Goal: Contribute content: Contribute content

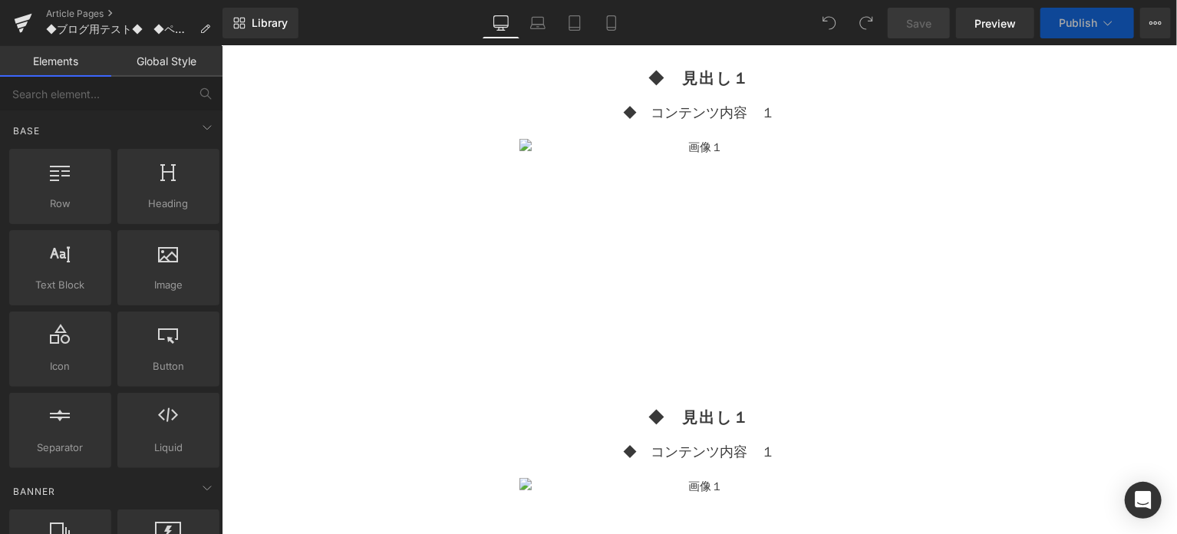
scroll to position [127, 0]
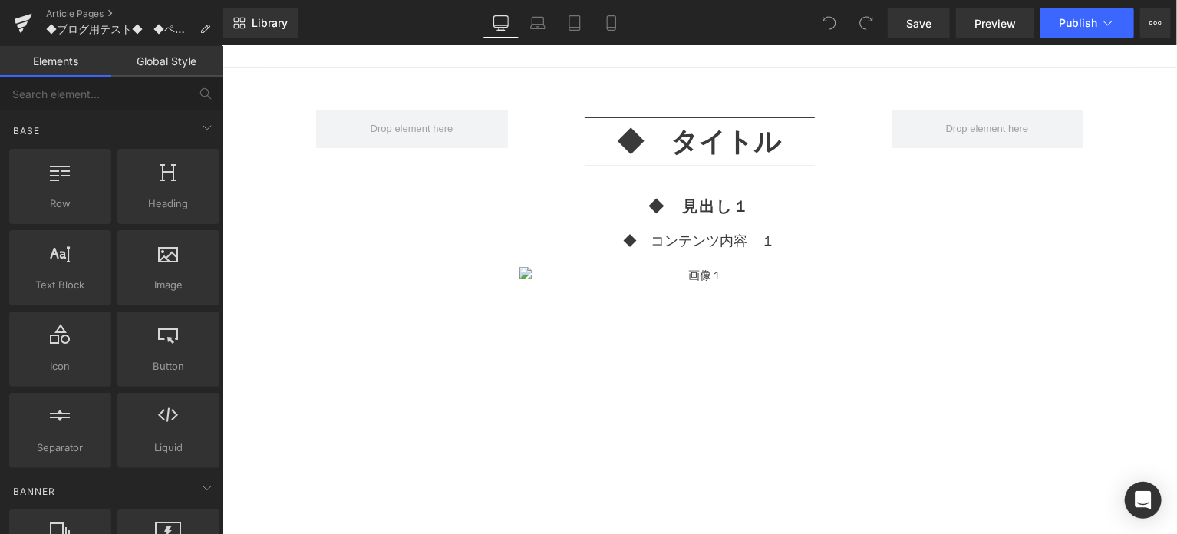
click at [681, 202] on div "◆　見出し１ Heading" at bounding box center [699, 205] width 361 height 18
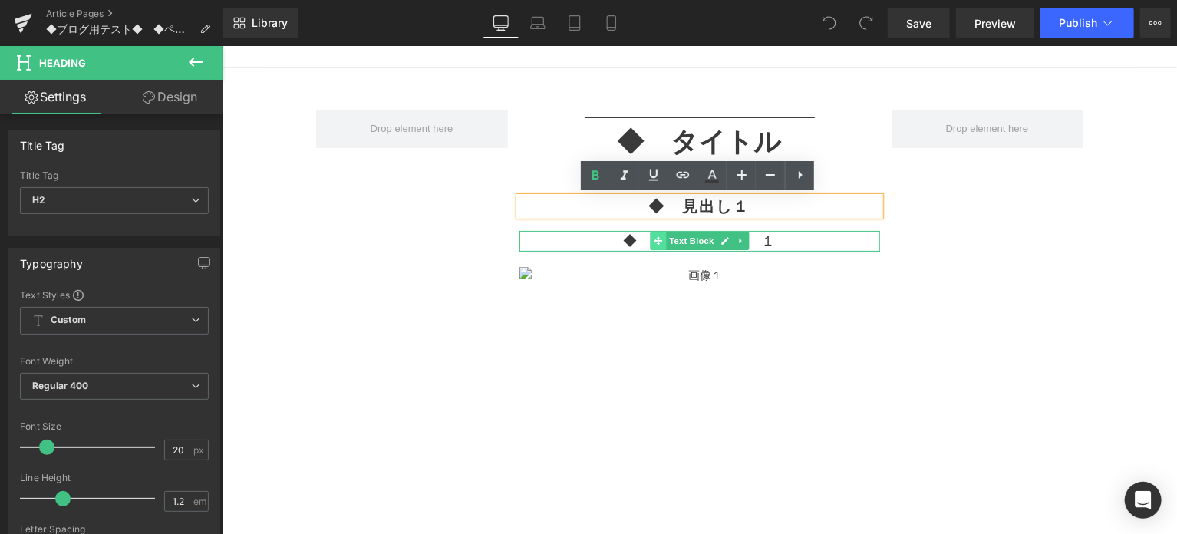
click at [659, 239] on icon at bounding box center [657, 240] width 8 height 8
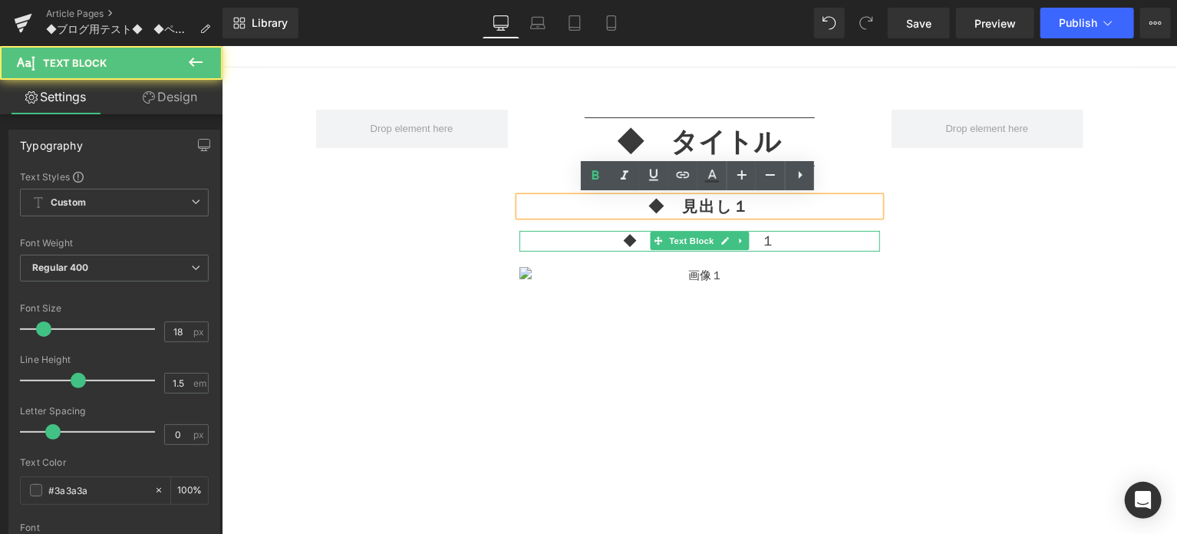
click at [601, 239] on p "◆　コンテンツ内容　１" at bounding box center [699, 240] width 361 height 21
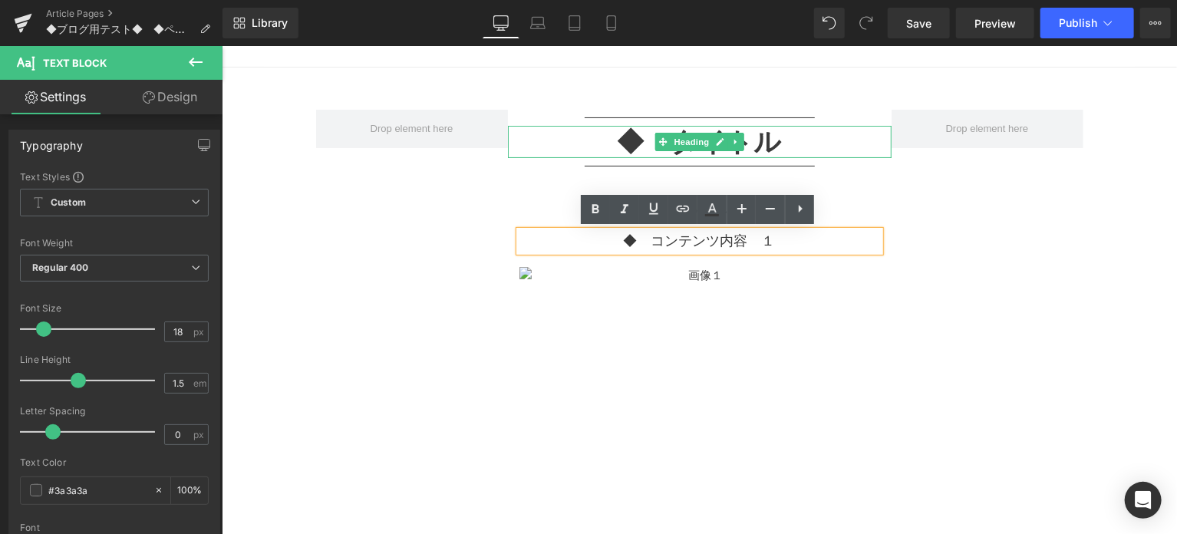
click at [642, 144] on h1 "◆　タイトル" at bounding box center [699, 141] width 384 height 32
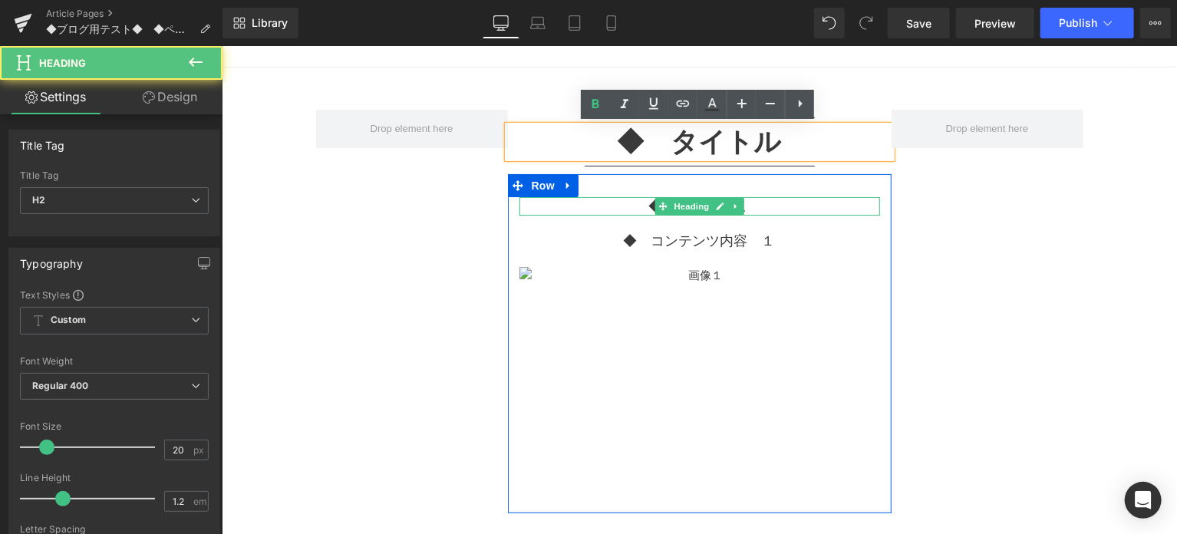
click at [638, 207] on h2 "◆　見出し１" at bounding box center [699, 205] width 361 height 18
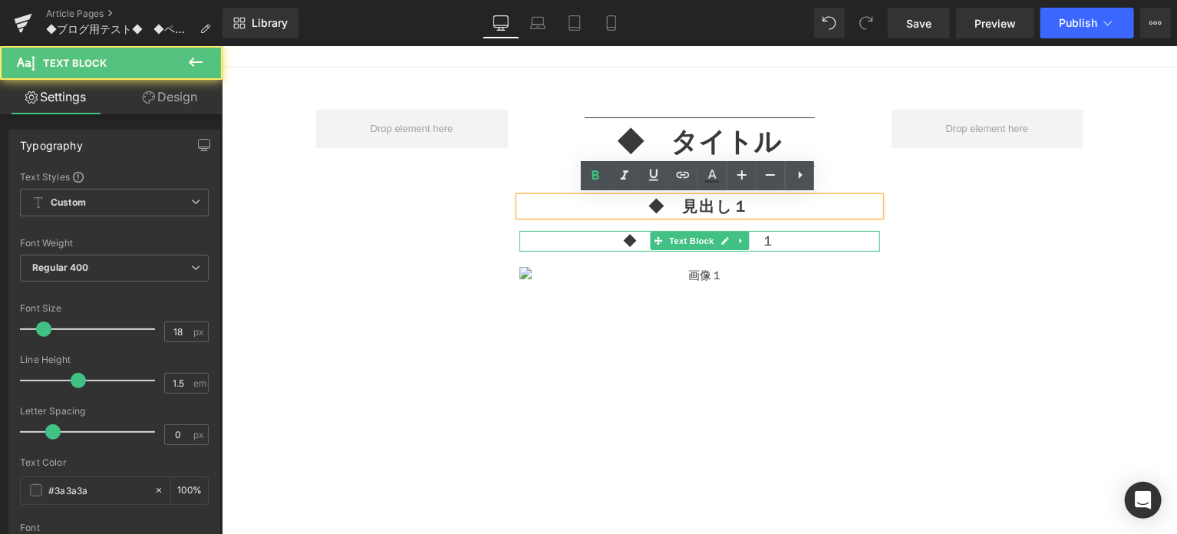
click at [639, 236] on p "◆　コンテンツ内容　１" at bounding box center [699, 240] width 361 height 21
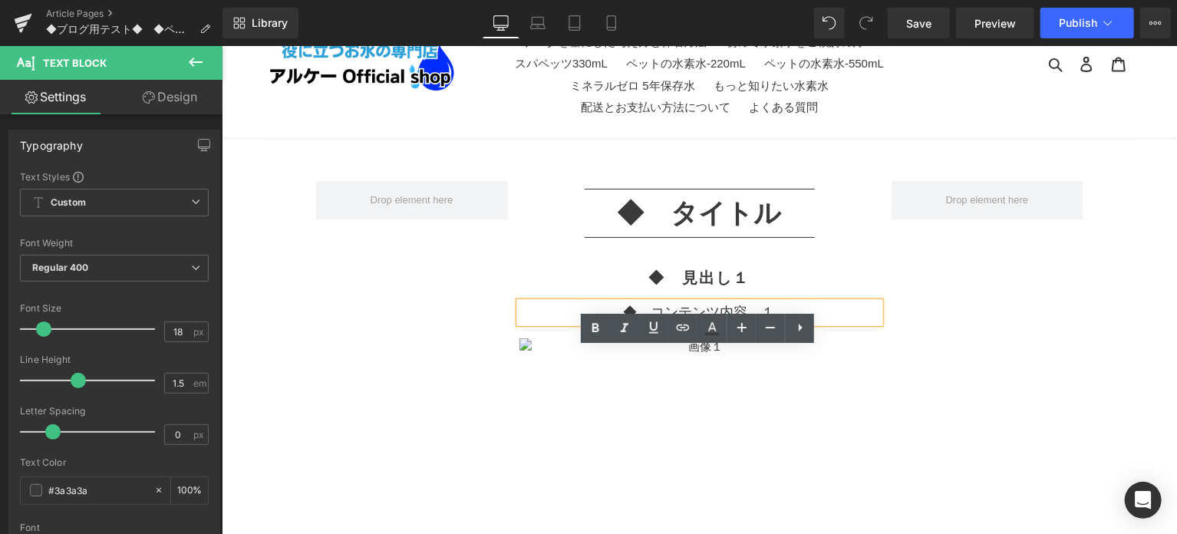
scroll to position [0, 0]
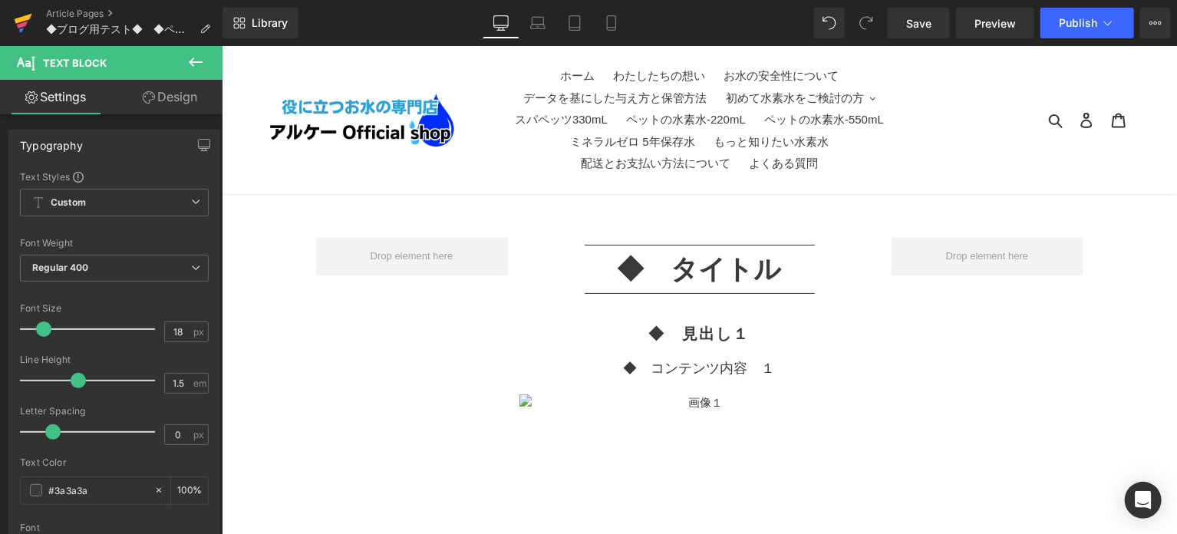
click at [31, 18] on icon at bounding box center [23, 23] width 18 height 38
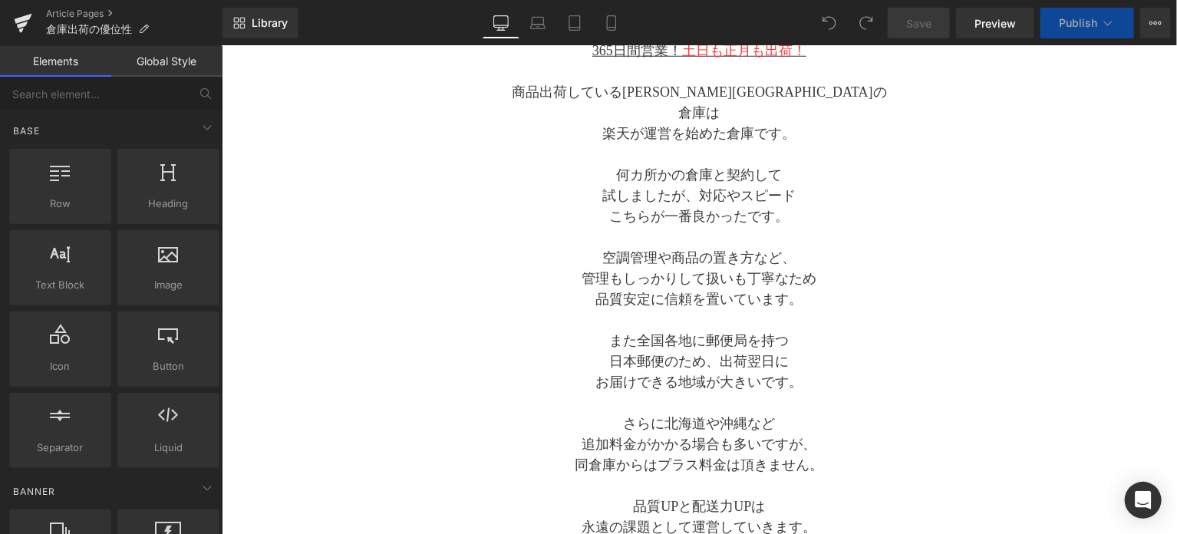
scroll to position [511, 0]
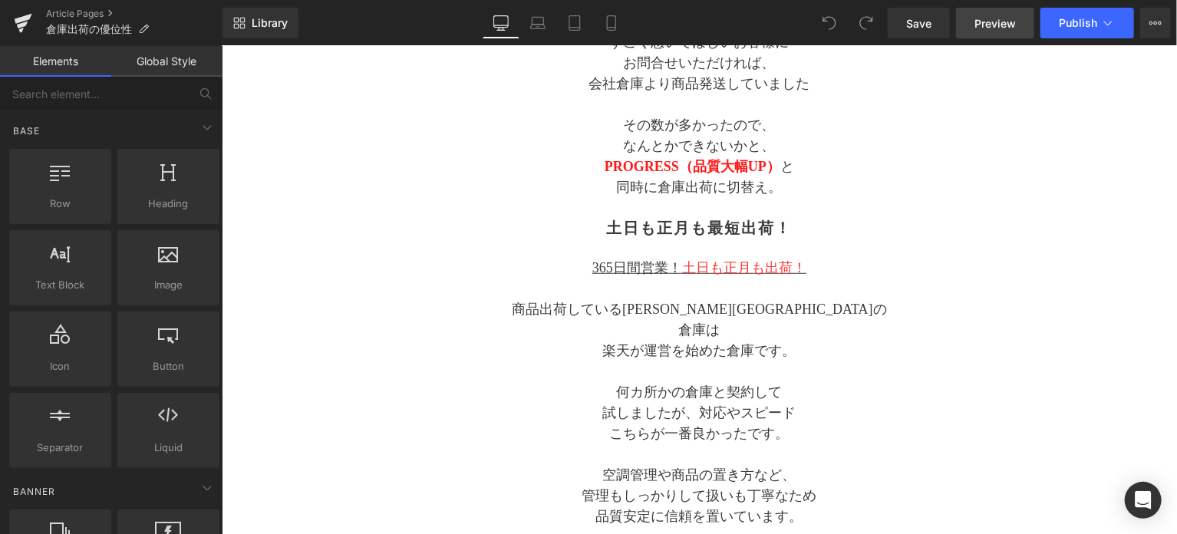
click at [982, 21] on span "Preview" at bounding box center [995, 23] width 41 height 16
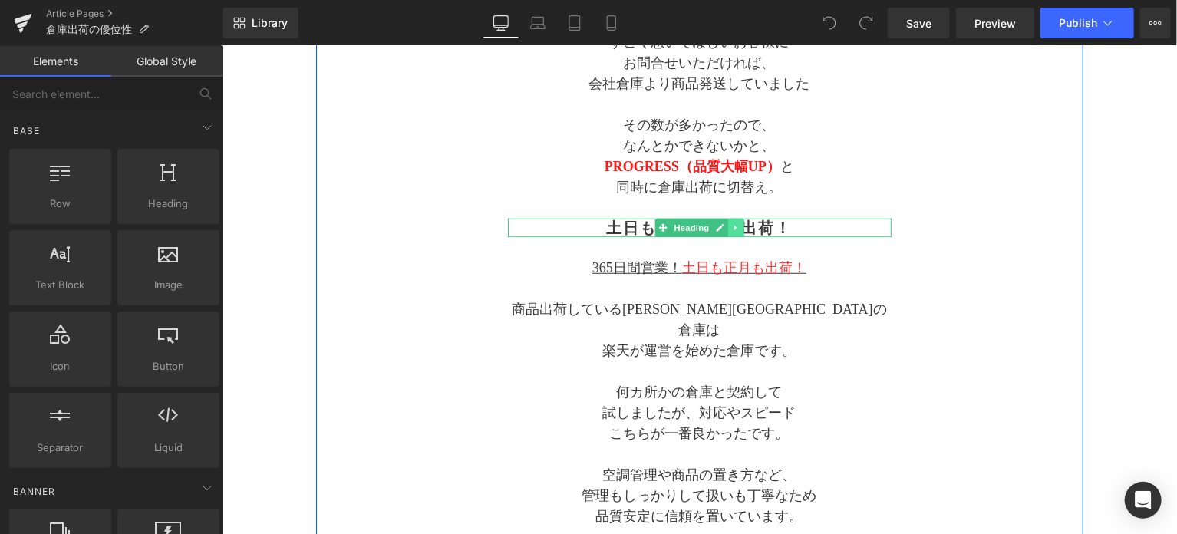
click at [734, 225] on icon at bounding box center [735, 226] width 2 height 5
click at [728, 226] on icon at bounding box center [727, 227] width 8 height 8
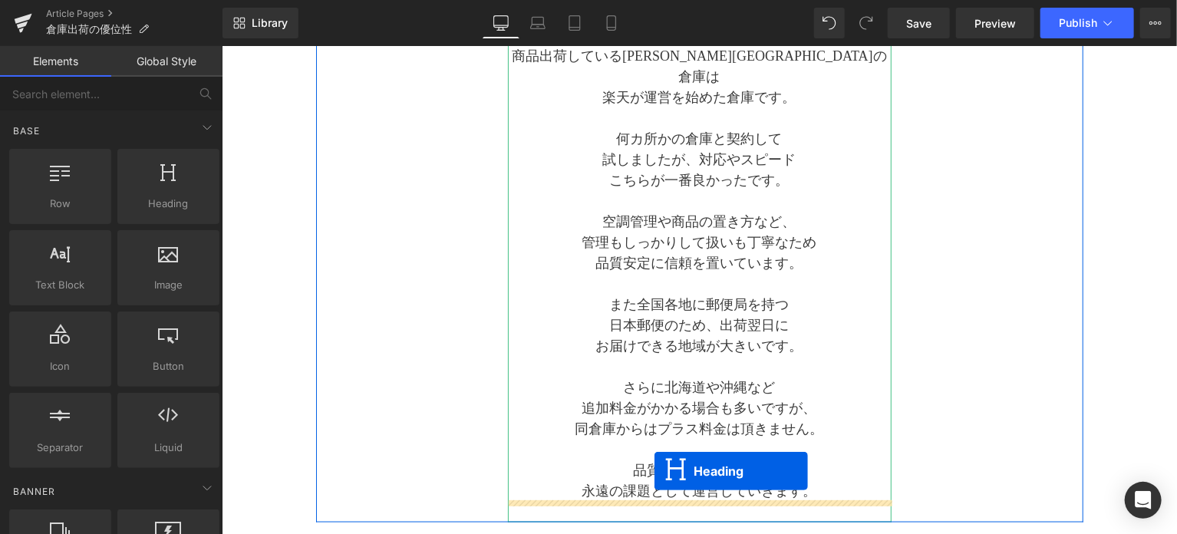
scroll to position [880, 0]
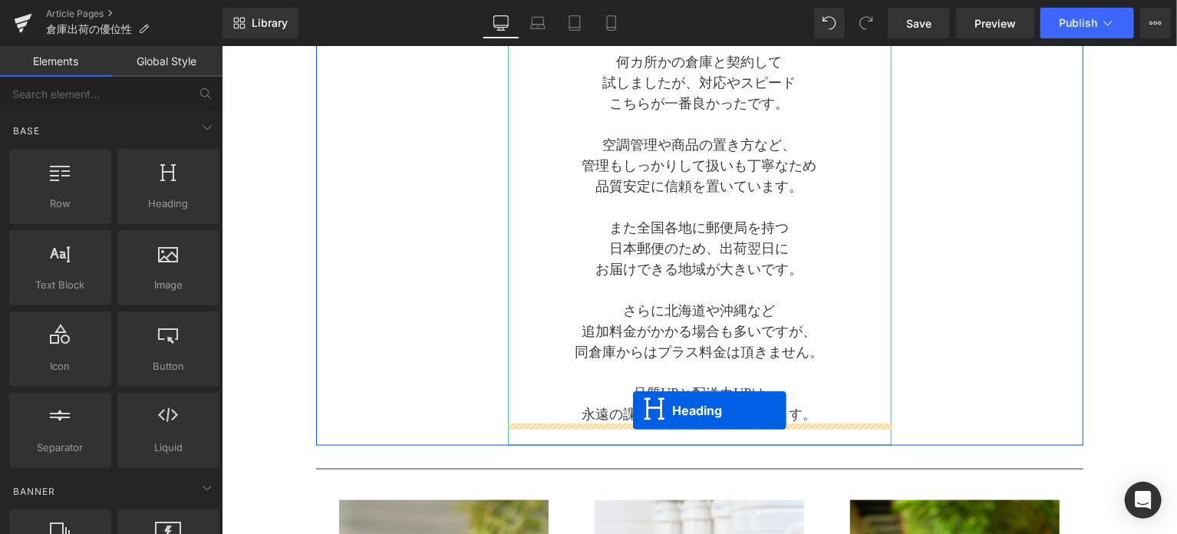
drag, startPoint x: 657, startPoint y: 249, endPoint x: 632, endPoint y: 409, distance: 162.3
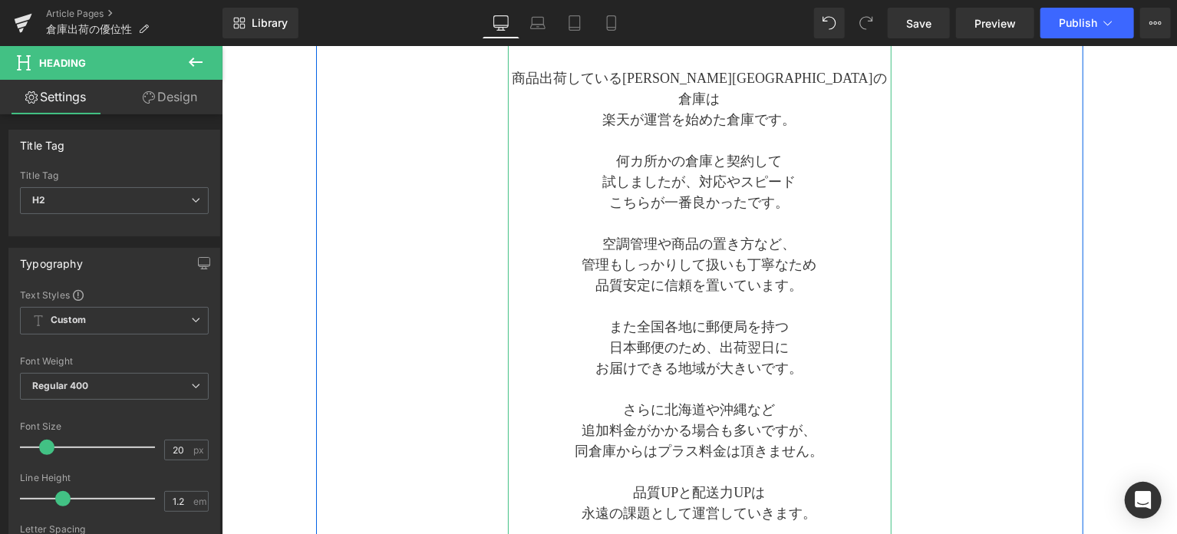
scroll to position [714, 0]
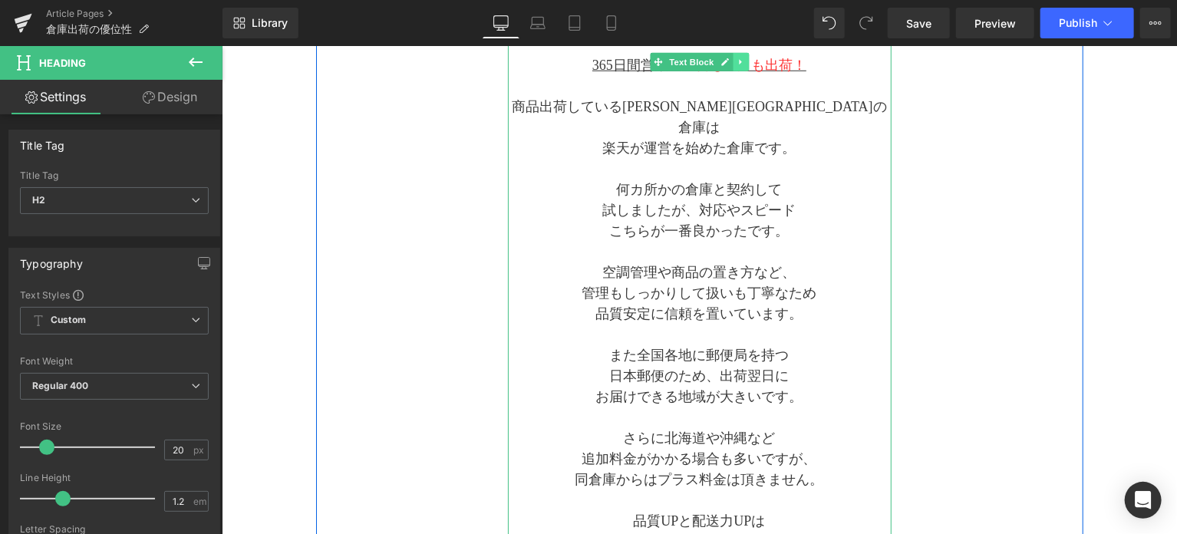
click at [736, 61] on icon at bounding box center [740, 61] width 8 height 9
click at [728, 64] on icon at bounding box center [732, 61] width 8 height 9
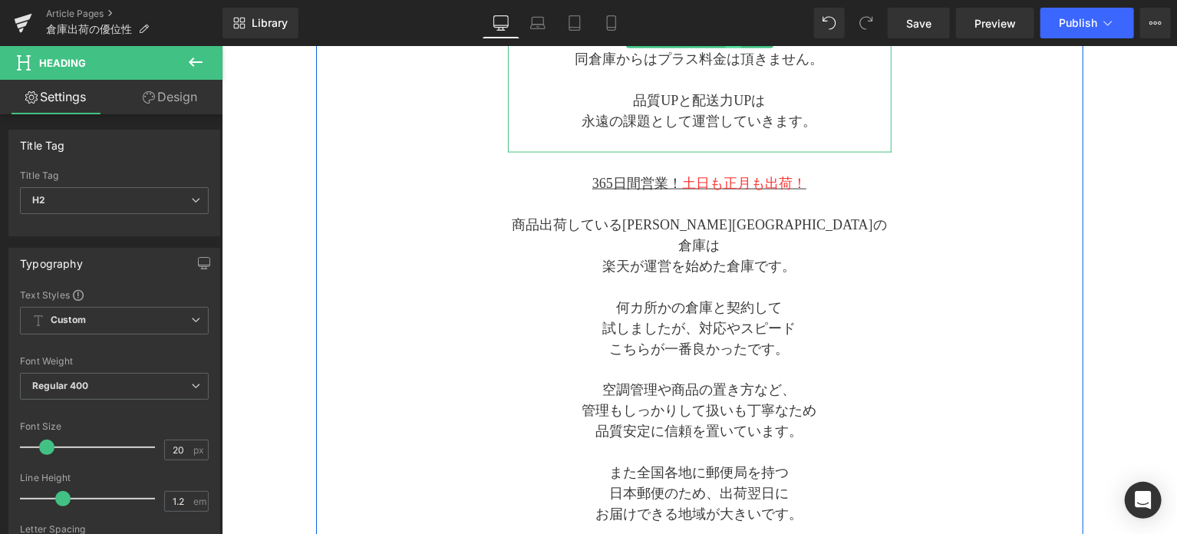
scroll to position [1157, 0]
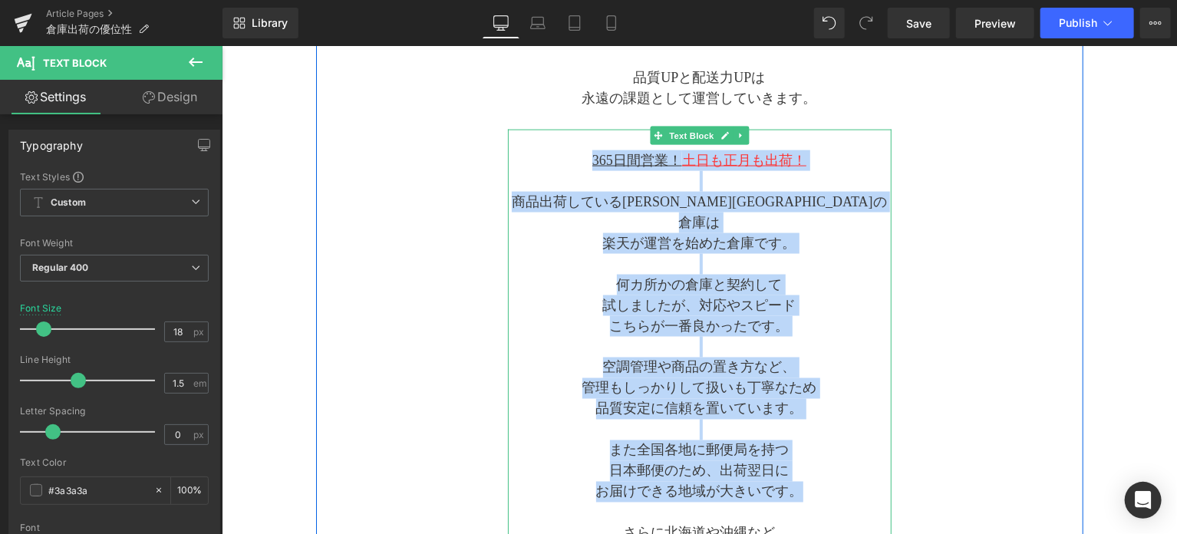
drag, startPoint x: 585, startPoint y: 135, endPoint x: 801, endPoint y: 445, distance: 377.7
click at [801, 445] on div "365日間営業！ 土日も正月も出荷！ 商品出荷している千葉県の倉庫は 楽天が運営を始めた倉庫です。 何カ所かの倉庫と契約して 試しましたが、対応やスピード こ…" at bounding box center [699, 398] width 384 height 539
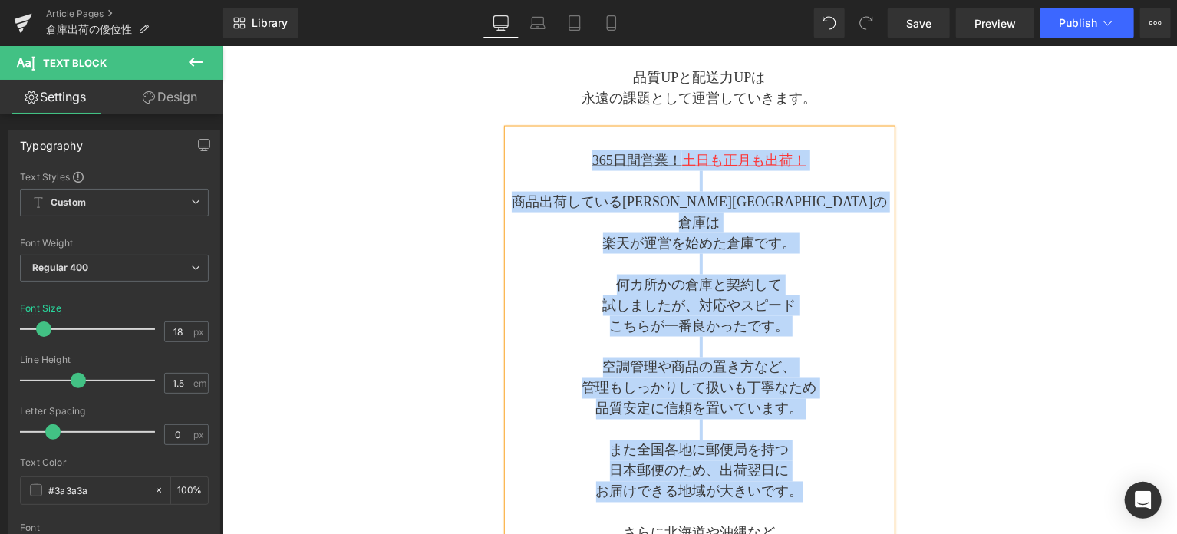
click at [808, 440] on p "また全国各地に郵便局を持つ" at bounding box center [699, 450] width 384 height 21
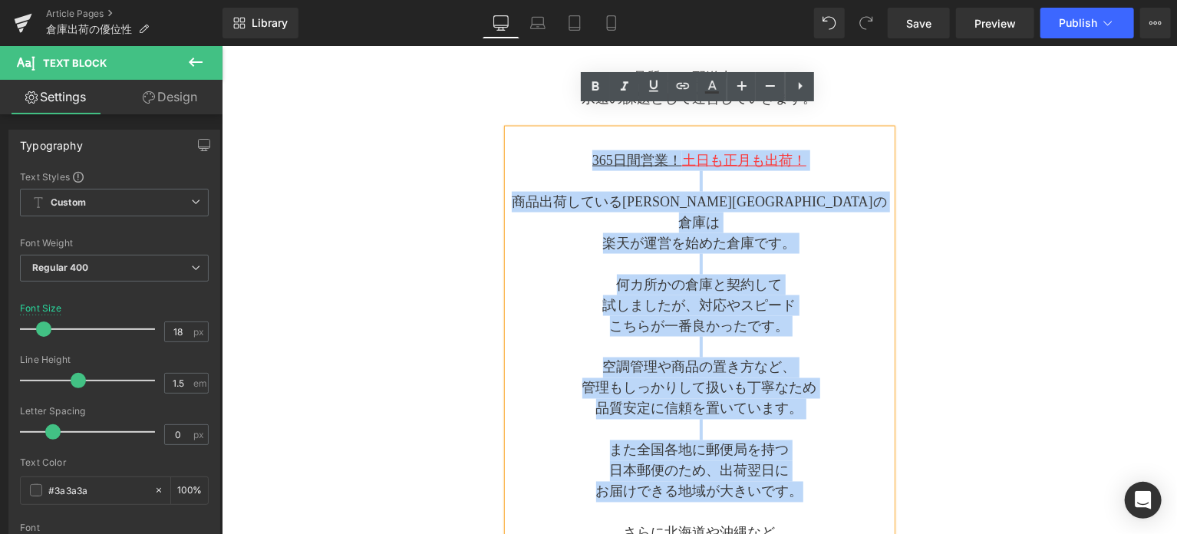
drag, startPoint x: 789, startPoint y: 439, endPoint x: 568, endPoint y: 132, distance: 378.3
click at [568, 132] on div "365日間営業！ 土日も正月も出荷！ 商品出荷している千葉県の倉庫は 楽天が運営を始めた倉庫です。 何カ所かの倉庫と契約して 試しましたが、対応やスピード こ…" at bounding box center [699, 398] width 384 height 539
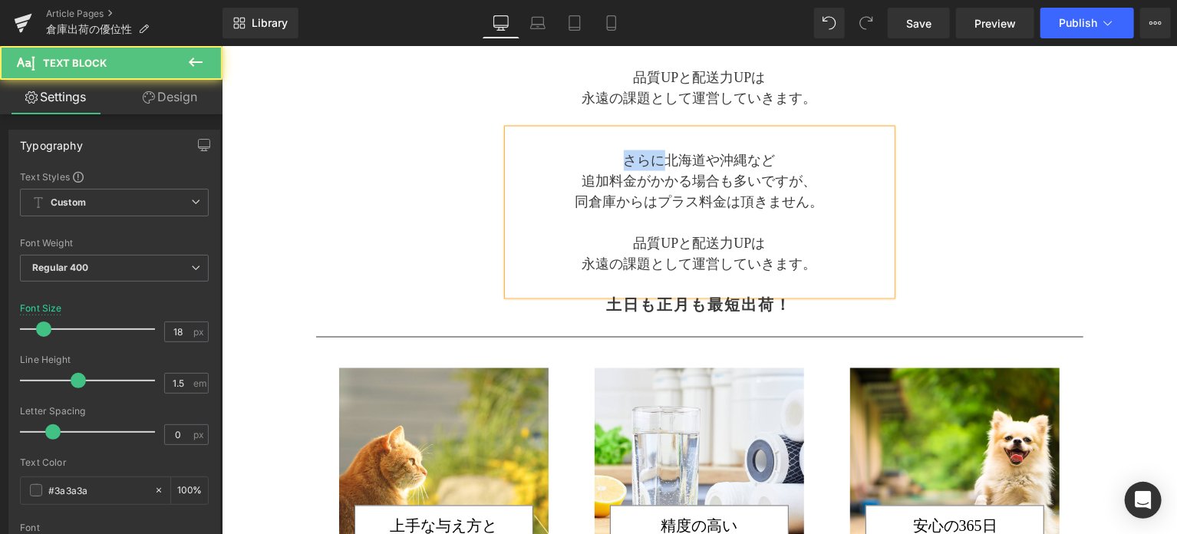
drag, startPoint x: 659, startPoint y: 141, endPoint x: 620, endPoint y: 145, distance: 39.3
click at [620, 150] on p "さらに北海道や沖縄など" at bounding box center [699, 160] width 384 height 21
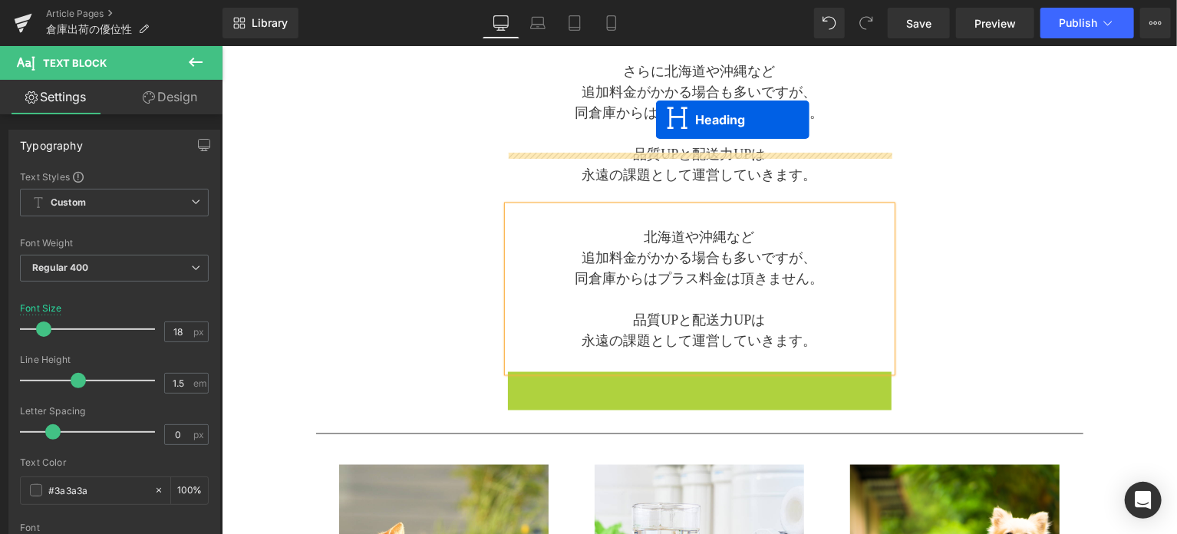
scroll to position [1050, 0]
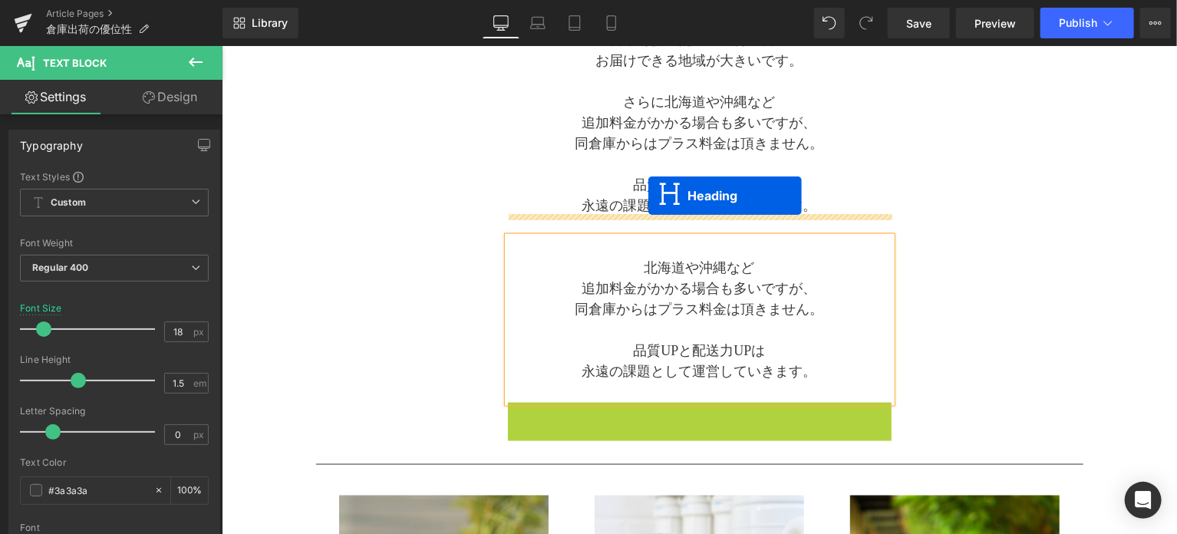
drag, startPoint x: 663, startPoint y: 283, endPoint x: 648, endPoint y: 195, distance: 89.6
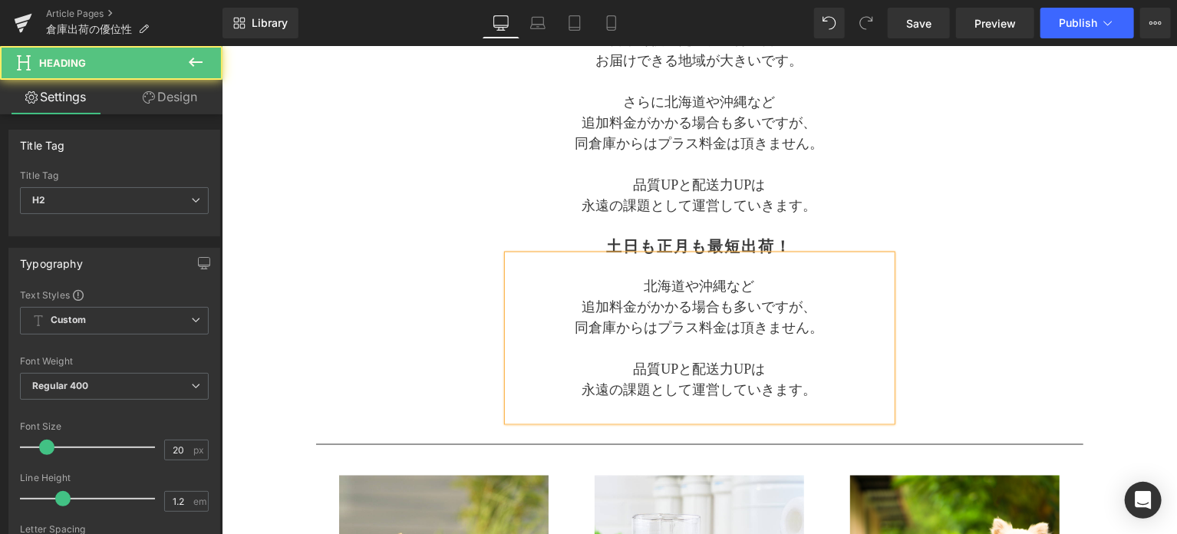
scroll to position [1068, 0]
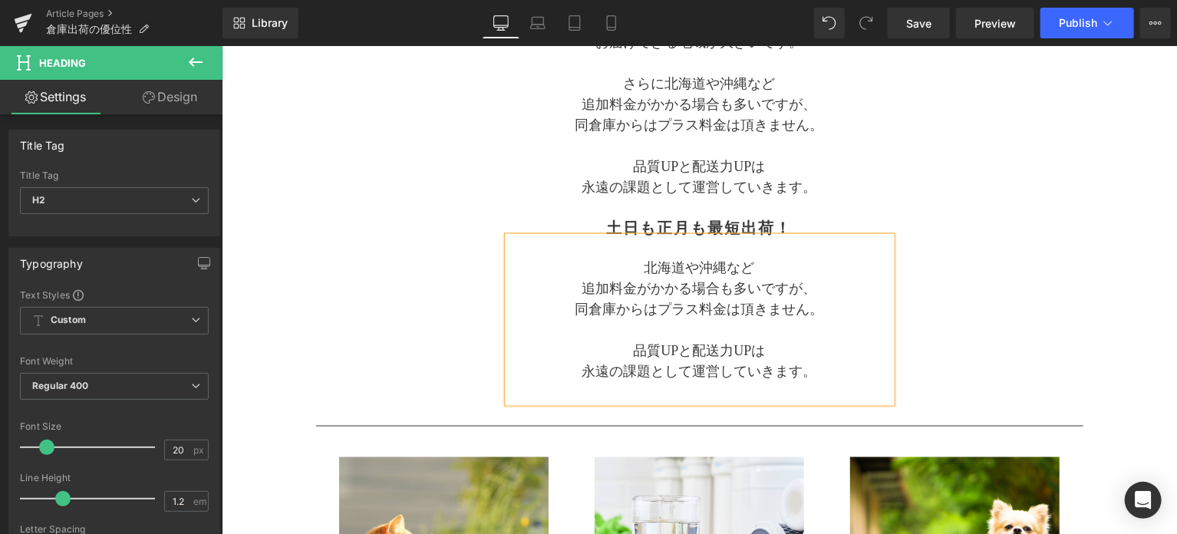
click at [592, 257] on p "北海道や沖縄など" at bounding box center [699, 267] width 384 height 21
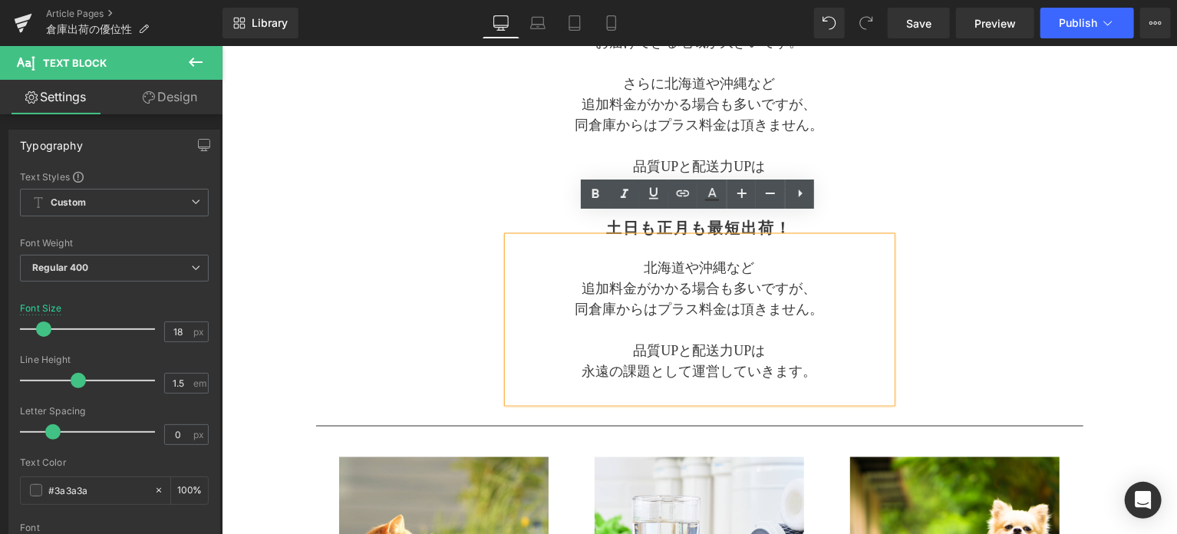
click at [675, 236] on p at bounding box center [699, 246] width 384 height 21
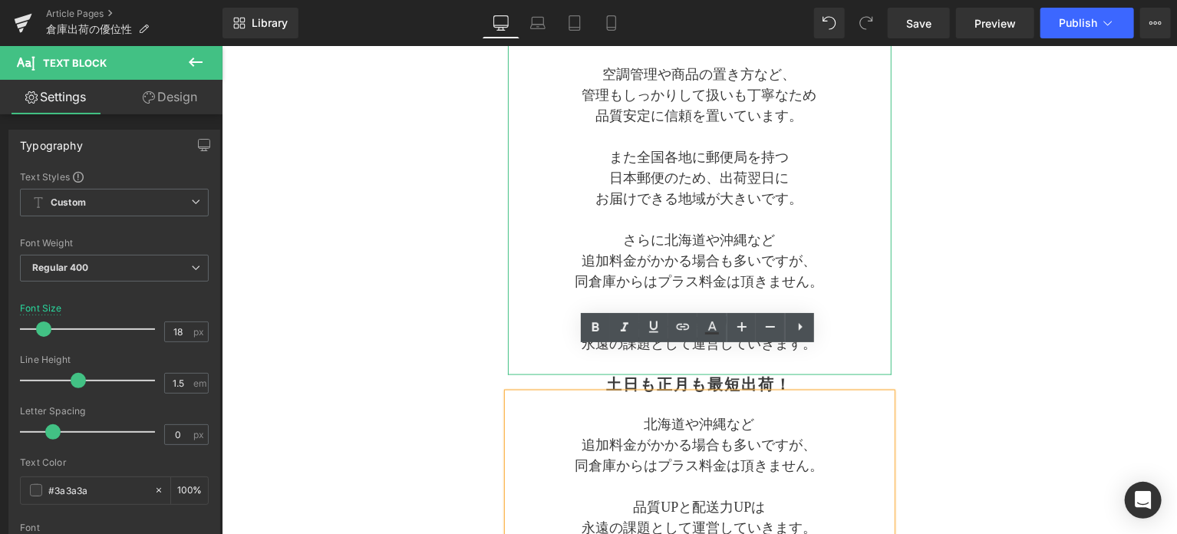
scroll to position [941, 0]
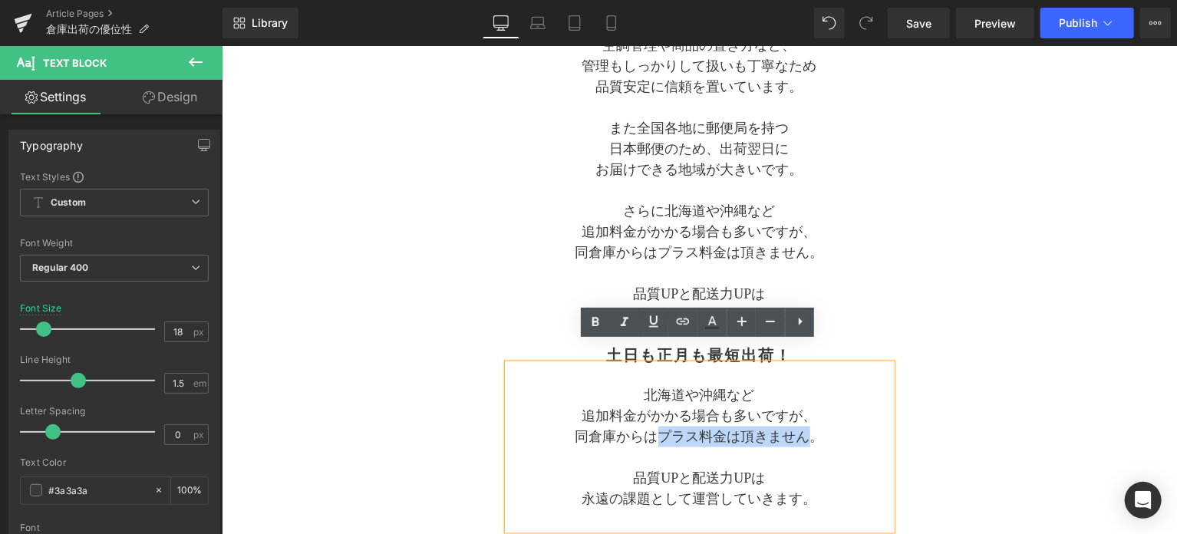
drag, startPoint x: 659, startPoint y: 415, endPoint x: 805, endPoint y: 414, distance: 145.8
click at [805, 426] on p "同倉庫からはプラス料金は頂きません。" at bounding box center [699, 436] width 384 height 21
click at [710, 317] on icon at bounding box center [712, 322] width 18 height 18
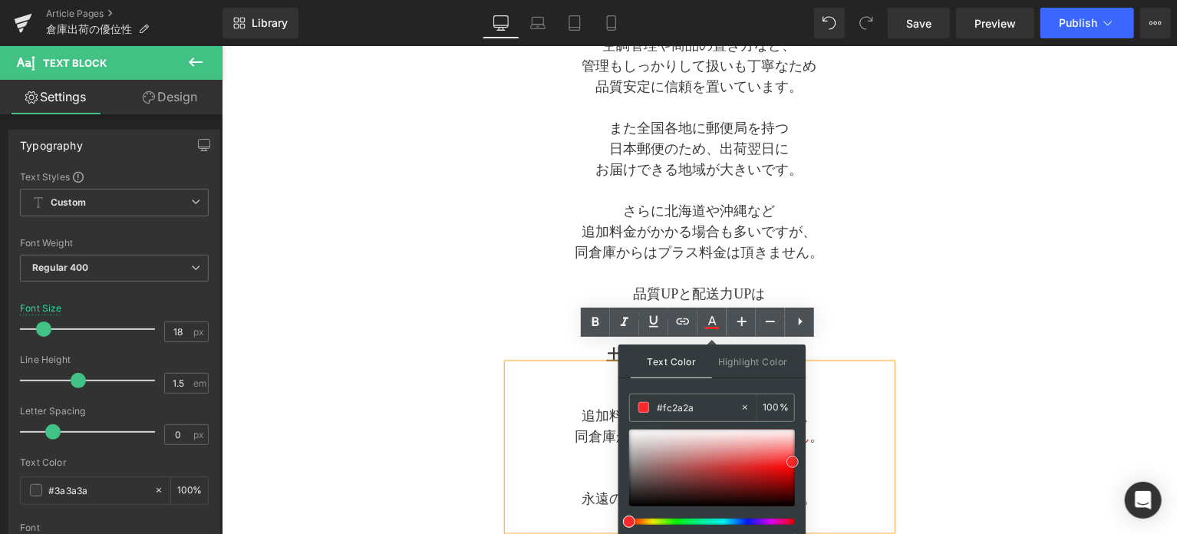
click at [793, 461] on div at bounding box center [712, 468] width 166 height 77
type input "#fe3939"
click at [794, 459] on span at bounding box center [793, 460] width 12 height 12
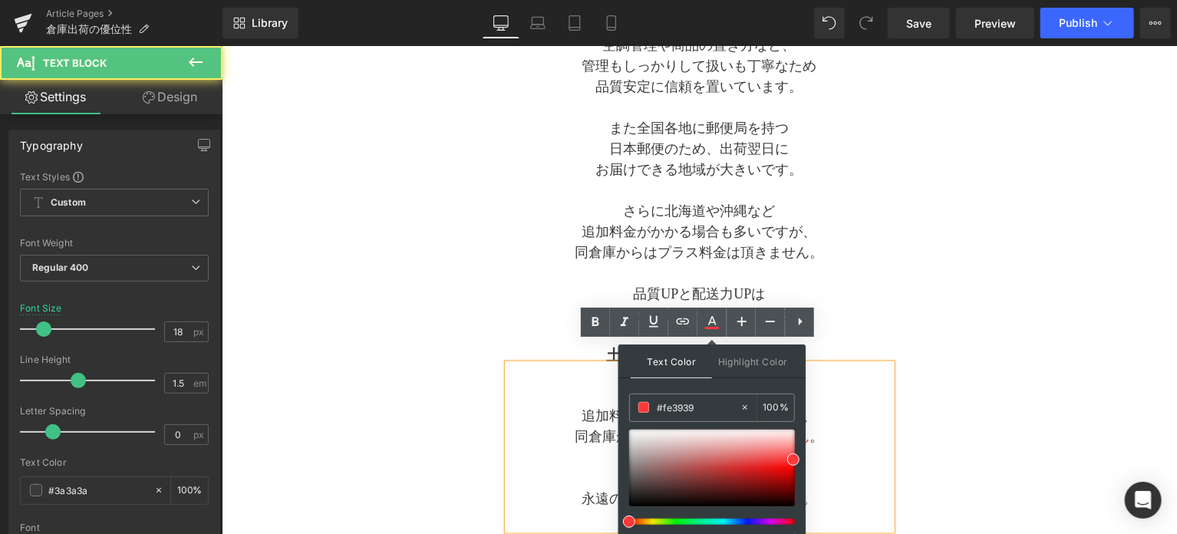
click at [873, 447] on p at bounding box center [699, 457] width 384 height 21
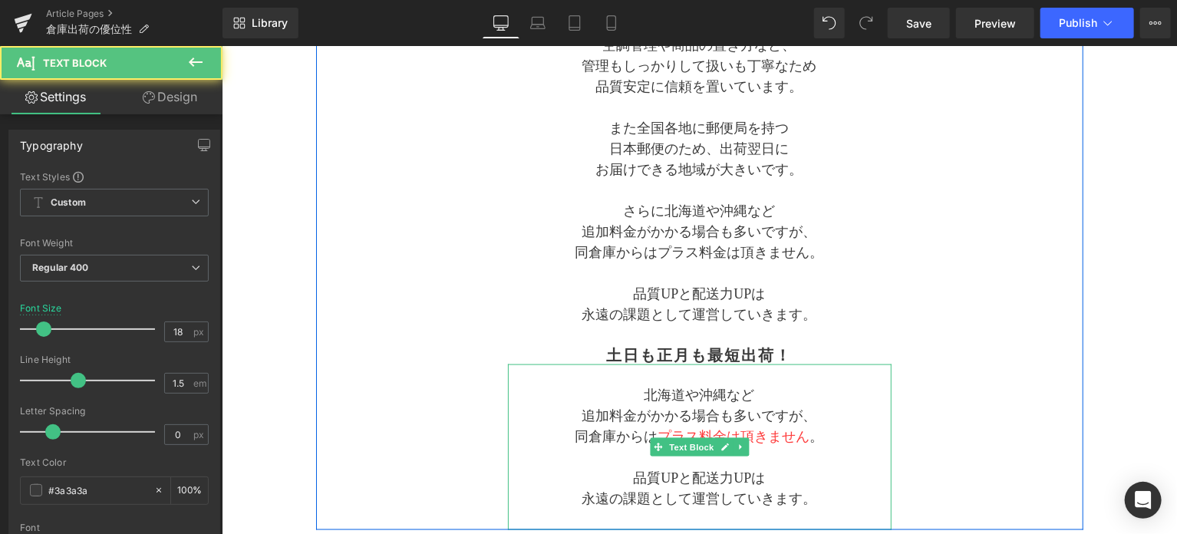
click at [820, 426] on p "同倉庫からは プラス料金は頂きません 。" at bounding box center [699, 436] width 384 height 21
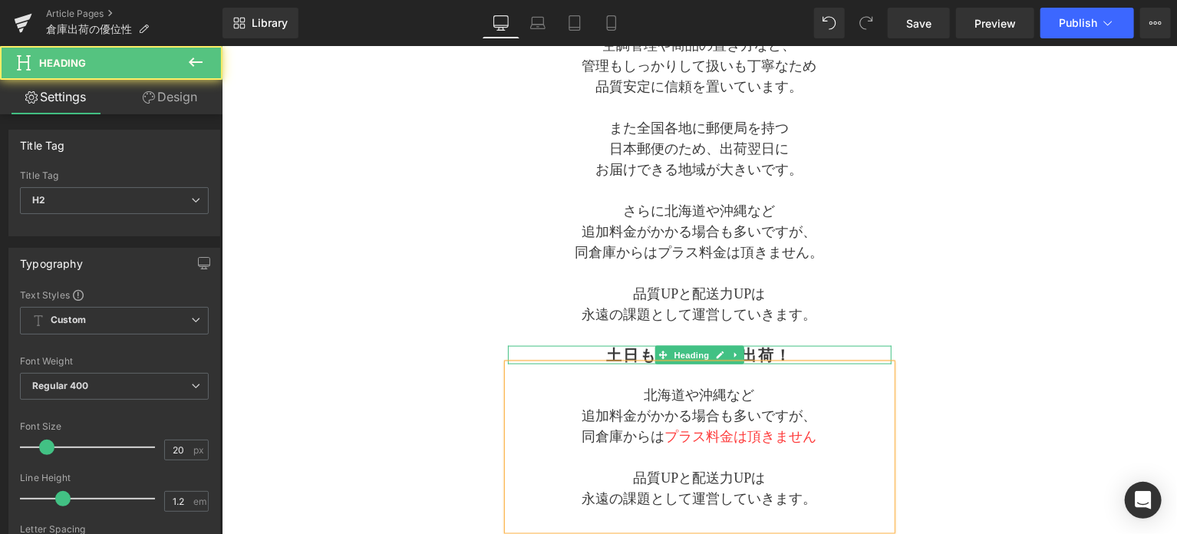
click at [606, 345] on h2 "土日も正月も最短出荷！" at bounding box center [699, 354] width 384 height 18
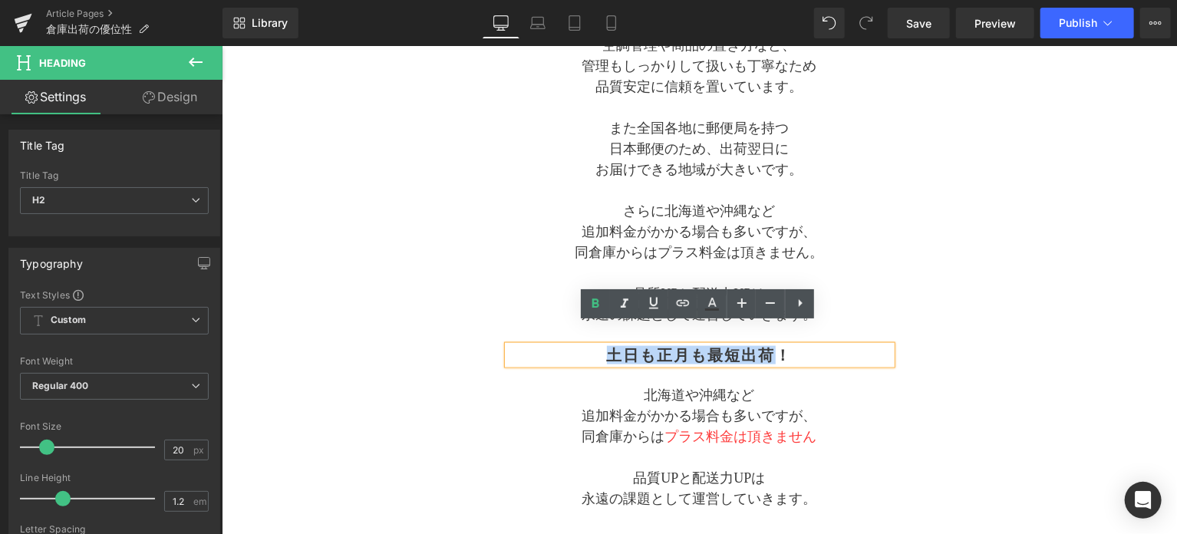
drag, startPoint x: 607, startPoint y: 329, endPoint x: 777, endPoint y: 335, distance: 169.7
click at [777, 345] on h2 "土日も正月も最短出荷！" at bounding box center [699, 354] width 384 height 18
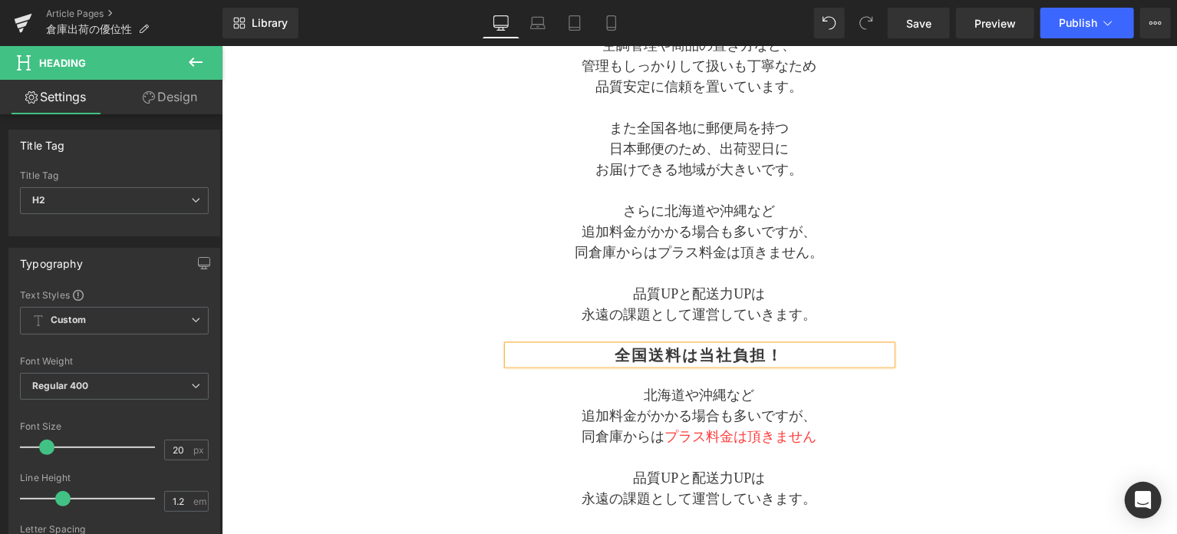
click at [839, 385] on p "北海道や沖縄など" at bounding box center [699, 395] width 384 height 21
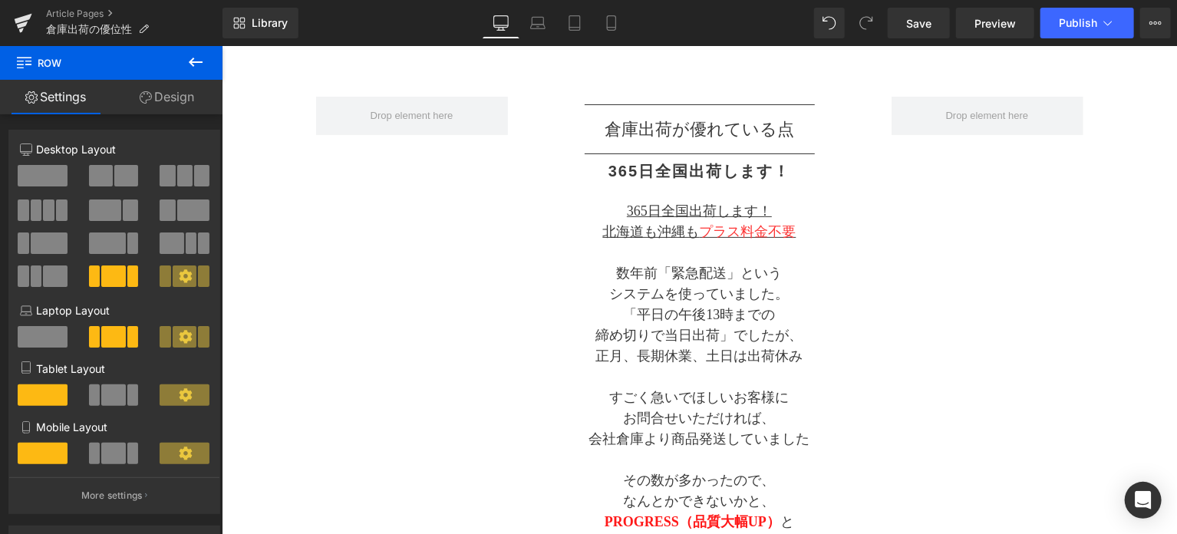
scroll to position [45, 0]
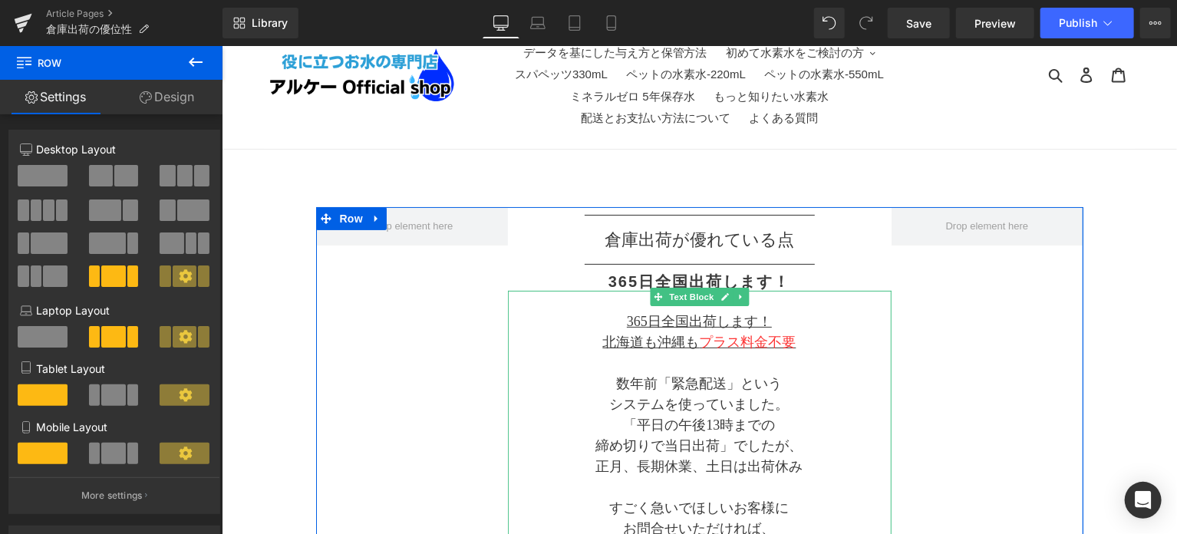
click at [820, 348] on p "北海道も沖縄も プラス料金不要" at bounding box center [699, 342] width 384 height 21
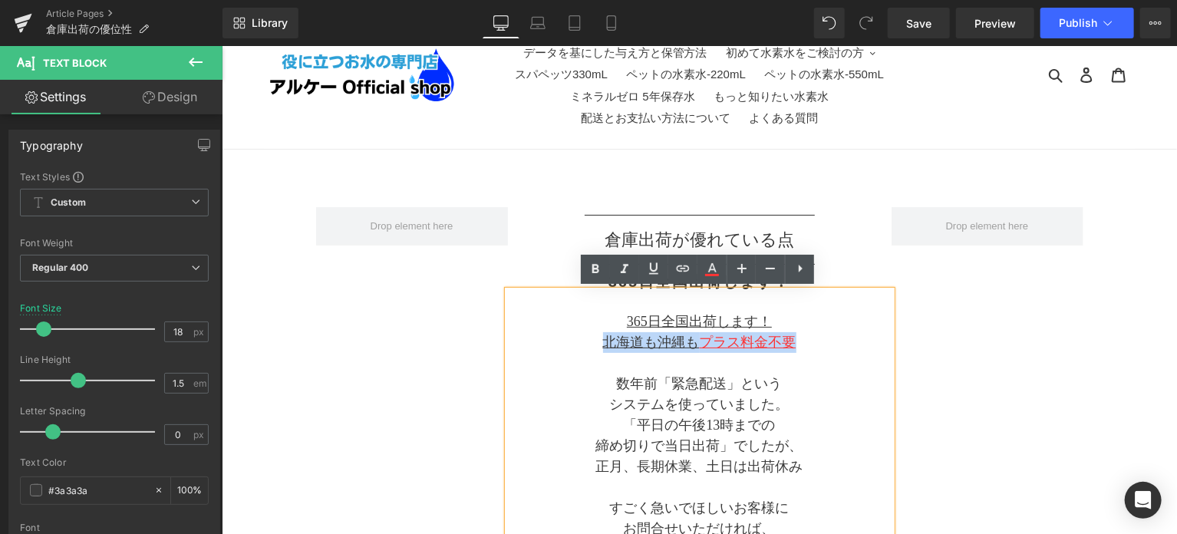
drag, startPoint x: 799, startPoint y: 346, endPoint x: 596, endPoint y: 345, distance: 203.4
click at [596, 345] on p "北海道も沖縄も プラス料金不要" at bounding box center [699, 342] width 384 height 21
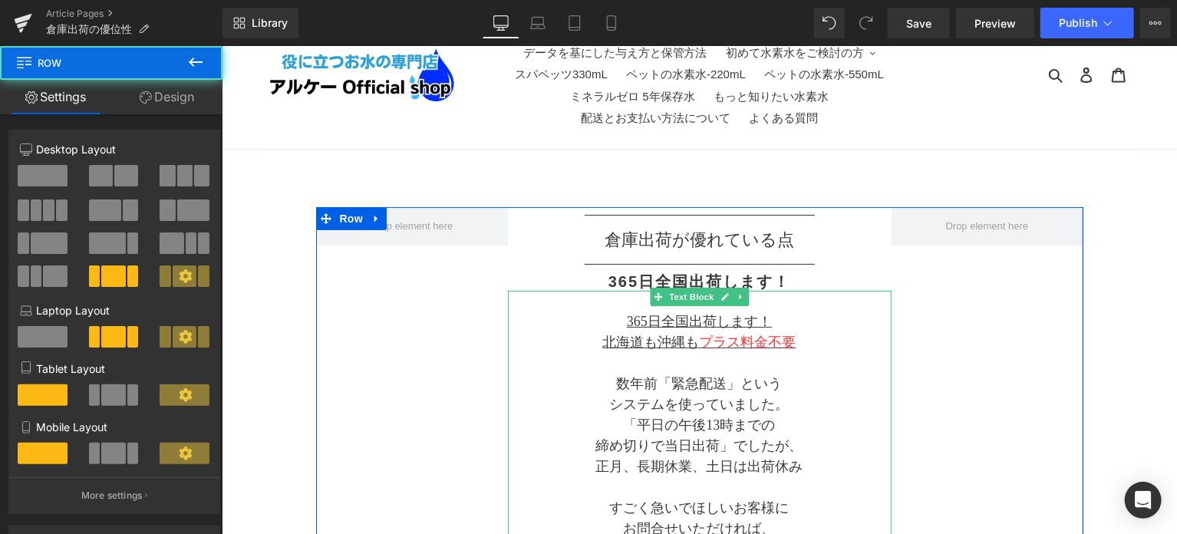
click at [840, 355] on p at bounding box center [699, 362] width 384 height 21
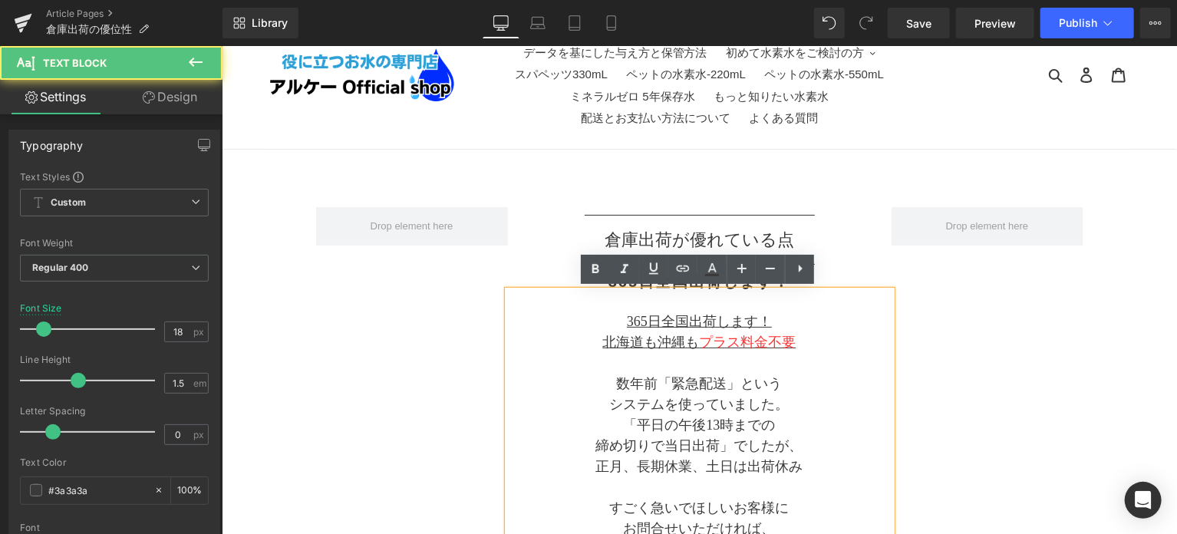
click at [817, 353] on p at bounding box center [699, 362] width 384 height 21
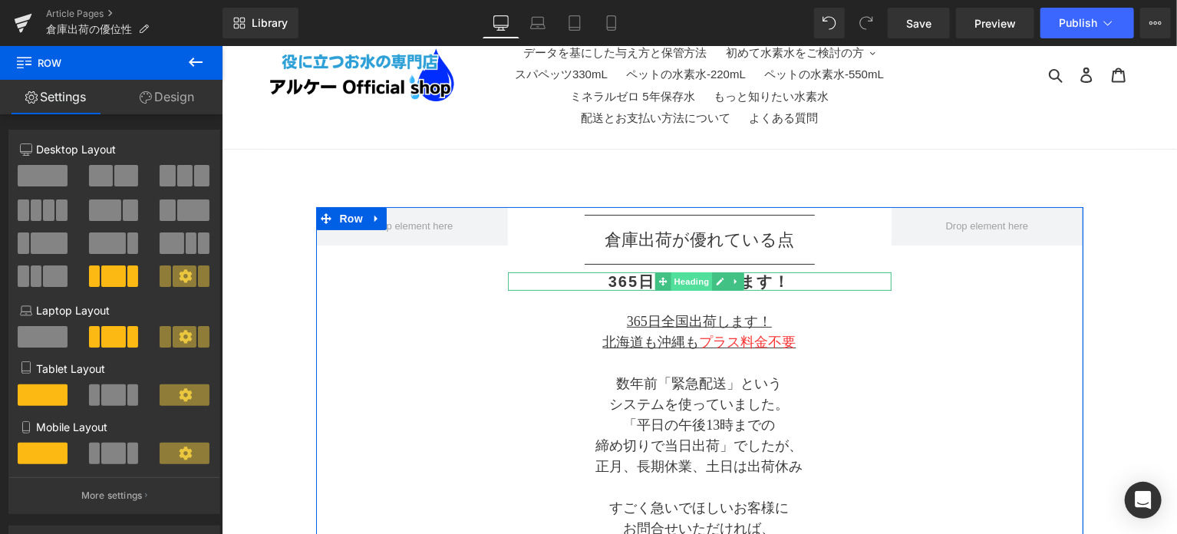
click at [675, 275] on span "Heading" at bounding box center [690, 281] width 41 height 18
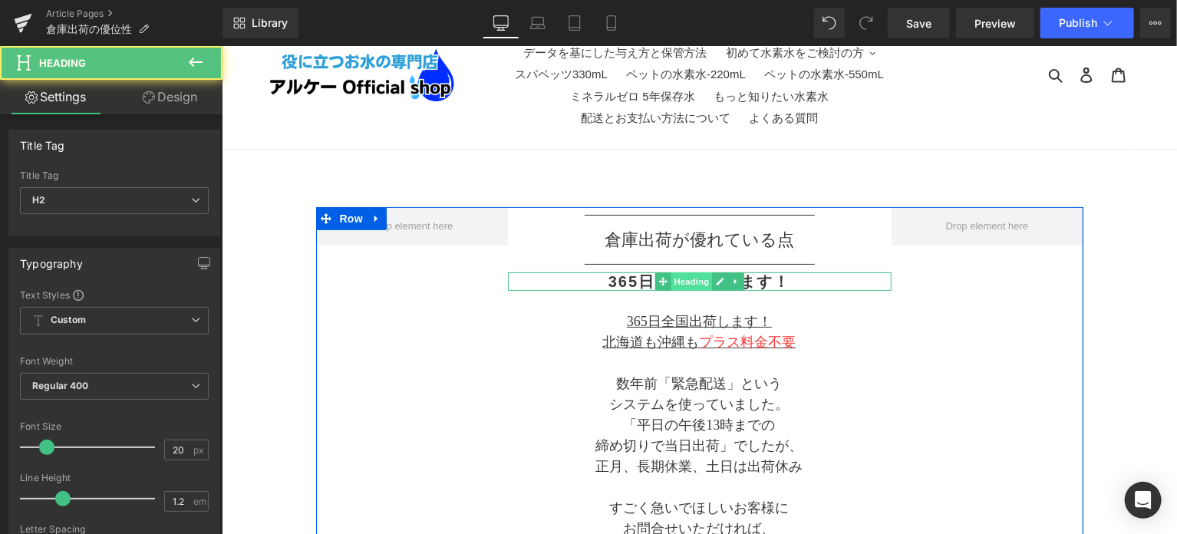
click at [676, 277] on span "Heading" at bounding box center [690, 281] width 41 height 18
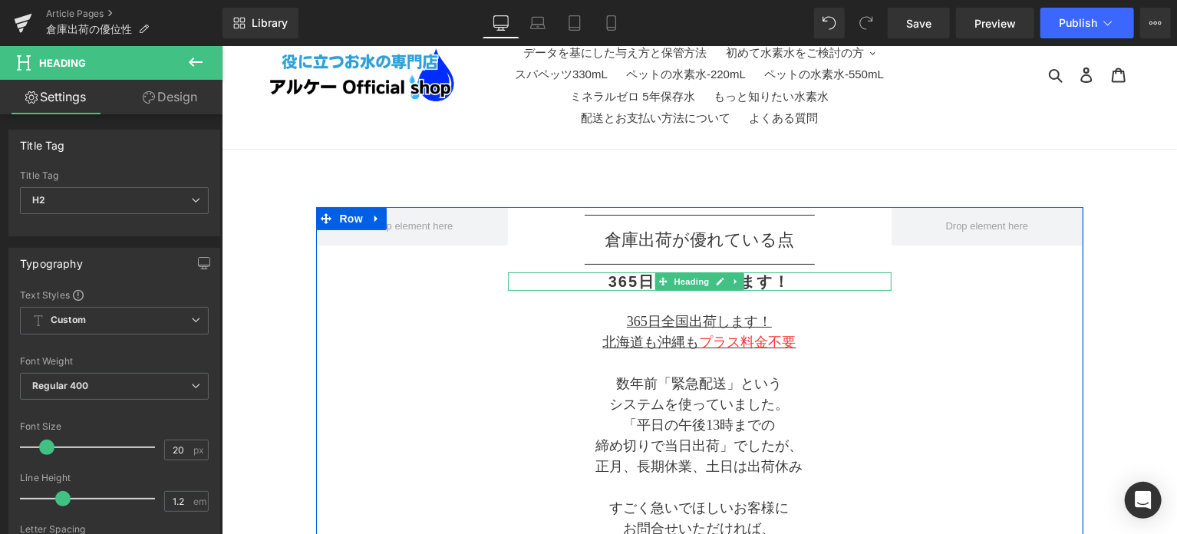
click at [621, 282] on h2 "365日全国出荷します！" at bounding box center [699, 281] width 384 height 18
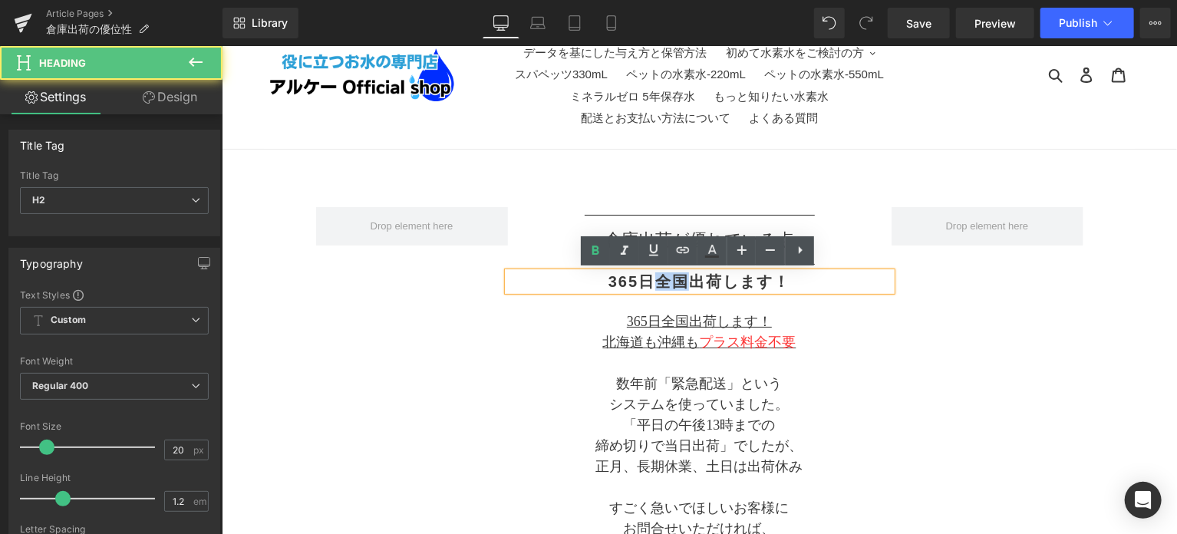
drag, startPoint x: 655, startPoint y: 279, endPoint x: 686, endPoint y: 279, distance: 30.7
click at [686, 279] on h2 "365日全国出荷します！" at bounding box center [699, 281] width 384 height 18
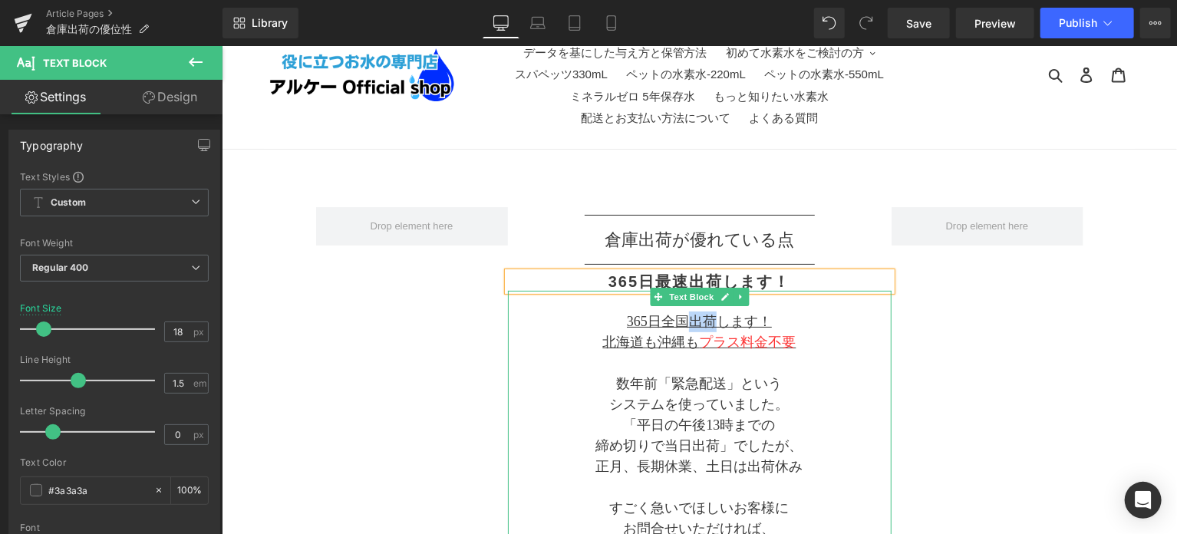
drag, startPoint x: 691, startPoint y: 322, endPoint x: 710, endPoint y: 322, distance: 19.2
click at [710, 322] on u "365日全国出荷します！" at bounding box center [698, 320] width 145 height 15
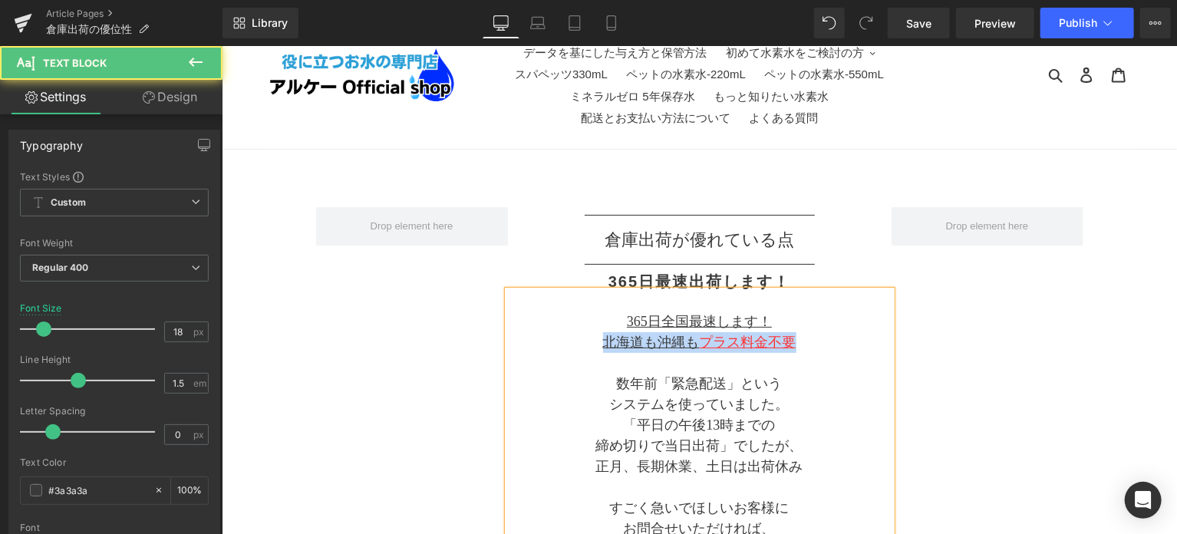
drag, startPoint x: 796, startPoint y: 337, endPoint x: 597, endPoint y: 347, distance: 199.0
click at [597, 347] on p "北海道も沖縄も プラス料金不要" at bounding box center [699, 342] width 384 height 21
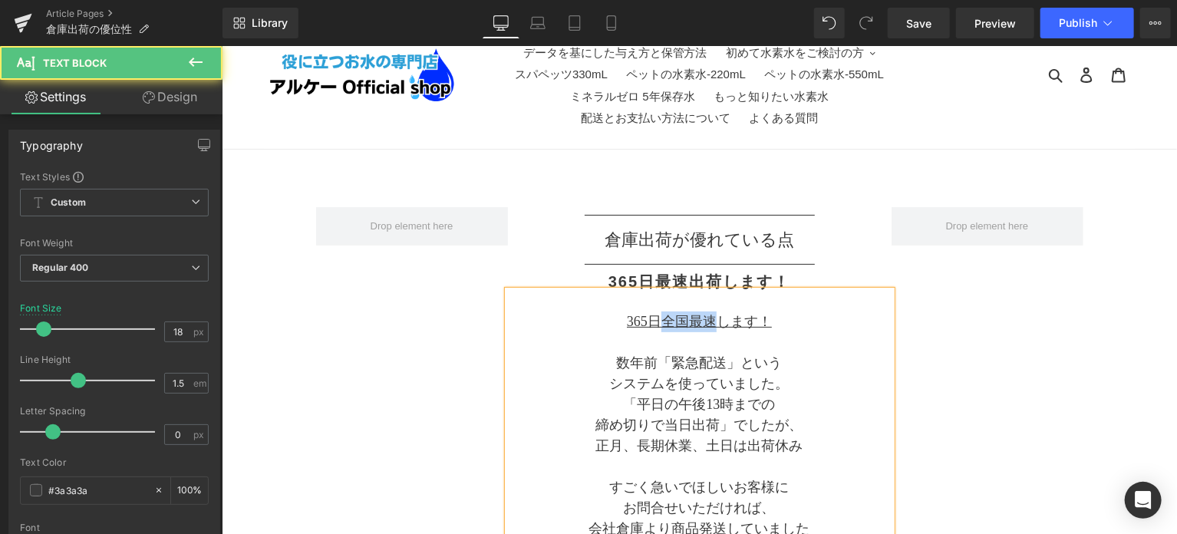
drag, startPoint x: 656, startPoint y: 316, endPoint x: 712, endPoint y: 325, distance: 56.8
click at [712, 325] on u "365日全国最速します！" at bounding box center [698, 320] width 145 height 15
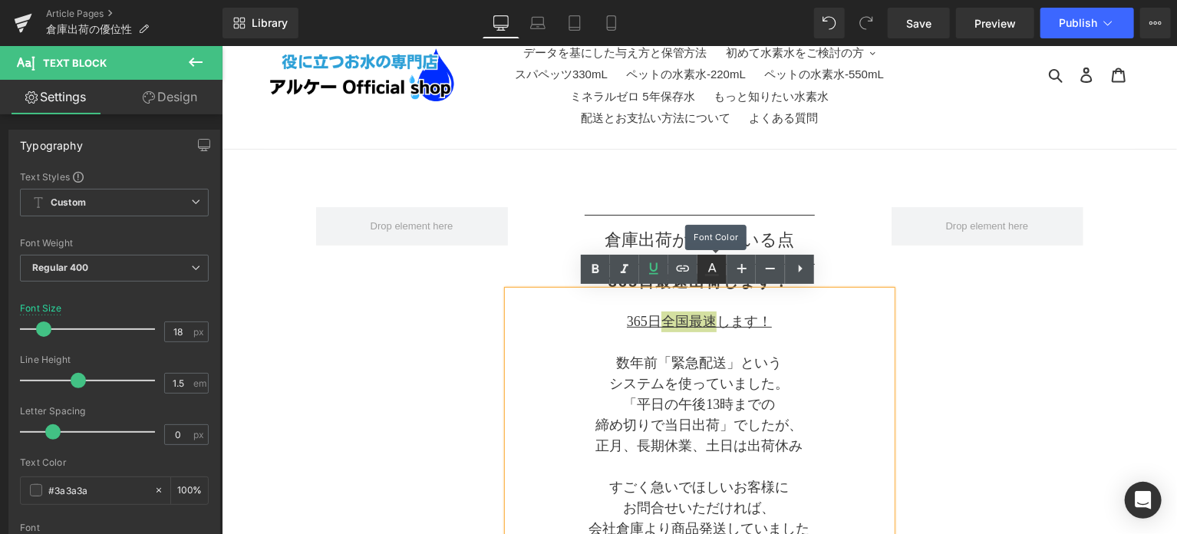
click at [709, 273] on icon at bounding box center [712, 269] width 18 height 18
type input "#3a3a3a"
type input "100"
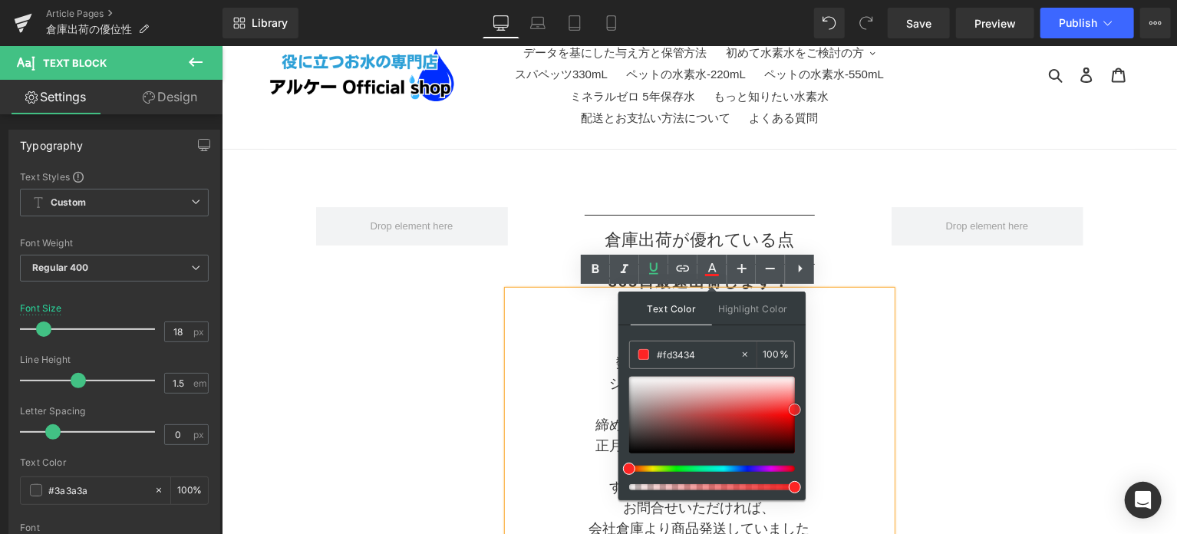
type input "#fe3838"
drag, startPoint x: 793, startPoint y: 404, endPoint x: 804, endPoint y: 406, distance: 10.9
click at [804, 406] on div "Text Color Highlight Color rgba(254, 56, 56, 1) #fe3838 100 % transparent trans…" at bounding box center [712, 396] width 187 height 209
click at [865, 394] on p "「平日の午後13時までの" at bounding box center [699, 404] width 384 height 21
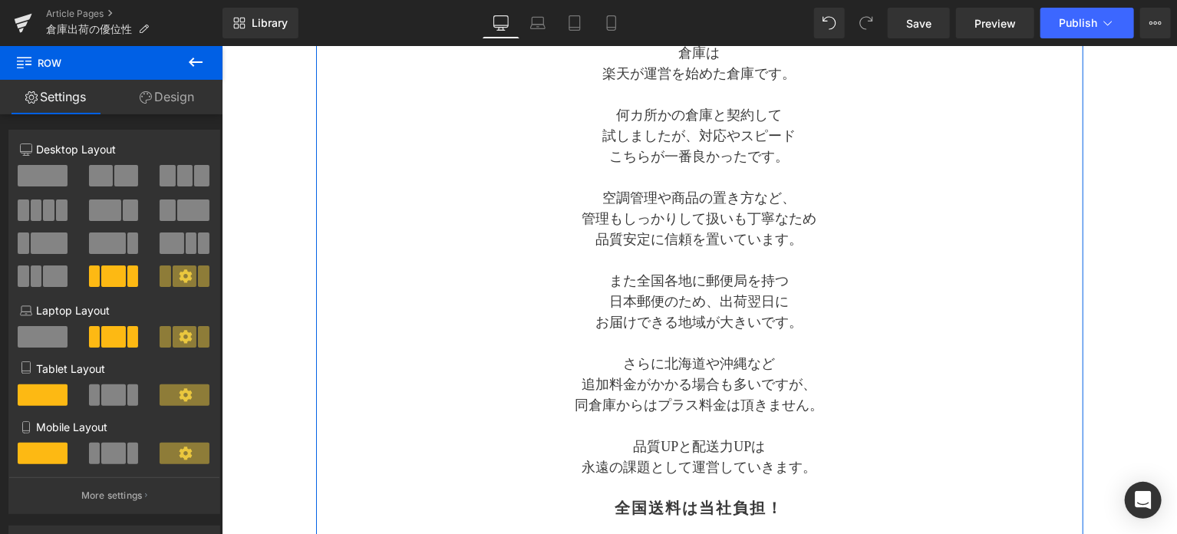
scroll to position [1023, 0]
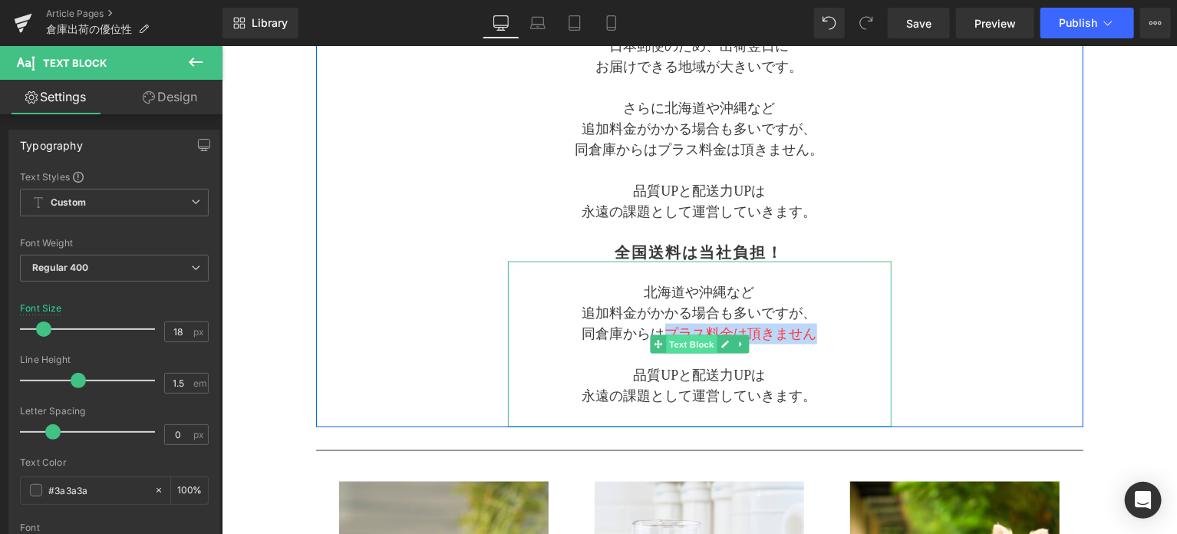
drag, startPoint x: 795, startPoint y: 318, endPoint x: 664, endPoint y: 312, distance: 131.4
click at [664, 312] on div "北海道や沖縄など 追加料金がかかる場合も多いですが、 同倉庫からは プラス料金は頂きません 品質UPと配送力UPは 永遠の課題として運営していきます。 Tex…" at bounding box center [699, 344] width 384 height 166
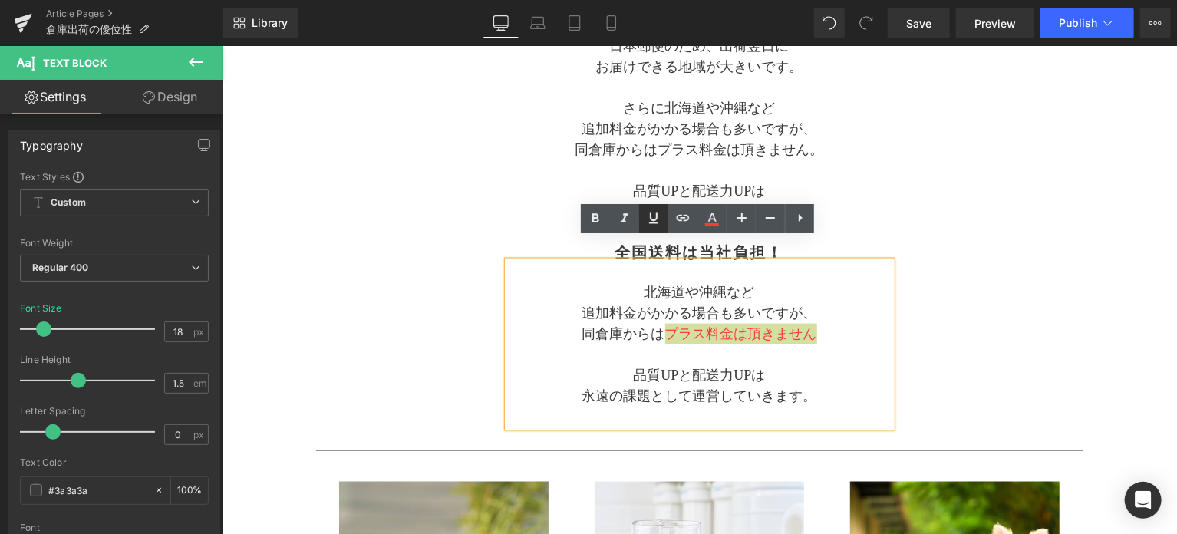
click at [651, 223] on icon at bounding box center [654, 219] width 9 height 12
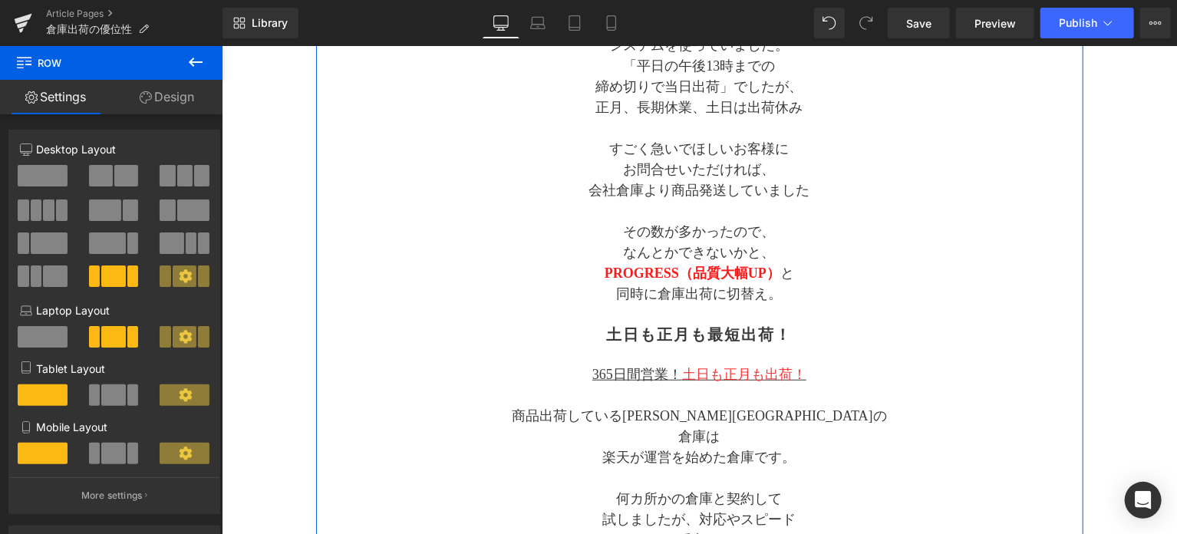
scroll to position [127, 0]
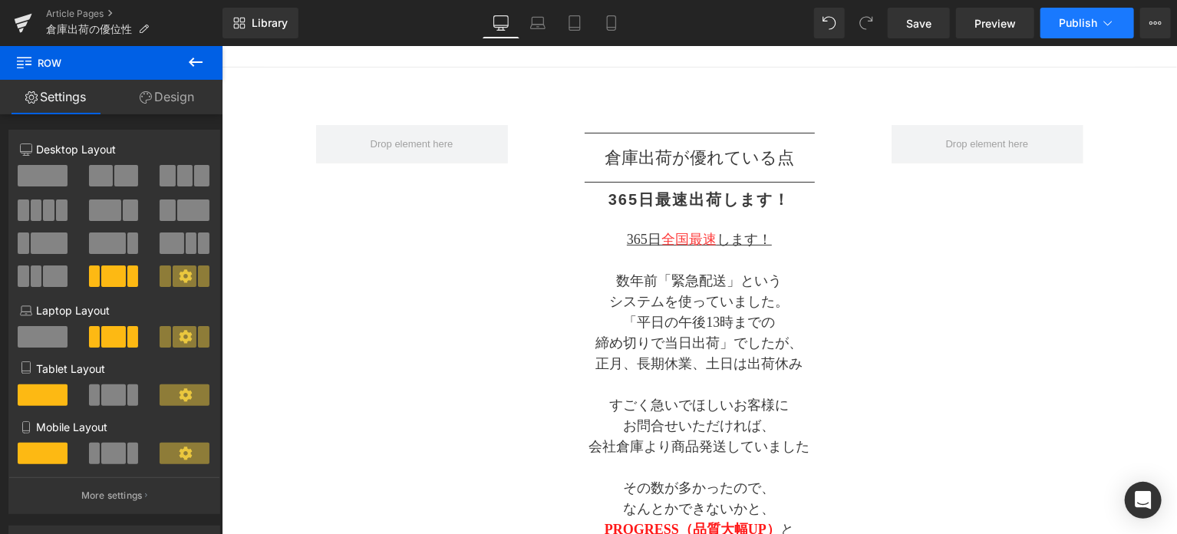
click at [1083, 29] on button "Publish" at bounding box center [1088, 23] width 94 height 31
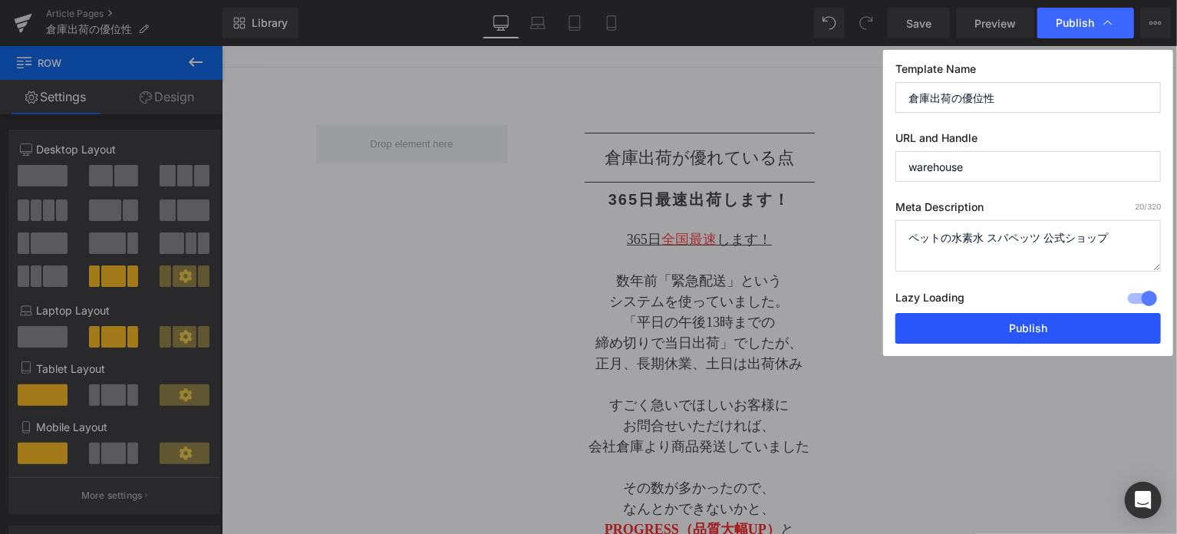
click at [1012, 325] on button "Publish" at bounding box center [1029, 328] width 266 height 31
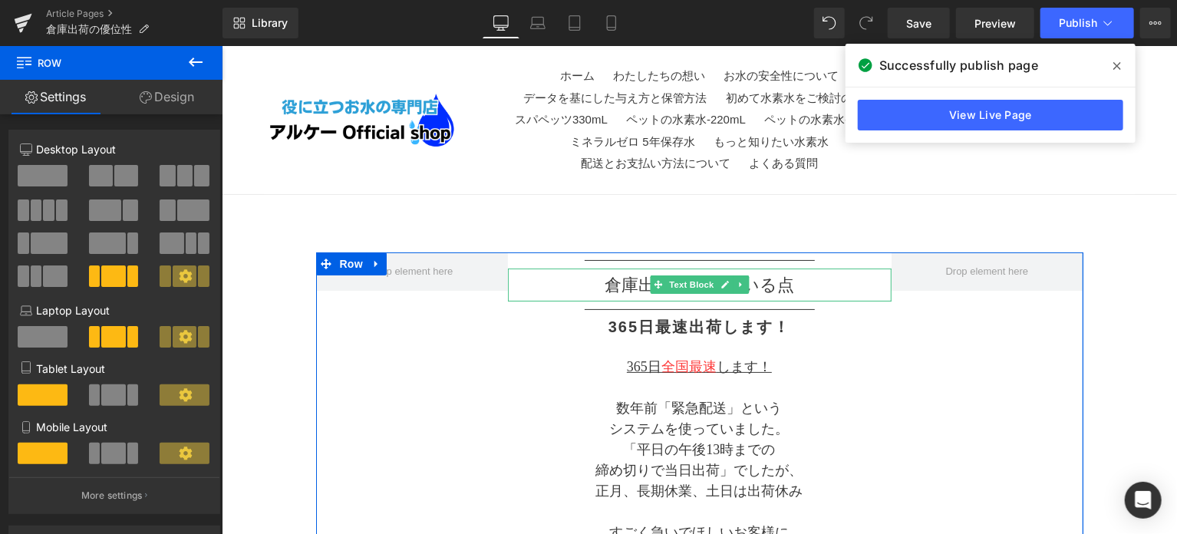
click at [612, 281] on p "倉庫出荷が 優れている点" at bounding box center [699, 284] width 384 height 25
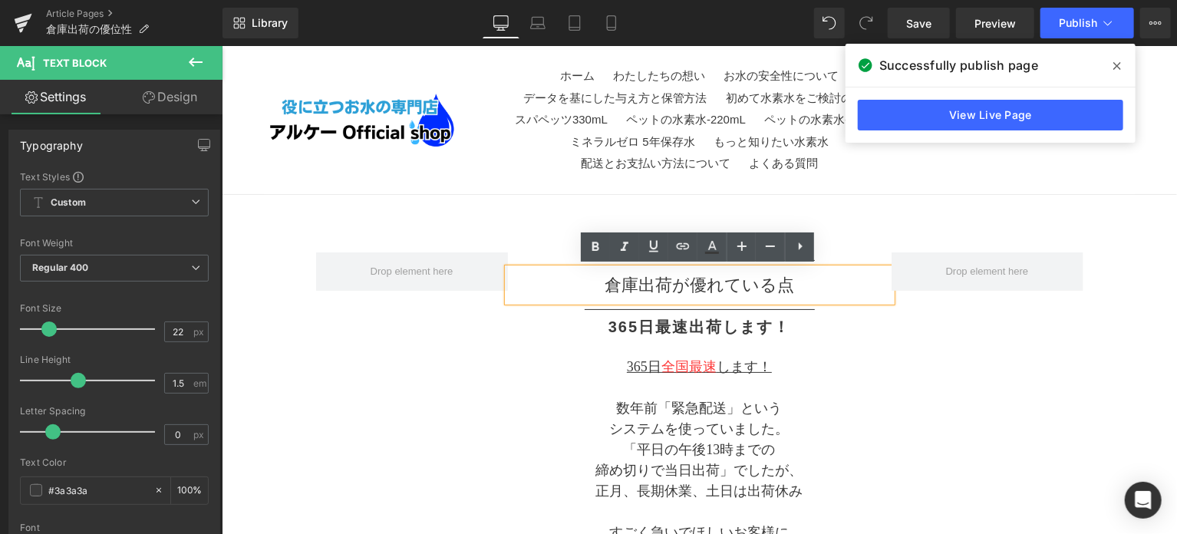
click at [550, 356] on p "365日 全国最速 します！" at bounding box center [699, 366] width 384 height 21
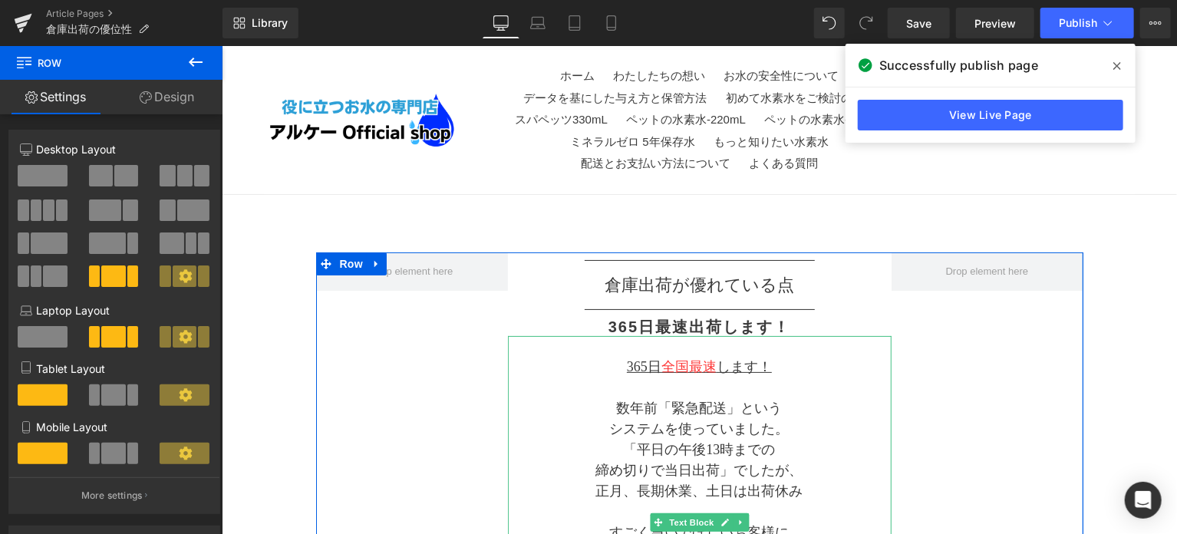
click at [751, 365] on u "365日 全国最速 します！" at bounding box center [698, 365] width 145 height 15
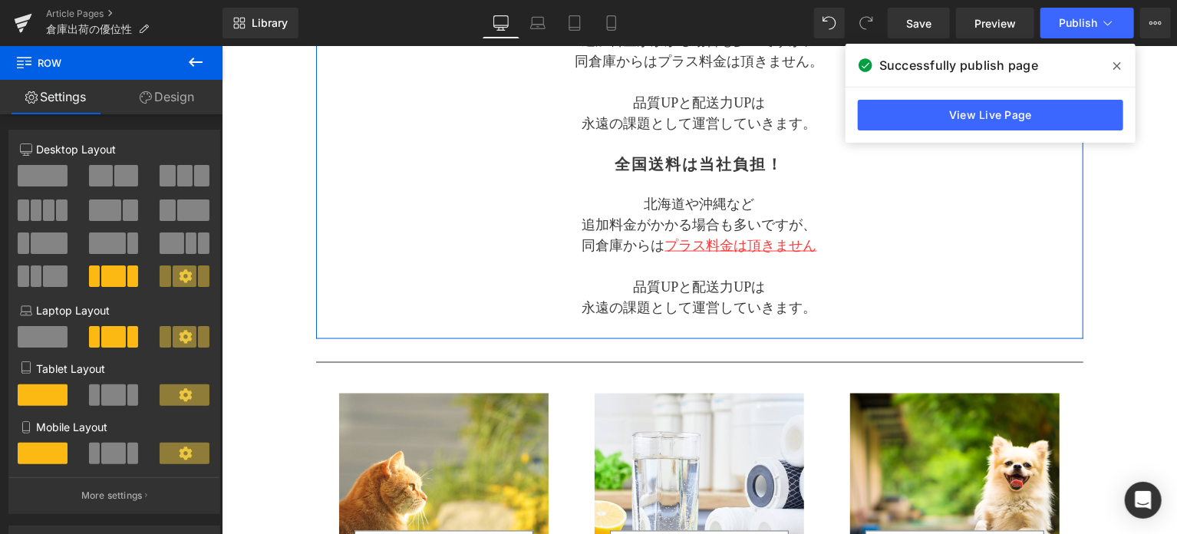
scroll to position [1151, 0]
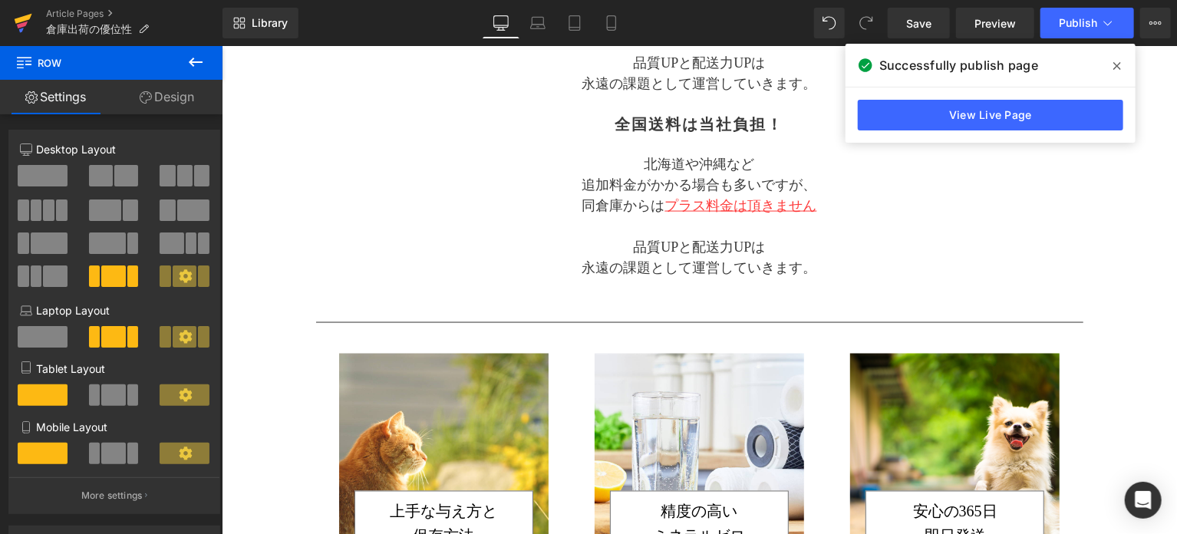
click at [25, 22] on icon at bounding box center [22, 24] width 11 height 7
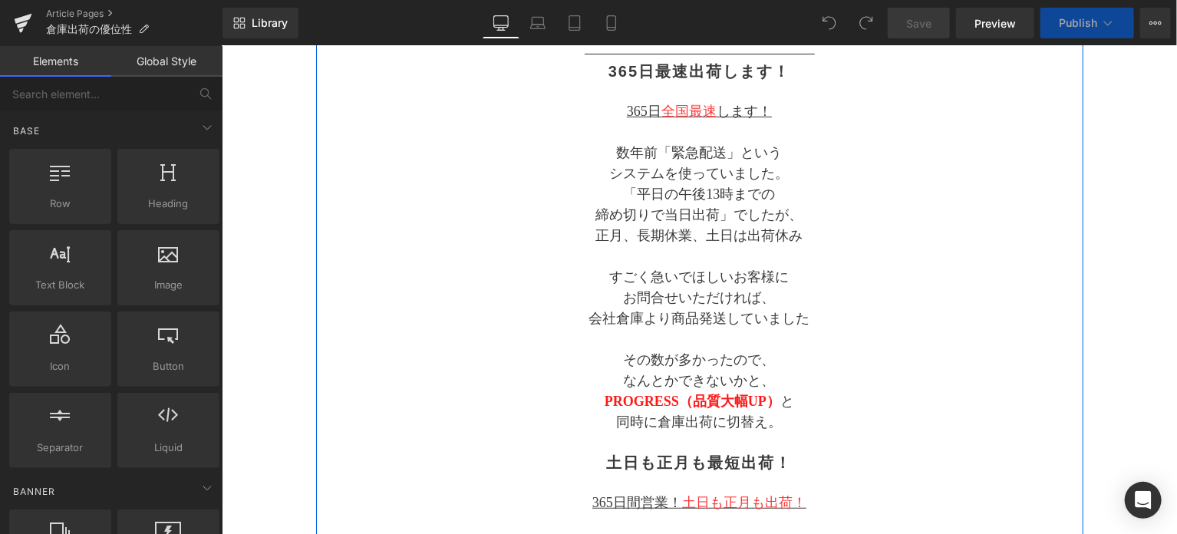
scroll to position [384, 0]
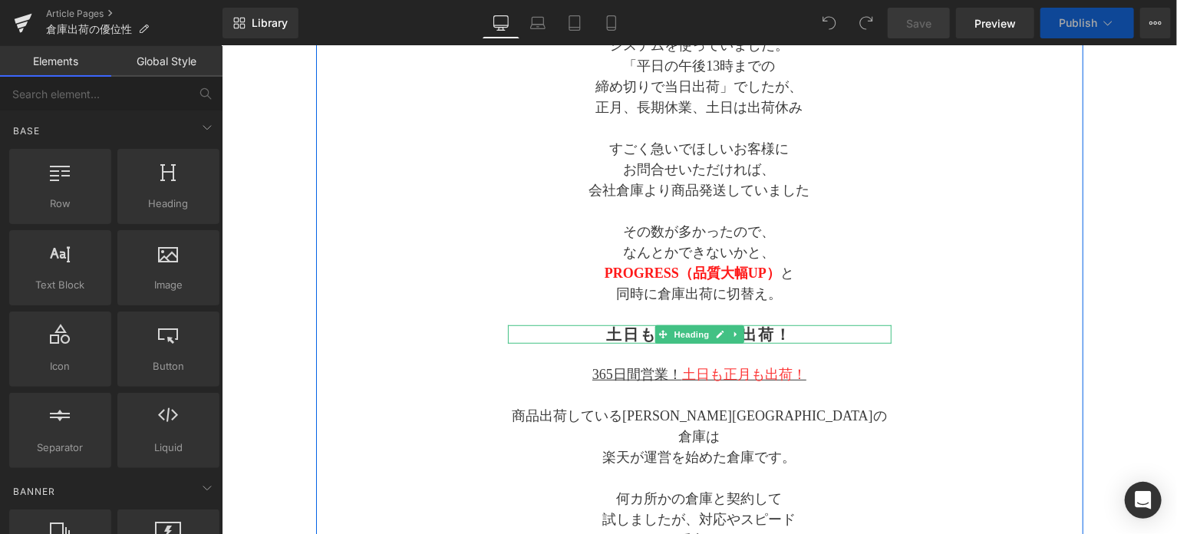
click at [773, 335] on h2 "土日も正月も最短出荷！" at bounding box center [699, 334] width 384 height 18
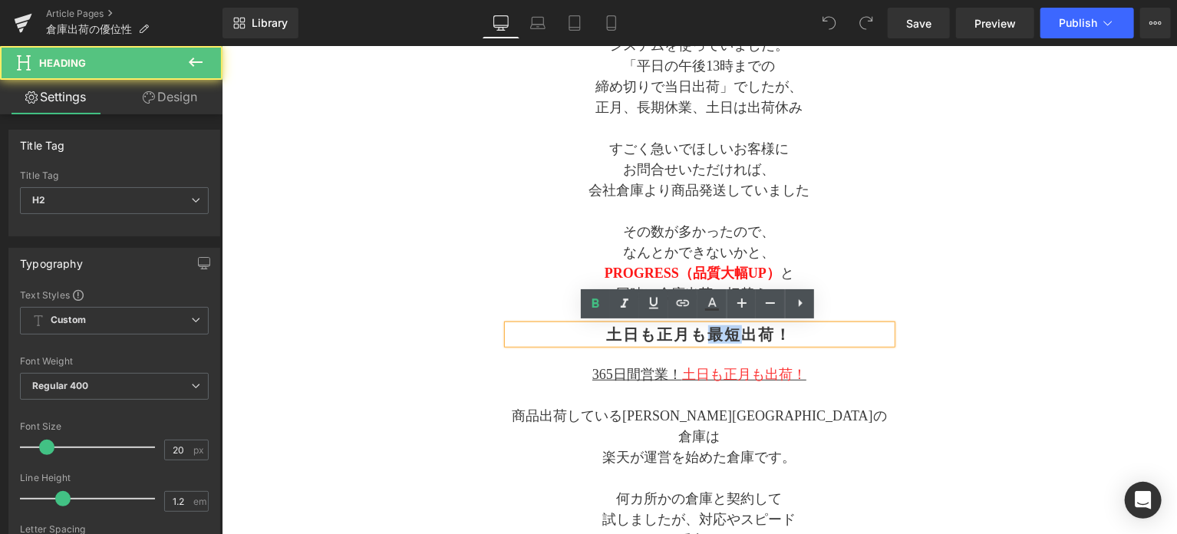
drag, startPoint x: 706, startPoint y: 330, endPoint x: 734, endPoint y: 335, distance: 28.0
click at [734, 335] on h2 "土日も正月も最短出荷！" at bounding box center [699, 334] width 384 height 18
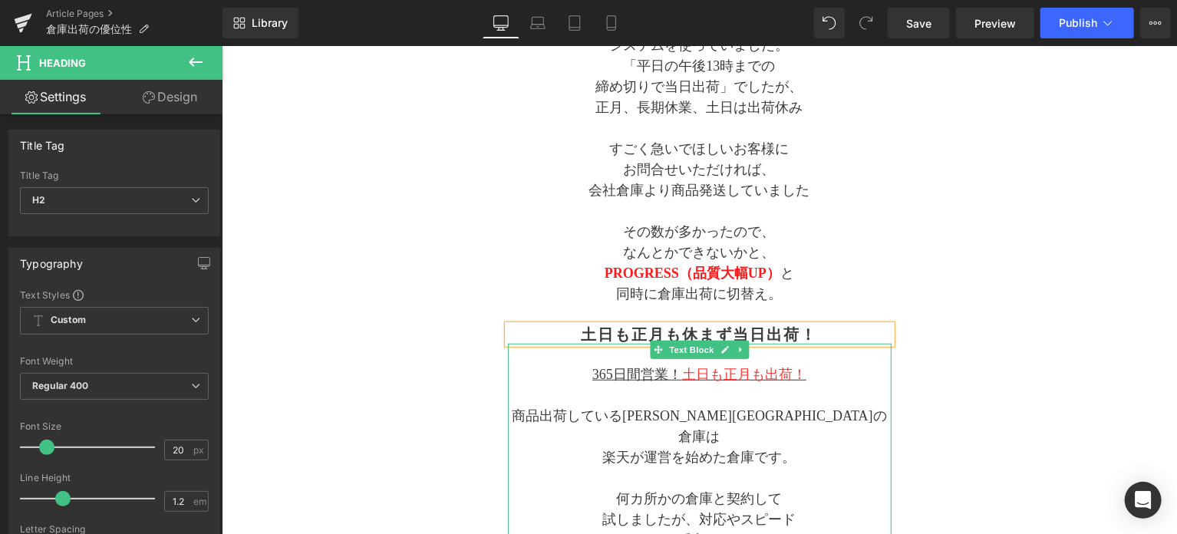
click at [767, 370] on span "土日も正月も出荷！" at bounding box center [744, 373] width 124 height 15
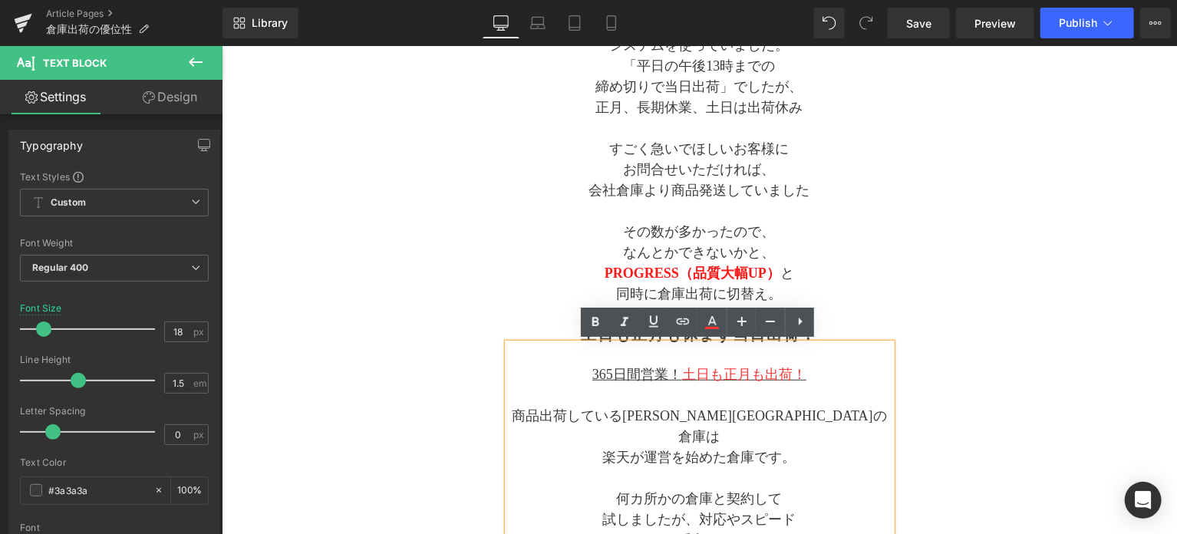
scroll to position [811, 0]
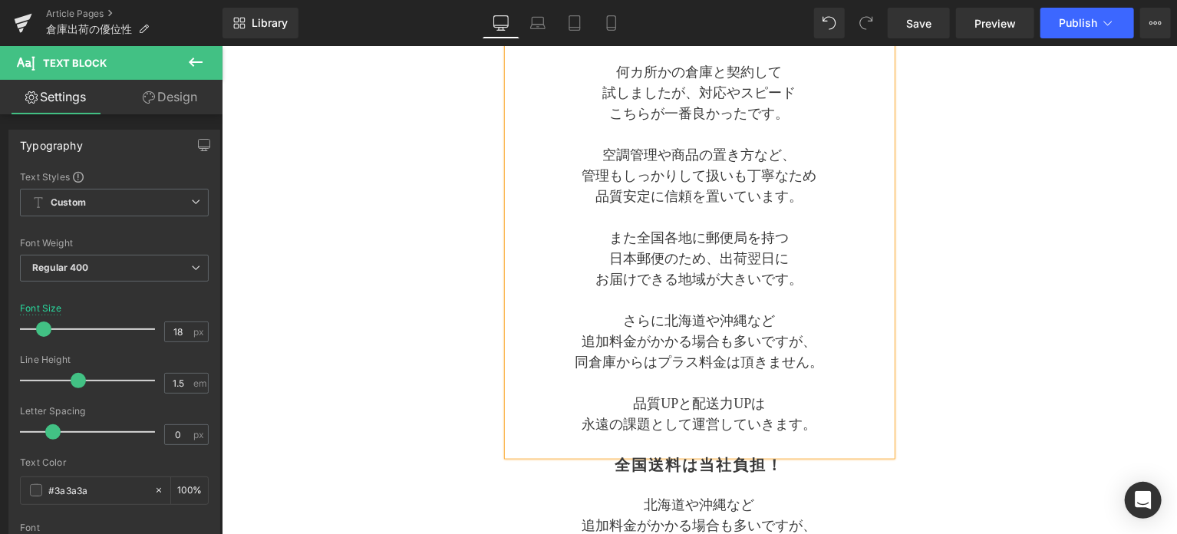
click at [961, 355] on div "Separator 倉庫出荷が 優れている点 Text Block Separator 365日最速出荷します！ Heading 365日 全国最速 します！…" at bounding box center [699, 40] width 768 height 1198
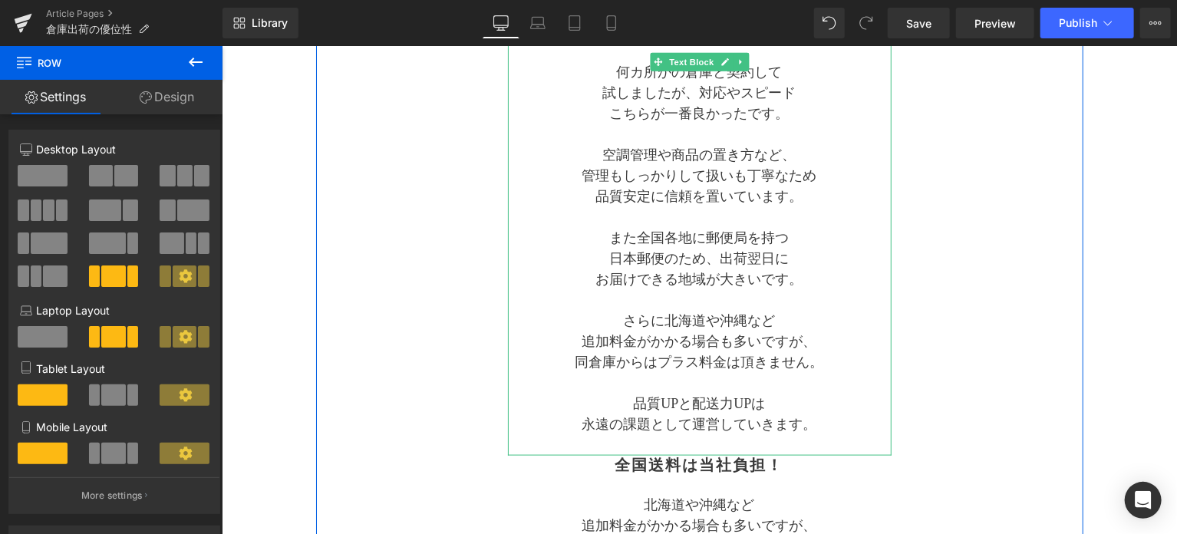
click at [727, 434] on p at bounding box center [699, 444] width 384 height 21
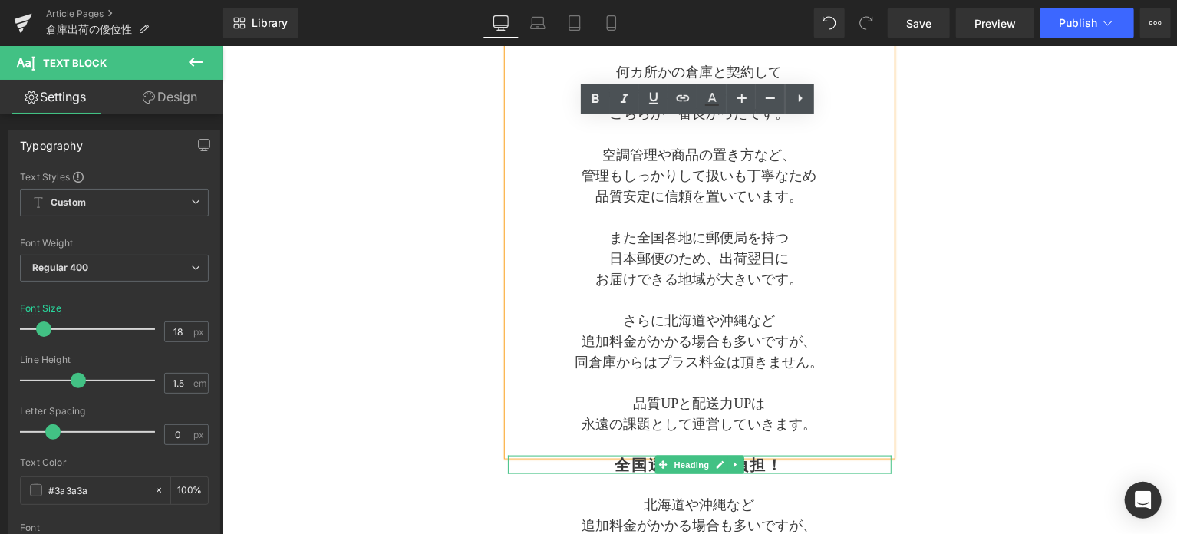
click at [752, 455] on h2 "全国送料は当社負担！" at bounding box center [699, 464] width 384 height 18
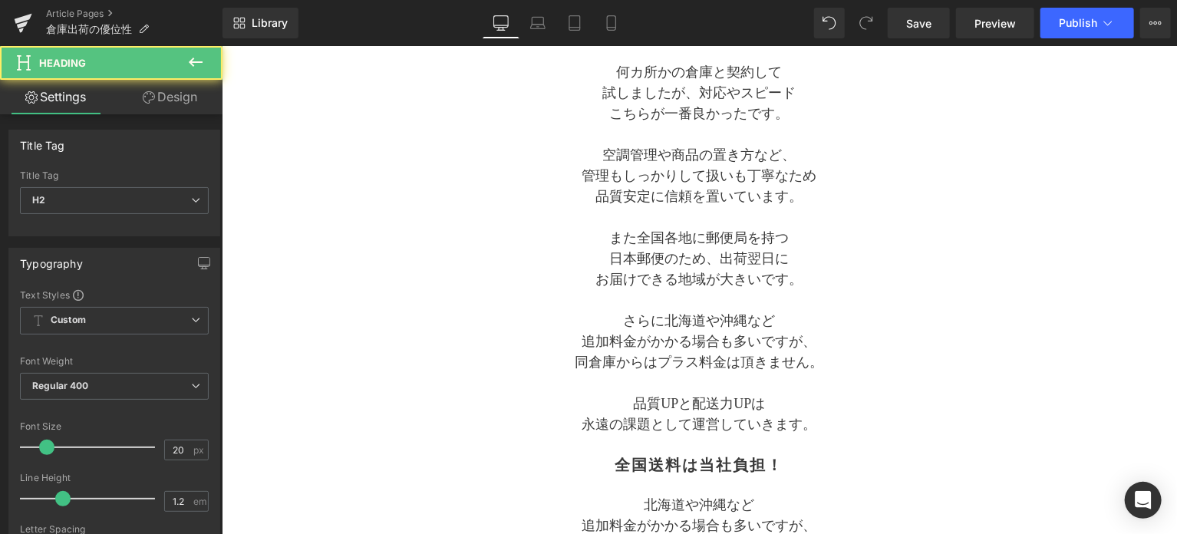
click at [193, 107] on link "Design" at bounding box center [169, 97] width 111 height 35
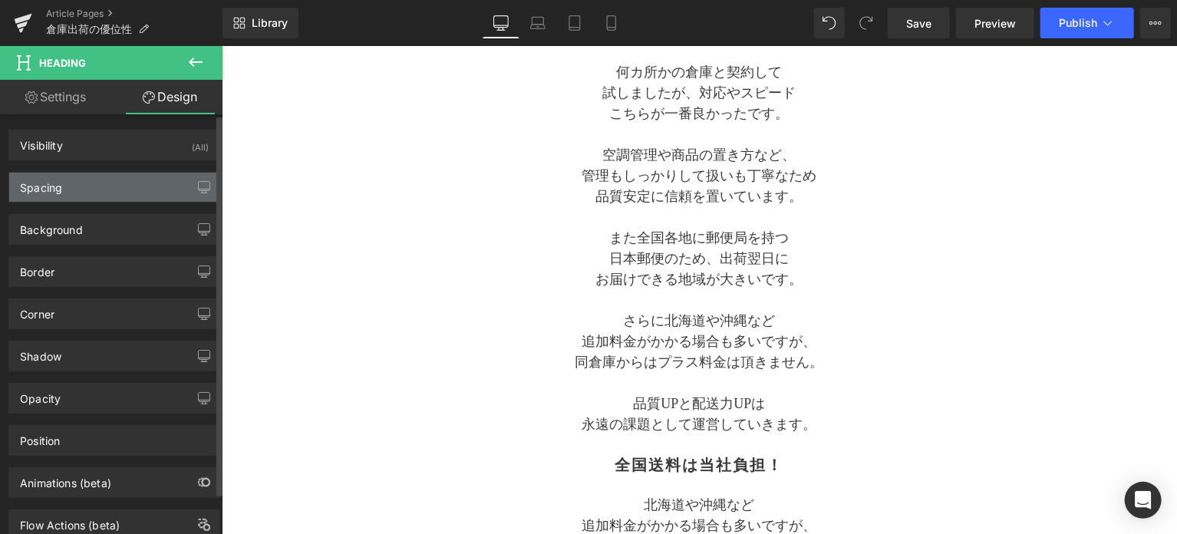
click at [128, 188] on div "Spacing" at bounding box center [114, 187] width 210 height 29
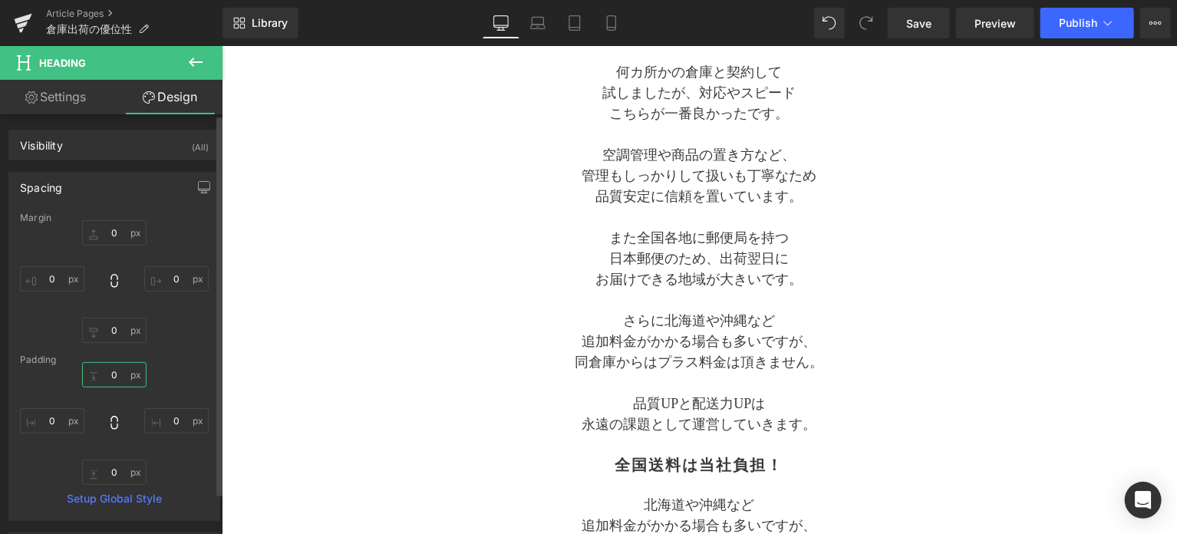
click at [119, 373] on input "0" at bounding box center [114, 374] width 64 height 25
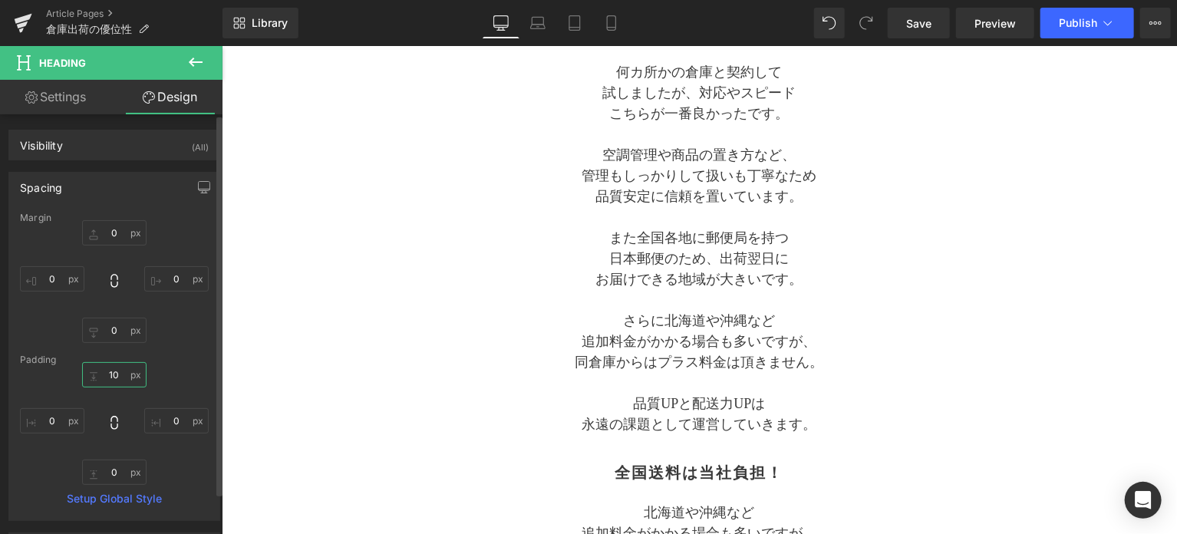
type input "10"
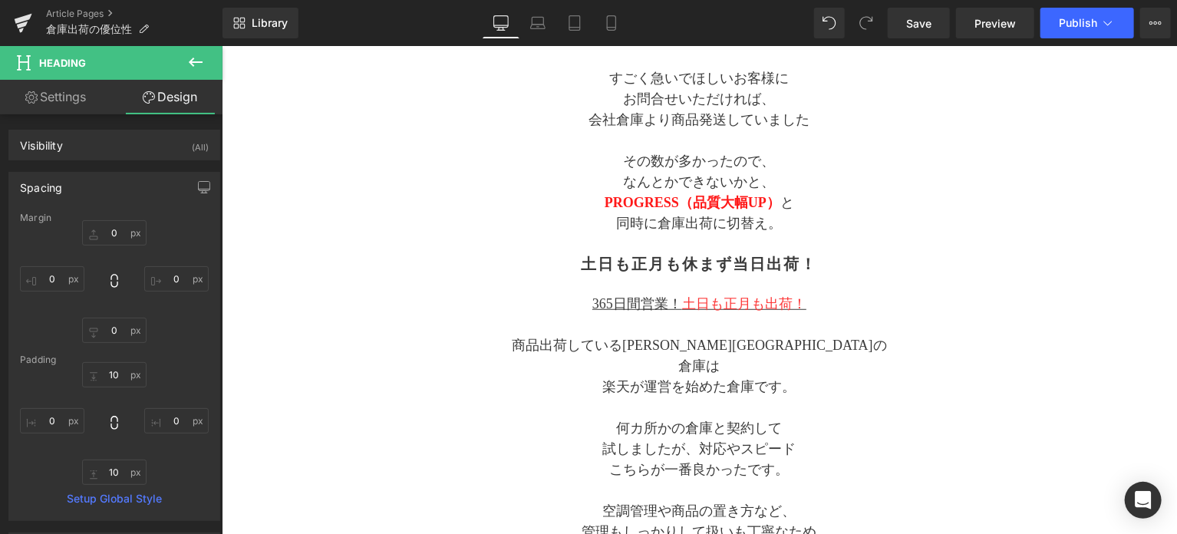
scroll to position [427, 0]
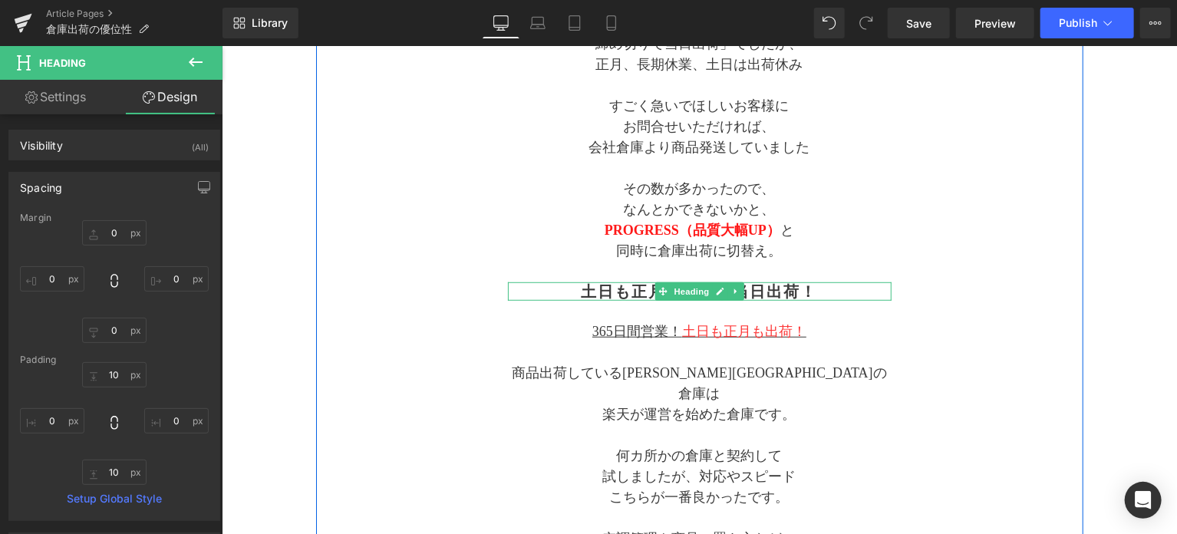
click at [620, 289] on h2 "土日も正月も休まず当日出荷！" at bounding box center [699, 291] width 384 height 18
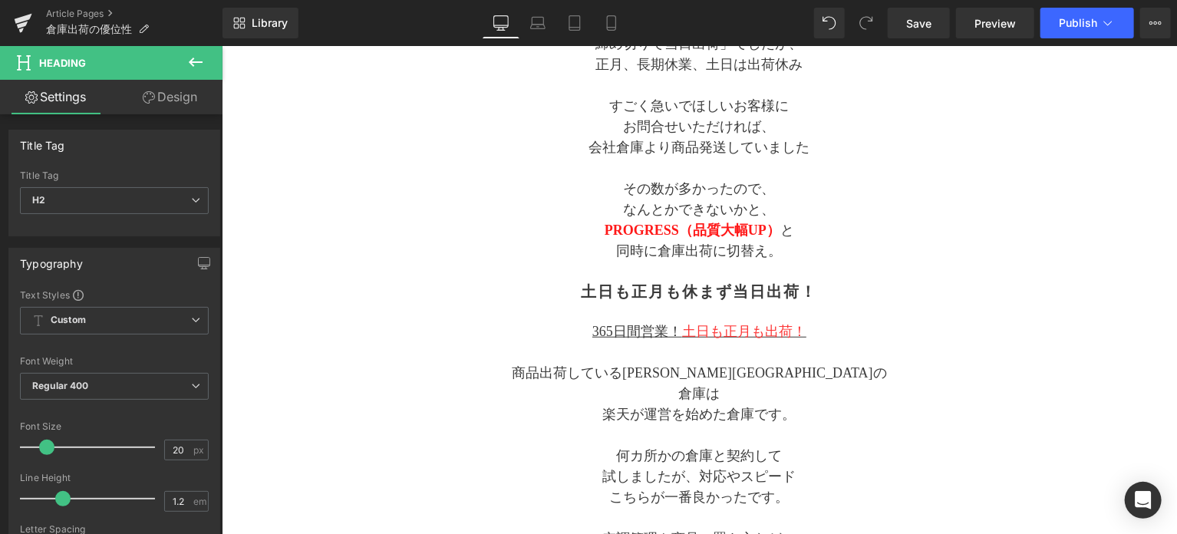
click at [181, 100] on link "Design" at bounding box center [169, 97] width 111 height 35
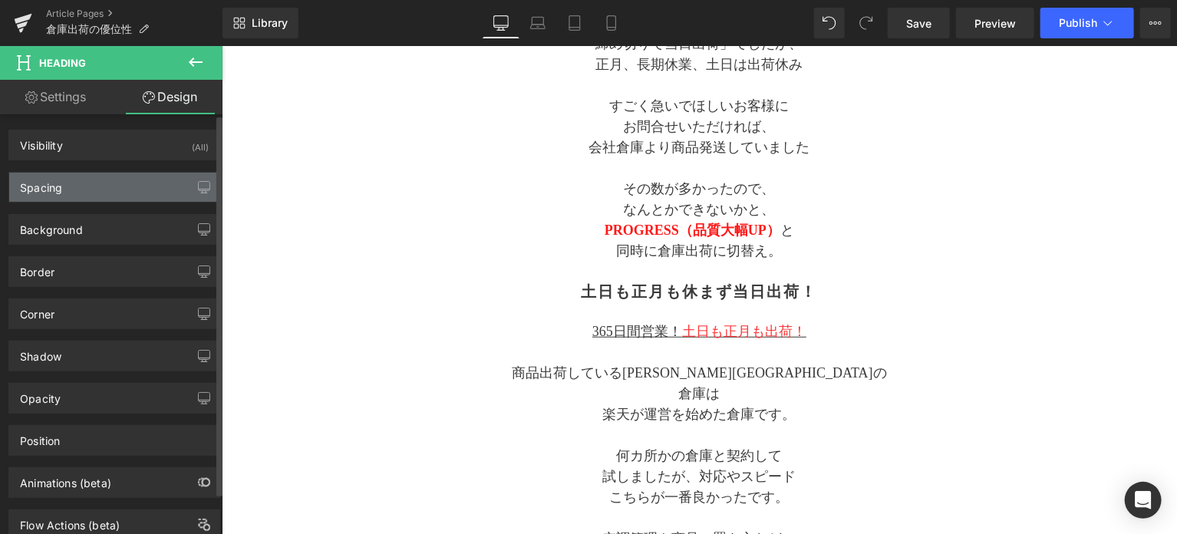
click at [107, 193] on div "Spacing" at bounding box center [114, 187] width 210 height 29
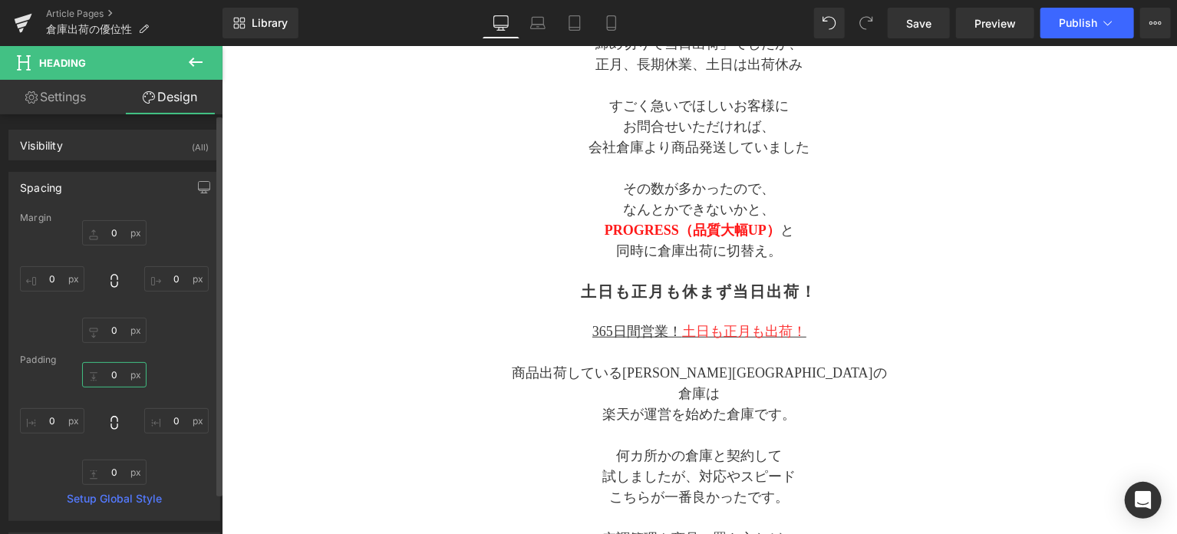
click at [121, 366] on input "0" at bounding box center [114, 374] width 64 height 25
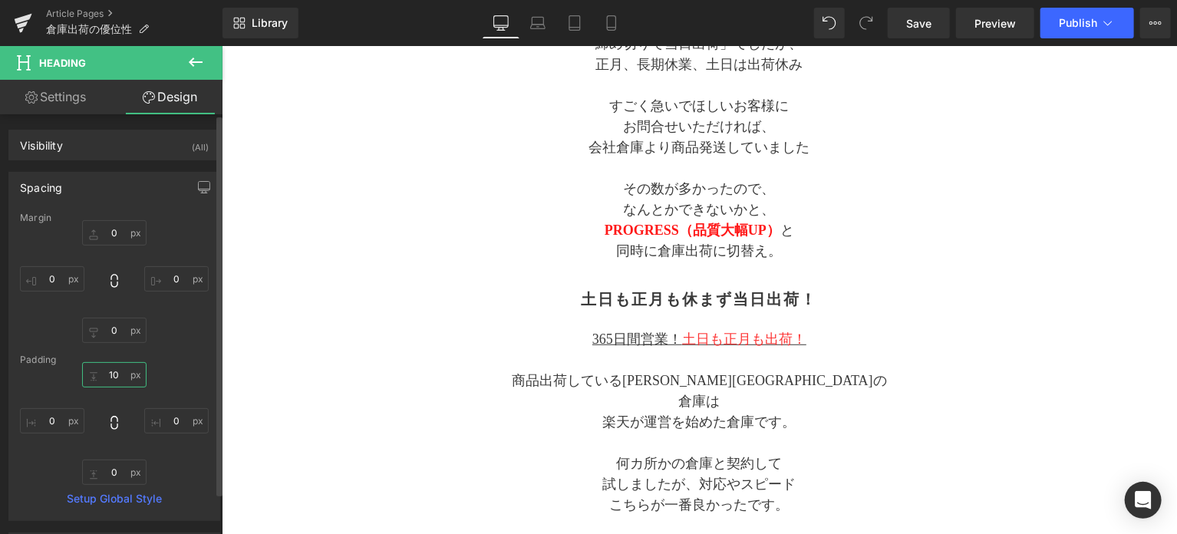
type input "10"
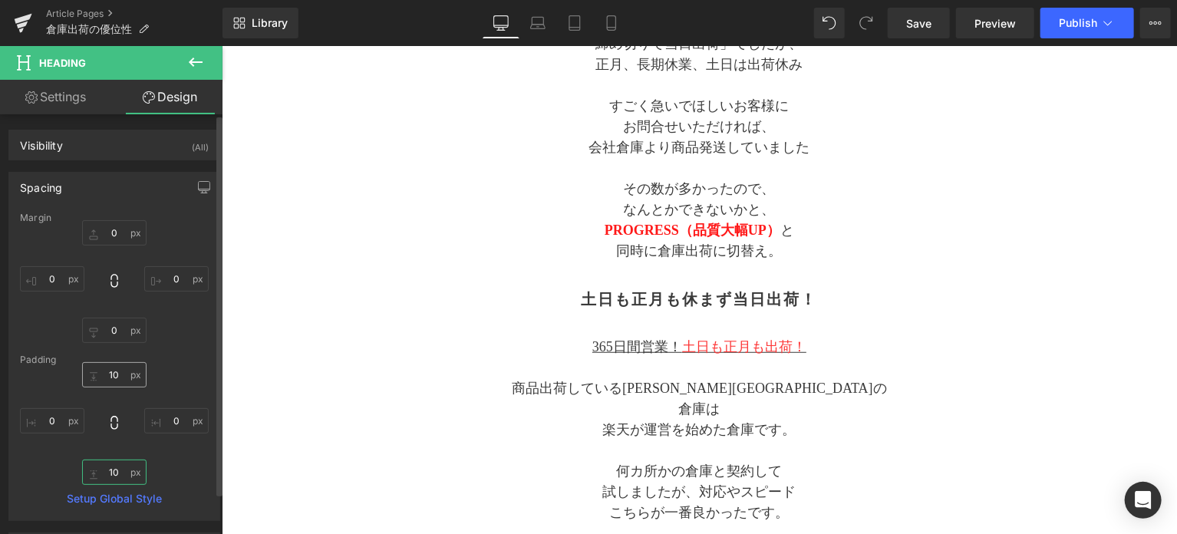
type input "10"
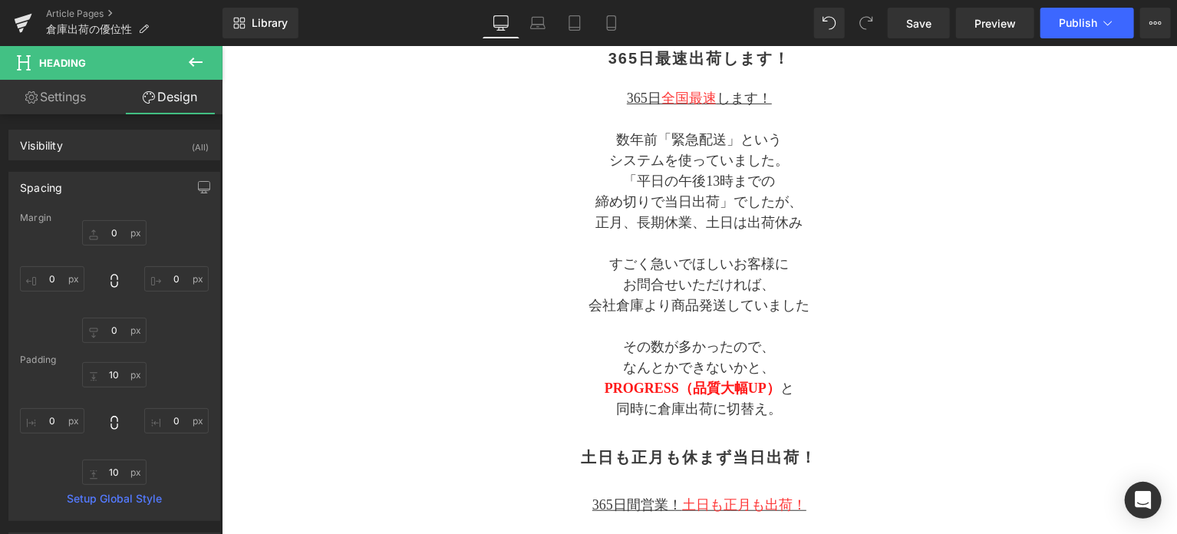
scroll to position [43, 0]
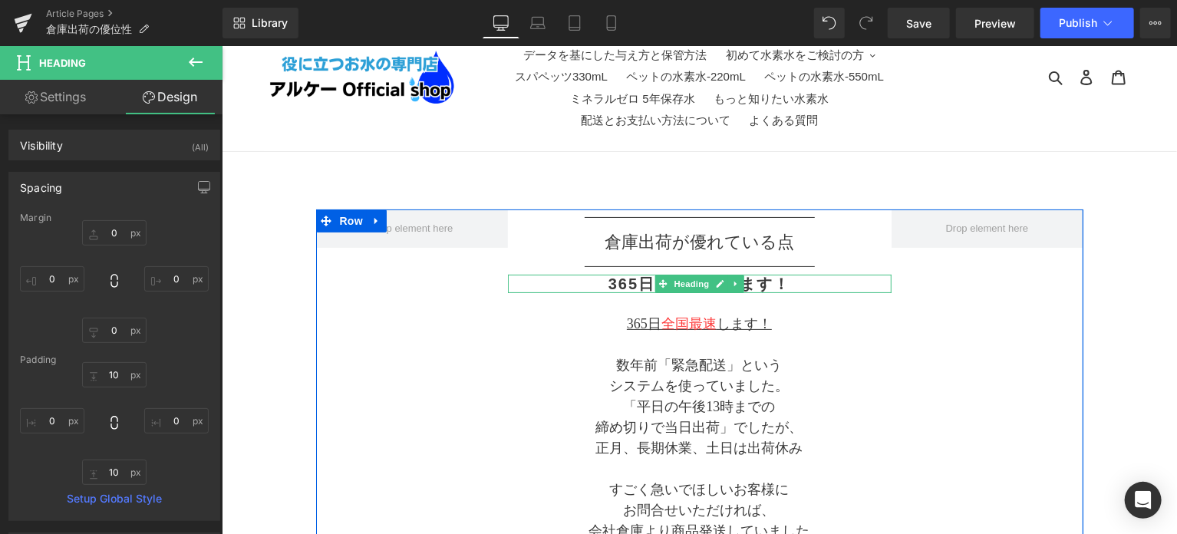
click at [639, 285] on h2 "365日最速出荷します！" at bounding box center [699, 283] width 384 height 18
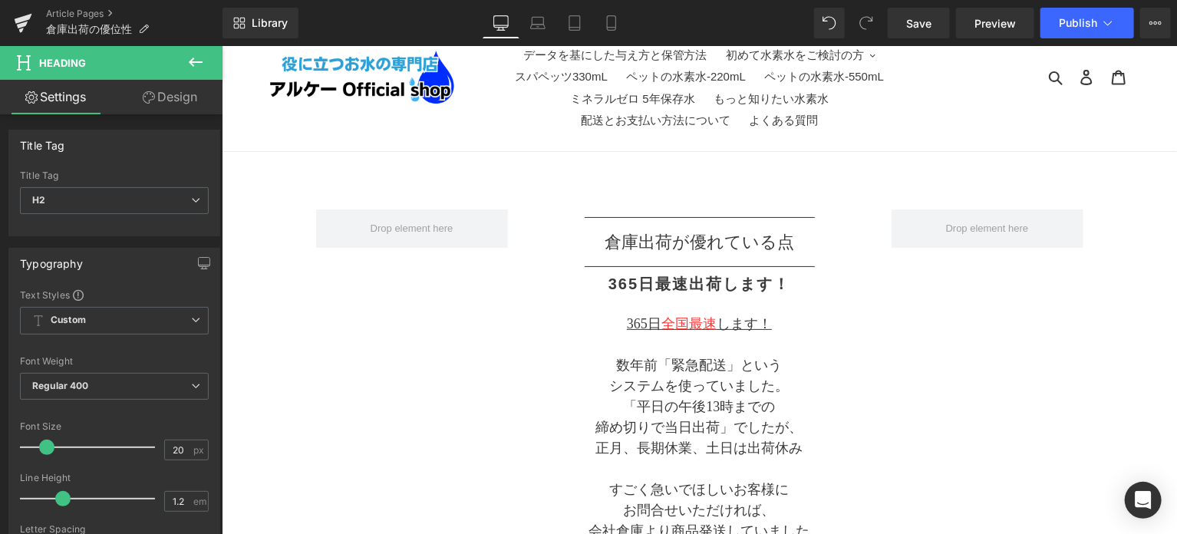
click at [163, 96] on link "Design" at bounding box center [169, 97] width 111 height 35
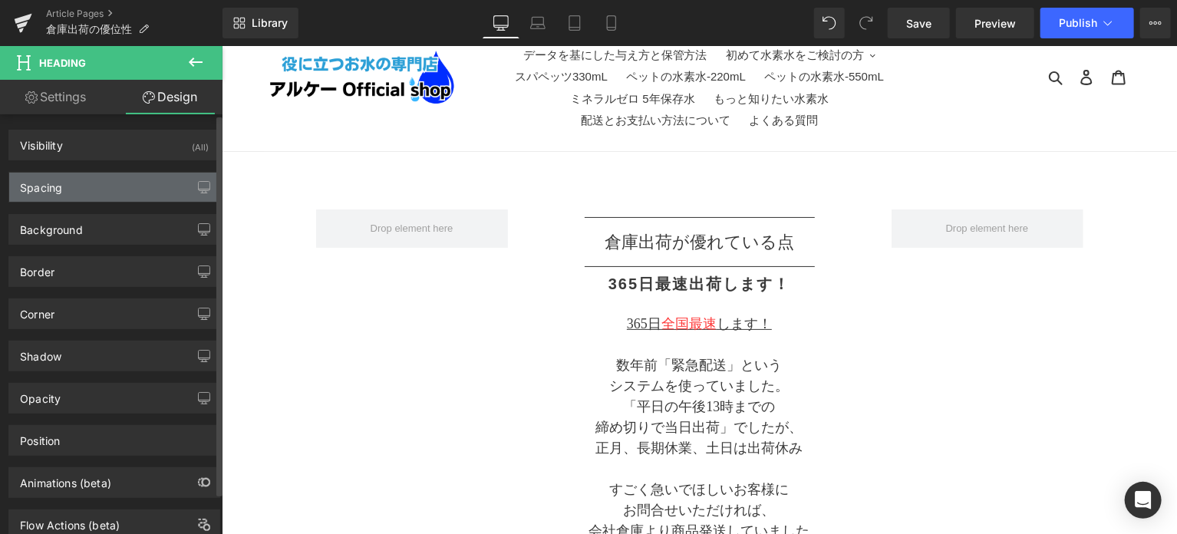
click at [101, 195] on div "Spacing" at bounding box center [114, 187] width 210 height 29
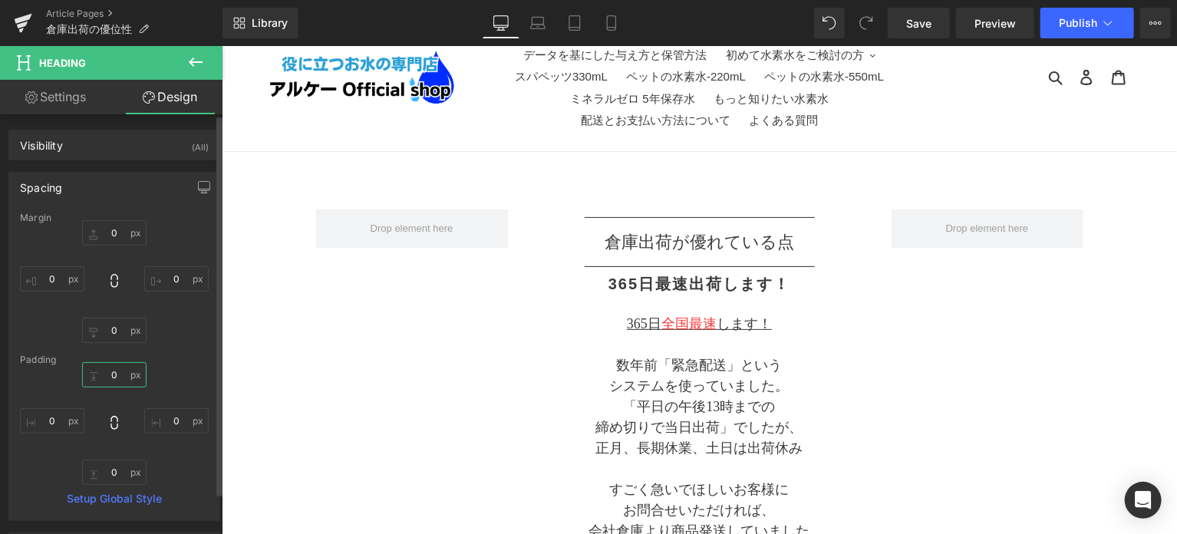
click at [116, 380] on input "0" at bounding box center [114, 374] width 64 height 25
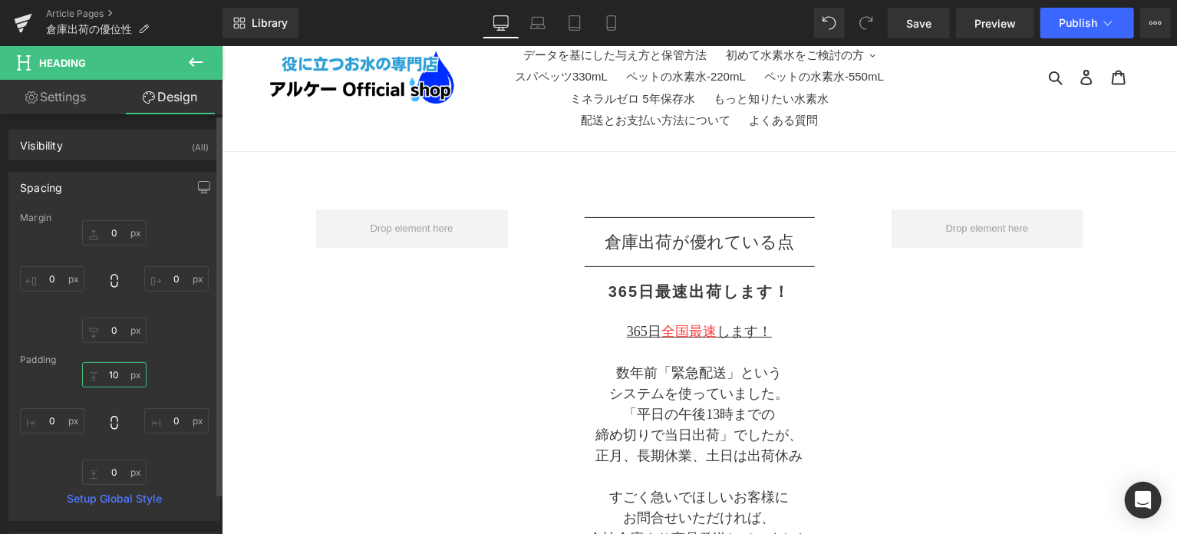
type input "10"
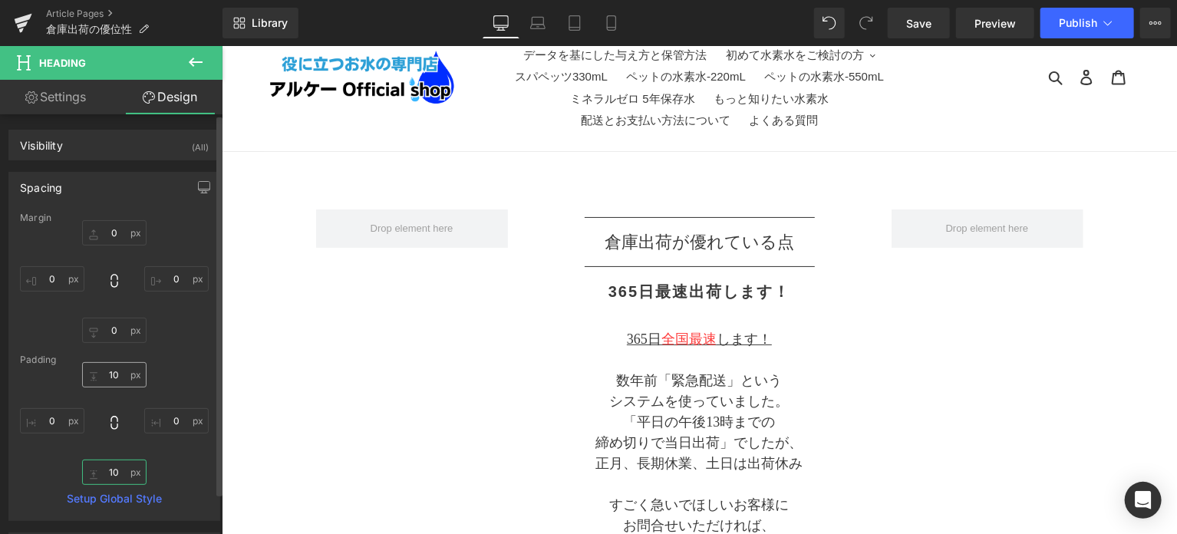
type input "10"
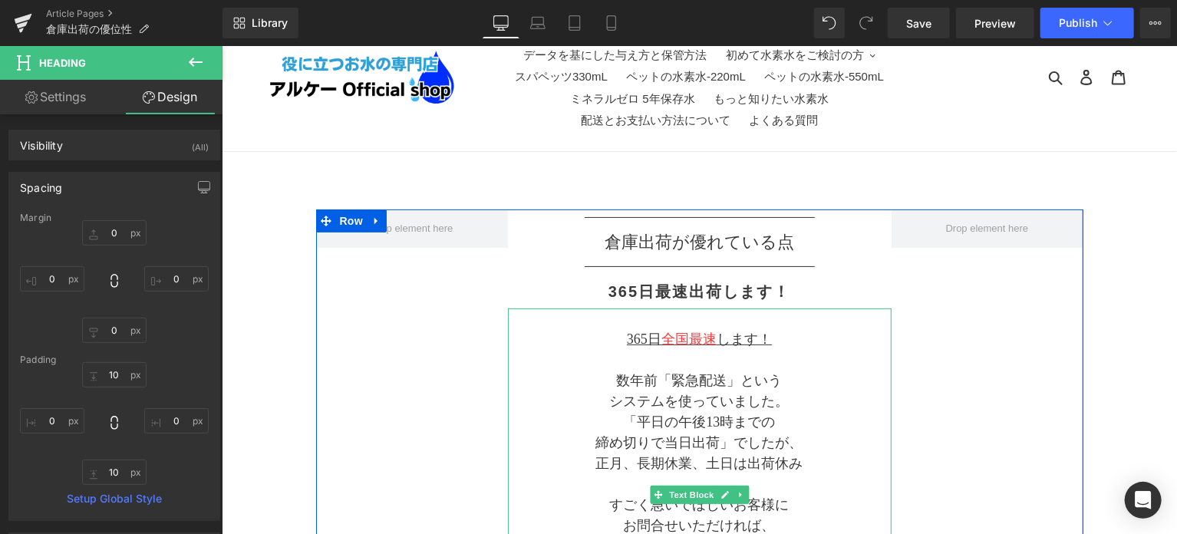
click at [693, 398] on span "使っていました。" at bounding box center [734, 400] width 111 height 15
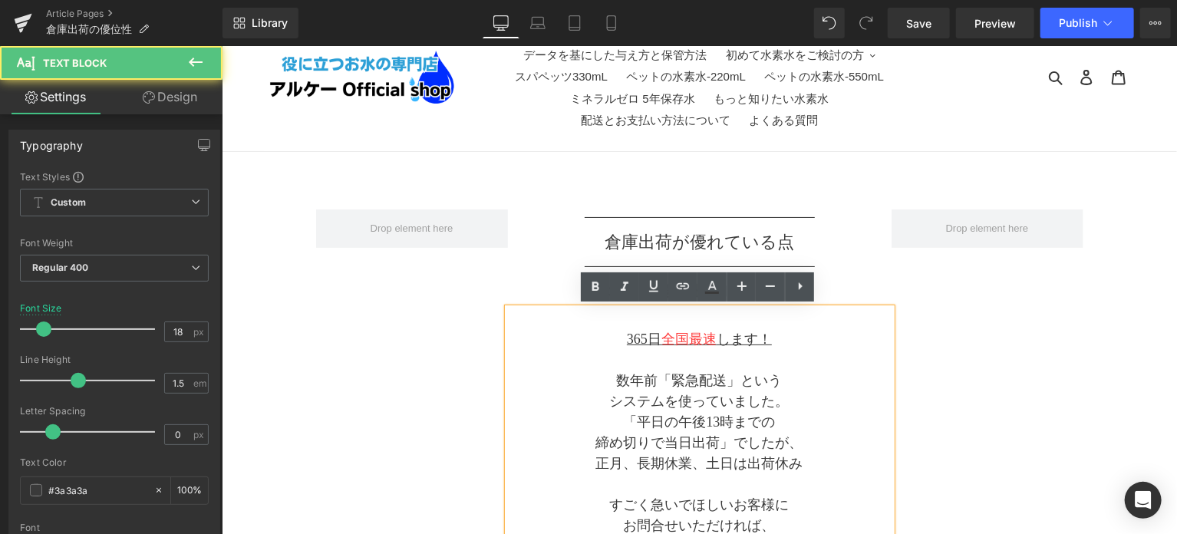
click at [830, 362] on p at bounding box center [699, 359] width 384 height 21
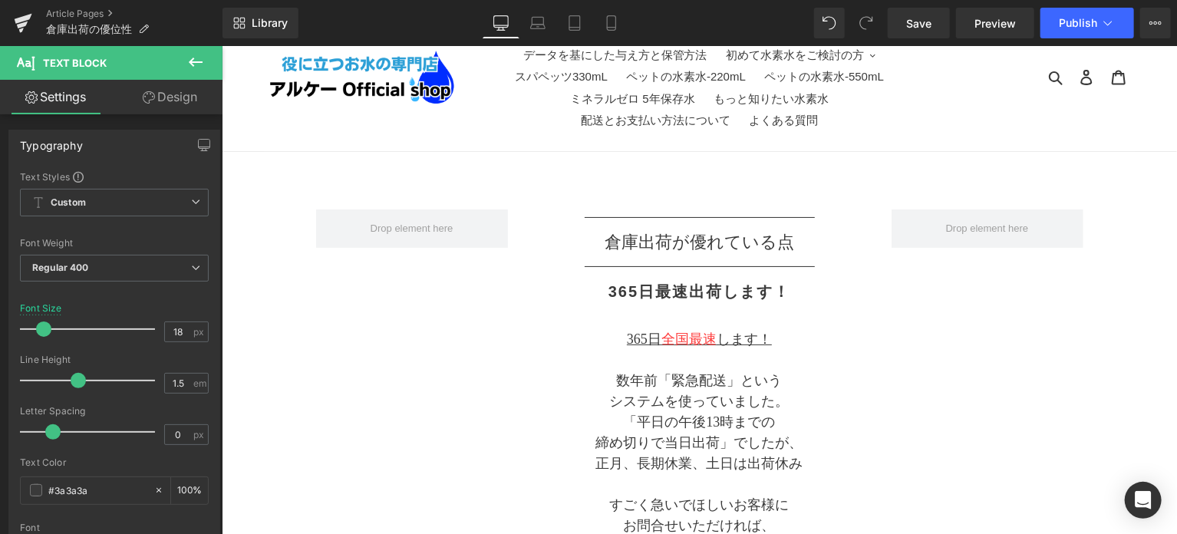
click at [190, 97] on link "Design" at bounding box center [169, 97] width 111 height 35
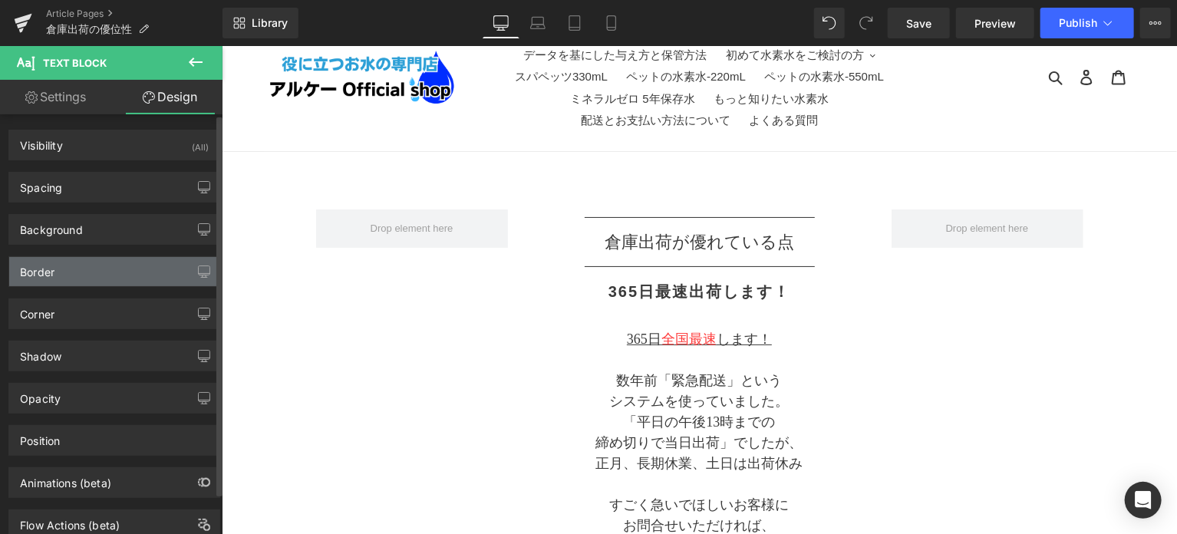
type input "0"
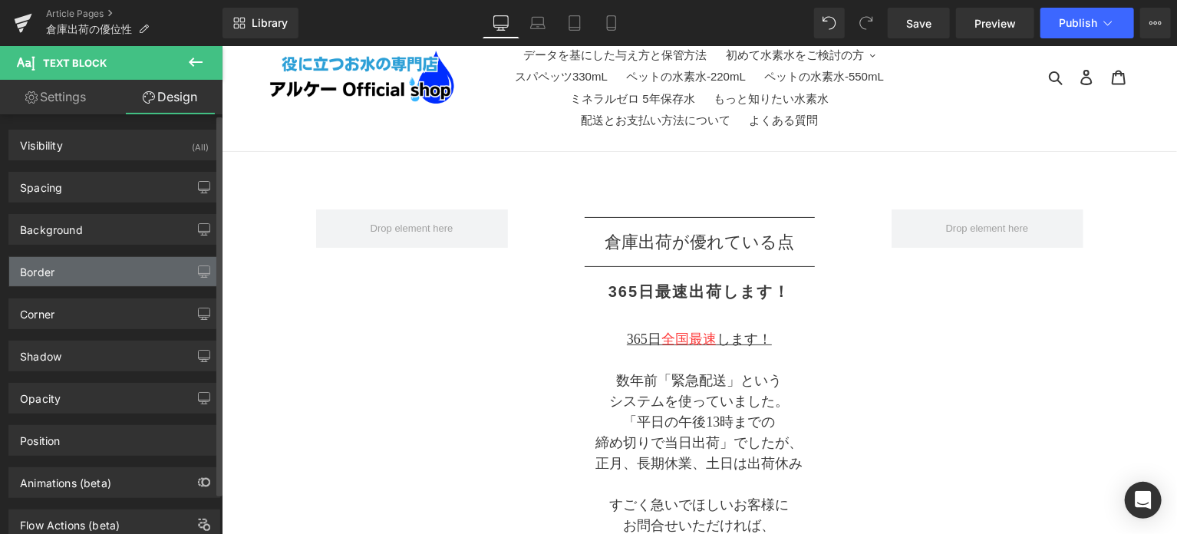
type input "0"
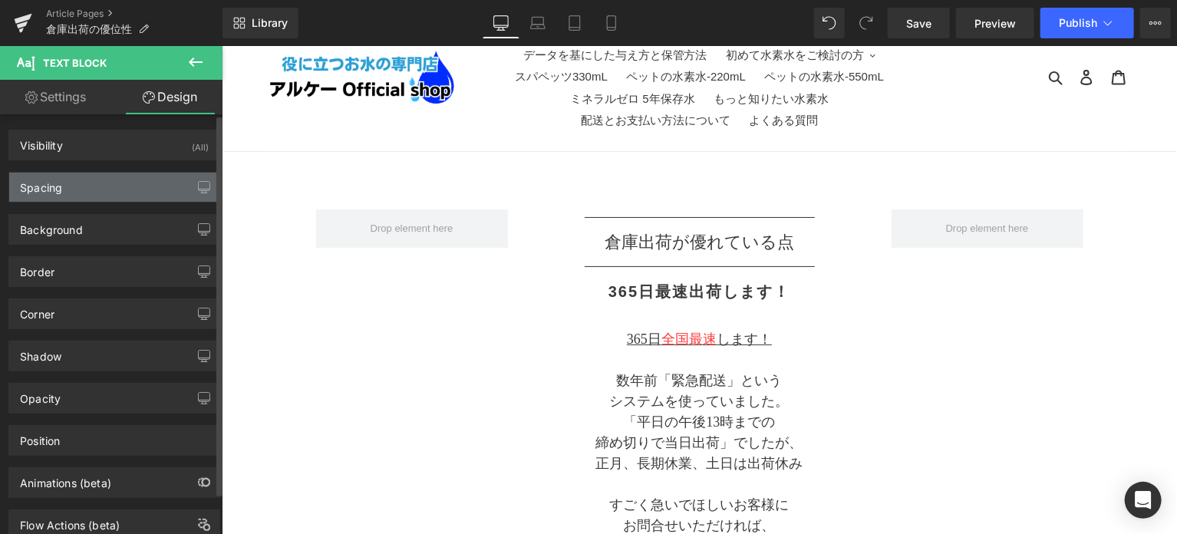
click at [90, 183] on div "Spacing" at bounding box center [114, 187] width 210 height 29
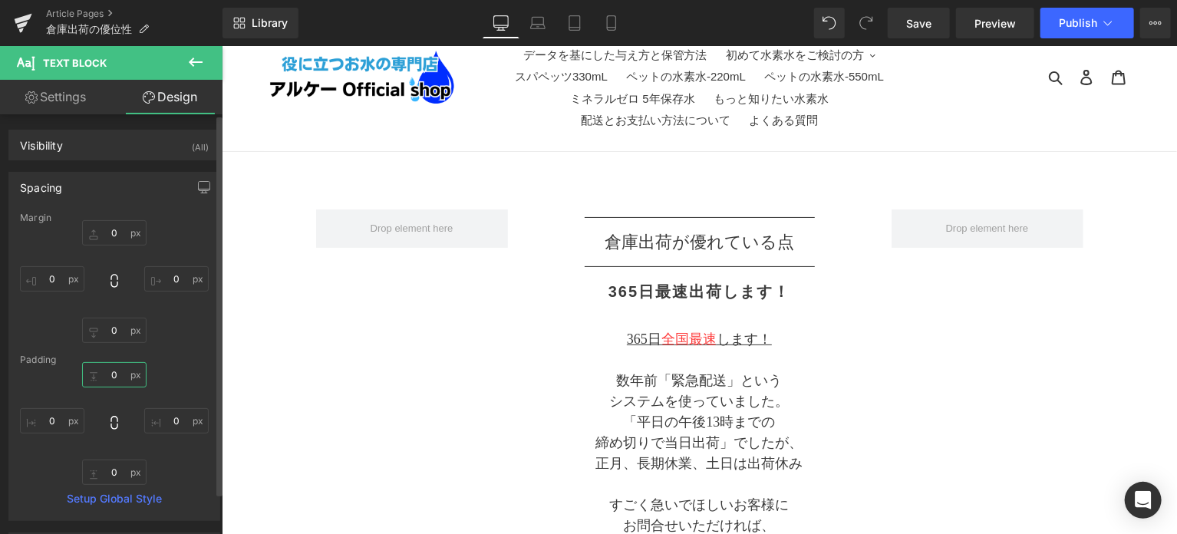
click at [115, 377] on input "0" at bounding box center [114, 374] width 64 height 25
type input "5"
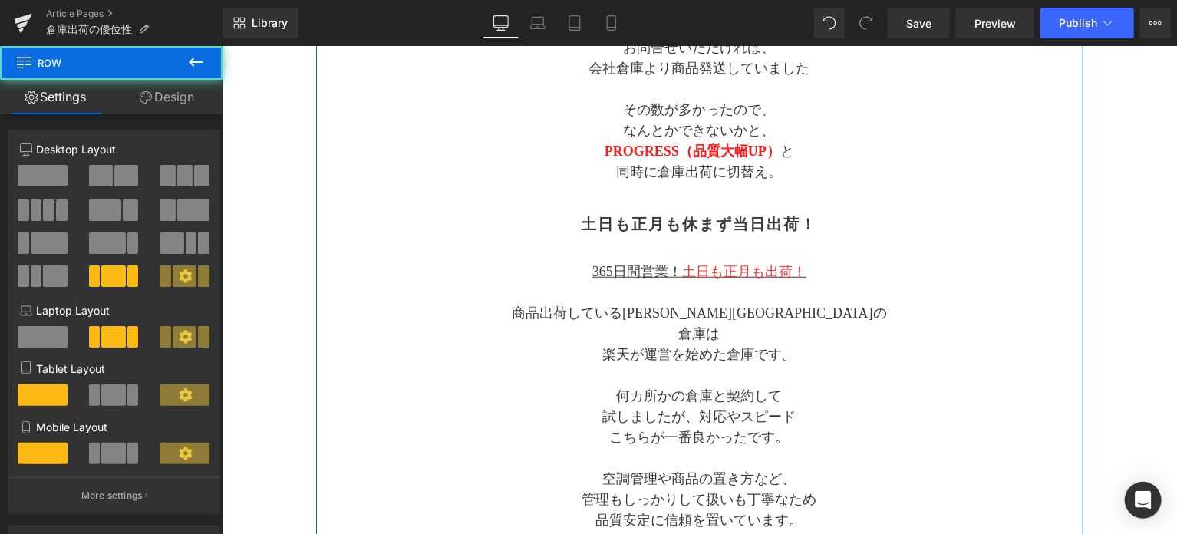
scroll to position [554, 0]
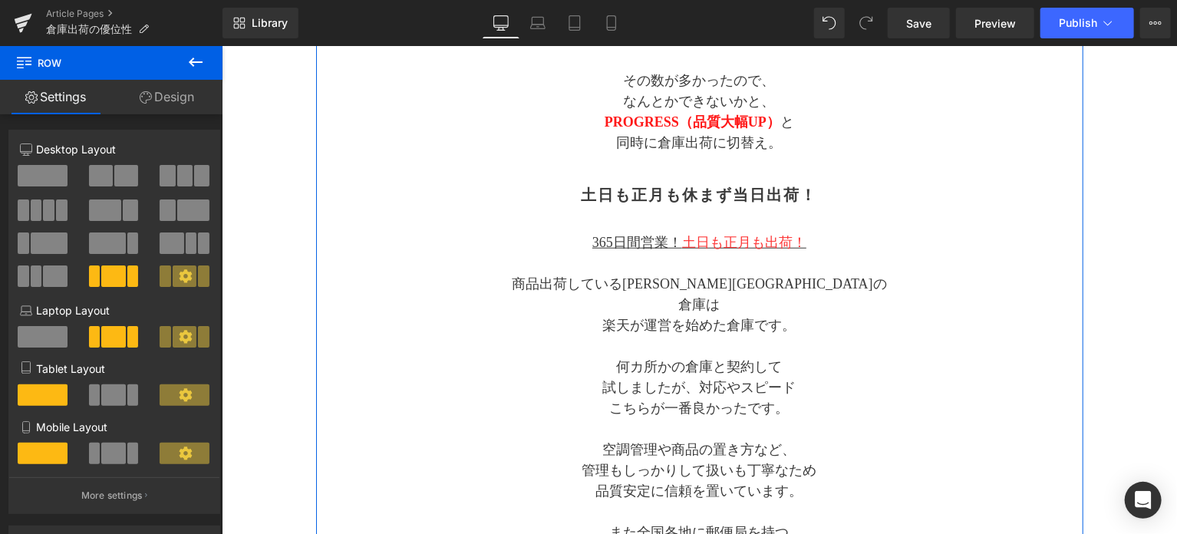
click at [682, 335] on p at bounding box center [699, 345] width 384 height 21
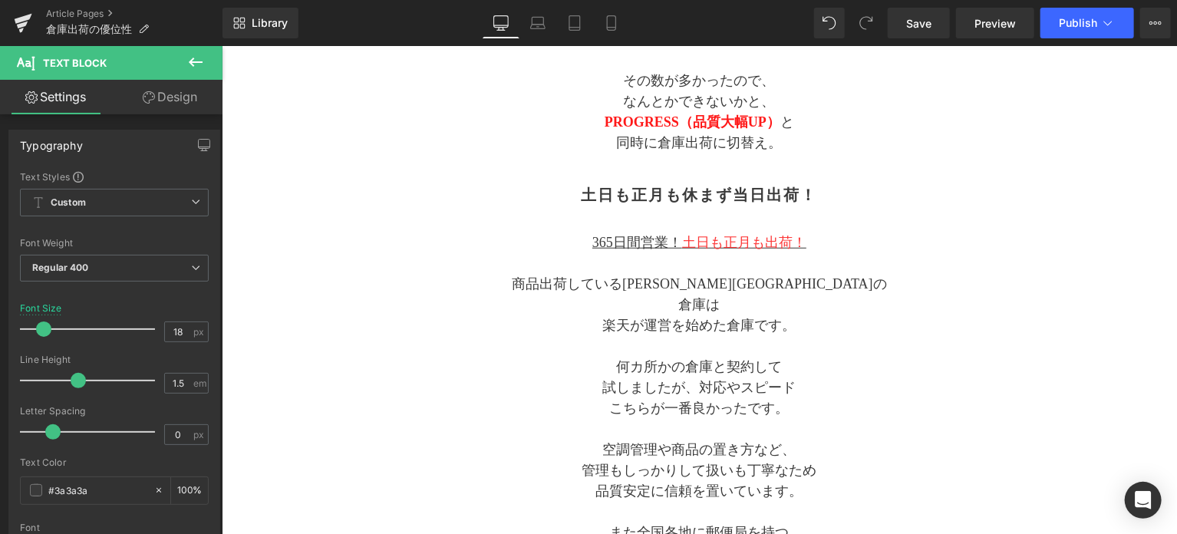
click at [185, 99] on link "Design" at bounding box center [169, 97] width 111 height 35
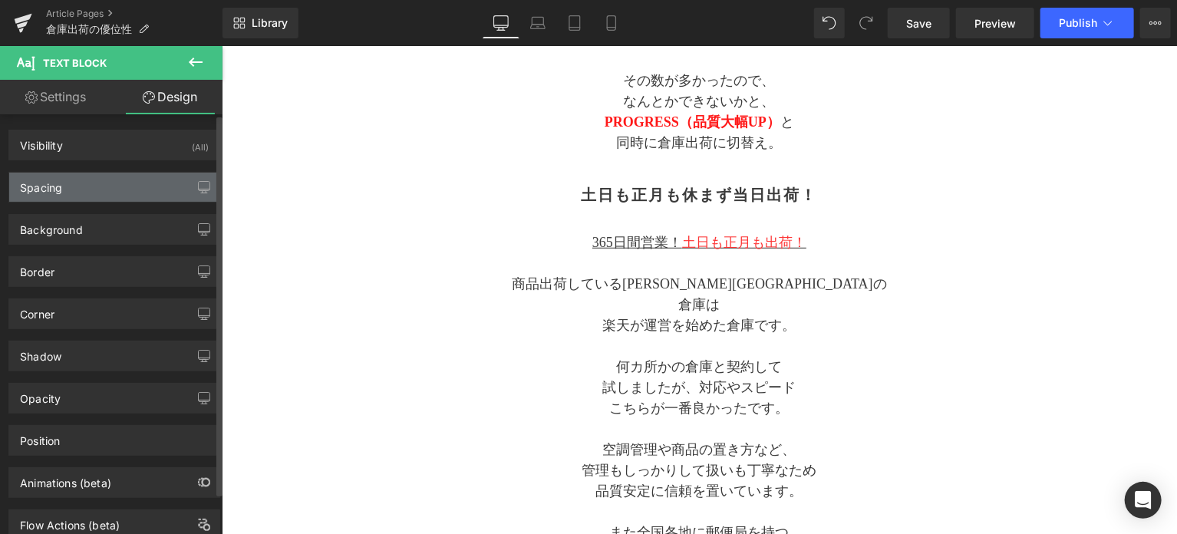
click at [92, 194] on div "Spacing" at bounding box center [114, 187] width 210 height 29
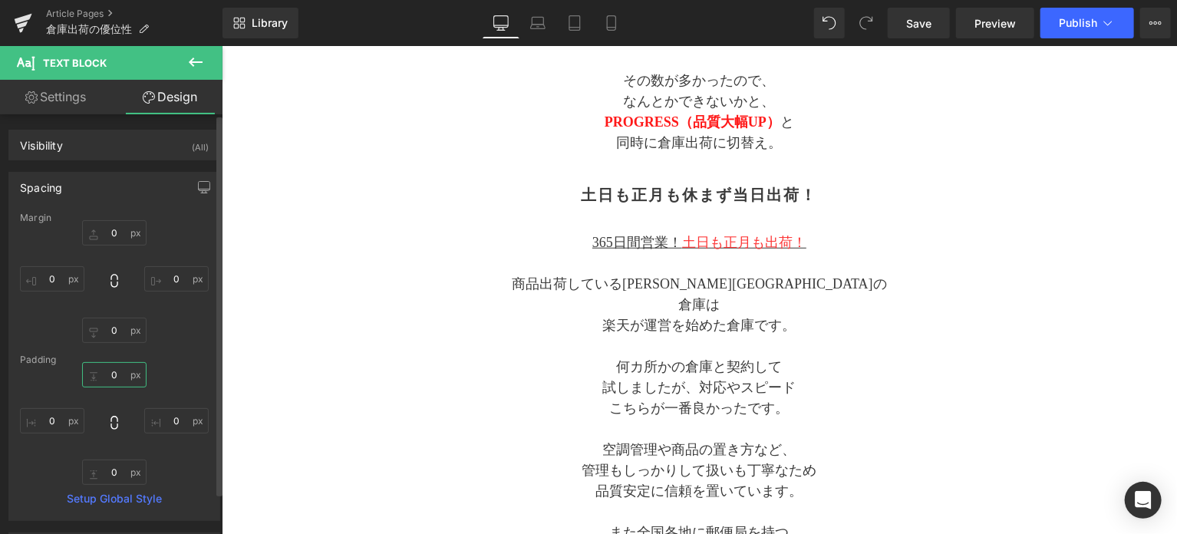
click at [114, 370] on input "0" at bounding box center [114, 374] width 64 height 25
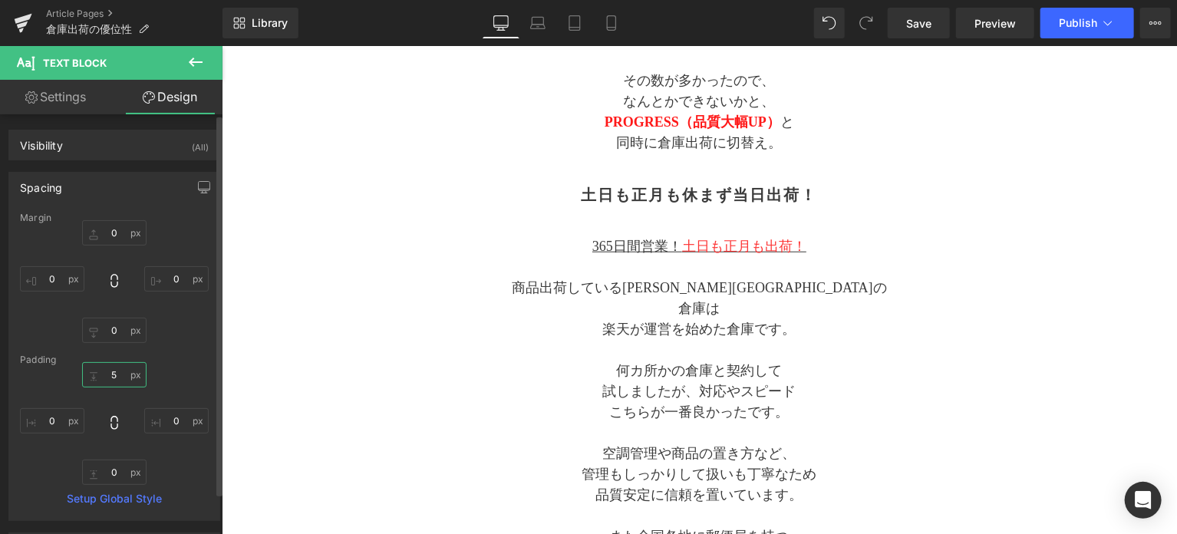
type input "5"
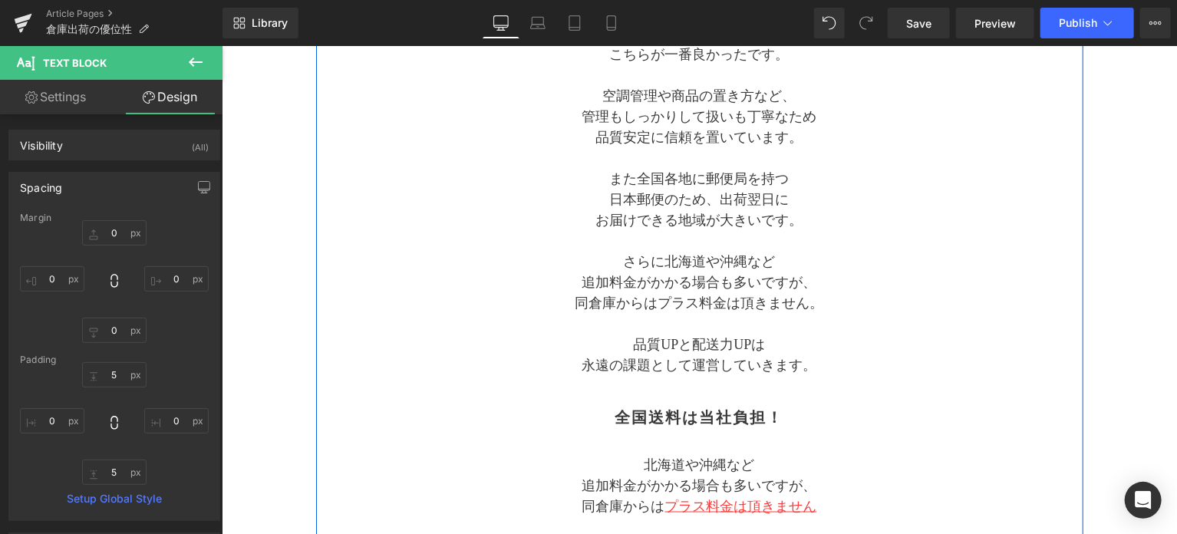
scroll to position [1066, 0]
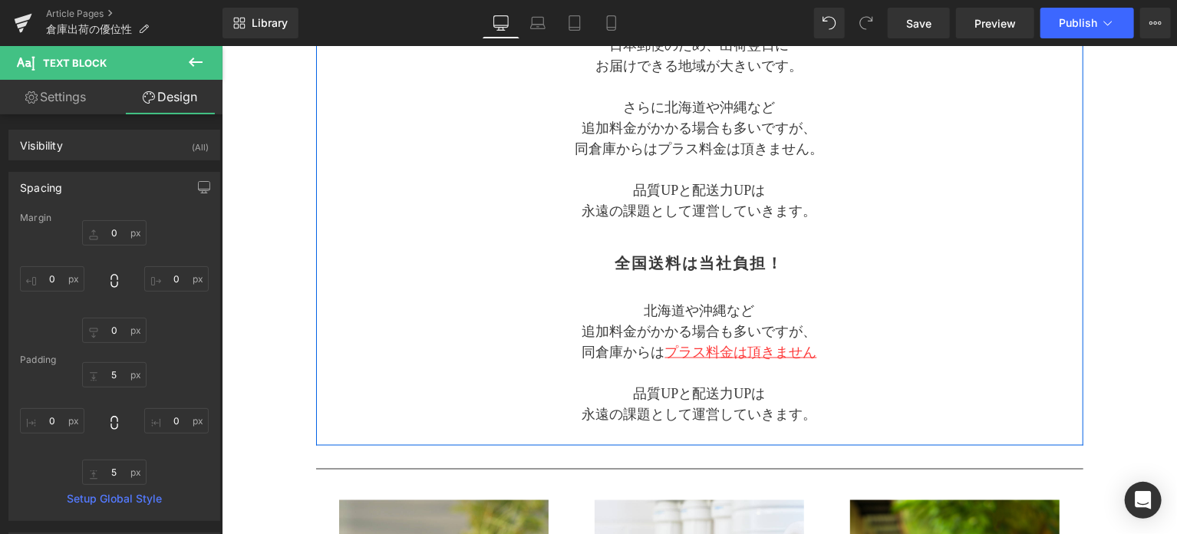
click at [646, 362] on p at bounding box center [699, 372] width 384 height 21
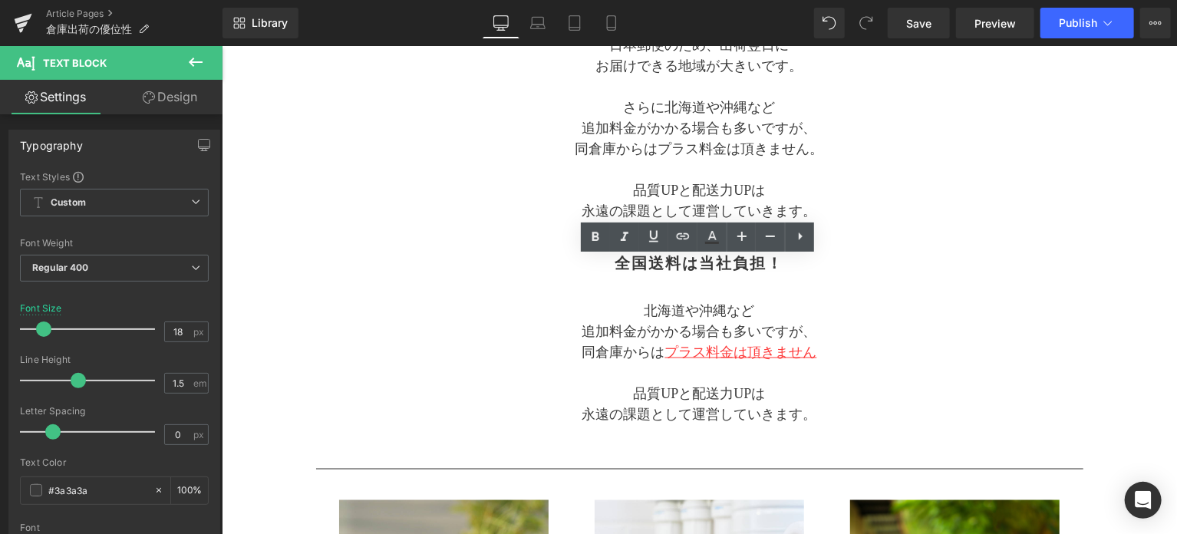
click at [190, 99] on link "Design" at bounding box center [169, 97] width 111 height 35
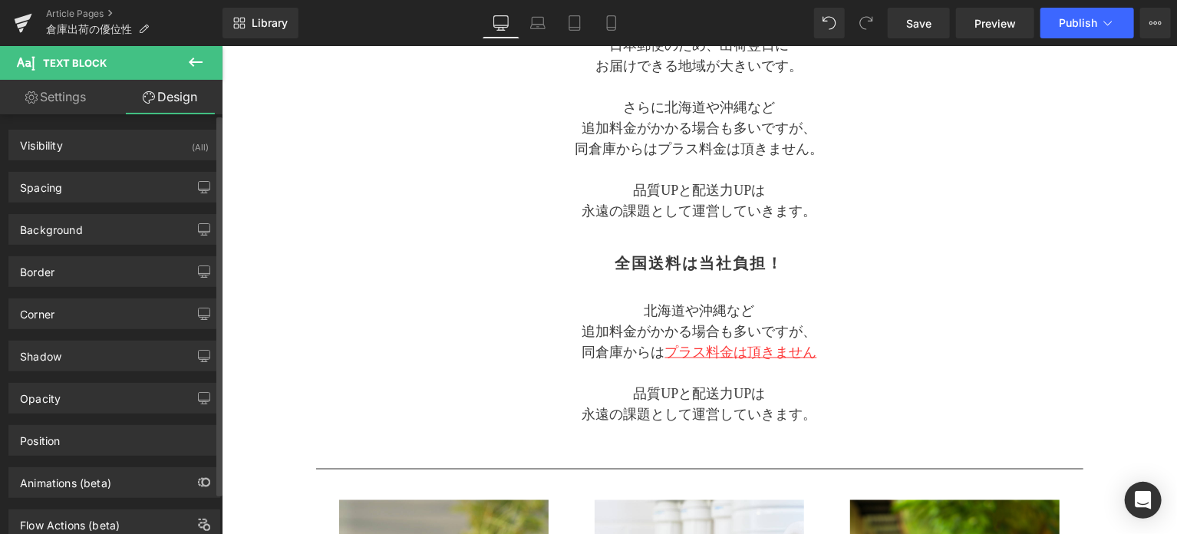
type input "0"
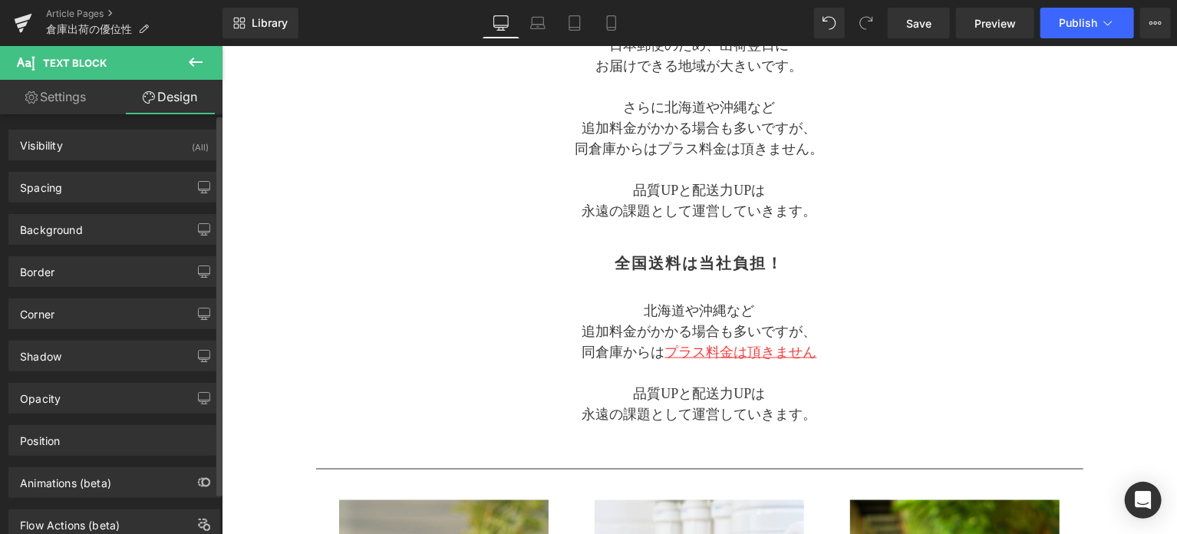
type input "0"
click at [107, 189] on div "Spacing" at bounding box center [114, 187] width 210 height 29
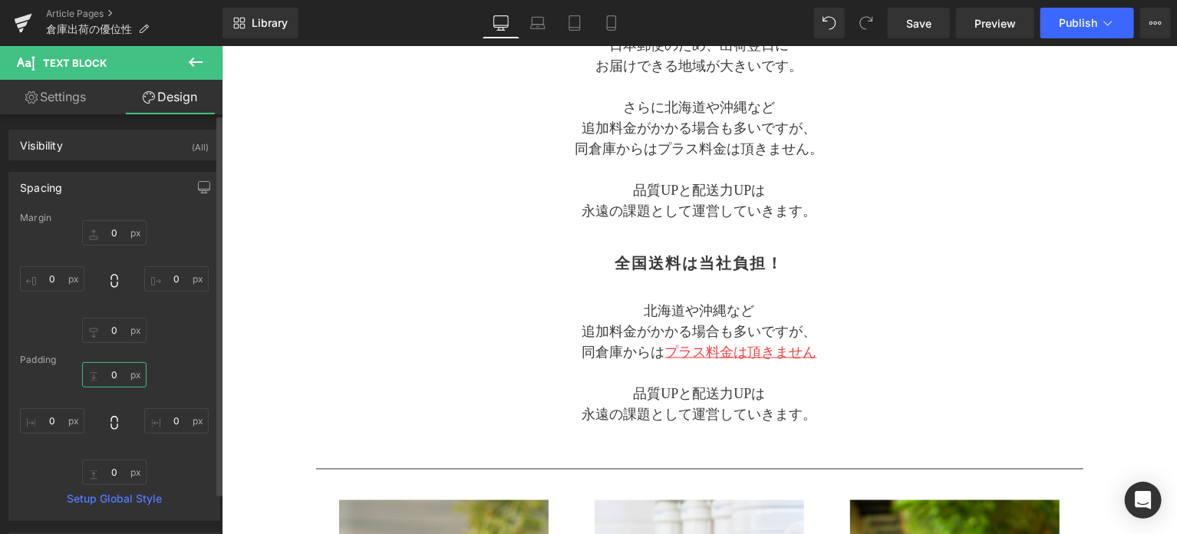
click at [117, 368] on input "0" at bounding box center [114, 374] width 64 height 25
type input "5"
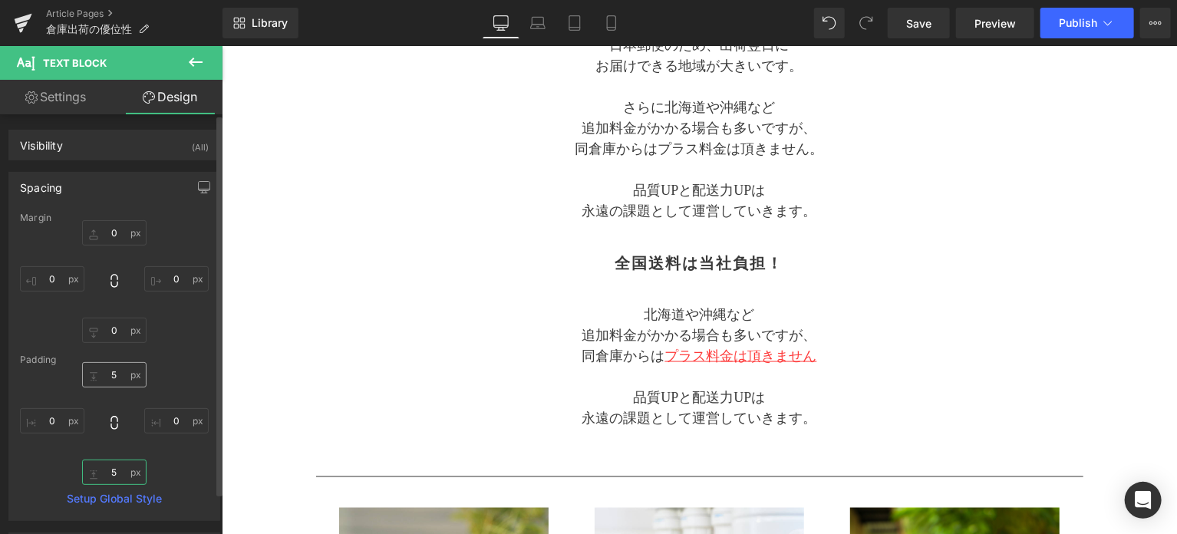
type input "5"
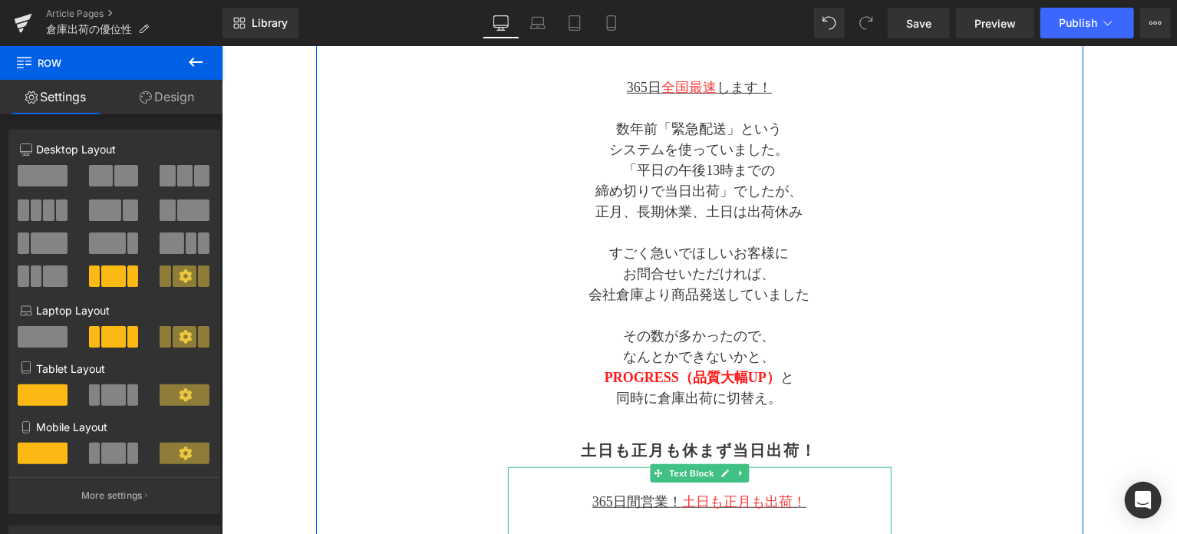
scroll to position [43, 0]
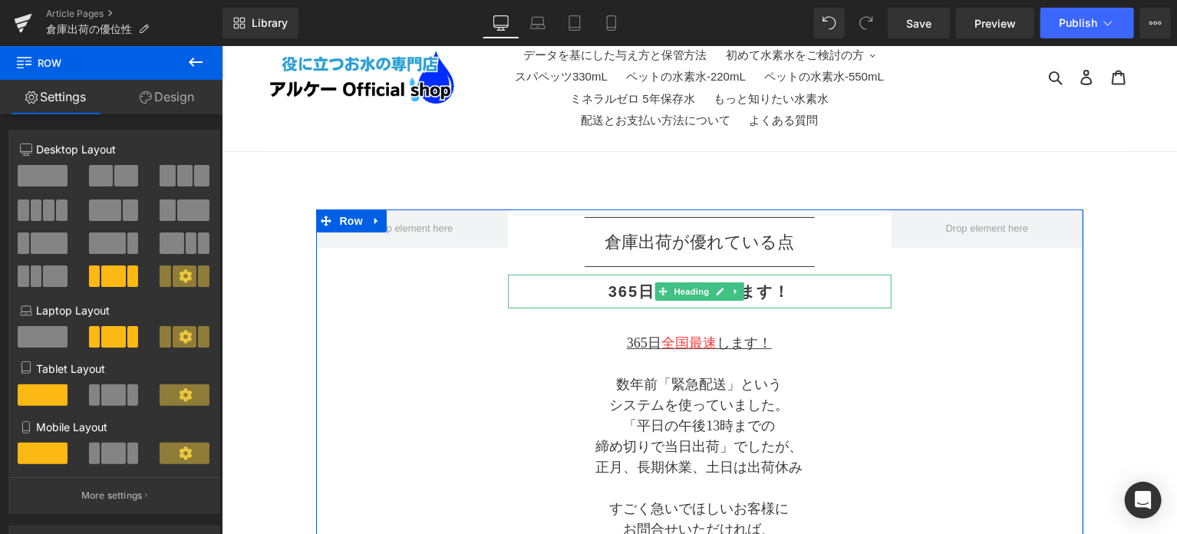
click at [620, 293] on h2 "365日最速出荷します！" at bounding box center [699, 291] width 384 height 18
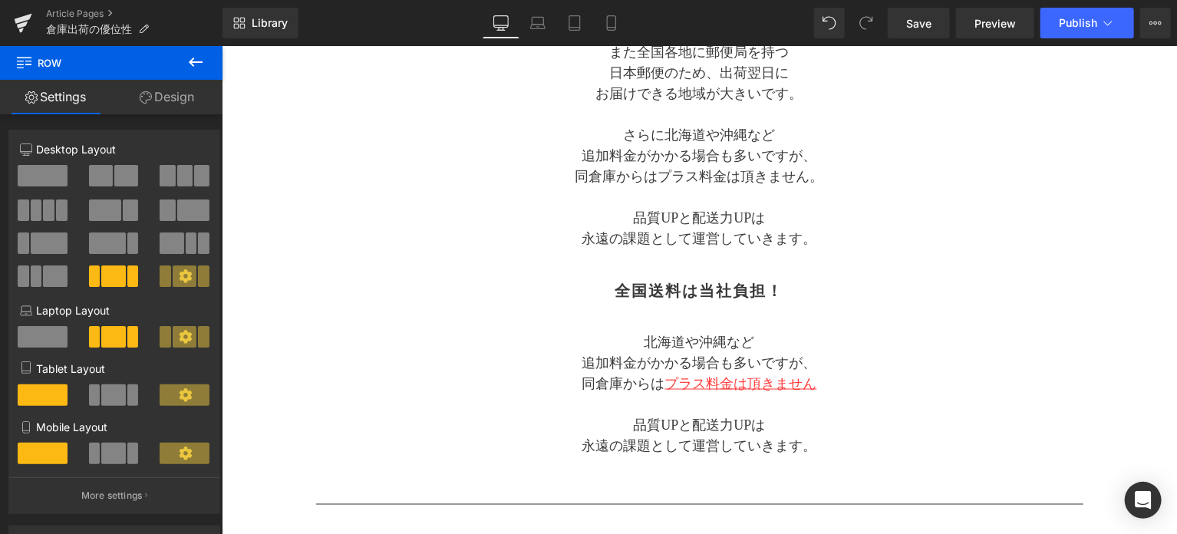
scroll to position [1066, 0]
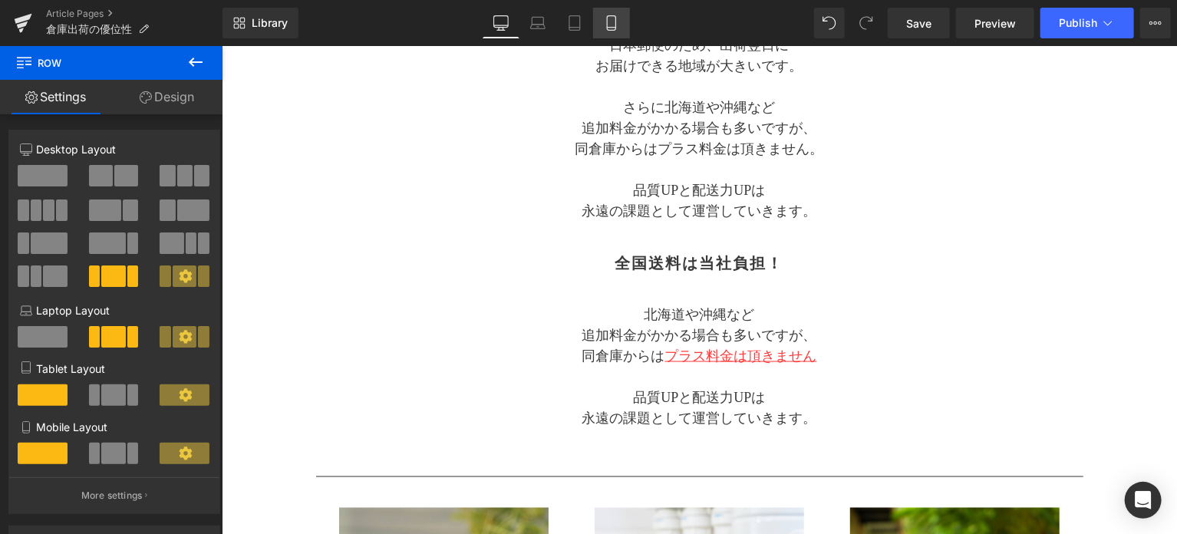
click at [607, 30] on icon at bounding box center [611, 22] width 15 height 15
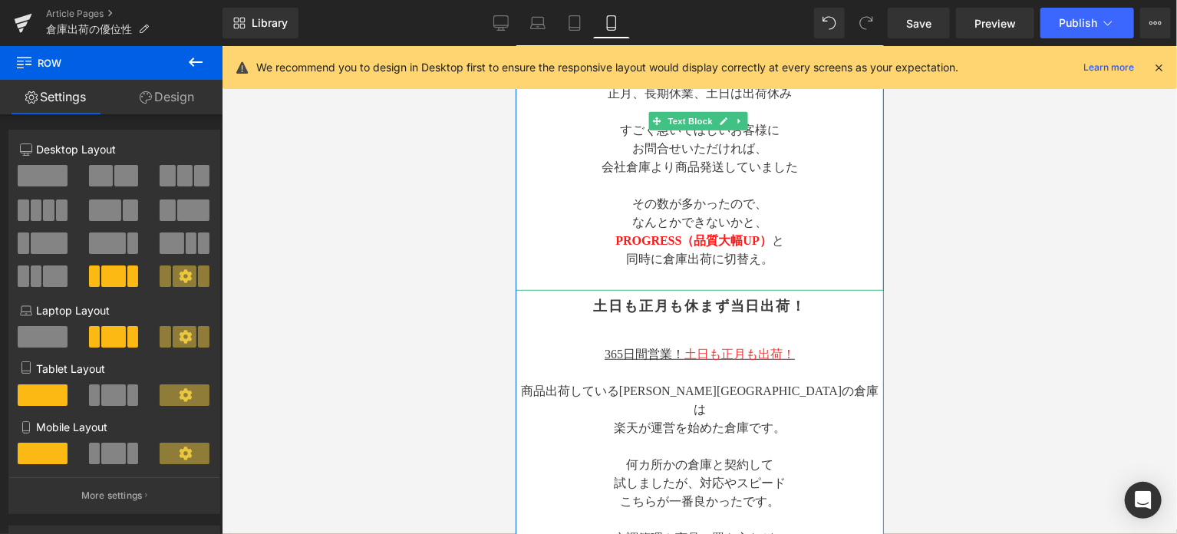
scroll to position [384, 0]
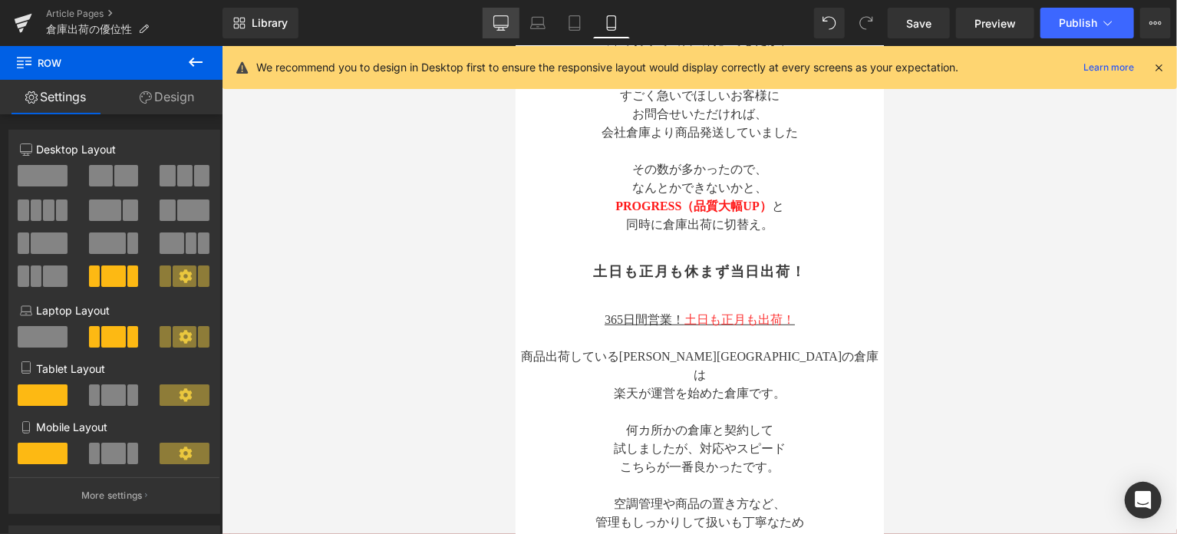
click at [509, 35] on link "Desktop" at bounding box center [501, 23] width 37 height 31
type input "1000"
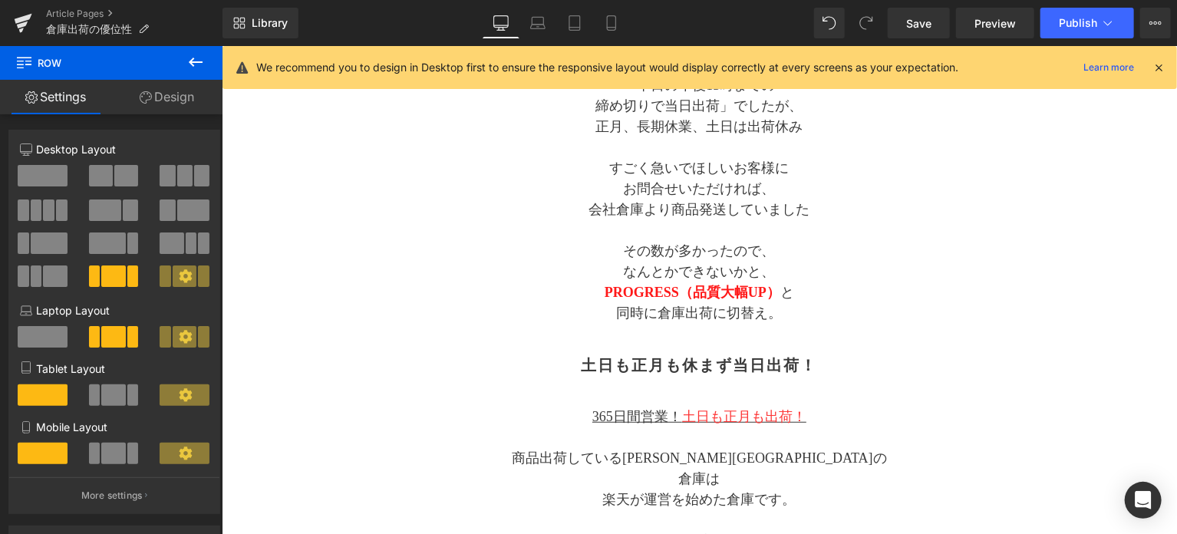
scroll to position [40, 0]
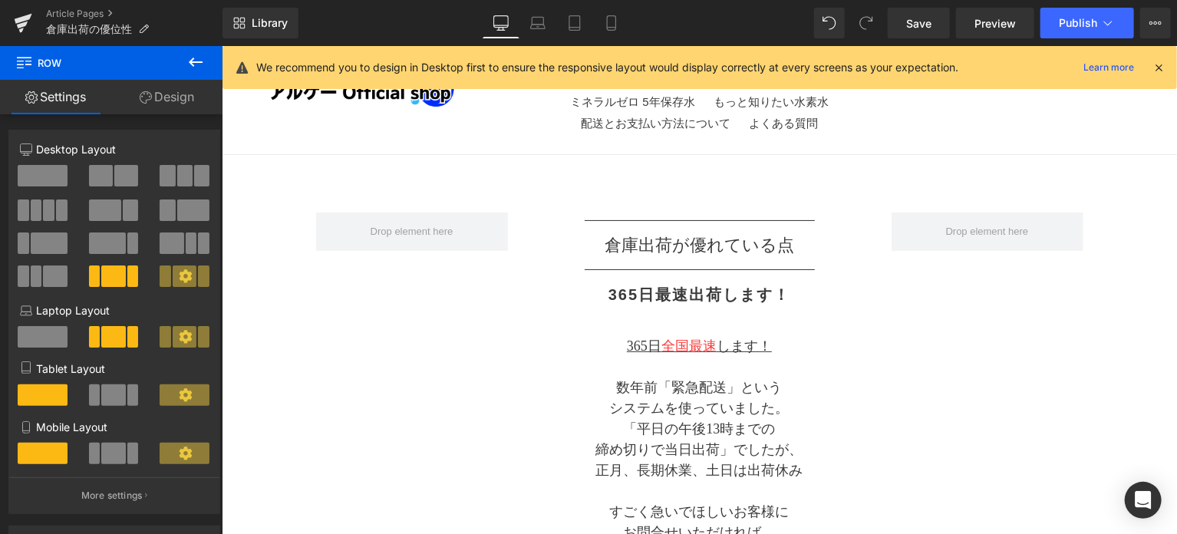
click at [526, 323] on p at bounding box center [699, 325] width 384 height 21
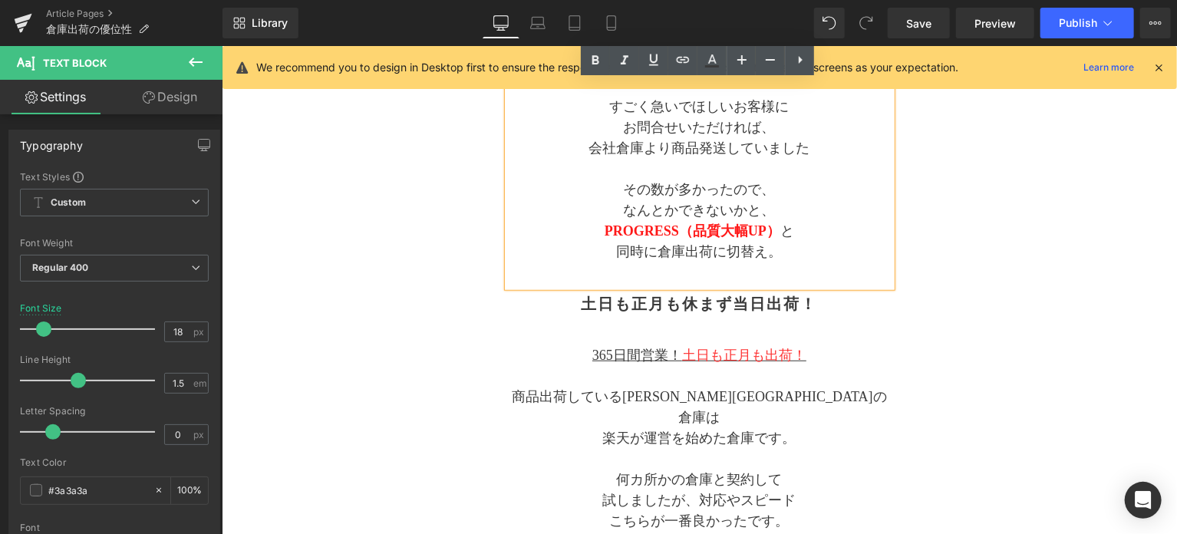
scroll to position [552, 0]
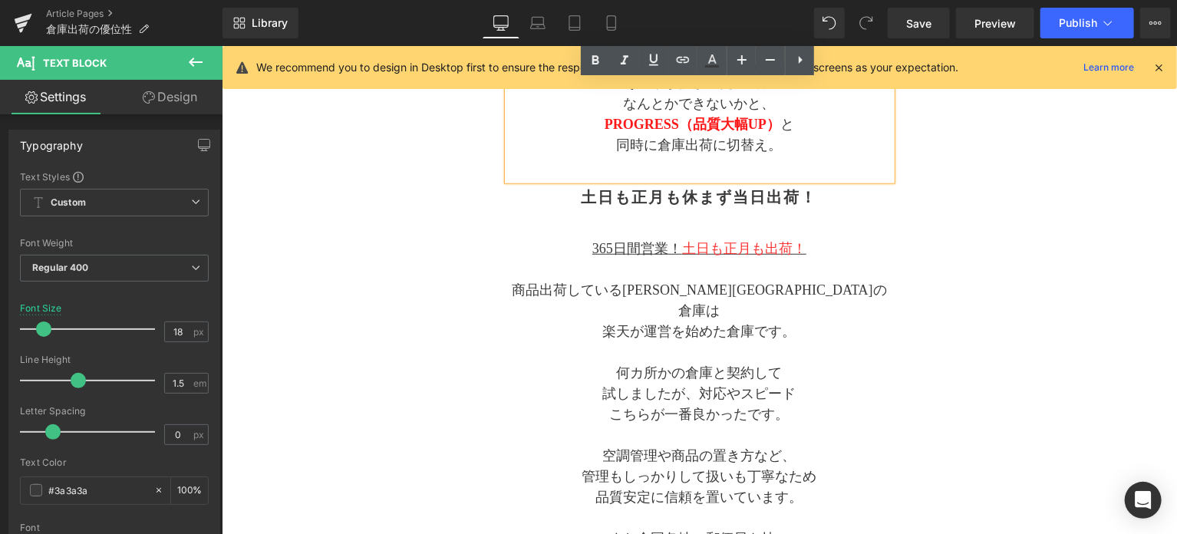
click at [522, 205] on div "土日も正月も休まず当日出荷！ Heading" at bounding box center [699, 197] width 384 height 34
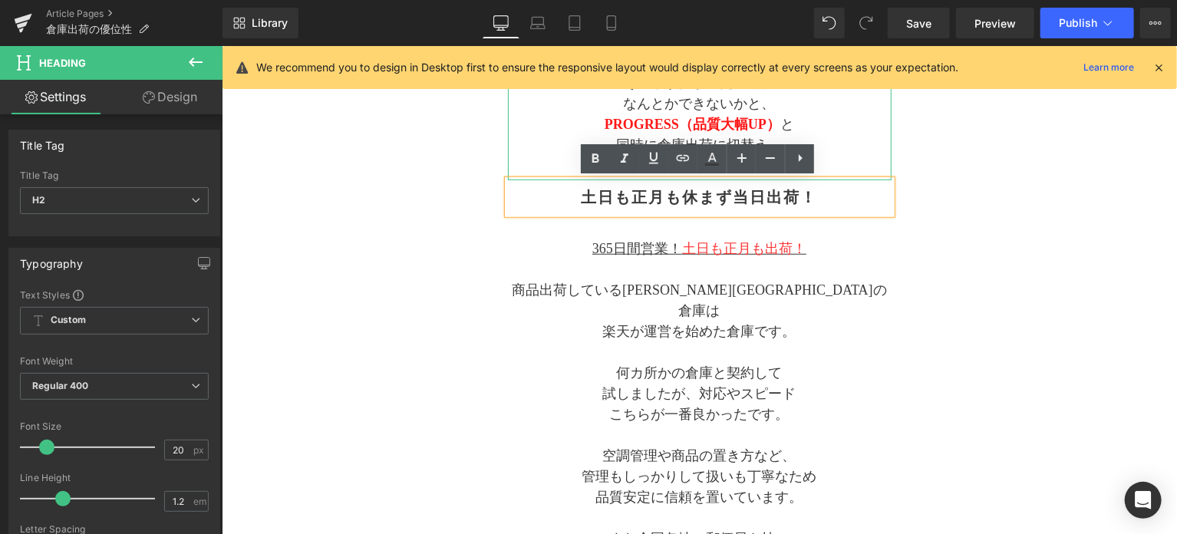
click at [518, 168] on p at bounding box center [699, 165] width 384 height 21
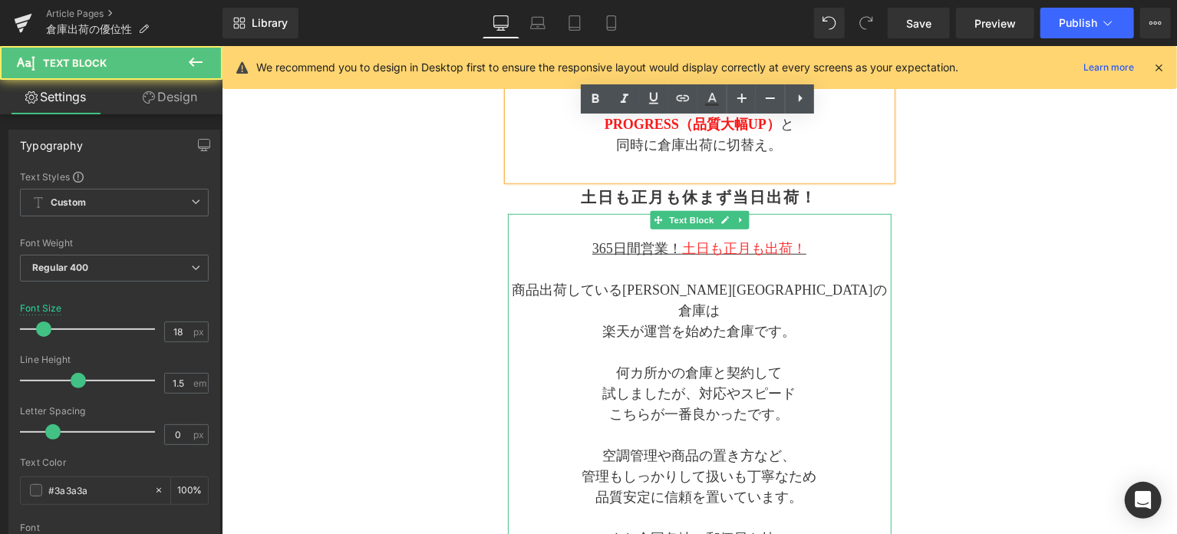
click at [528, 241] on p "365日間営業！ 土日も正月も出荷！" at bounding box center [699, 248] width 384 height 21
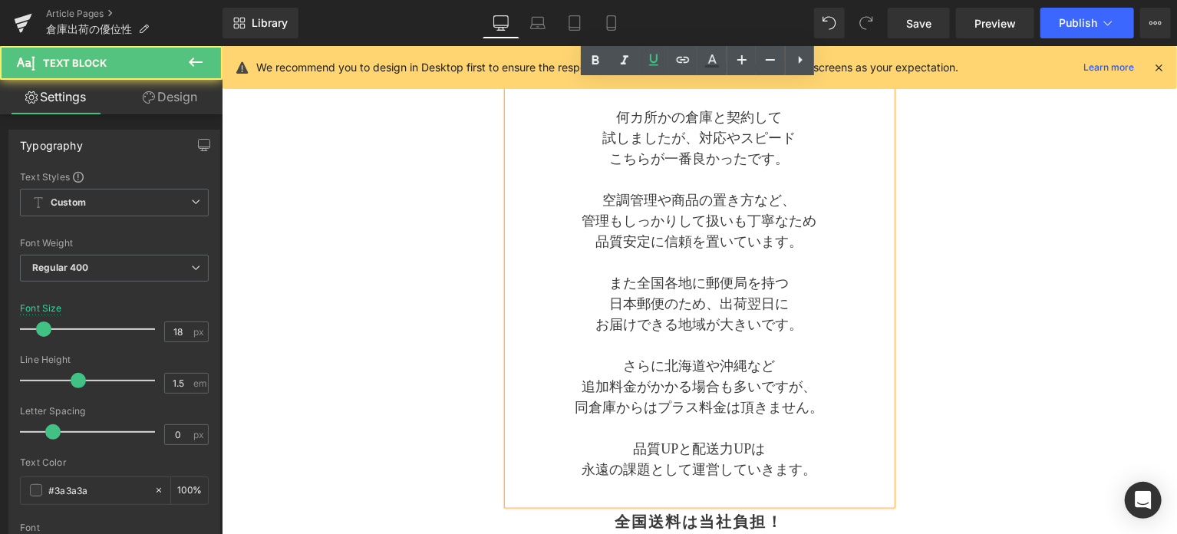
scroll to position [1063, 0]
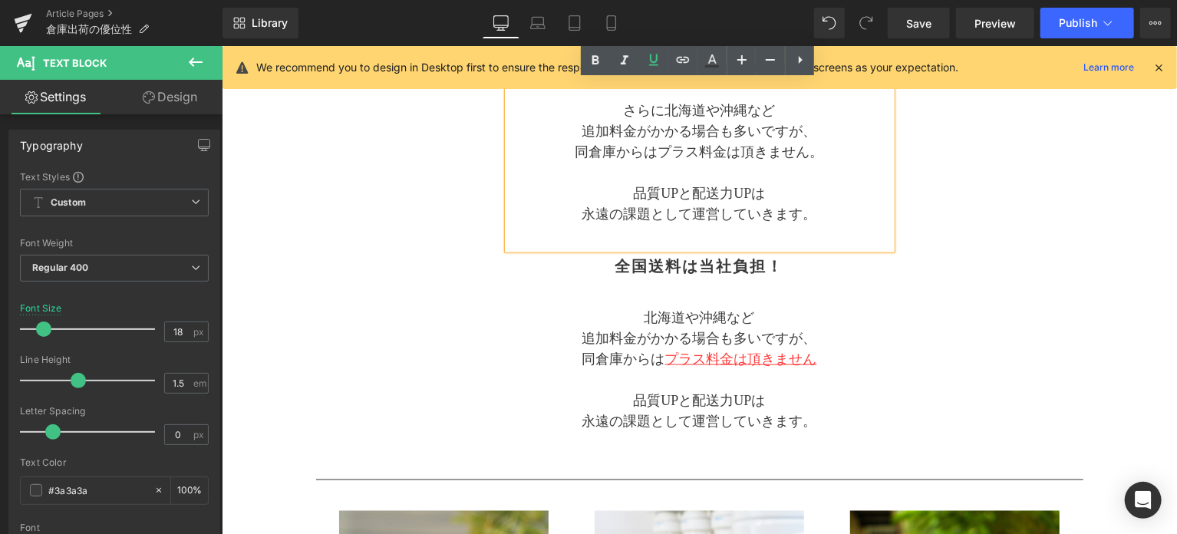
click at [531, 256] on h2 "全国送料は当社負担！" at bounding box center [699, 265] width 384 height 18
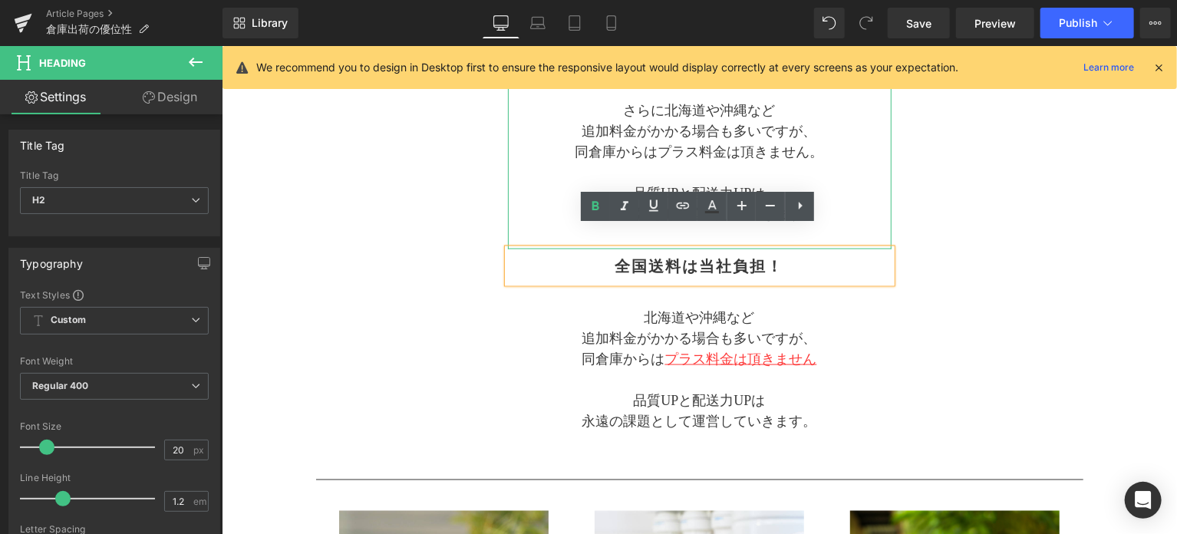
click at [532, 224] on p at bounding box center [699, 234] width 384 height 21
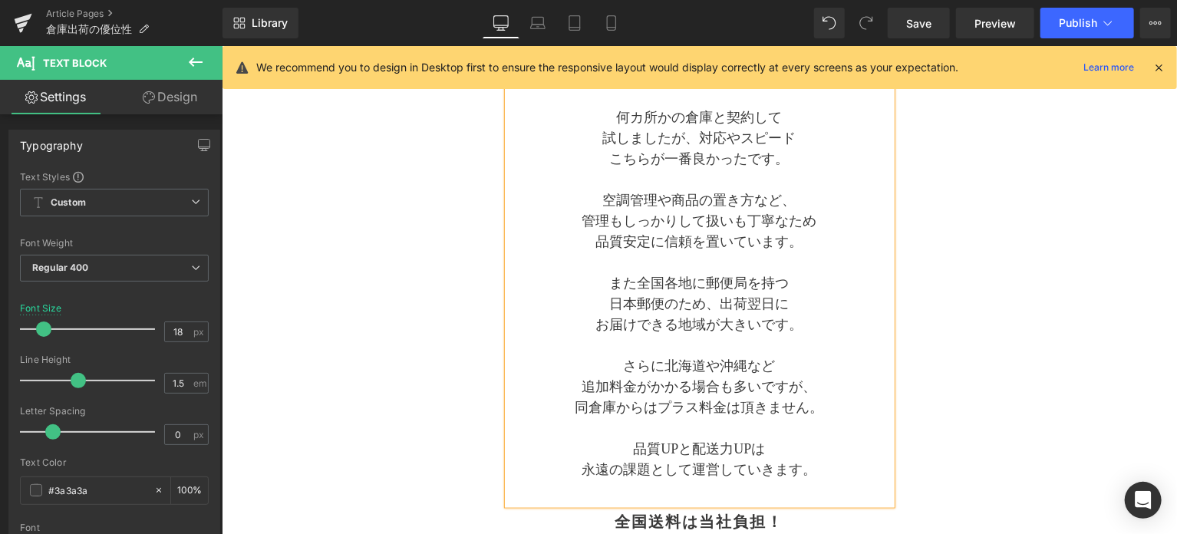
scroll to position [424, 0]
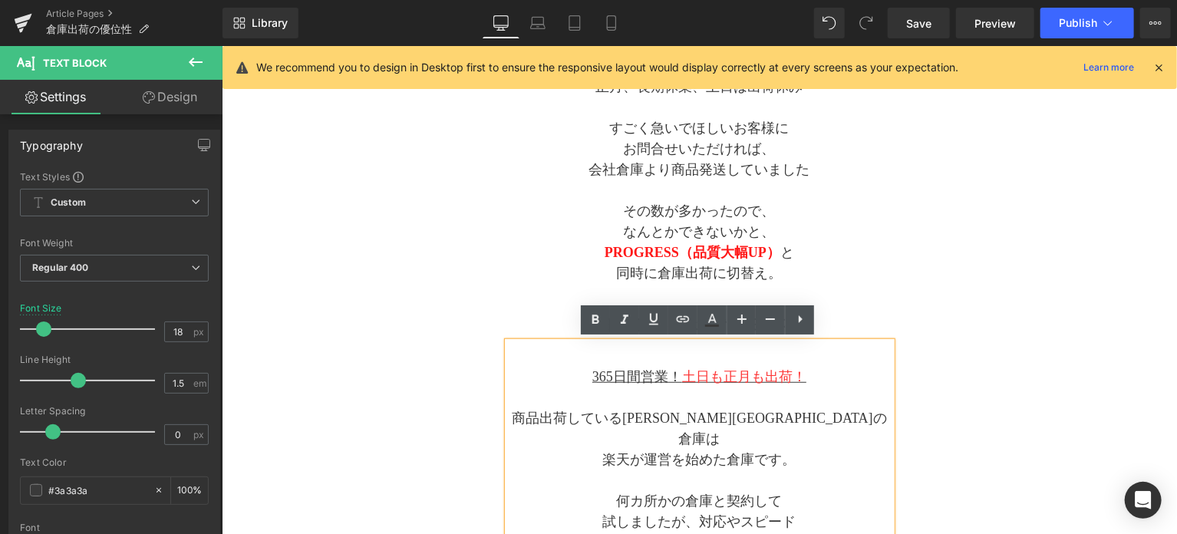
click at [528, 276] on p "同時に倉庫出荷に切替え。" at bounding box center [699, 272] width 384 height 21
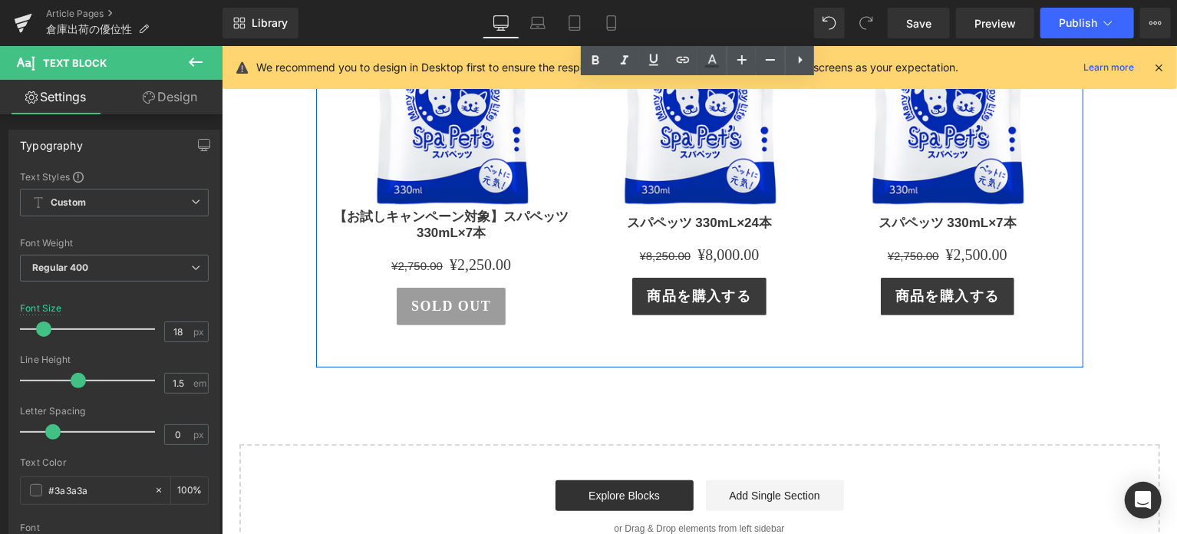
scroll to position [3110, 0]
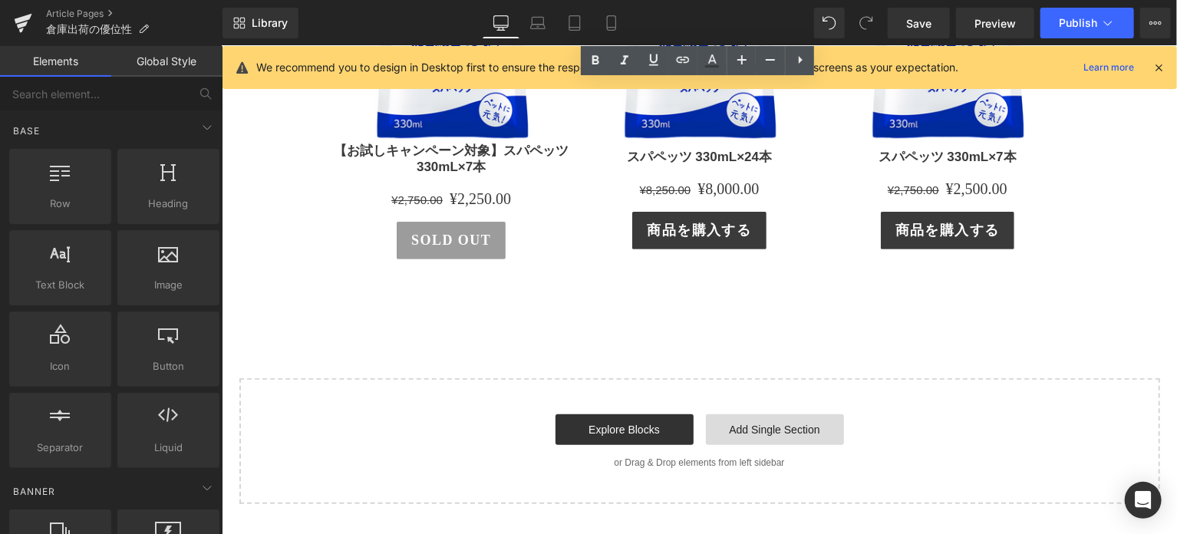
click at [725, 414] on link "Add Single Section" at bounding box center [774, 429] width 138 height 31
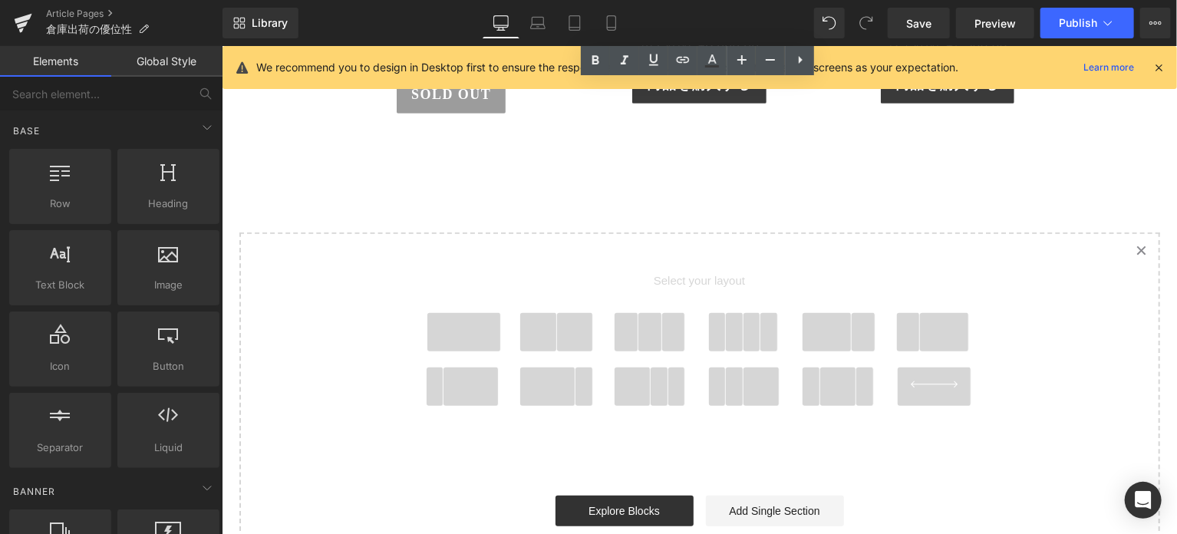
scroll to position [3366, 0]
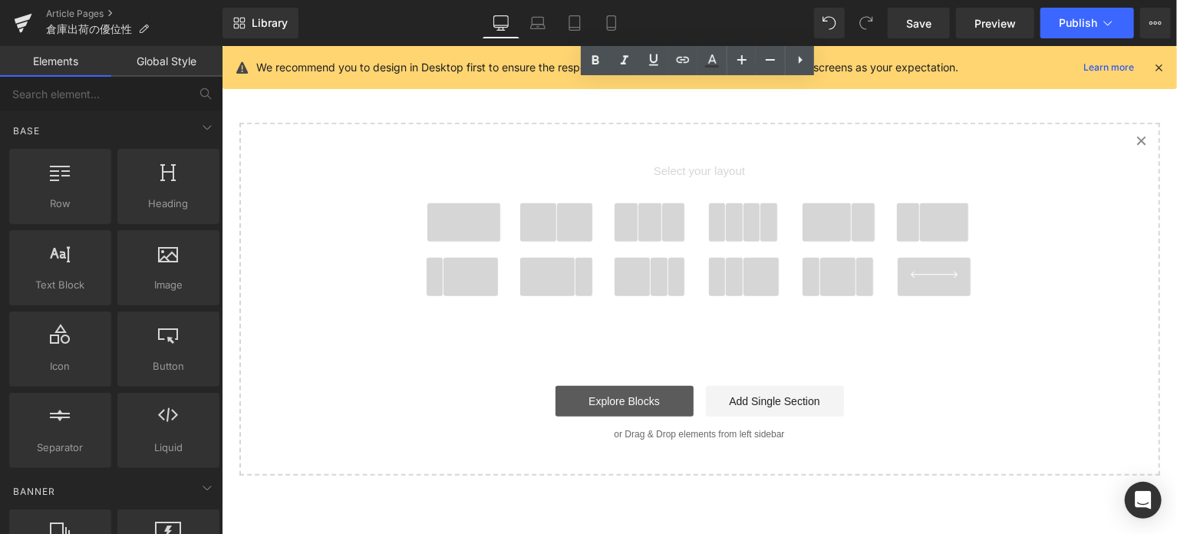
click at [645, 385] on link "Explore Blocks" at bounding box center [624, 400] width 138 height 31
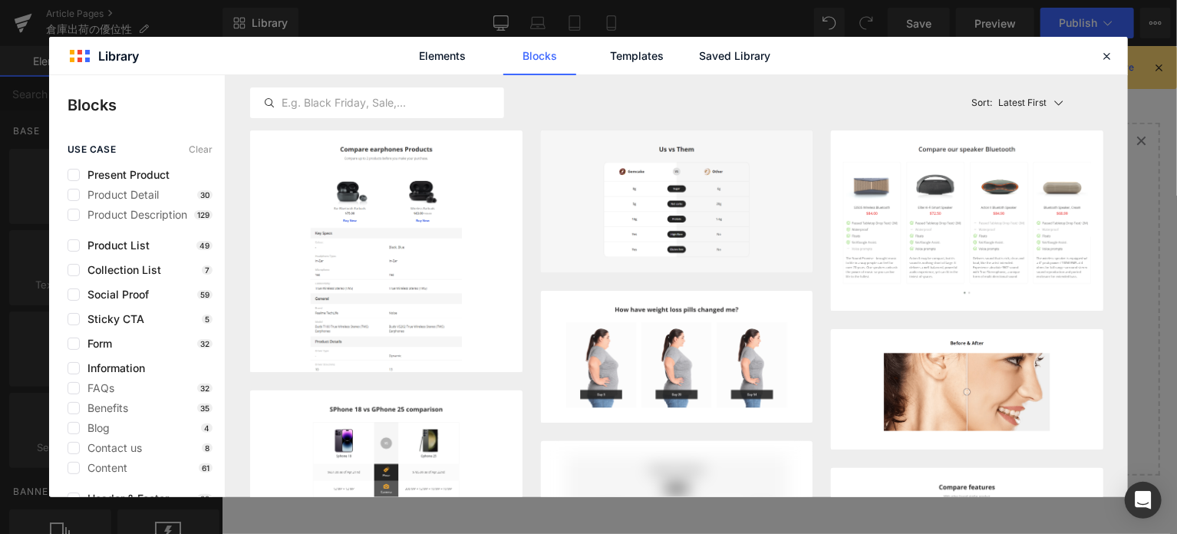
click at [870, 54] on div "Elements Blocks Templates Saved Library" at bounding box center [588, 56] width 1079 height 38
click at [748, 58] on link "Saved Library" at bounding box center [734, 56] width 73 height 38
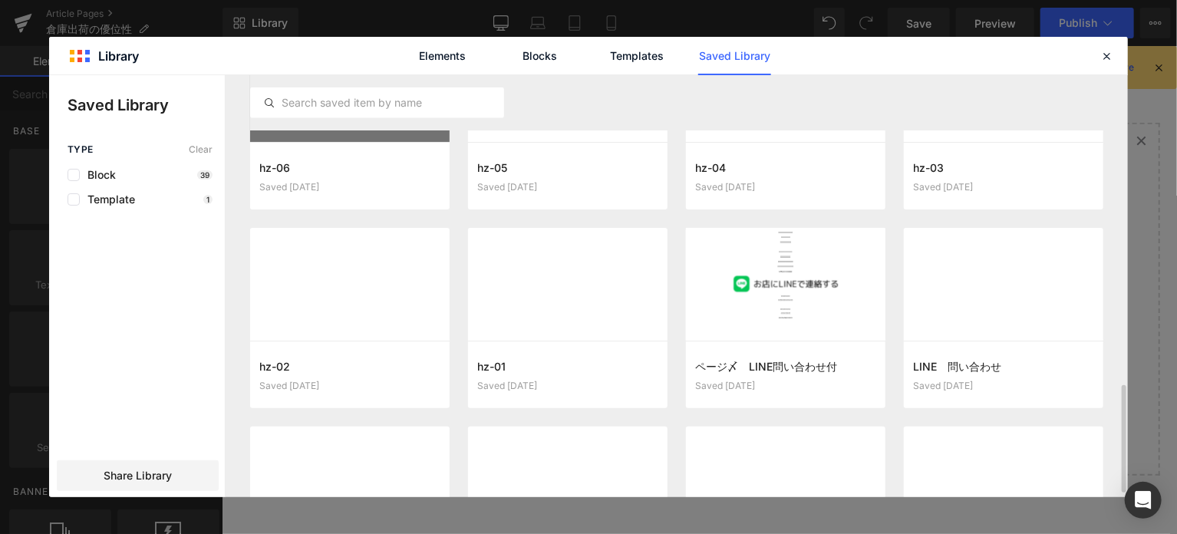
scroll to position [1085, 0]
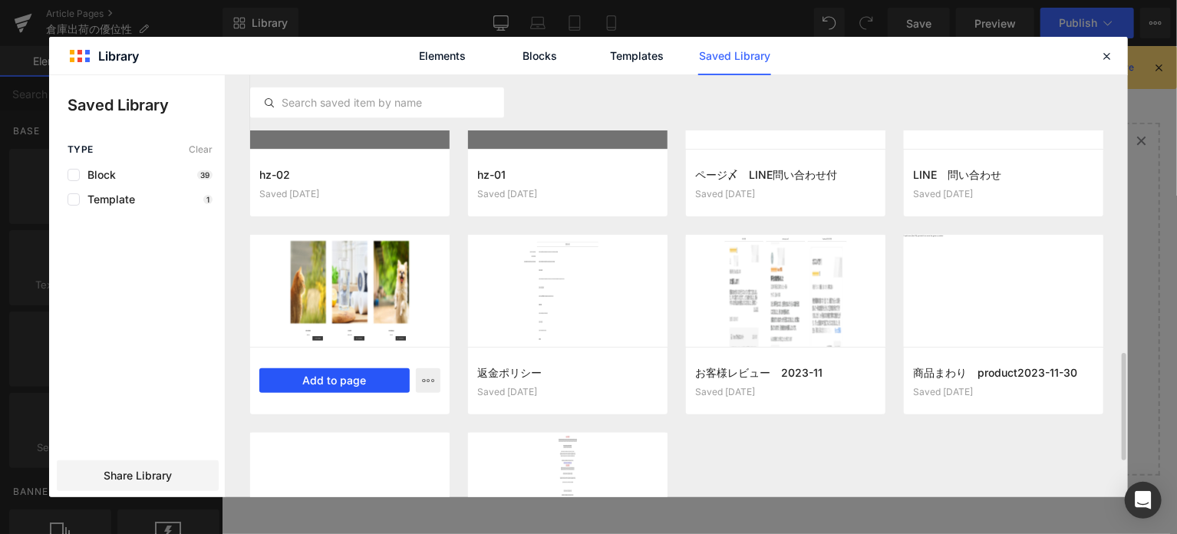
click at [352, 381] on button "Add to page" at bounding box center [334, 380] width 150 height 25
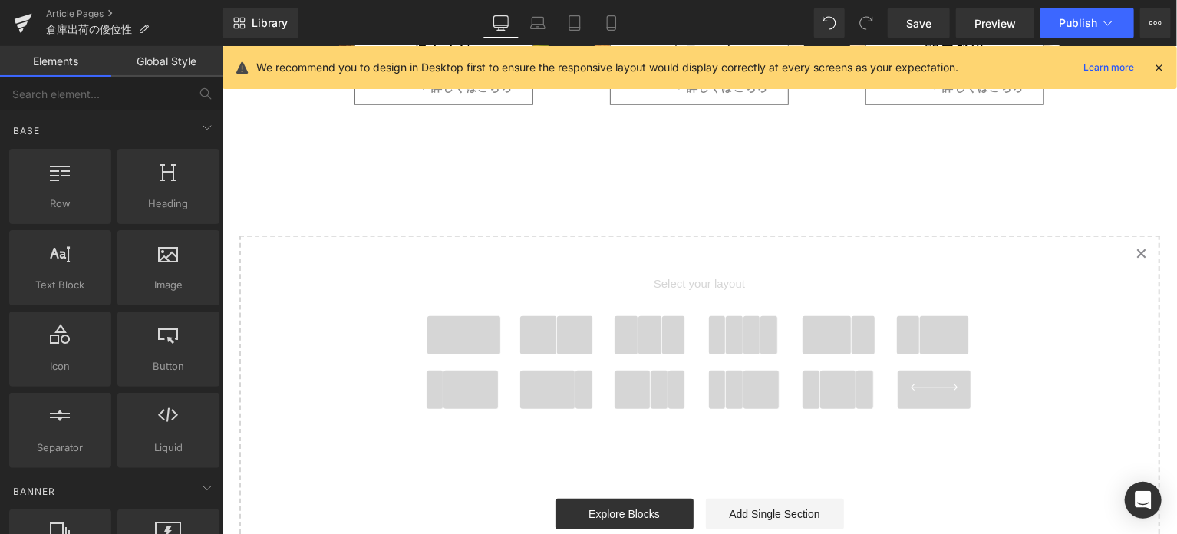
scroll to position [3649, 0]
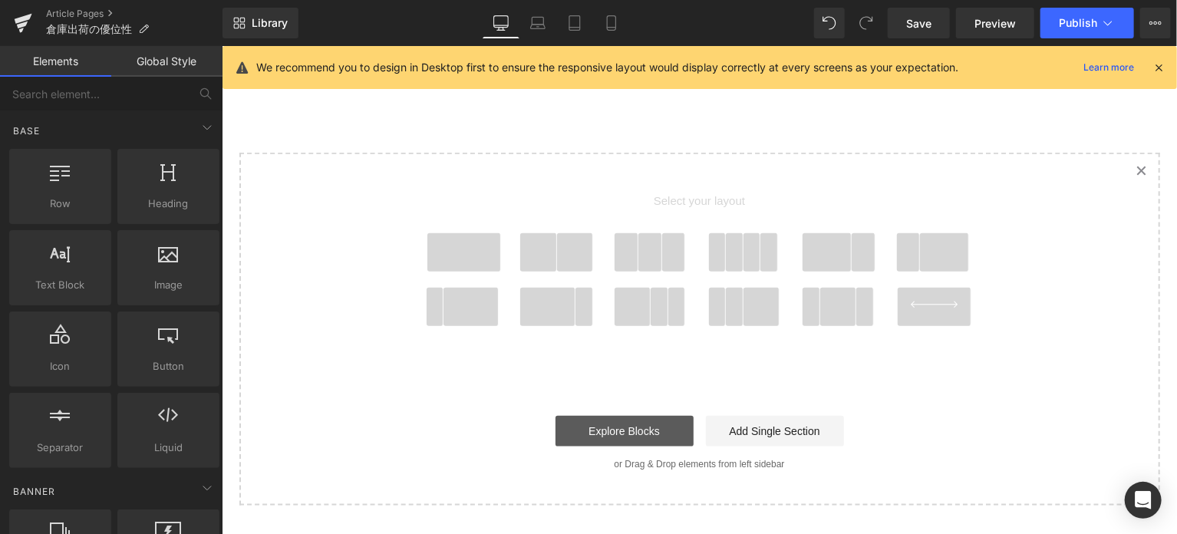
click at [639, 415] on link "Explore Blocks" at bounding box center [624, 430] width 138 height 31
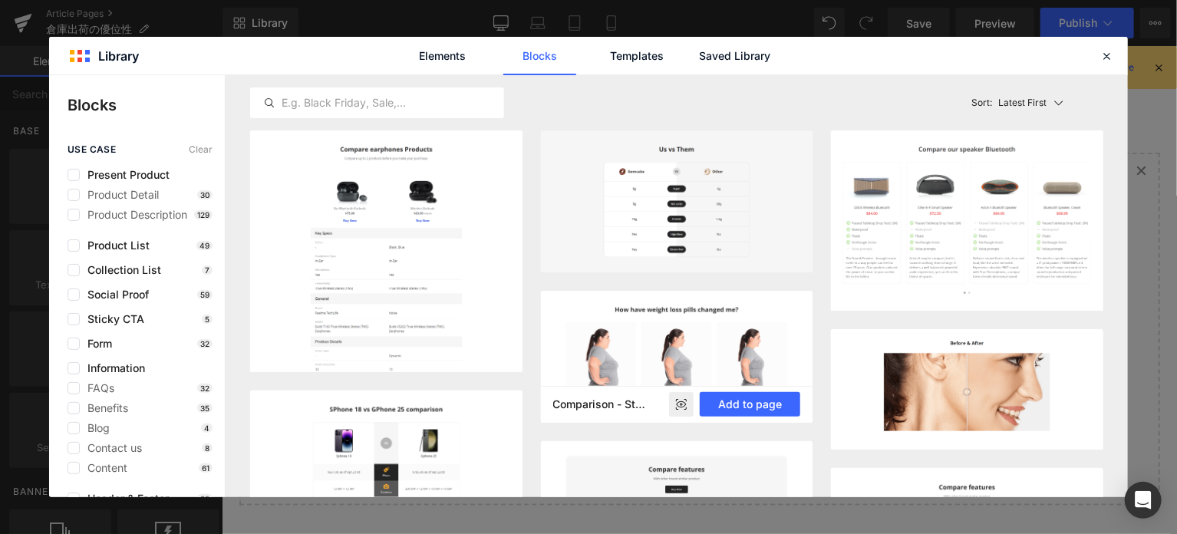
scroll to position [383, 0]
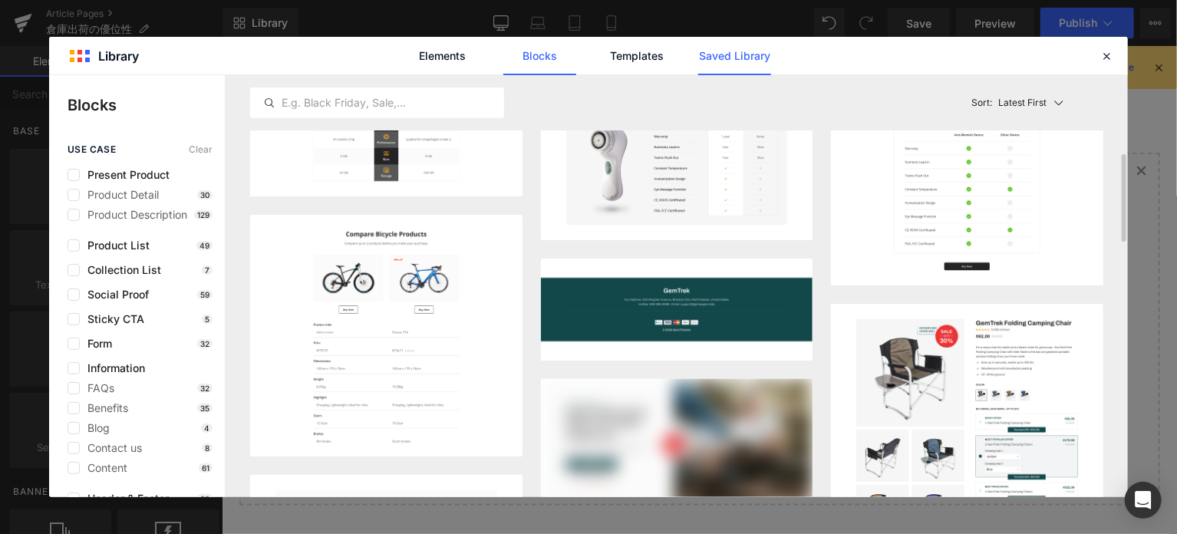
click at [722, 49] on link "Saved Library" at bounding box center [734, 56] width 73 height 38
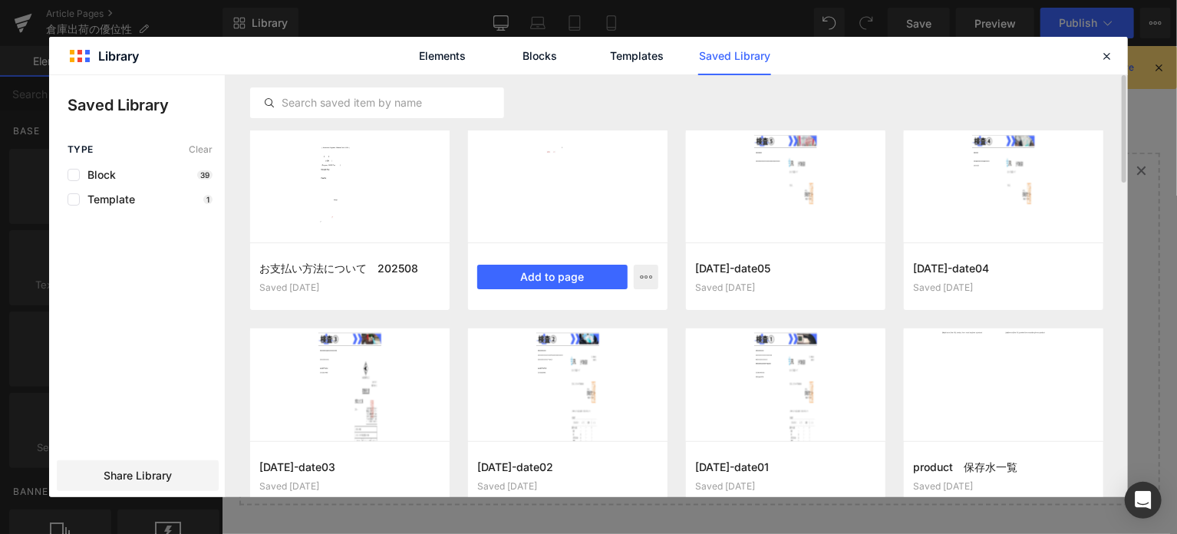
scroll to position [64, 0]
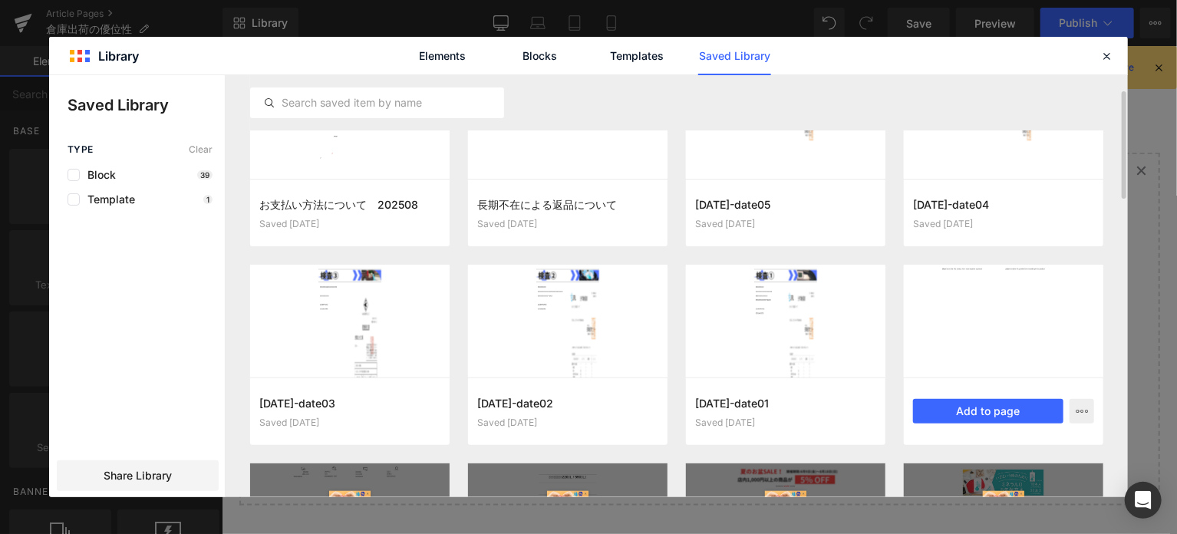
click at [1019, 332] on div at bounding box center [1004, 321] width 200 height 112
click at [995, 400] on button "Add to page" at bounding box center [988, 411] width 150 height 25
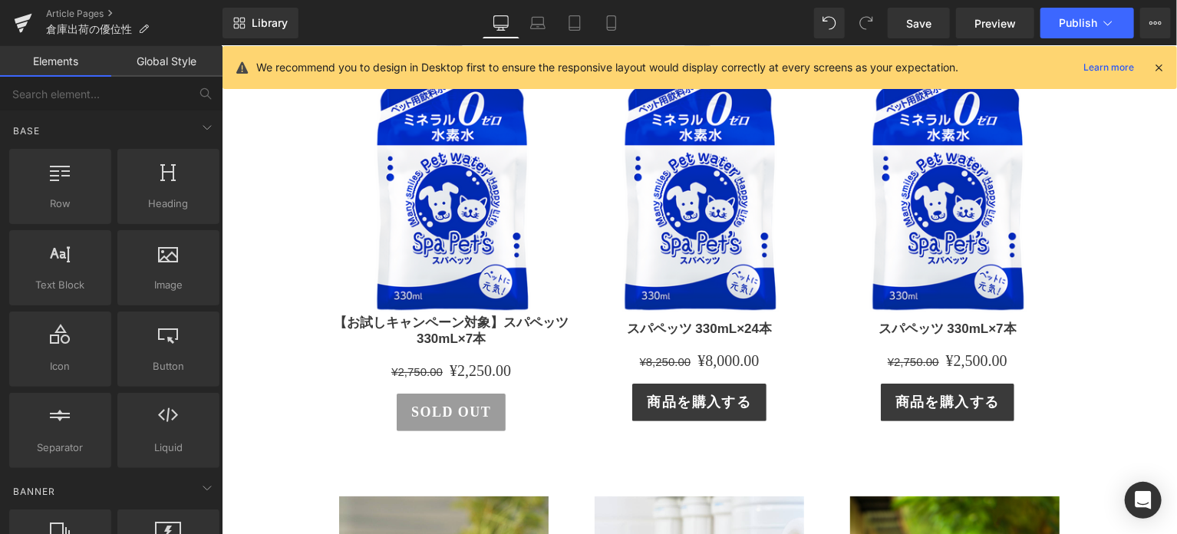
scroll to position [3450, 0]
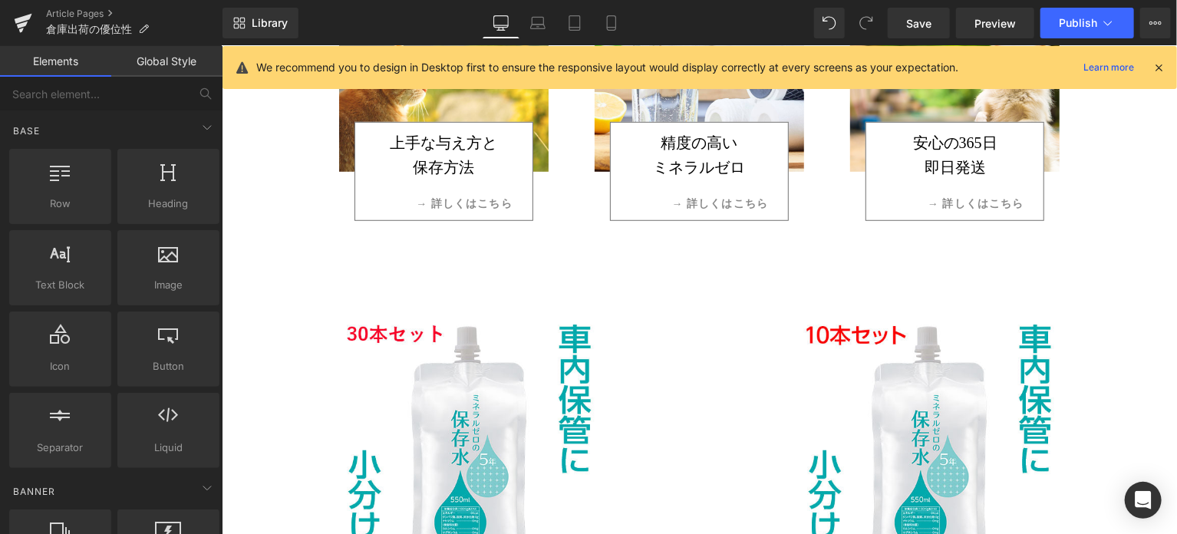
click at [430, 337] on img at bounding box center [468, 446] width 253 height 253
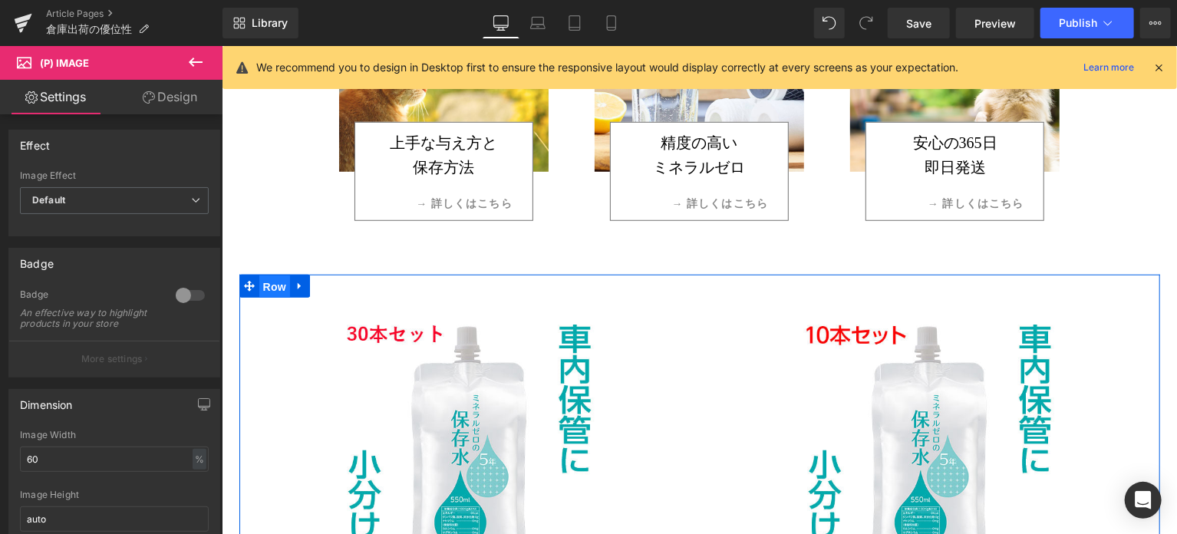
click at [266, 275] on span "Row" at bounding box center [274, 286] width 31 height 23
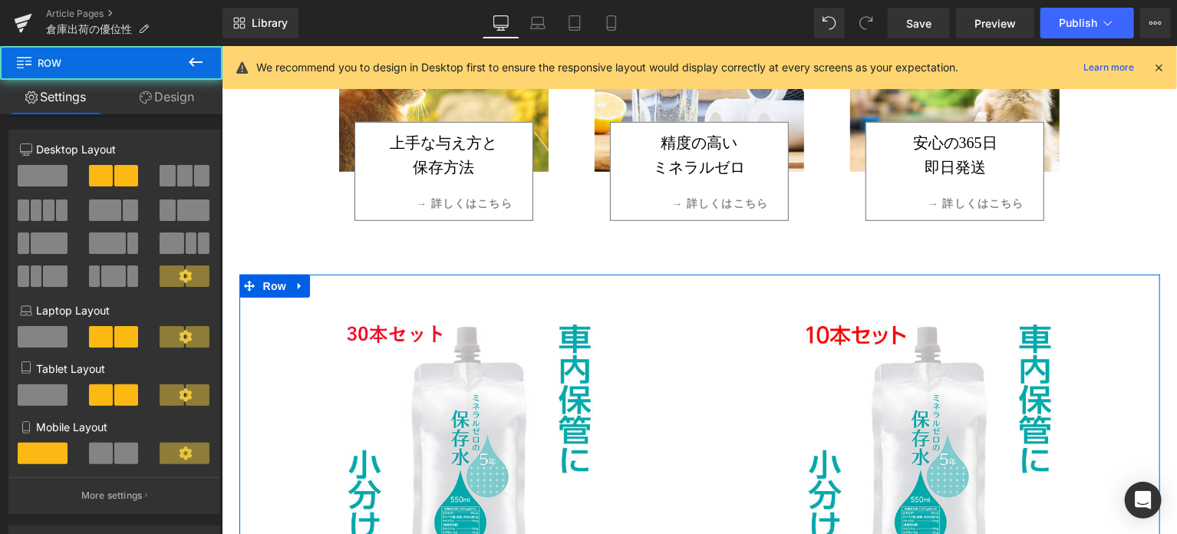
click at [169, 102] on link "Design" at bounding box center [166, 97] width 111 height 35
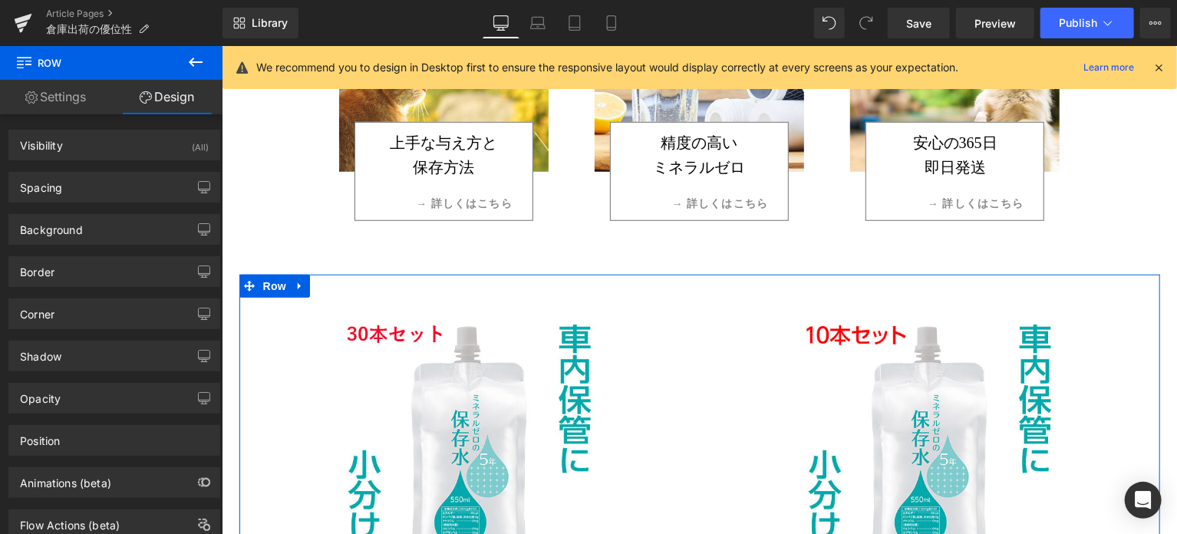
click at [77, 96] on link "Settings" at bounding box center [55, 97] width 111 height 35
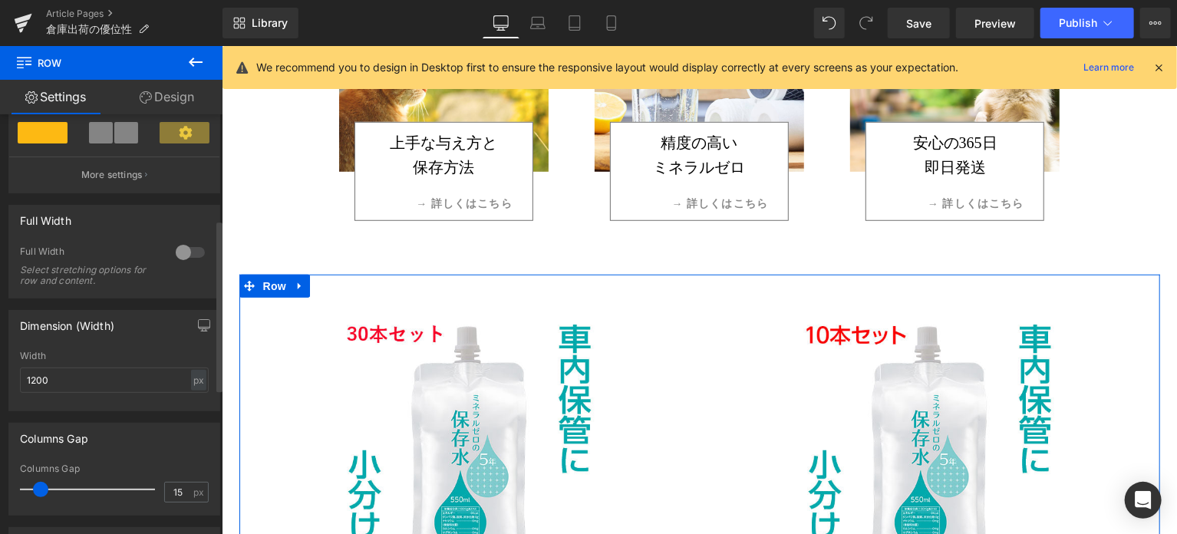
scroll to position [511, 0]
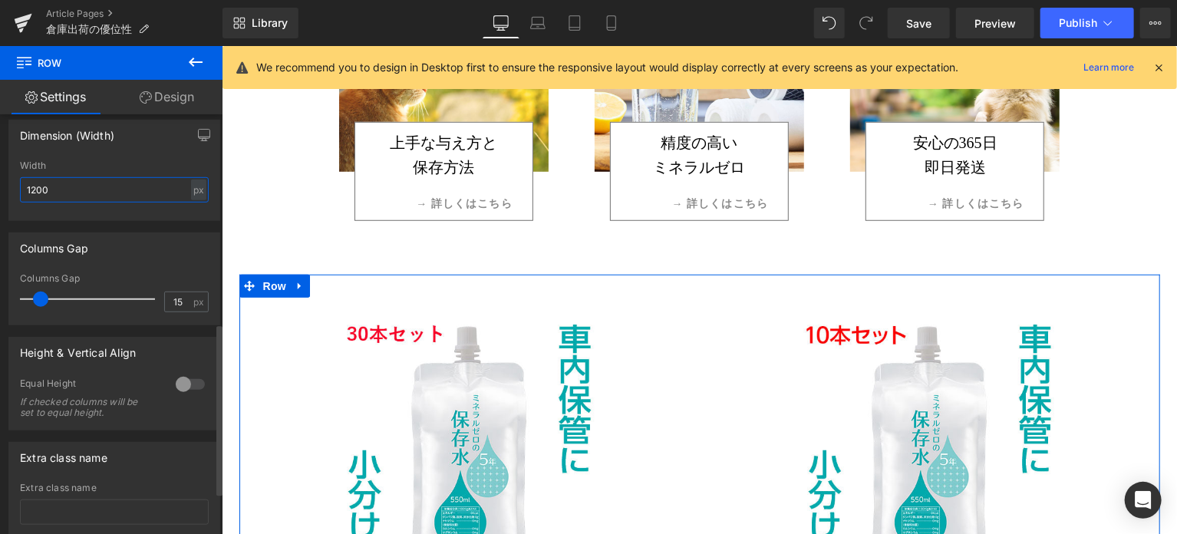
click at [125, 196] on input "1200" at bounding box center [114, 189] width 189 height 25
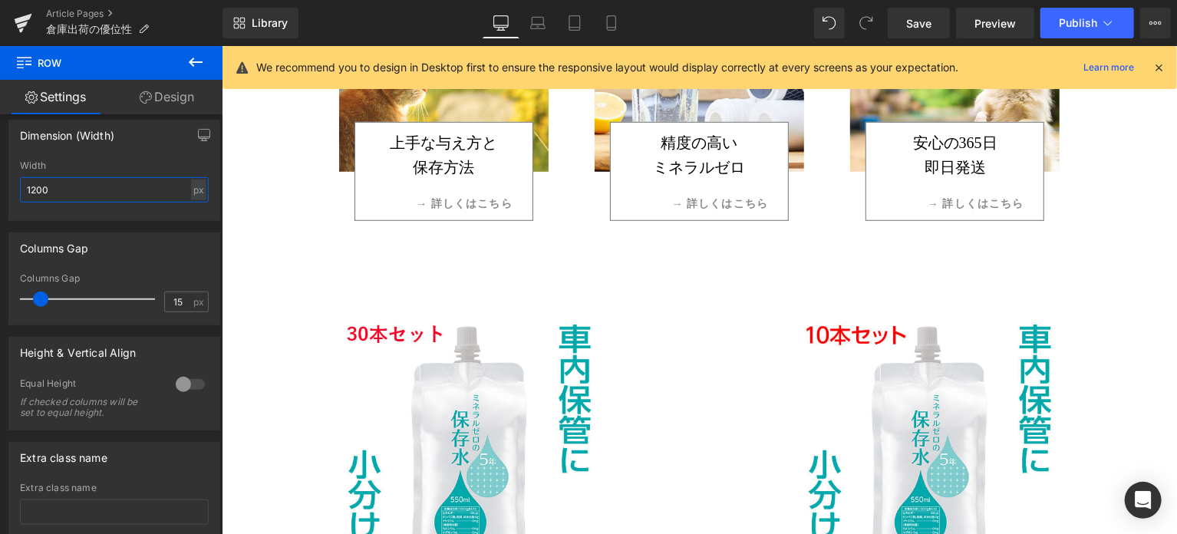
drag, startPoint x: 125, startPoint y: 196, endPoint x: -1, endPoint y: 203, distance: 126.1
click at [0, 203] on html "Row You are previewing how the will restyle your page. You can not edit Element…" at bounding box center [588, 267] width 1177 height 534
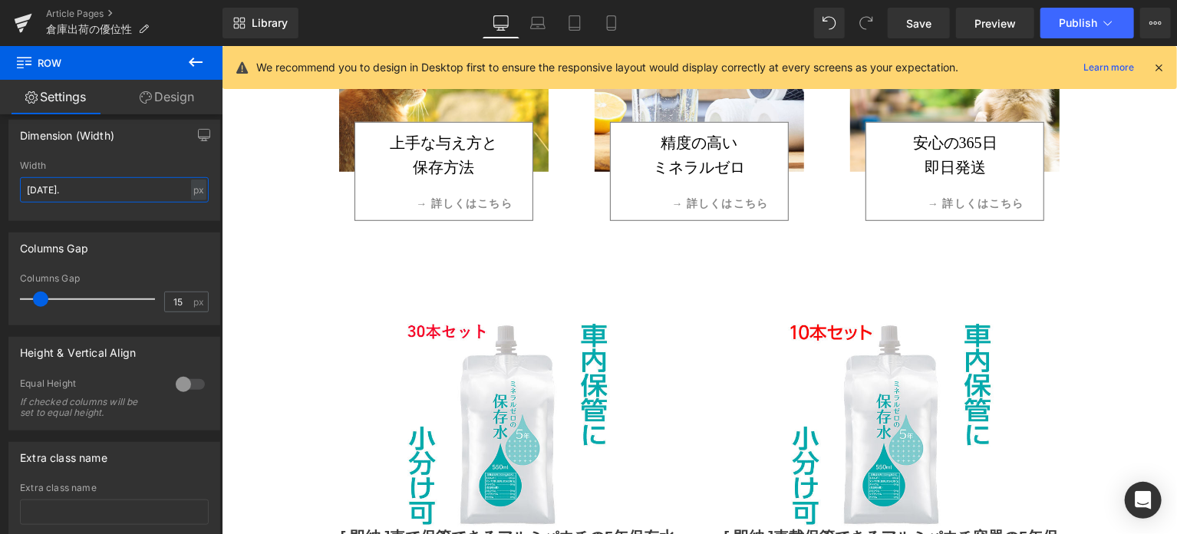
type input "1000"
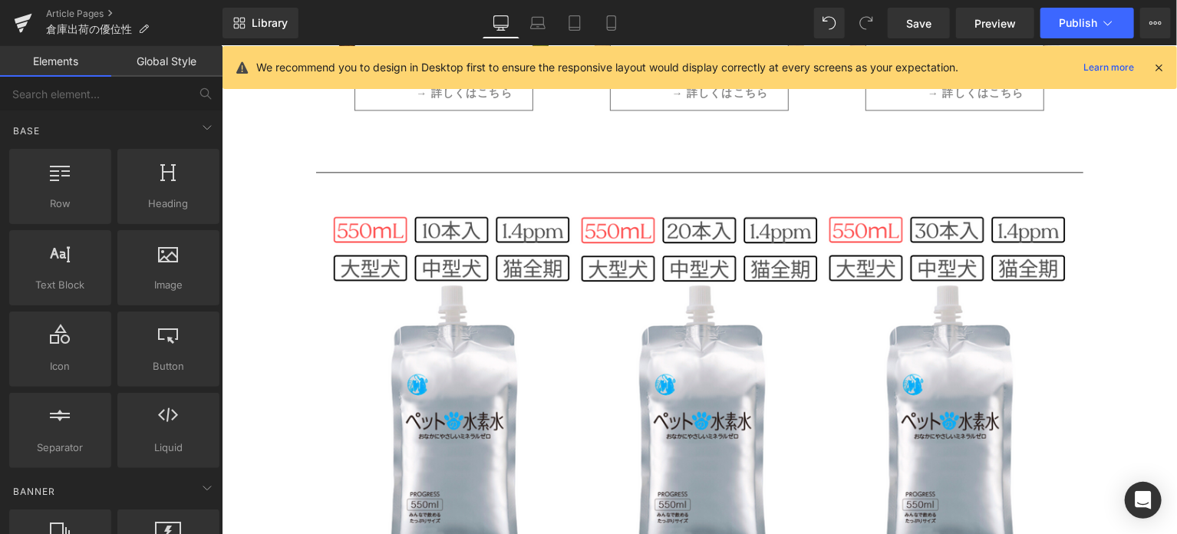
scroll to position [1659, 0]
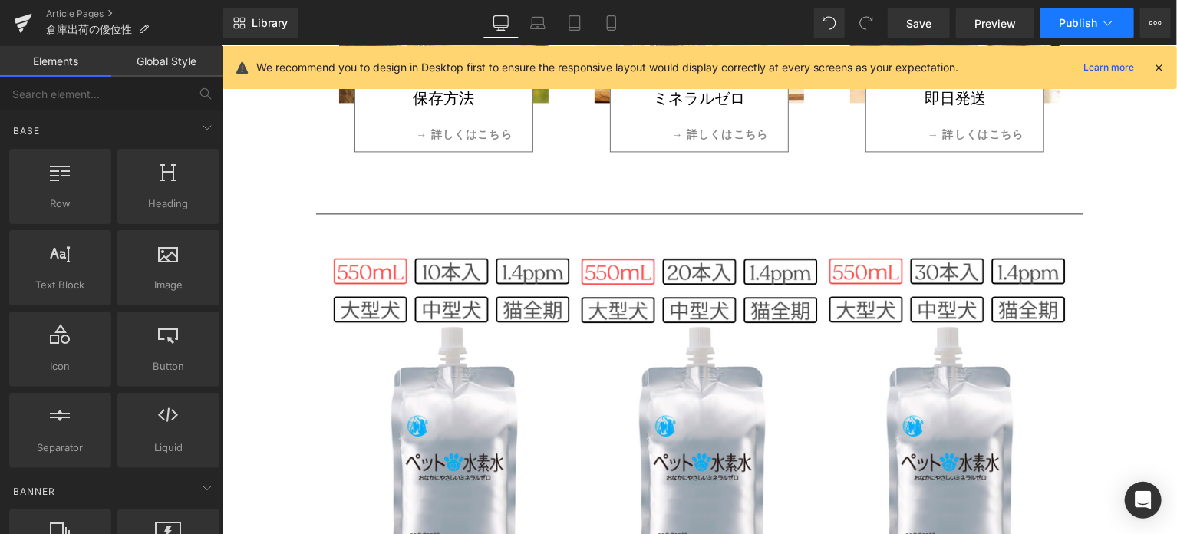
click at [1111, 25] on icon at bounding box center [1108, 22] width 15 height 15
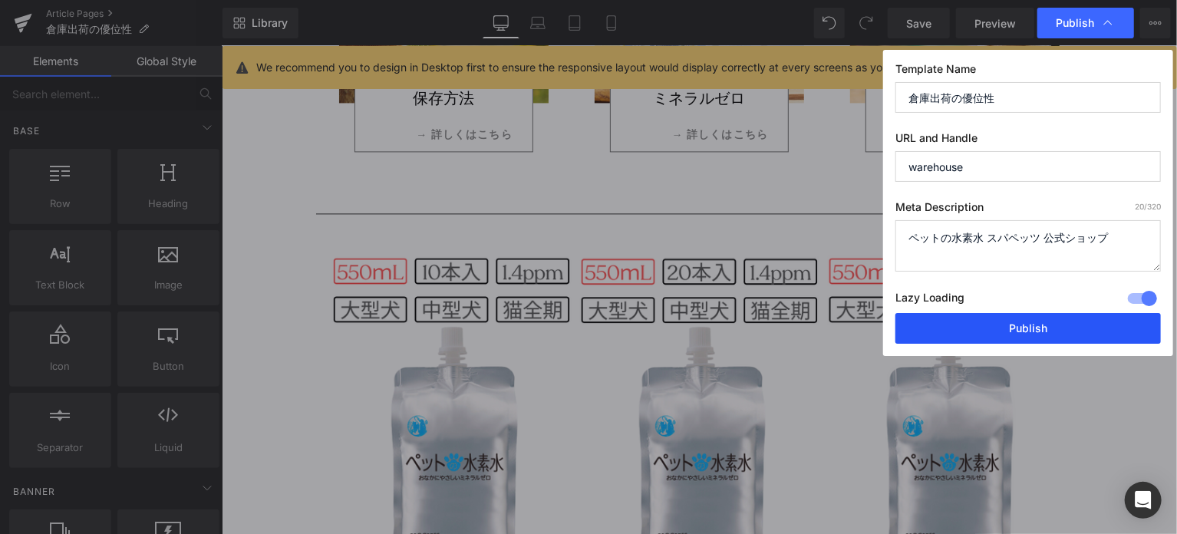
click at [1022, 323] on button "Publish" at bounding box center [1029, 328] width 266 height 31
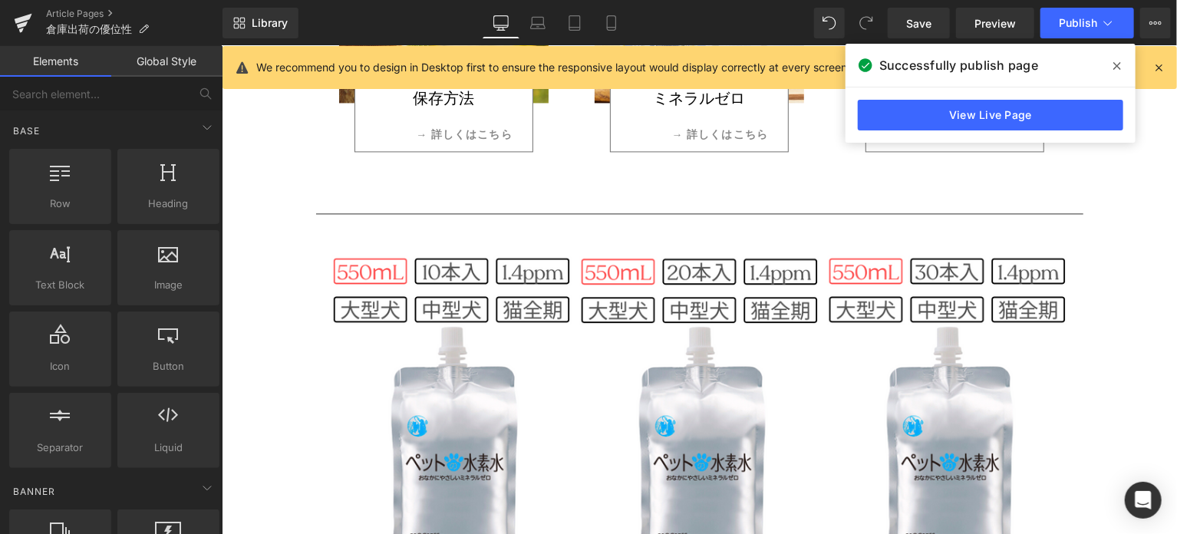
click at [1110, 68] on span at bounding box center [1117, 66] width 25 height 25
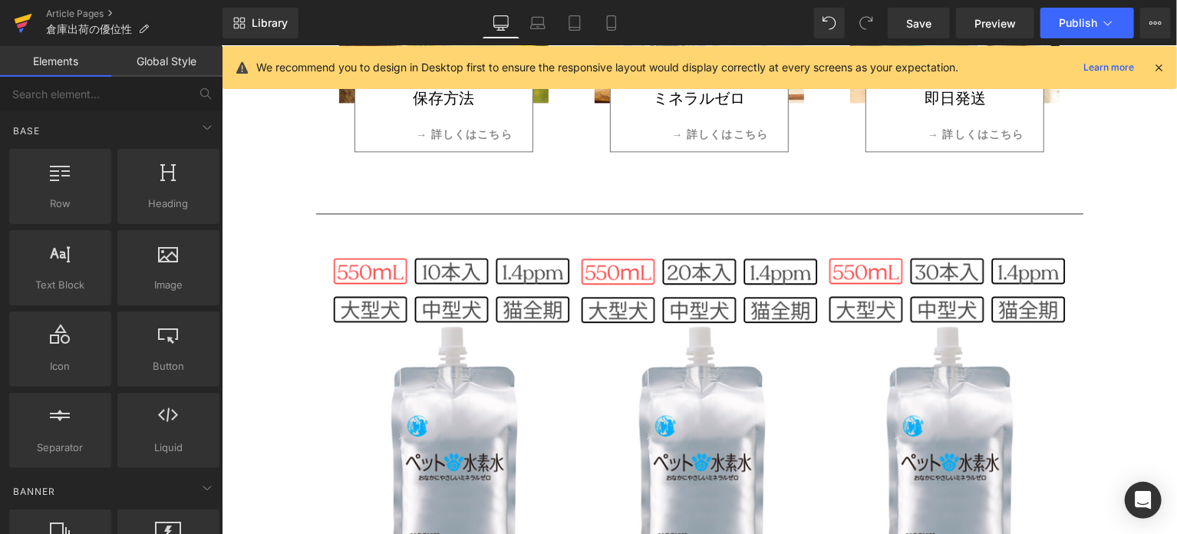
click at [23, 22] on icon at bounding box center [22, 24] width 11 height 7
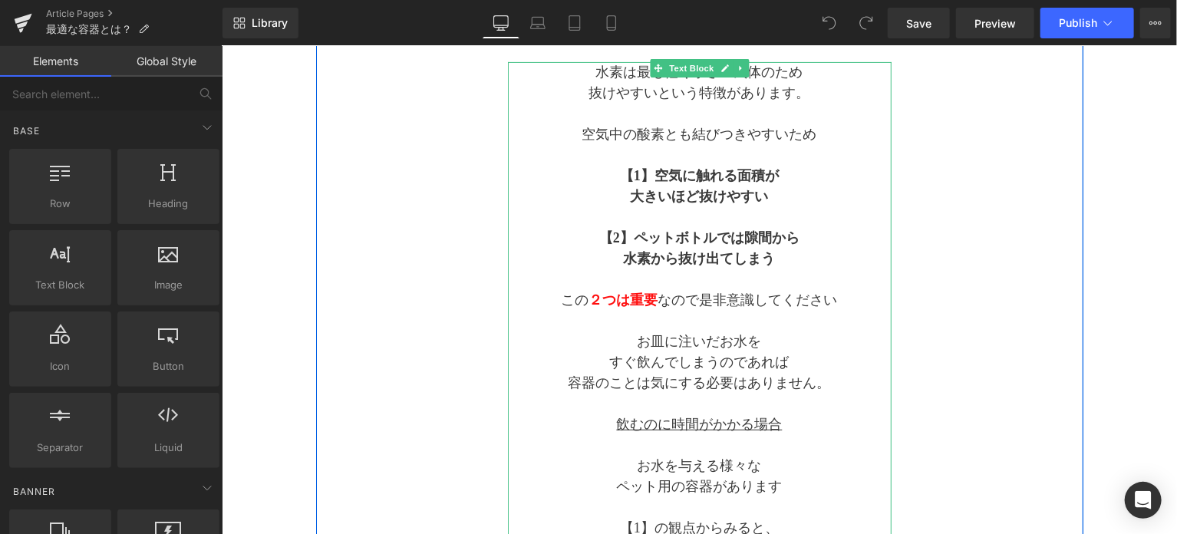
scroll to position [127, 0]
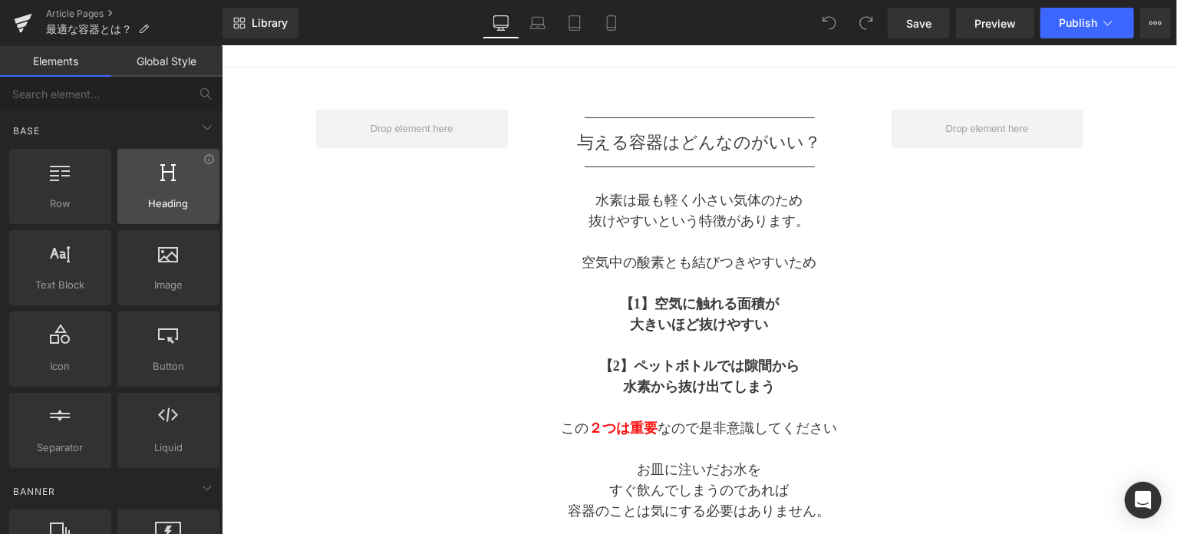
click at [170, 190] on div at bounding box center [168, 178] width 93 height 35
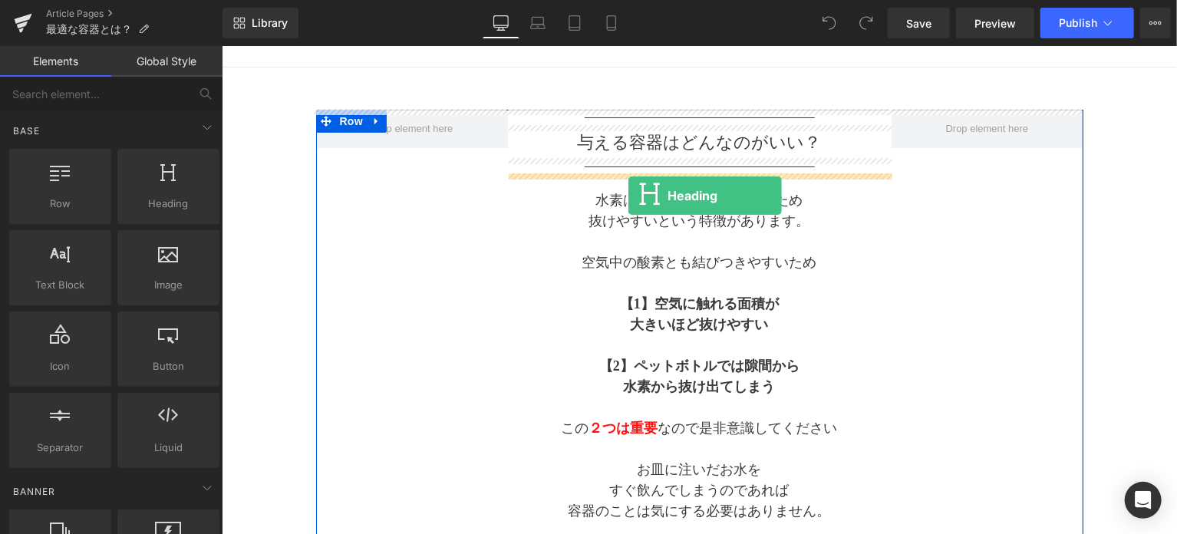
drag, startPoint x: 391, startPoint y: 235, endPoint x: 628, endPoint y: 195, distance: 240.5
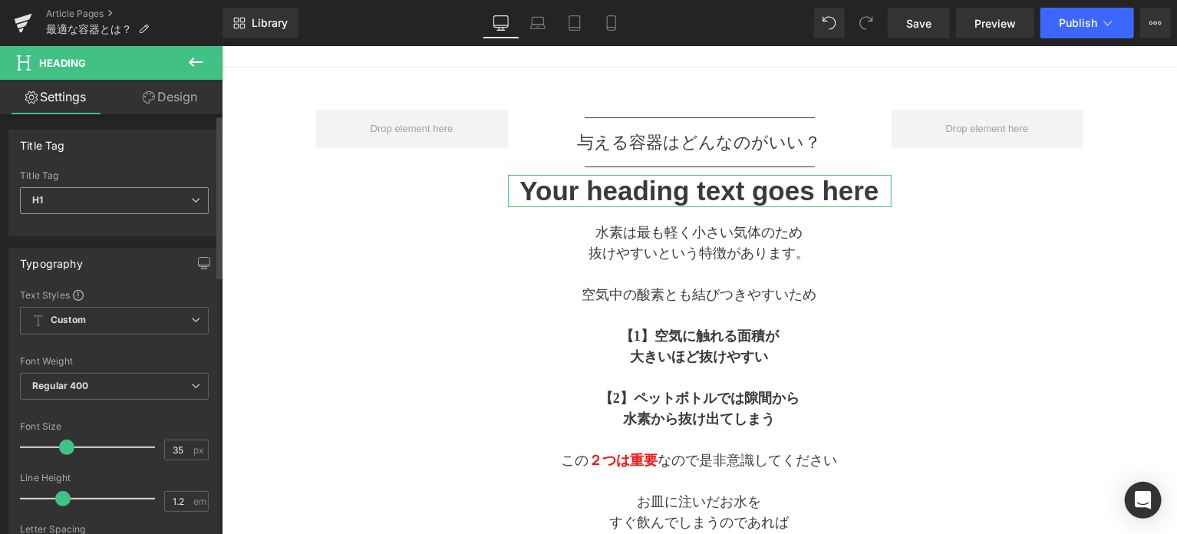
click at [119, 193] on span "H1" at bounding box center [114, 200] width 189 height 27
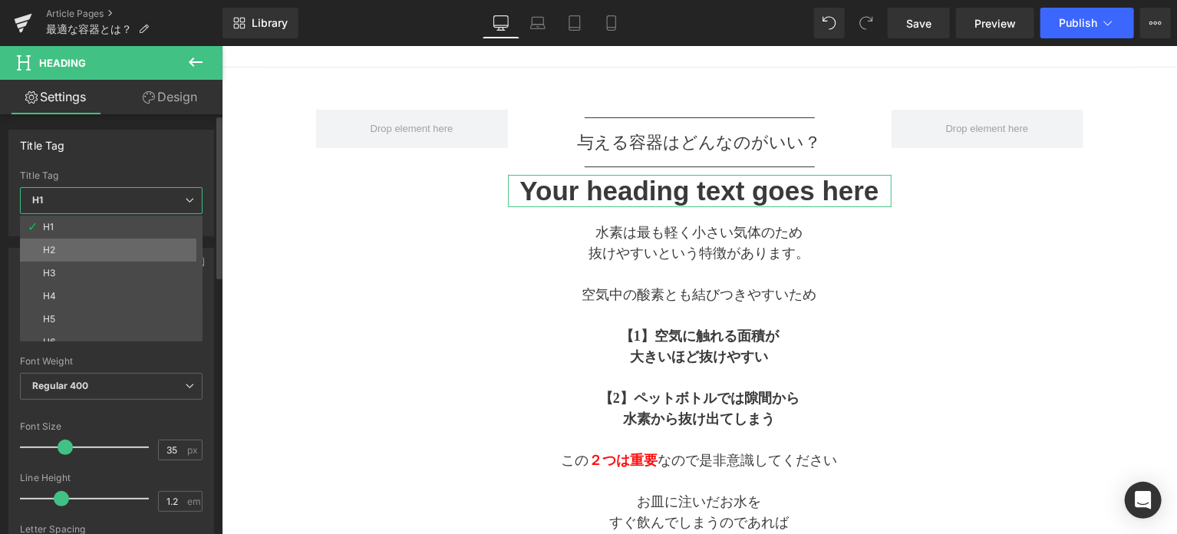
click at [114, 239] on li "H2" at bounding box center [115, 250] width 190 height 23
type input "20"
type input "2"
type input "100"
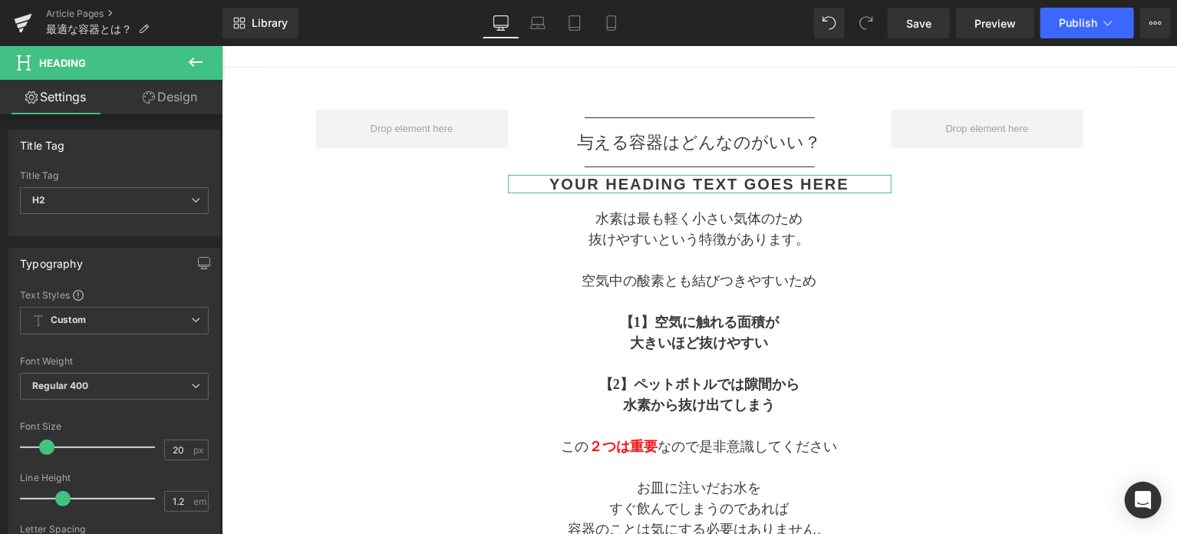
click at [171, 105] on link "Design" at bounding box center [169, 97] width 111 height 35
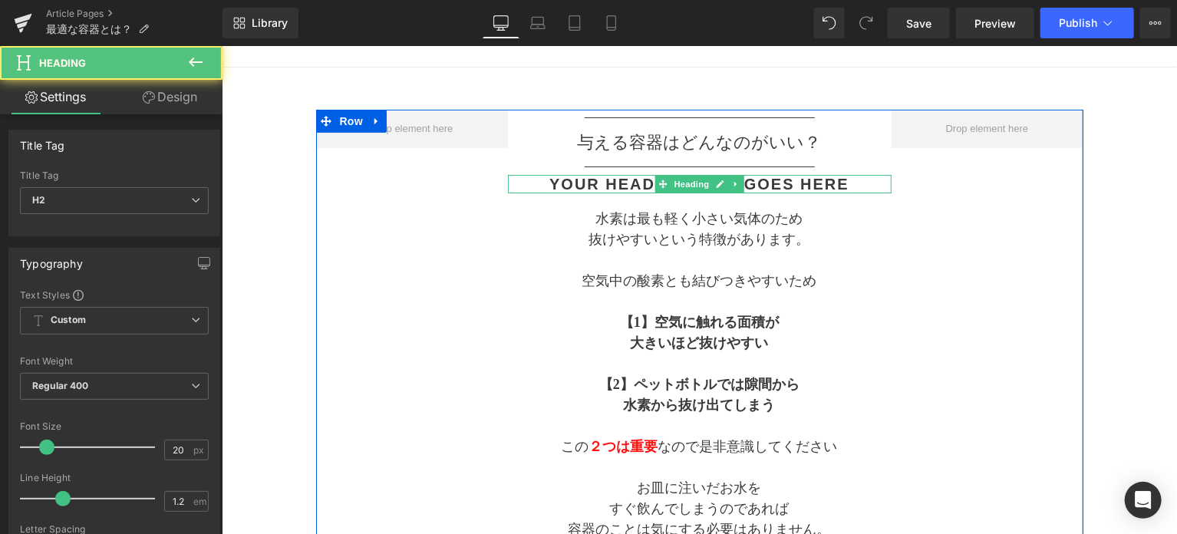
click at [565, 181] on h2 "Your heading text goes here" at bounding box center [699, 183] width 384 height 18
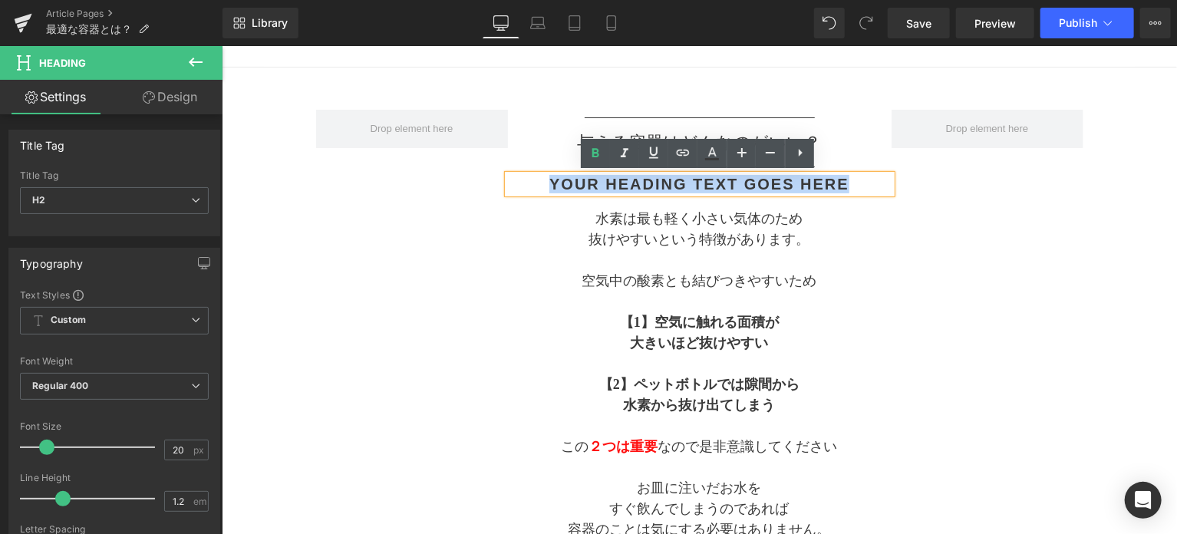
drag, startPoint x: 543, startPoint y: 182, endPoint x: 861, endPoint y: 177, distance: 318.6
click at [861, 177] on h2 "Your heading text goes here" at bounding box center [699, 183] width 384 height 18
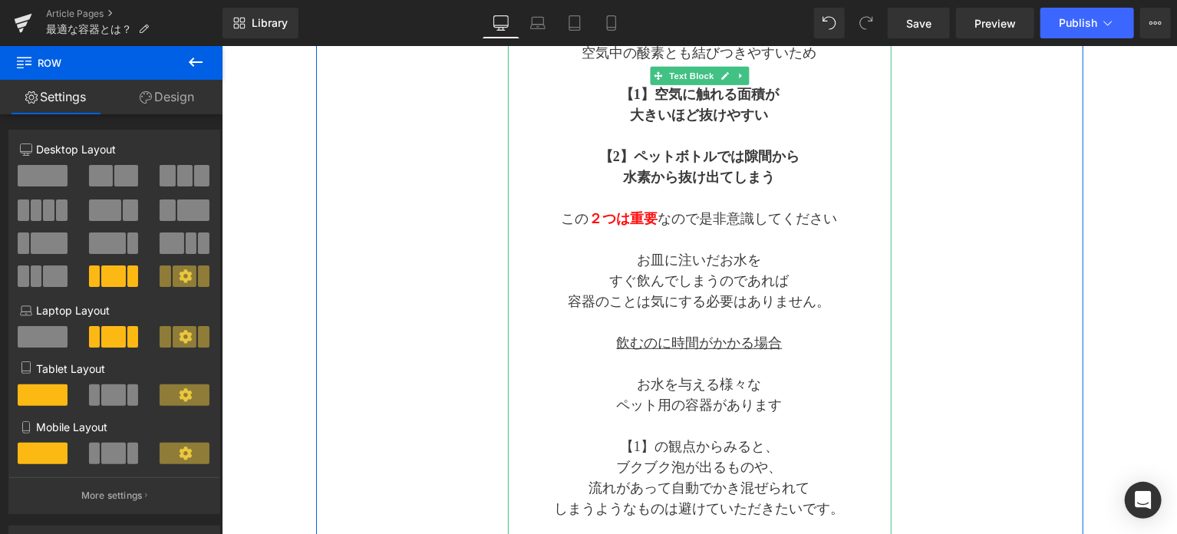
scroll to position [384, 0]
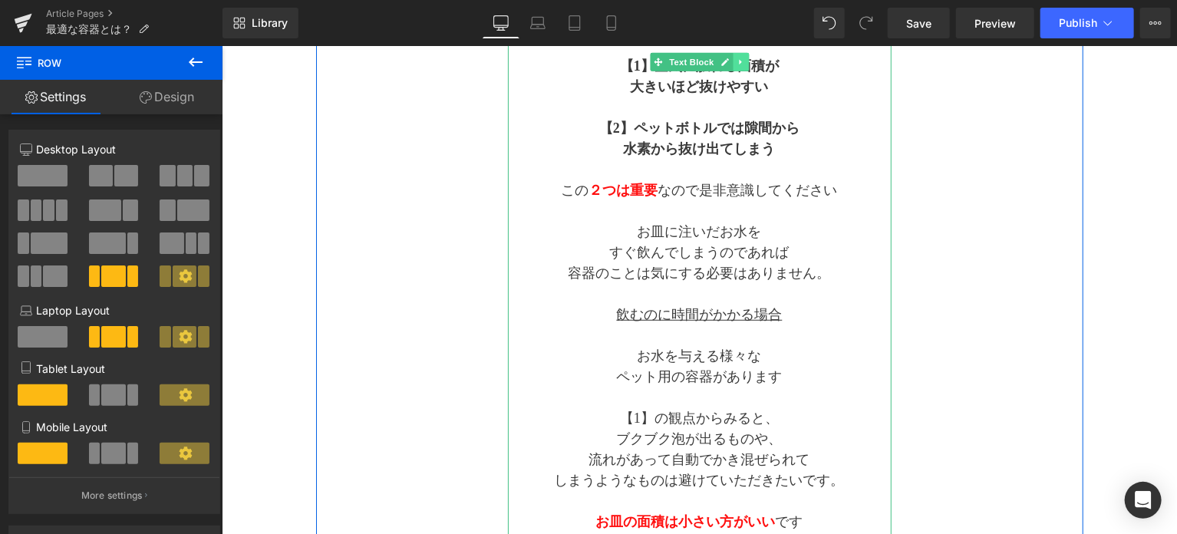
click at [738, 61] on icon at bounding box center [740, 61] width 8 height 9
click at [733, 63] on icon at bounding box center [732, 61] width 8 height 9
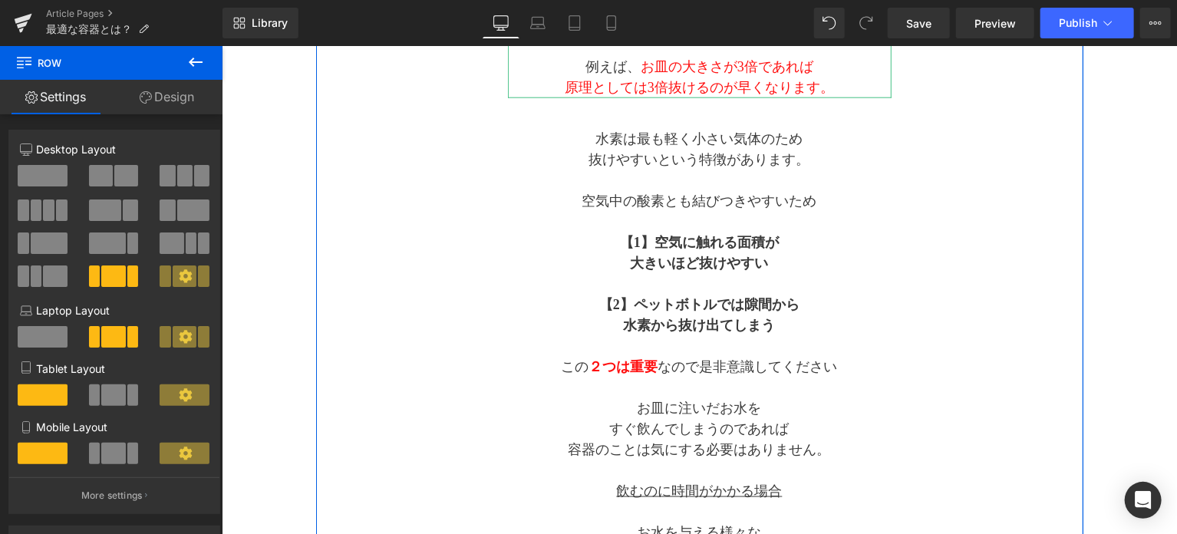
scroll to position [900, 0]
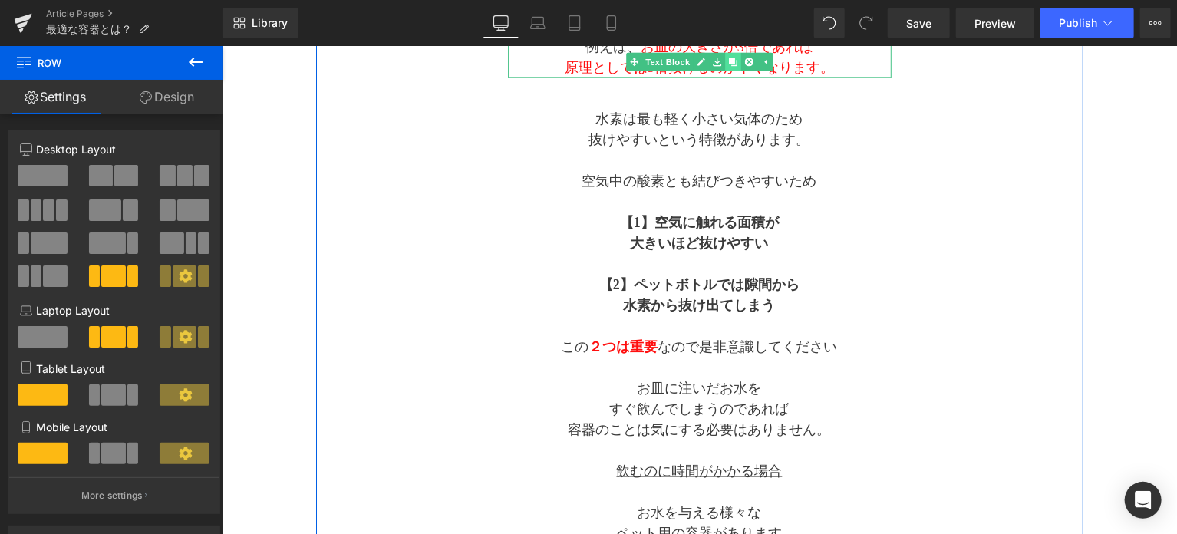
click at [731, 64] on icon at bounding box center [732, 62] width 8 height 8
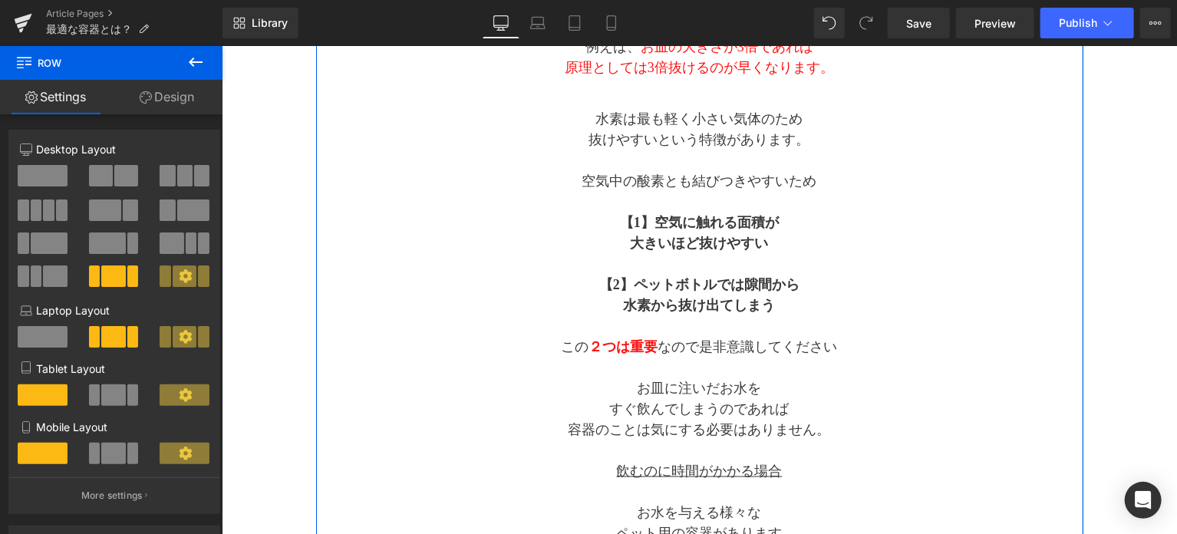
click at [850, 134] on p "抜けやすいという特徴があります。" at bounding box center [699, 139] width 384 height 21
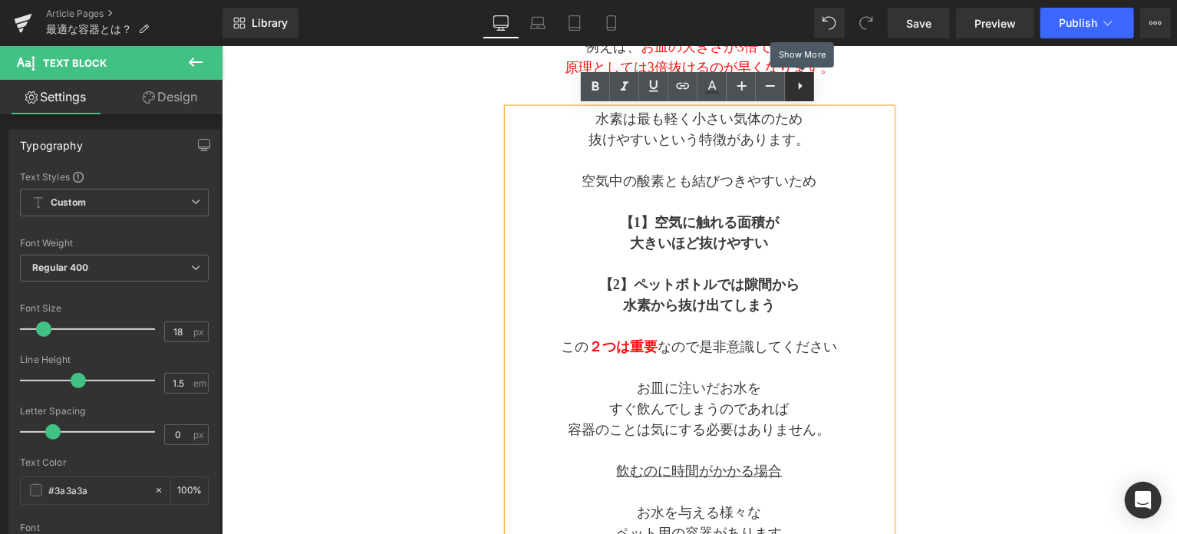
click at [806, 90] on icon at bounding box center [800, 86] width 18 height 18
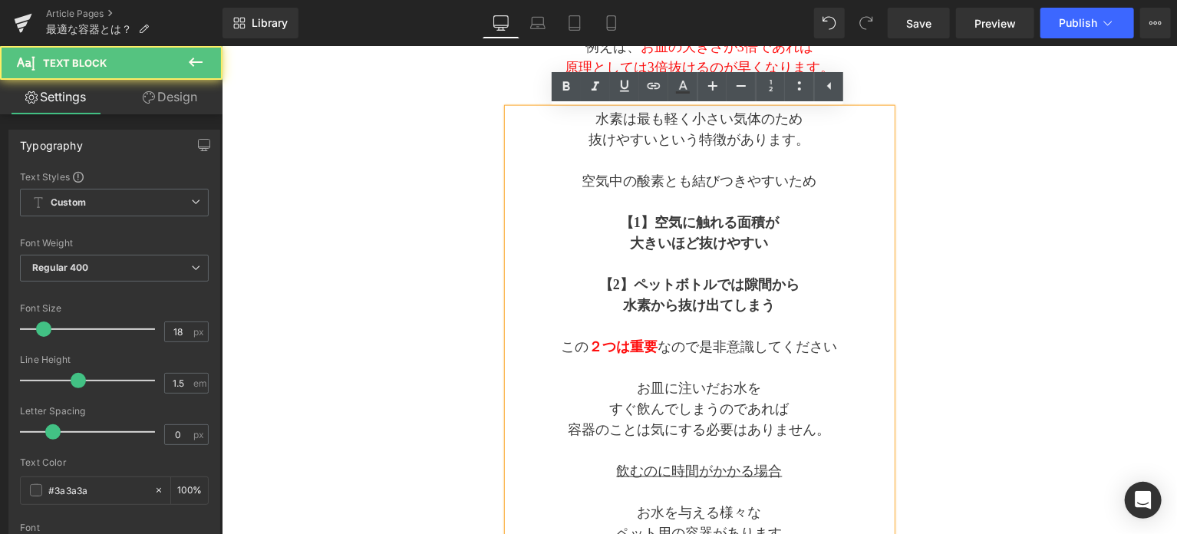
click at [844, 189] on p "空気中の酸素とも結びつきやすいため" at bounding box center [699, 180] width 384 height 21
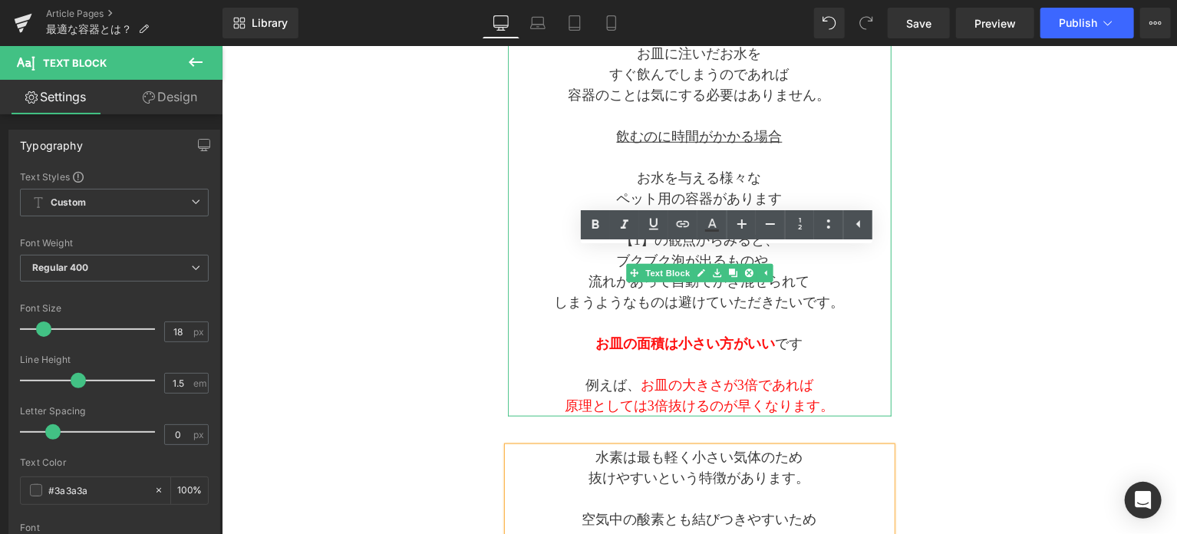
scroll to position [517, 0]
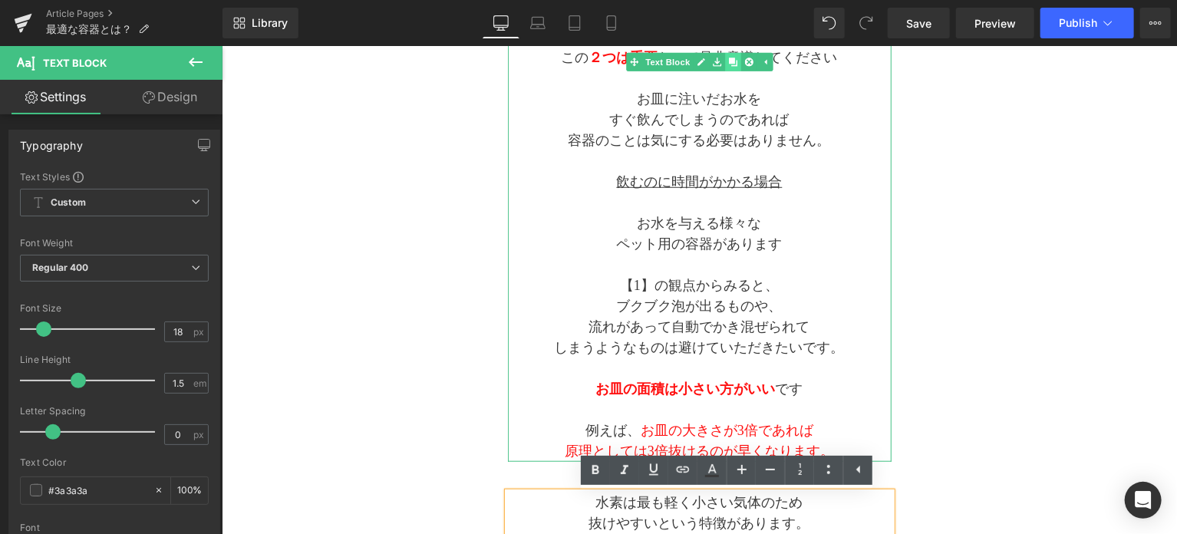
click at [728, 61] on icon at bounding box center [732, 62] width 8 height 8
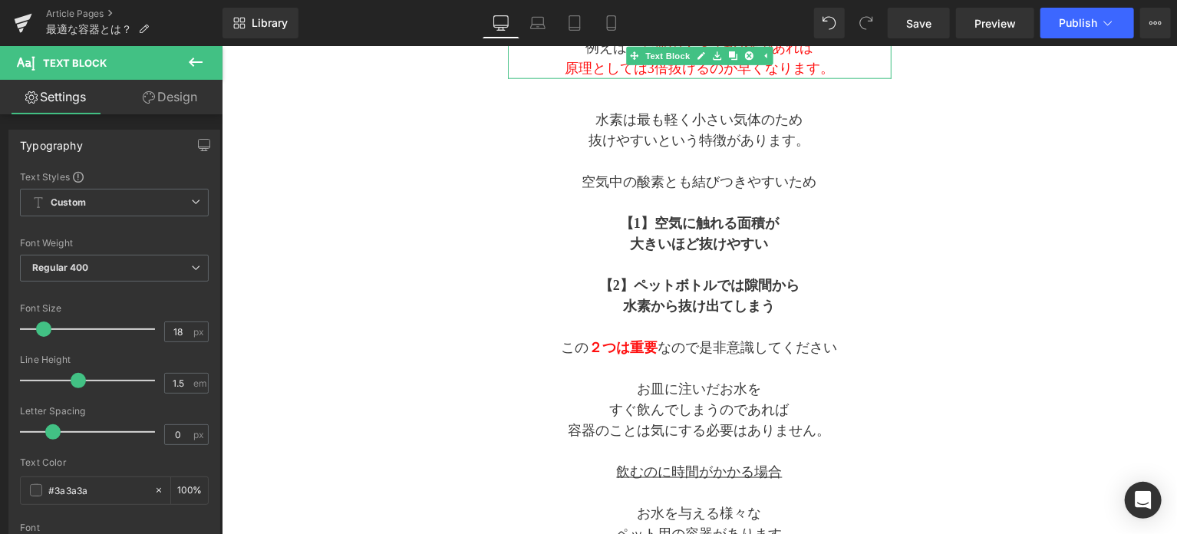
scroll to position [900, 0]
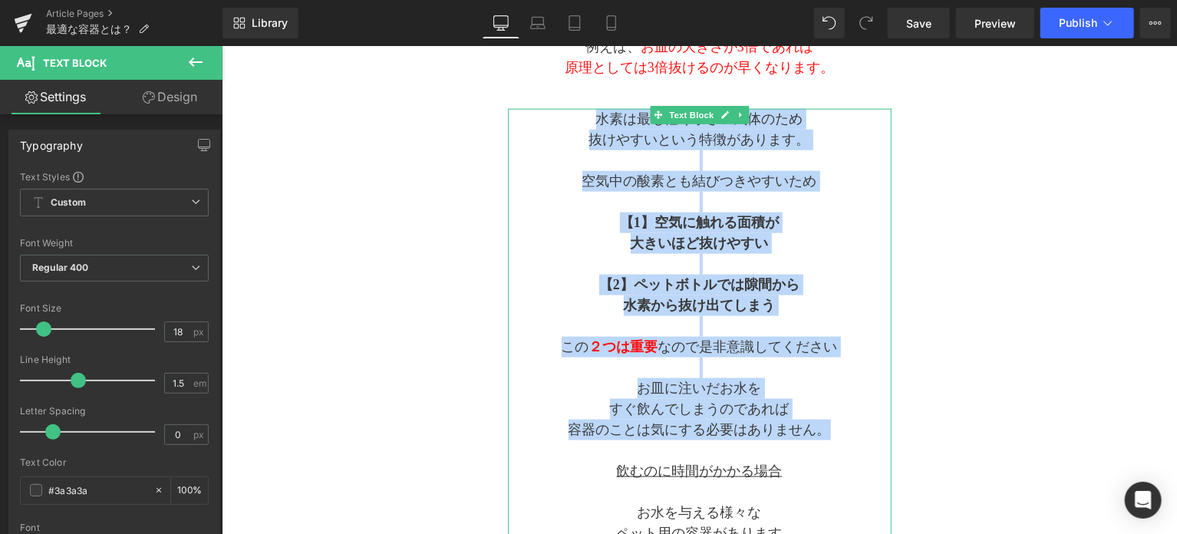
drag, startPoint x: 829, startPoint y: 432, endPoint x: 561, endPoint y: 117, distance: 413.3
click at [561, 117] on div "水素は最も軽く小さい気体のため 抜けやすいという特徴があります。 空気中の酸素とも結びつきやすいため 【1】 空気に触れる面積が 大きいほど抜けやすい 【2】…" at bounding box center [699, 429] width 384 height 642
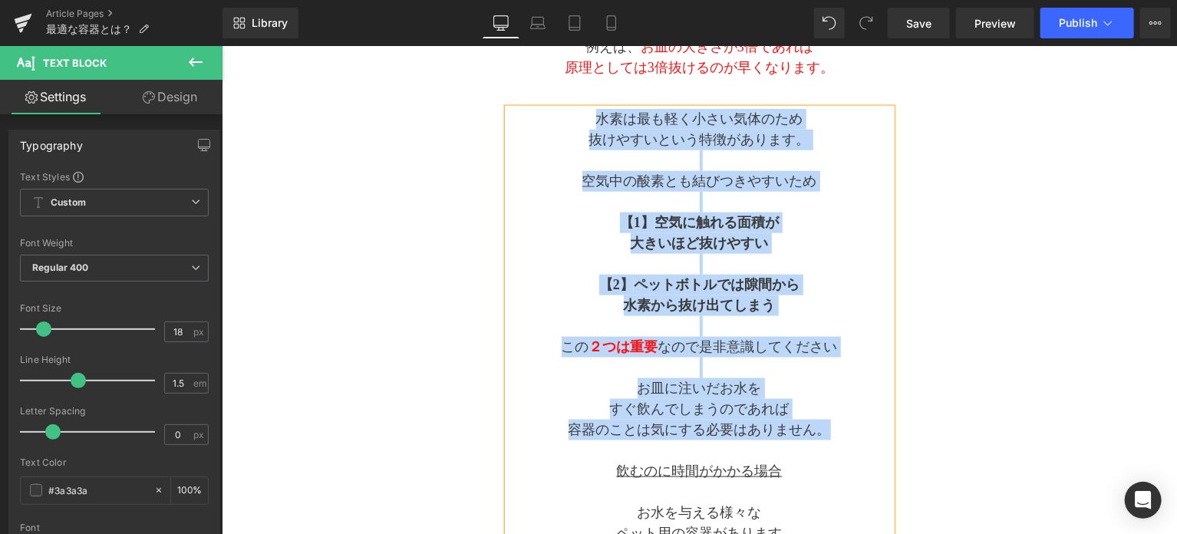
click at [849, 218] on p "【1】 空気に触れる面積が" at bounding box center [699, 222] width 384 height 21
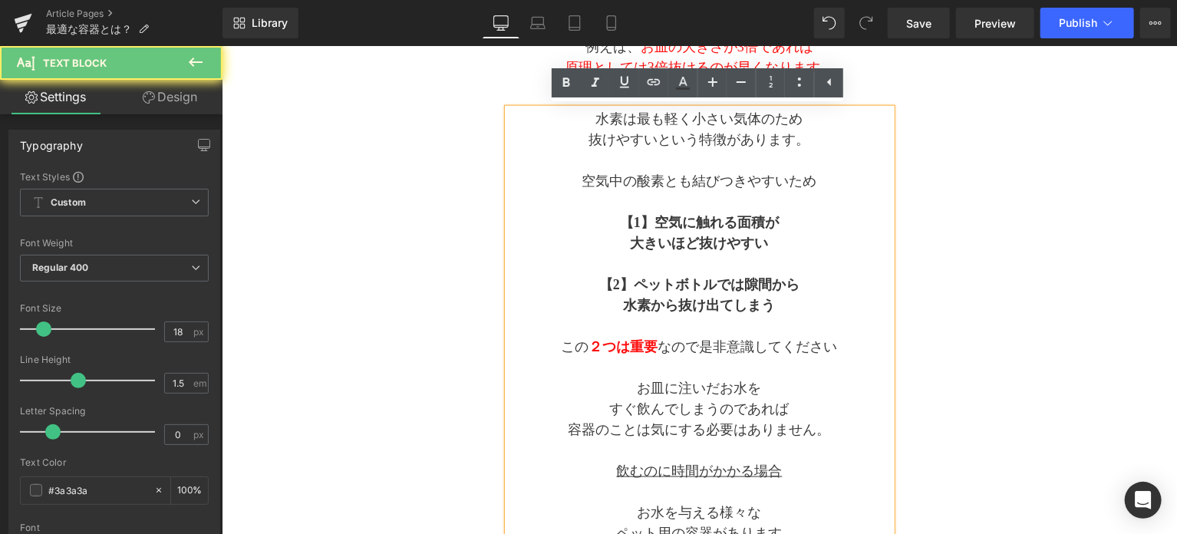
drag, startPoint x: 834, startPoint y: 442, endPoint x: 828, endPoint y: 436, distance: 8.2
click at [828, 436] on p "容器のことは気にする必要はありません。" at bounding box center [699, 429] width 384 height 21
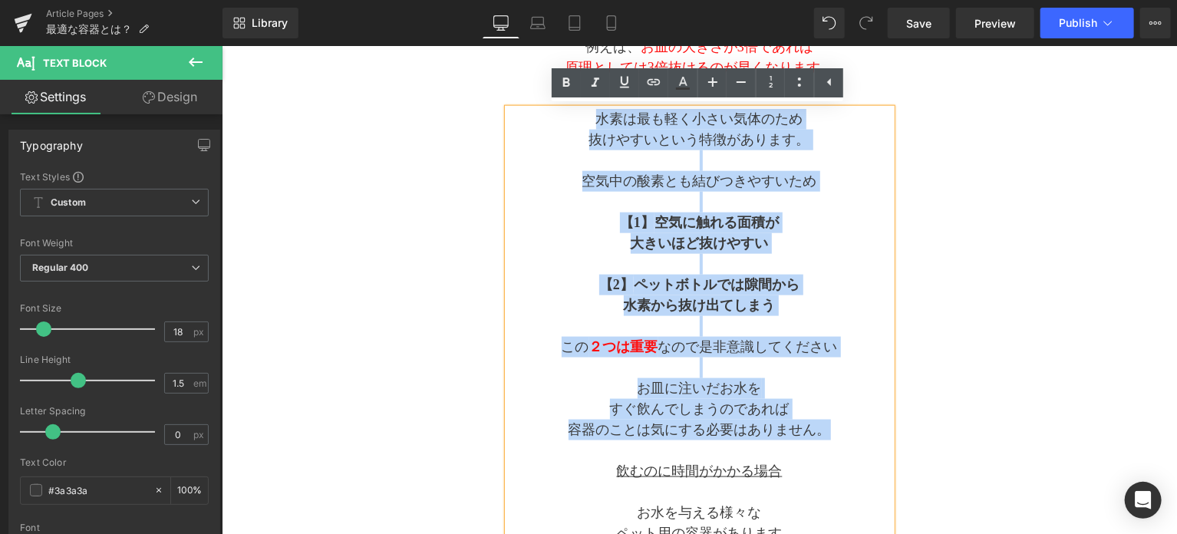
drag, startPoint x: 827, startPoint y: 435, endPoint x: 569, endPoint y: 121, distance: 406.8
click at [569, 121] on div "水素は最も軽く小さい気体のため 抜けやすいという特徴があります。 空気中の酸素とも結びつきやすいため 【1】 空気に触れる面積が 大きいほど抜けやすい 【2】…" at bounding box center [699, 429] width 384 height 642
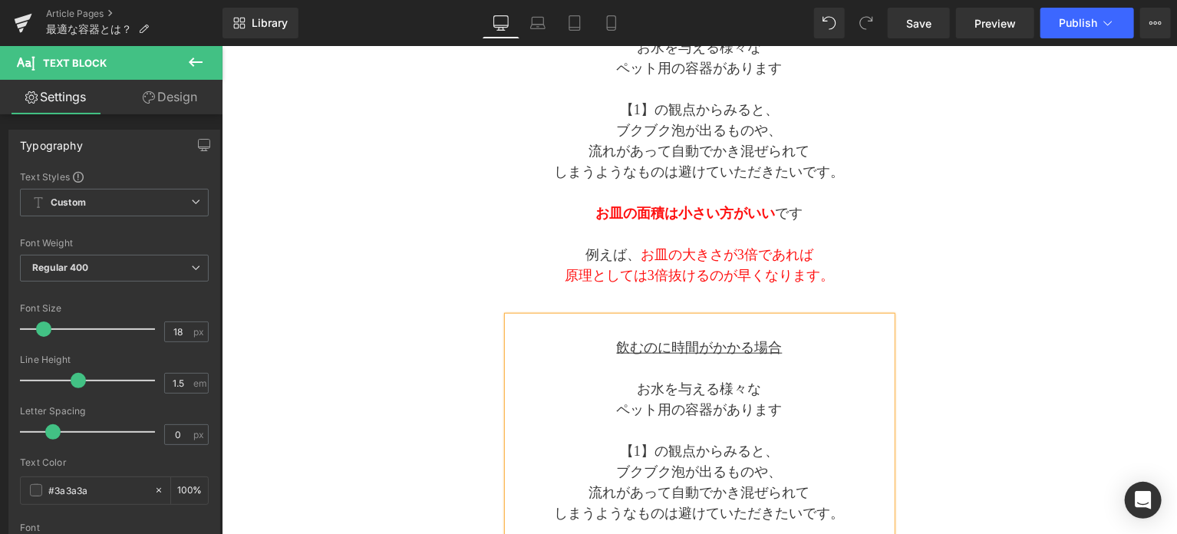
scroll to position [645, 0]
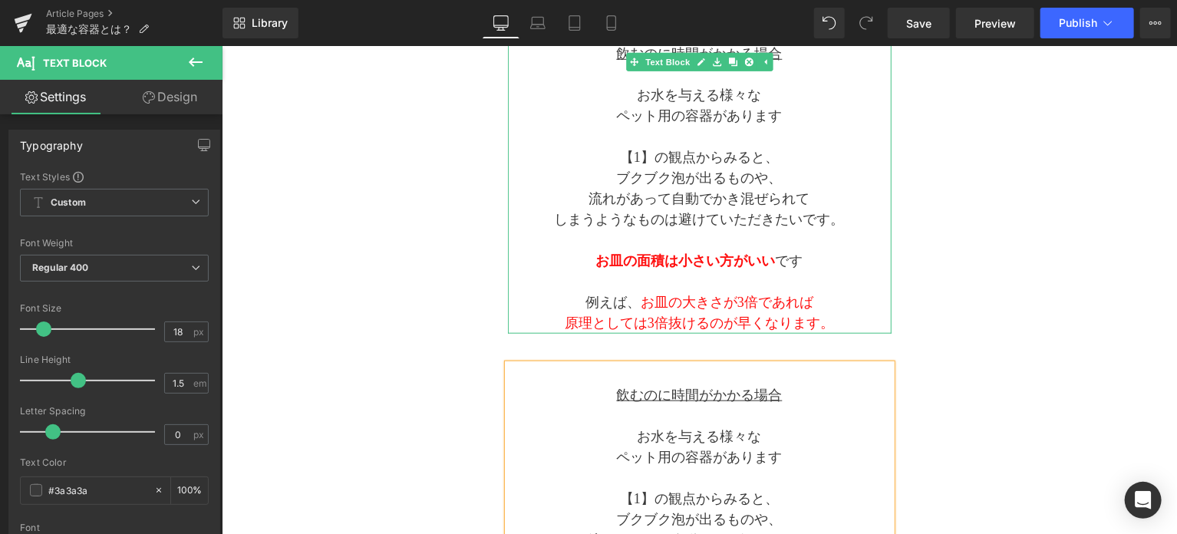
click at [835, 322] on p "原理としては3倍抜けるのが早くなります。" at bounding box center [699, 322] width 384 height 21
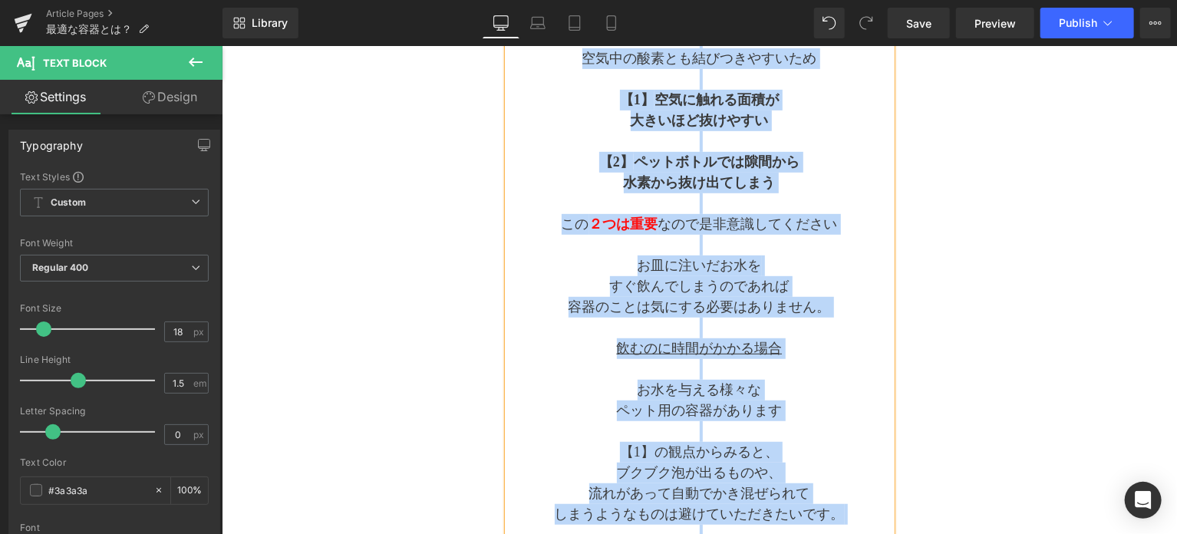
scroll to position [273, 0]
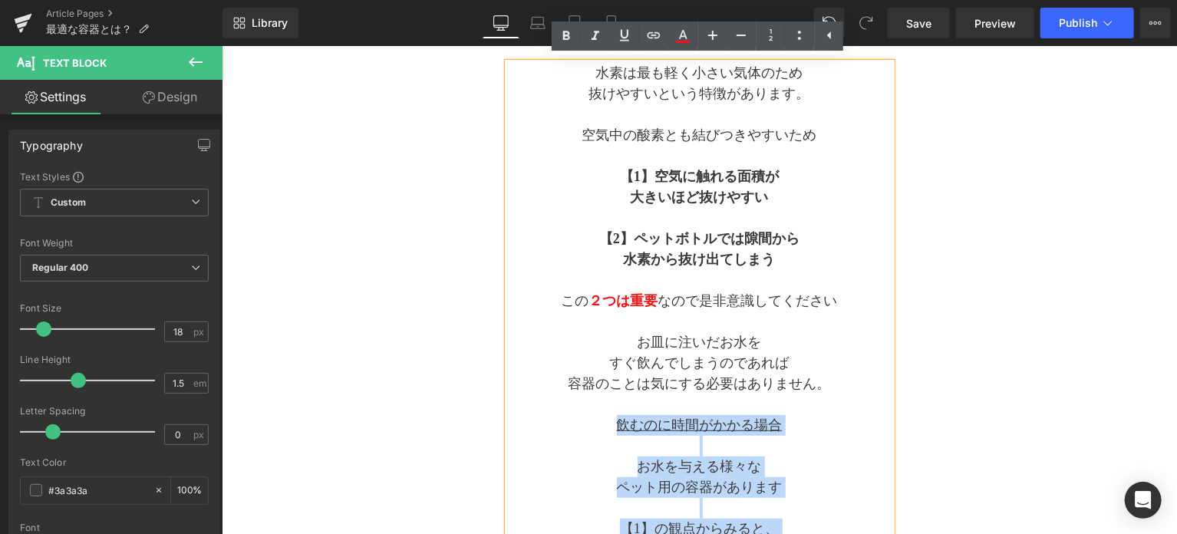
drag, startPoint x: 836, startPoint y: 319, endPoint x: 608, endPoint y: 420, distance: 249.1
click at [608, 420] on div "水素は最も軽く小さい気体のため 抜けやすいという特徴があります。 空気中の酸素とも結びつきやすいため 【1】 空気に触れる面積が 大きいほど抜けやすい 【2】…" at bounding box center [699, 383] width 384 height 642
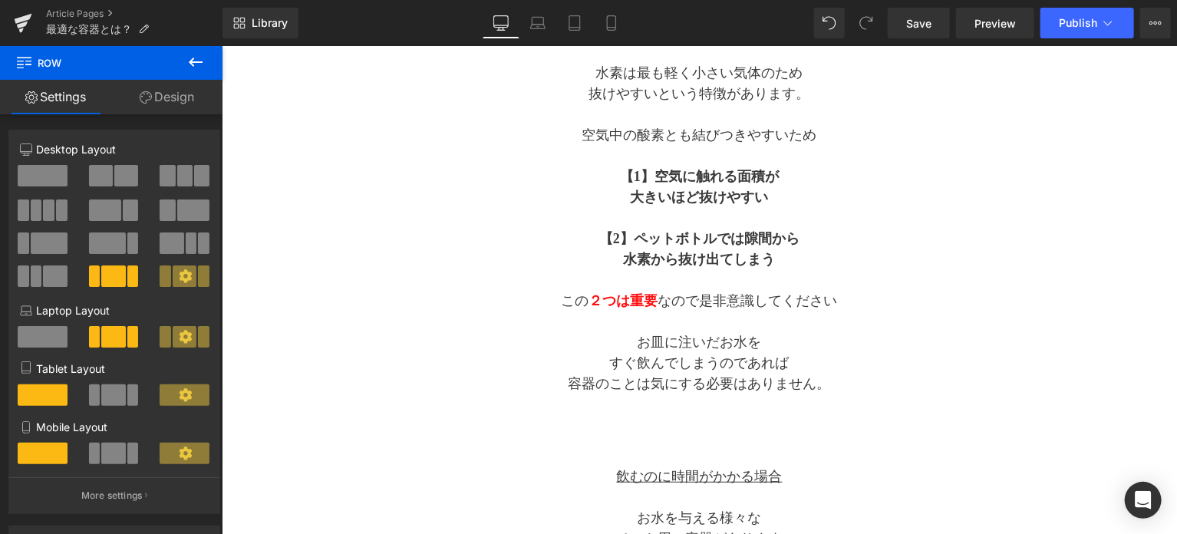
click at [193, 61] on icon at bounding box center [196, 62] width 18 height 18
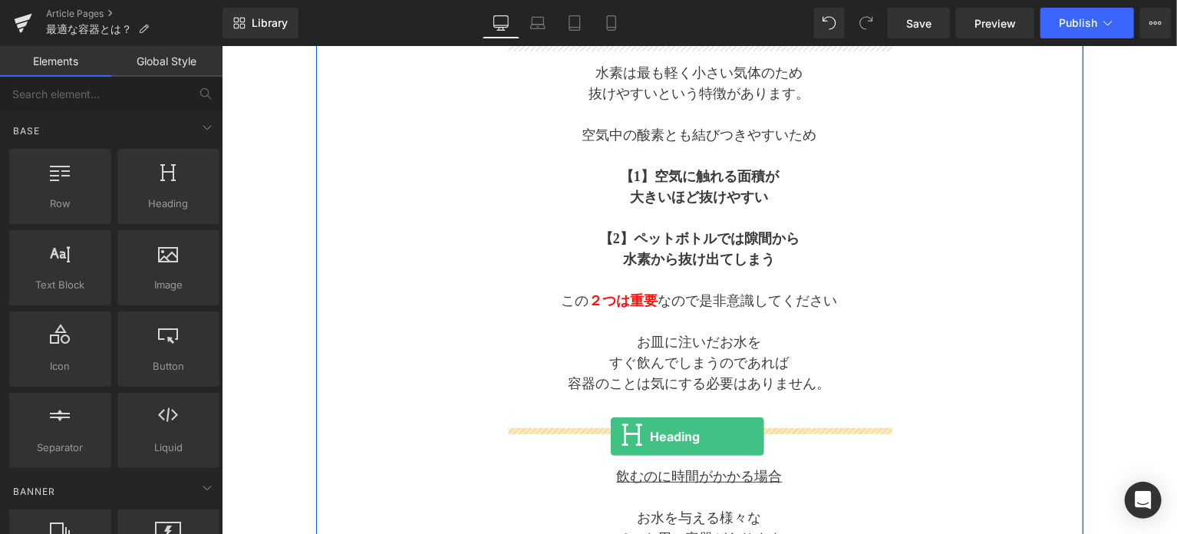
drag, startPoint x: 384, startPoint y: 243, endPoint x: 610, endPoint y: 436, distance: 297.3
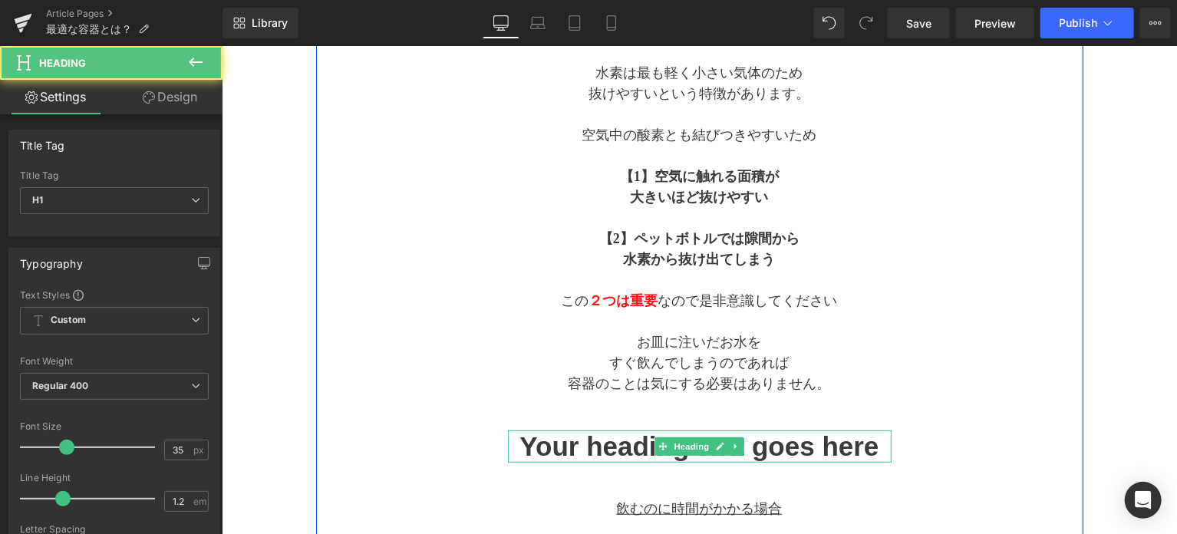
scroll to position [402, 0]
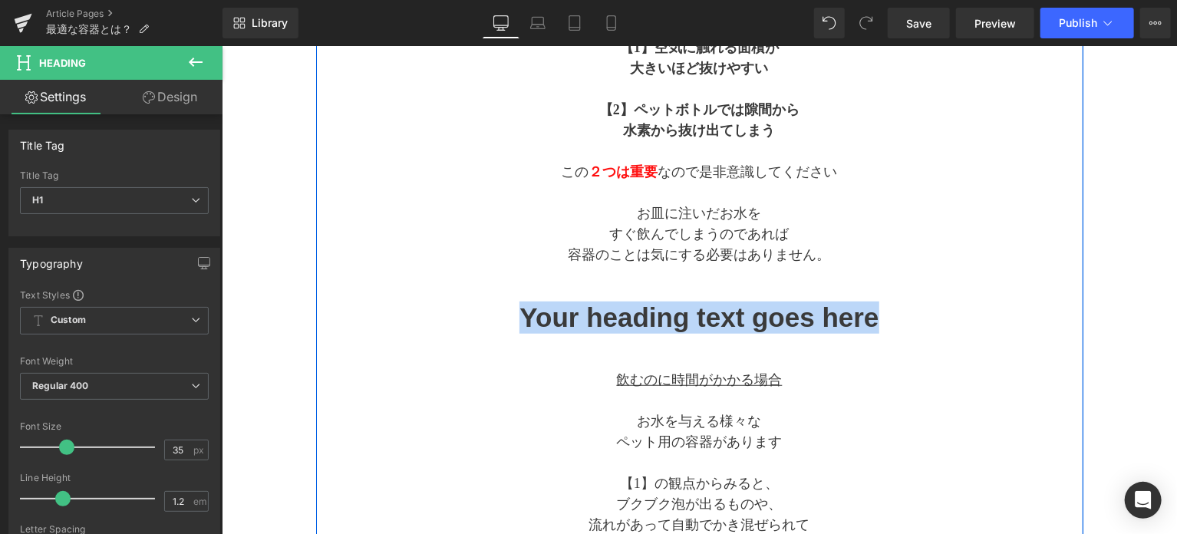
drag, startPoint x: 524, startPoint y: 319, endPoint x: 880, endPoint y: 334, distance: 356.4
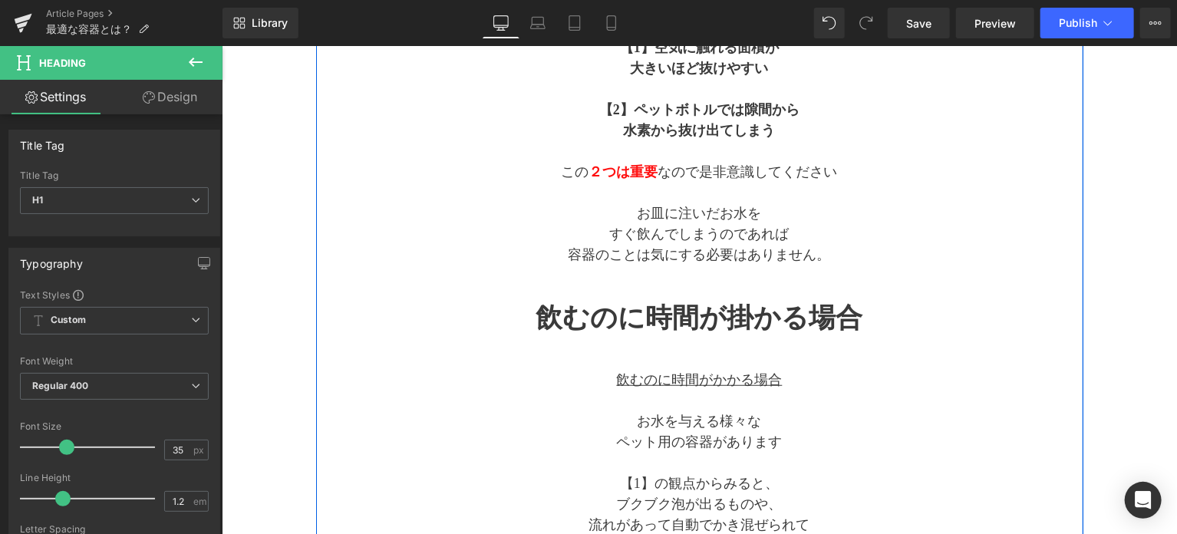
click at [844, 444] on p "ペット用の容器があります" at bounding box center [699, 441] width 384 height 21
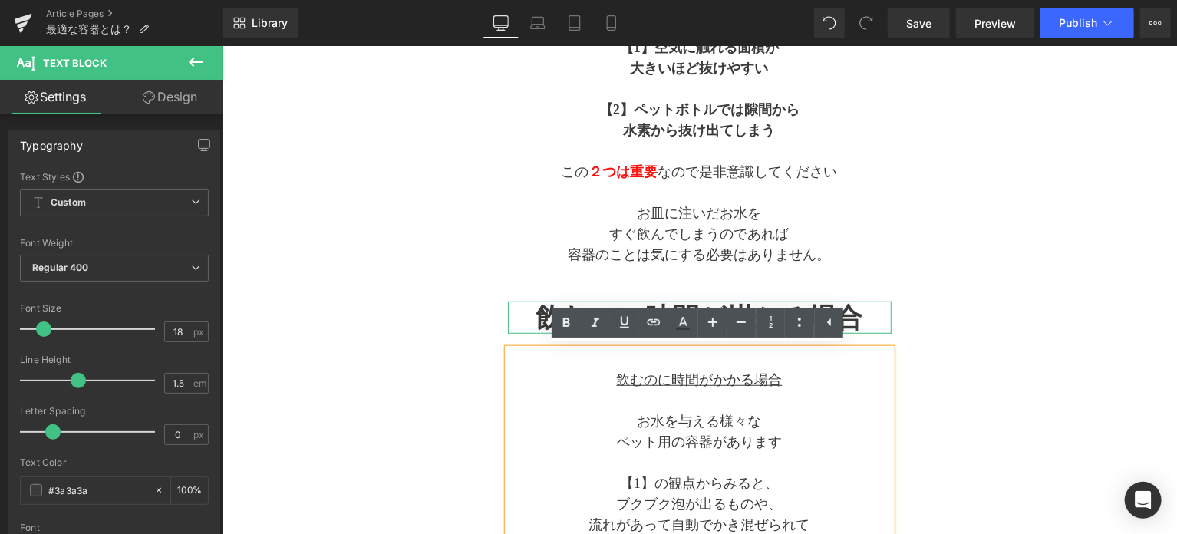
click at [849, 314] on h1 "飲むのに時間が掛かる場合" at bounding box center [699, 317] width 384 height 32
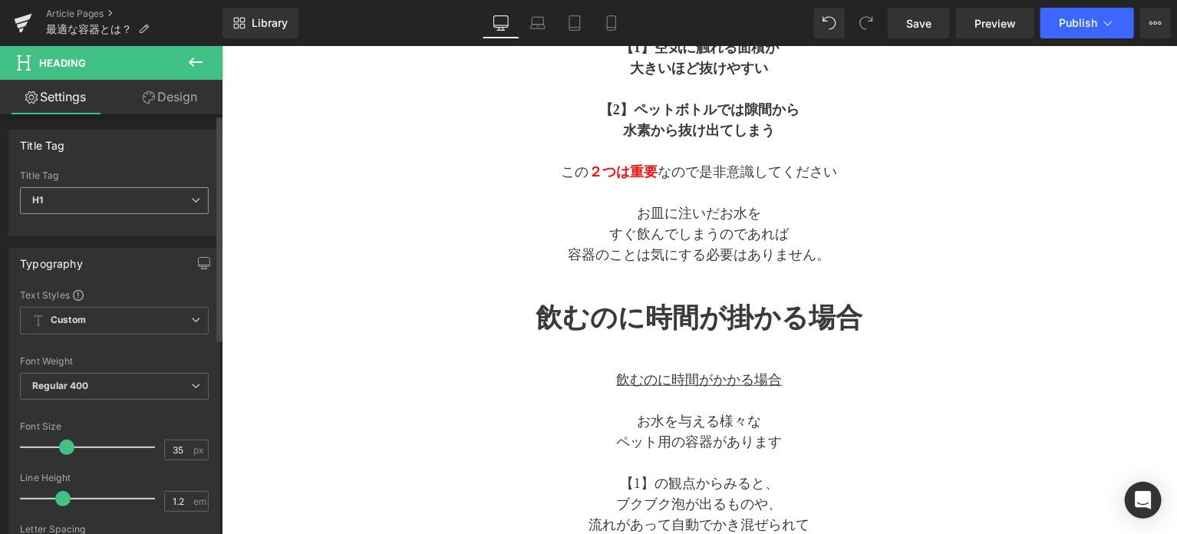
click at [153, 206] on span "H1" at bounding box center [114, 200] width 189 height 27
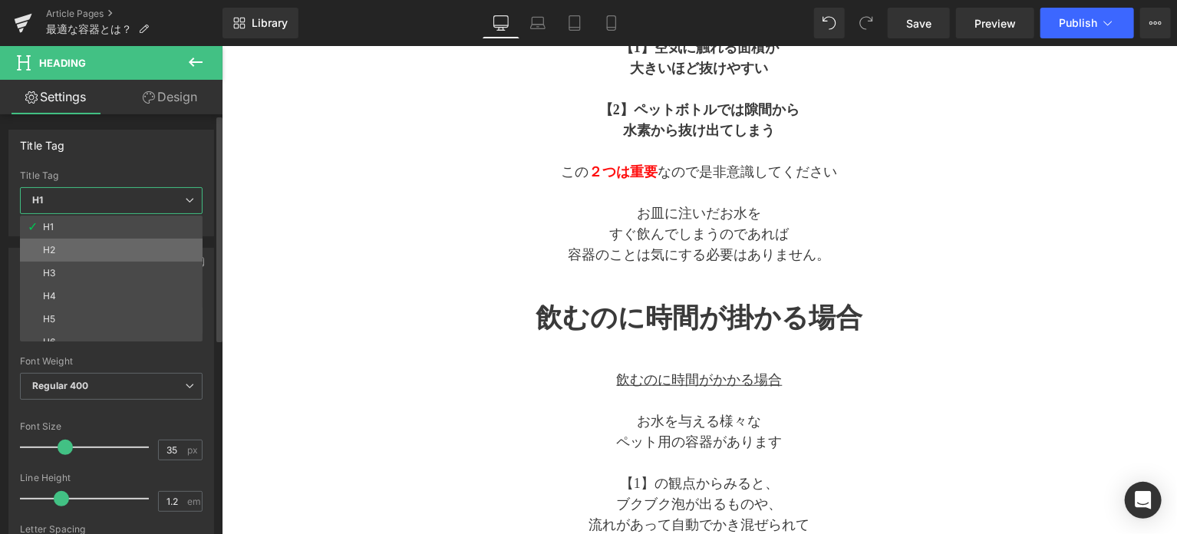
click at [136, 243] on li "H2" at bounding box center [115, 250] width 190 height 23
type input "20"
type input "2"
type input "100"
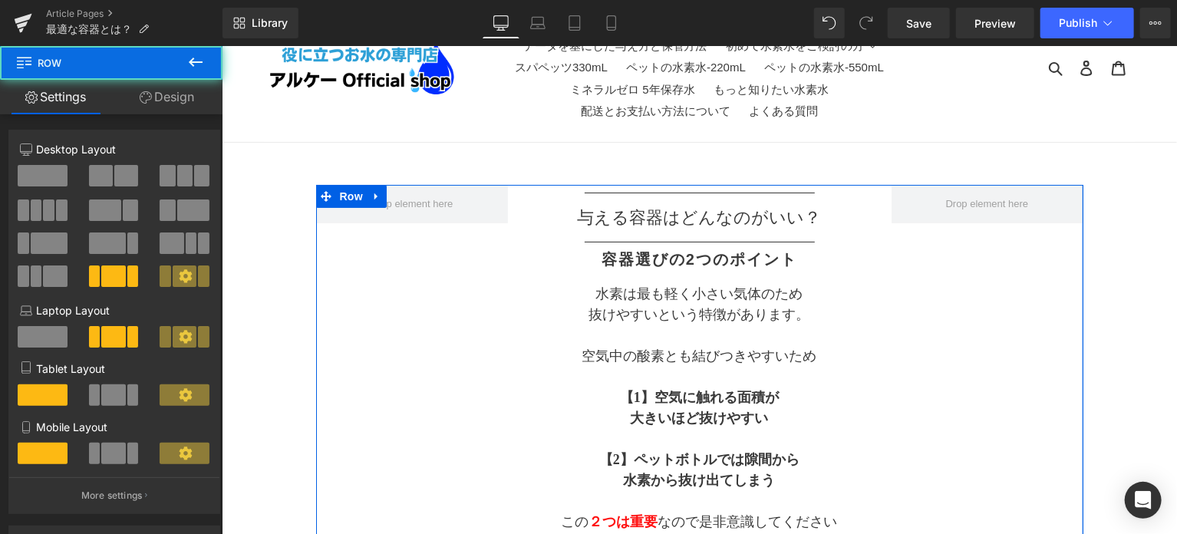
scroll to position [18, 0]
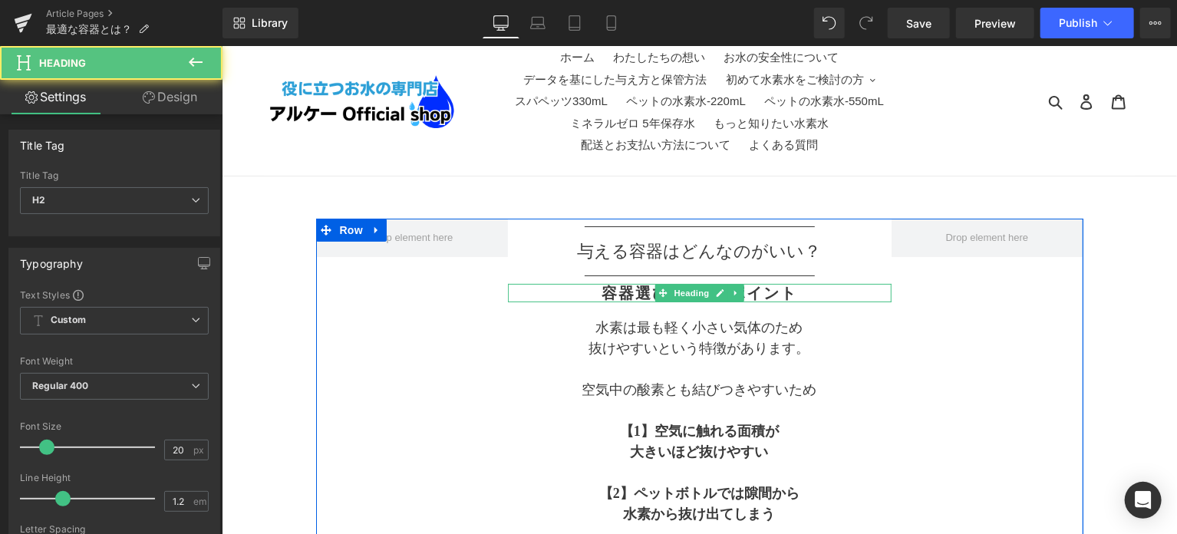
click at [629, 293] on h2 "容器選びの2つのポイント" at bounding box center [699, 292] width 384 height 18
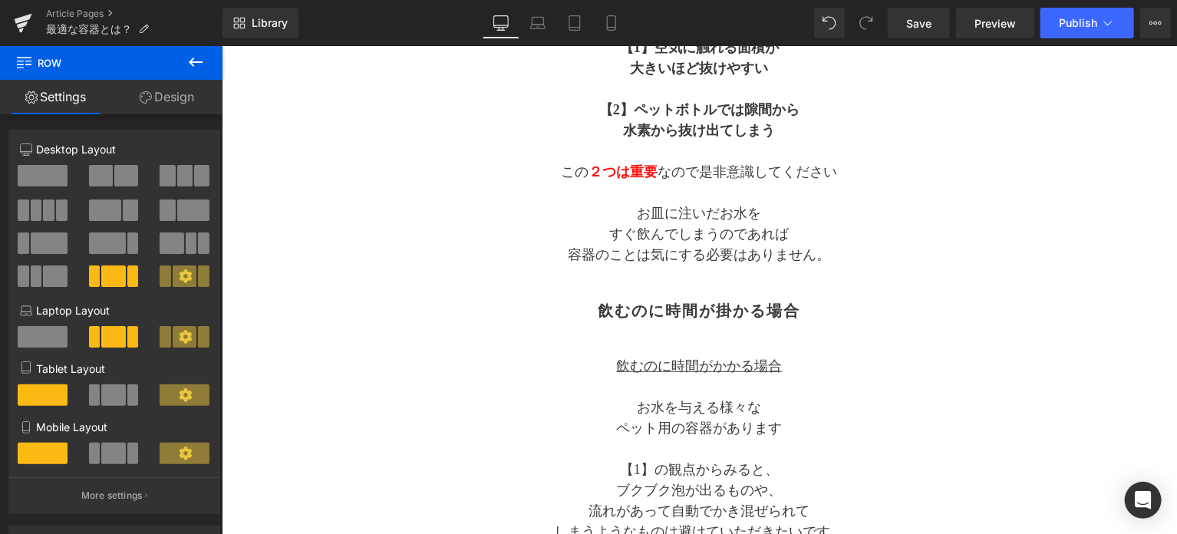
scroll to position [530, 0]
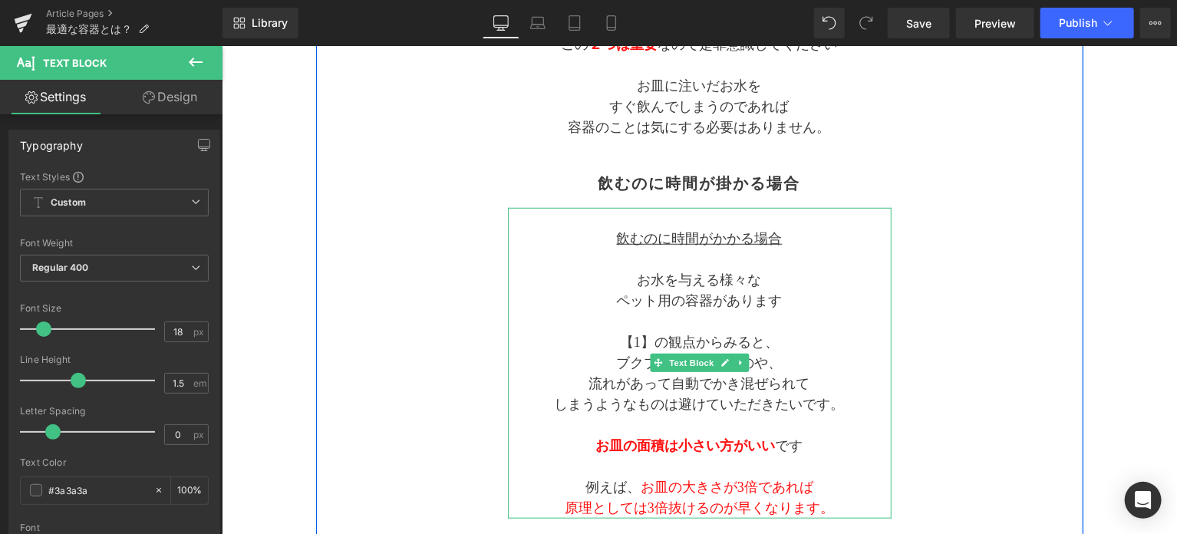
click at [791, 237] on p "飲むのに時間がかかる場合" at bounding box center [699, 238] width 384 height 21
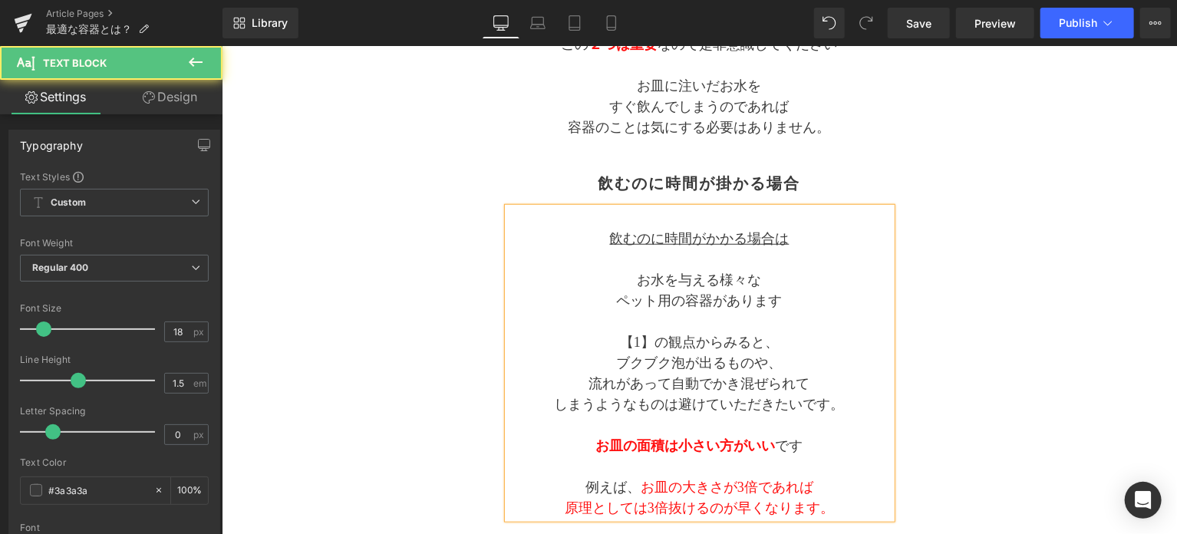
click at [715, 254] on p at bounding box center [699, 259] width 384 height 21
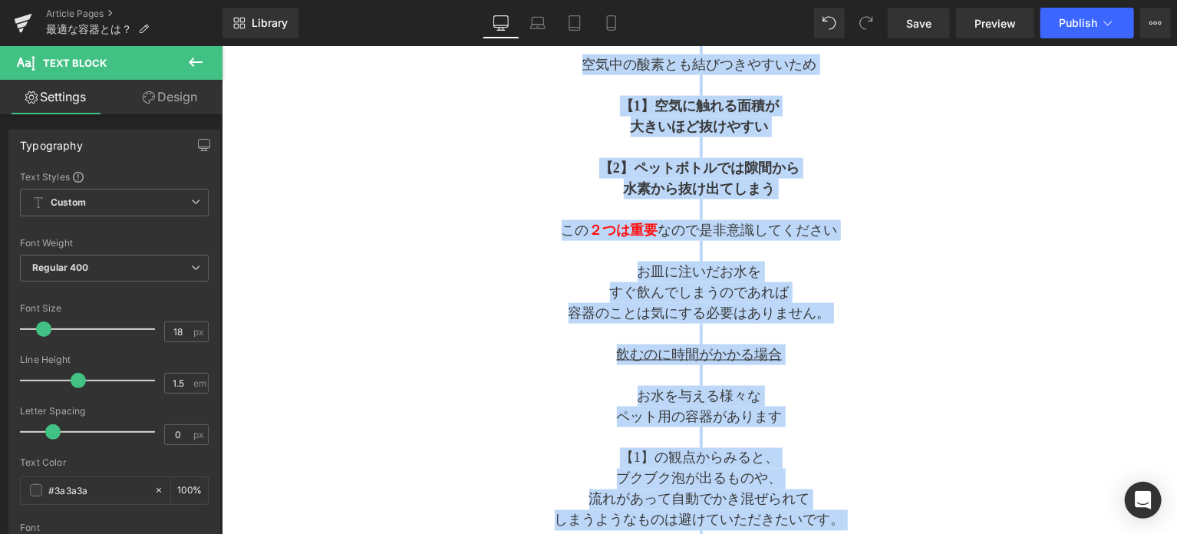
scroll to position [1159, 0]
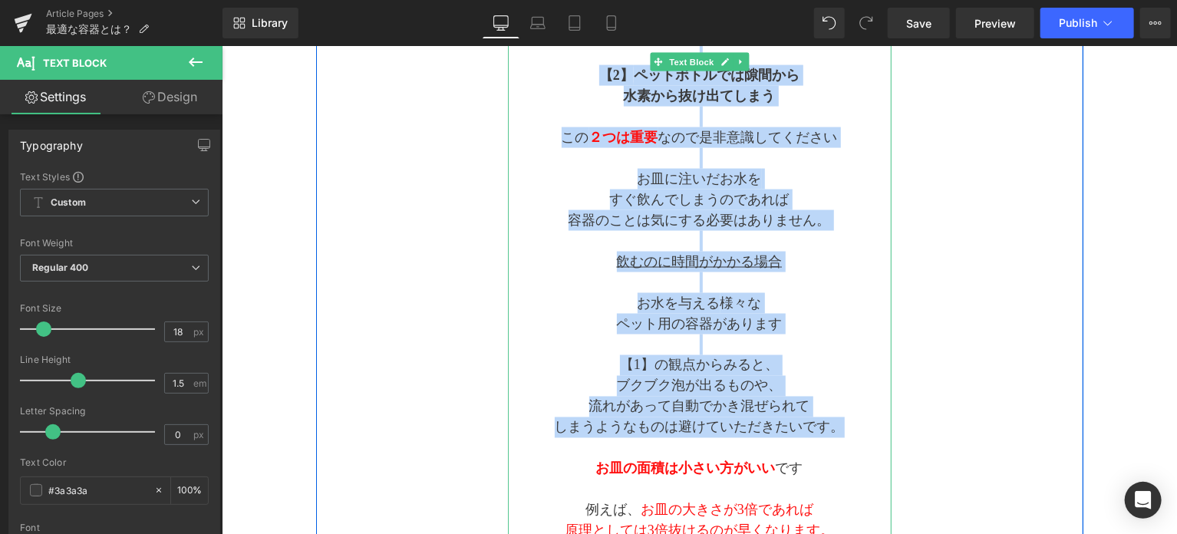
drag, startPoint x: 588, startPoint y: 282, endPoint x: 839, endPoint y: 430, distance: 291.1
click at [839, 430] on div "水素は最も軽く小さい気体のため 抜けやすいという特徴があります。 空気中の酸素とも結びつきやすいため 【1】 空気に触れる面積が 大きいほど抜けやすい 【2】…" at bounding box center [699, 220] width 384 height 642
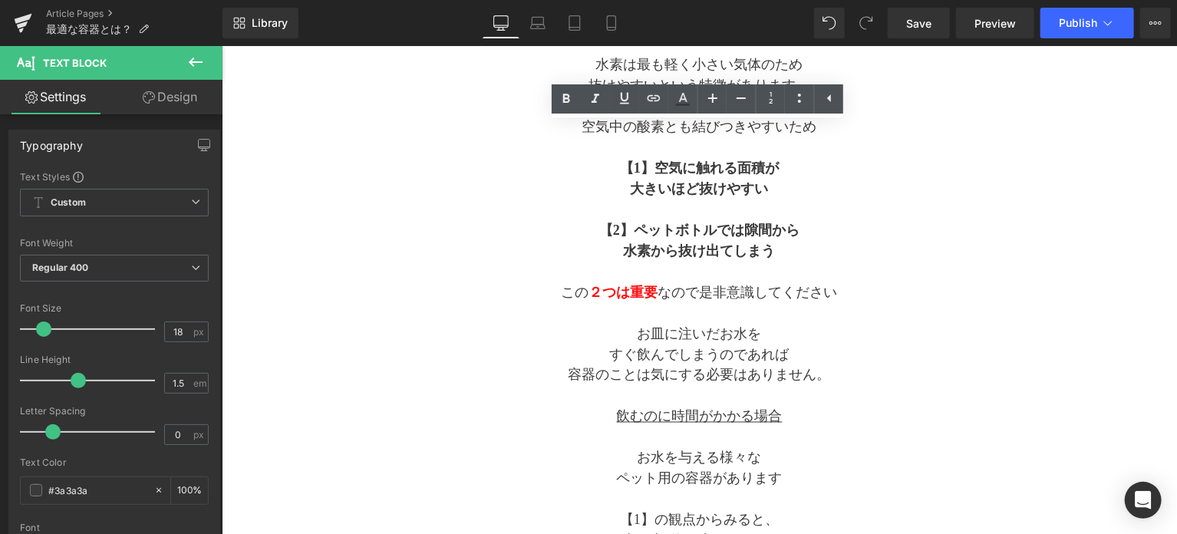
scroll to position [1011, 0]
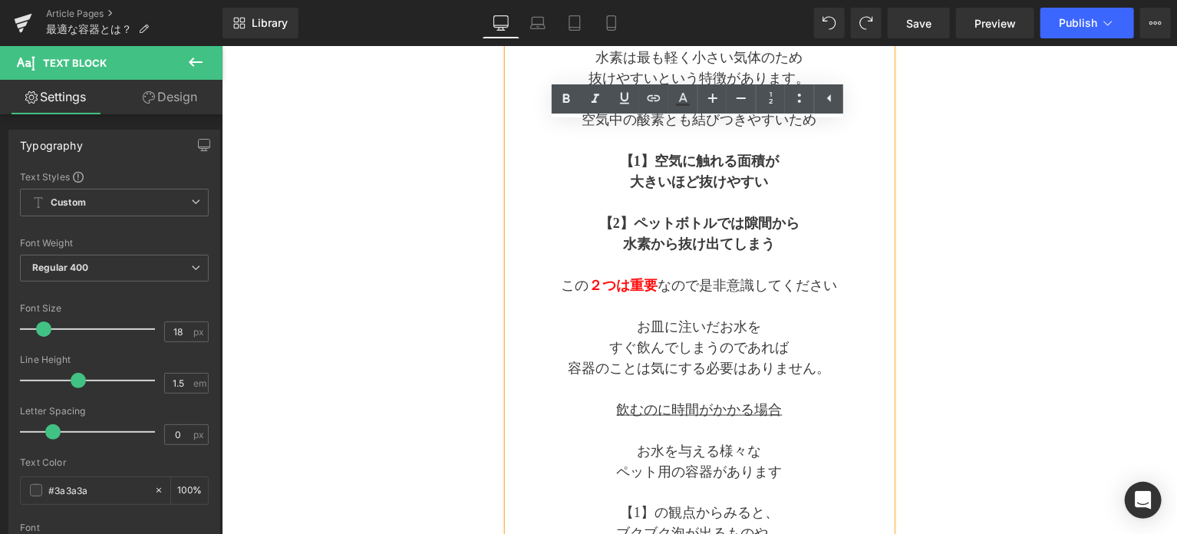
click at [823, 329] on p "お皿に注いだお水を" at bounding box center [699, 326] width 384 height 21
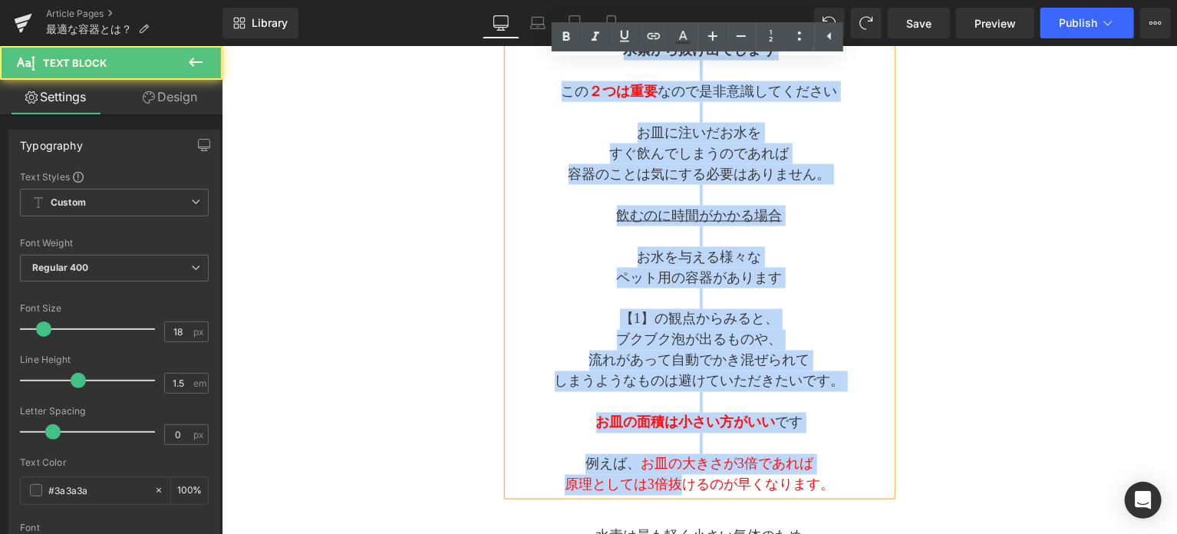
scroll to position [1256, 0]
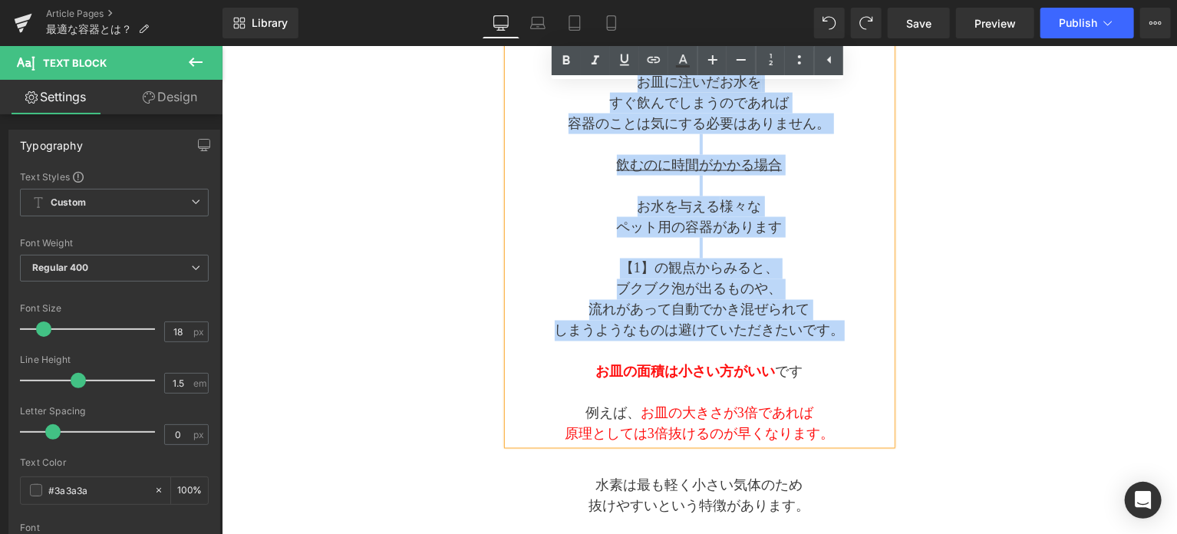
drag, startPoint x: 596, startPoint y: 187, endPoint x: 845, endPoint y: 334, distance: 289.1
click at [845, 334] on div "水素は最も軽く小さい気体のため 抜けやすいという特徴があります。 空気中の酸素とも結びつきやすいため 【1】 空気に触れる面積が 大きいほど抜けやすい 【2】…" at bounding box center [699, 123] width 384 height 642
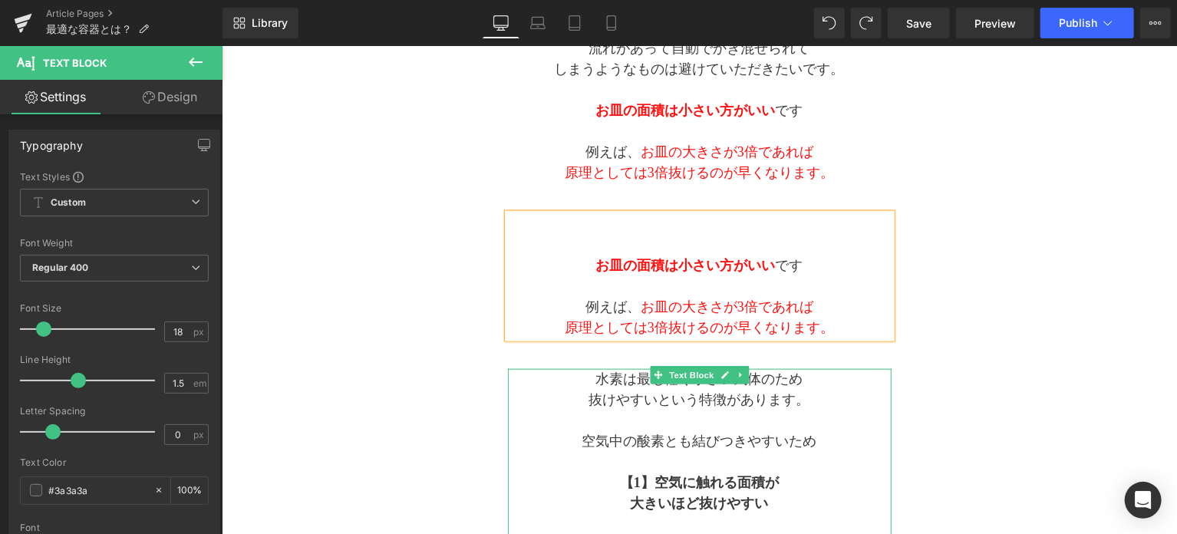
scroll to position [755, 0]
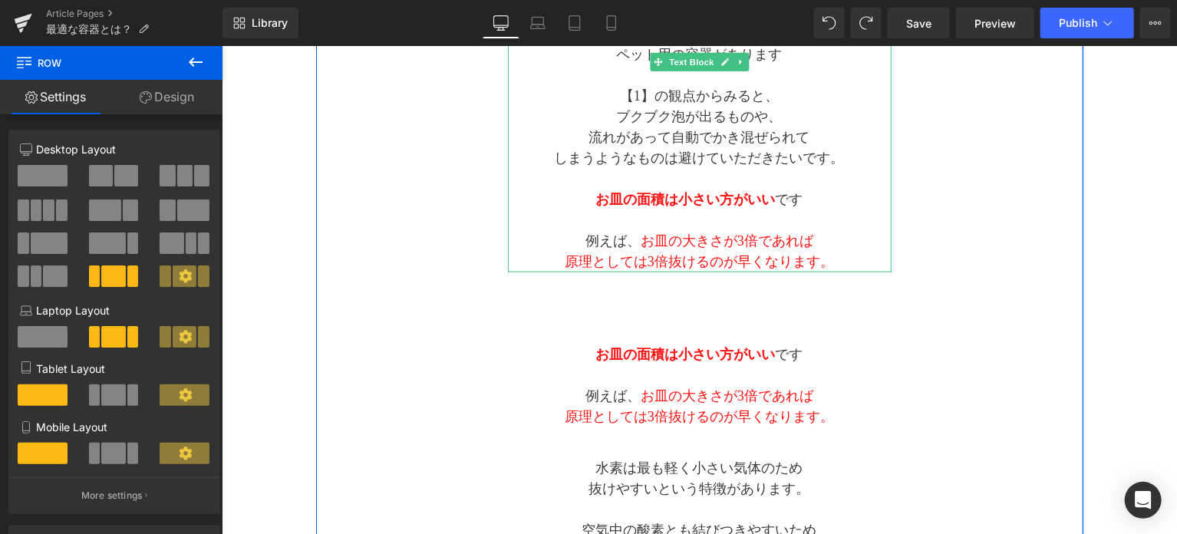
click at [830, 259] on span "原理としては3倍抜けるのが早くなります。" at bounding box center [698, 260] width 269 height 15
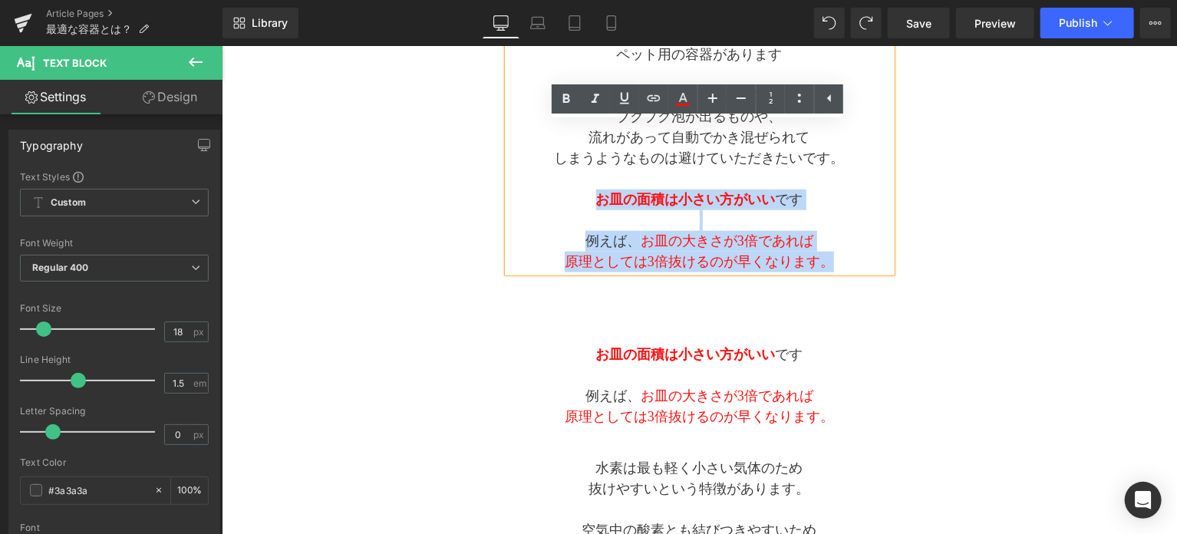
drag, startPoint x: 840, startPoint y: 265, endPoint x: 583, endPoint y: 187, distance: 268.6
click at [583, 187] on div "飲むのに時間がかかる場合は お水を与える 様々な ペット用の容器があります 【1】の観点からみると、 ブクブク泡が出るものや、 流れがあって自動でかき混ぜられ…" at bounding box center [699, 127] width 384 height 290
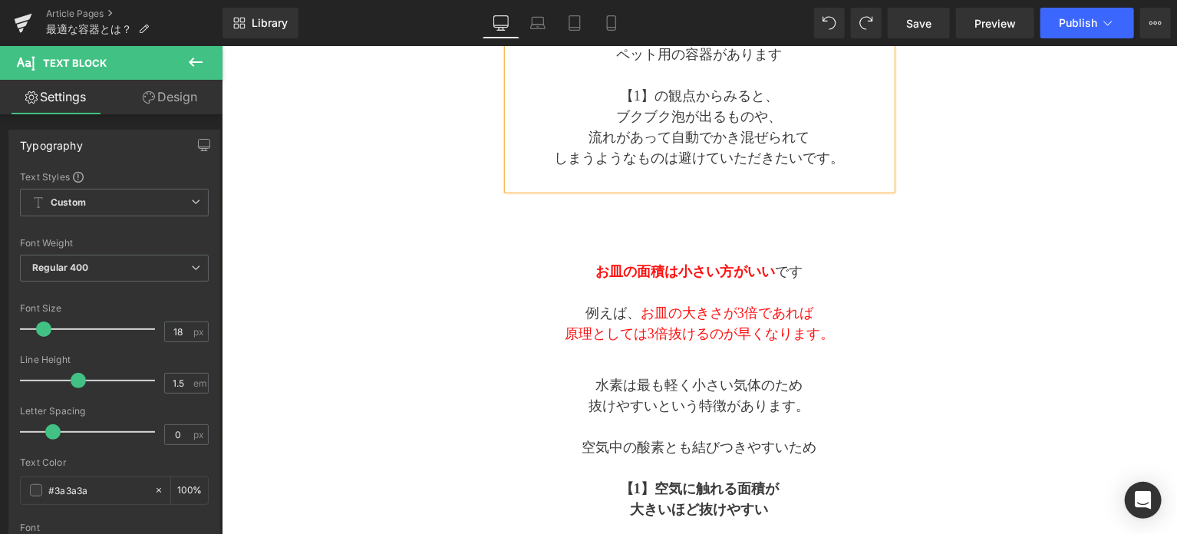
click at [669, 226] on p at bounding box center [699, 230] width 384 height 21
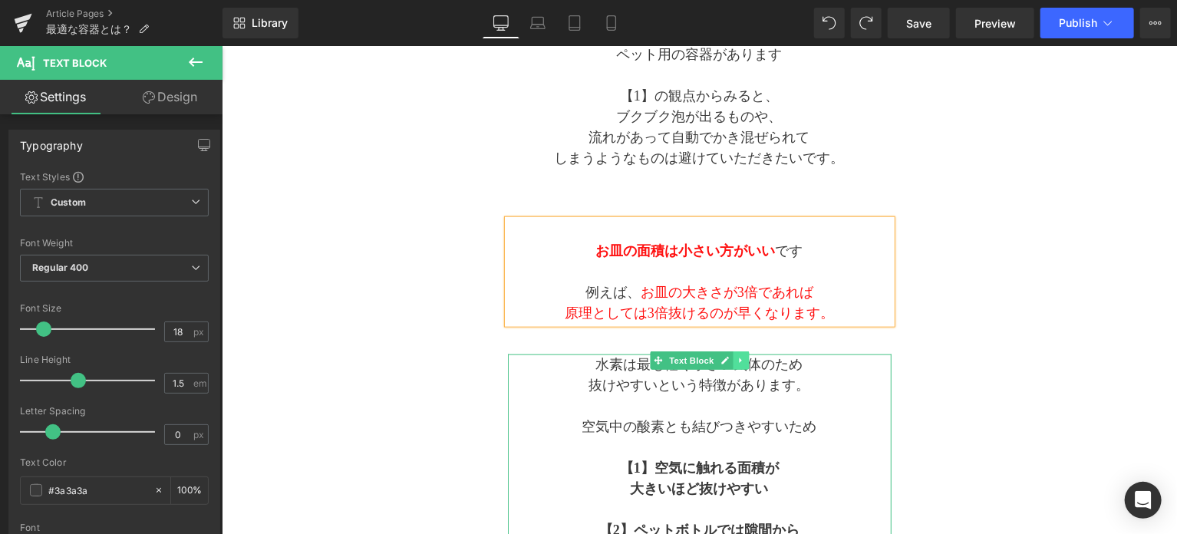
click at [743, 362] on link at bounding box center [740, 360] width 16 height 18
click at [744, 361] on icon at bounding box center [748, 359] width 8 height 9
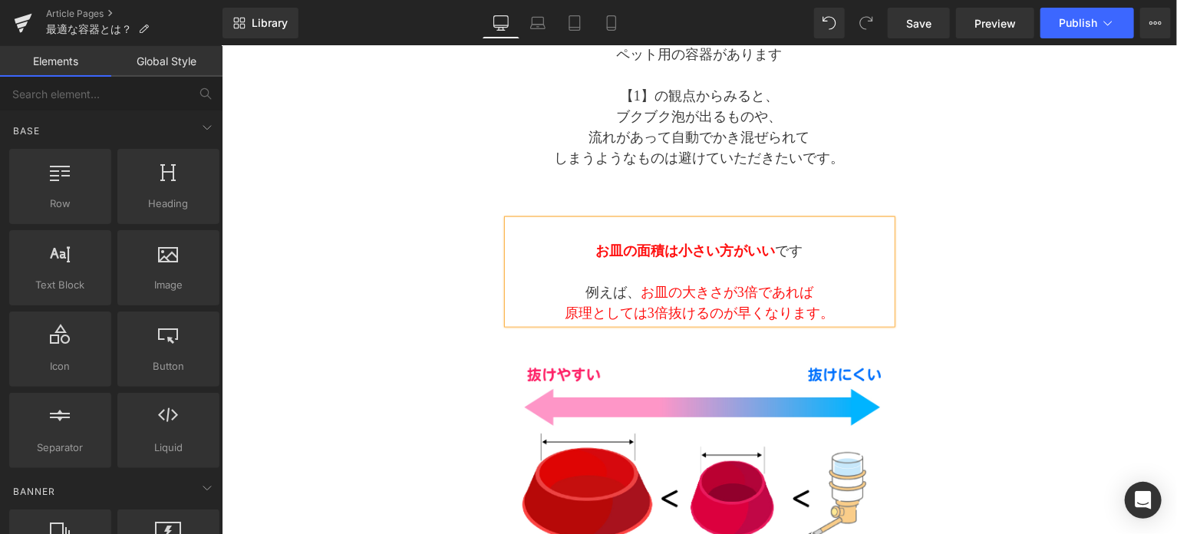
click at [954, 287] on div "Separator 与える容器はどんなのがいい？ Text Block Separator 容器選びの2つのポイント Heading 水素は最も軽く小さい気体…" at bounding box center [699, 408] width 768 height 1855
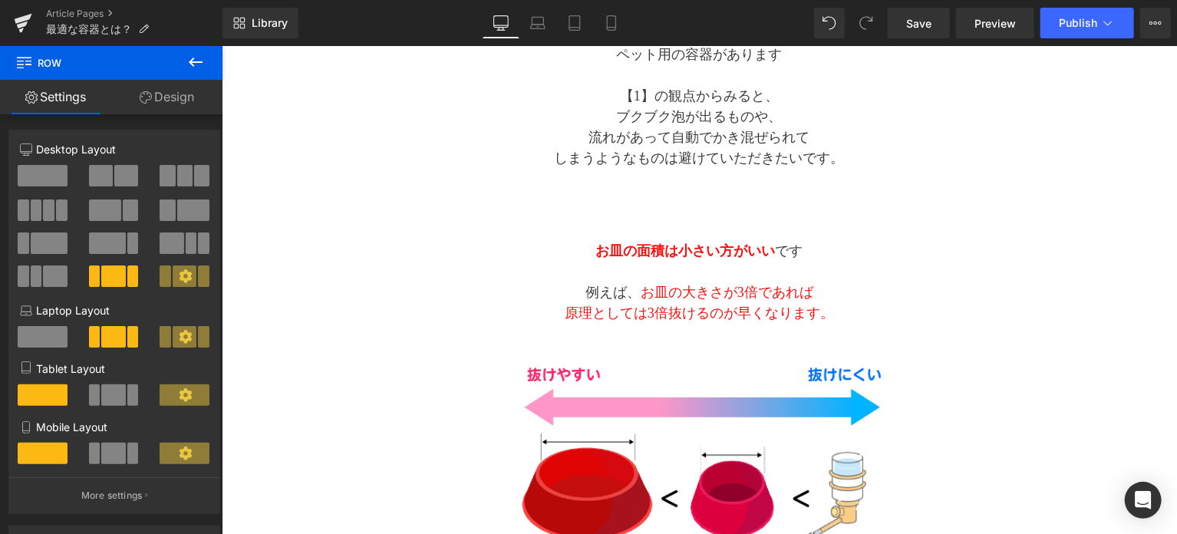
click at [185, 61] on button at bounding box center [196, 63] width 54 height 34
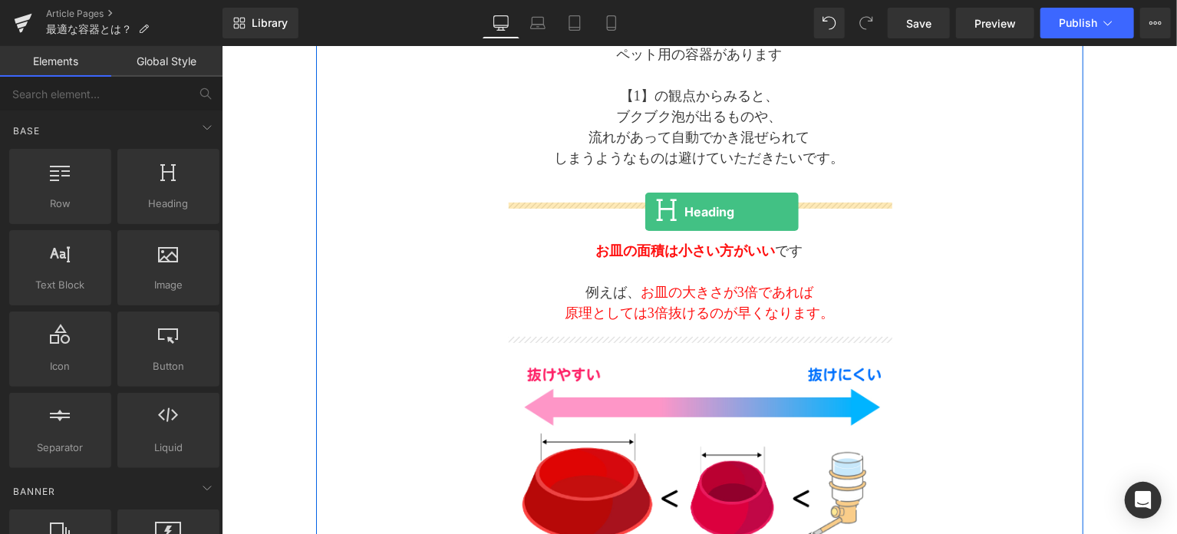
drag, startPoint x: 386, startPoint y: 221, endPoint x: 645, endPoint y: 212, distance: 258.8
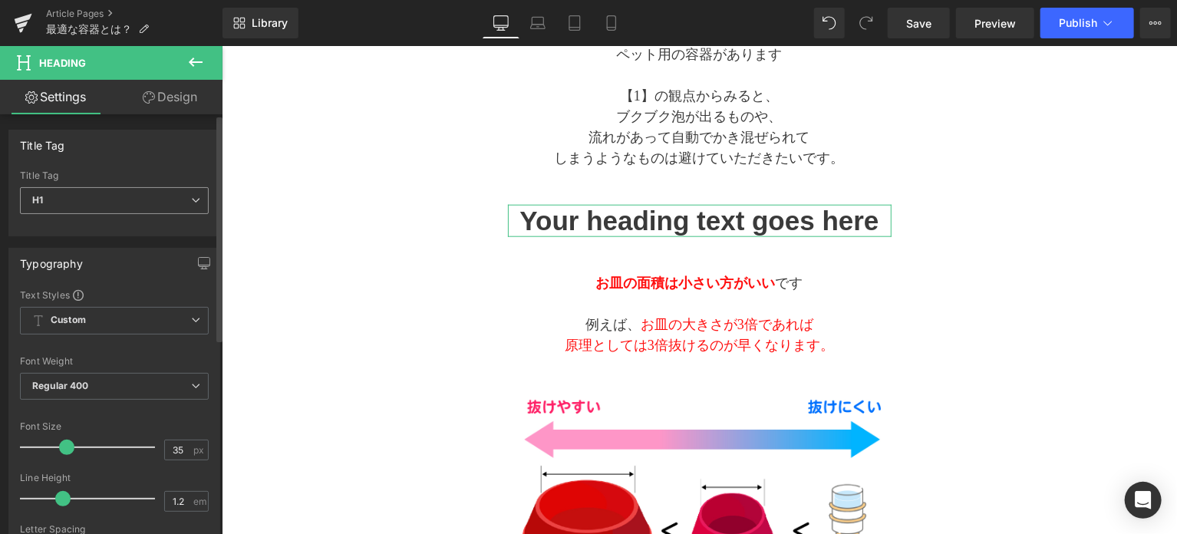
click at [156, 206] on span "H1" at bounding box center [114, 200] width 189 height 27
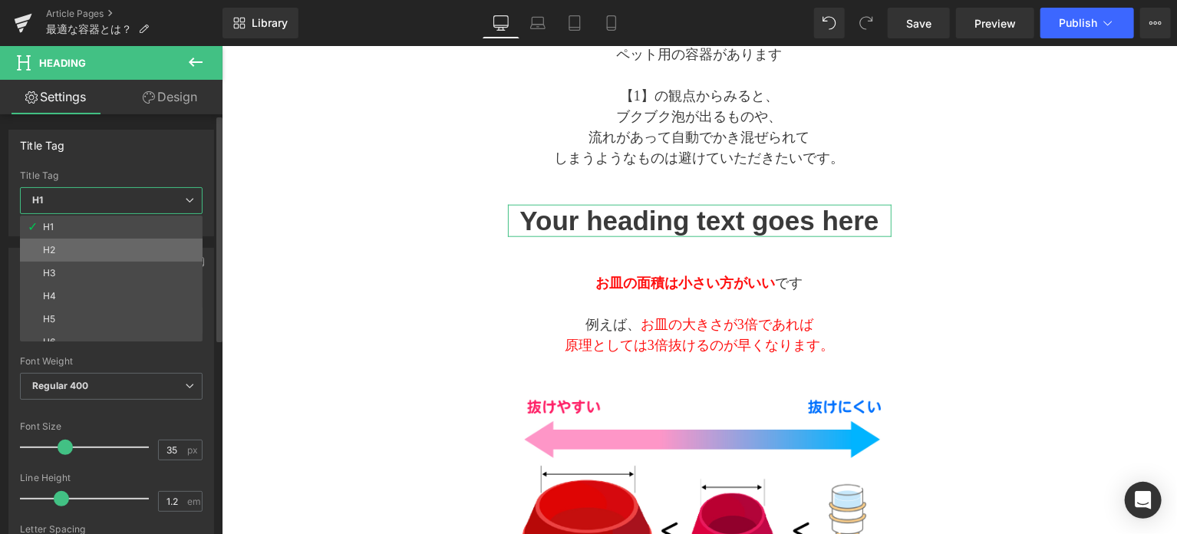
drag, startPoint x: 144, startPoint y: 244, endPoint x: 19, endPoint y: 200, distance: 131.8
click at [144, 244] on li "H2" at bounding box center [115, 250] width 190 height 23
type input "20"
type input "2"
type input "100"
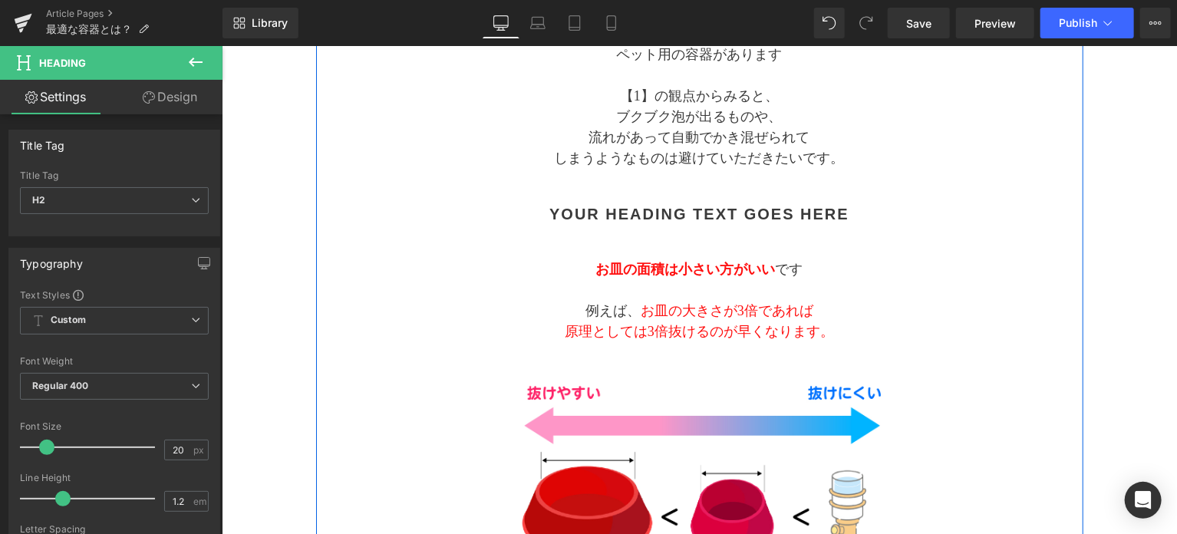
click at [513, 251] on p at bounding box center [699, 248] width 384 height 21
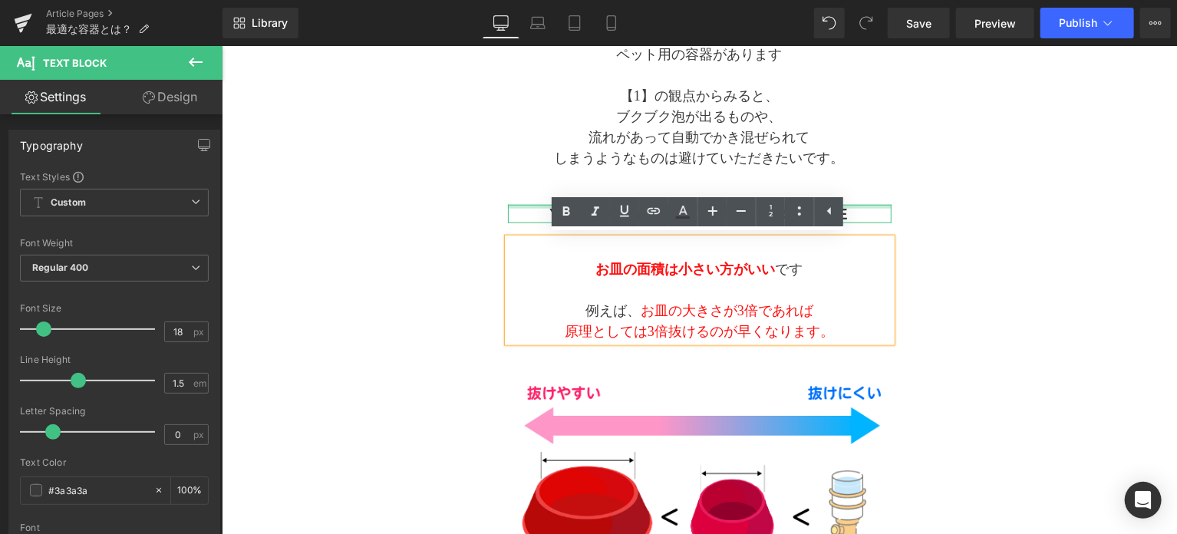
click at [544, 204] on div at bounding box center [699, 206] width 384 height 4
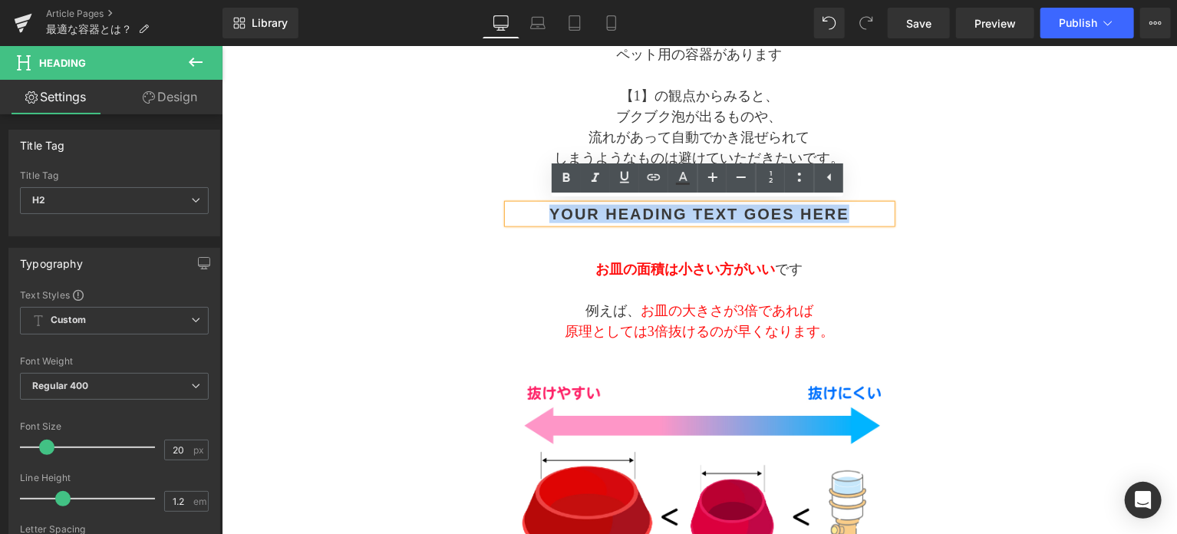
drag, startPoint x: 773, startPoint y: 250, endPoint x: 854, endPoint y: 204, distance: 92.8
click at [854, 204] on h2 "Your heading text goes here" at bounding box center [699, 213] width 384 height 18
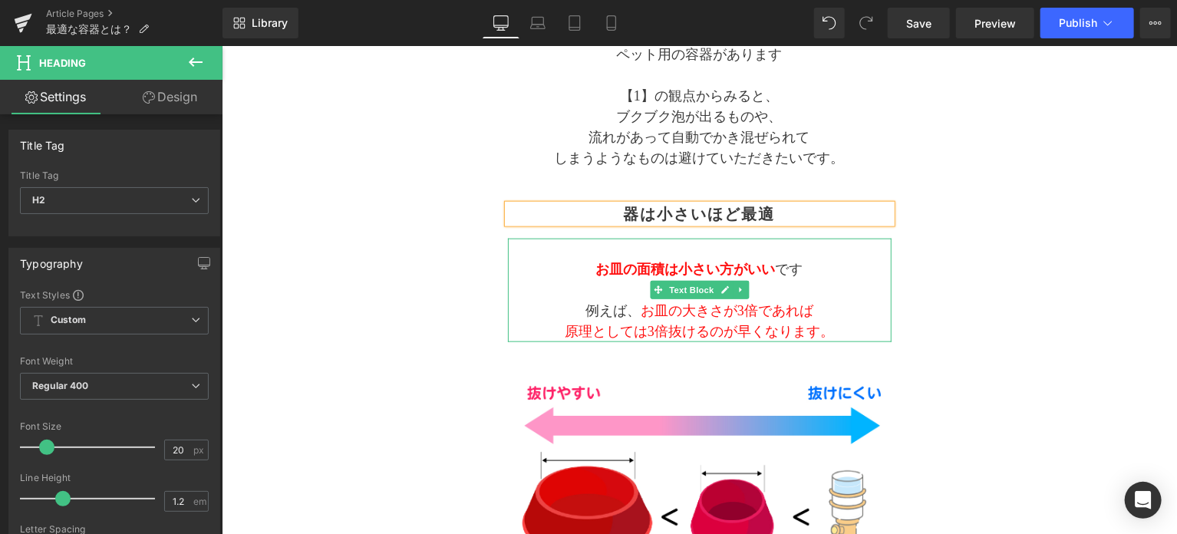
click at [807, 267] on p "お皿の面積は小さい方がいい です" at bounding box center [699, 269] width 384 height 21
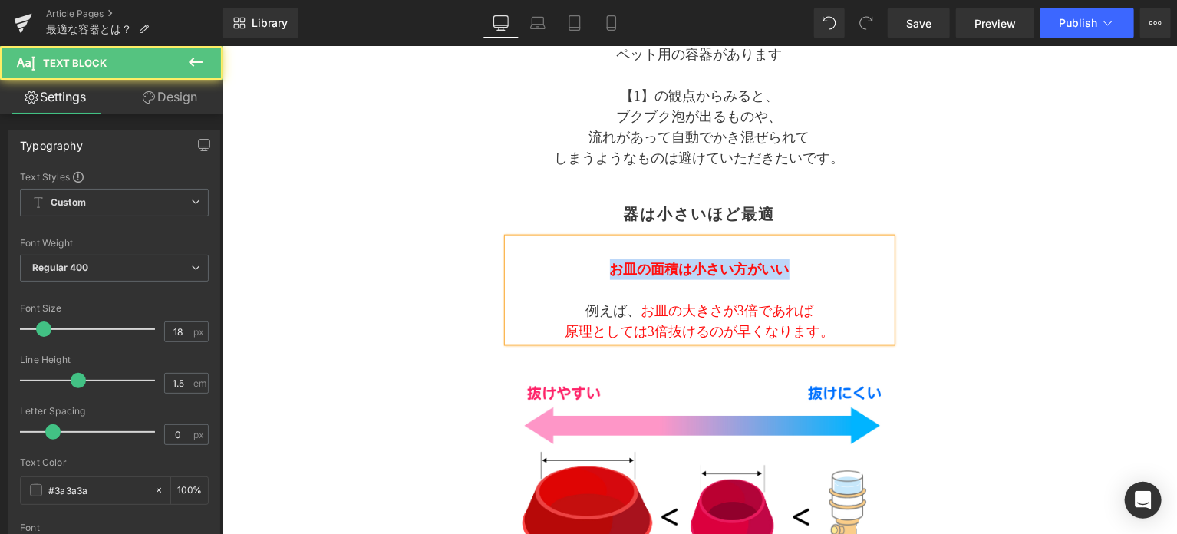
drag, startPoint x: 598, startPoint y: 268, endPoint x: 804, endPoint y: 270, distance: 206.5
click at [804, 270] on p "お皿の面積は小さい方がいい" at bounding box center [699, 269] width 384 height 21
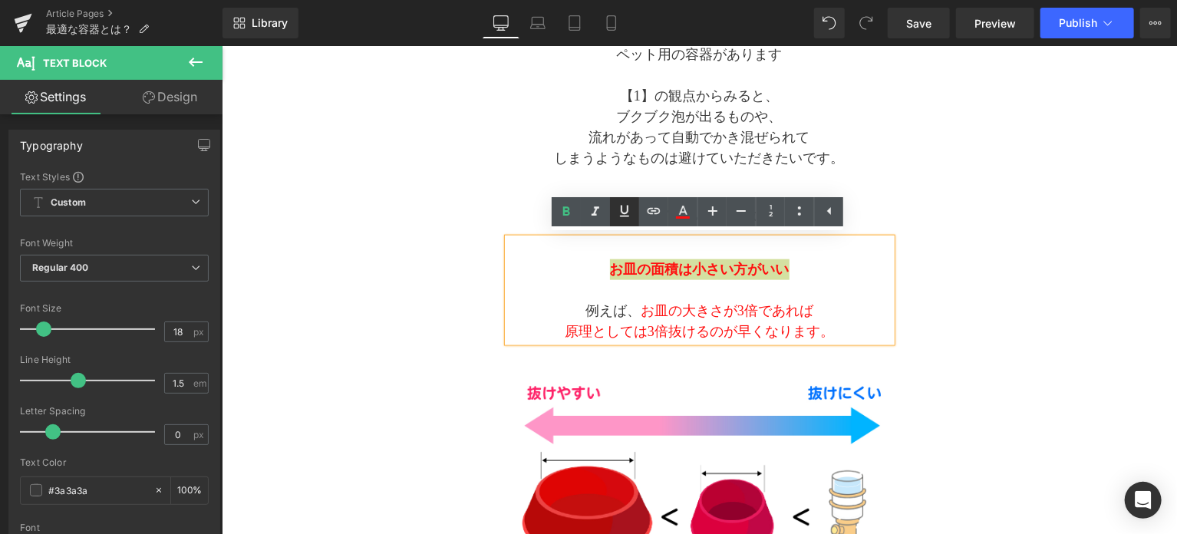
click at [619, 210] on icon at bounding box center [625, 211] width 18 height 18
click at [826, 268] on p "お皿の面積は小さい方がいい" at bounding box center [699, 269] width 384 height 21
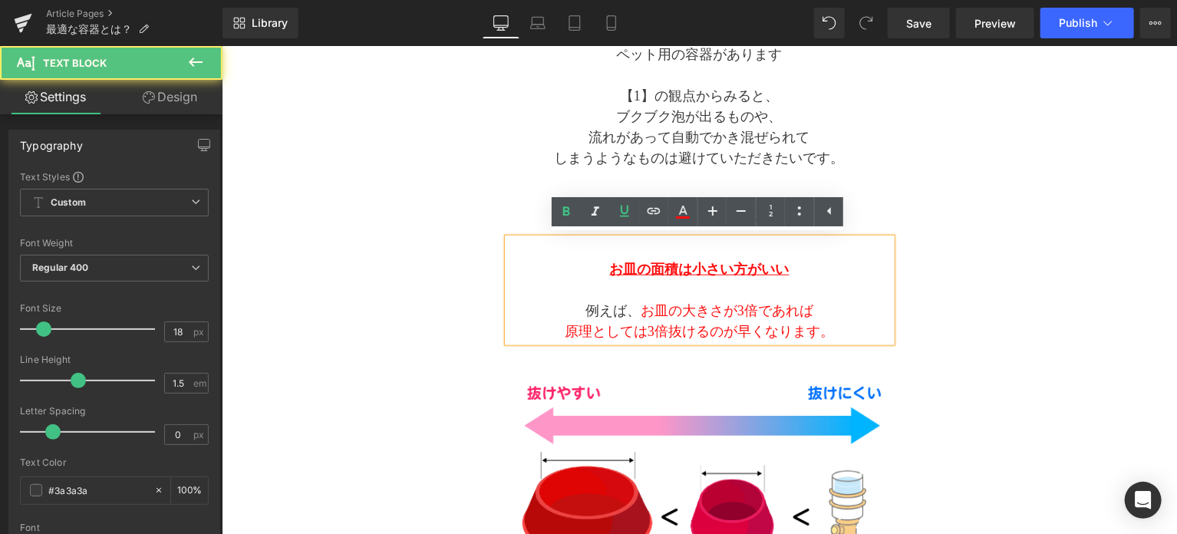
click at [826, 269] on p "お皿の面積は小さい方がいい" at bounding box center [699, 269] width 384 height 21
click at [632, 329] on span "原理としては3倍抜けるのが早くなります。" at bounding box center [698, 330] width 269 height 15
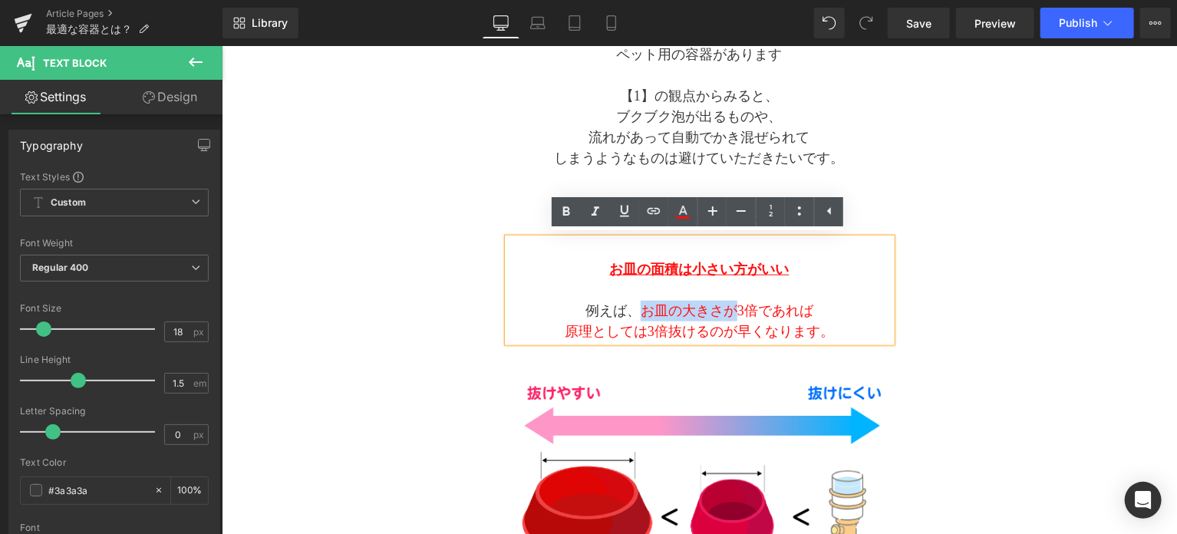
drag, startPoint x: 636, startPoint y: 312, endPoint x: 731, endPoint y: 309, distance: 96.0
click at [731, 309] on p "例えば、 お皿の大きさが3倍であれば" at bounding box center [699, 310] width 384 height 21
click at [689, 217] on icon at bounding box center [683, 217] width 14 height 2
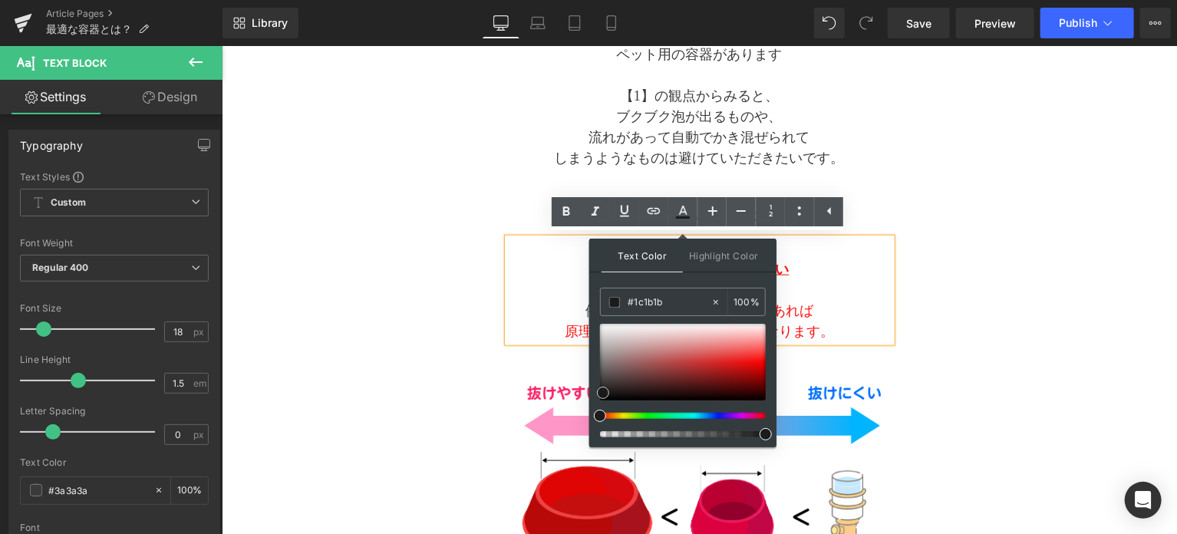
click at [603, 392] on div at bounding box center [683, 362] width 166 height 77
click at [599, 396] on span at bounding box center [600, 396] width 12 height 12
click at [940, 375] on div "Separator 与える容器はどんなのがいい？ Text Block Separator 容器選びの2つのポイント Heading 水素は最も軽く小さい気体…" at bounding box center [699, 418] width 768 height 1874
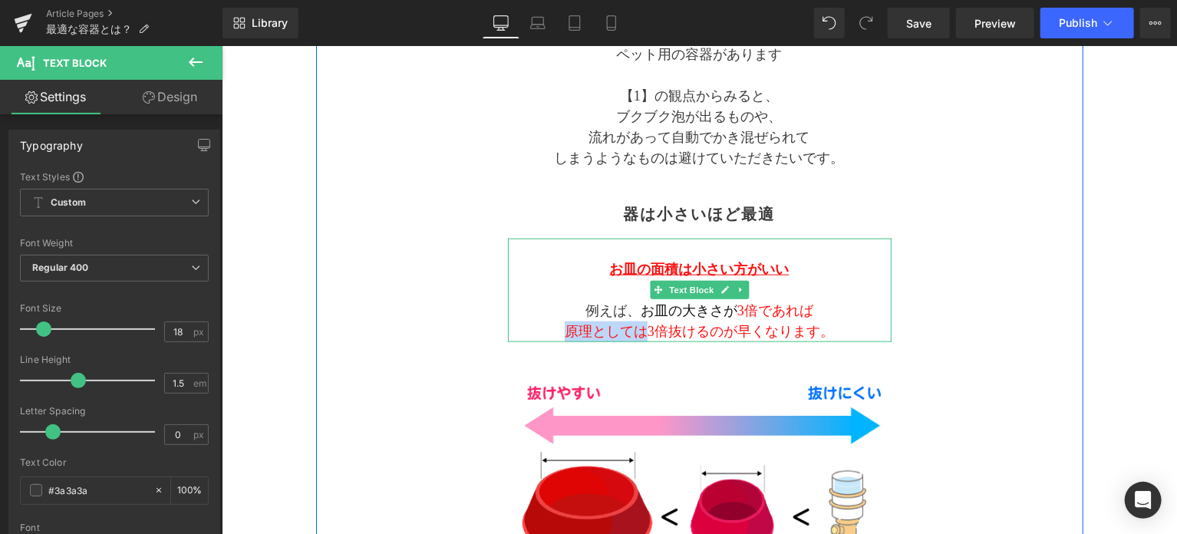
drag, startPoint x: 614, startPoint y: 332, endPoint x: 642, endPoint y: 329, distance: 27.7
click at [642, 329] on span "原理としては3倍抜けるのが早くなります。" at bounding box center [698, 330] width 269 height 15
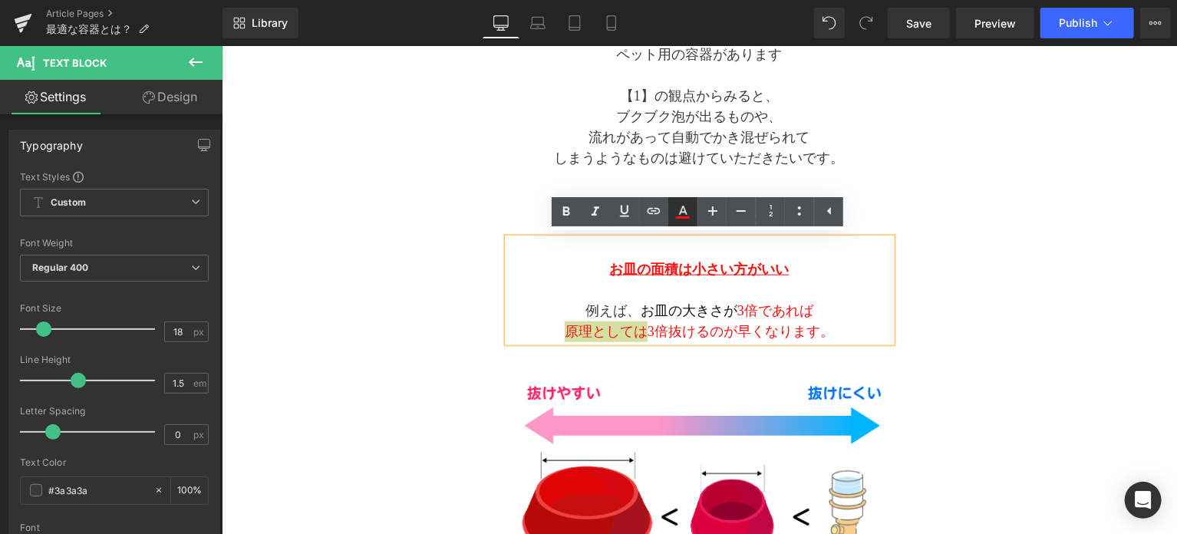
click at [679, 211] on icon at bounding box center [683, 212] width 18 height 18
type input "#ff0f0f"
type input "100"
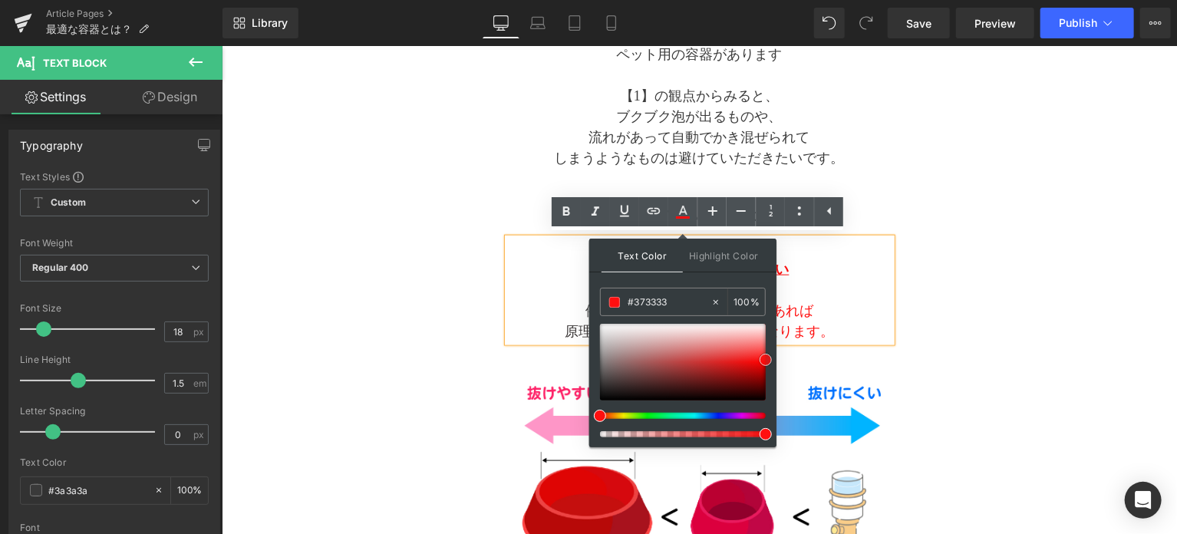
click at [606, 385] on div at bounding box center [683, 362] width 166 height 77
drag, startPoint x: 606, startPoint y: 385, endPoint x: 593, endPoint y: 394, distance: 16.6
click at [593, 394] on div "Text Color Highlight Color rgba(22, 22, 22, 1) #161616 100 % var(--color-body) …" at bounding box center [682, 343] width 187 height 209
drag, startPoint x: 636, startPoint y: 305, endPoint x: 672, endPoint y: 306, distance: 36.1
click at [672, 306] on input "#161616" at bounding box center [669, 302] width 83 height 17
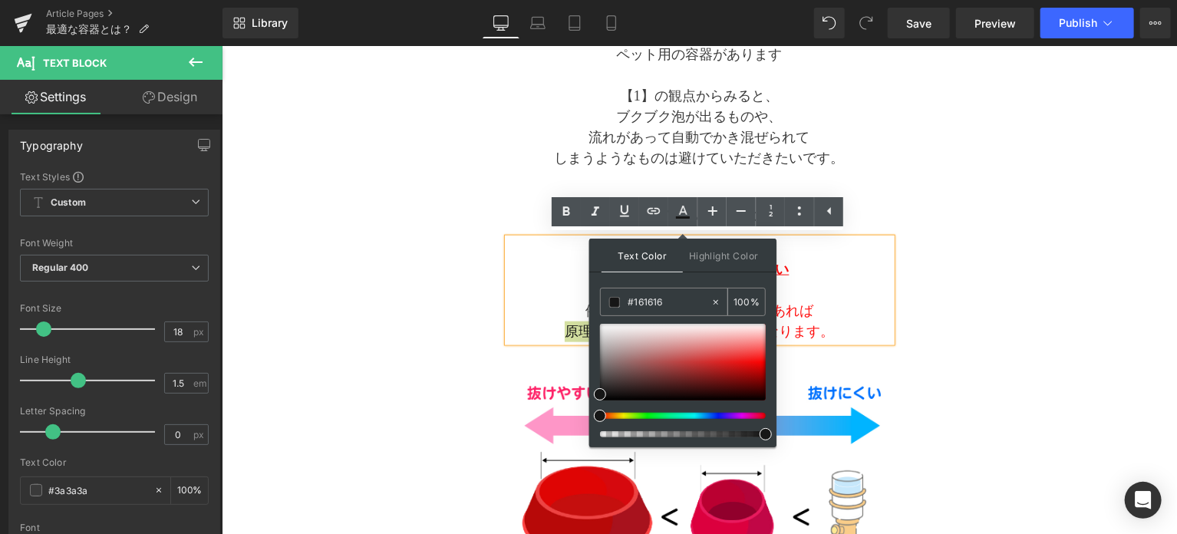
type input "#16161"
type input "0"
type input "#1616"
type input "40"
type input "#161"
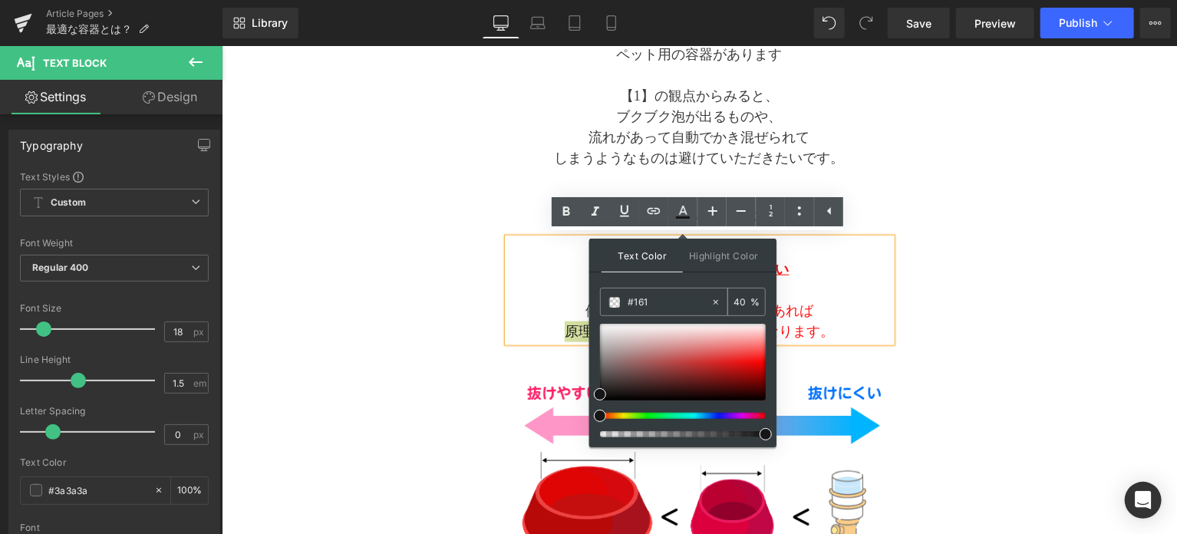
type input "100"
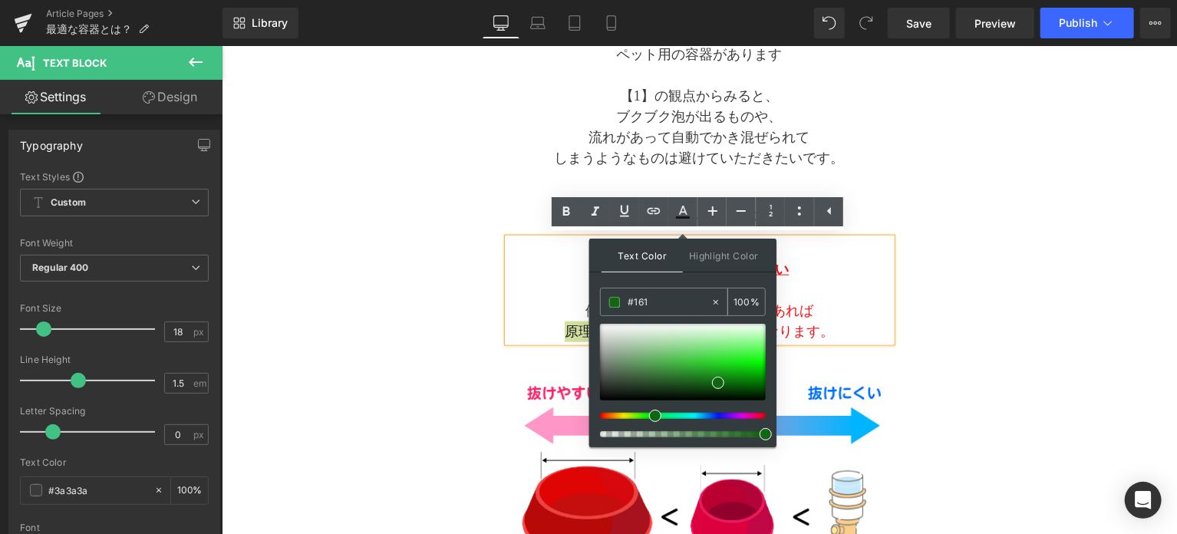
type input "#16"
type input "0"
type input "#111"
type input "100"
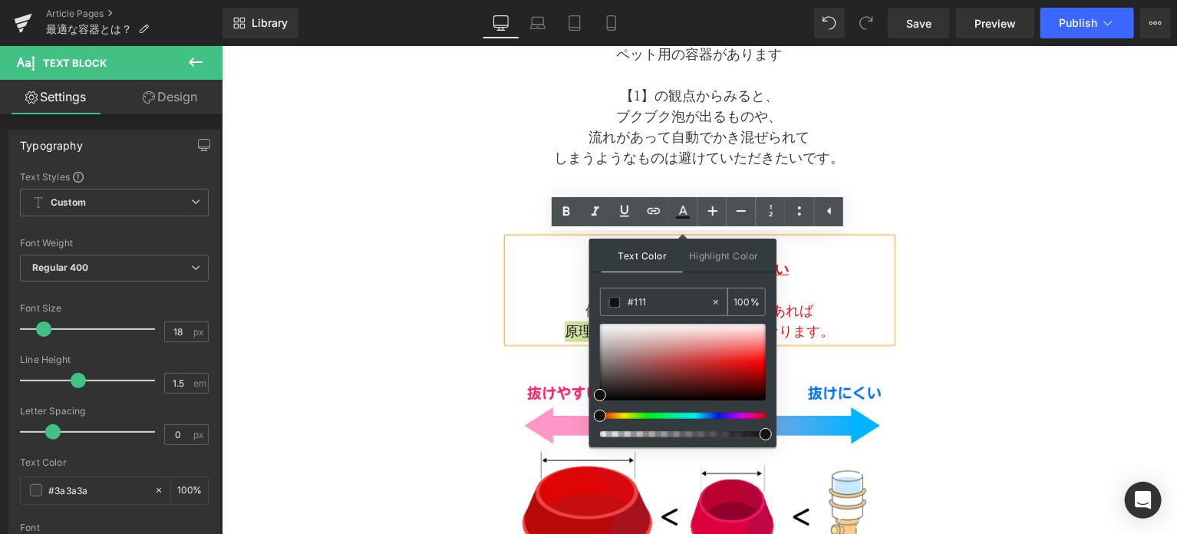
type input "#1111"
type input "7"
type input "#11111"
type input "0"
type input "#111111"
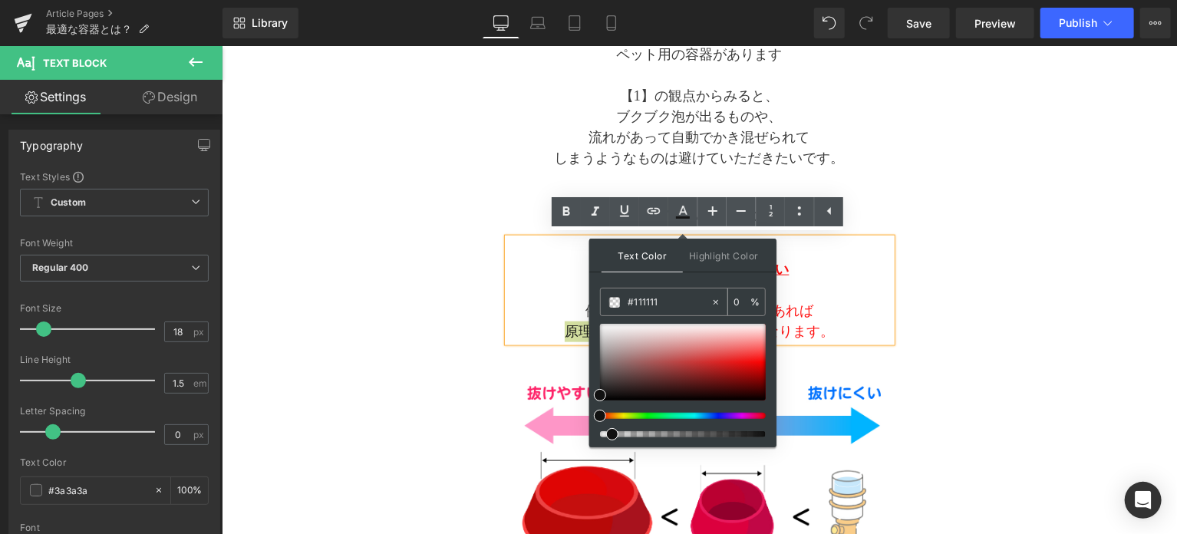
type input "100"
click at [1041, 311] on div "Separator 与える容器はどんなのがいい？ Text Block Separator 容器選びの2つのポイント Heading 水素は最も軽く小さい気体…" at bounding box center [699, 418] width 768 height 1874
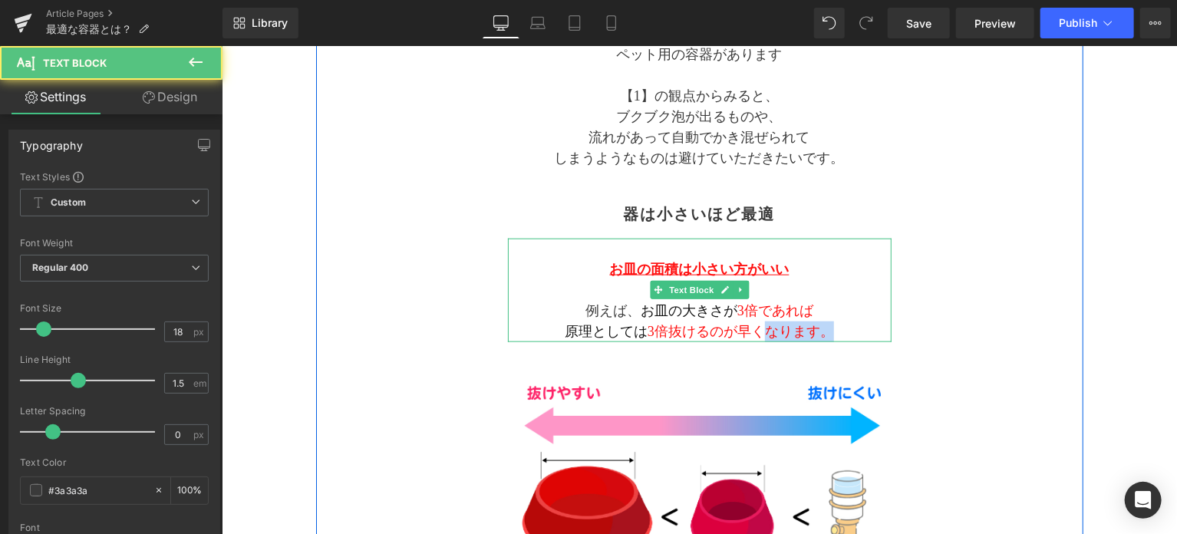
drag, startPoint x: 764, startPoint y: 332, endPoint x: 831, endPoint y: 330, distance: 67.6
click at [831, 330] on p "原理としては 3倍抜けるのが早くなります。" at bounding box center [699, 331] width 384 height 21
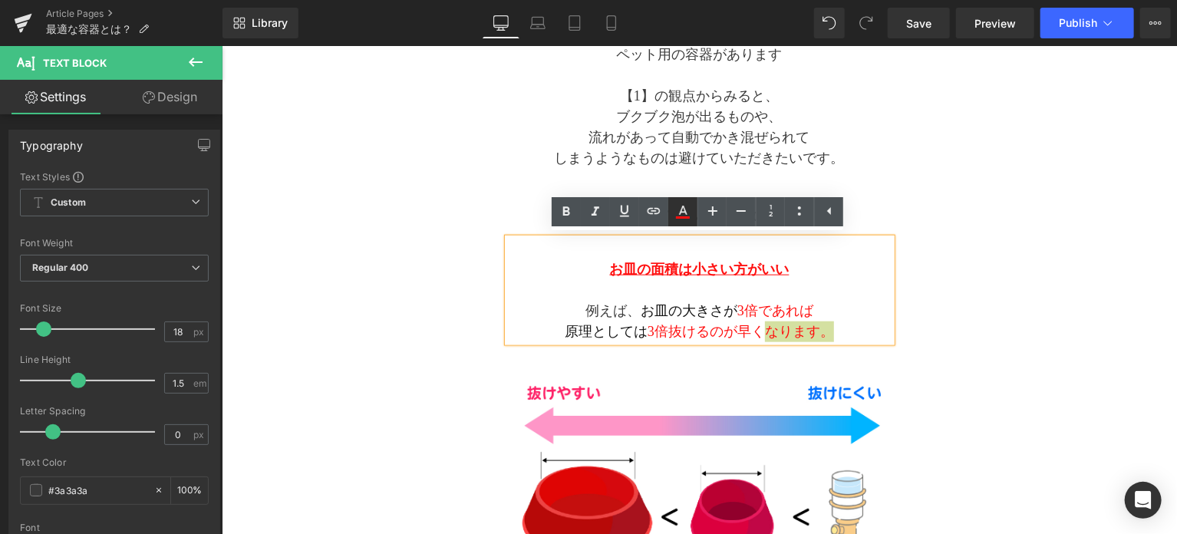
click at [681, 219] on icon at bounding box center [683, 212] width 18 height 18
type input "#ff0f0f"
type input "100"
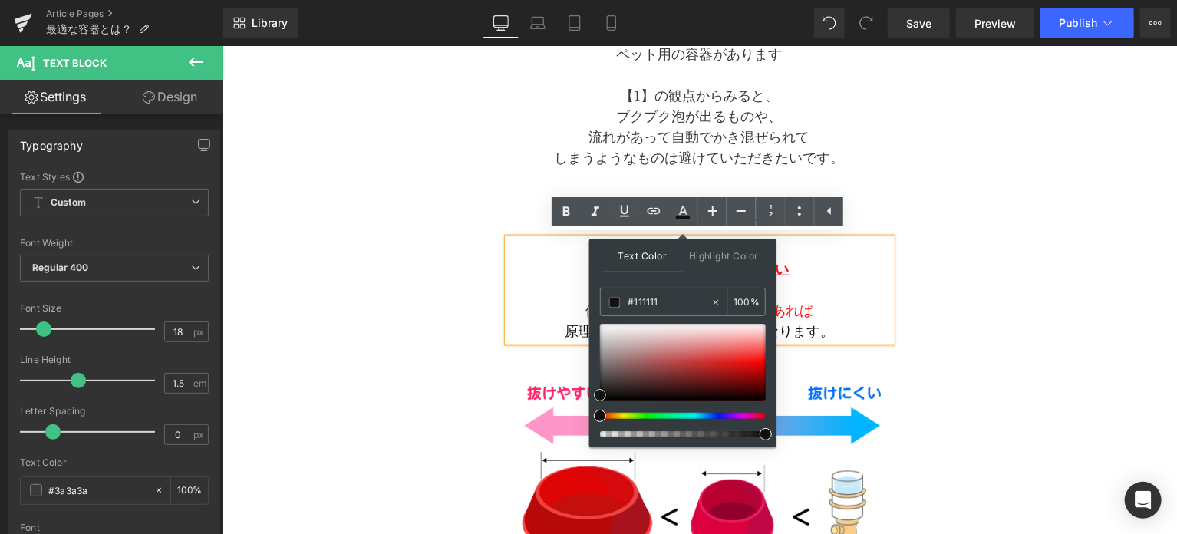
drag, startPoint x: 764, startPoint y: 359, endPoint x: 594, endPoint y: 396, distance: 174.3
click at [594, 396] on span at bounding box center [600, 395] width 12 height 12
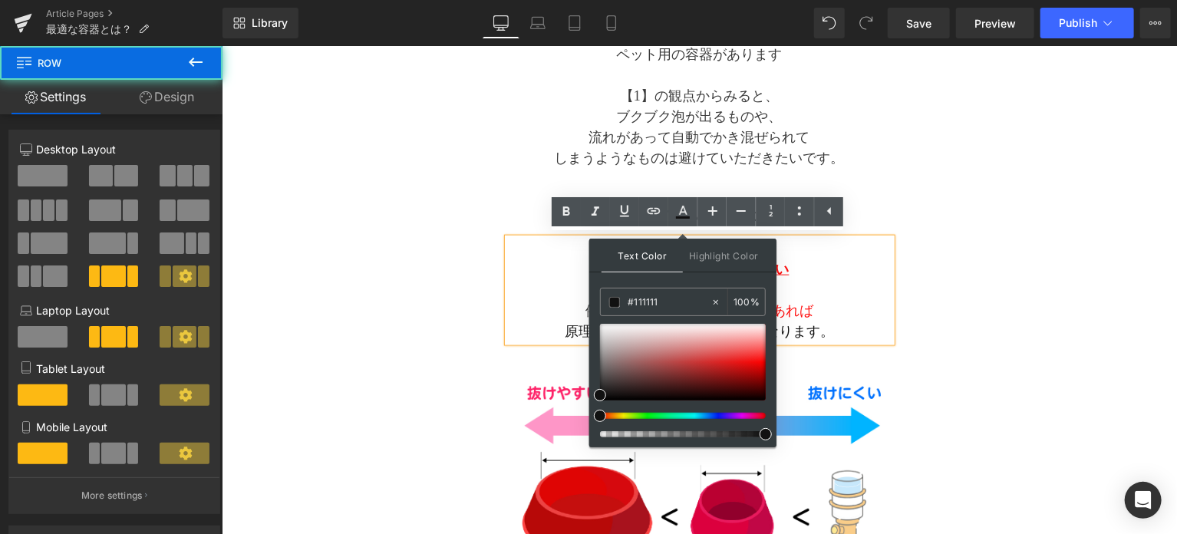
click at [946, 362] on div "Separator 与える容器はどんなのがいい？ Text Block Separator 容器選びの2つのポイント Heading 水素は最も軽く小さい気体…" at bounding box center [699, 418] width 768 height 1874
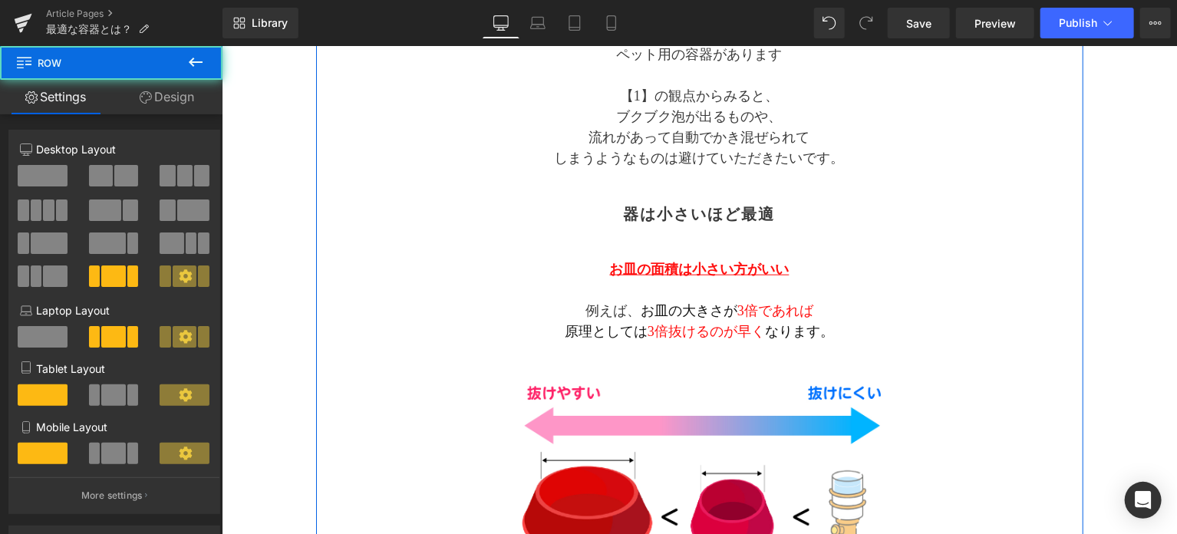
click at [946, 362] on div "Separator 与える容器はどんなのがいい？ Text Block Separator 容器選びの2つのポイント Heading 水素は最も軽く小さい気体…" at bounding box center [699, 418] width 768 height 1874
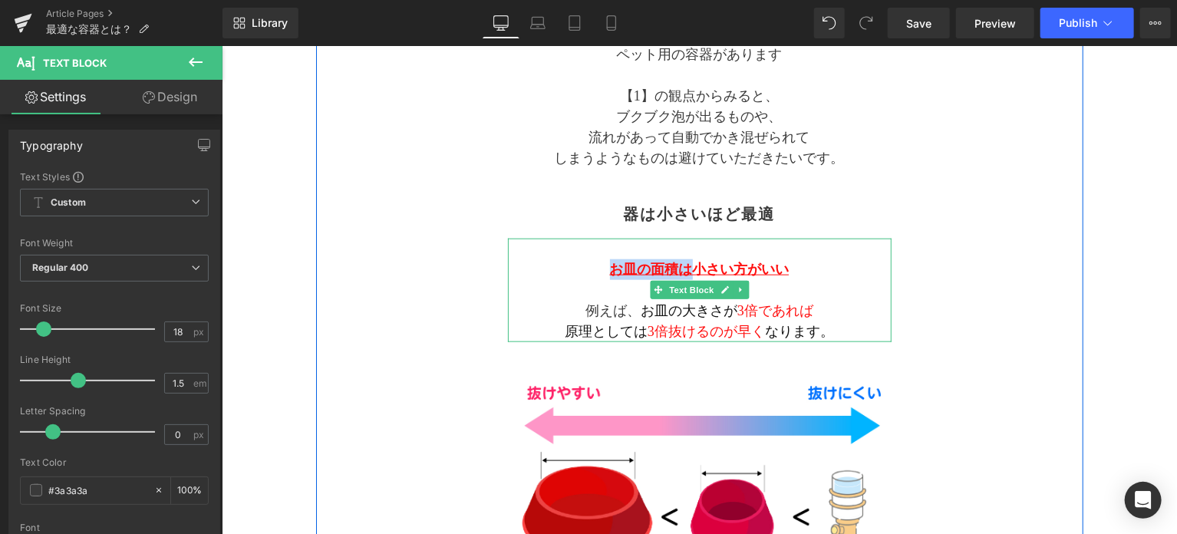
drag, startPoint x: 608, startPoint y: 270, endPoint x: 688, endPoint y: 269, distance: 79.8
click at [688, 269] on u "お皿の面積は小さい方がいい" at bounding box center [699, 268] width 180 height 15
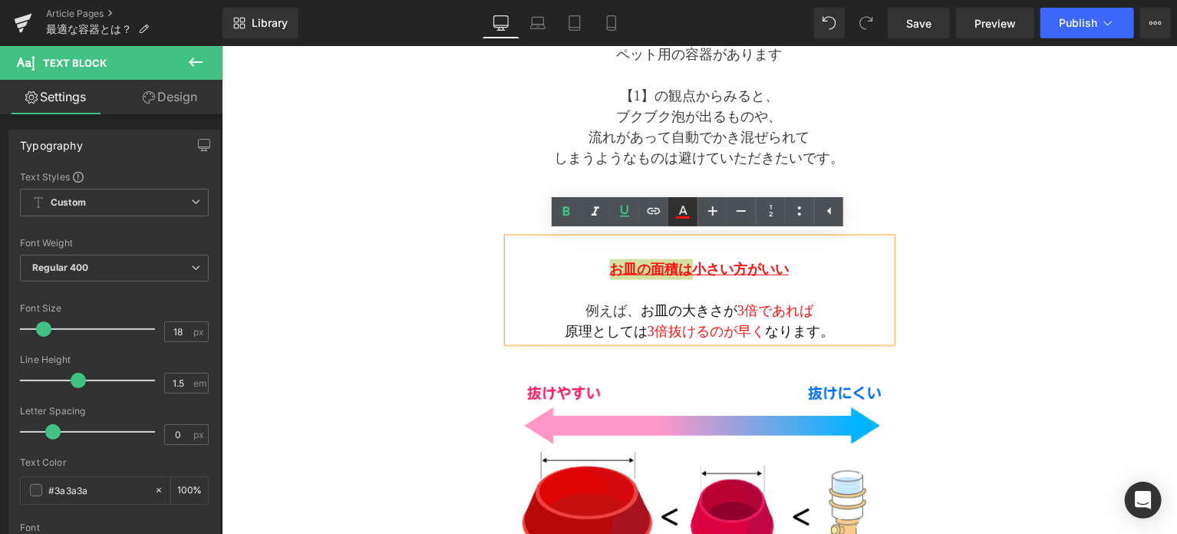
click at [685, 220] on icon at bounding box center [683, 212] width 18 height 18
type input "#ff0f0f"
type input "100"
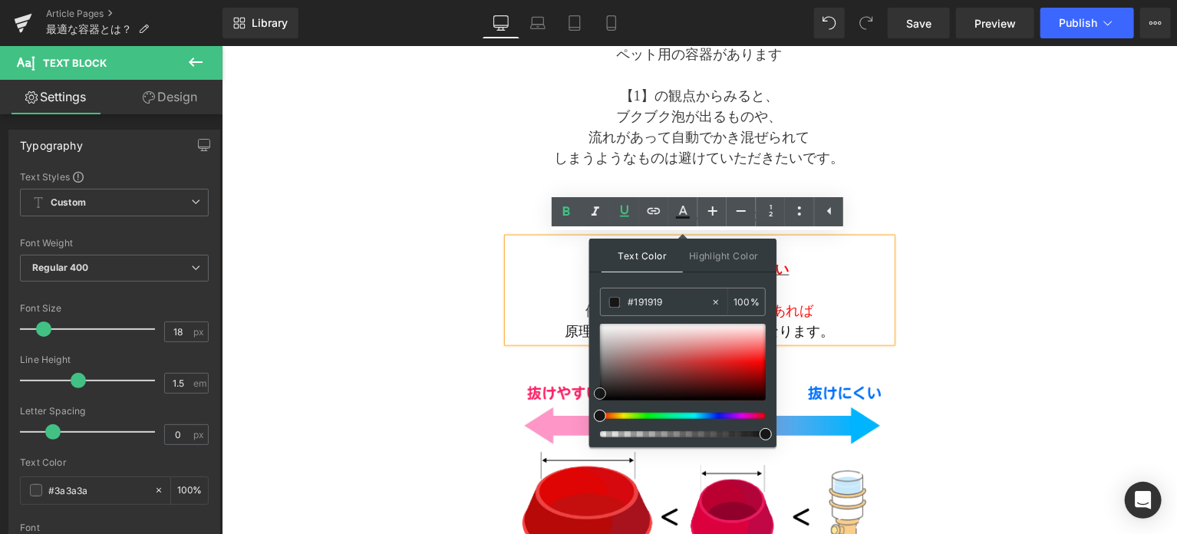
type input "#111111"
drag, startPoint x: 754, startPoint y: 357, endPoint x: 591, endPoint y: 395, distance: 167.0
click at [591, 395] on div "Text Color Highlight Color rgba(17, 17, 17, 1) #111111 100 % transparent transp…" at bounding box center [682, 343] width 187 height 209
click at [949, 347] on div "Separator 与える容器はどんなのがいい？ Text Block Separator 容器選びの2つのポイント Heading 水素は最も軽く小さい気体…" at bounding box center [699, 418] width 768 height 1874
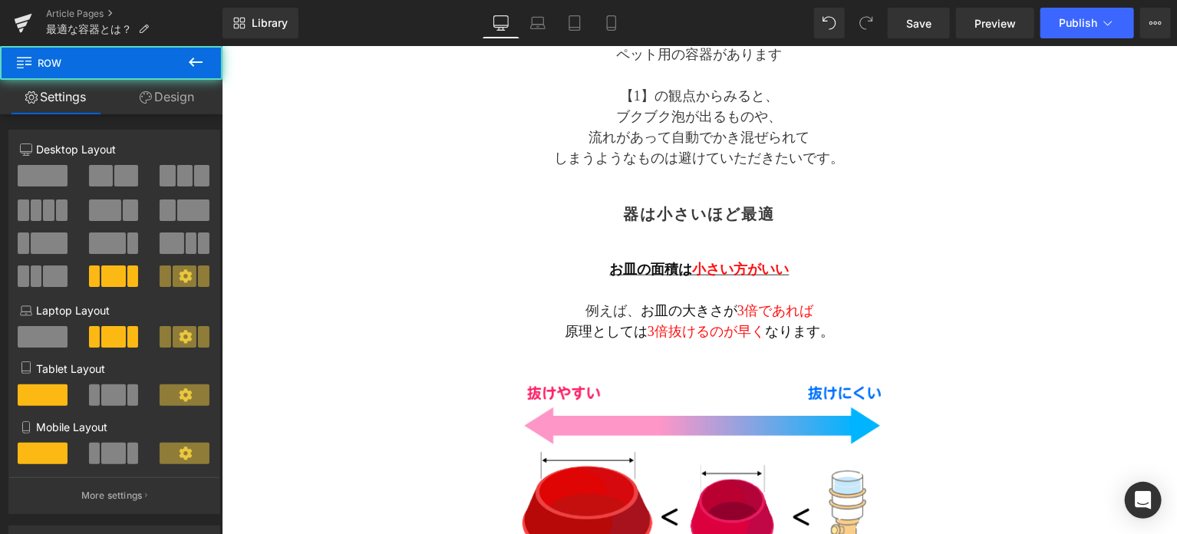
click at [949, 347] on div "Separator 与える容器はどんなのがいい？ Text Block Separator 容器選びの2つのポイント Heading 水素は最も軽く小さい気体…" at bounding box center [699, 418] width 768 height 1874
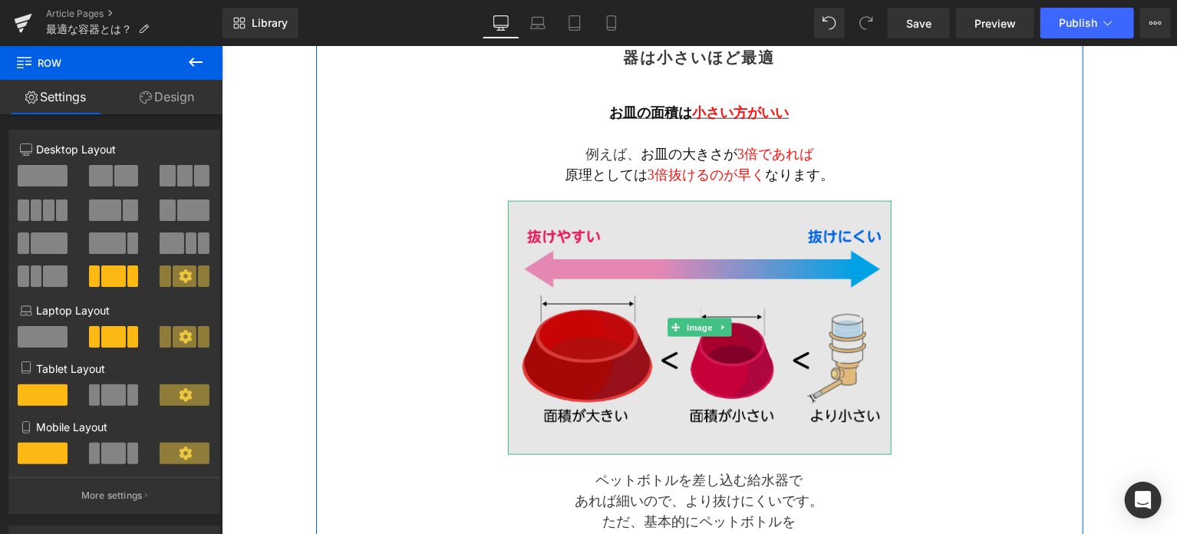
scroll to position [883, 0]
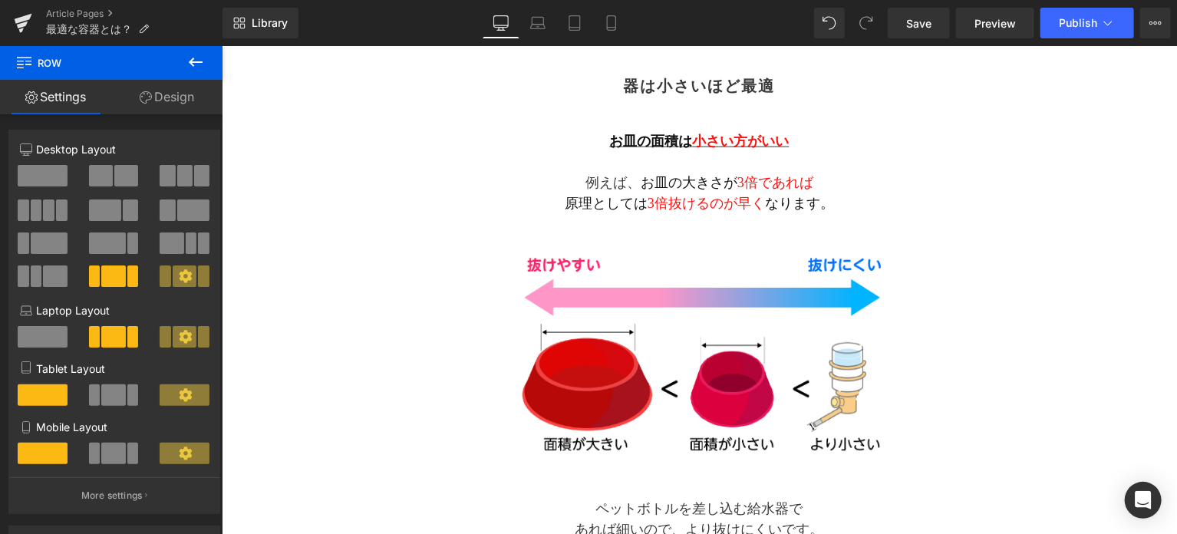
click at [197, 56] on icon at bounding box center [196, 62] width 18 height 18
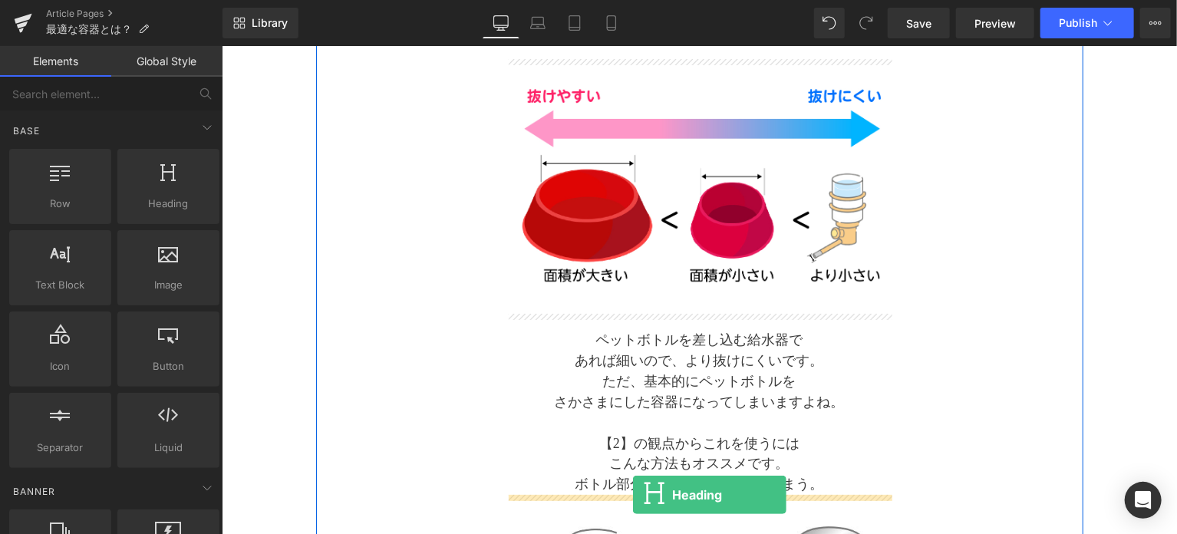
scroll to position [1083, 0]
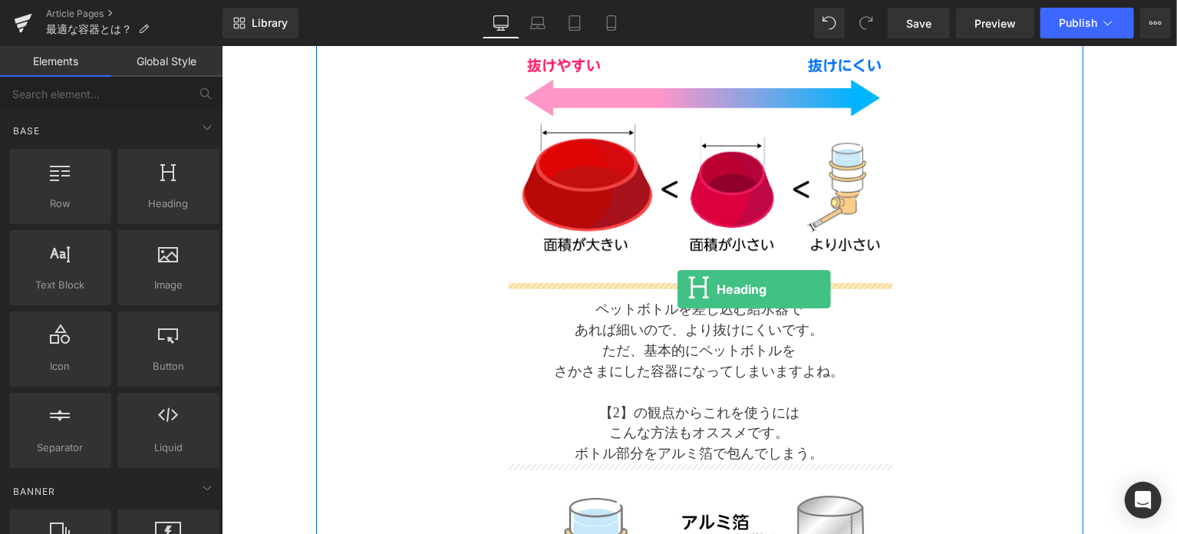
drag, startPoint x: 381, startPoint y: 230, endPoint x: 677, endPoint y: 289, distance: 302.0
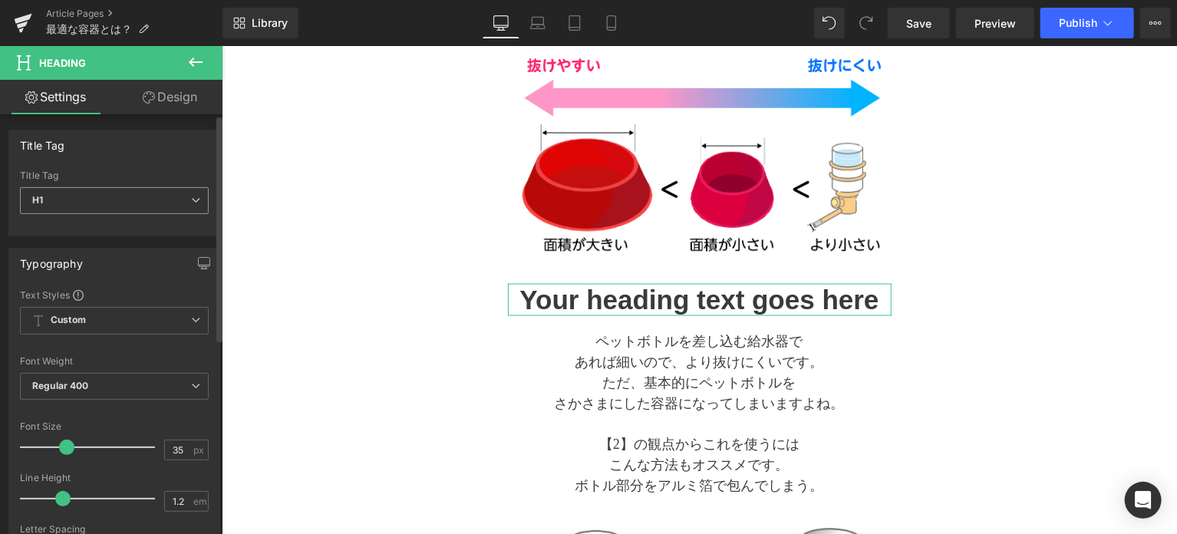
click at [151, 196] on span "H1" at bounding box center [114, 200] width 189 height 27
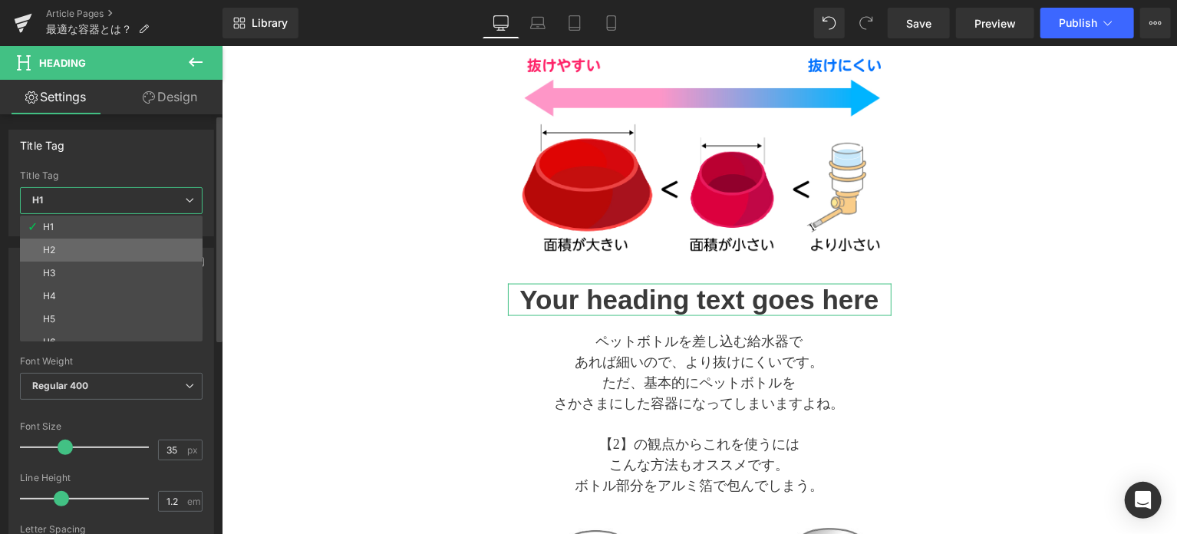
click at [131, 246] on li "H2" at bounding box center [115, 250] width 190 height 23
type input "20"
type input "2"
type input "100"
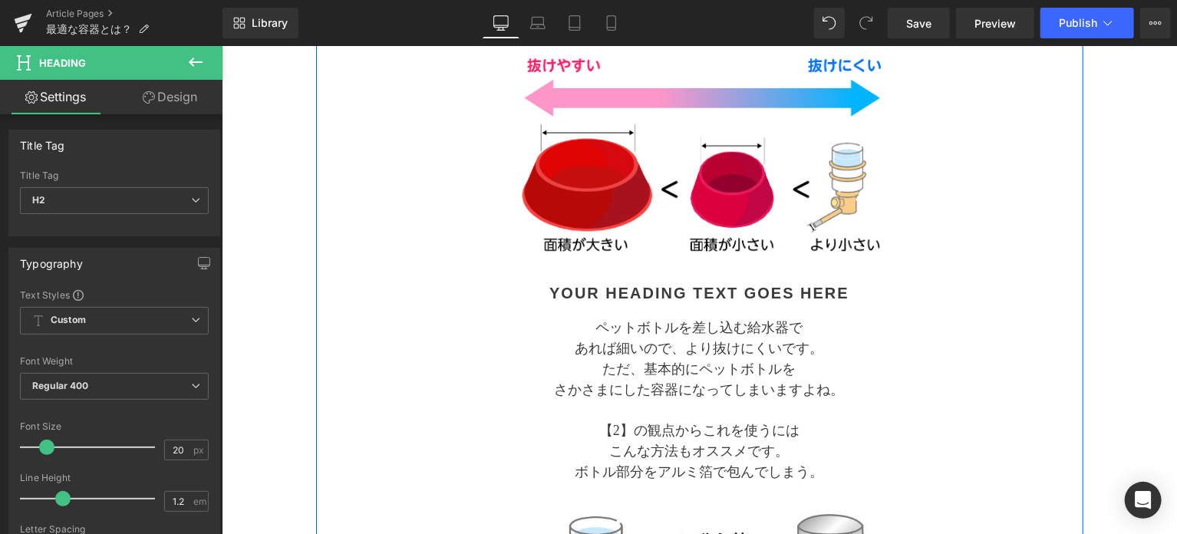
click at [476, 356] on div "Separator 与える容器はどんなのがいい？ Text Block Separator 容器選びの2つのポイント Heading 水素は最も軽く小さい気体…" at bounding box center [699, 99] width 768 height 1892
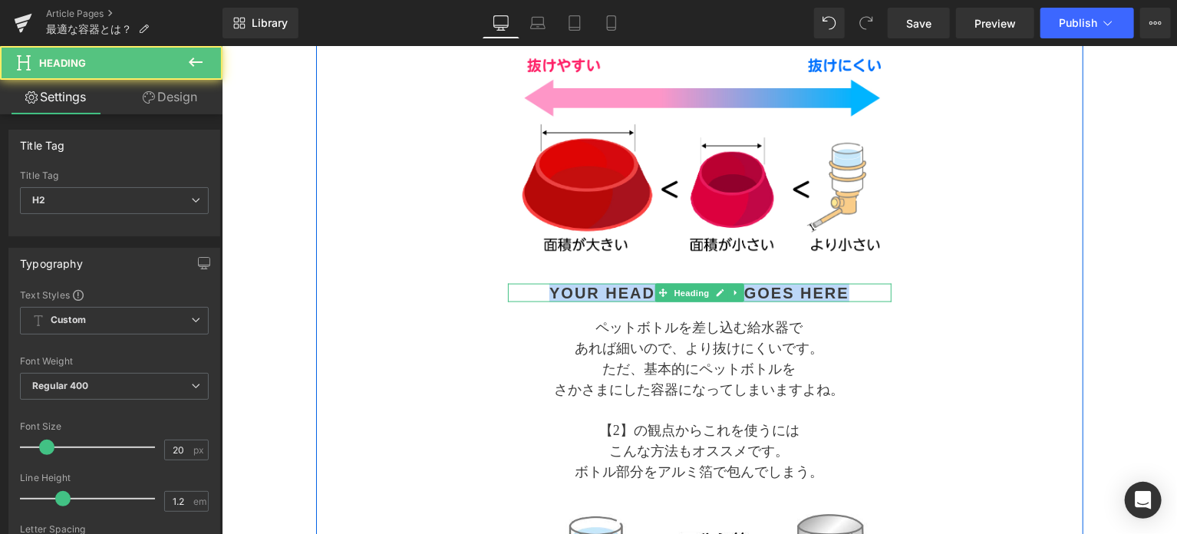
drag, startPoint x: 550, startPoint y: 289, endPoint x: 856, endPoint y: 296, distance: 306.3
click at [856, 296] on h2 "Your heading text goes here" at bounding box center [699, 292] width 384 height 18
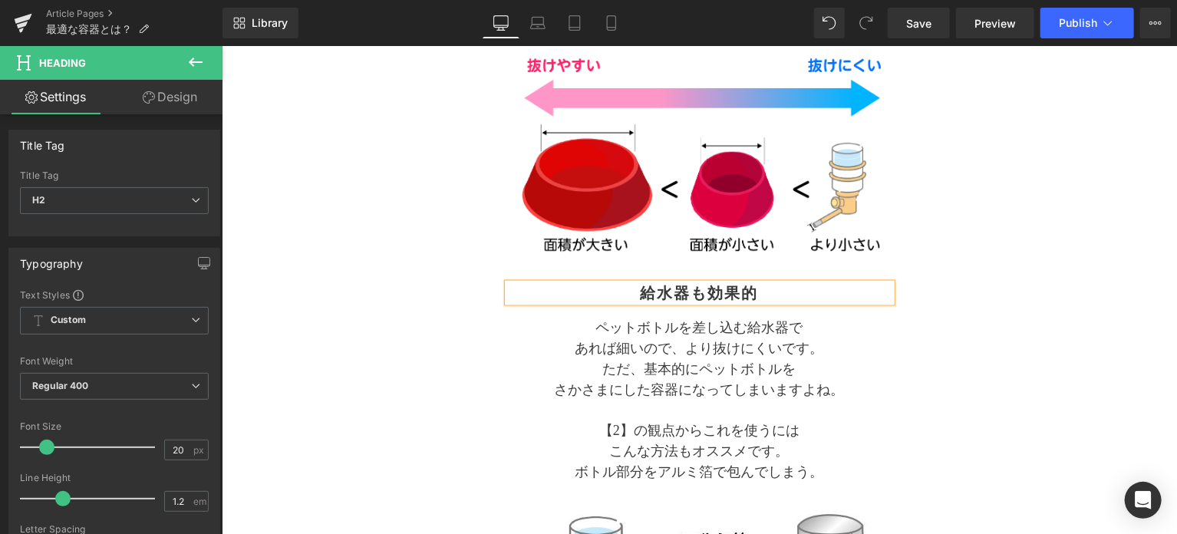
click at [929, 298] on div "Separator 与える容器はどんなのがいい？ Text Block Separator 容器選びの2つのポイント Heading 水素は最も軽く小さい気体…" at bounding box center [699, 99] width 768 height 1892
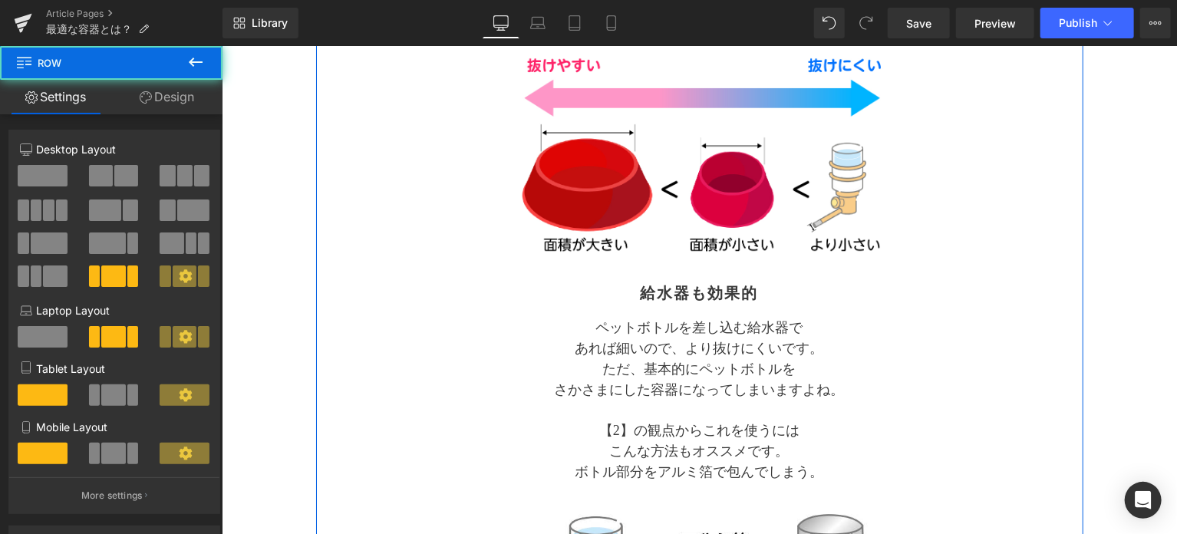
click at [985, 335] on div "Separator 与える容器はどんなのがいい？ Text Block Separator 容器選びの2つのポイント Heading 水素は最も軽く小さい気体…" at bounding box center [699, 99] width 768 height 1892
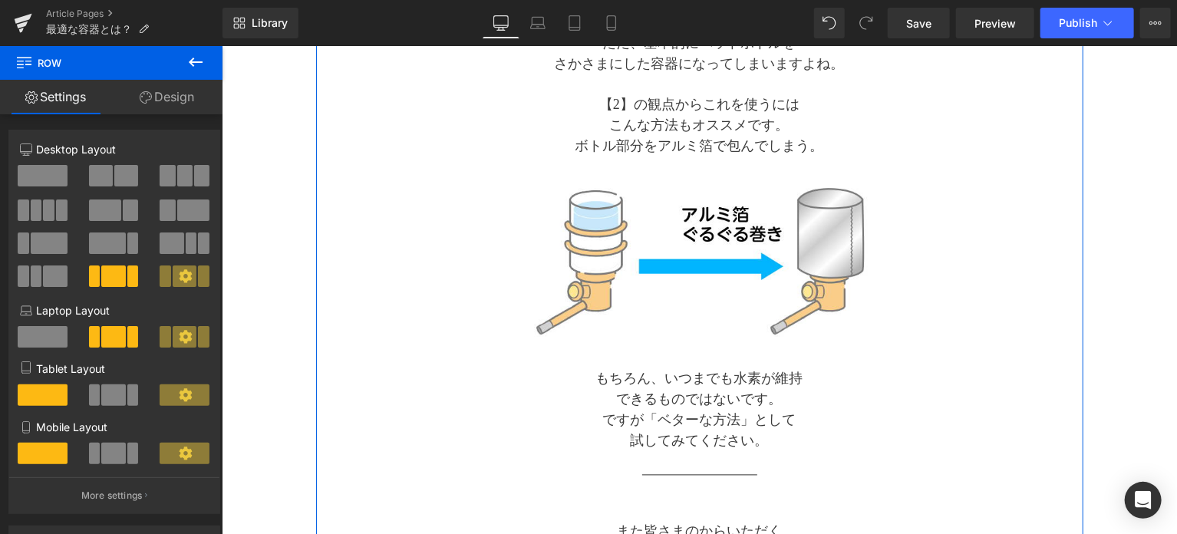
scroll to position [1339, 0]
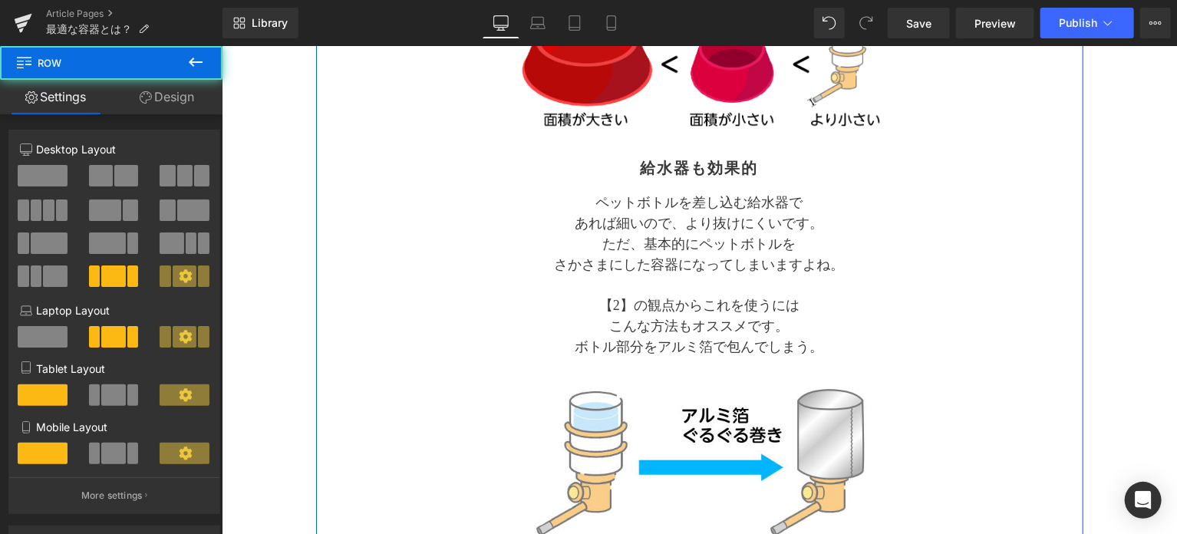
scroll to position [1083, 0]
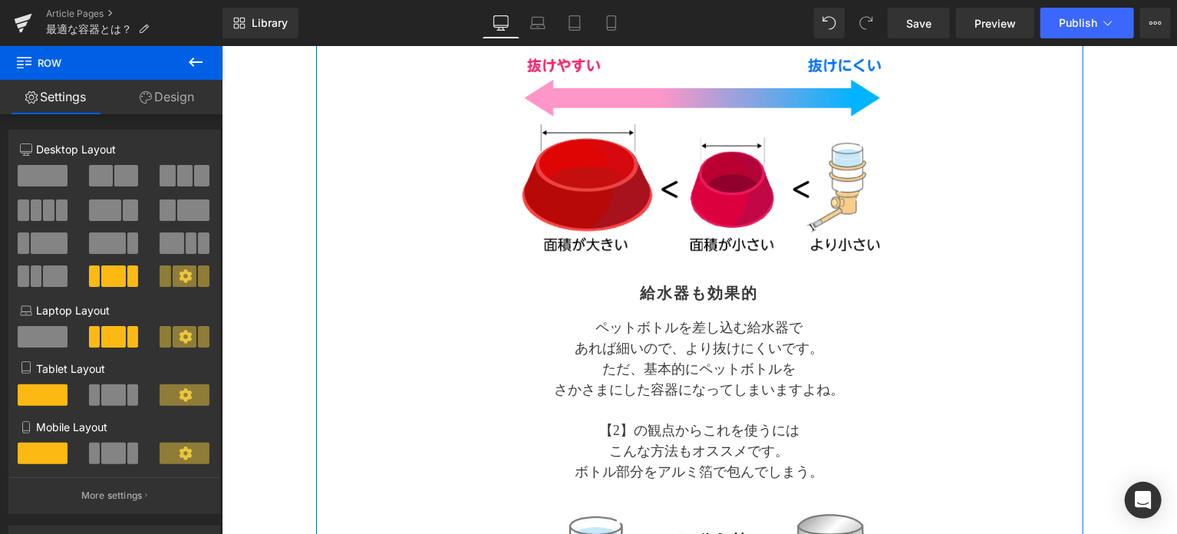
click at [748, 341] on p "あれば細いので、より抜けにくいです。" at bounding box center [699, 348] width 384 height 21
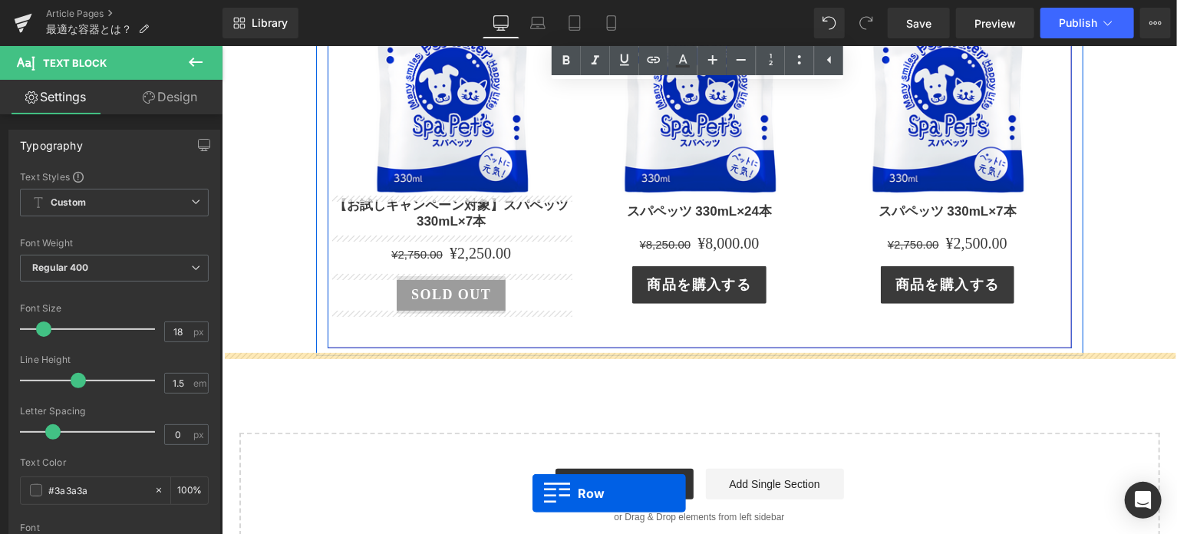
scroll to position [3452, 0]
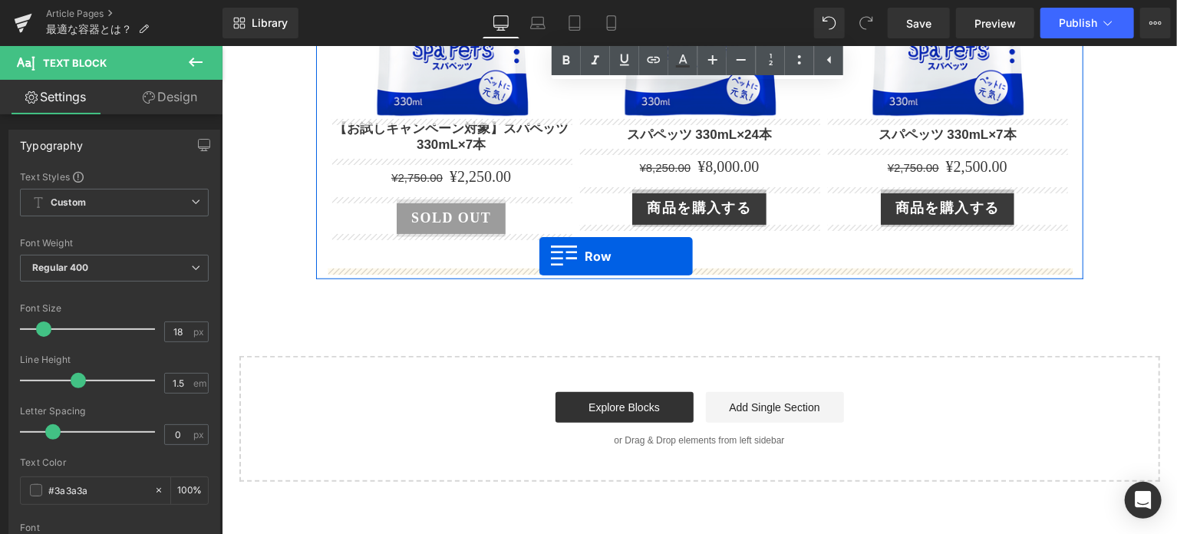
drag, startPoint x: 322, startPoint y: 177, endPoint x: 539, endPoint y: 256, distance: 230.9
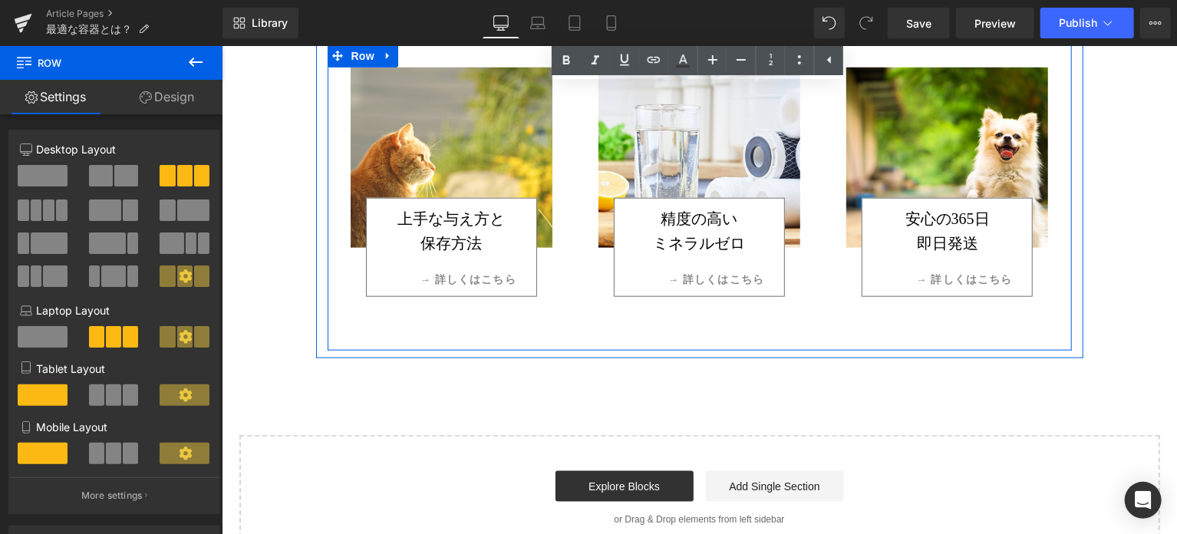
scroll to position [3670, 0]
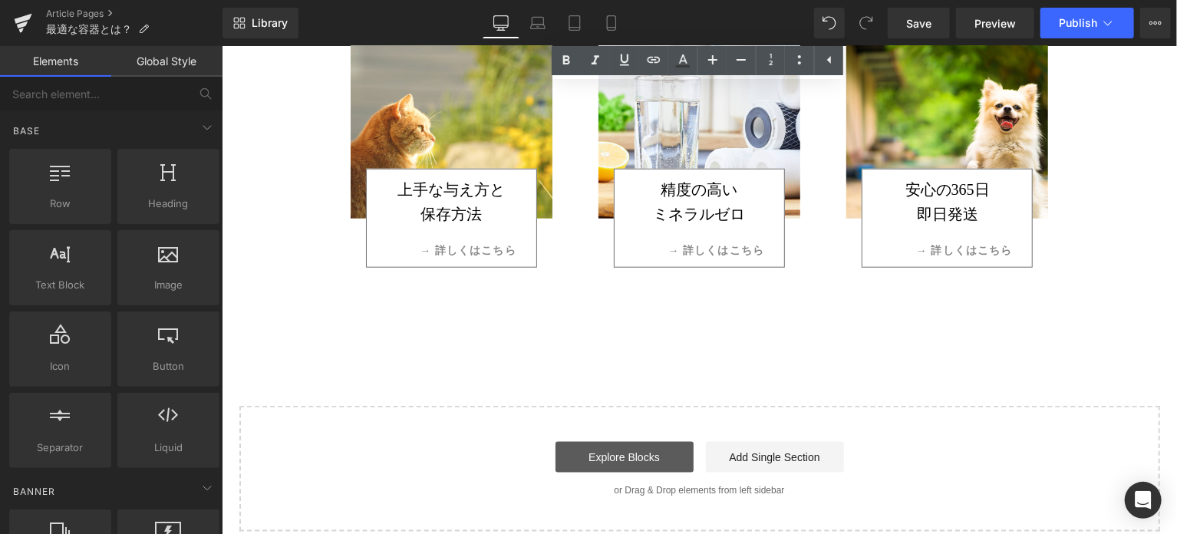
click at [659, 451] on link "Explore Blocks" at bounding box center [624, 456] width 138 height 31
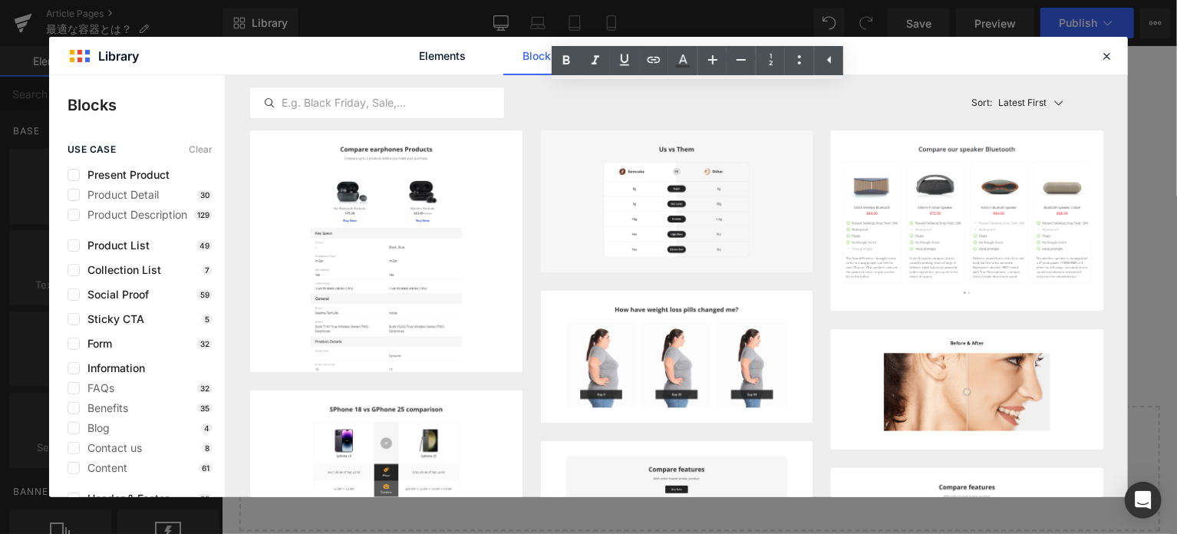
click at [903, 59] on div "Elements Blocks Templates Saved Library" at bounding box center [588, 56] width 1079 height 38
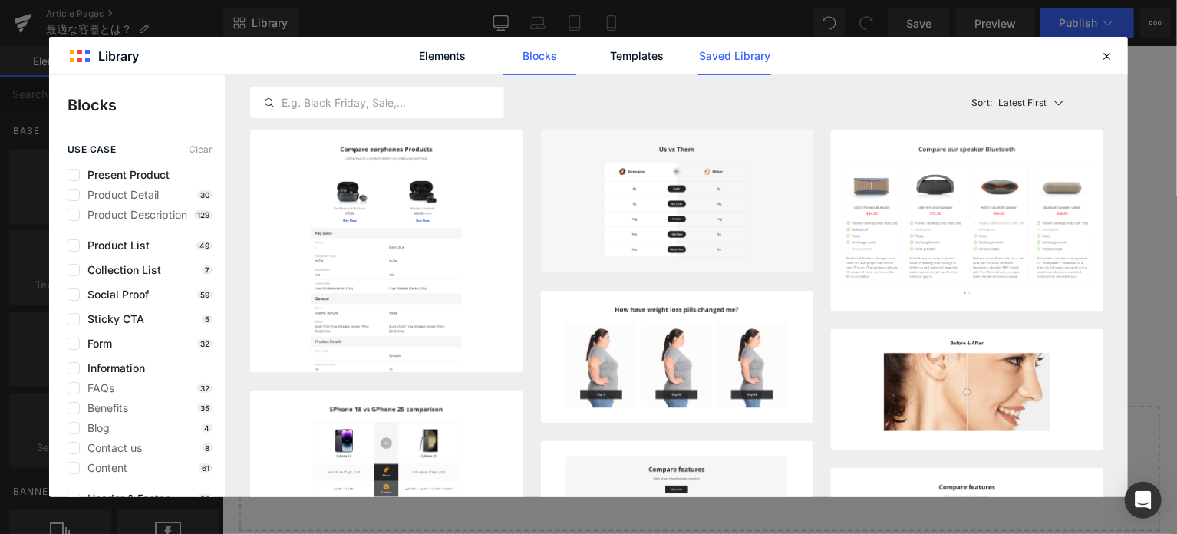
click at [756, 57] on link "Saved Library" at bounding box center [734, 56] width 73 height 38
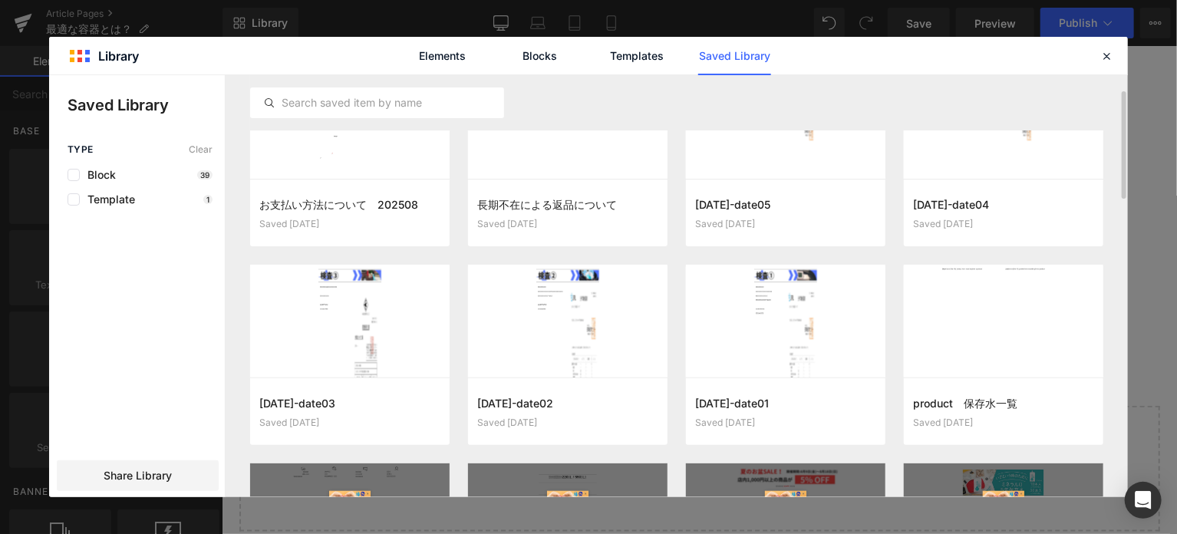
scroll to position [127, 0]
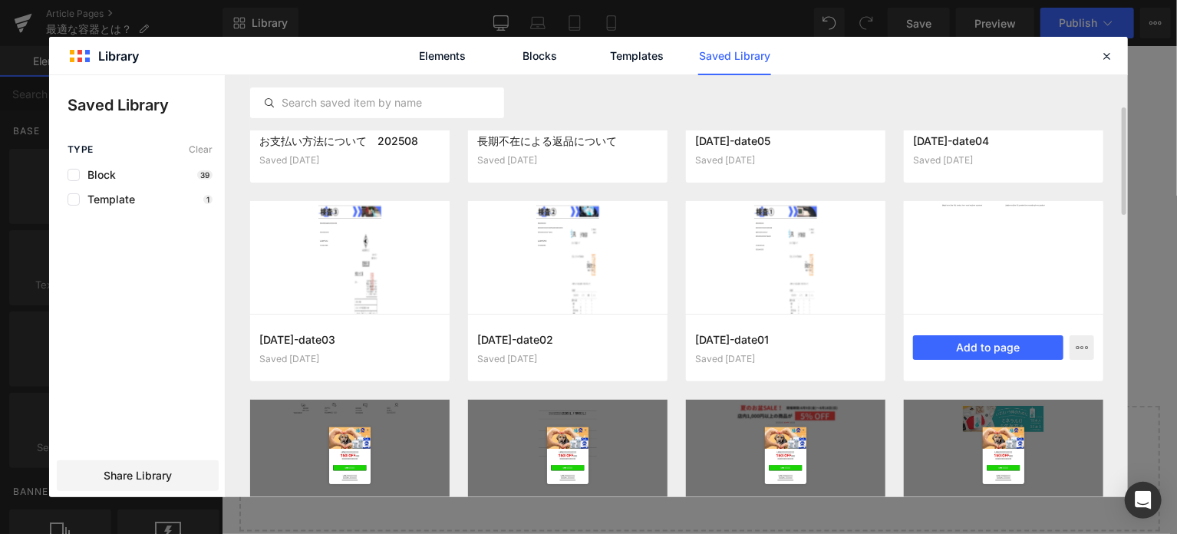
click at [958, 267] on div at bounding box center [1004, 257] width 200 height 112
click at [956, 338] on button "Add to page" at bounding box center [988, 347] width 150 height 25
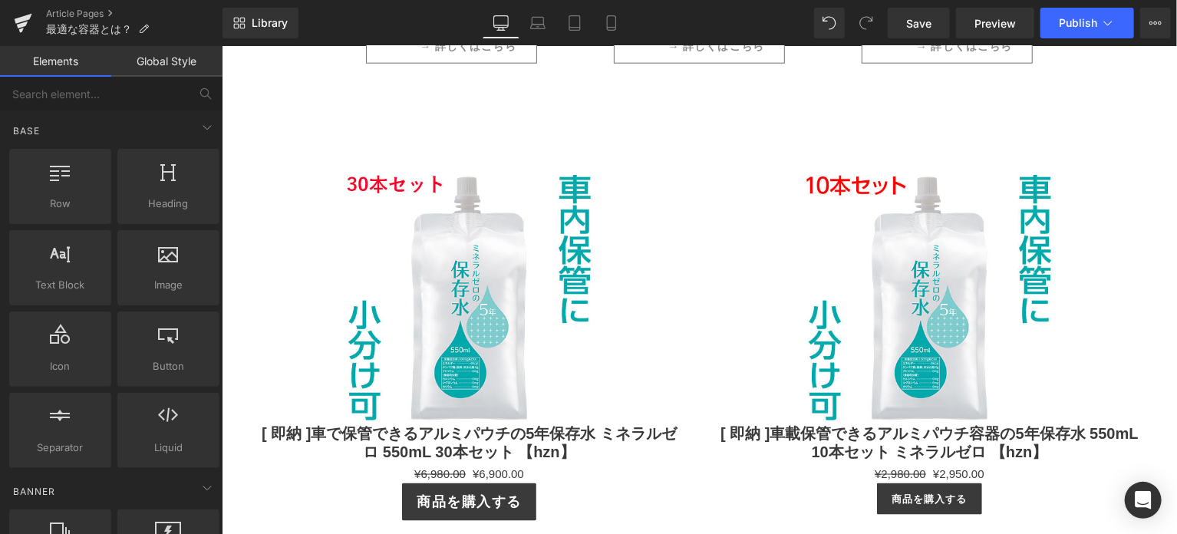
scroll to position [3617, 0]
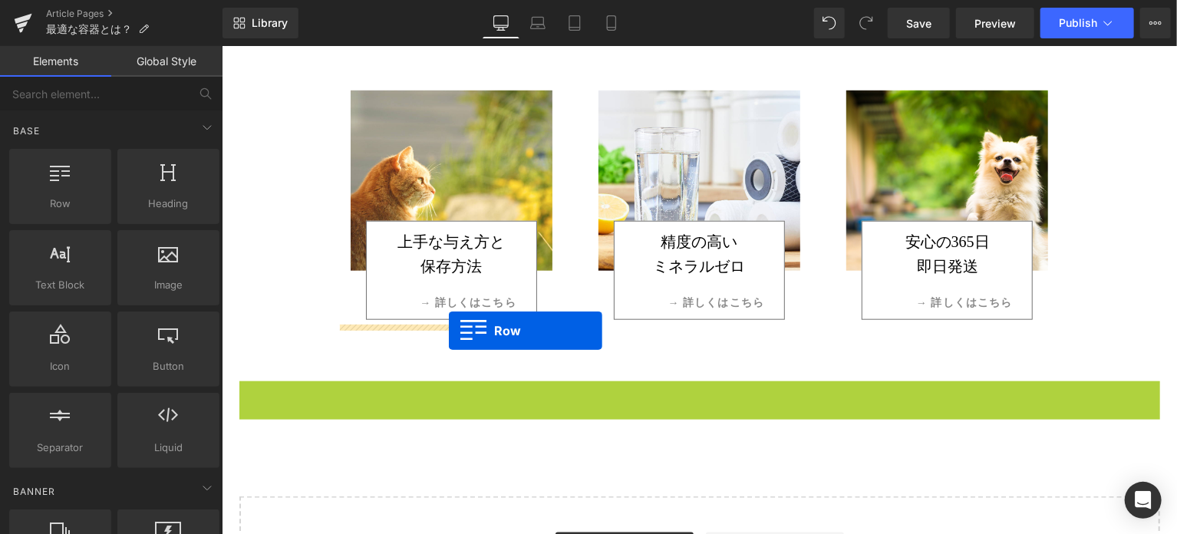
drag, startPoint x: 279, startPoint y: 391, endPoint x: 448, endPoint y: 331, distance: 179.2
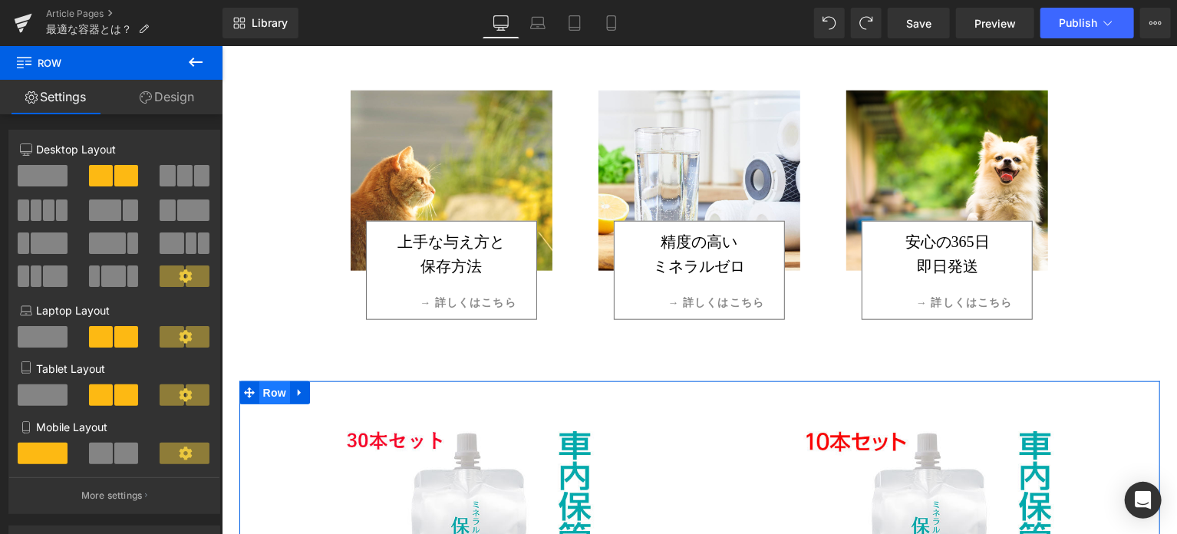
click at [259, 396] on span "Row" at bounding box center [274, 392] width 31 height 23
click at [180, 107] on link "Design" at bounding box center [166, 97] width 111 height 35
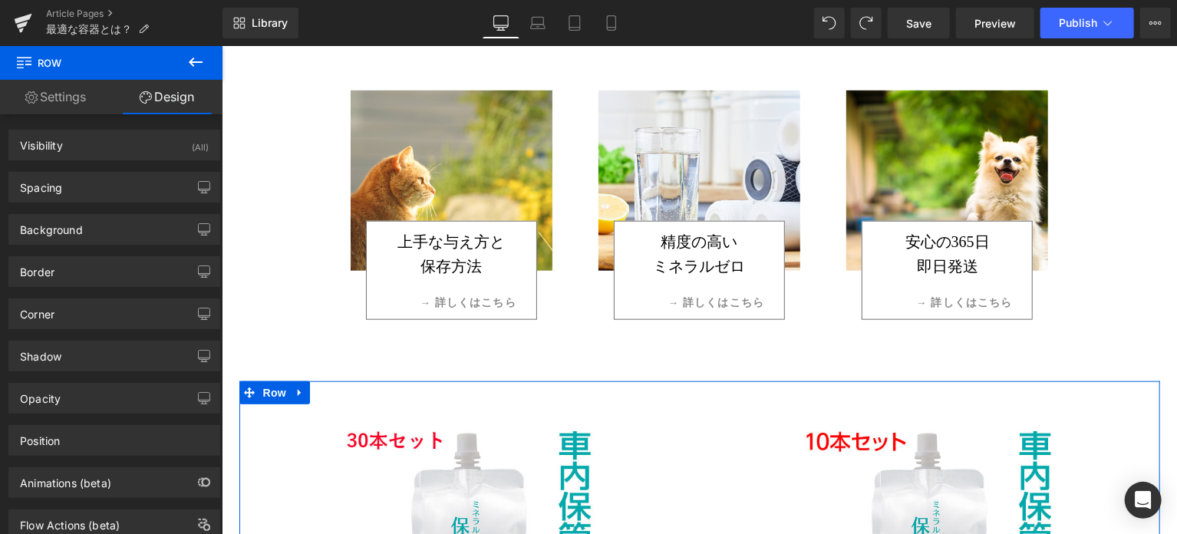
click at [64, 105] on link "Settings" at bounding box center [55, 97] width 111 height 35
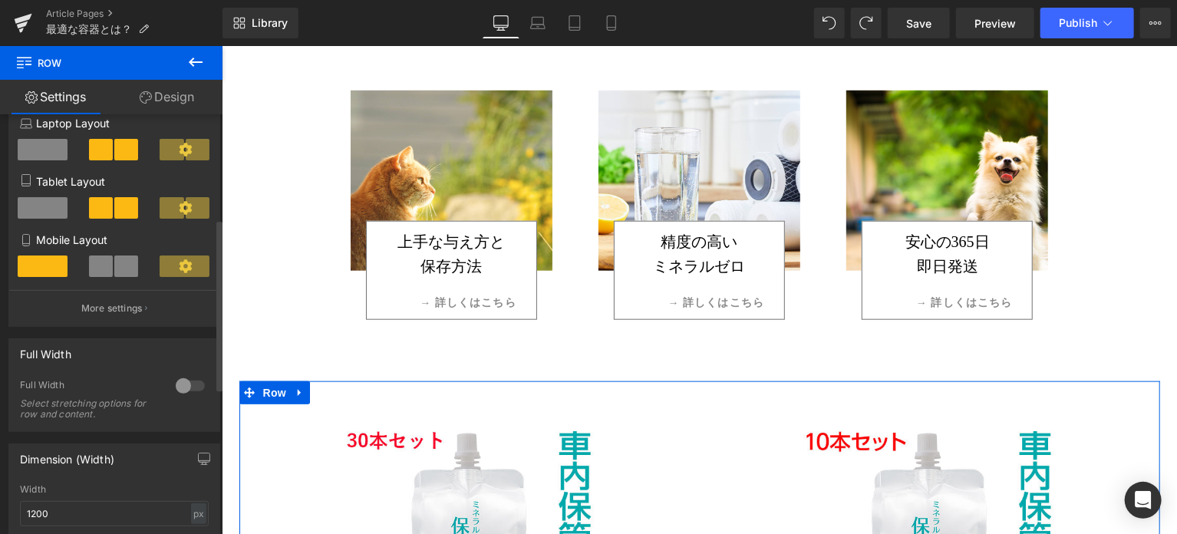
scroll to position [256, 0]
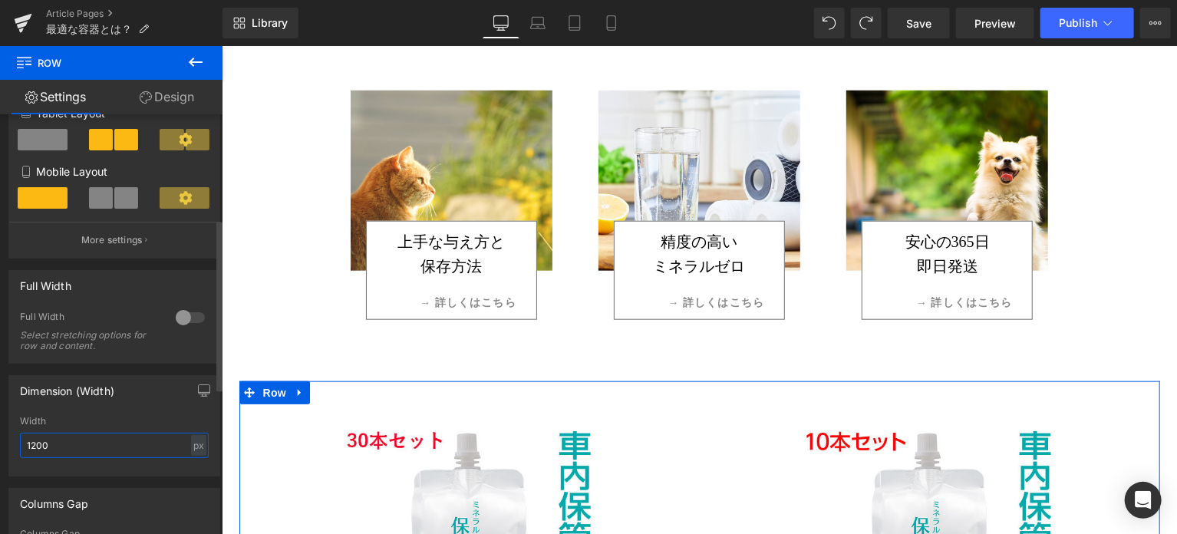
click at [90, 443] on input "1200" at bounding box center [114, 445] width 189 height 25
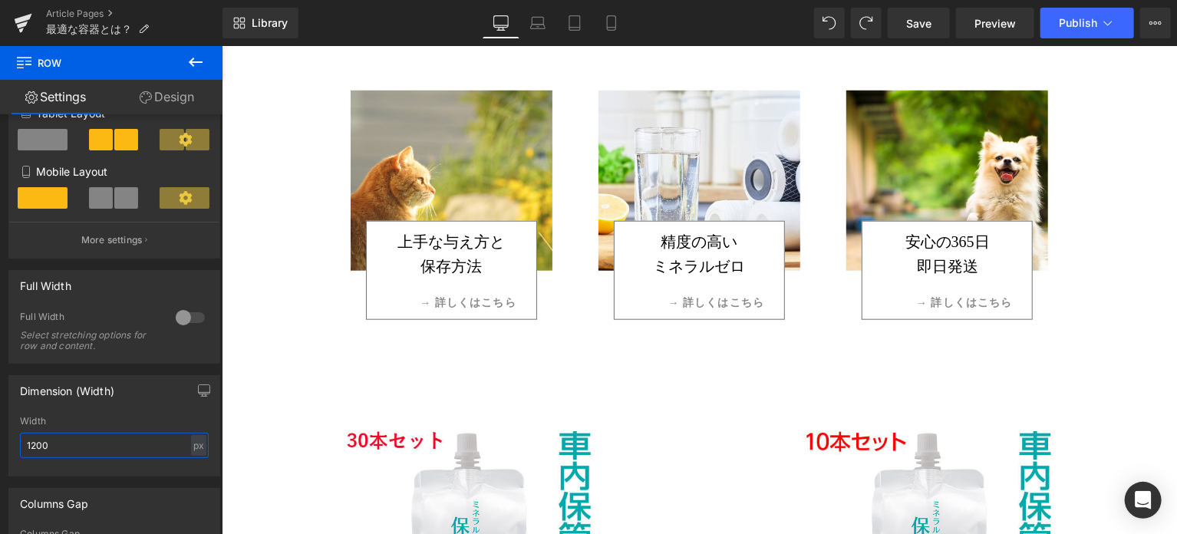
drag, startPoint x: 87, startPoint y: 444, endPoint x: -1, endPoint y: 456, distance: 88.4
click at [0, 456] on html "Row You are previewing how the will restyle your page. You can not edit Element…" at bounding box center [588, 267] width 1177 height 534
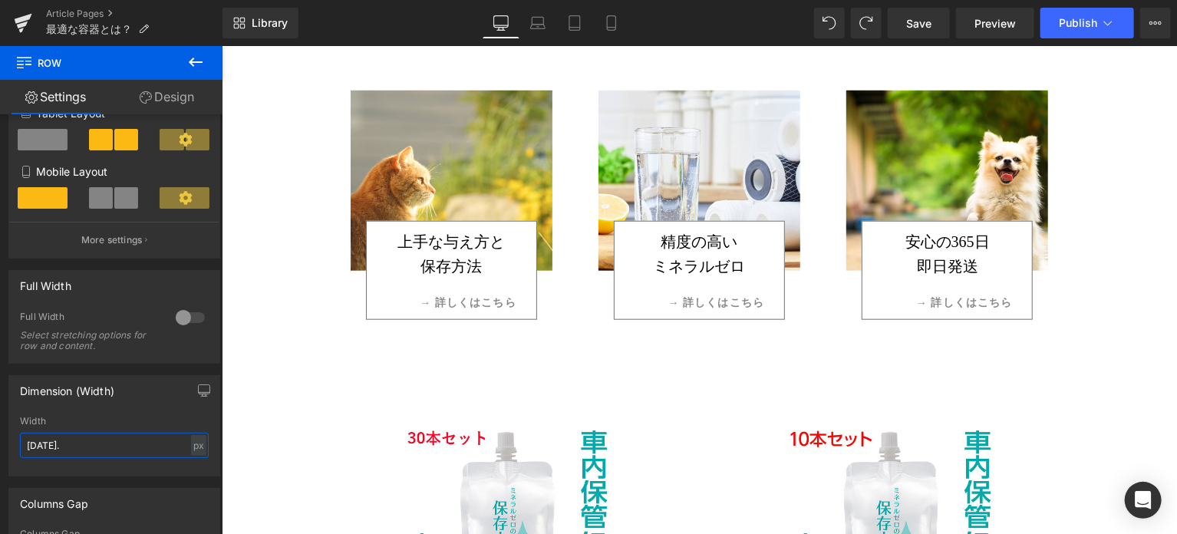
type input "1000"
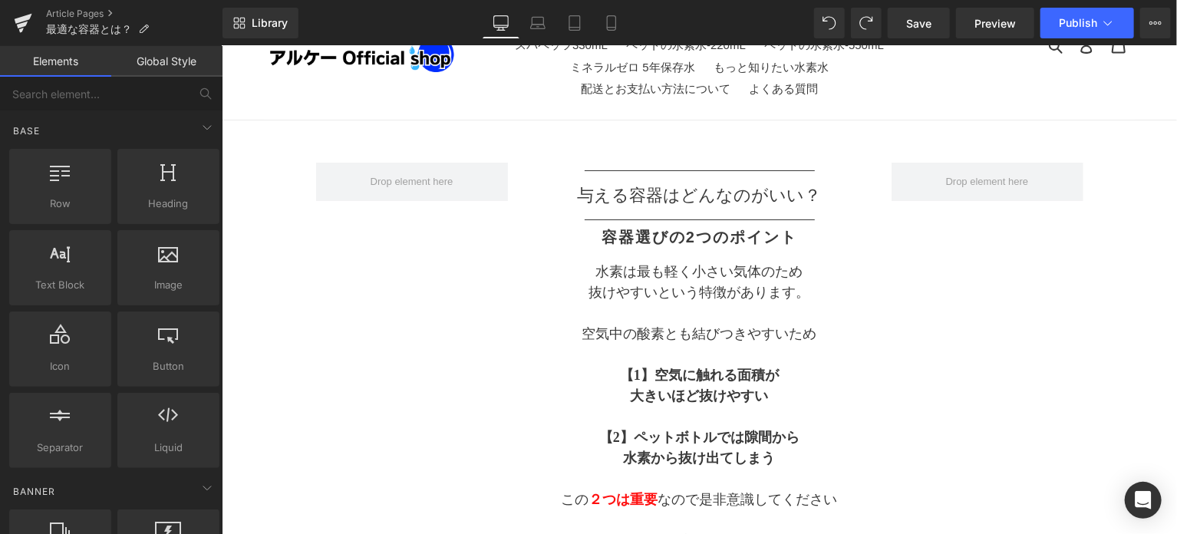
scroll to position [0, 0]
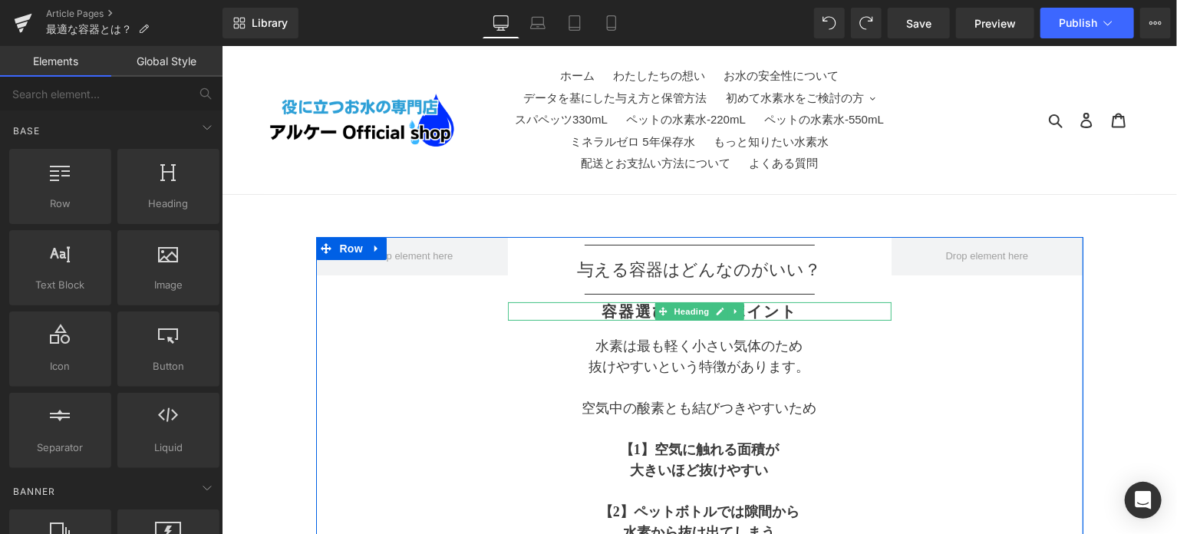
click at [614, 309] on h2 "容器選びの2つのポイント" at bounding box center [699, 311] width 384 height 18
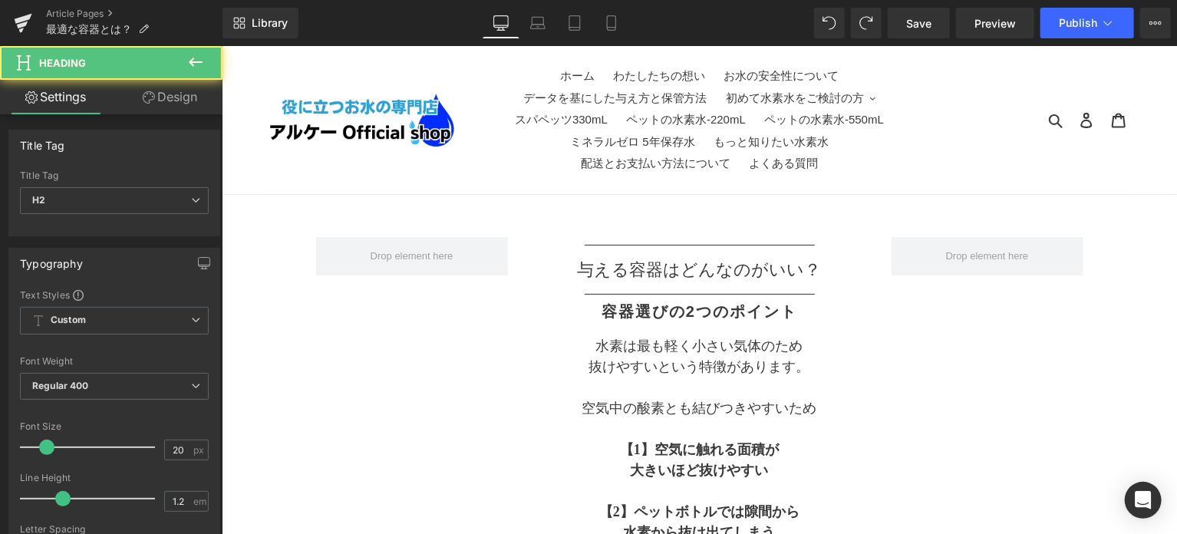
click at [193, 97] on link "Design" at bounding box center [169, 97] width 111 height 35
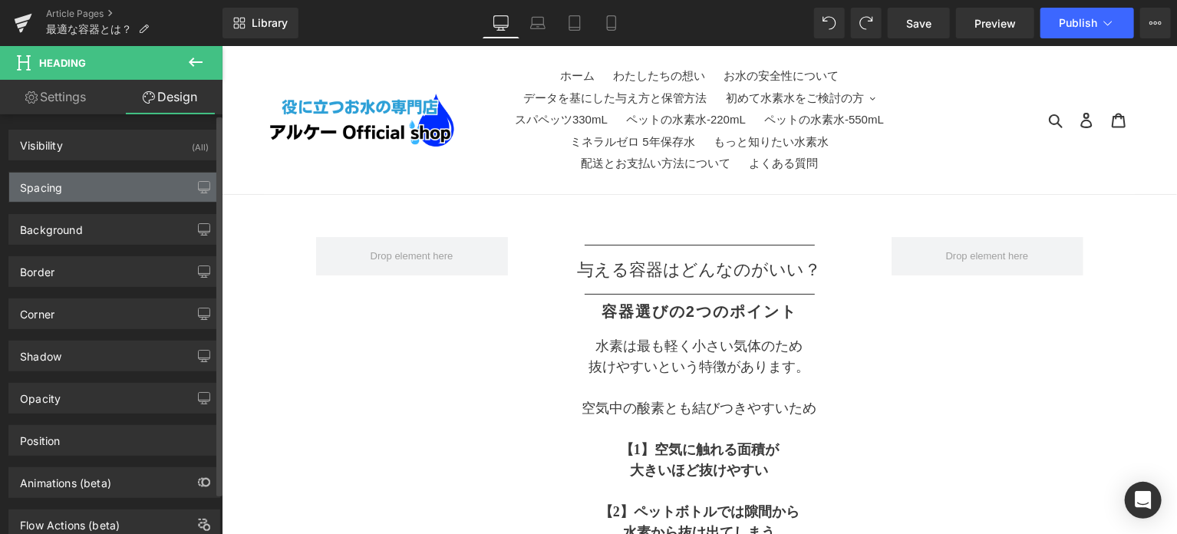
click at [137, 187] on div "Spacing" at bounding box center [114, 187] width 210 height 29
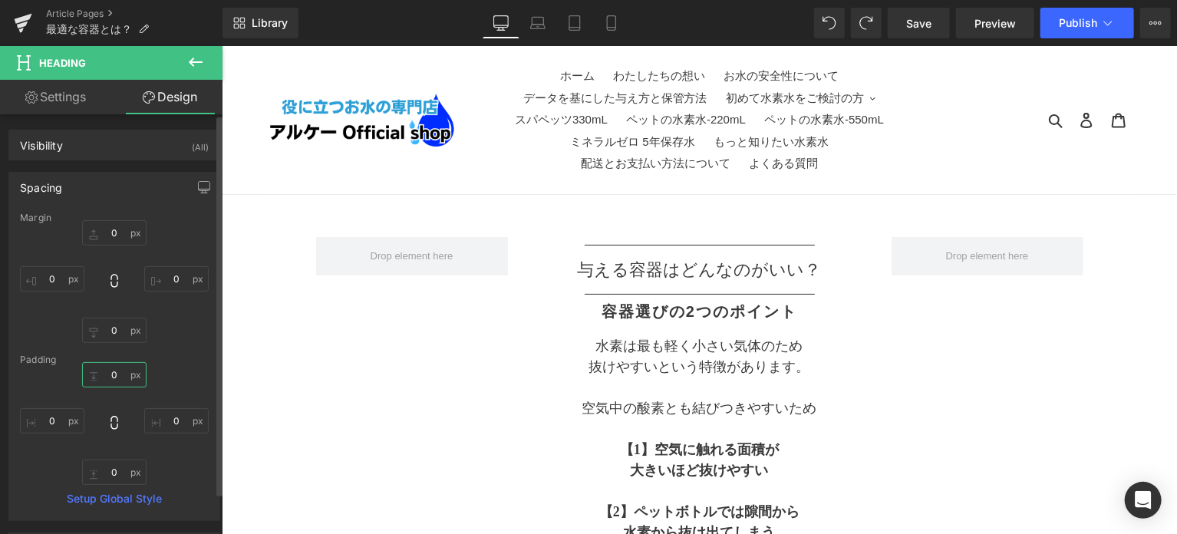
click at [118, 385] on input "0" at bounding box center [114, 374] width 64 height 25
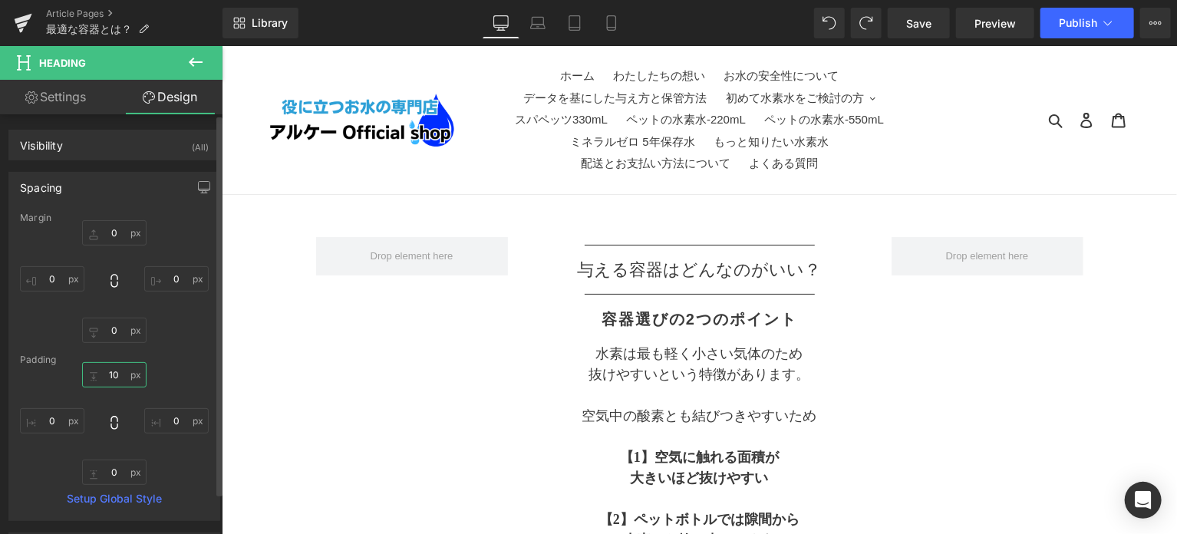
type input "10"
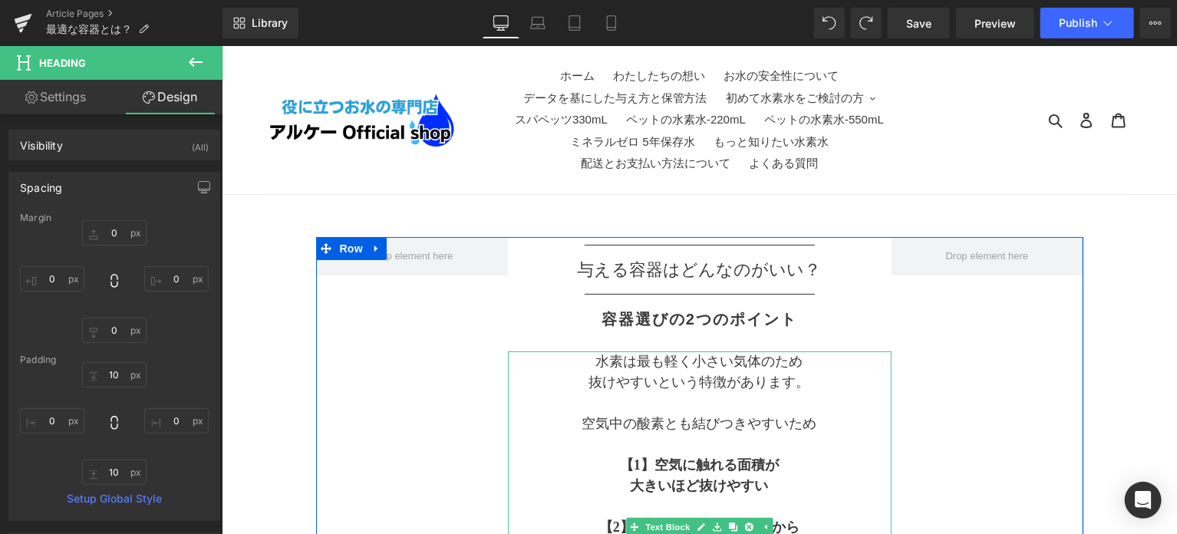
click at [618, 361] on p "水素は最も軽く小さい気体のため" at bounding box center [699, 361] width 384 height 21
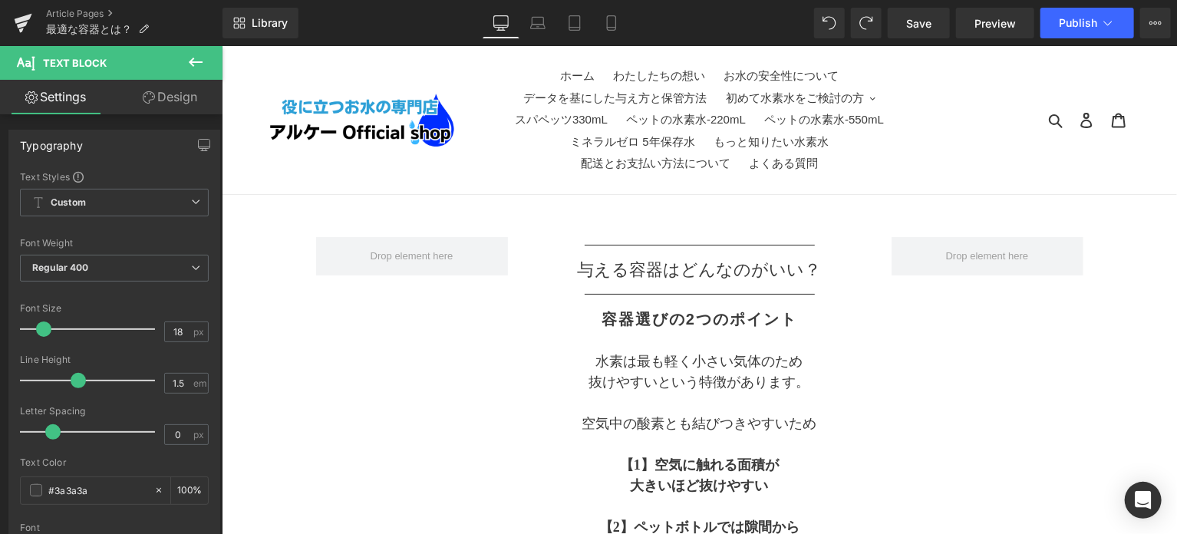
click at [165, 101] on link "Design" at bounding box center [169, 97] width 111 height 35
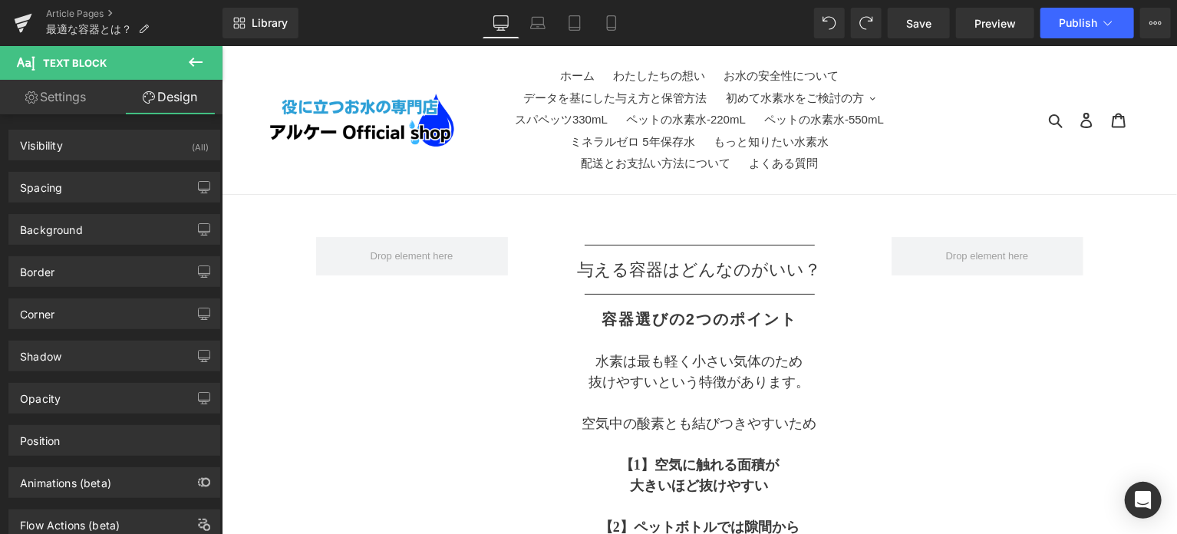
type input "20"
type input "0"
type input "20"
type input "0"
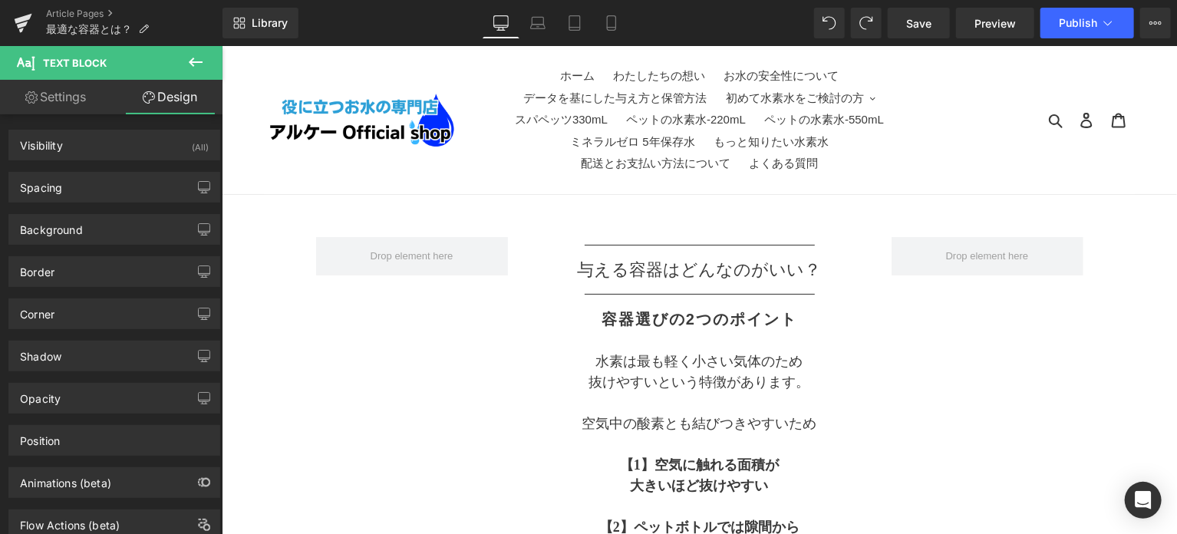
type input "0"
click at [125, 182] on div "Spacing" at bounding box center [114, 187] width 210 height 29
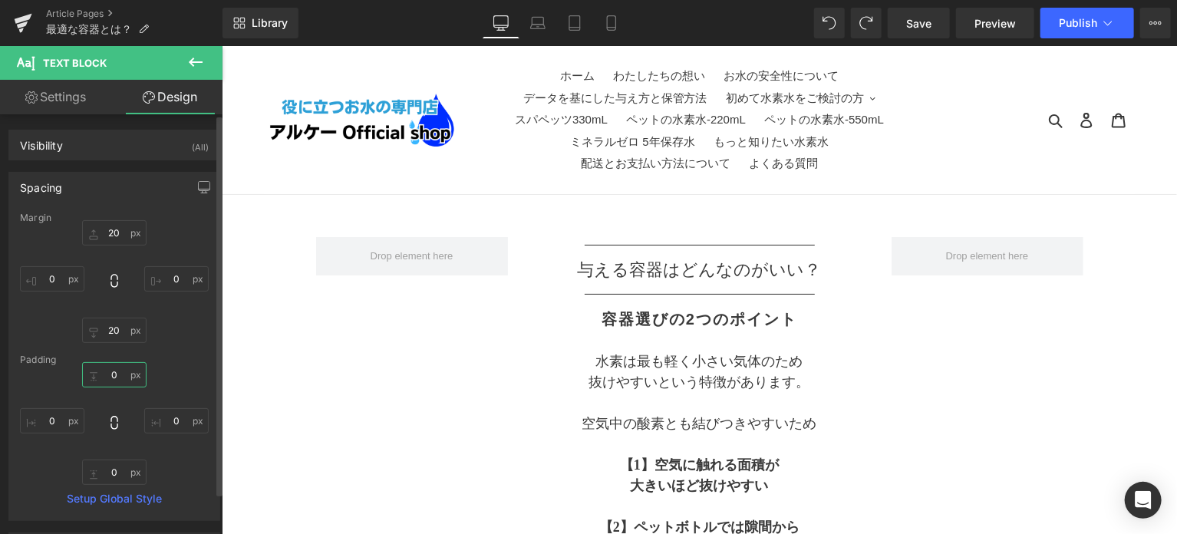
click at [116, 366] on input "0" at bounding box center [114, 374] width 64 height 25
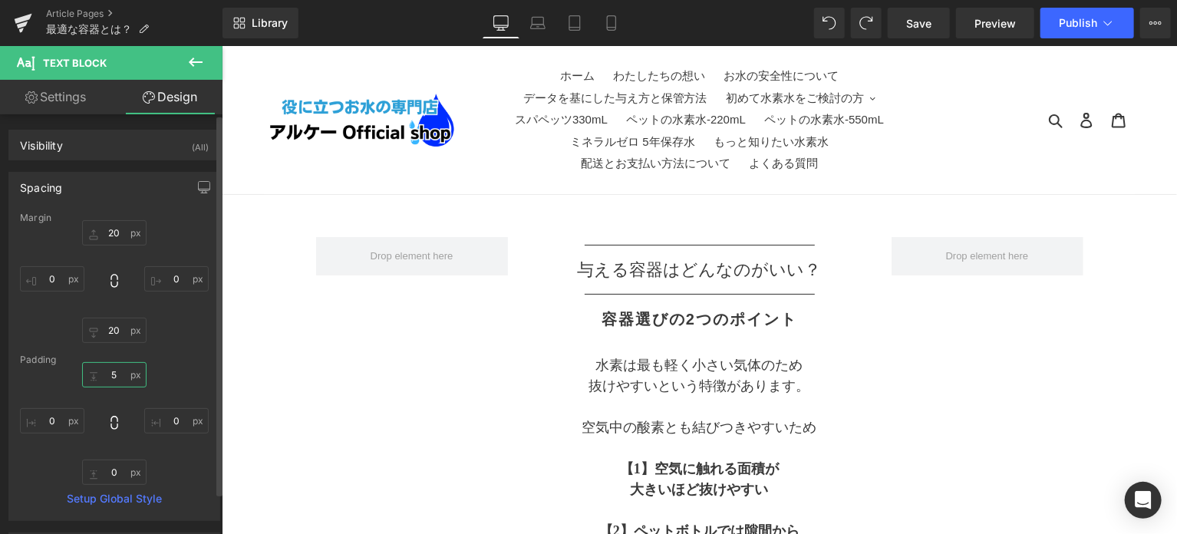
type input "5"
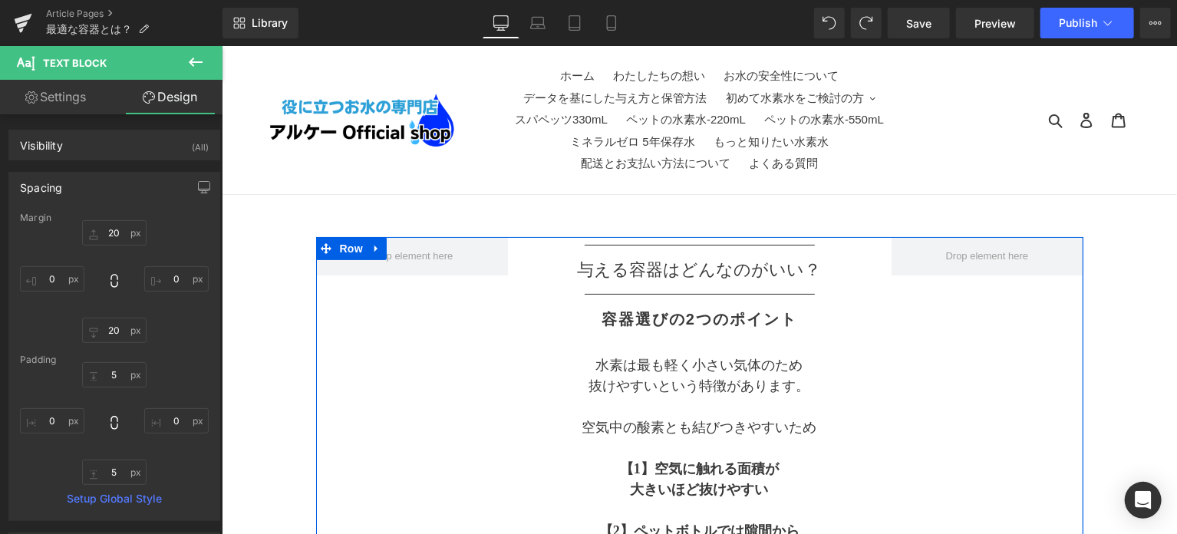
click at [513, 381] on p "抜けやすいという特徴があります。" at bounding box center [699, 385] width 384 height 21
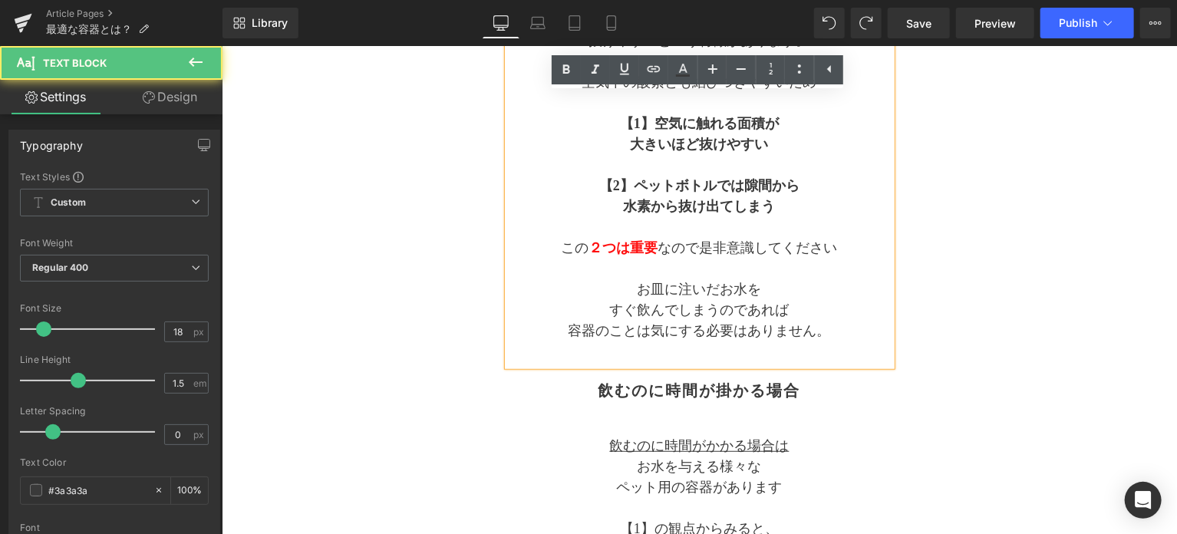
scroll to position [511, 0]
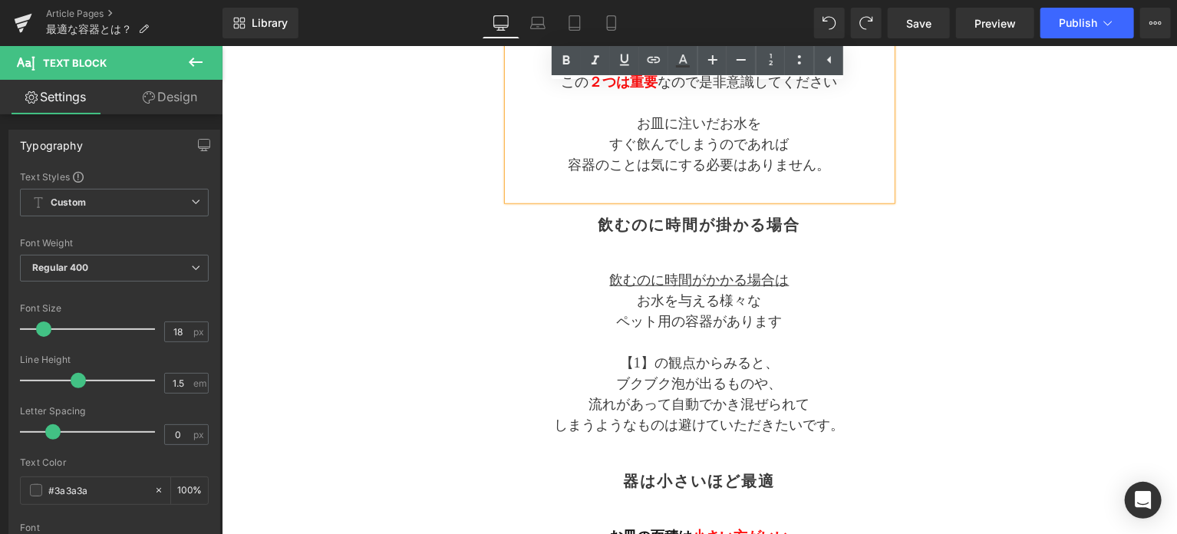
click at [617, 218] on h2 "飲むのに時間が掛かる場合" at bounding box center [699, 224] width 384 height 18
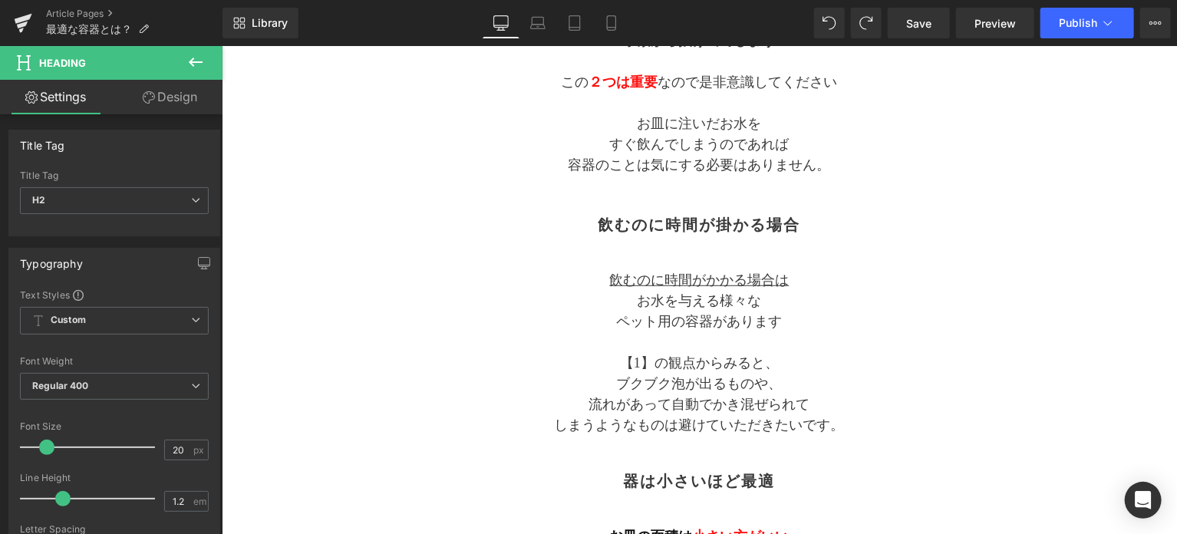
click at [188, 103] on link "Design" at bounding box center [169, 97] width 111 height 35
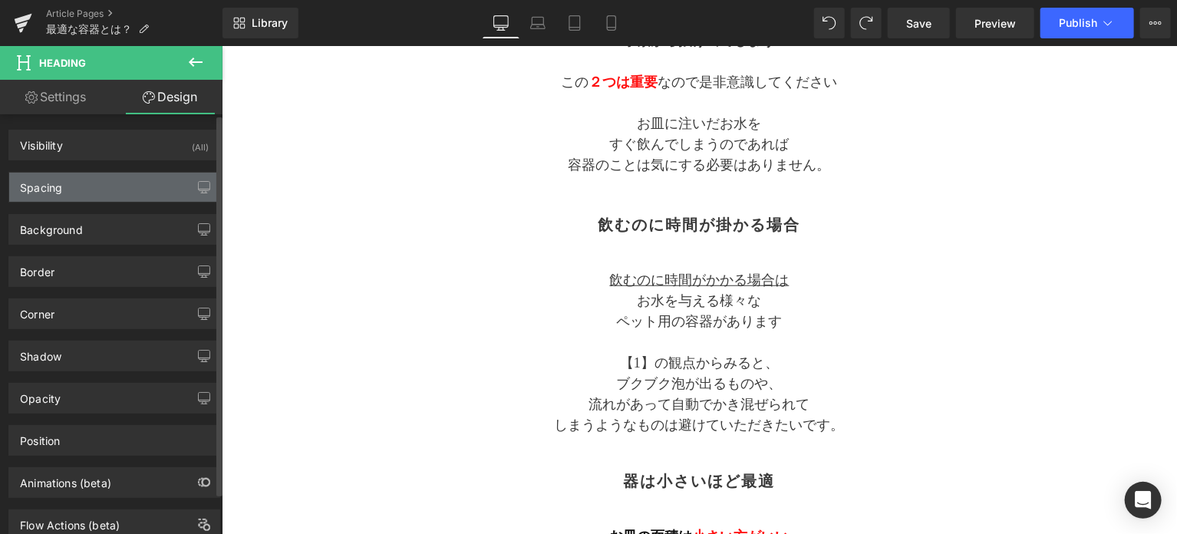
type input "0"
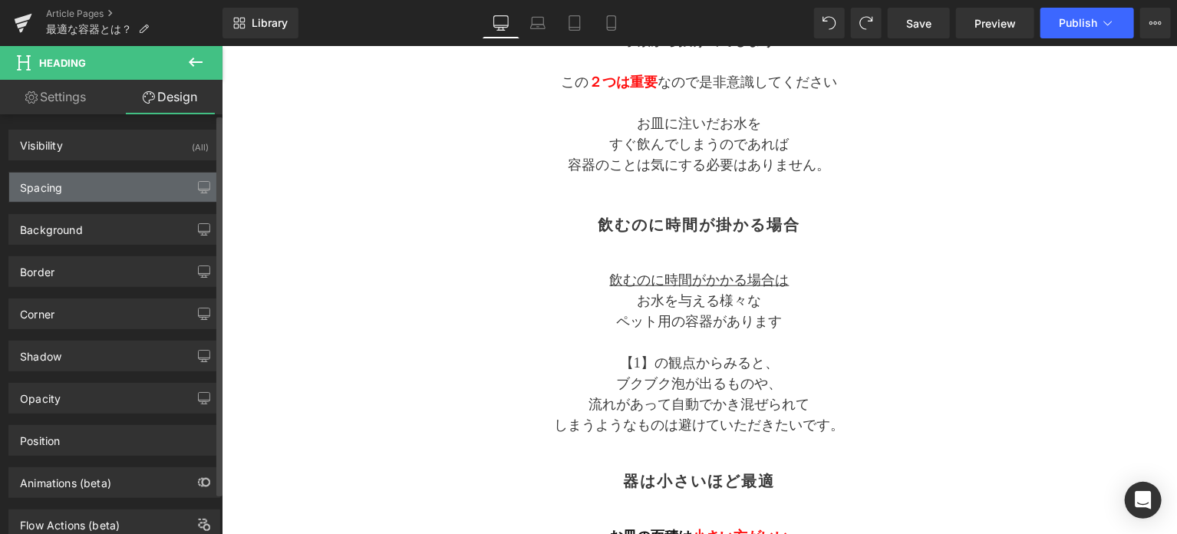
type input "0"
click at [125, 185] on div "Spacing" at bounding box center [114, 187] width 210 height 29
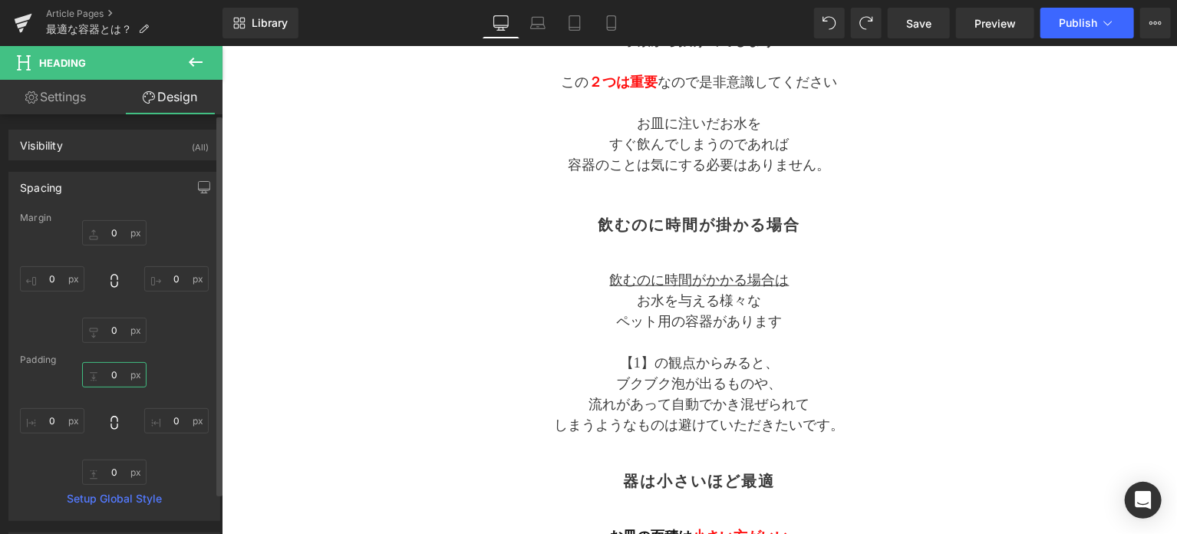
click at [117, 377] on input "0" at bounding box center [114, 374] width 64 height 25
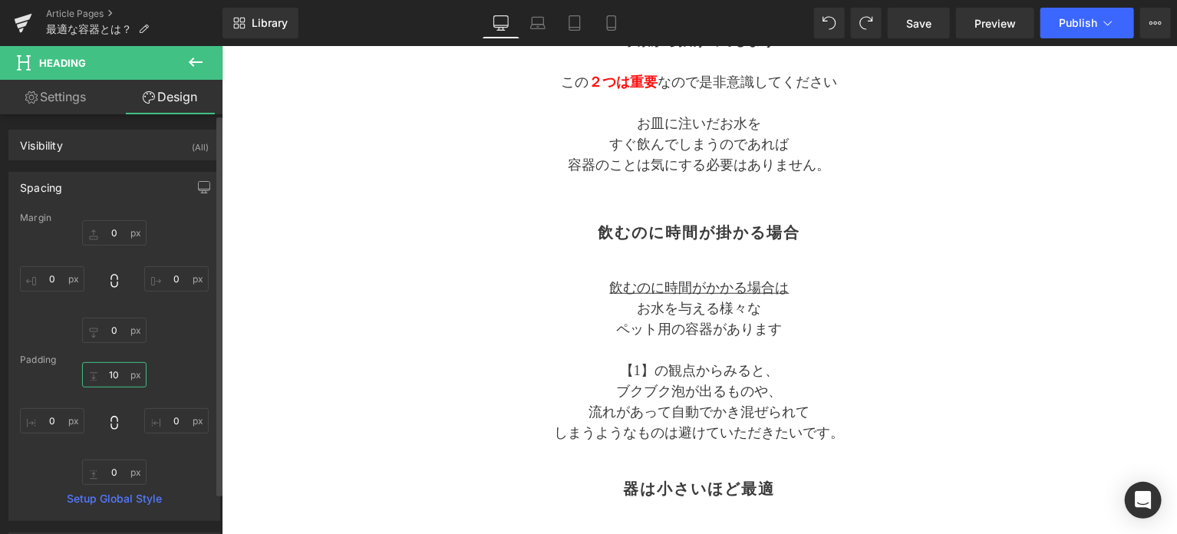
type input "10"
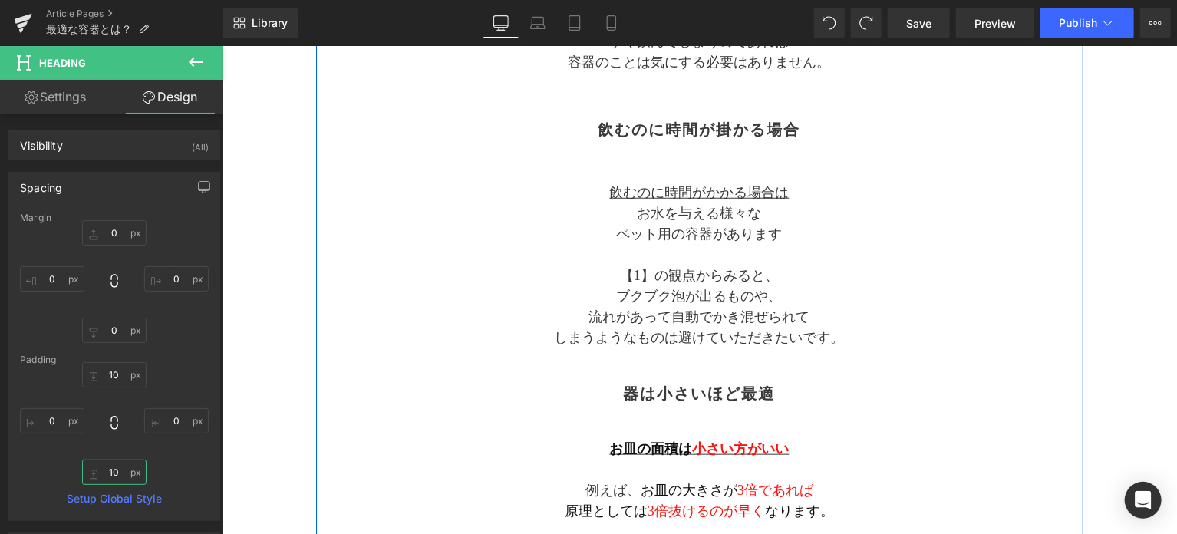
scroll to position [639, 0]
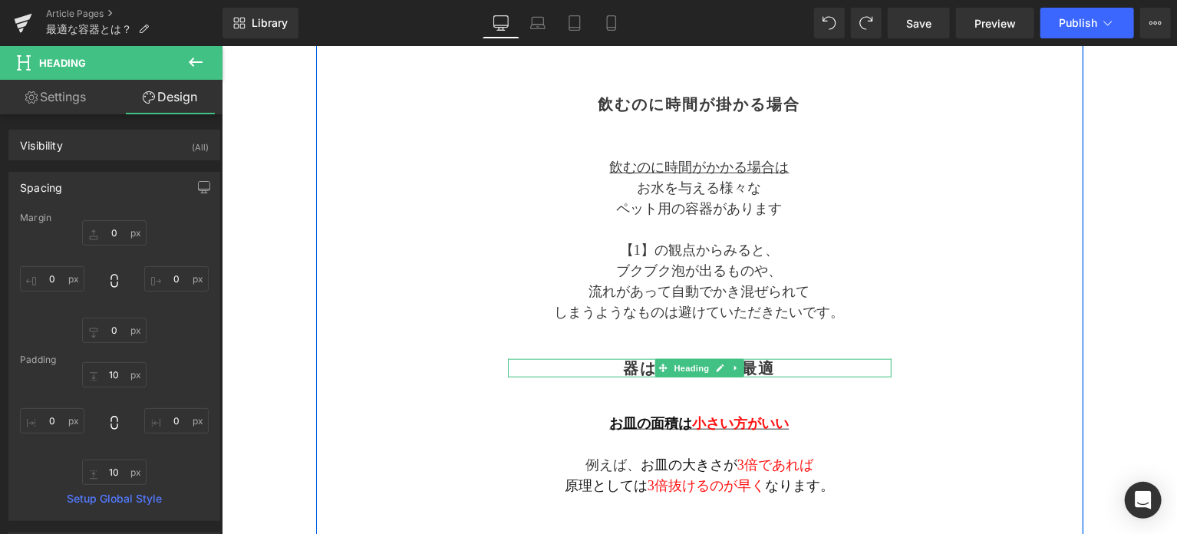
click at [636, 368] on h2 "器は小さいほど最適" at bounding box center [699, 367] width 384 height 18
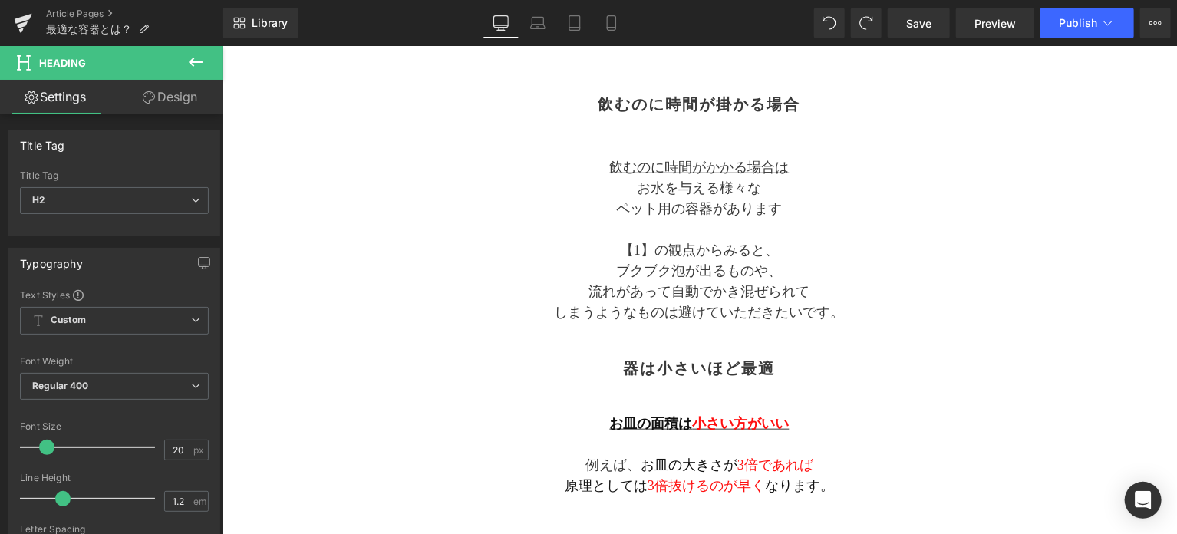
click at [171, 97] on link "Design" at bounding box center [169, 97] width 111 height 35
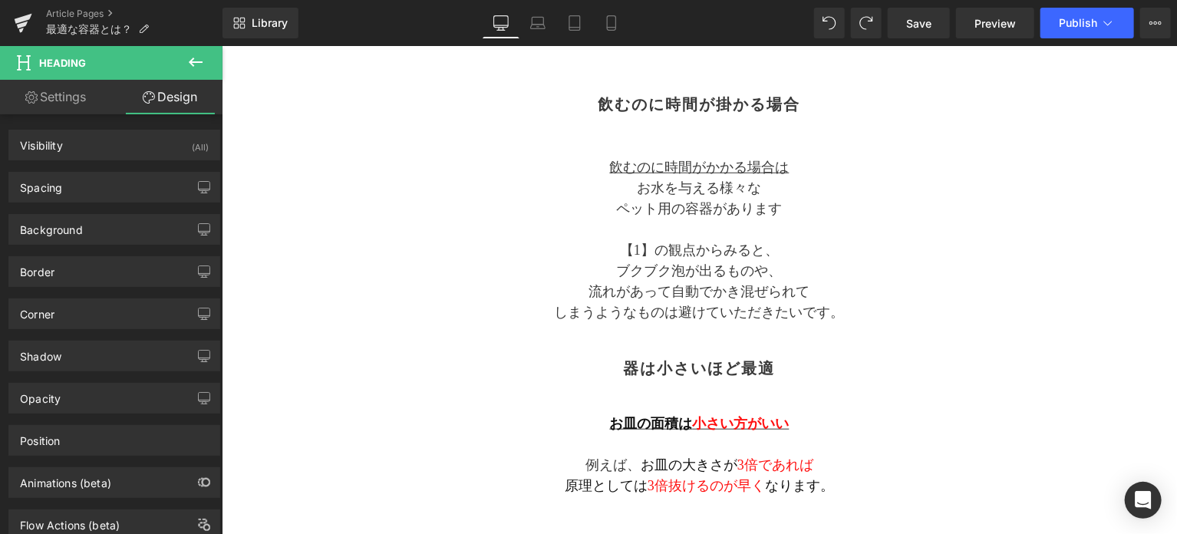
type input "0"
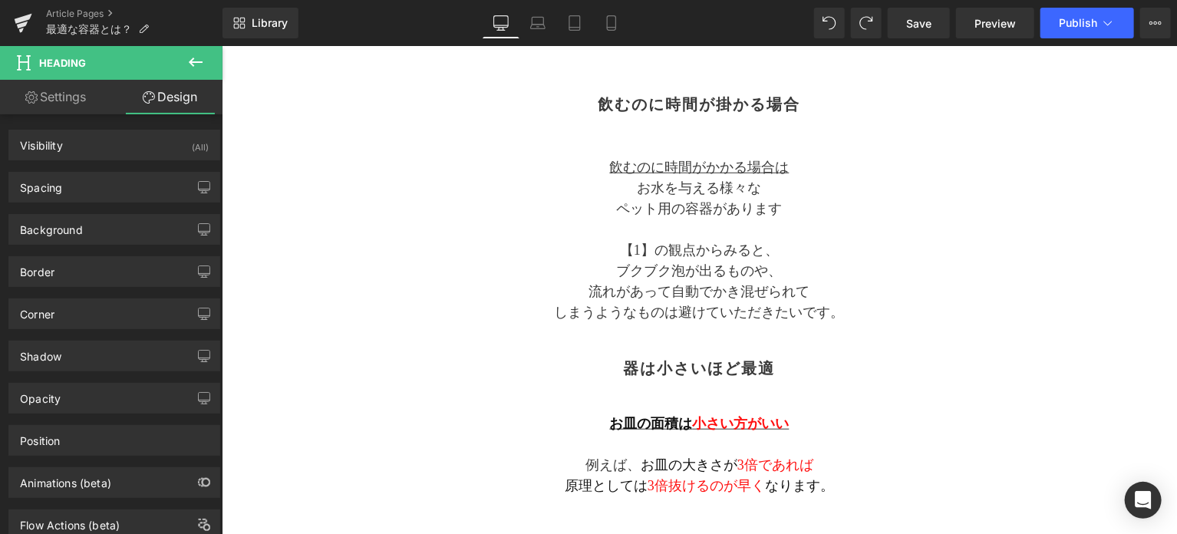
type input "0"
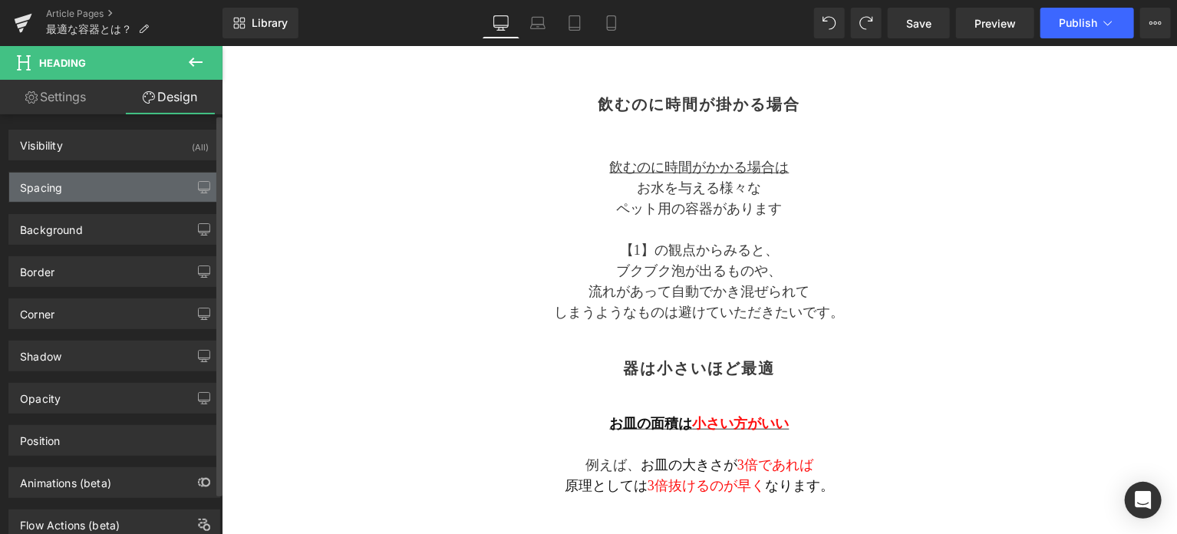
click at [123, 191] on div "Spacing" at bounding box center [114, 187] width 210 height 29
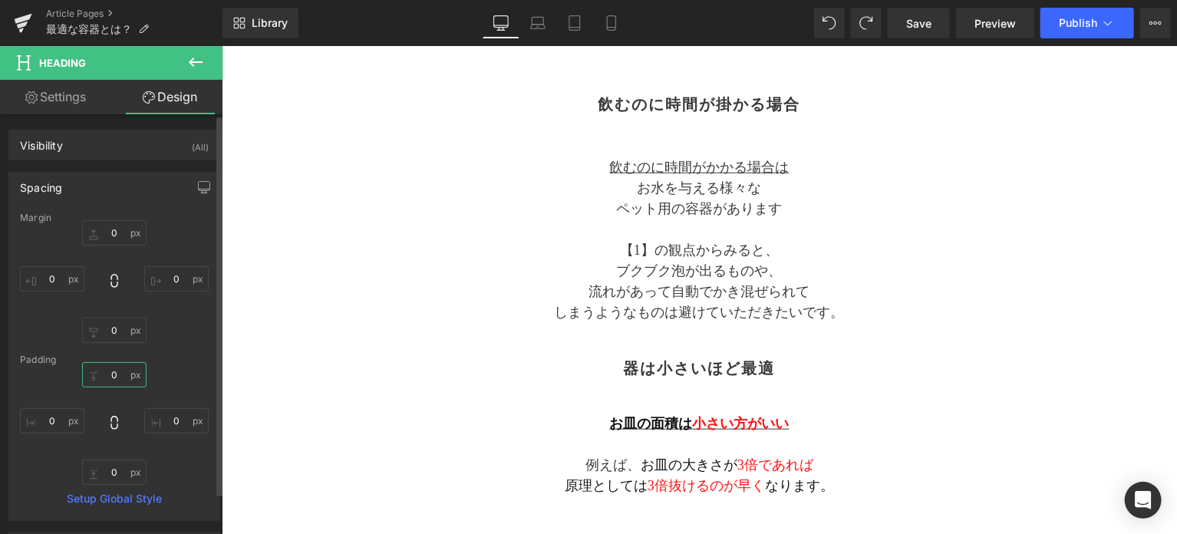
click at [123, 369] on input "0" at bounding box center [114, 374] width 64 height 25
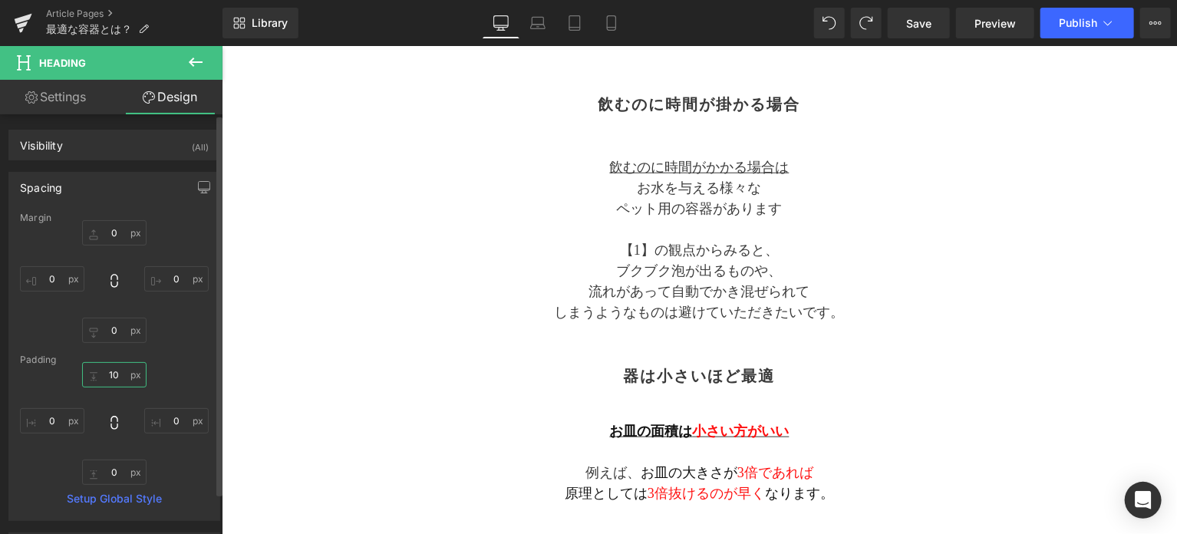
type input "10"
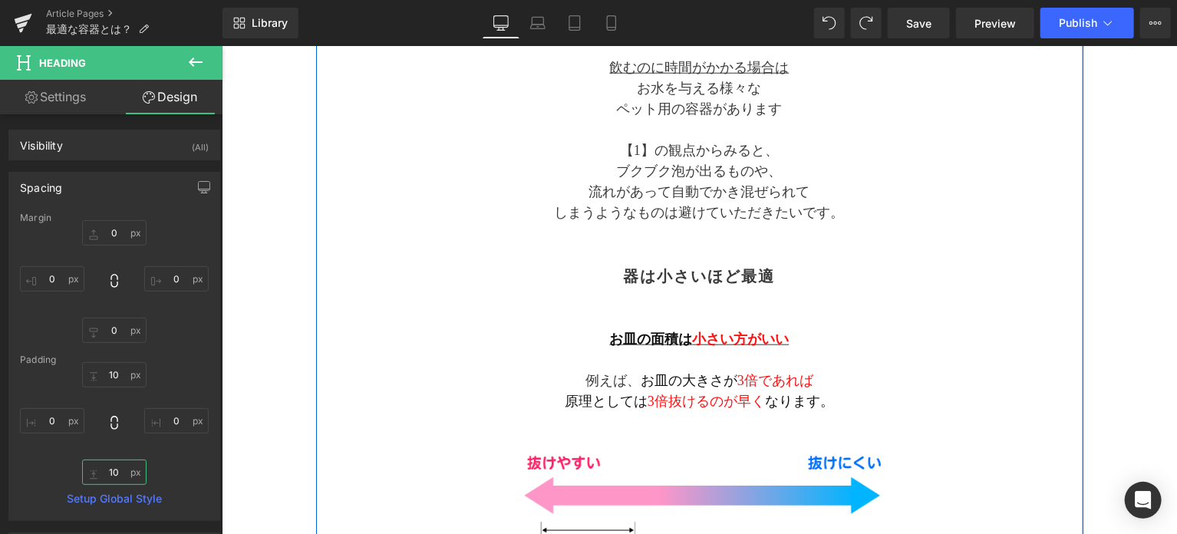
scroll to position [768, 0]
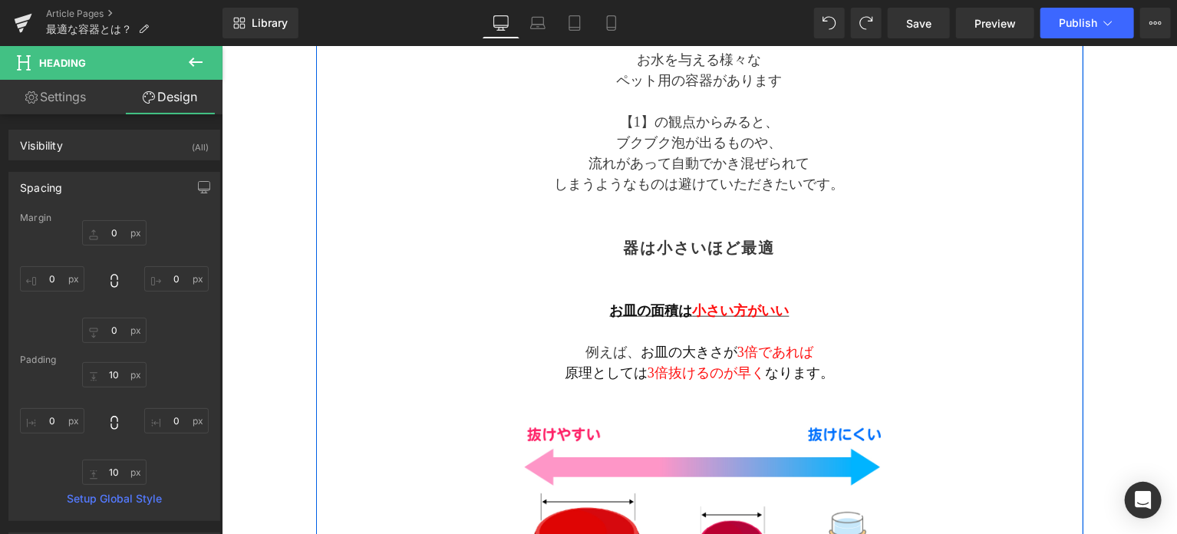
click at [603, 350] on p "例えば、 お皿の大きさが 3倍であれば" at bounding box center [699, 352] width 384 height 21
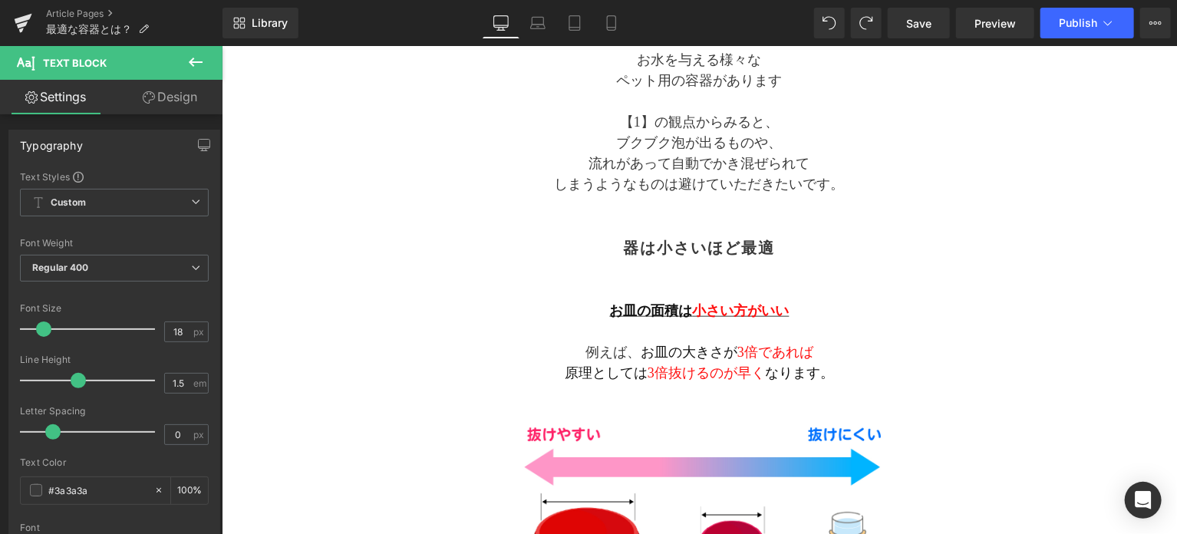
click at [180, 104] on link "Design" at bounding box center [169, 97] width 111 height 35
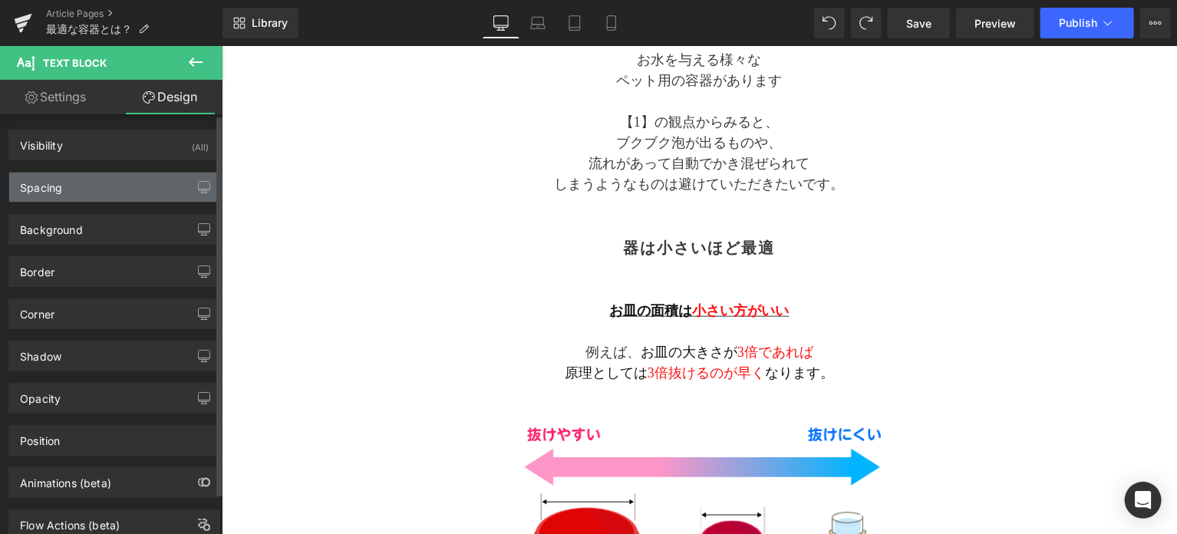
type input "20"
type input "0"
type input "20"
type input "0"
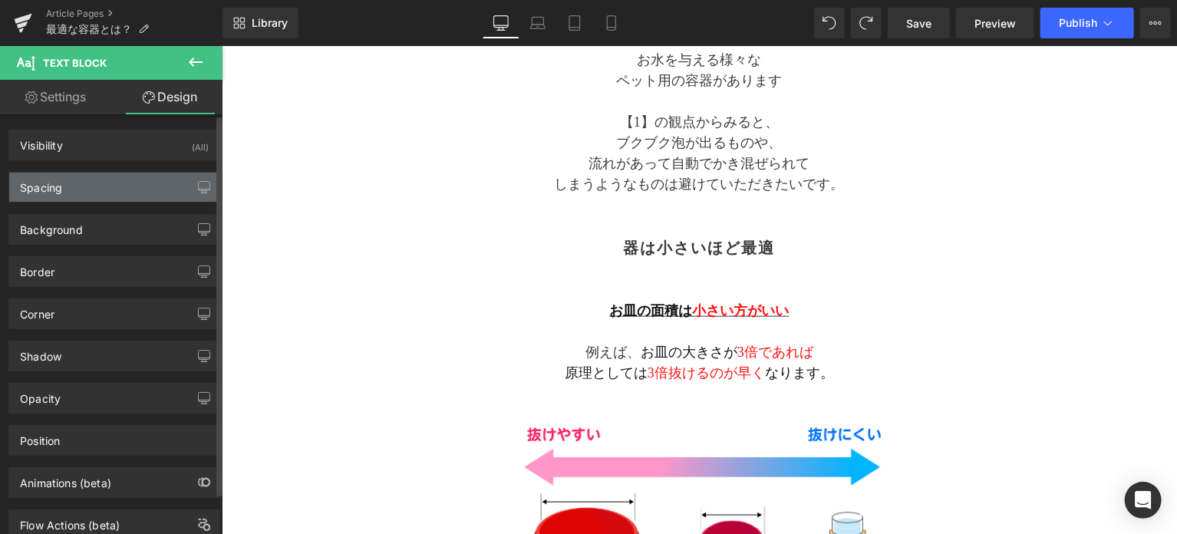
type input "0"
click at [94, 183] on div "Spacing" at bounding box center [114, 187] width 210 height 29
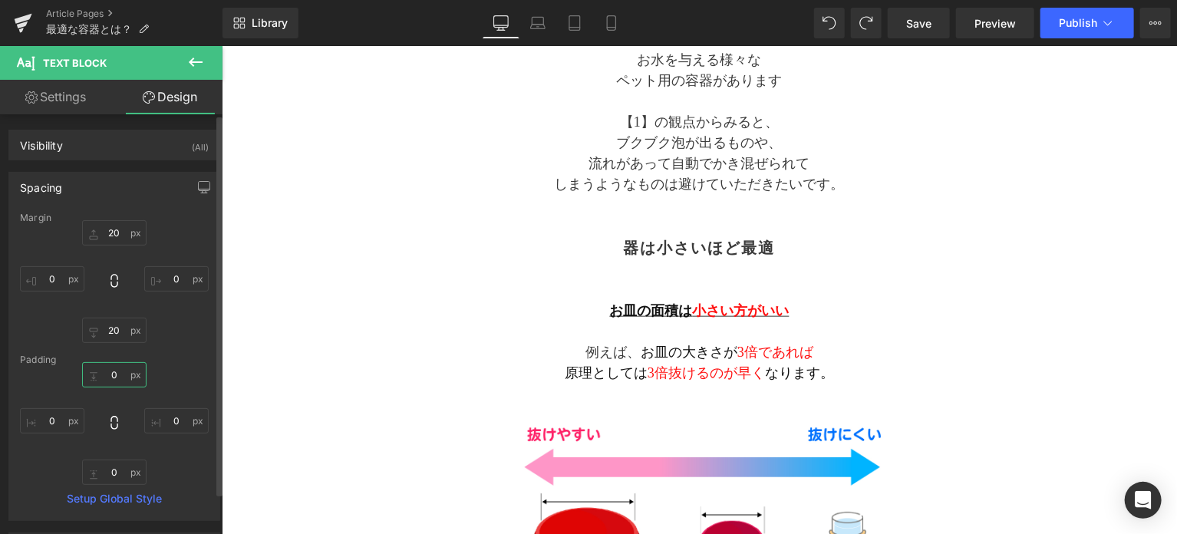
click at [118, 369] on input "0" at bounding box center [114, 374] width 64 height 25
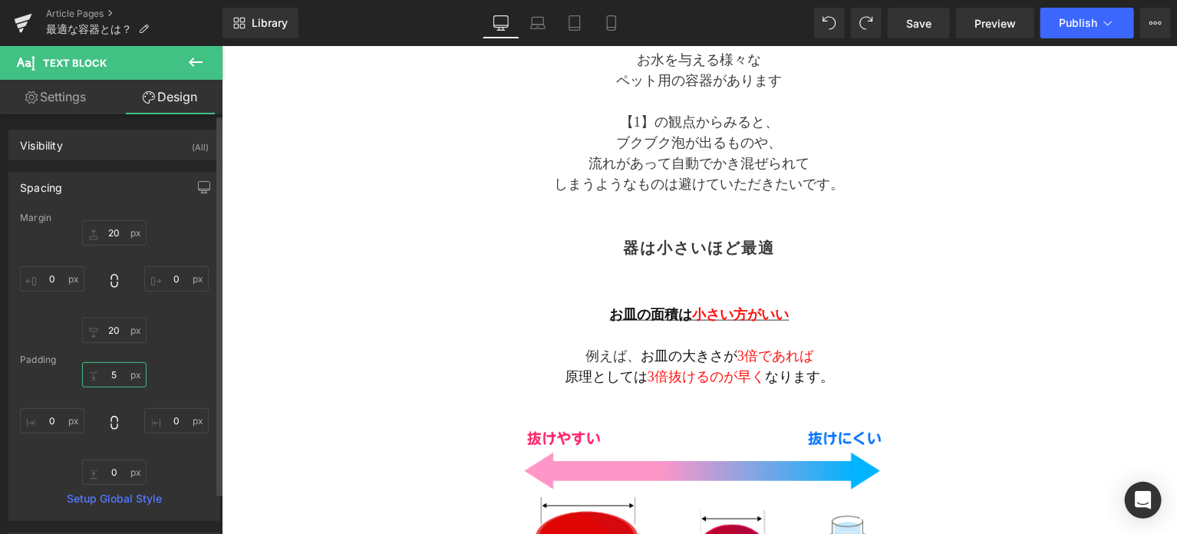
type input "5"
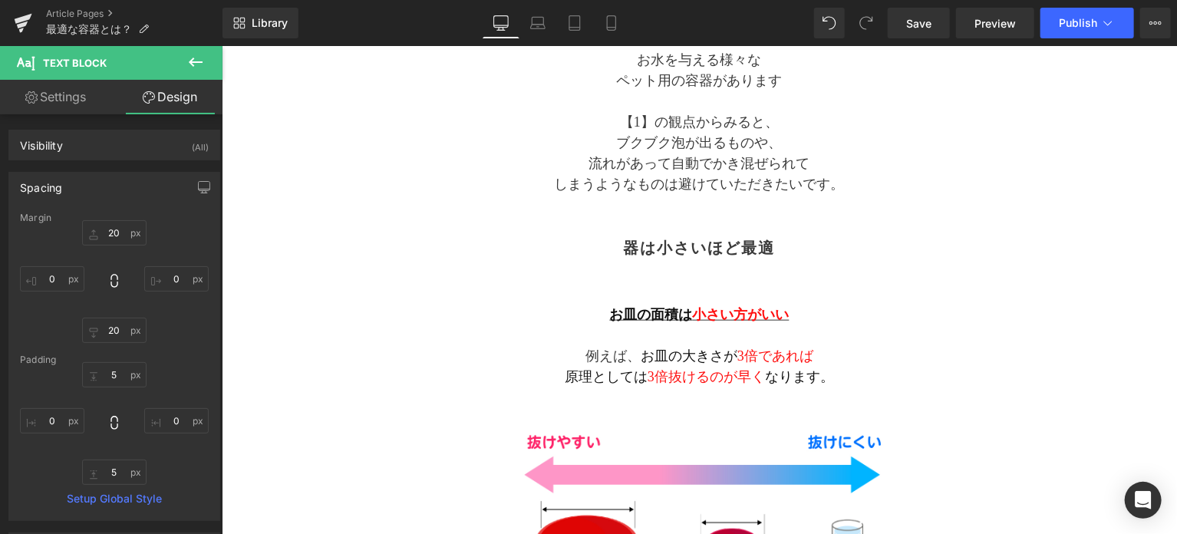
click at [409, 371] on div "Separator 与える容器はどんなのがいい？ Text Block Separator 容器選びの2つのポイント Heading 水素は最も軽く小さい気体…" at bounding box center [699, 445] width 768 height 1953
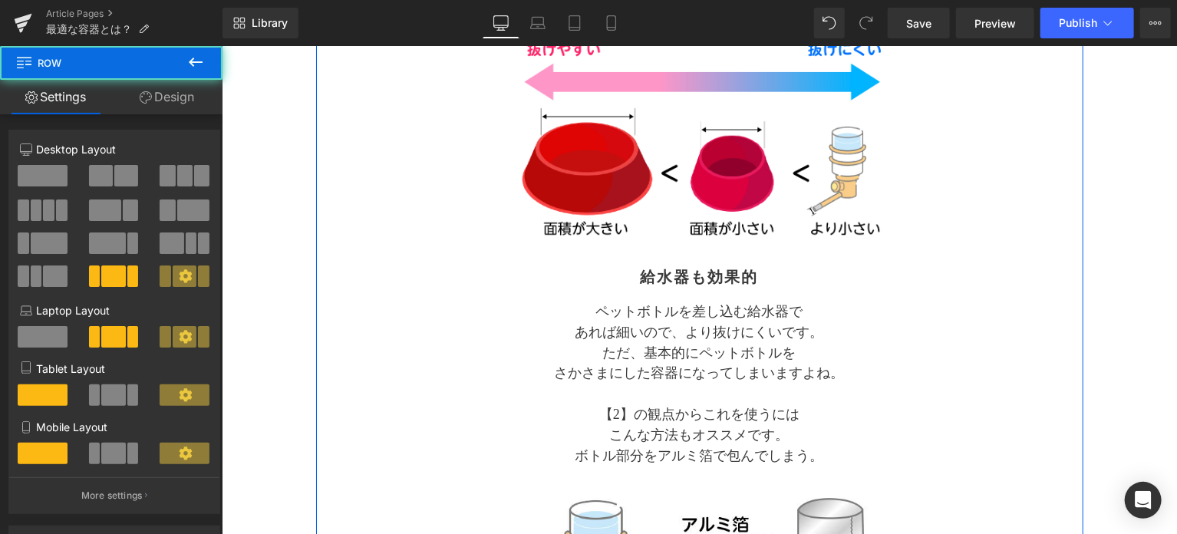
scroll to position [1279, 0]
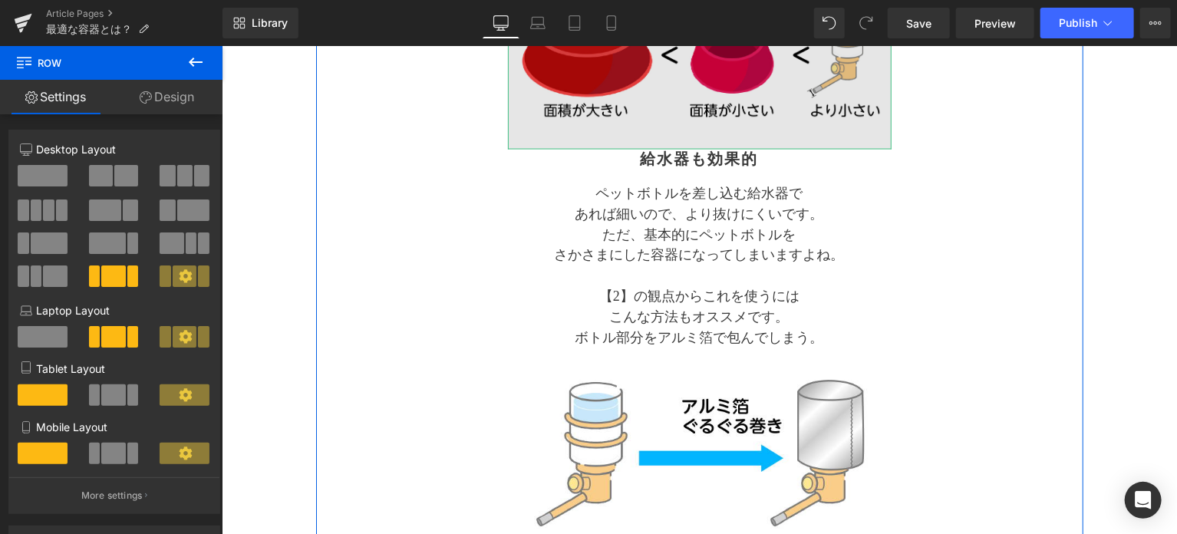
click at [681, 139] on img at bounding box center [699, 22] width 384 height 254
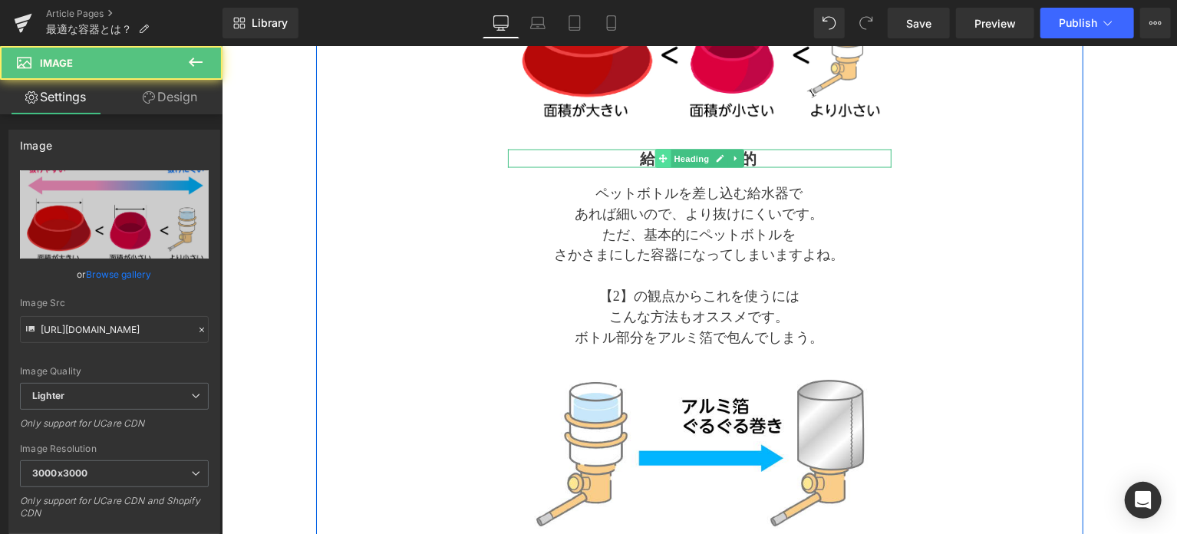
click at [666, 154] on span at bounding box center [662, 158] width 16 height 18
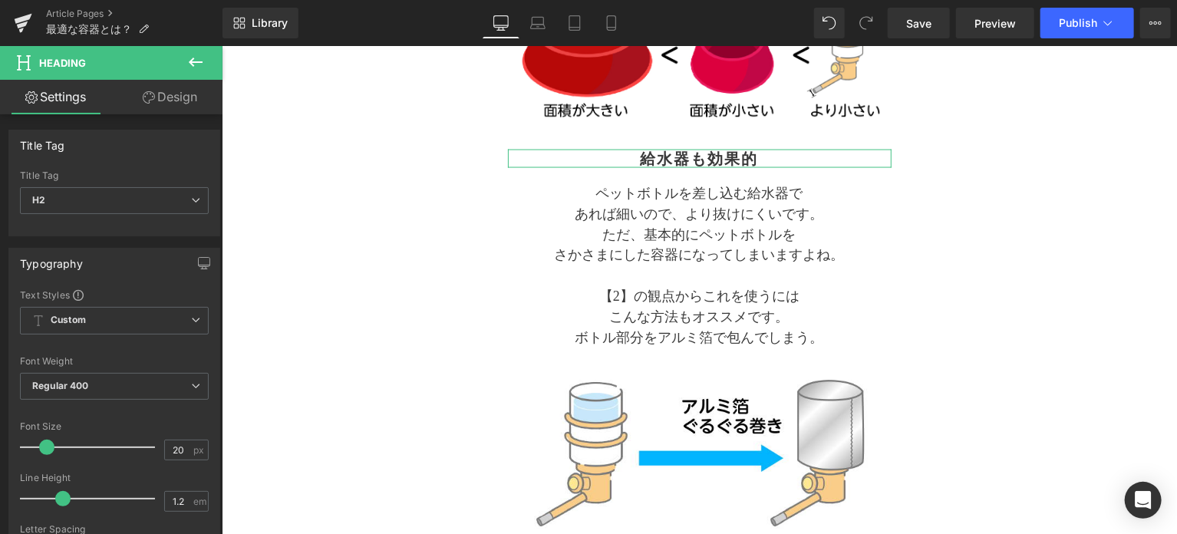
click at [186, 94] on link "Design" at bounding box center [169, 97] width 111 height 35
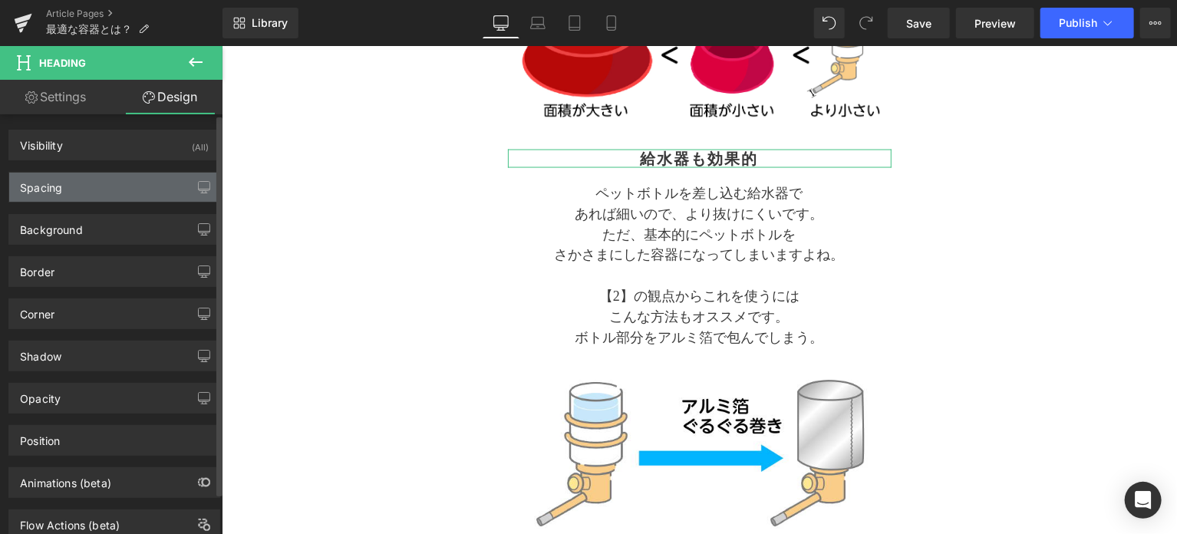
click at [79, 185] on div "Spacing" at bounding box center [114, 187] width 210 height 29
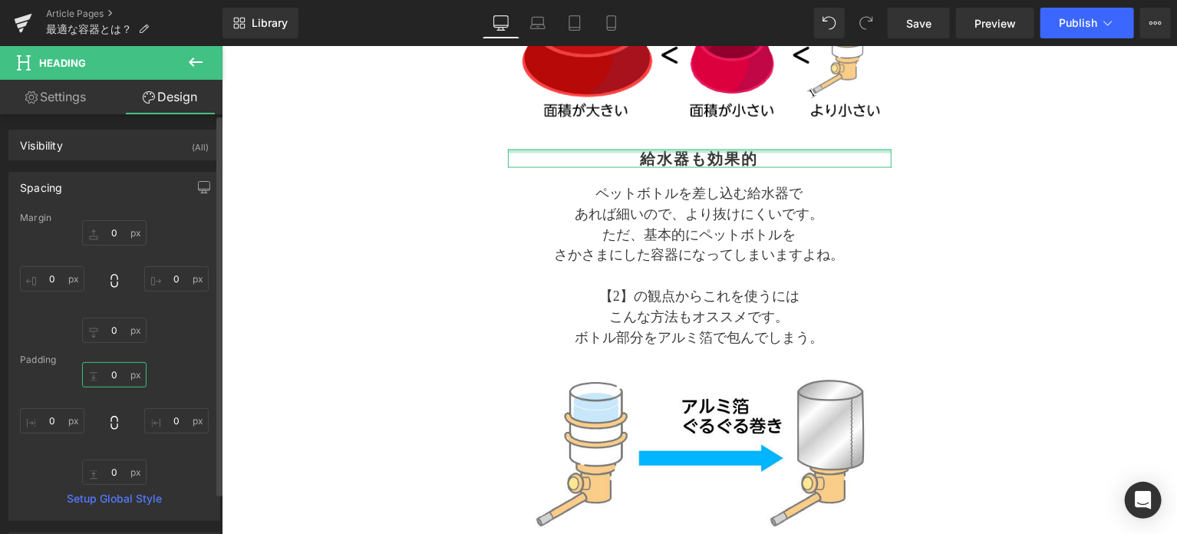
click at [116, 379] on input "0" at bounding box center [114, 374] width 64 height 25
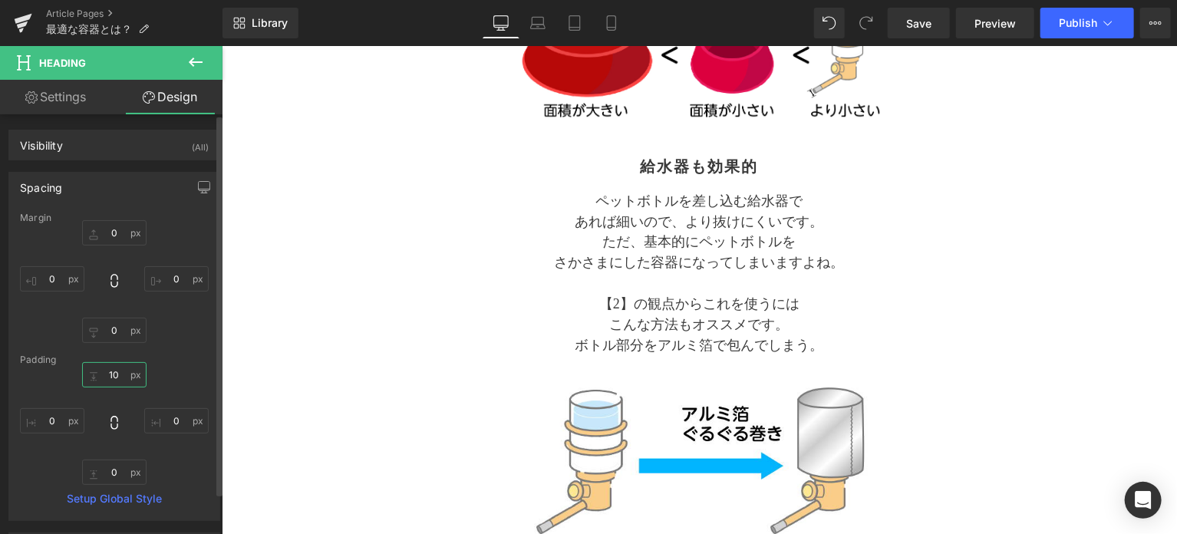
type input "10"
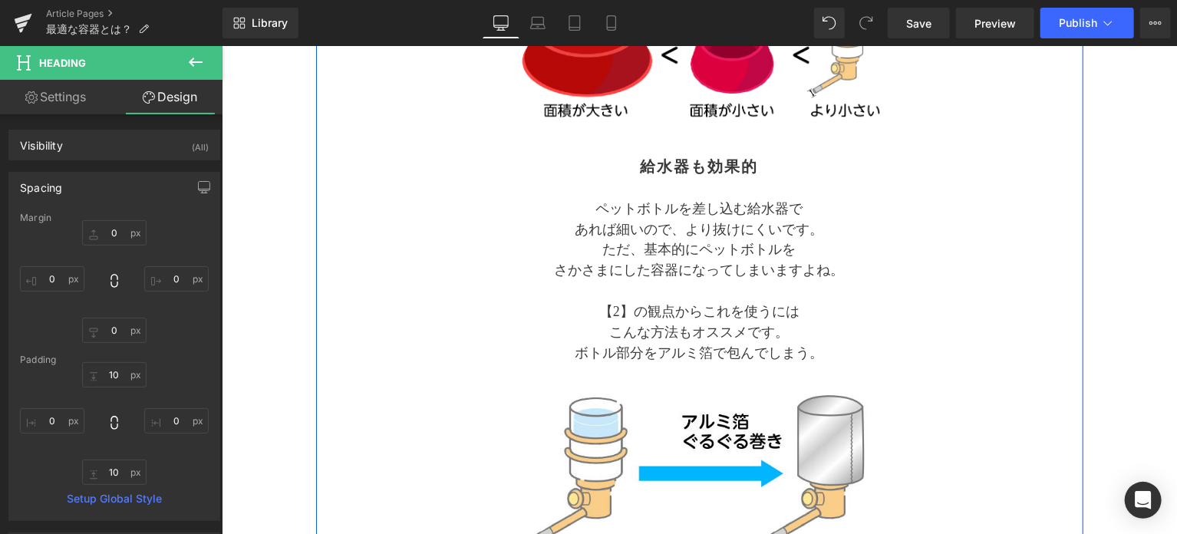
click at [679, 308] on p "【2】の観点からこれを使うには" at bounding box center [699, 312] width 384 height 21
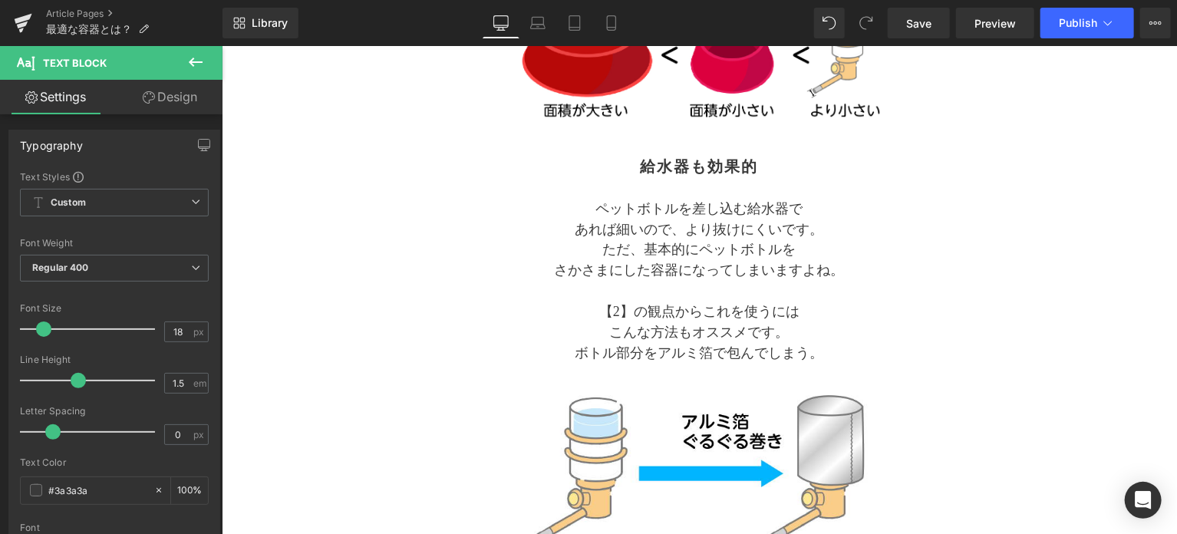
click at [177, 101] on link "Design" at bounding box center [169, 97] width 111 height 35
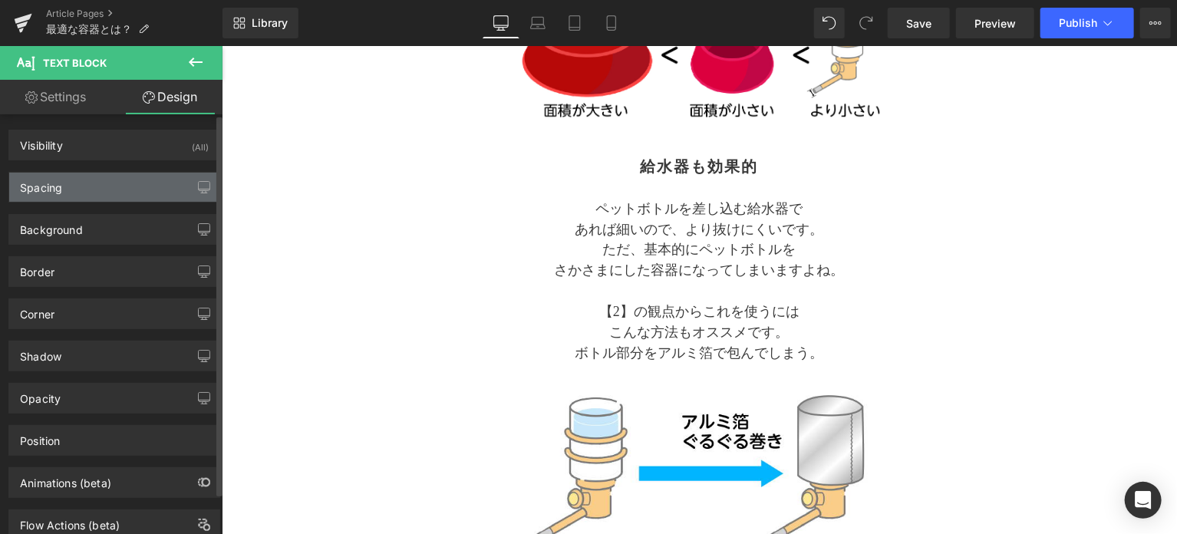
click at [88, 183] on div "Spacing" at bounding box center [114, 187] width 210 height 29
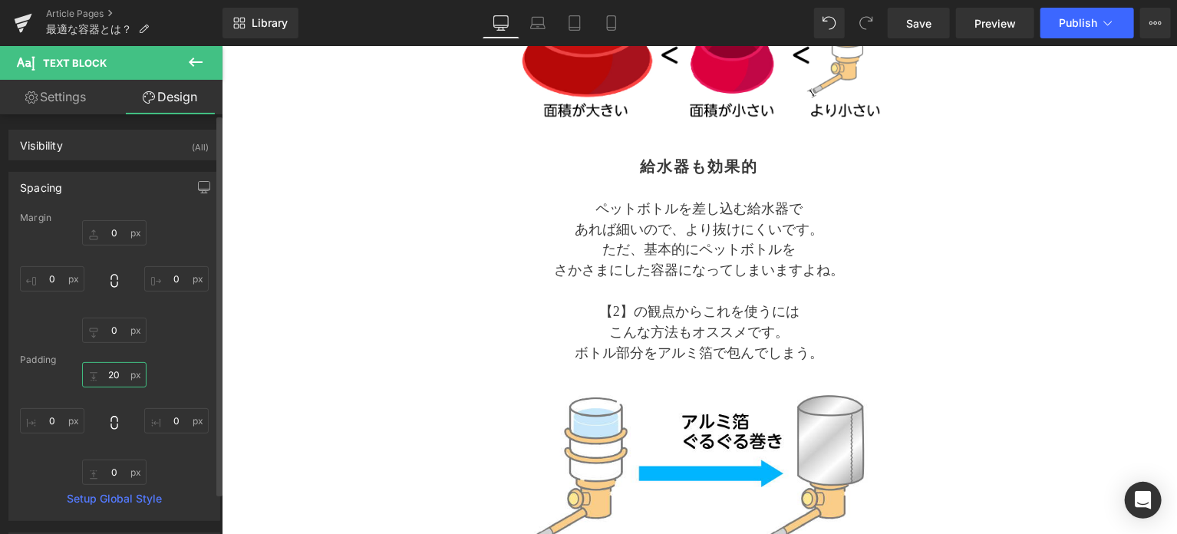
click at [122, 377] on input "20" at bounding box center [114, 374] width 64 height 25
click at [124, 375] on input "20" at bounding box center [114, 374] width 64 height 25
type input "2"
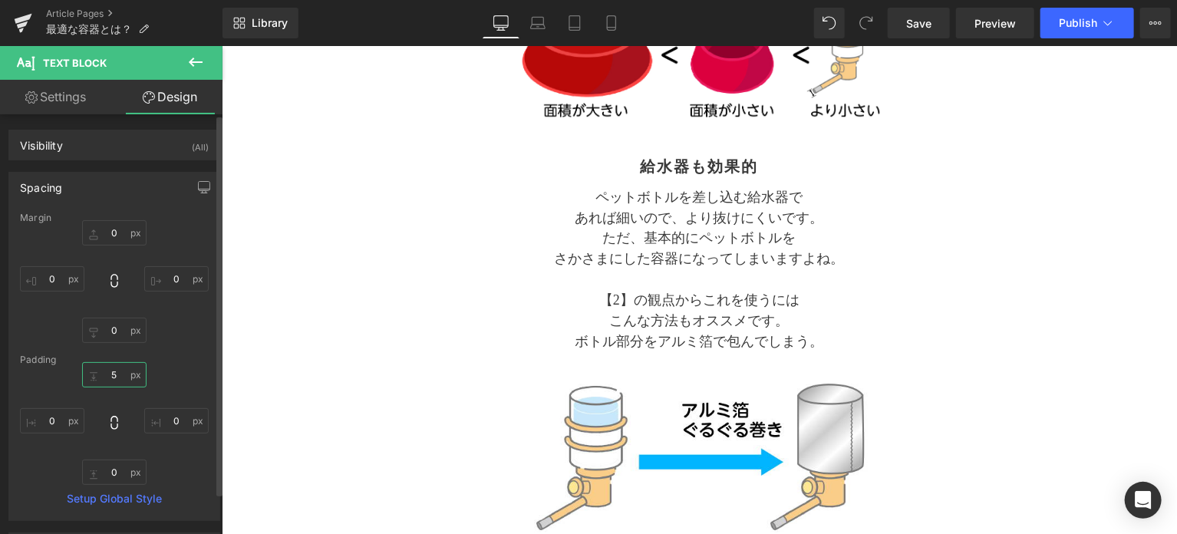
type input "5"
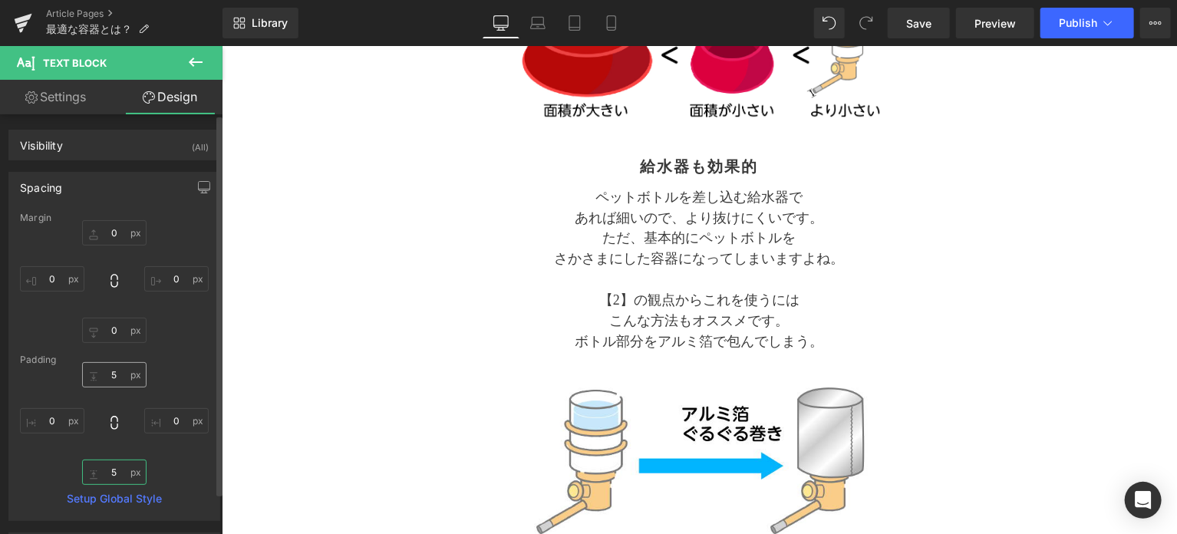
type input "5"
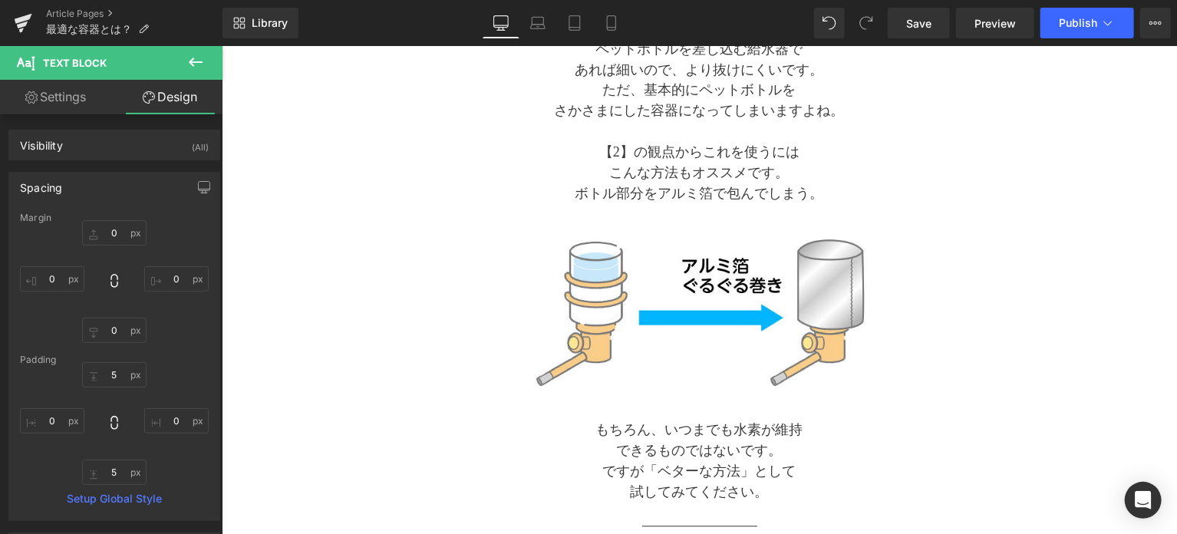
scroll to position [1535, 0]
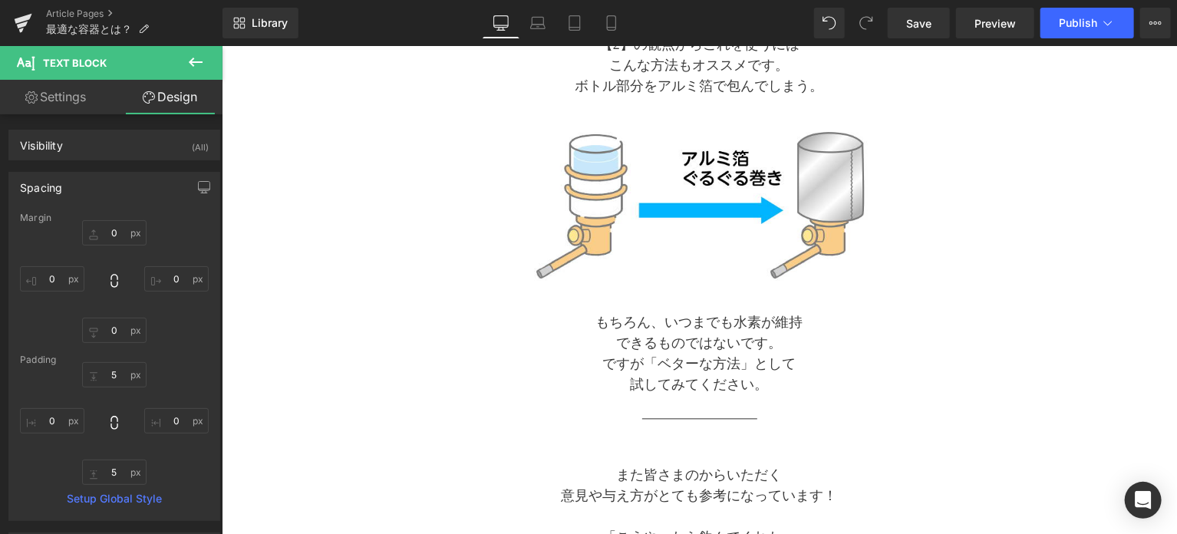
click at [643, 334] on p "できるものではないです。" at bounding box center [699, 342] width 384 height 21
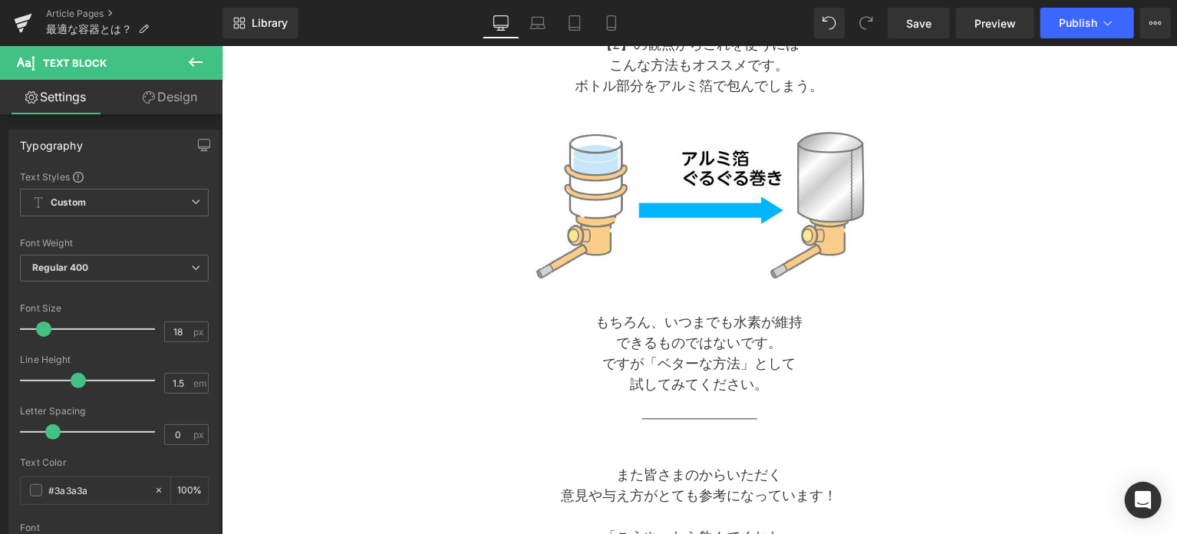
click at [166, 98] on link "Design" at bounding box center [169, 97] width 111 height 35
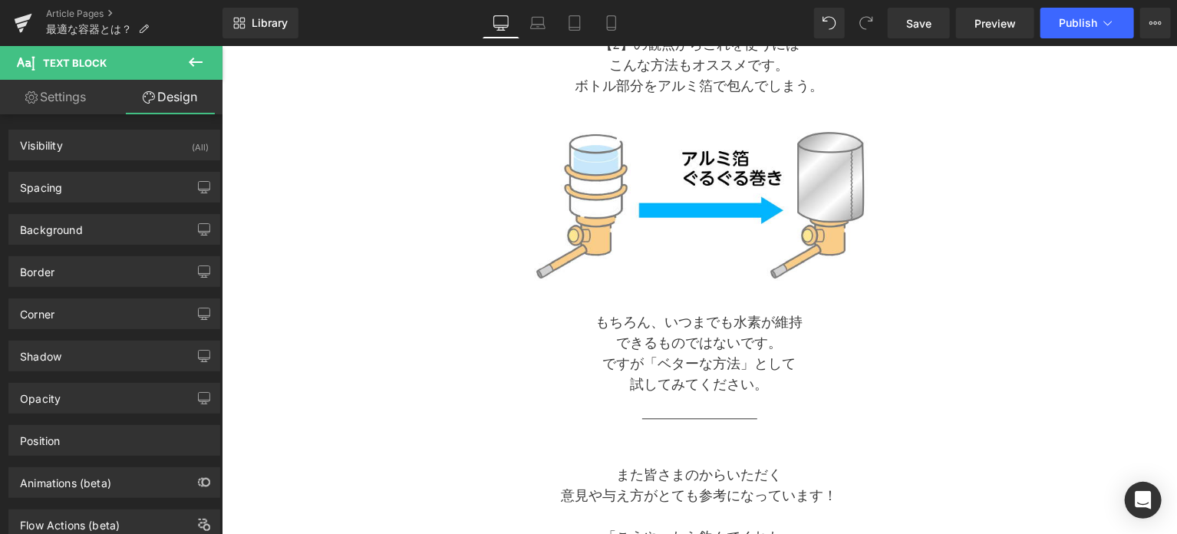
click at [109, 192] on div "Spacing" at bounding box center [114, 187] width 210 height 29
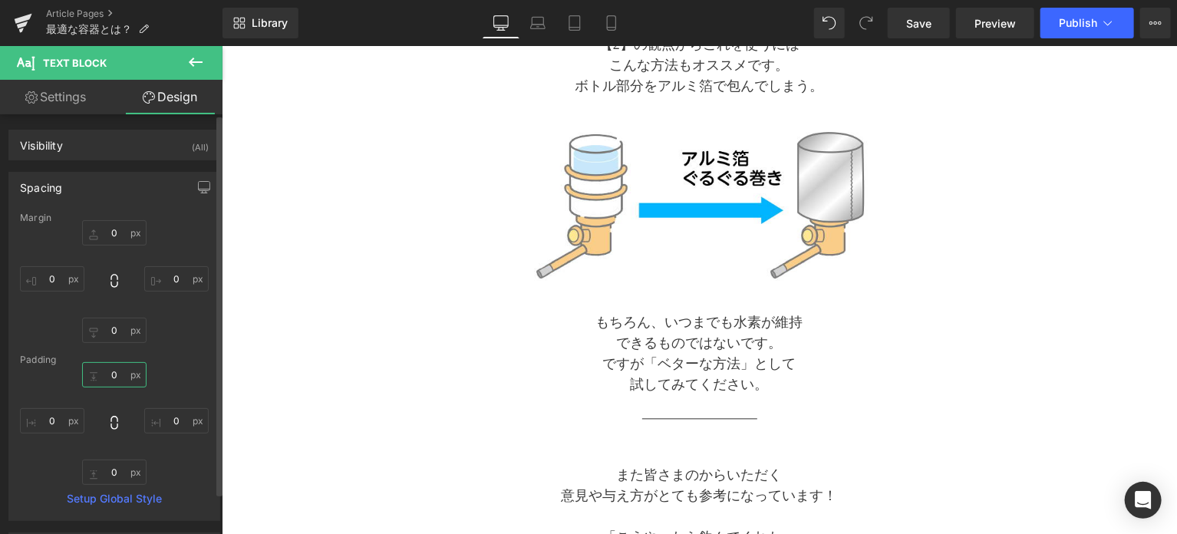
click at [120, 381] on input "0" at bounding box center [114, 374] width 64 height 25
type input "5"
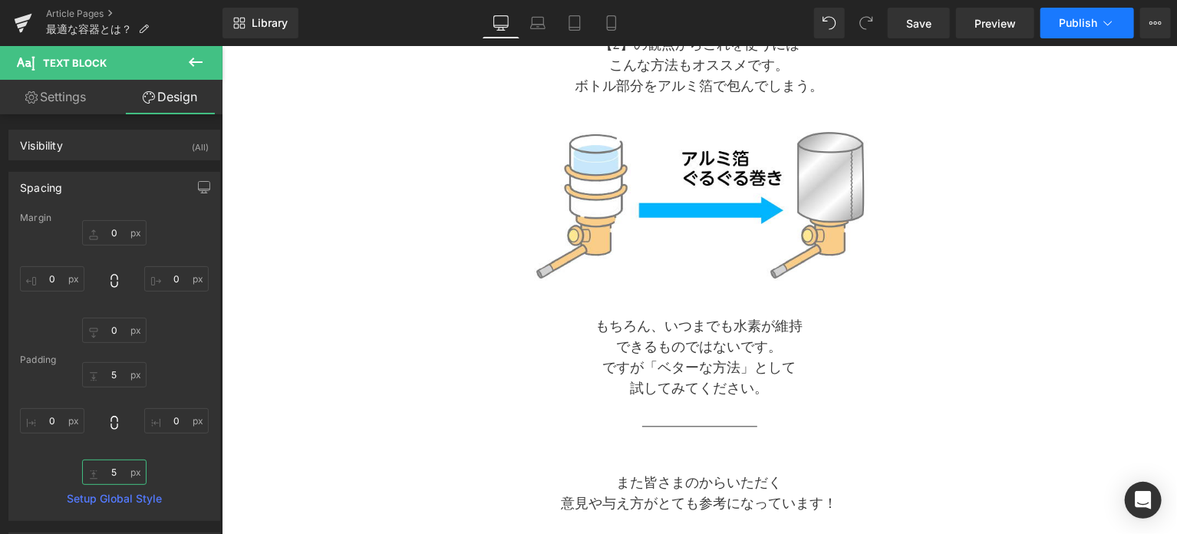
type input "5"
click at [1087, 35] on button "Publish" at bounding box center [1088, 23] width 94 height 31
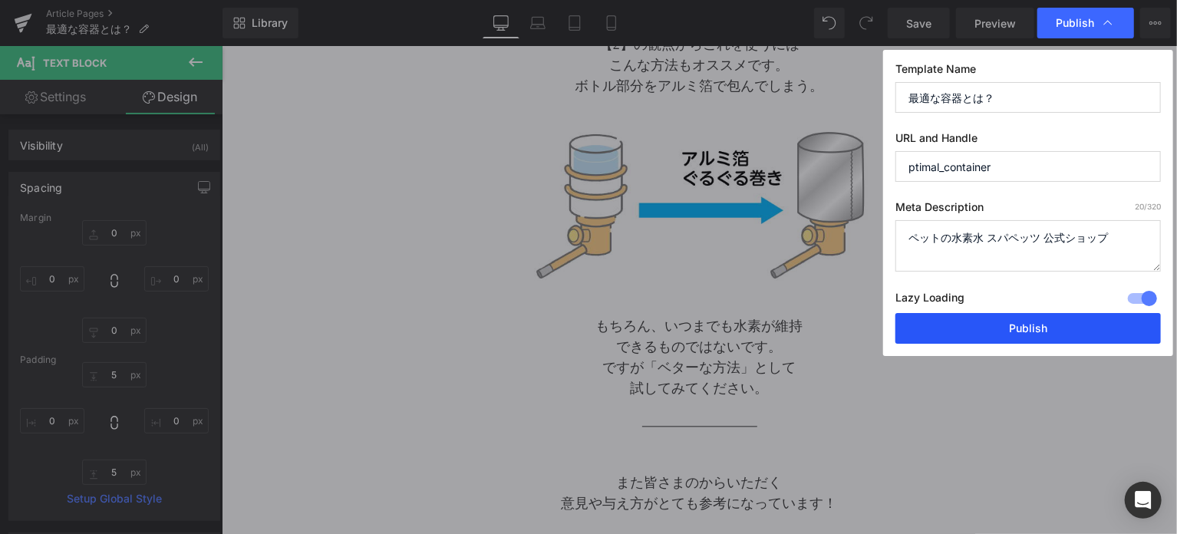
click at [1028, 322] on button "Publish" at bounding box center [1029, 328] width 266 height 31
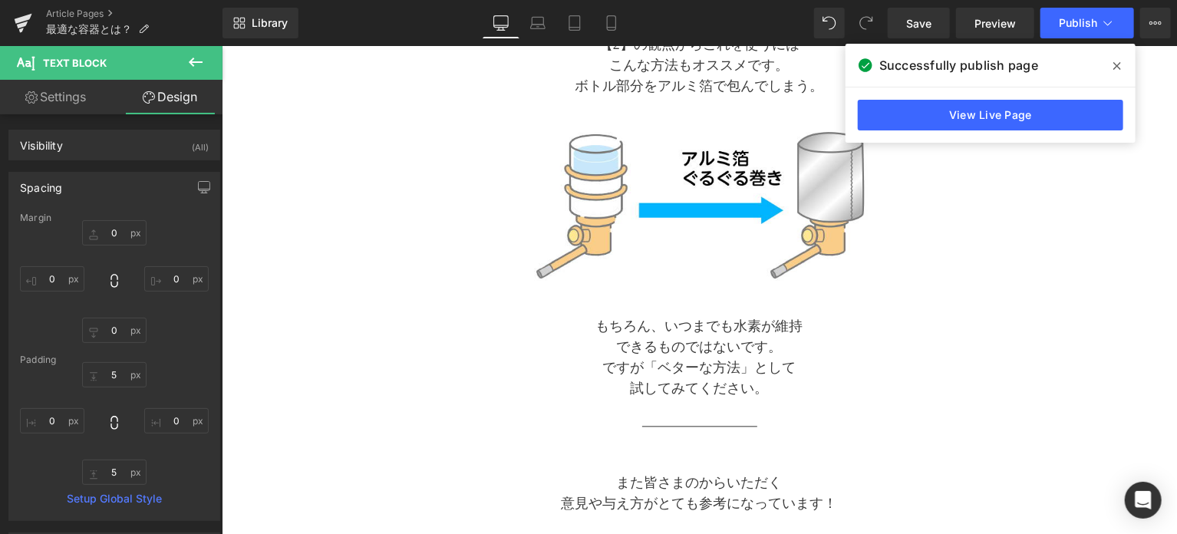
click at [1119, 70] on icon at bounding box center [1118, 66] width 8 height 12
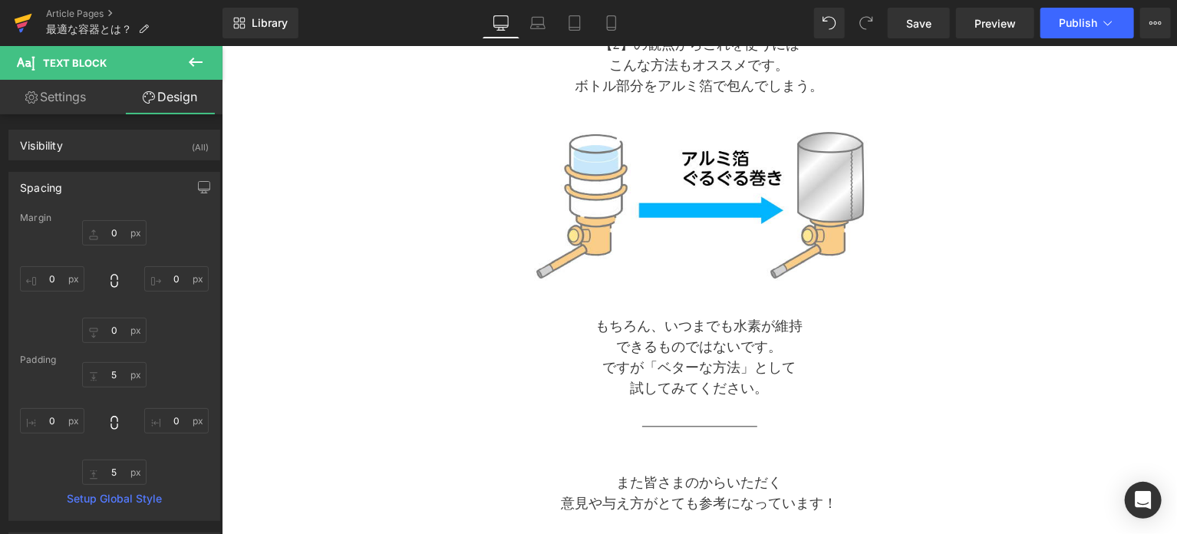
click at [26, 31] on icon at bounding box center [23, 23] width 18 height 38
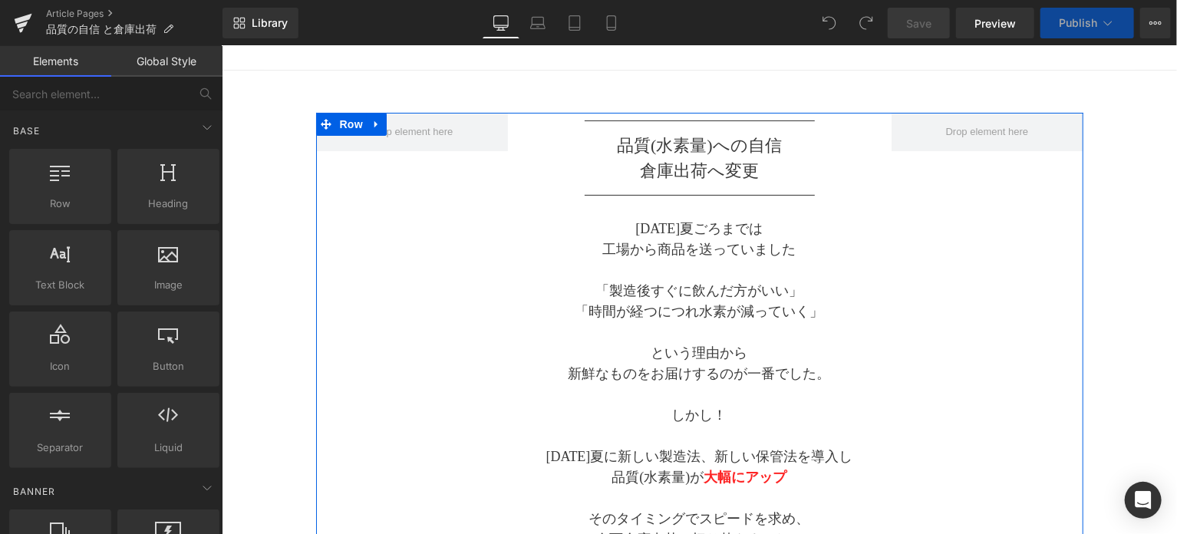
scroll to position [127, 0]
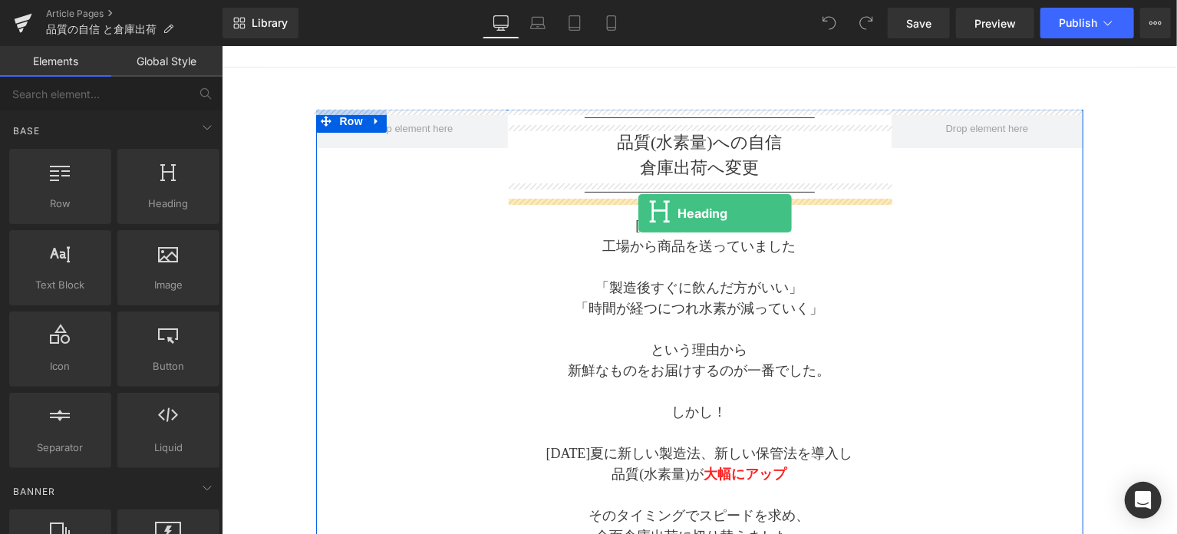
drag, startPoint x: 391, startPoint y: 235, endPoint x: 638, endPoint y: 212, distance: 247.5
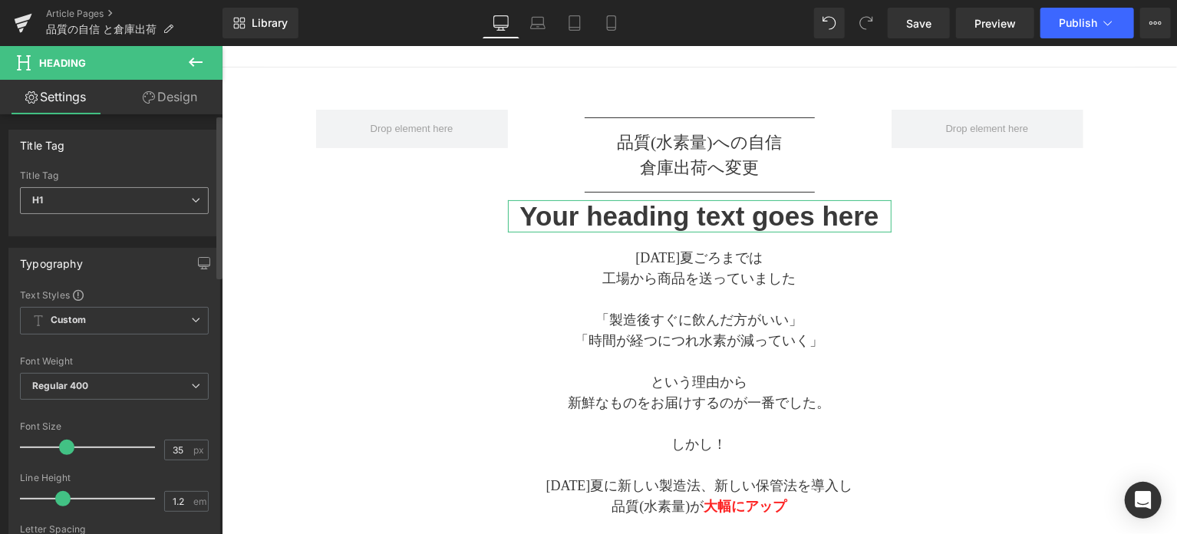
click at [172, 199] on span "H1" at bounding box center [114, 200] width 189 height 27
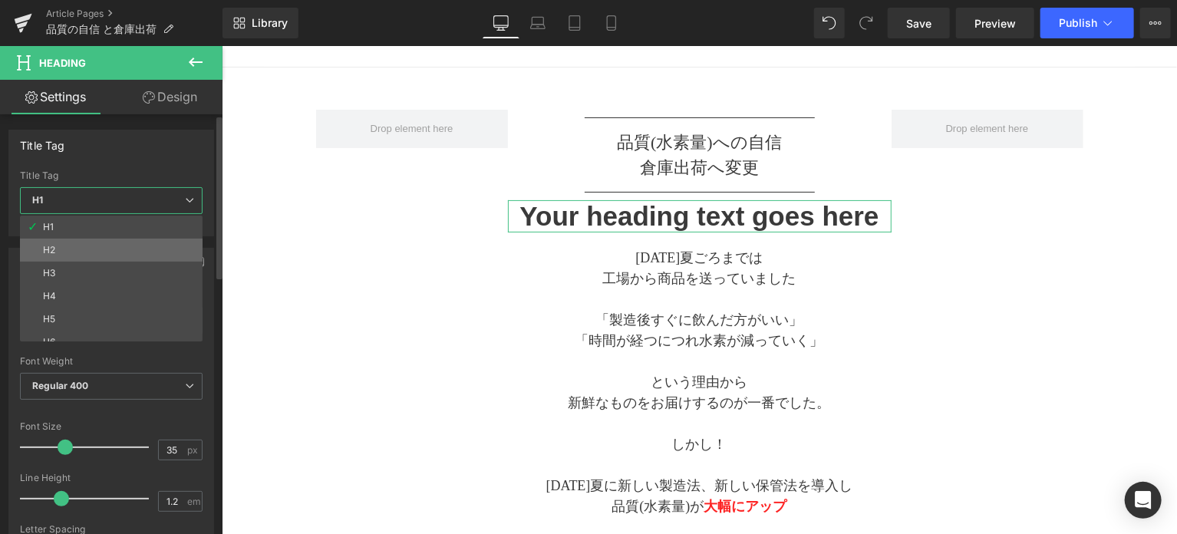
click at [159, 243] on li "H2" at bounding box center [115, 250] width 190 height 23
type input "20"
type input "2"
type input "100"
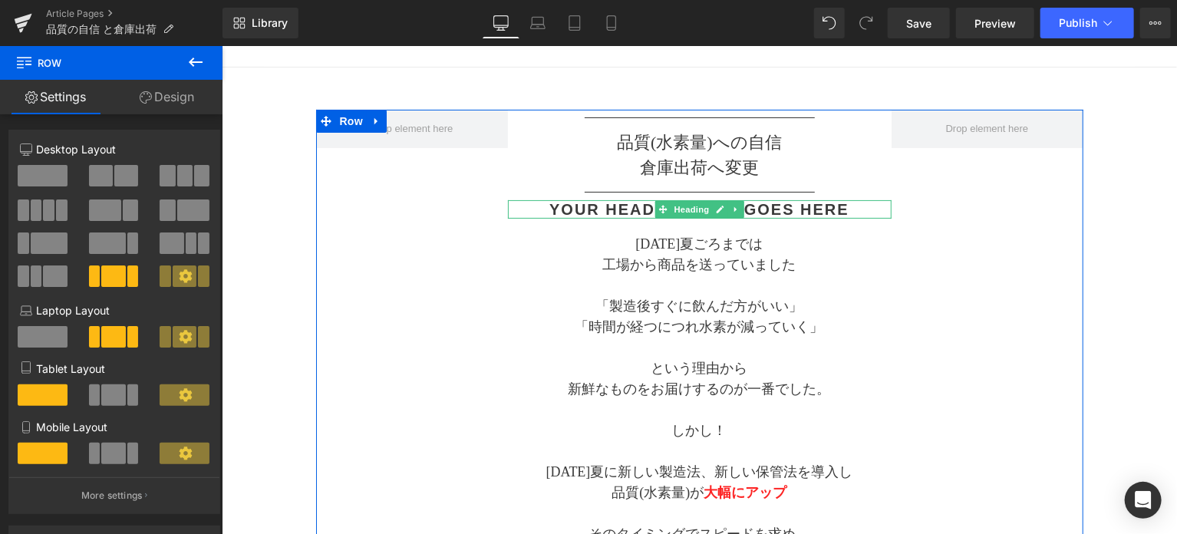
click at [756, 206] on h2 "Your heading text goes here" at bounding box center [699, 209] width 384 height 18
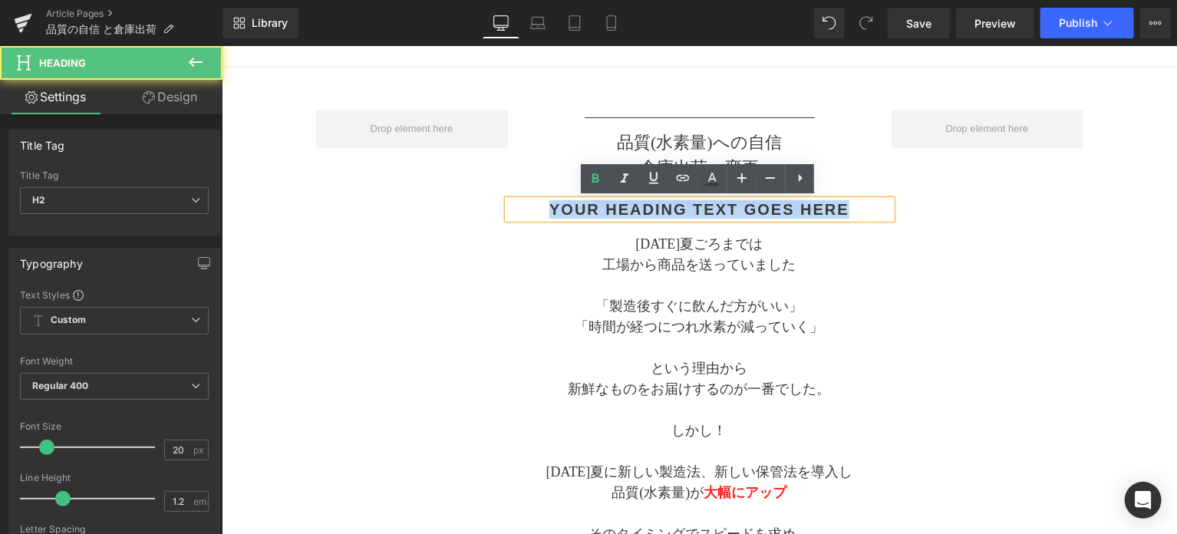
drag, startPoint x: 844, startPoint y: 206, endPoint x: 539, endPoint y: 212, distance: 305.5
click at [539, 212] on h2 "Your heading text goes here" at bounding box center [699, 209] width 384 height 18
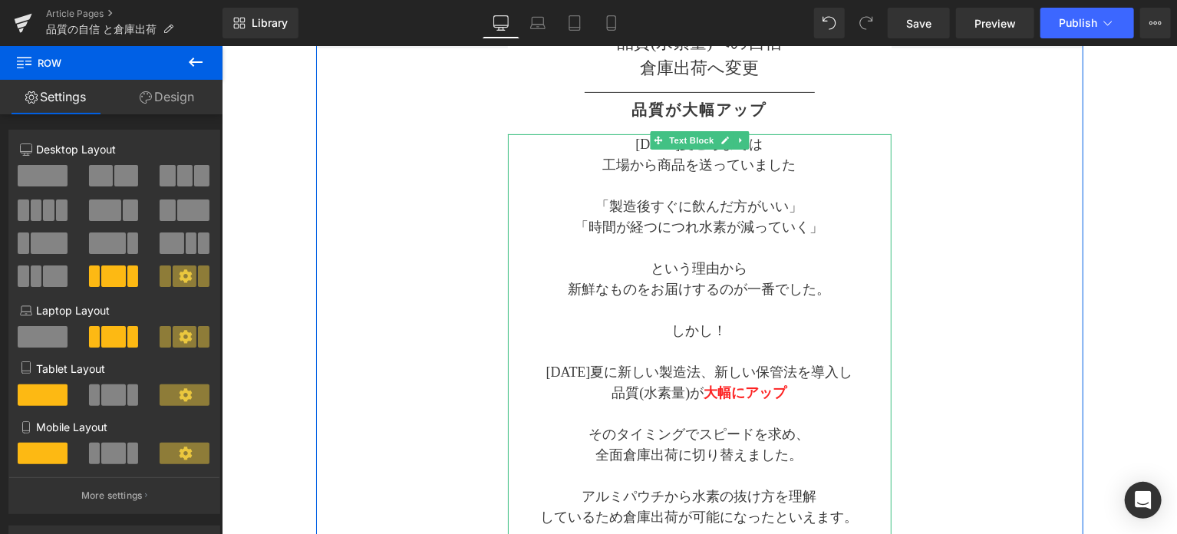
scroll to position [256, 0]
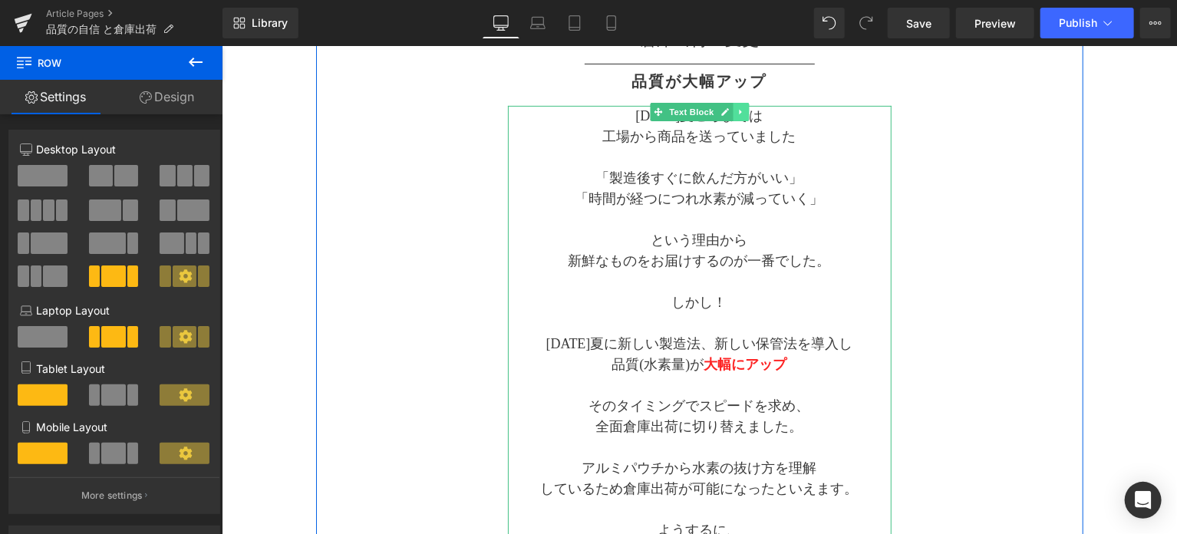
click at [736, 114] on link at bounding box center [740, 111] width 16 height 18
click at [729, 112] on icon at bounding box center [732, 111] width 8 height 9
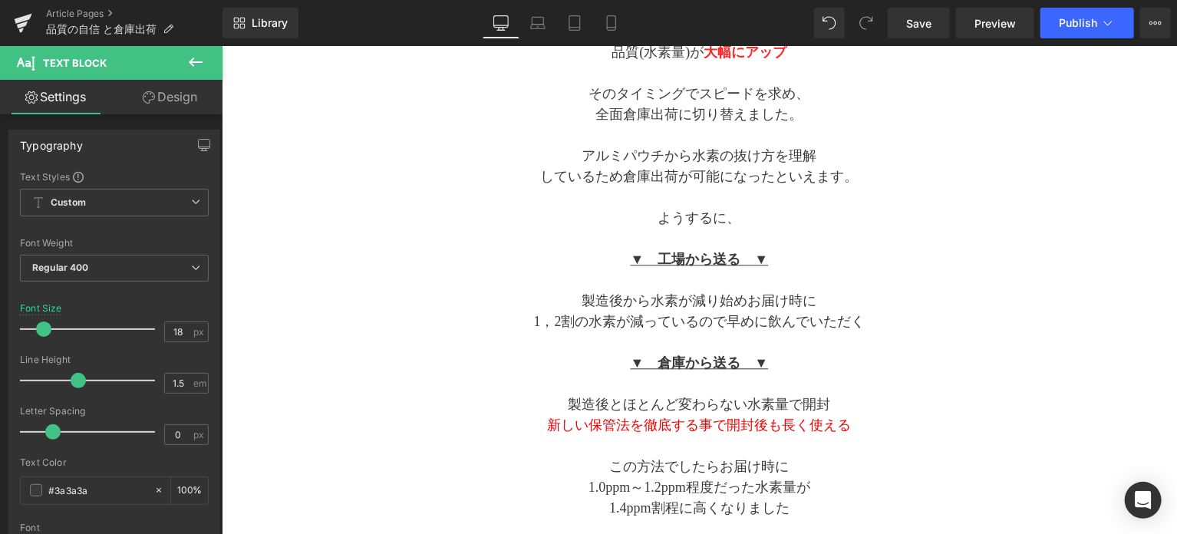
scroll to position [1491, 0]
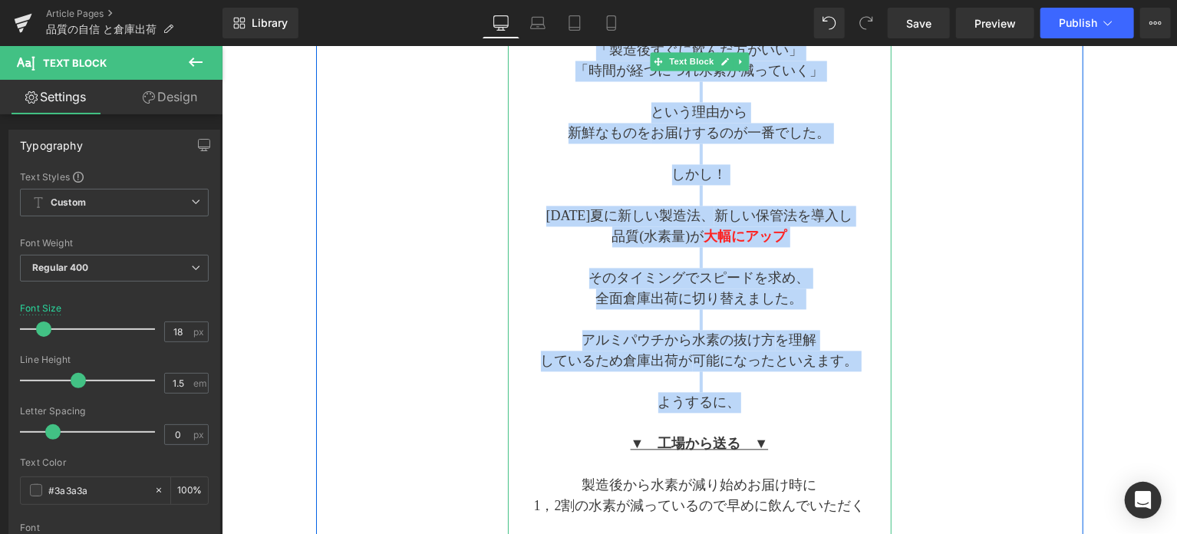
drag, startPoint x: 587, startPoint y: 196, endPoint x: 800, endPoint y: 393, distance: 290.0
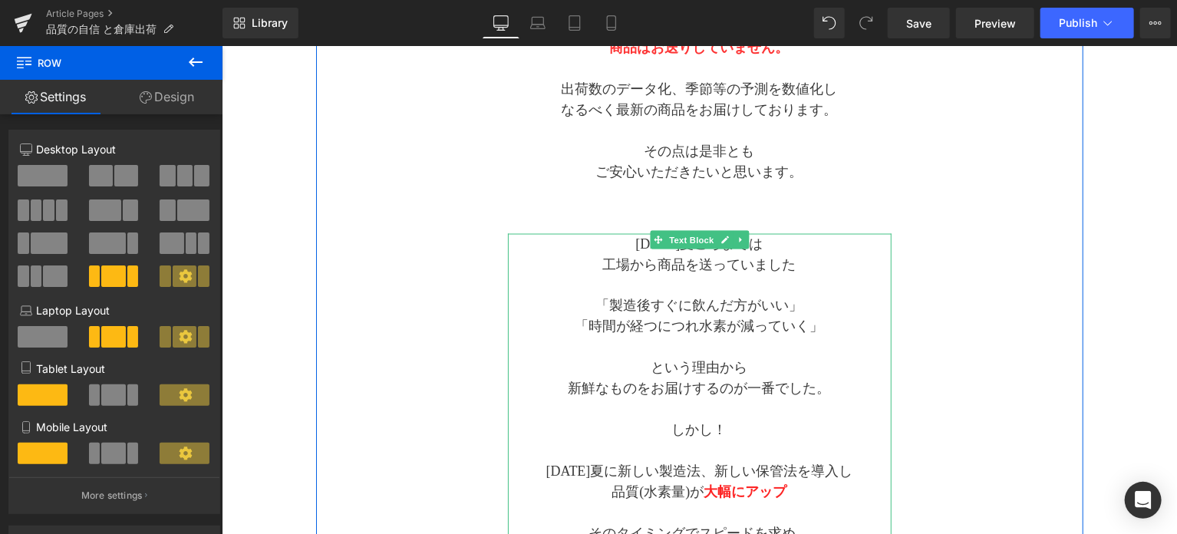
scroll to position [1108, 0]
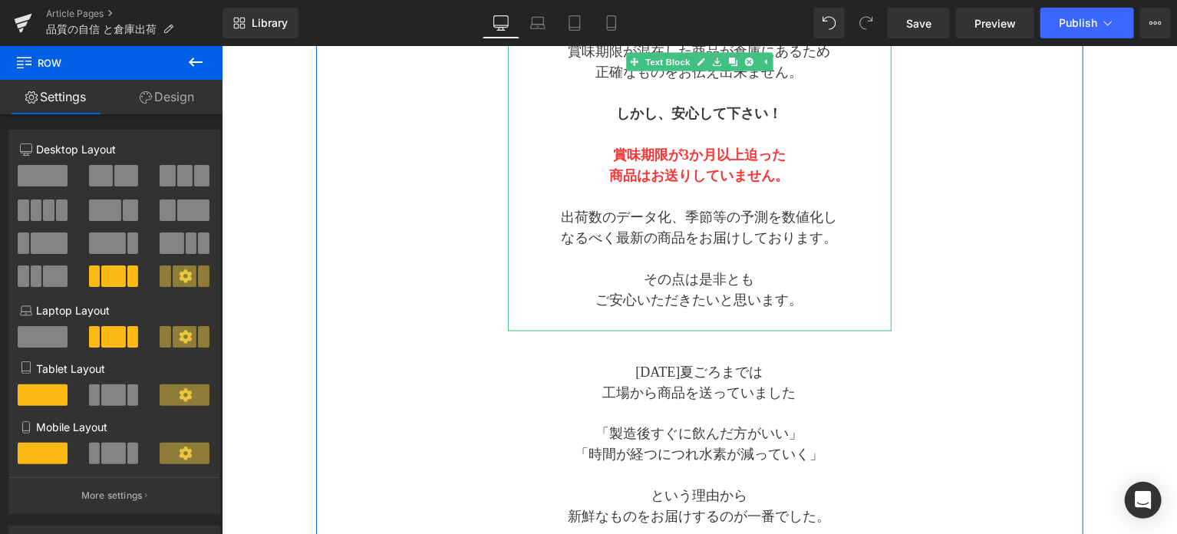
click at [807, 304] on p "ご安心いただきたいと思います。" at bounding box center [699, 299] width 384 height 21
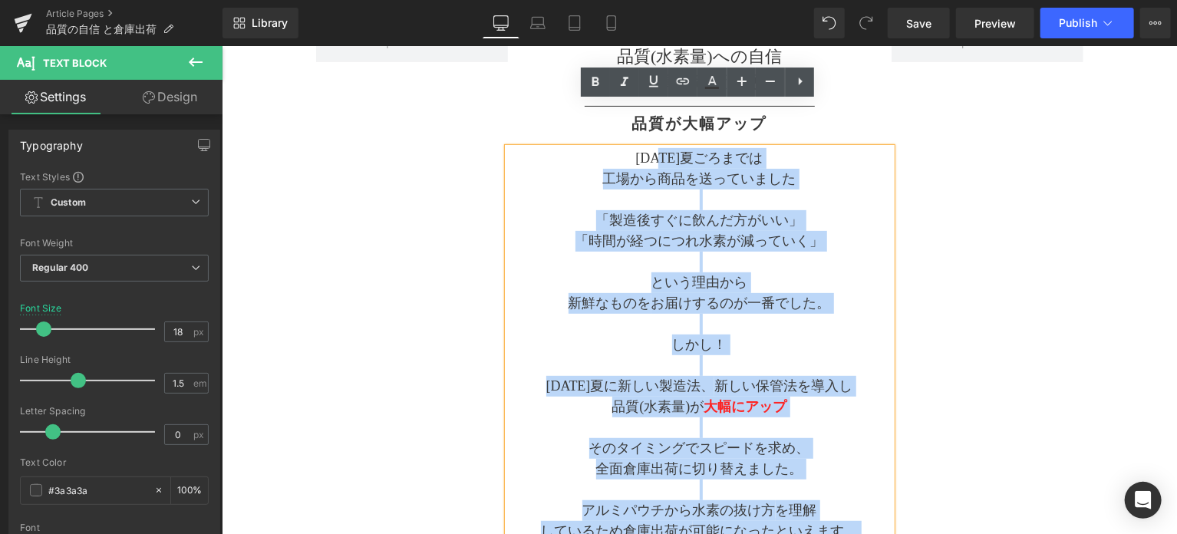
scroll to position [200, 0]
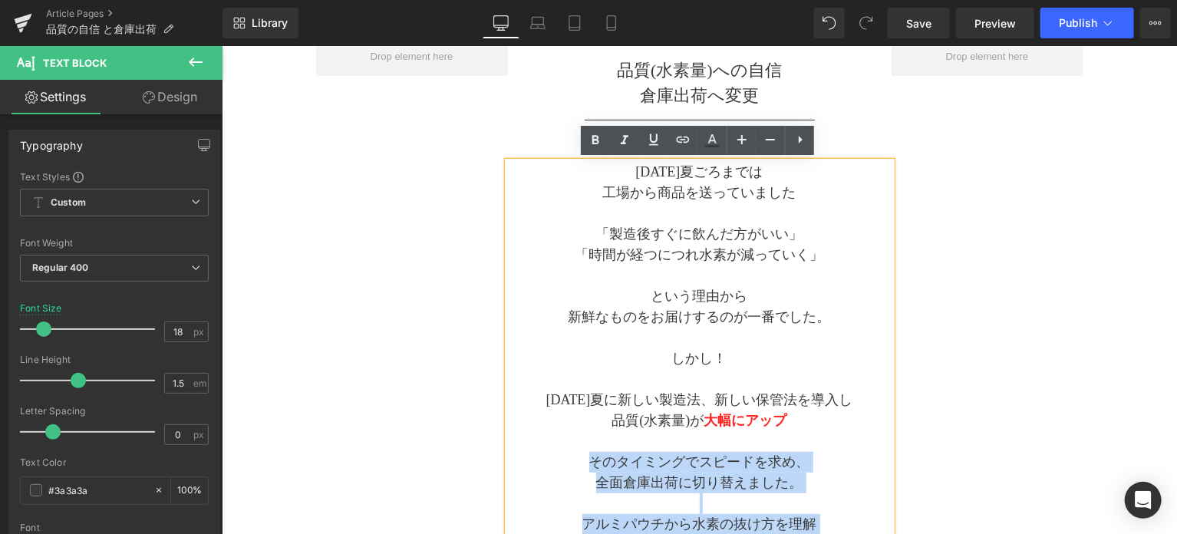
drag, startPoint x: 798, startPoint y: 301, endPoint x: 586, endPoint y: 455, distance: 262.1
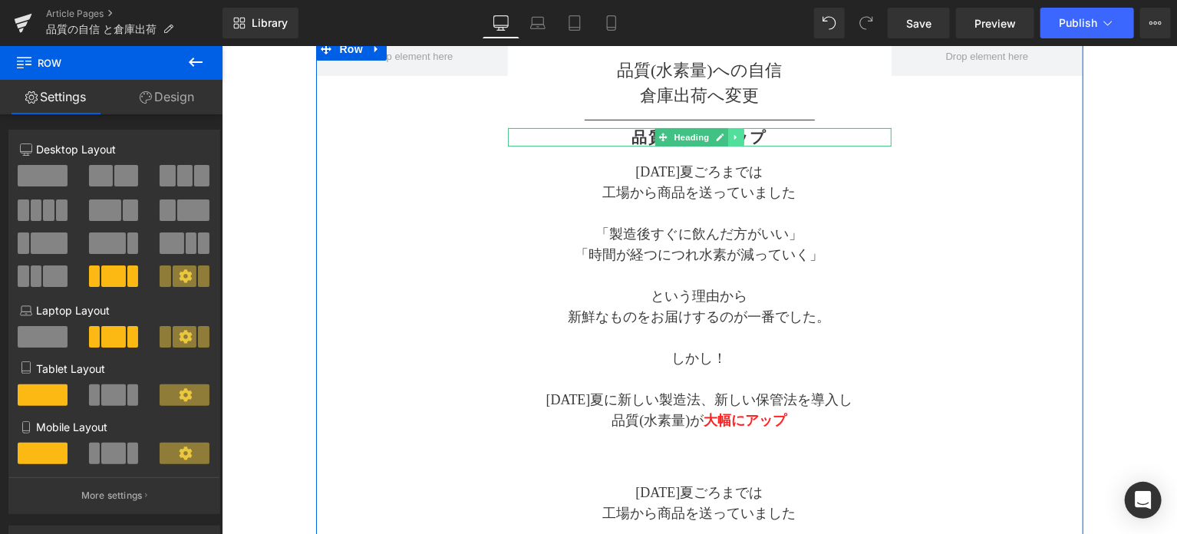
click at [735, 140] on icon at bounding box center [735, 136] width 8 height 9
click at [725, 137] on icon at bounding box center [727, 136] width 8 height 8
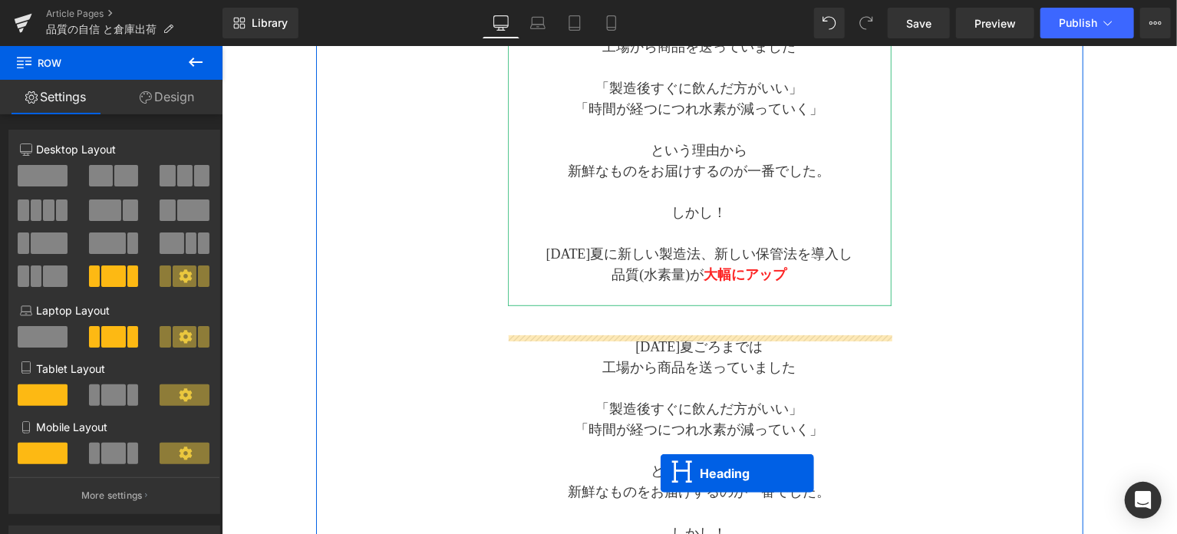
scroll to position [414, 0]
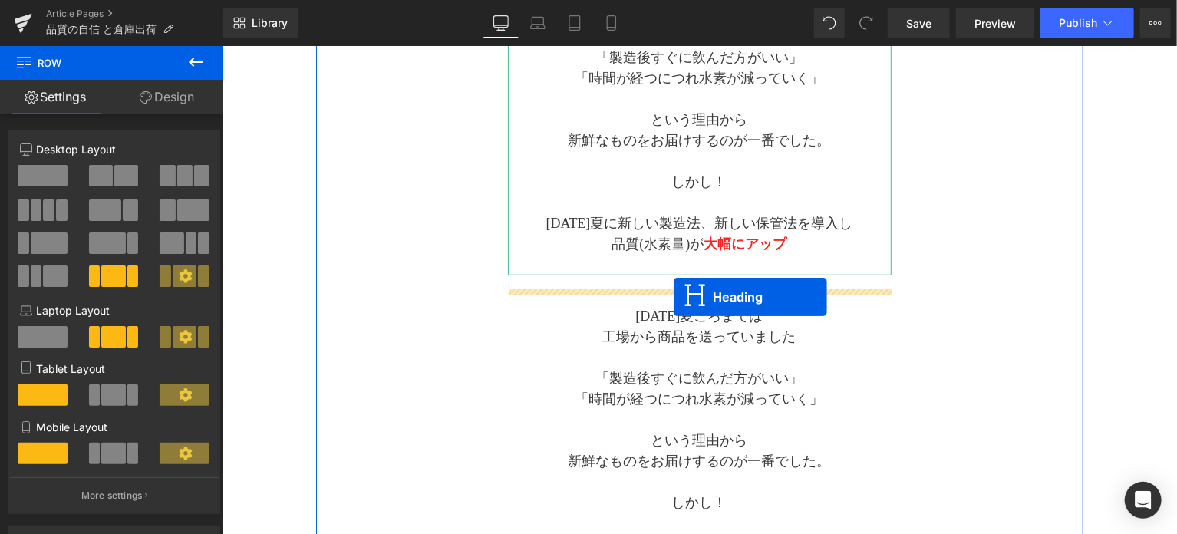
drag, startPoint x: 657, startPoint y: 155, endPoint x: 673, endPoint y: 296, distance: 142.1
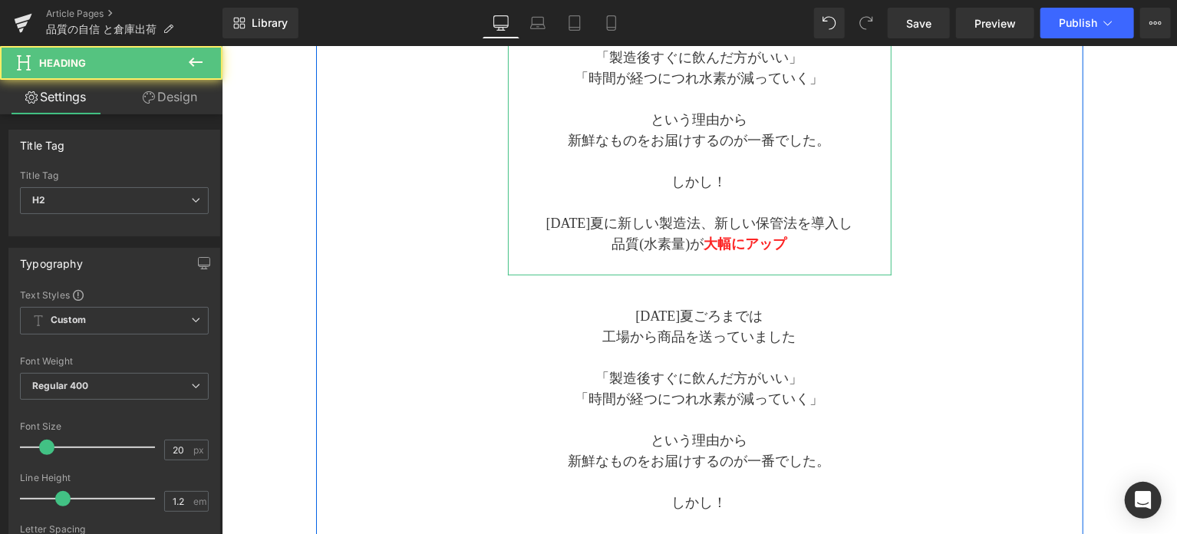
scroll to position [376, 0]
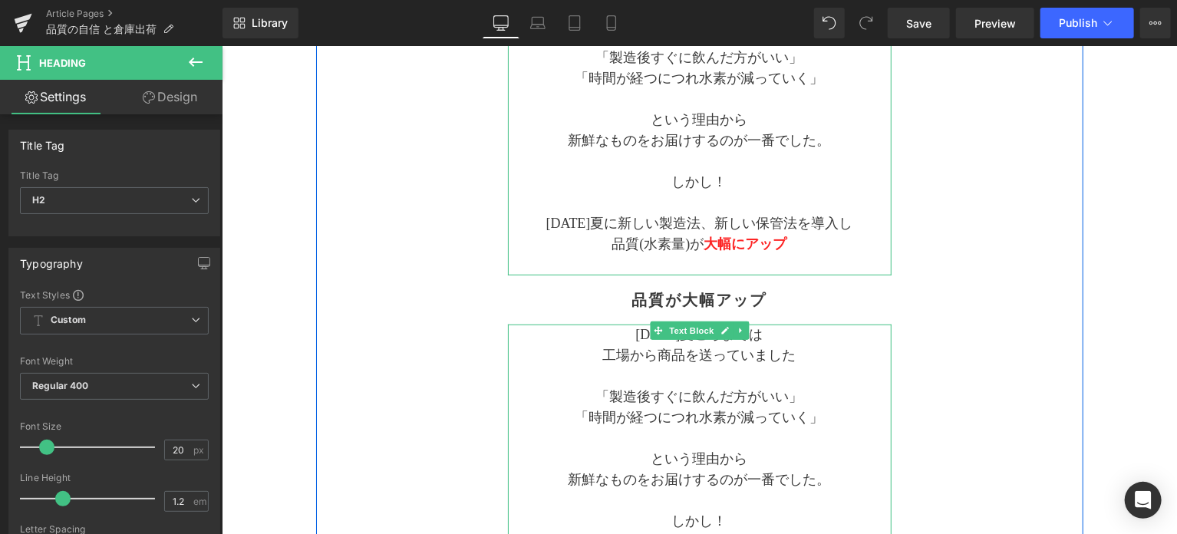
click at [632, 331] on p "[DATE]夏ごろまでは" at bounding box center [699, 334] width 384 height 21
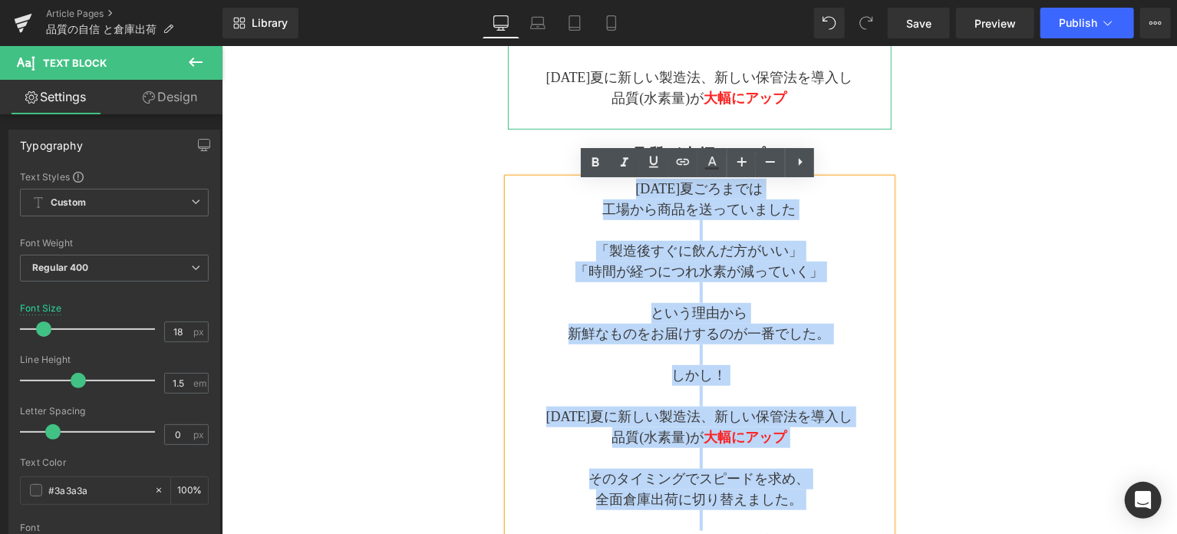
scroll to position [525, 0]
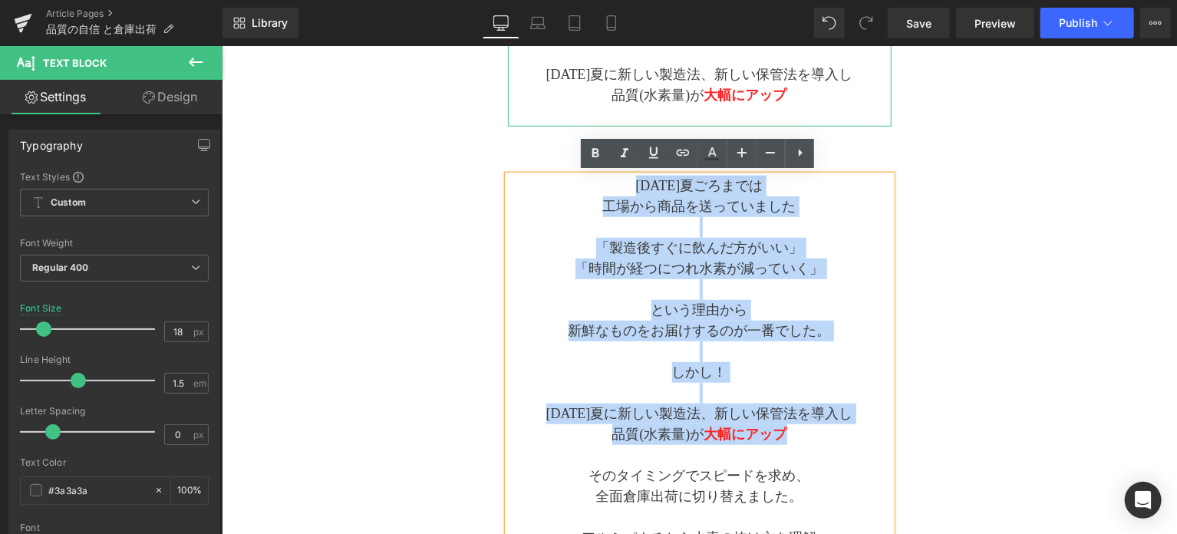
drag, startPoint x: 632, startPoint y: 331, endPoint x: 793, endPoint y: 437, distance: 193.3
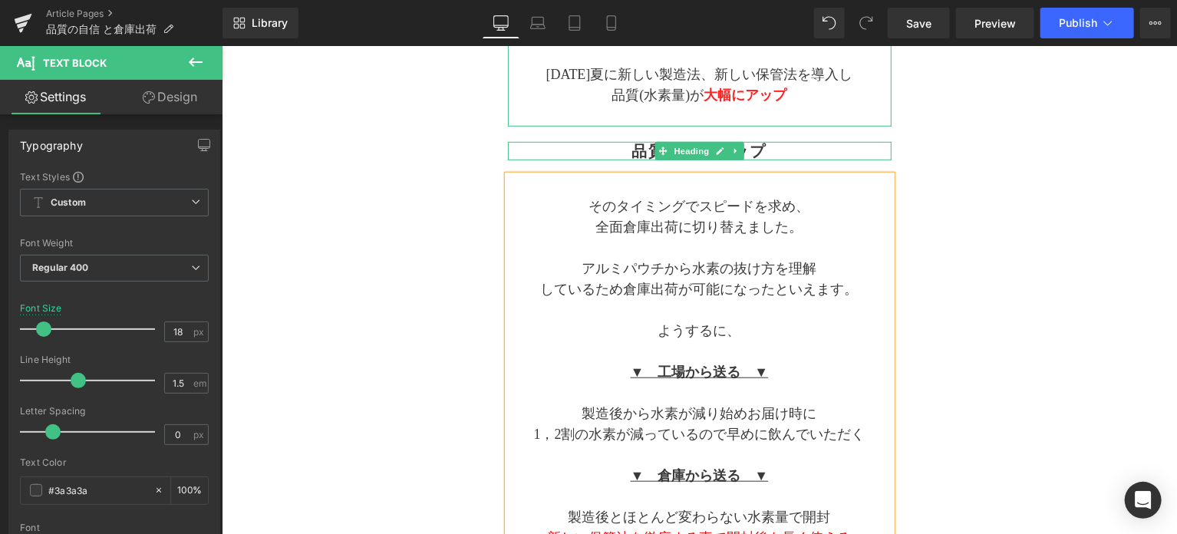
click at [640, 150] on h2 "品質が大幅アップ" at bounding box center [699, 150] width 384 height 18
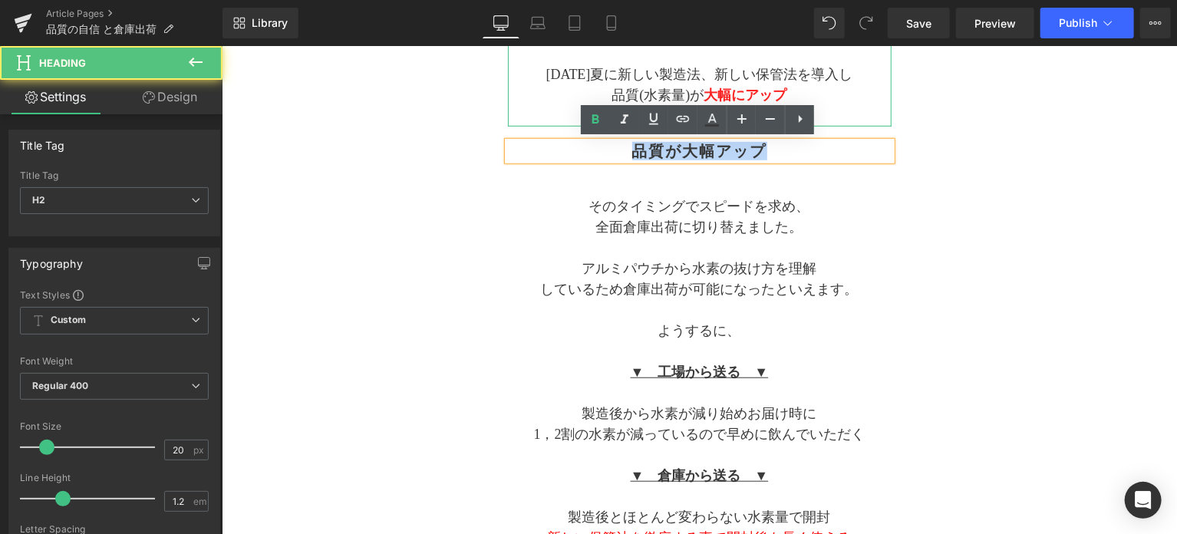
drag, startPoint x: 629, startPoint y: 150, endPoint x: 776, endPoint y: 150, distance: 146.6
click at [776, 150] on h2 "品質が大幅アップ" at bounding box center [699, 150] width 384 height 18
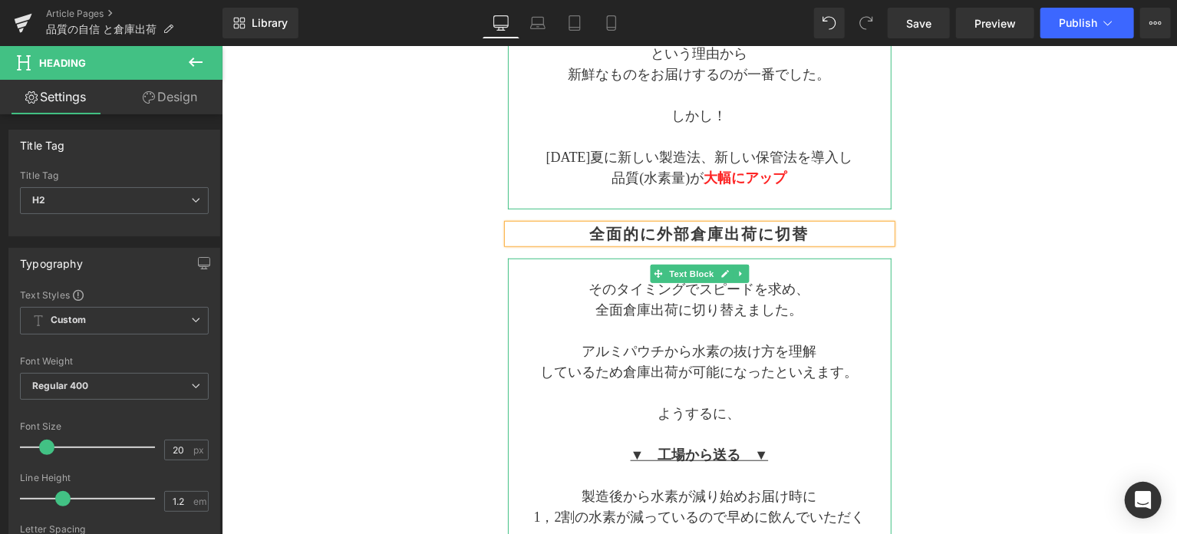
scroll to position [398, 0]
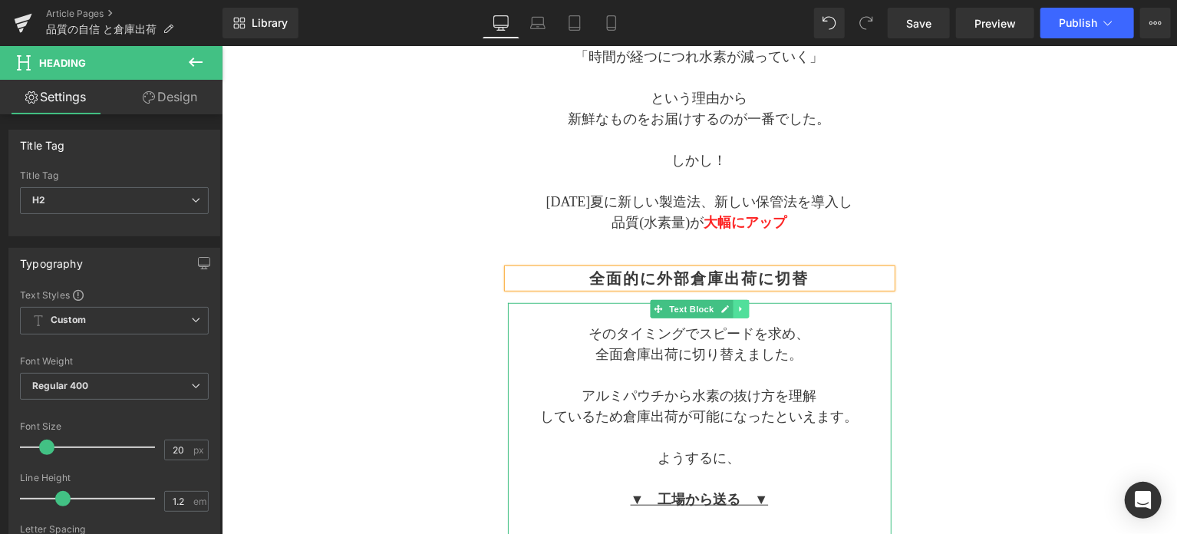
click at [739, 310] on icon at bounding box center [740, 308] width 8 height 9
click at [736, 309] on link at bounding box center [733, 308] width 16 height 18
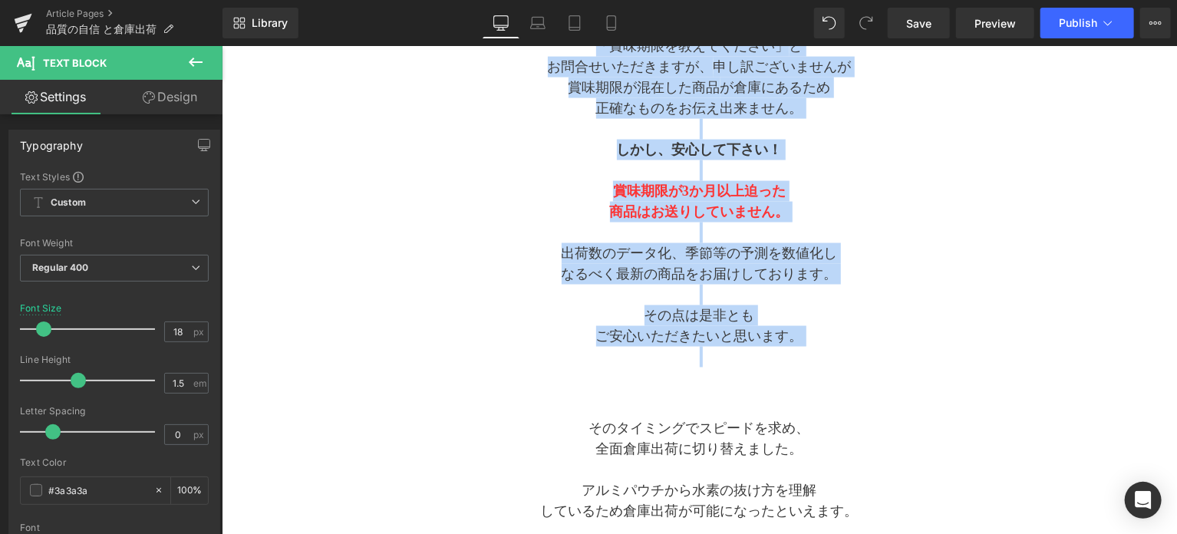
scroll to position [1302, 0]
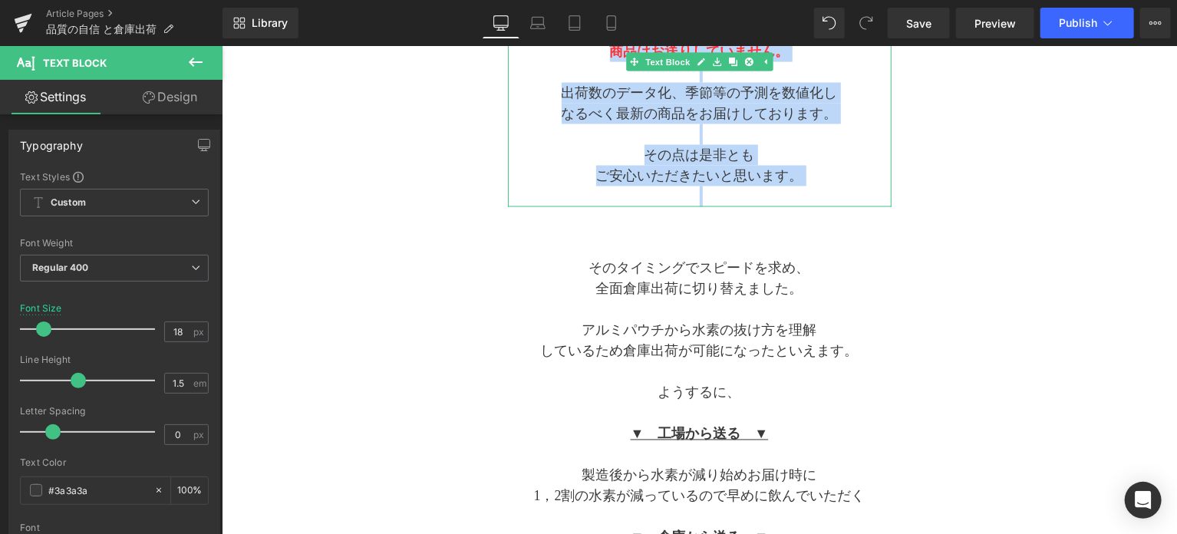
drag, startPoint x: 594, startPoint y: 398, endPoint x: 798, endPoint y: 190, distance: 292.0
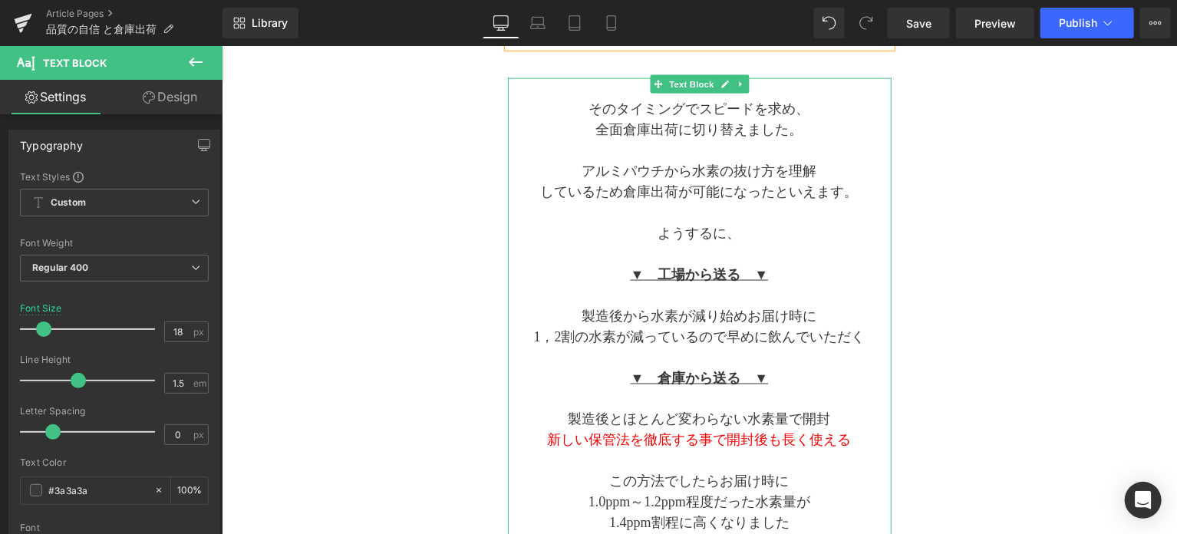
scroll to position [1259, 0]
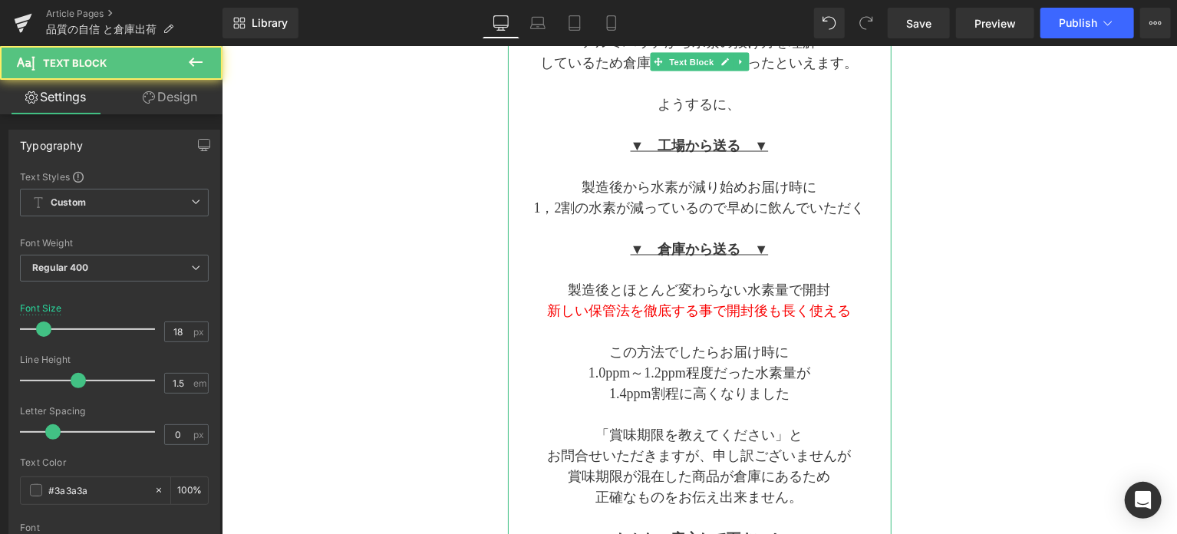
click at [805, 391] on p "1.4ppm割程に高くなりました" at bounding box center [699, 394] width 384 height 21
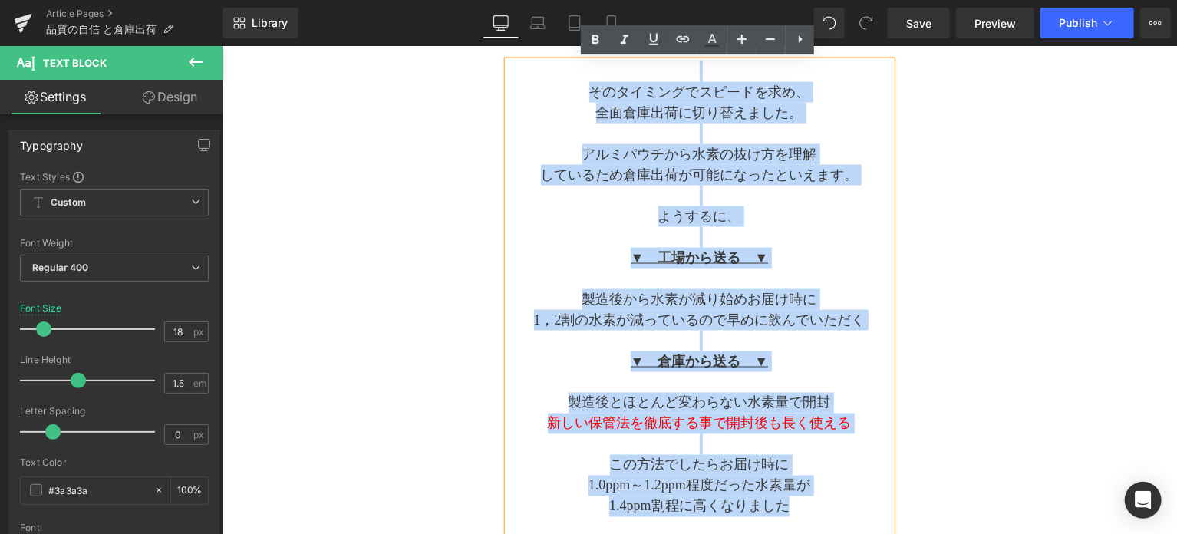
scroll to position [1136, 0]
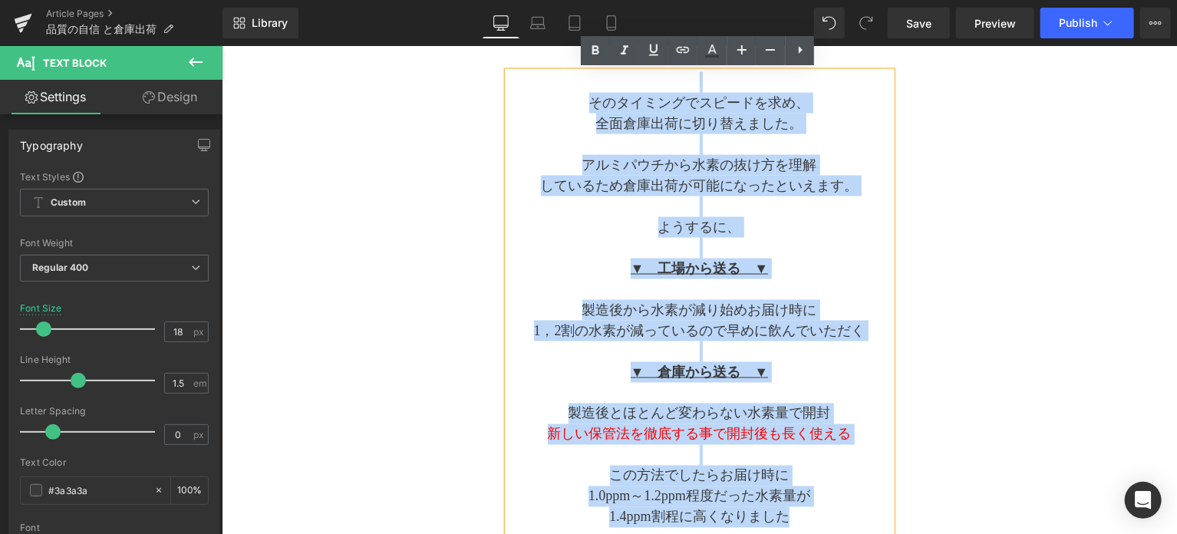
drag, startPoint x: 804, startPoint y: 391, endPoint x: 683, endPoint y: 77, distance: 337.2
click at [683, 77] on div "そのタイミングでスピードを求め、 全面倉庫出荷に切り替えました。 アルミパウチから水素の抜け方 を理解 しているため倉庫出荷が 可能になったといえます。 よう…" at bounding box center [699, 475] width 384 height 808
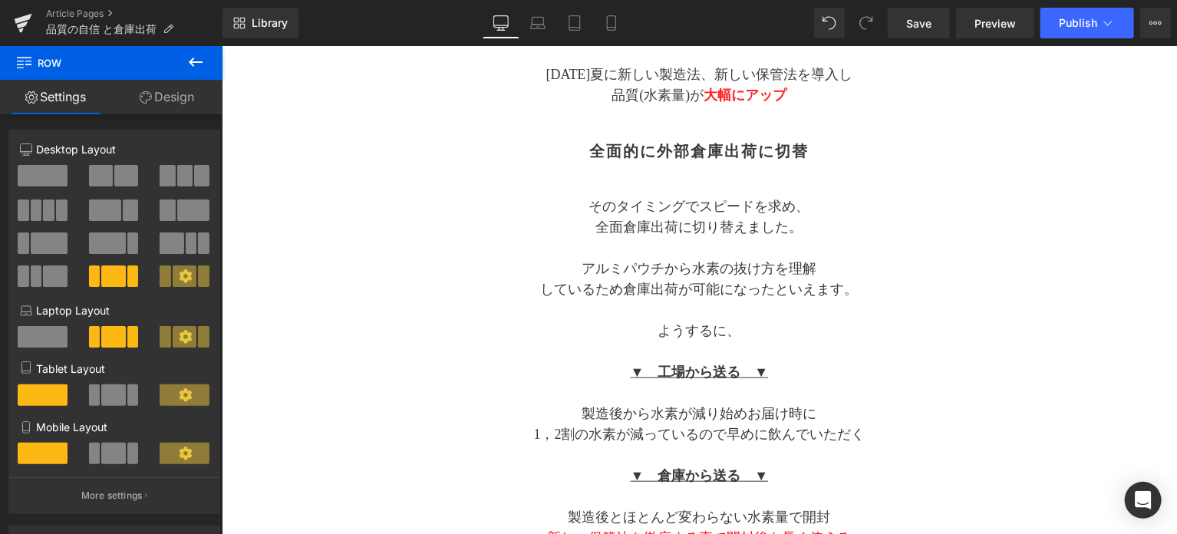
scroll to position [496, 0]
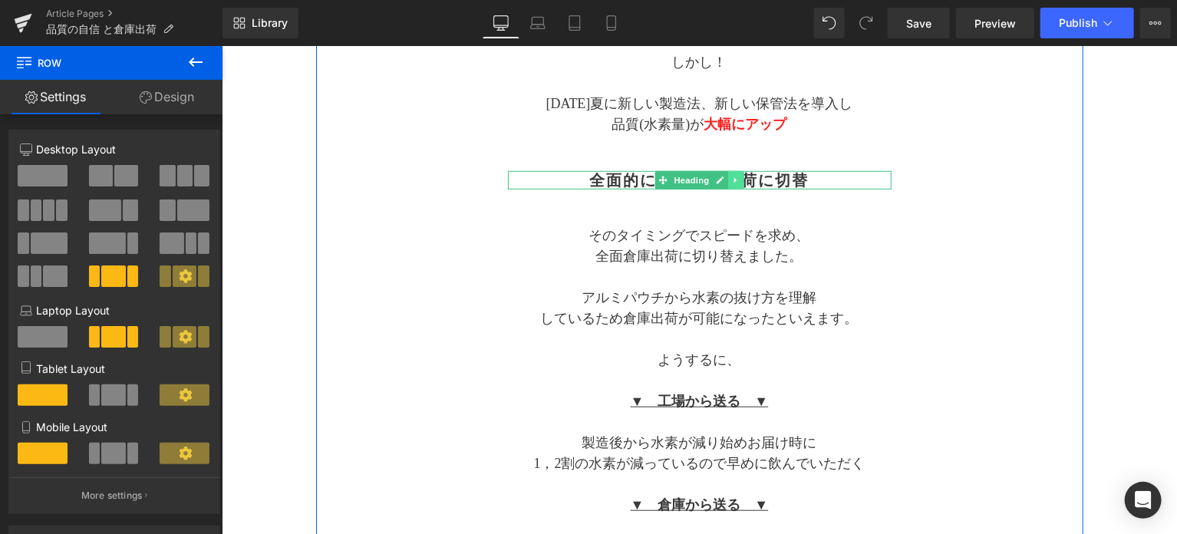
click at [734, 180] on icon at bounding box center [735, 179] width 2 height 5
click at [730, 180] on icon at bounding box center [727, 179] width 8 height 8
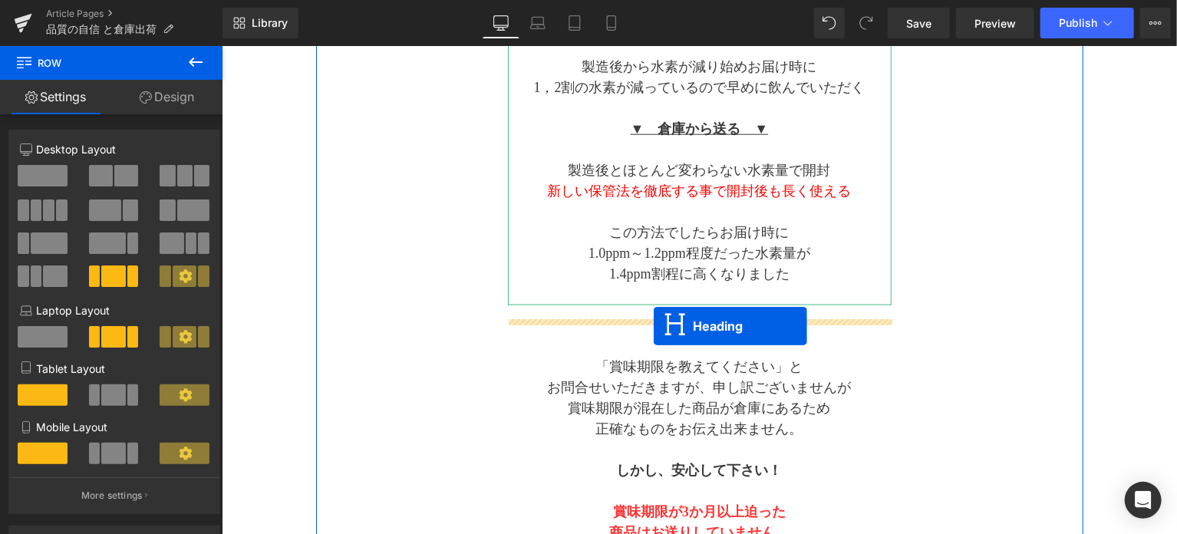
drag, startPoint x: 659, startPoint y: 197, endPoint x: 653, endPoint y: 325, distance: 128.3
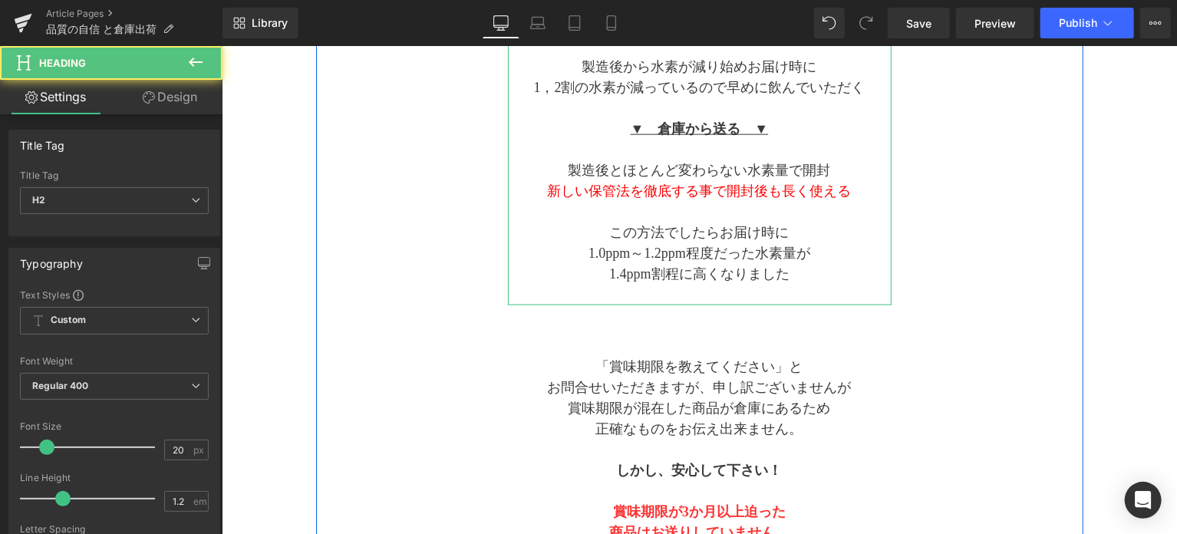
scroll to position [872, 0]
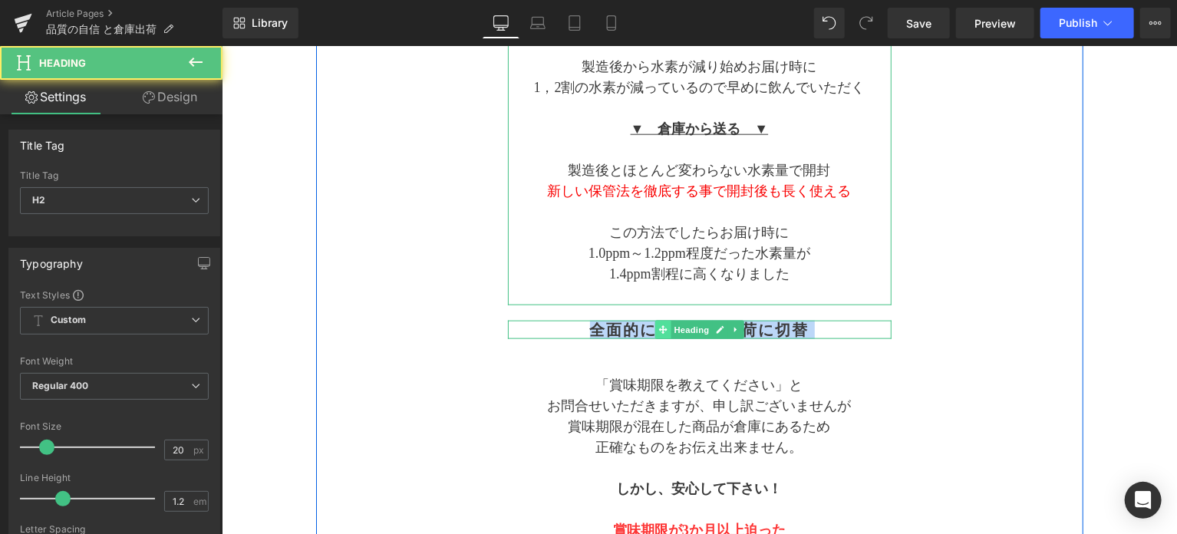
drag, startPoint x: 586, startPoint y: 329, endPoint x: 654, endPoint y: 329, distance: 67.5
click at [654, 329] on div "全面的に外部倉庫出荷に切替 Heading" at bounding box center [699, 329] width 384 height 18
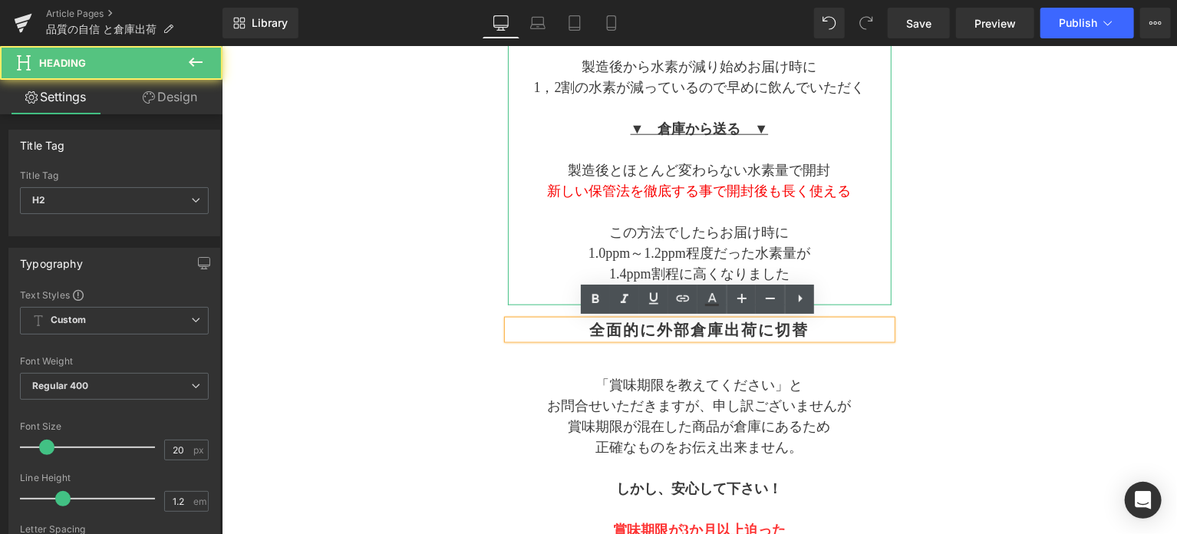
click at [612, 329] on h2 "全面的に外部倉庫出荷に切替" at bounding box center [699, 329] width 384 height 18
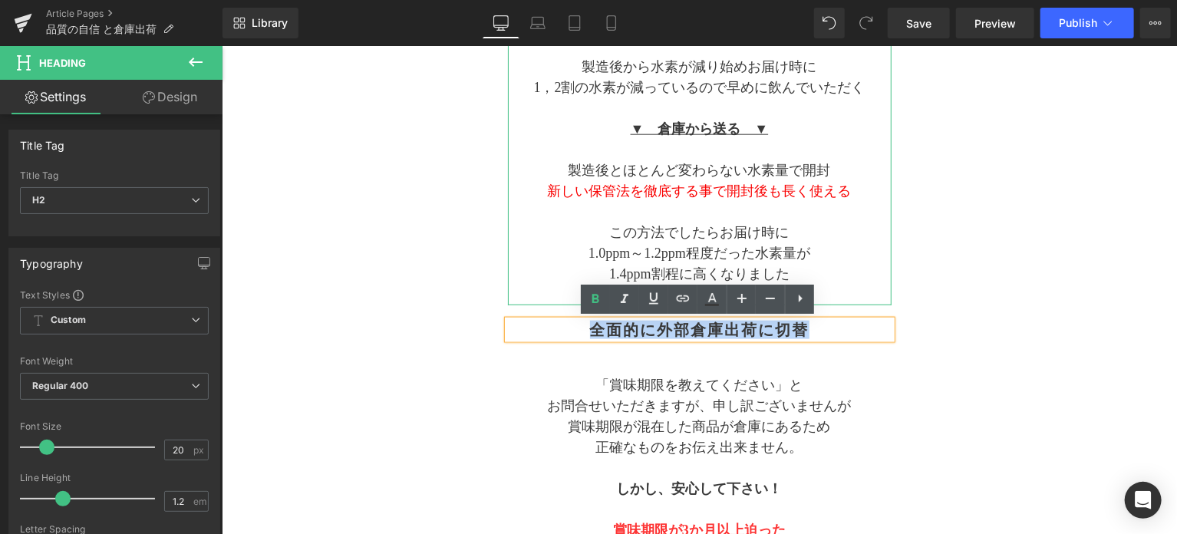
drag, startPoint x: 589, startPoint y: 332, endPoint x: 820, endPoint y: 332, distance: 230.3
click at [820, 332] on h2 "全面的に外部倉庫出荷に切替" at bounding box center [699, 329] width 384 height 18
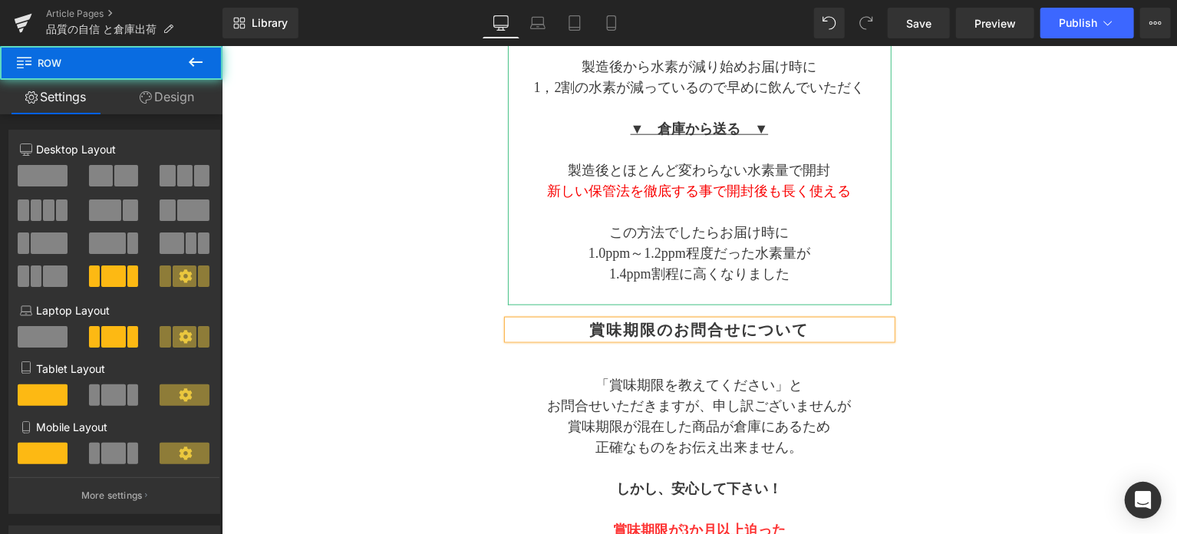
click at [913, 379] on div "Separator 品質(水素量)への自信 倉庫出荷へ変更 Text Block Separator 品質が大幅アップ Heading [DATE]夏ごろまで…" at bounding box center [699, 42] width 768 height 1357
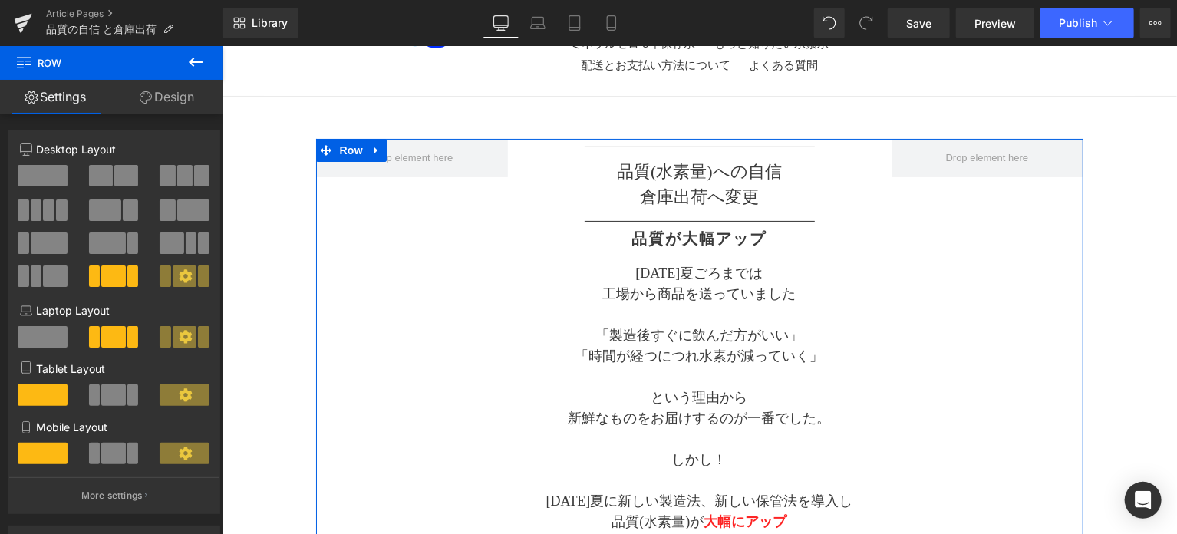
scroll to position [127, 0]
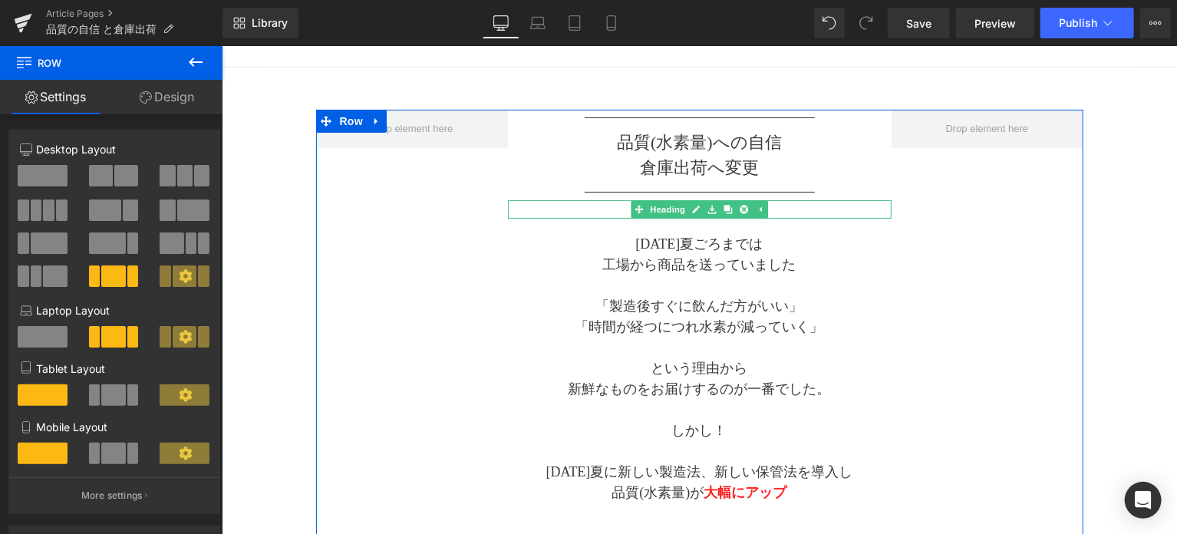
click at [615, 210] on h2 "品質が大幅アップ" at bounding box center [699, 209] width 384 height 18
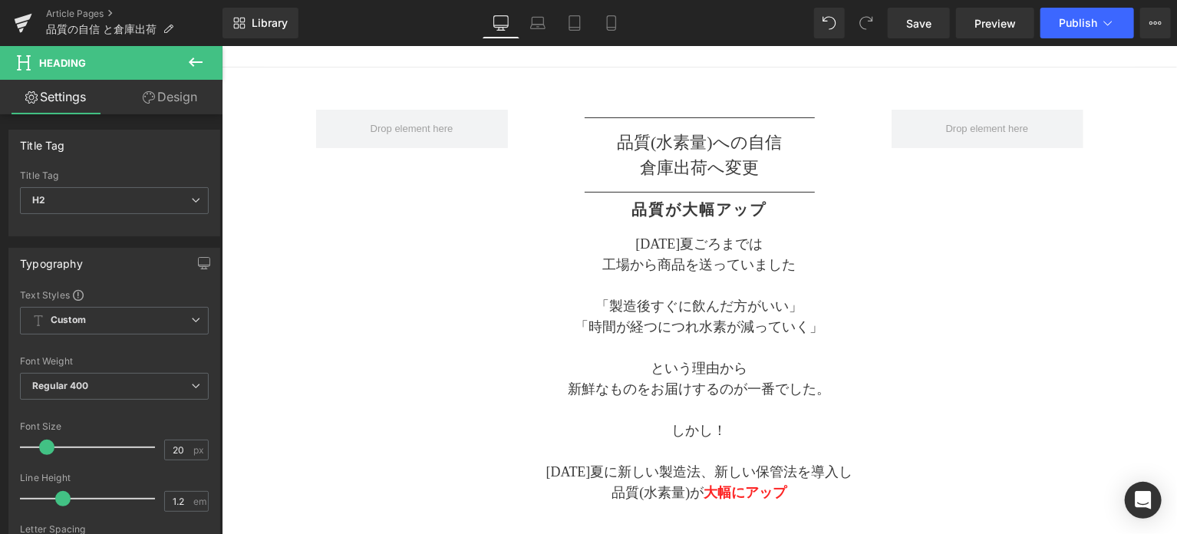
click at [165, 99] on link "Design" at bounding box center [169, 97] width 111 height 35
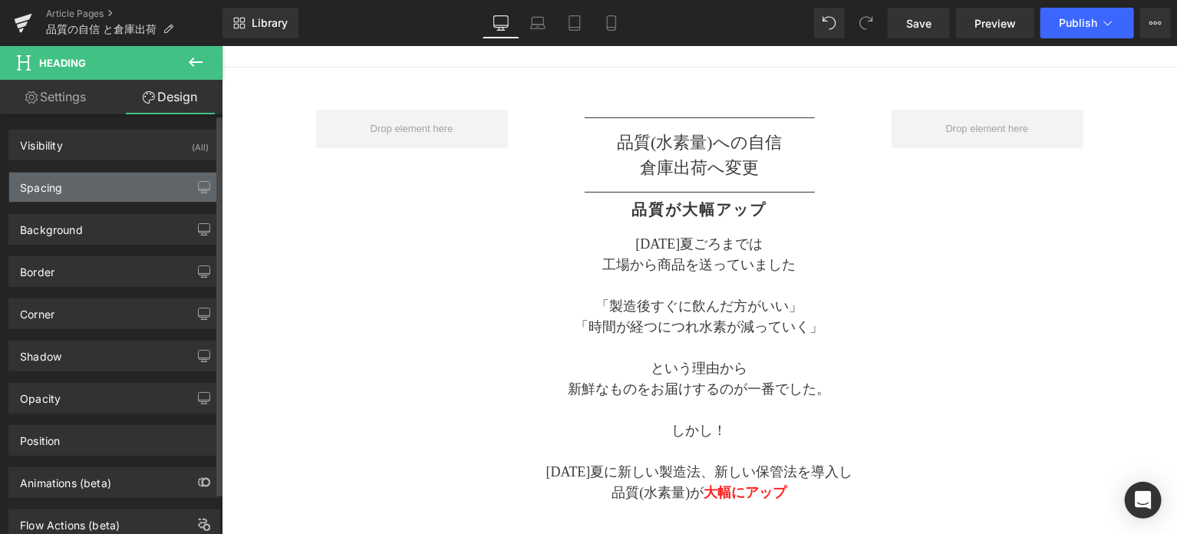
type input "0"
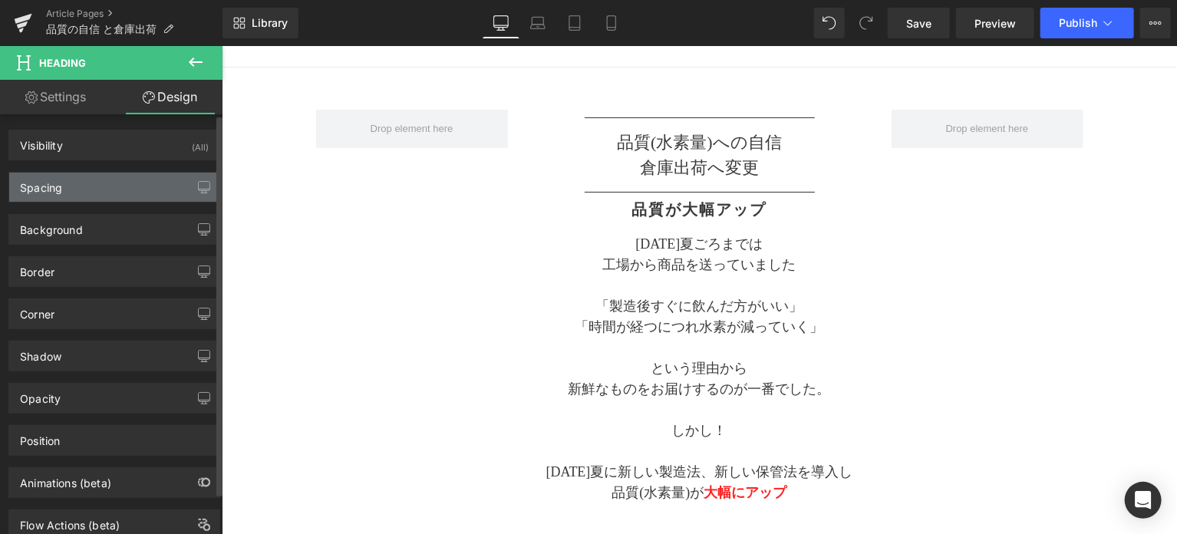
type input "0"
click at [111, 193] on div "Spacing" at bounding box center [114, 187] width 210 height 29
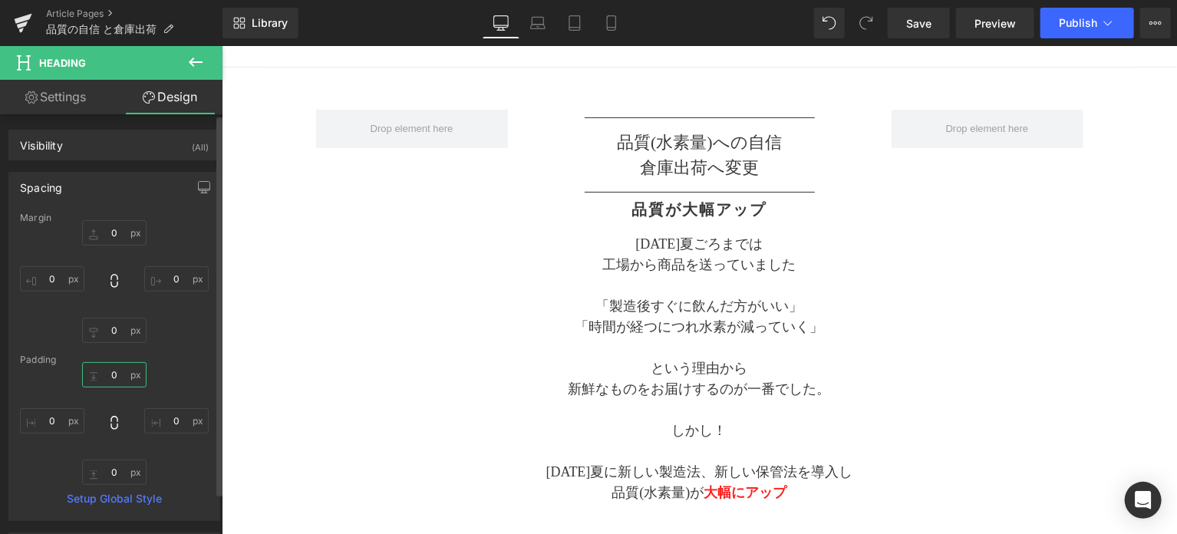
click at [128, 369] on input "0" at bounding box center [114, 374] width 64 height 25
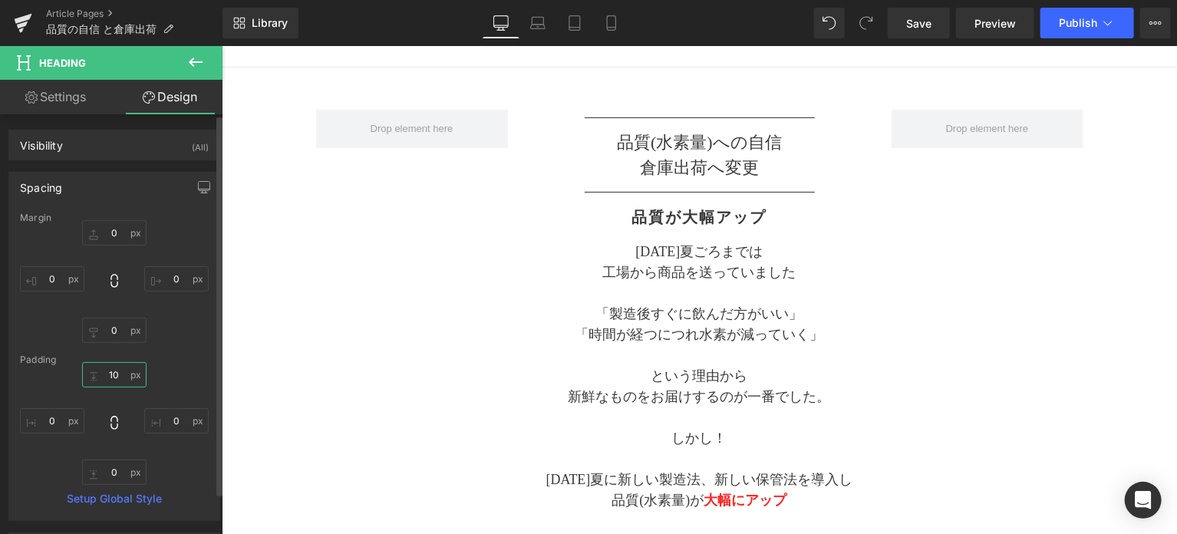
type input "10"
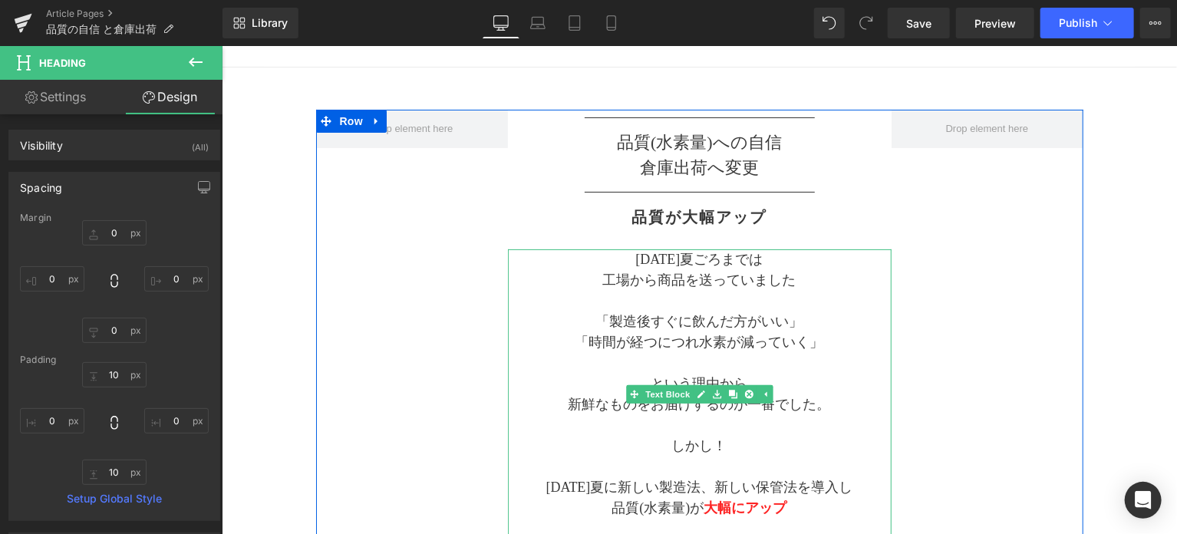
click at [612, 369] on p at bounding box center [699, 362] width 384 height 21
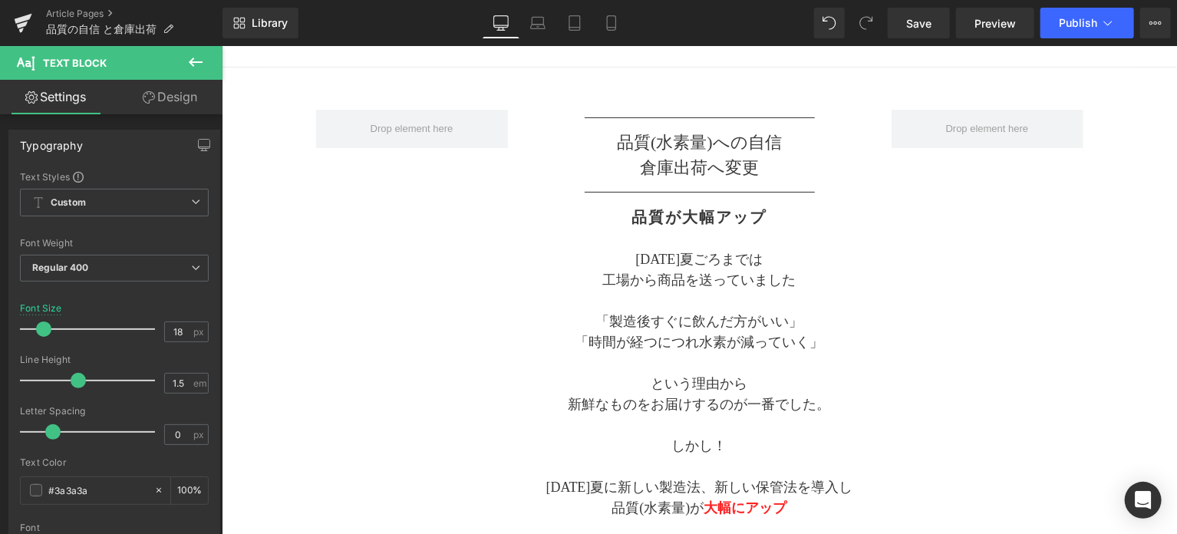
click at [165, 106] on link "Design" at bounding box center [169, 97] width 111 height 35
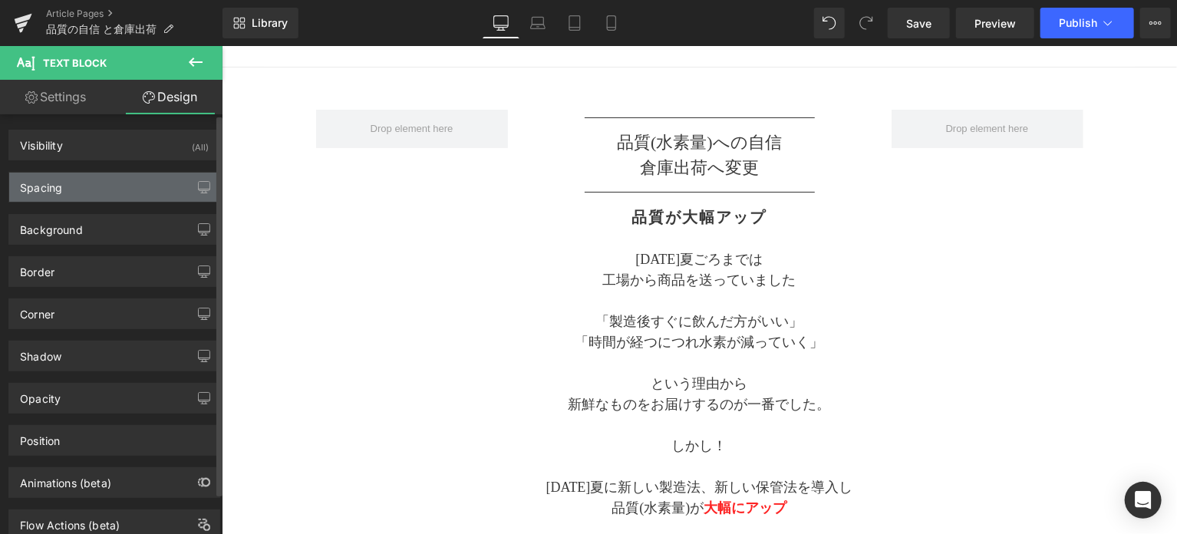
click at [133, 182] on div "Spacing" at bounding box center [114, 187] width 210 height 29
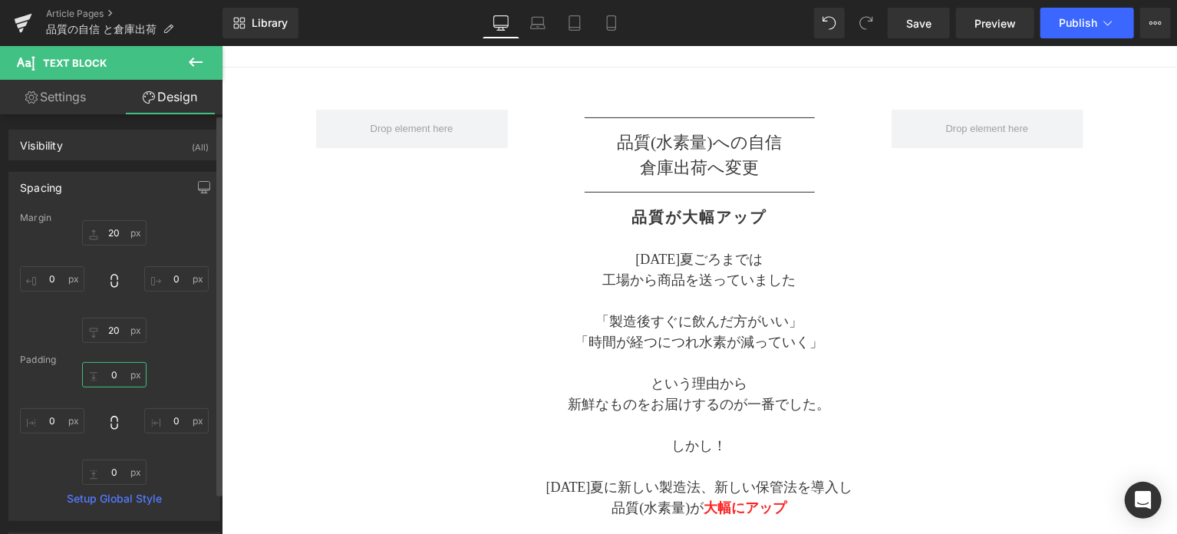
click at [124, 372] on input "0" at bounding box center [114, 374] width 64 height 25
type input "5"
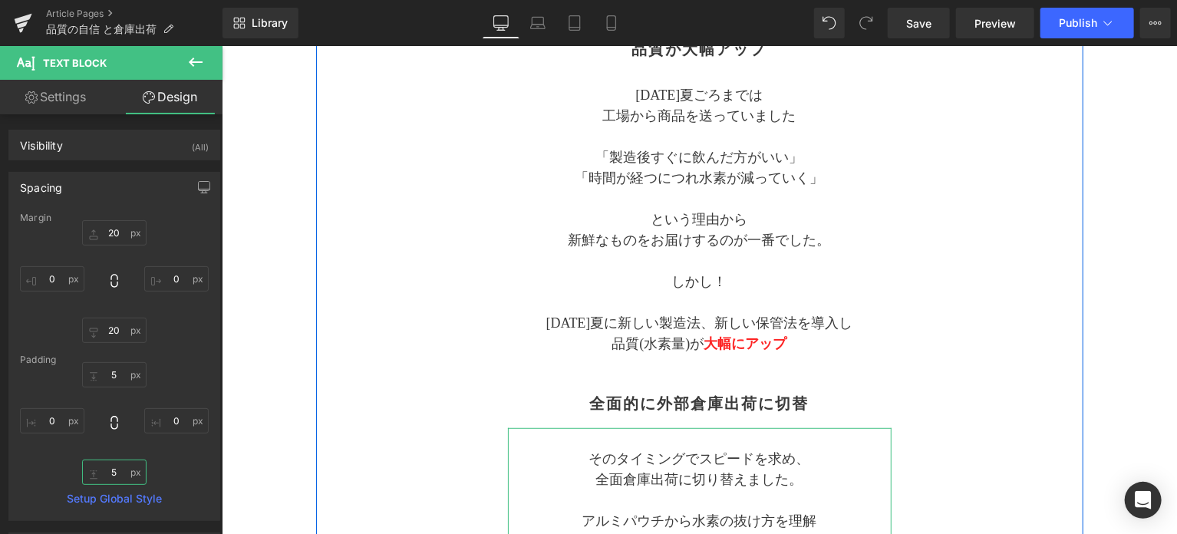
scroll to position [384, 0]
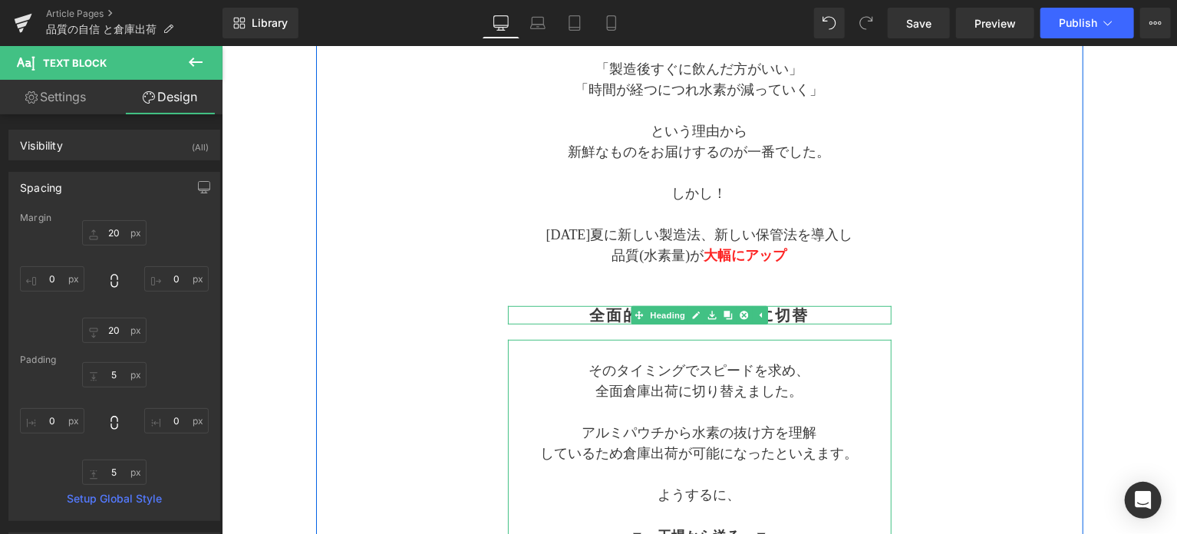
click at [625, 309] on h2 "全面的に外部倉庫出荷に切替" at bounding box center [699, 314] width 384 height 18
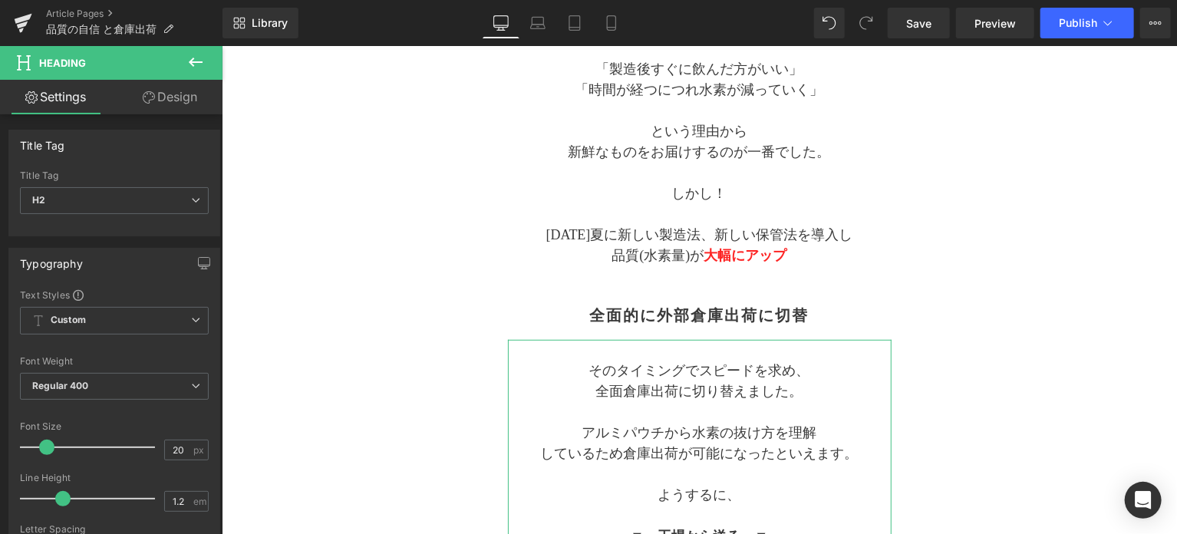
click at [205, 101] on link "Design" at bounding box center [169, 97] width 111 height 35
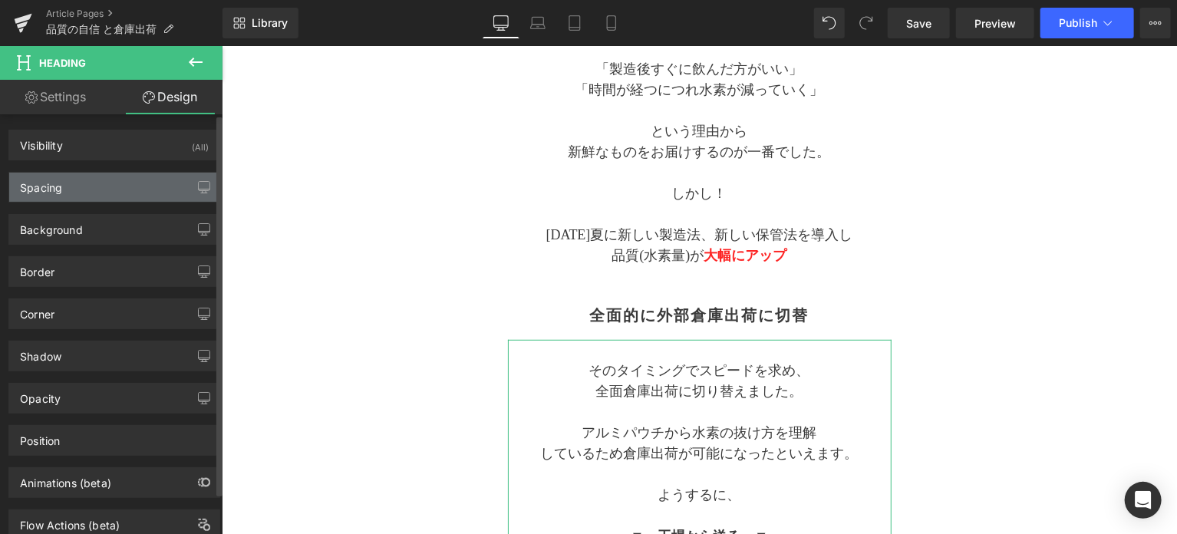
type input "0"
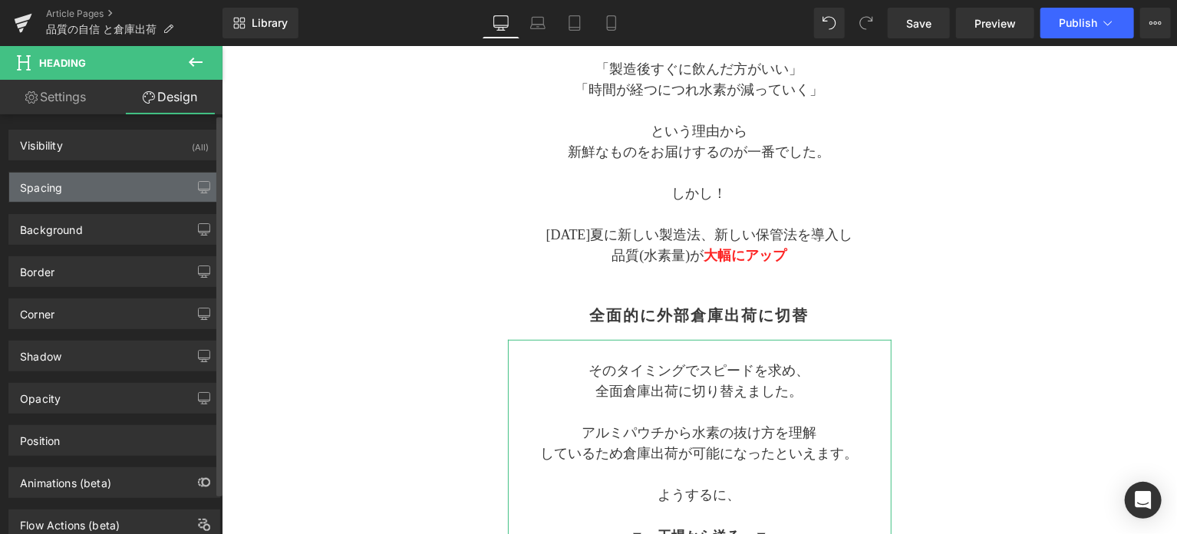
type input "0"
click at [145, 183] on div "Spacing" at bounding box center [114, 187] width 210 height 29
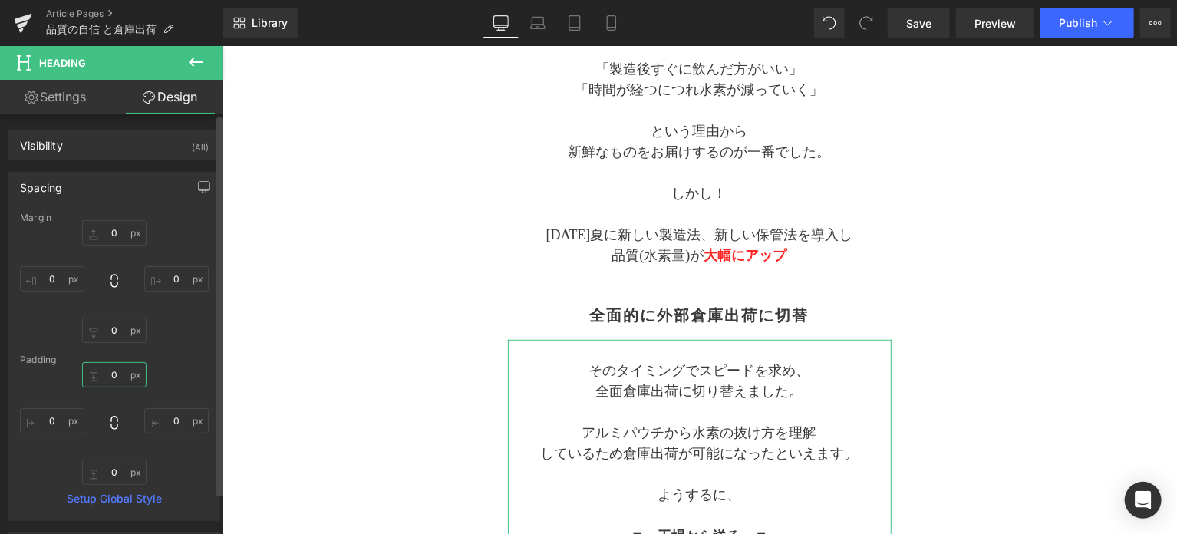
click at [115, 371] on input "0" at bounding box center [114, 374] width 64 height 25
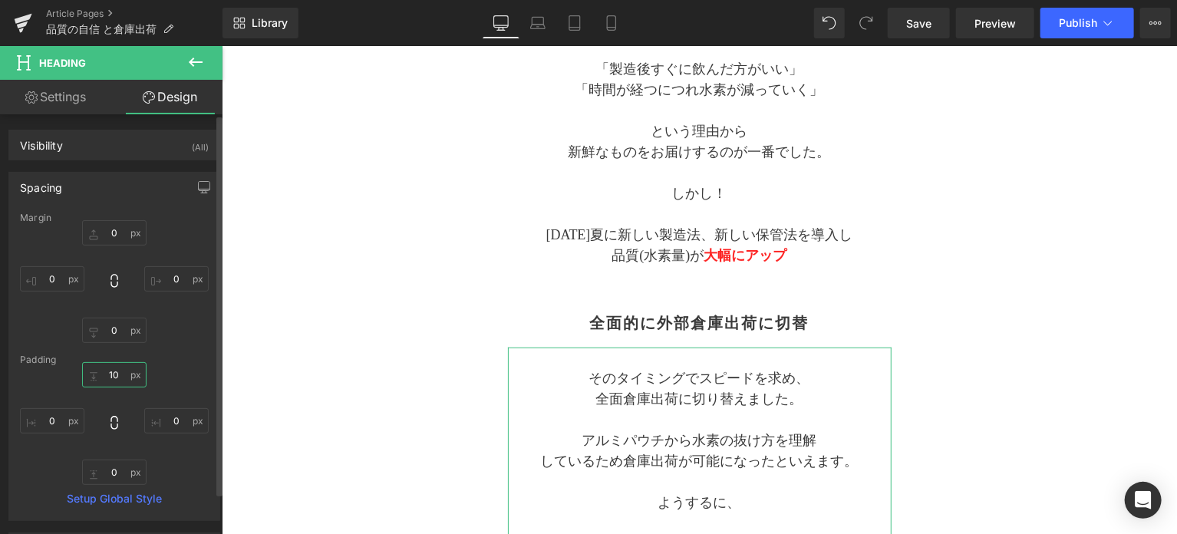
type input "10"
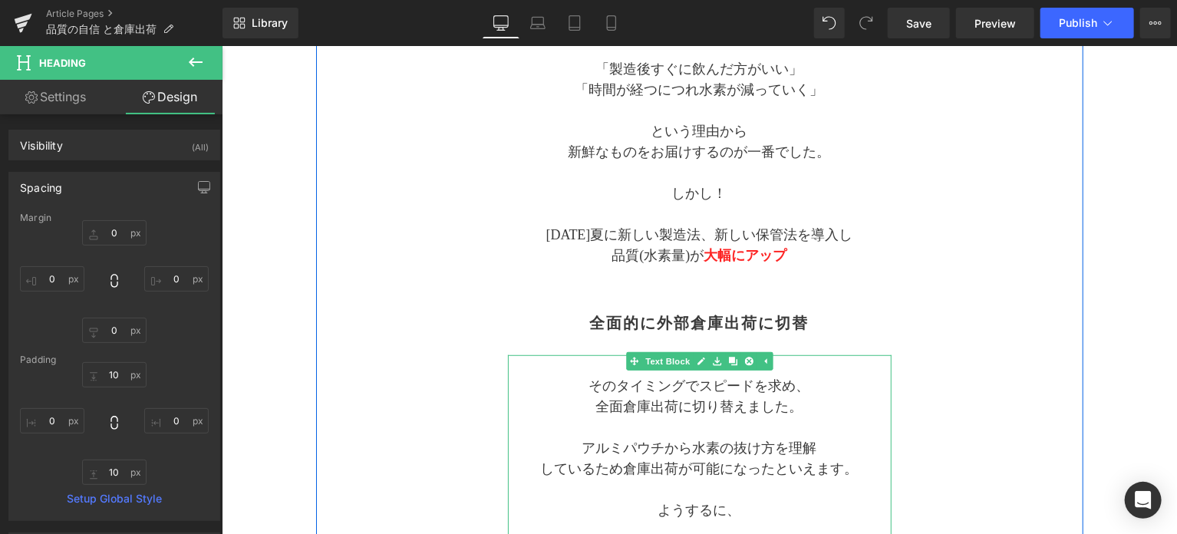
drag, startPoint x: 606, startPoint y: 414, endPoint x: 597, endPoint y: 411, distance: 10.0
click at [606, 414] on p "全面倉庫出荷に切り替えました。" at bounding box center [699, 406] width 384 height 21
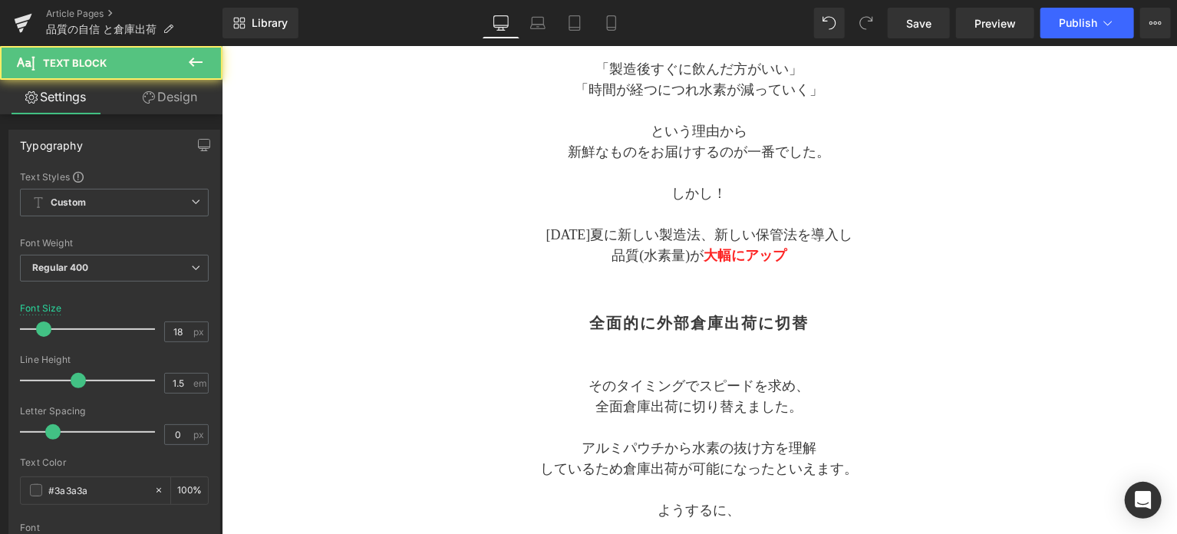
click at [177, 99] on link "Design" at bounding box center [169, 97] width 111 height 35
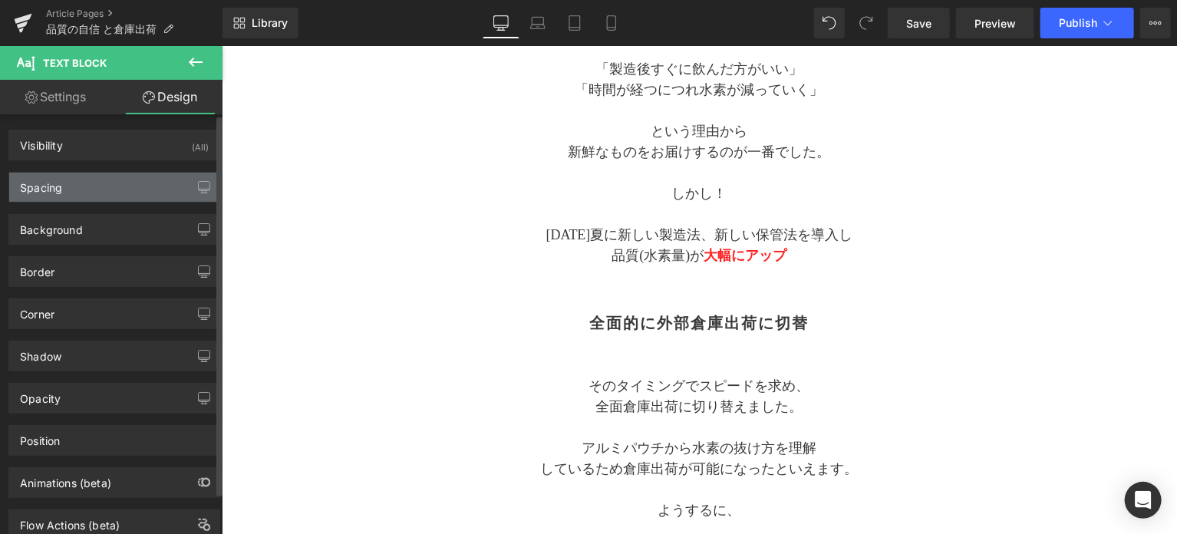
click at [152, 200] on div "Spacing" at bounding box center [114, 187] width 210 height 29
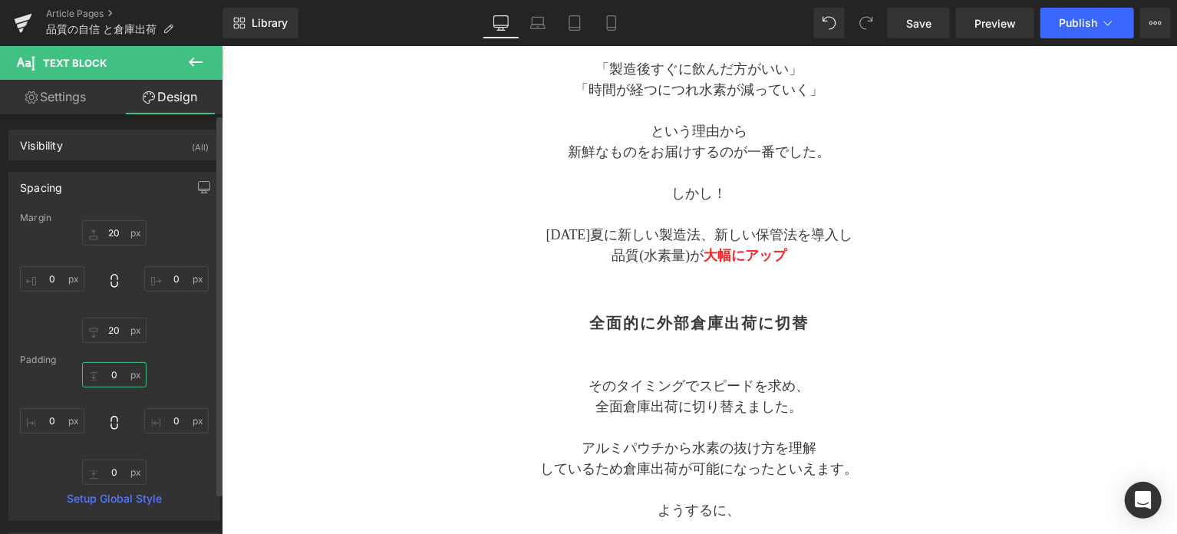
click at [121, 370] on input "0" at bounding box center [114, 374] width 64 height 25
type input "5"
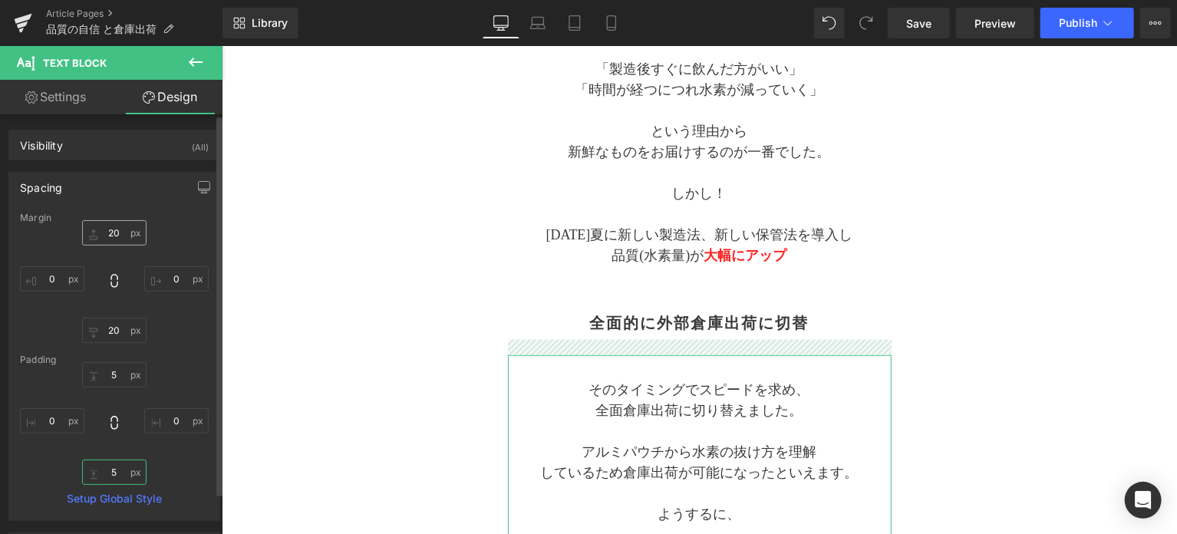
type input "5"
click at [121, 237] on input "20" at bounding box center [114, 232] width 64 height 25
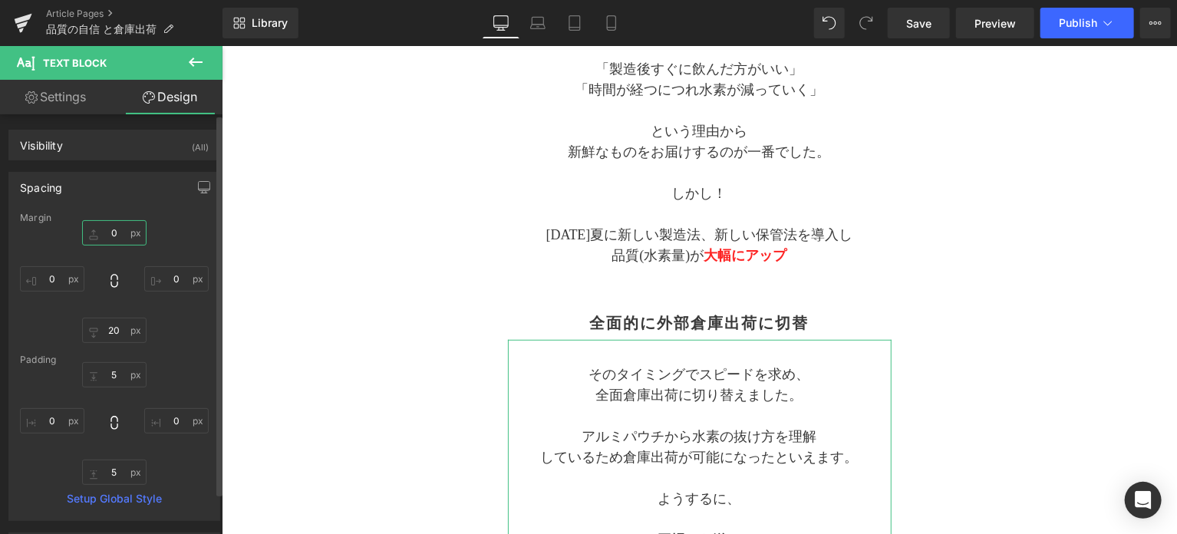
type input "0"
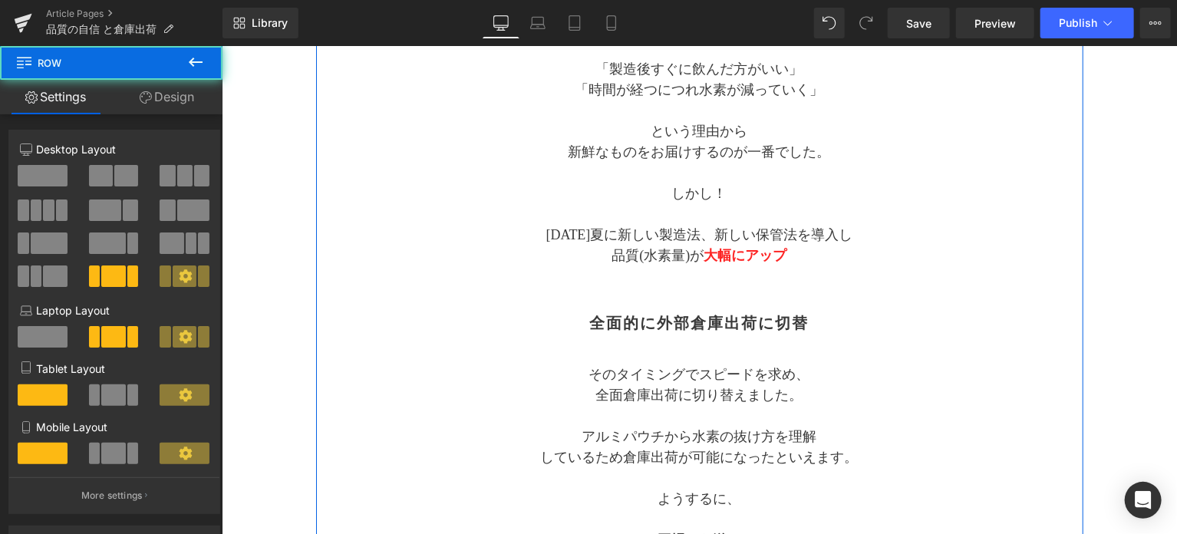
click at [376, 270] on div "Separator 品質(水素量)への自信 倉庫出荷へ変更 Text Block Separator 品質が大幅アップ Heading [DATE]夏ごろまで…" at bounding box center [699, 539] width 768 height 1372
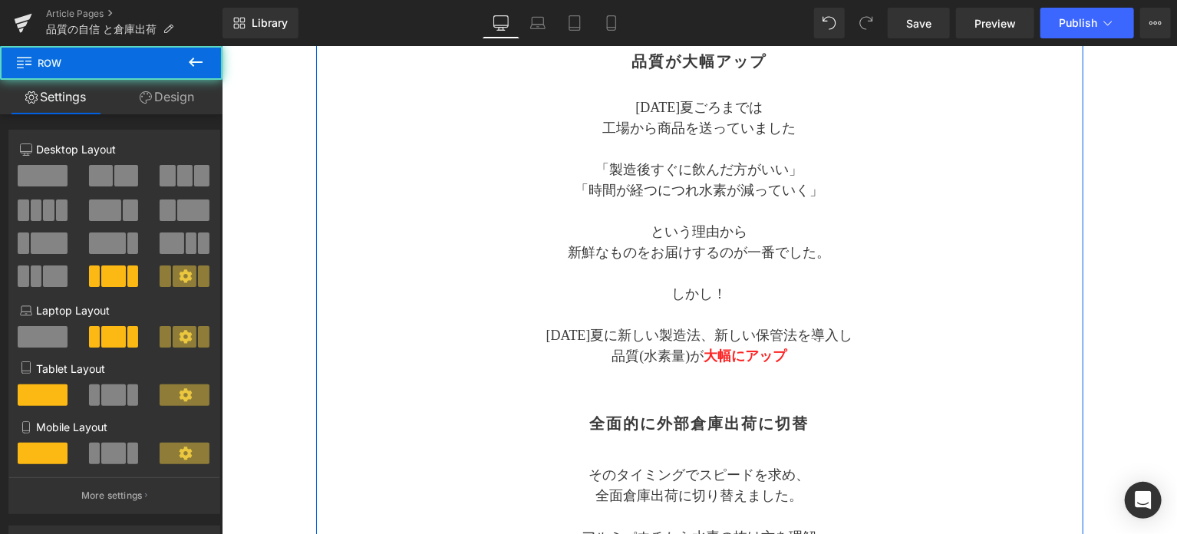
scroll to position [256, 0]
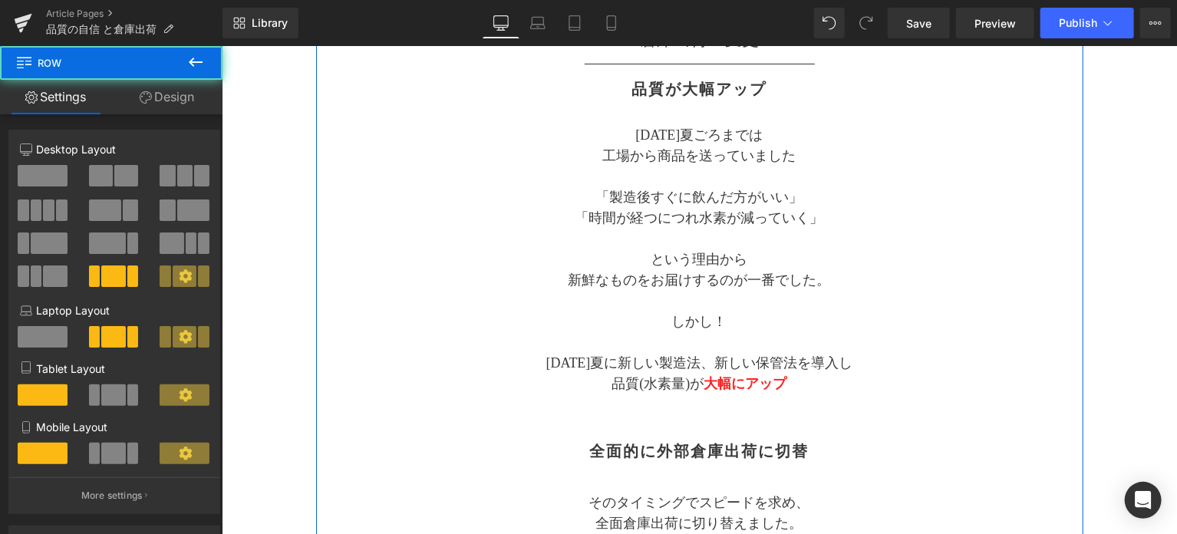
click at [633, 226] on p "「時間が経つにつれ水素が減っていく」" at bounding box center [699, 217] width 384 height 21
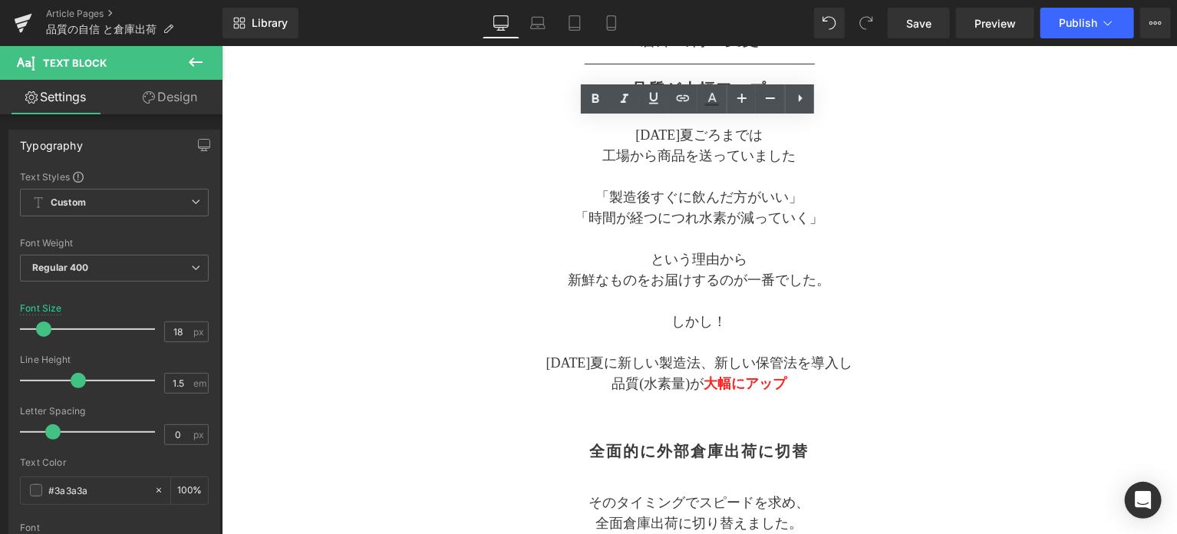
click at [168, 104] on link "Design" at bounding box center [169, 97] width 111 height 35
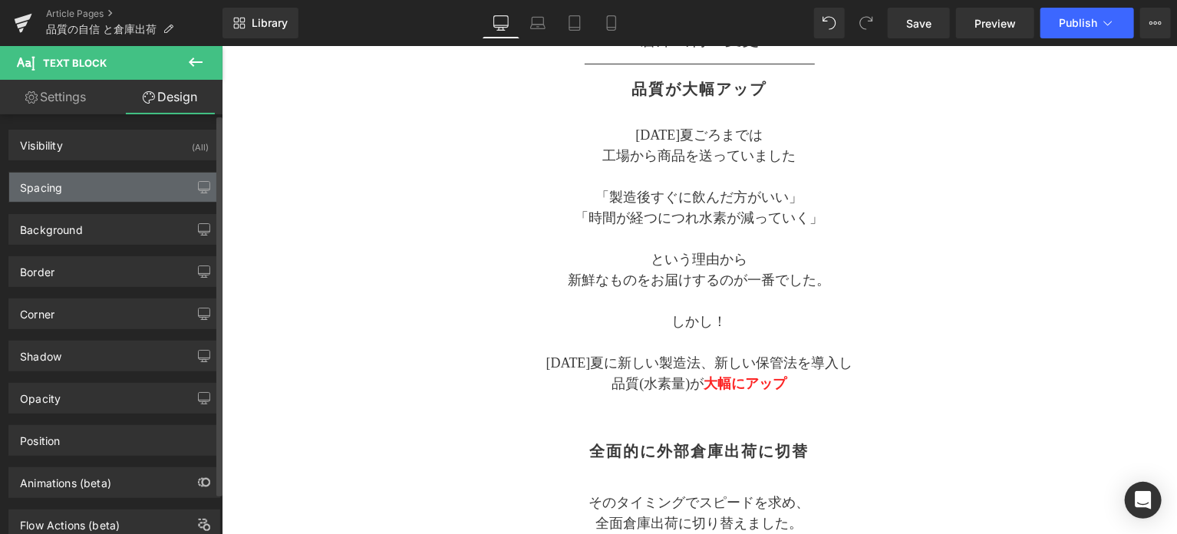
click at [91, 192] on div "Spacing" at bounding box center [114, 187] width 210 height 29
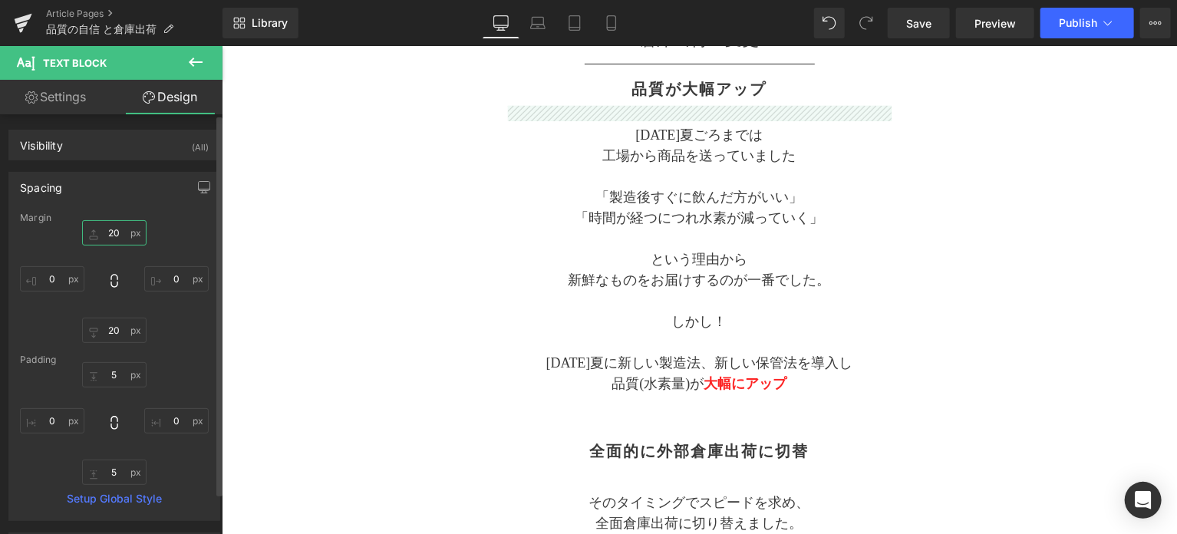
click at [115, 233] on input "20" at bounding box center [114, 232] width 64 height 25
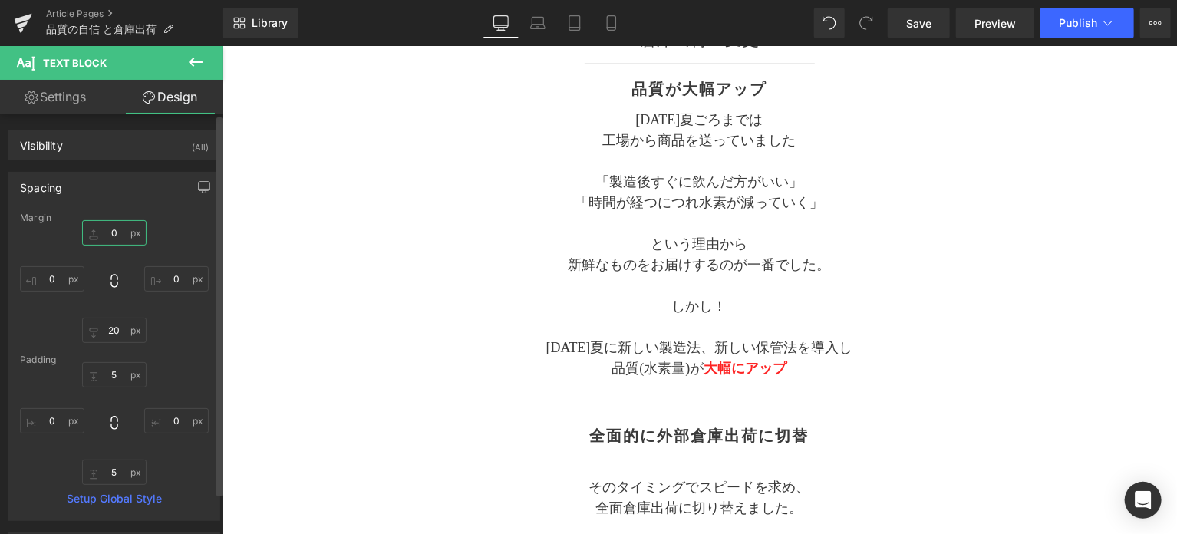
type input "0"
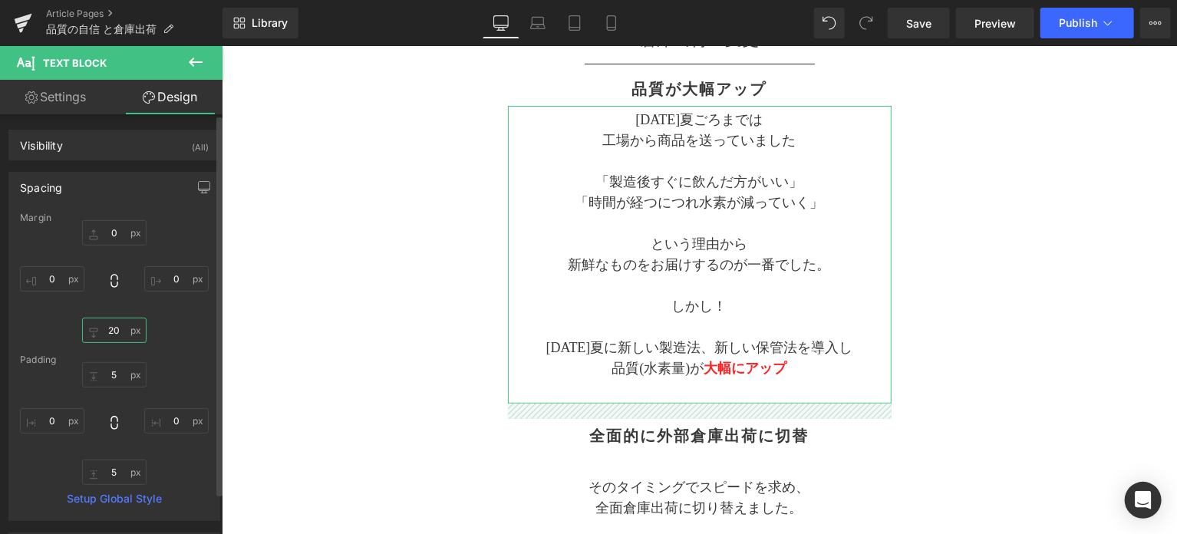
click at [118, 330] on input "20" at bounding box center [114, 330] width 64 height 25
type input "0"
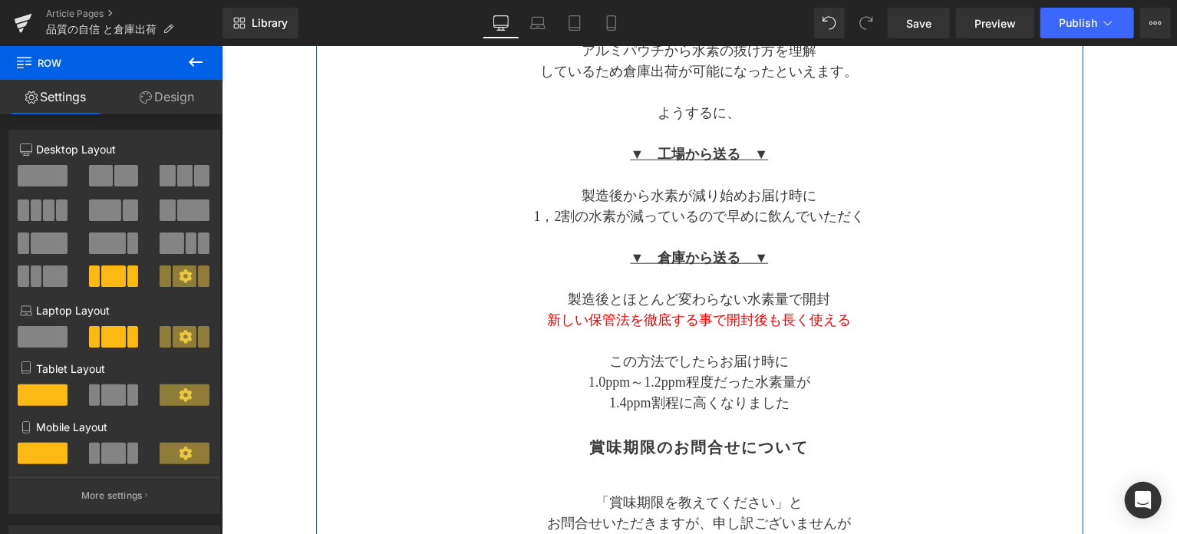
scroll to position [768, 0]
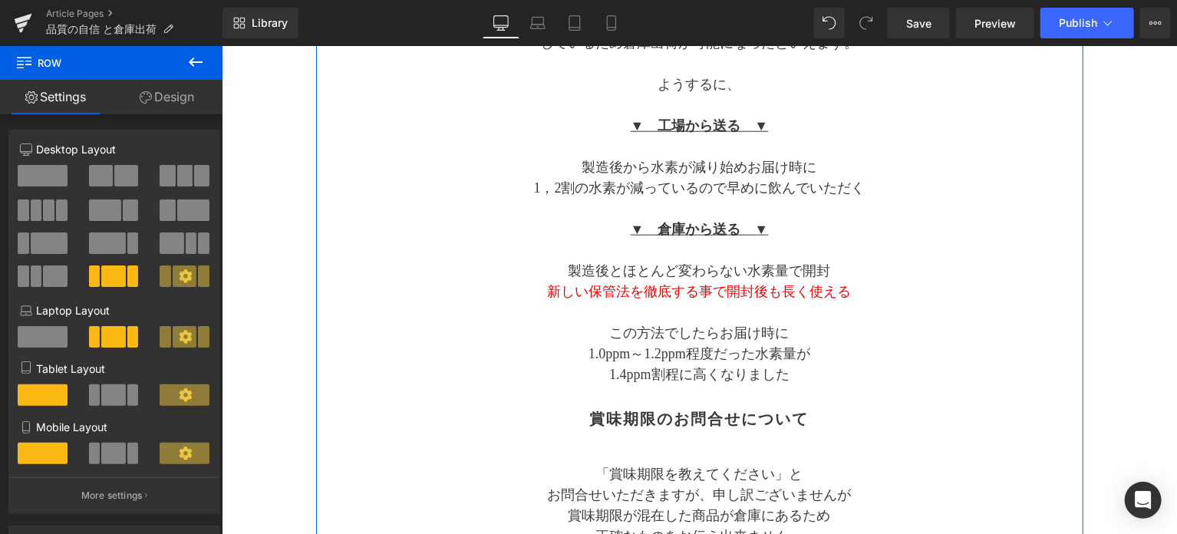
click at [660, 355] on p "1.0ppm～1.2ppm程度だった水素量が" at bounding box center [699, 353] width 384 height 21
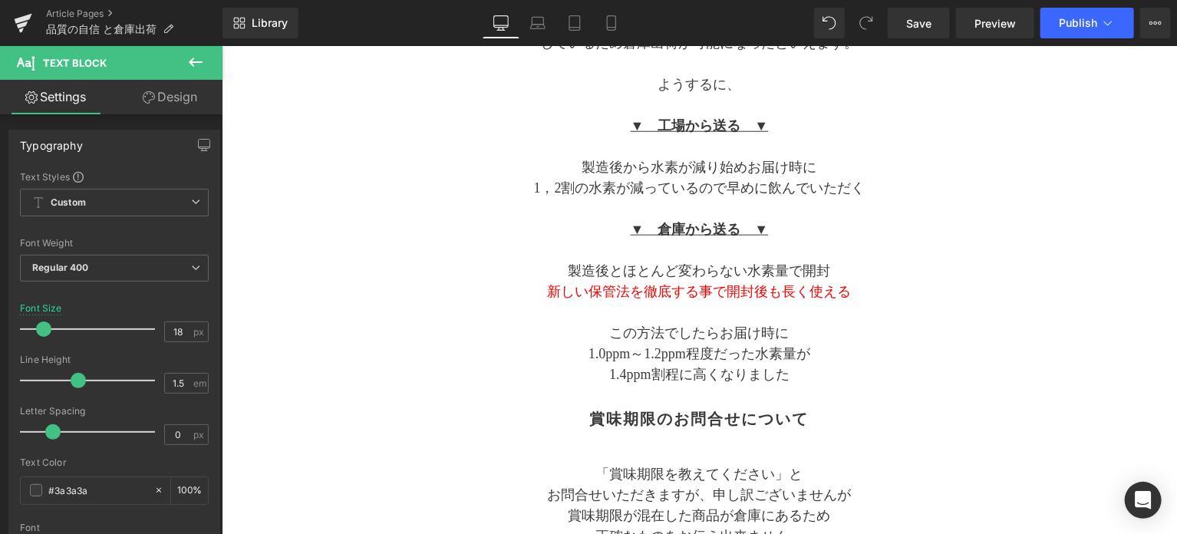
click at [180, 94] on link "Design" at bounding box center [169, 97] width 111 height 35
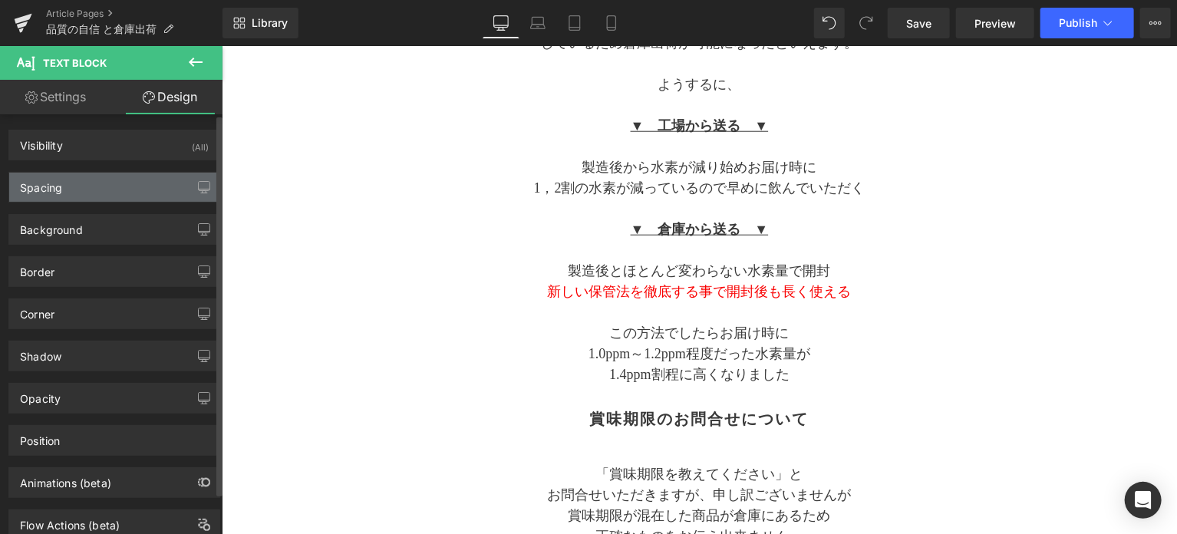
click at [116, 196] on div "Spacing" at bounding box center [114, 187] width 210 height 29
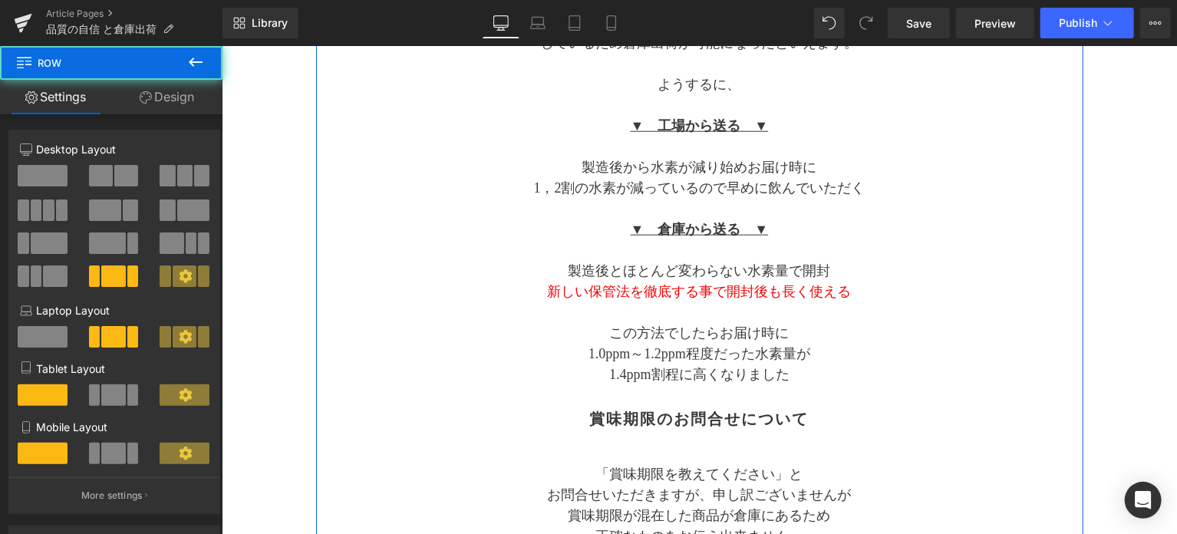
click at [434, 371] on div "Separator 品質(水素量)への自信 倉庫出荷へ変更 Text Block Separator 品質が大幅アップ Heading [DATE]夏ごろまで…" at bounding box center [699, 140] width 768 height 1342
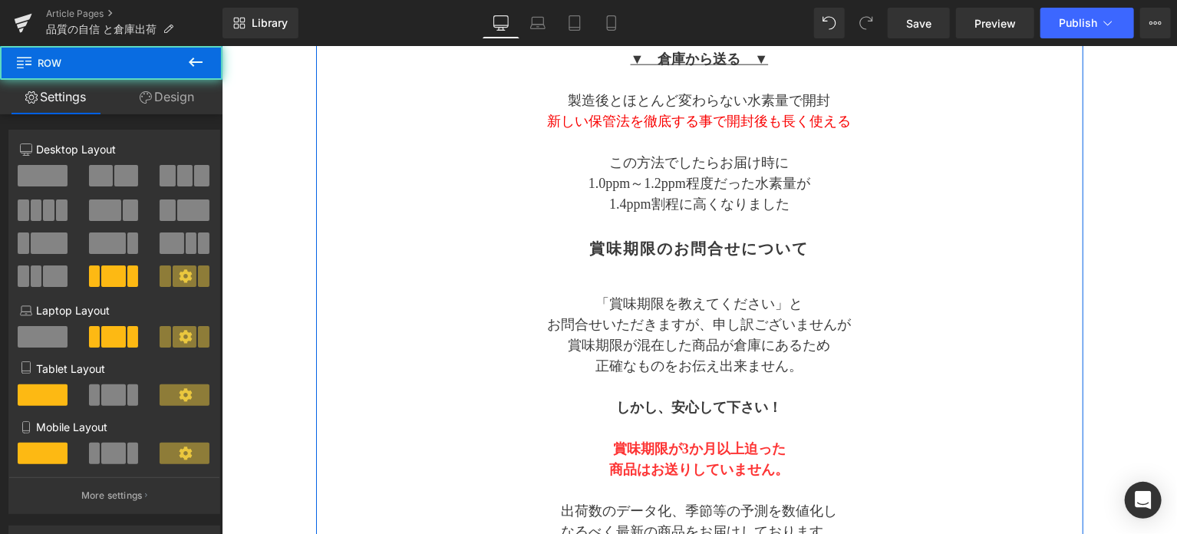
scroll to position [1023, 0]
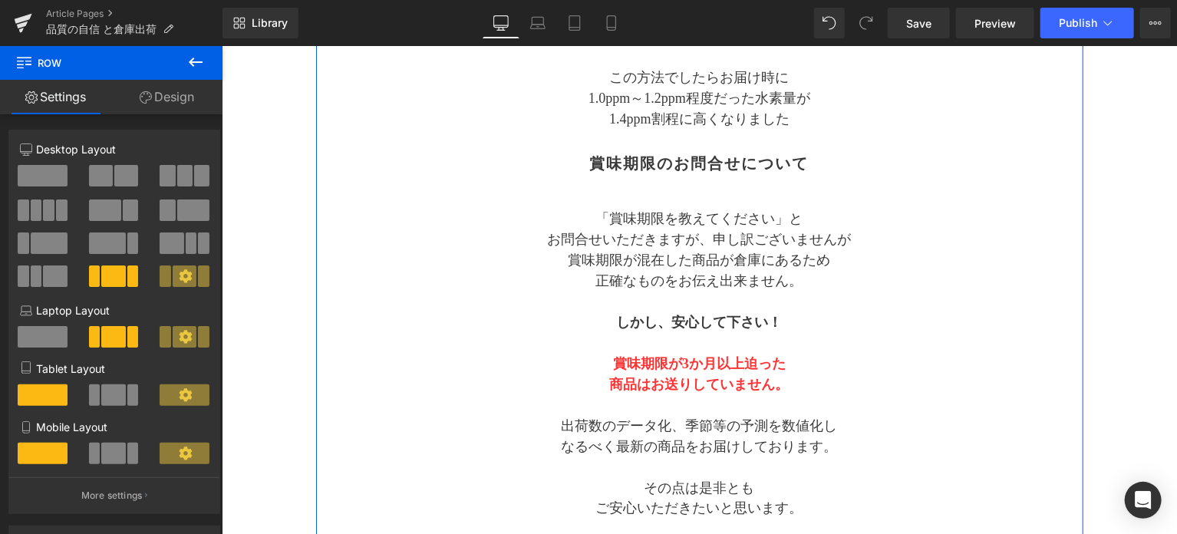
click at [632, 160] on h2 "賞味期限のお問合せについて" at bounding box center [699, 163] width 384 height 18
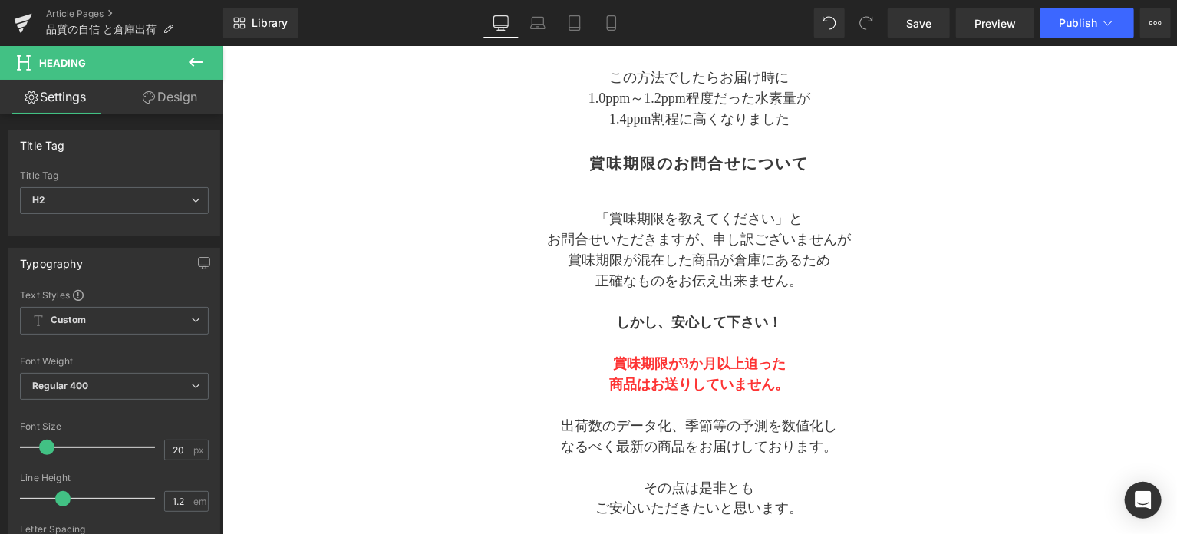
click at [178, 95] on link "Design" at bounding box center [169, 97] width 111 height 35
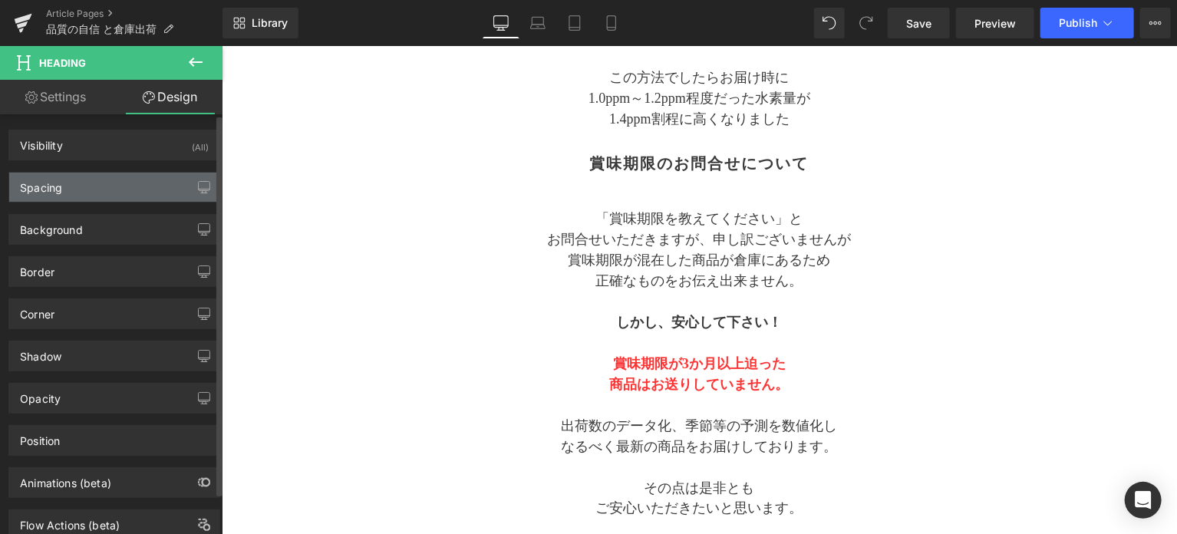
type input "0"
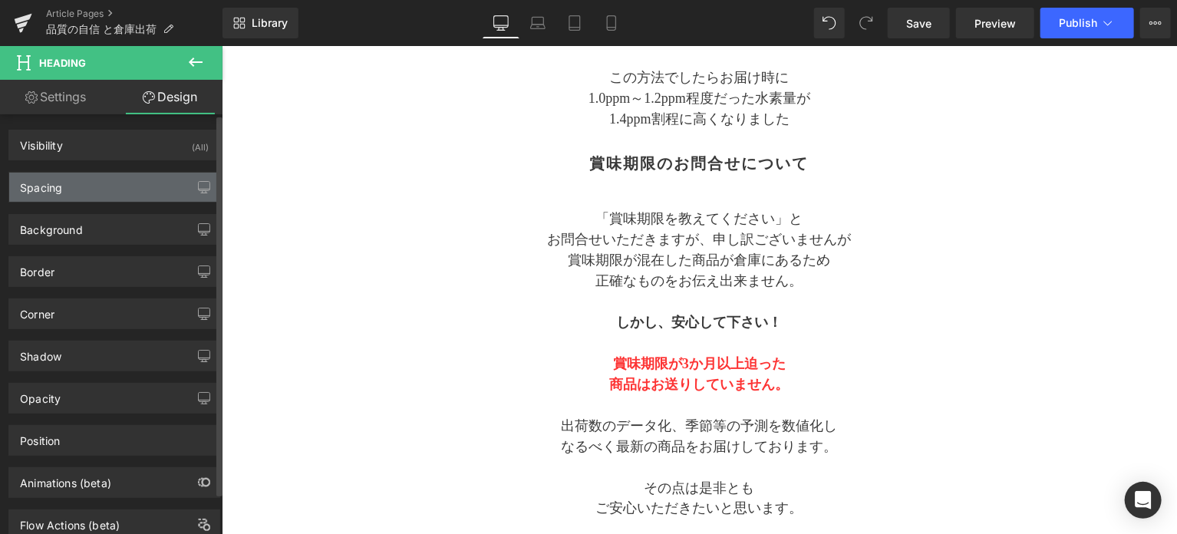
type input "0"
click at [111, 194] on div "Spacing" at bounding box center [114, 187] width 210 height 29
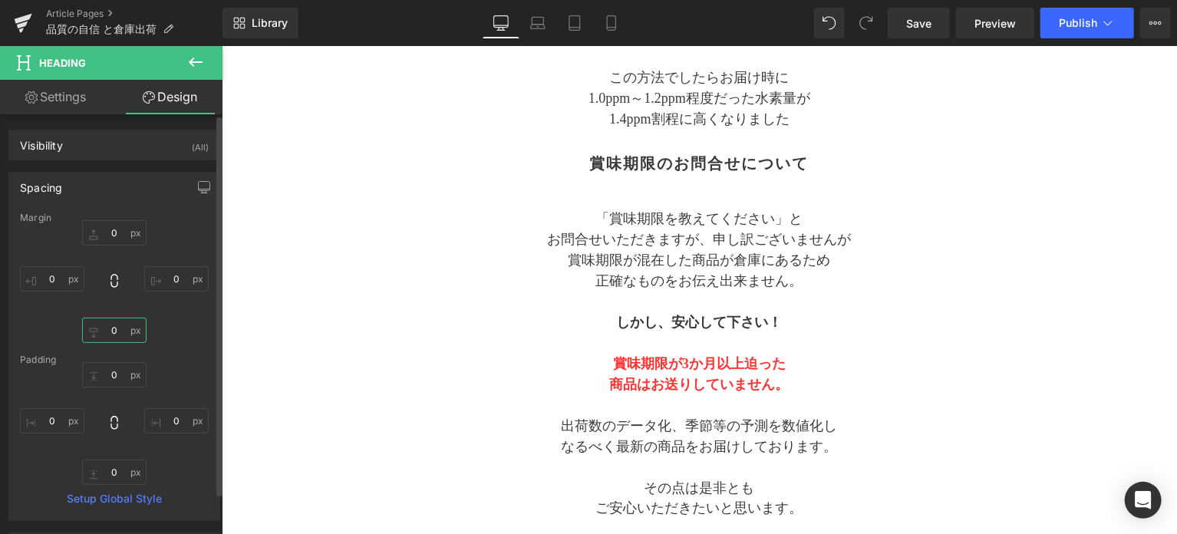
click at [121, 332] on input "0" at bounding box center [114, 330] width 64 height 25
click at [121, 361] on div "Padding" at bounding box center [114, 360] width 189 height 11
click at [121, 376] on input "0" at bounding box center [114, 374] width 64 height 25
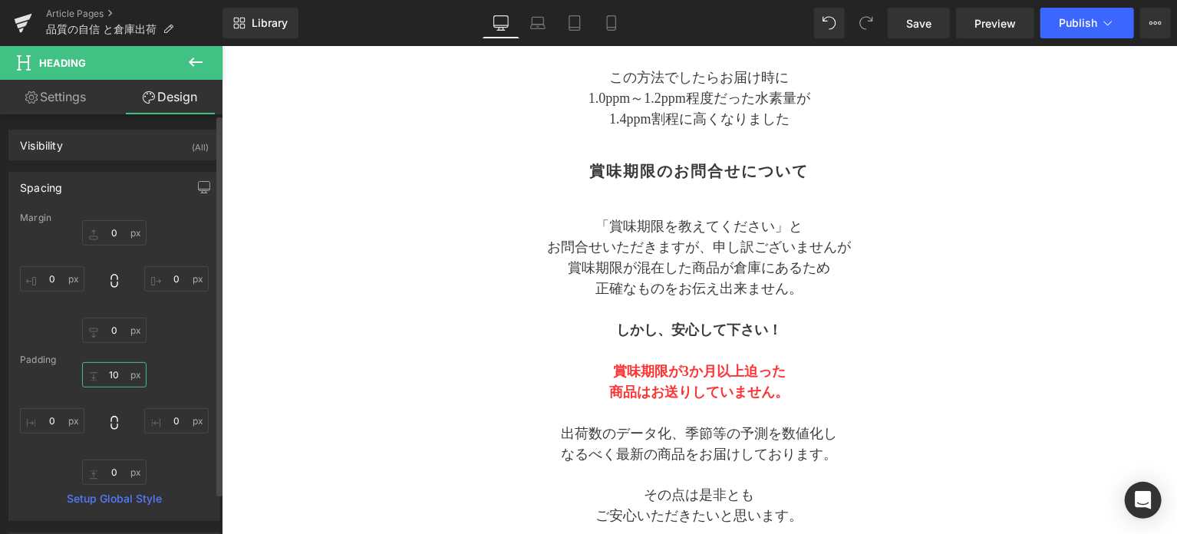
type input "10"
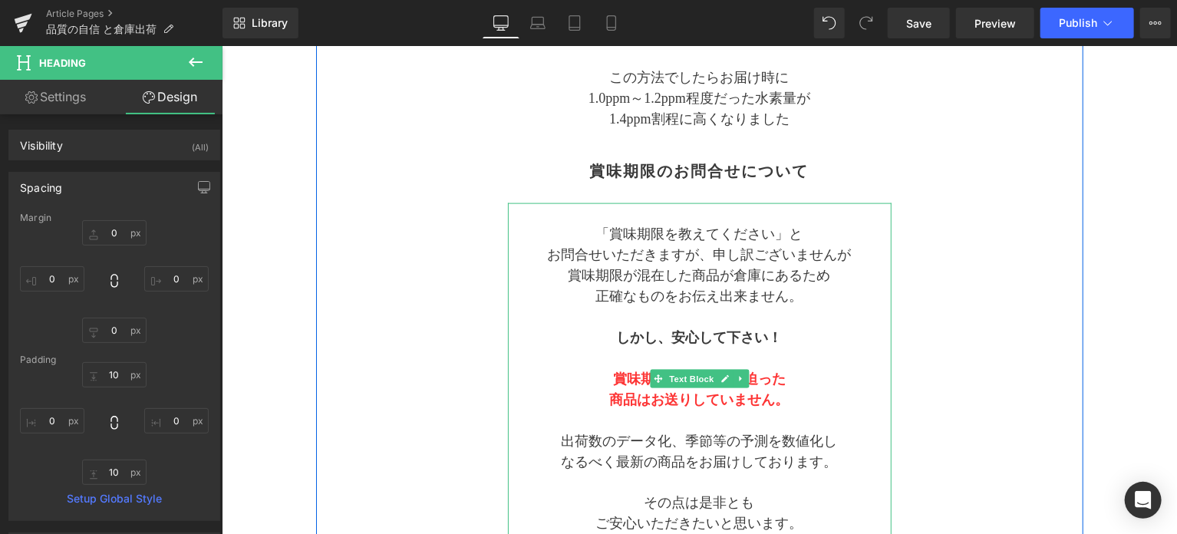
click at [636, 386] on strong "賞味期限が3か月以上迫った" at bounding box center [698, 378] width 173 height 15
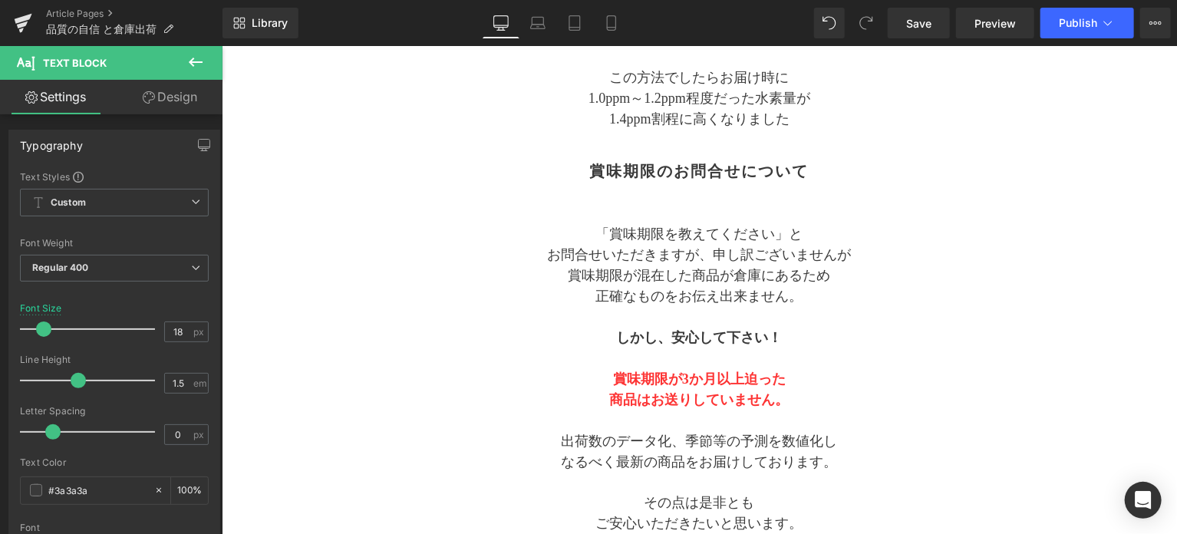
click at [181, 92] on link "Design" at bounding box center [169, 97] width 111 height 35
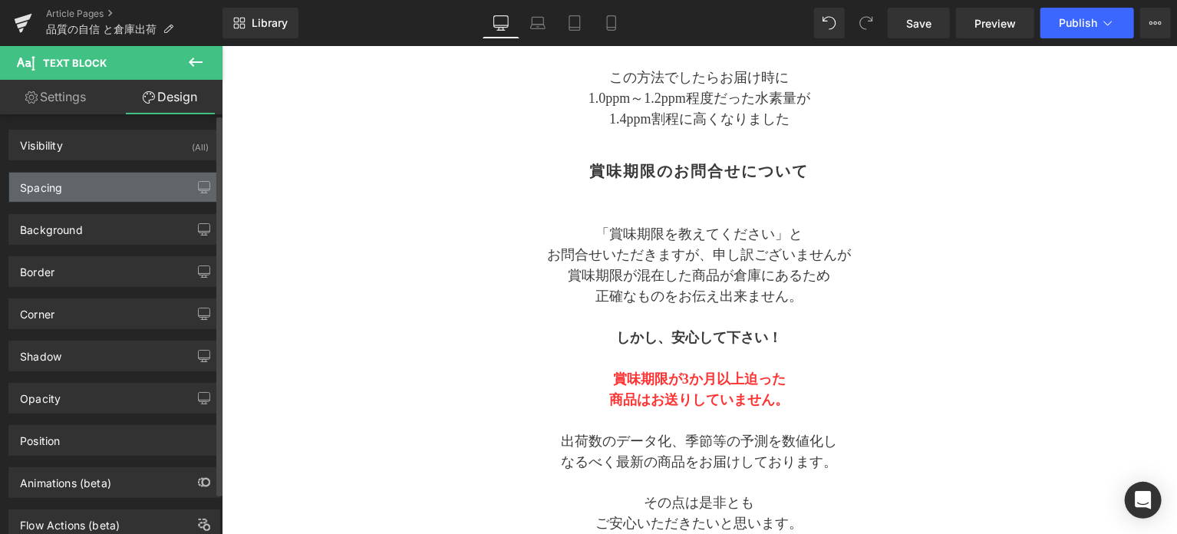
click at [88, 190] on div "Spacing" at bounding box center [114, 187] width 210 height 29
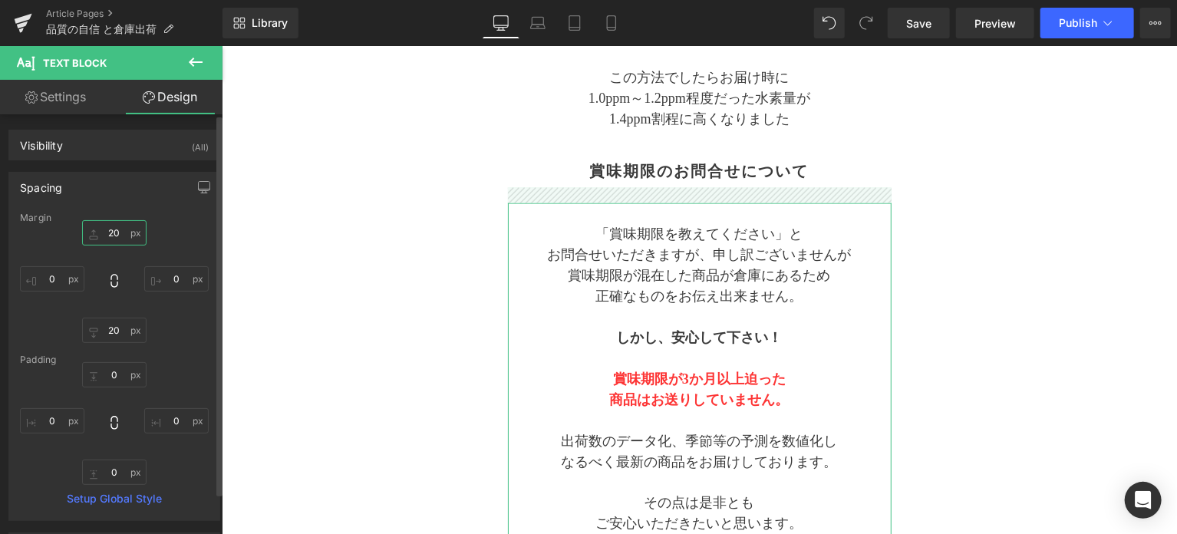
click at [119, 238] on input "20" at bounding box center [114, 232] width 64 height 25
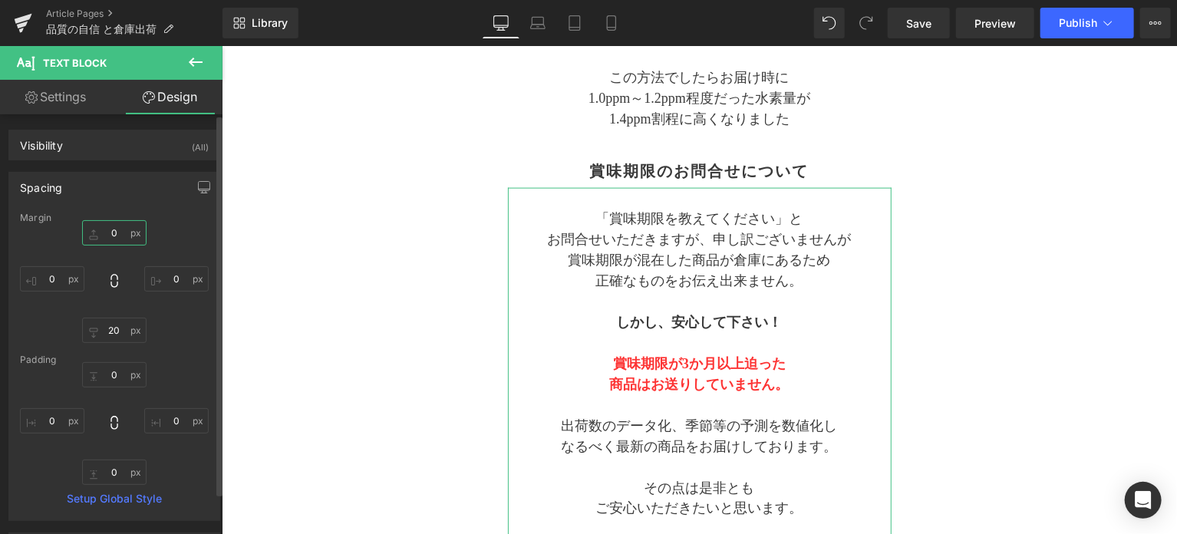
type input "0"
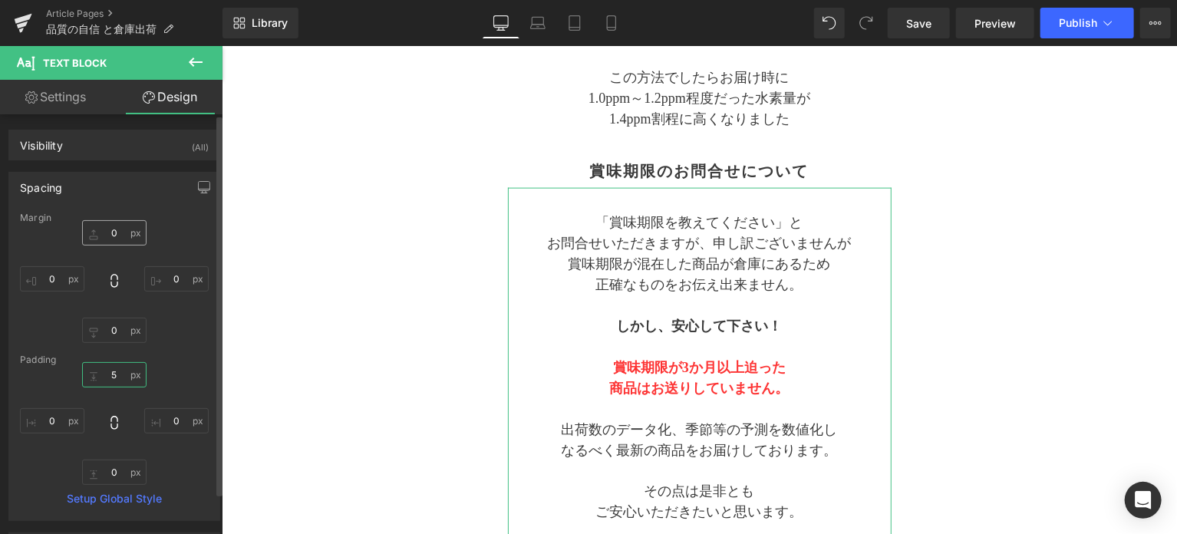
type input "5"
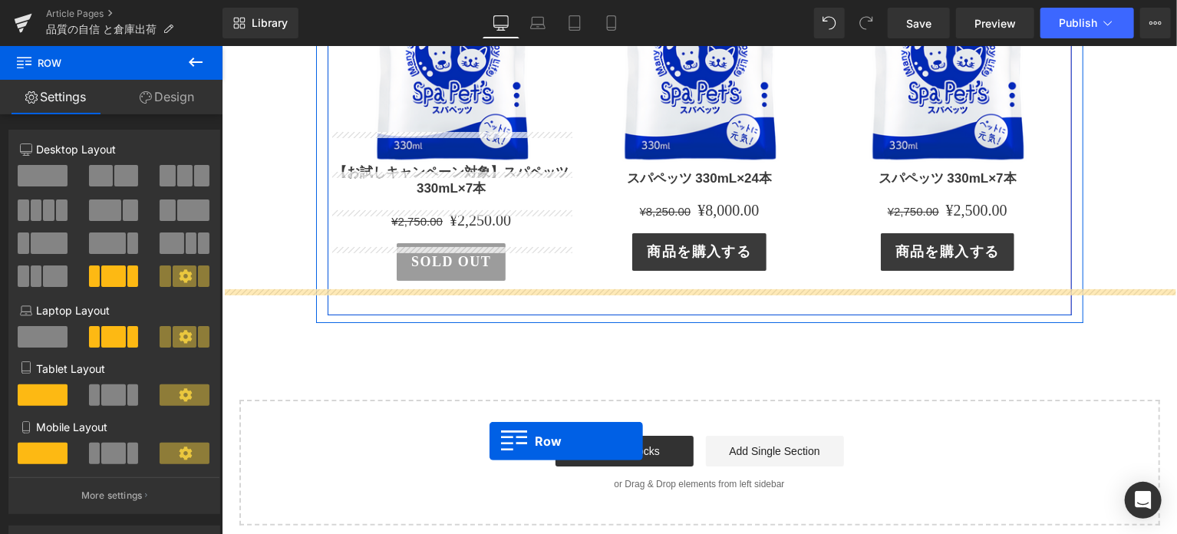
scroll to position [2881, 0]
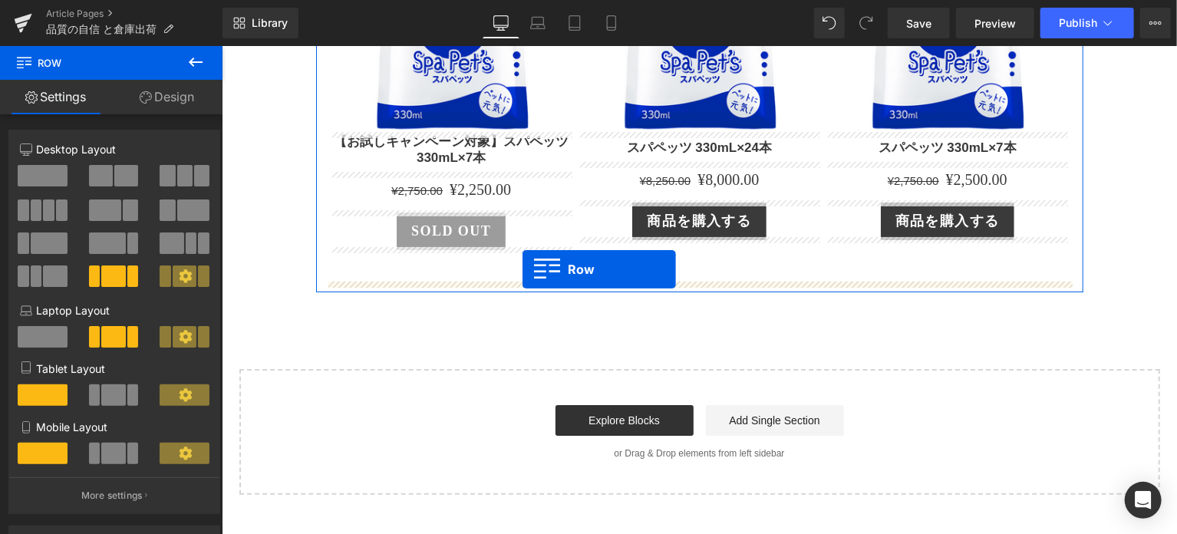
drag, startPoint x: 322, startPoint y: 190, endPoint x: 522, endPoint y: 269, distance: 214.9
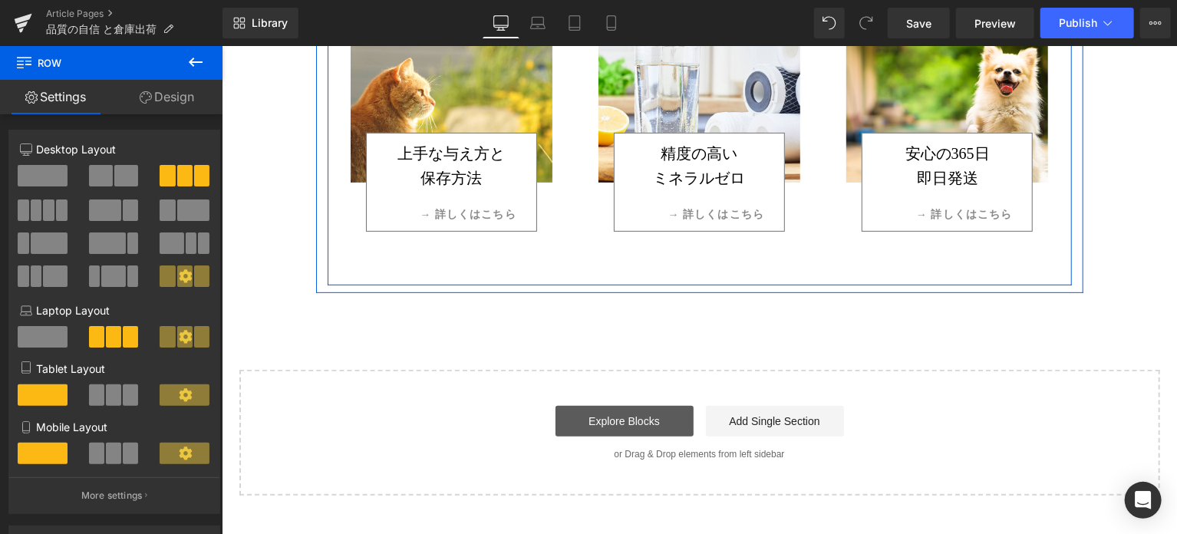
scroll to position [3227, 0]
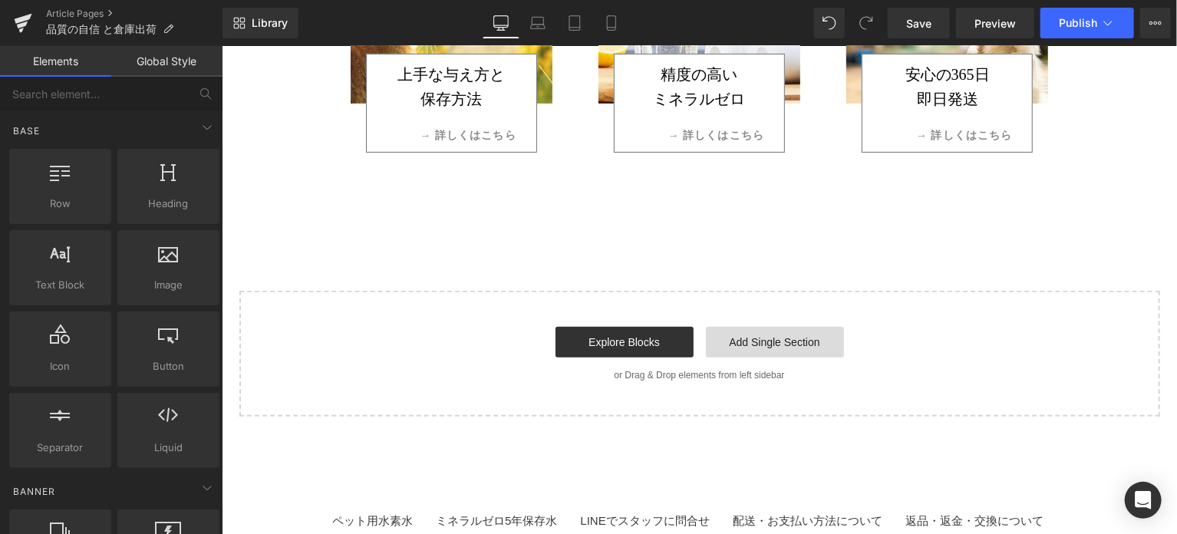
click at [754, 335] on link "Add Single Section" at bounding box center [774, 341] width 138 height 31
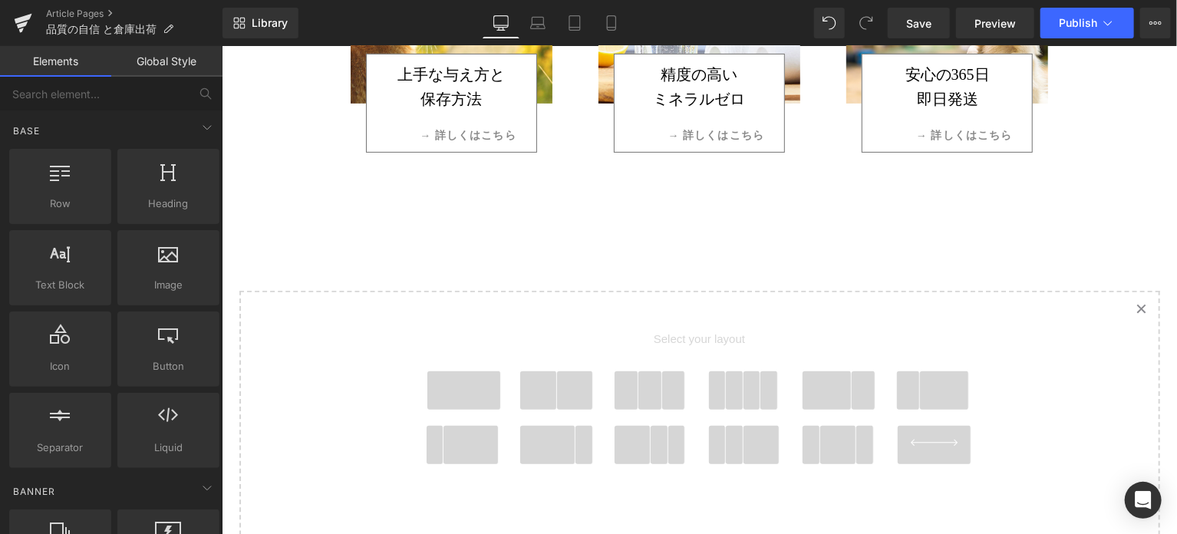
click at [1138, 300] on link "Created with Sketch." at bounding box center [1141, 309] width 34 height 34
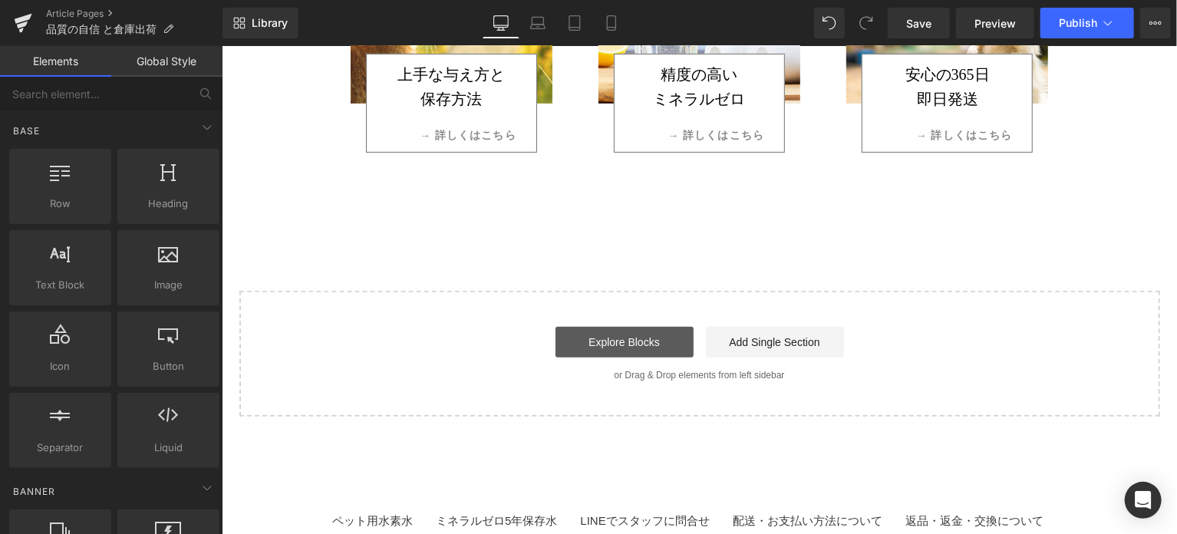
click at [642, 339] on link "Explore Blocks" at bounding box center [624, 341] width 138 height 31
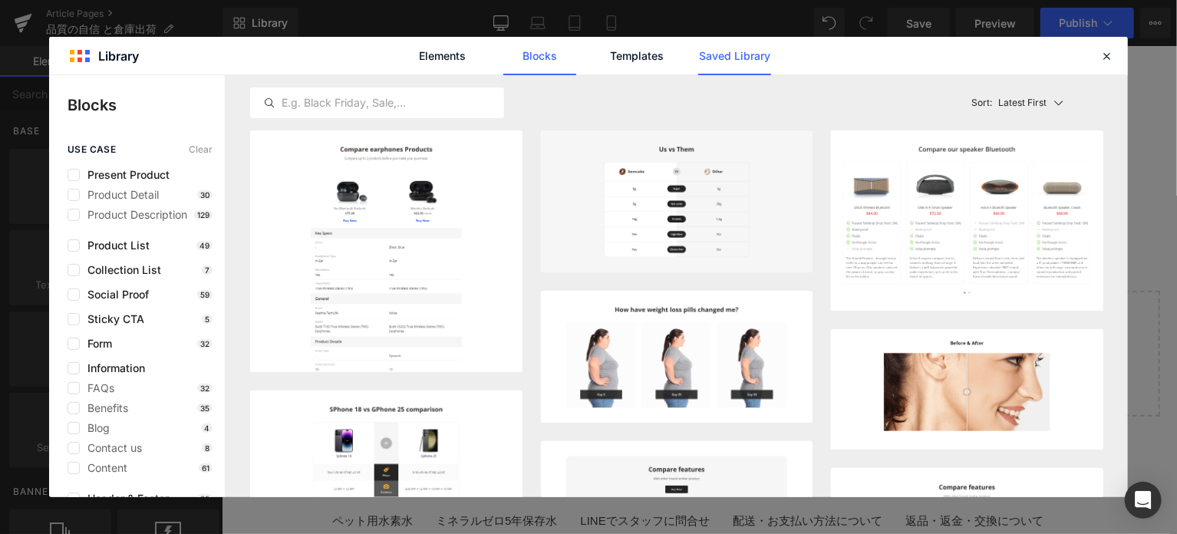
click at [739, 56] on link "Saved Library" at bounding box center [734, 56] width 73 height 38
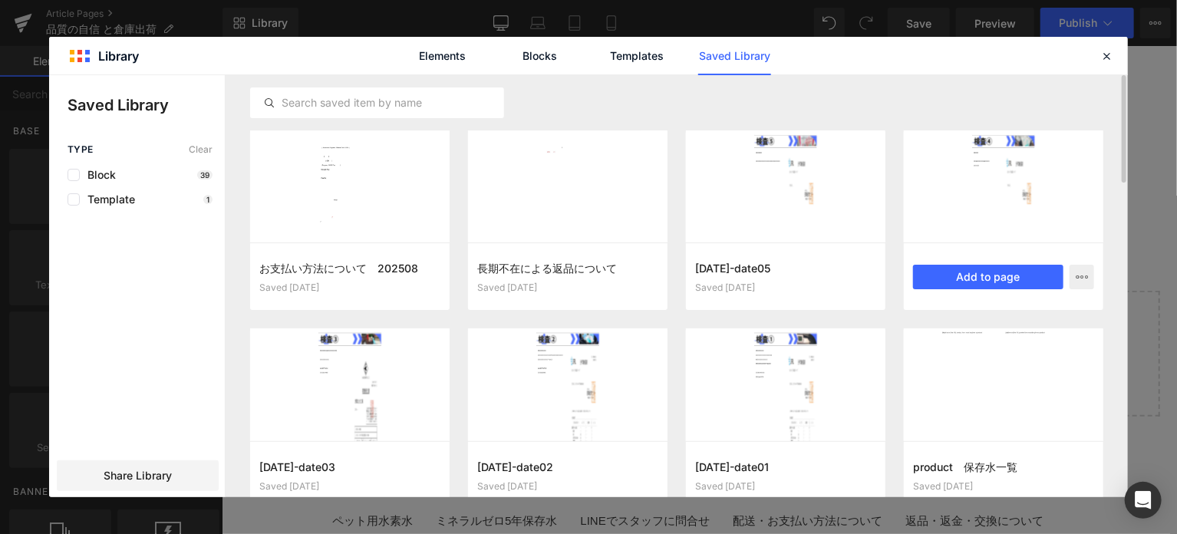
scroll to position [64, 0]
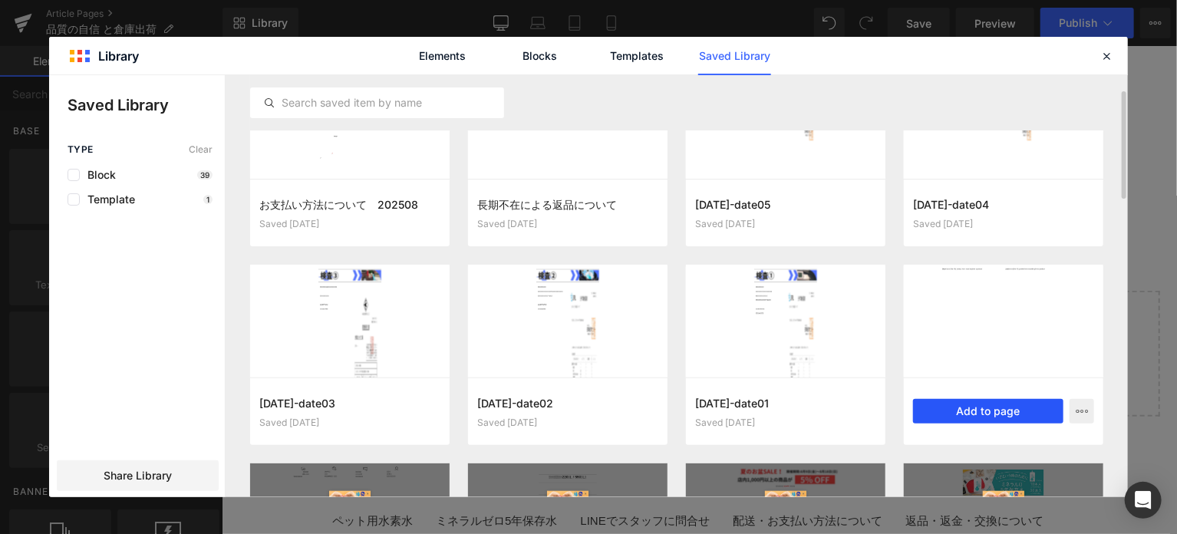
click at [974, 404] on button "Add to page" at bounding box center [988, 411] width 150 height 25
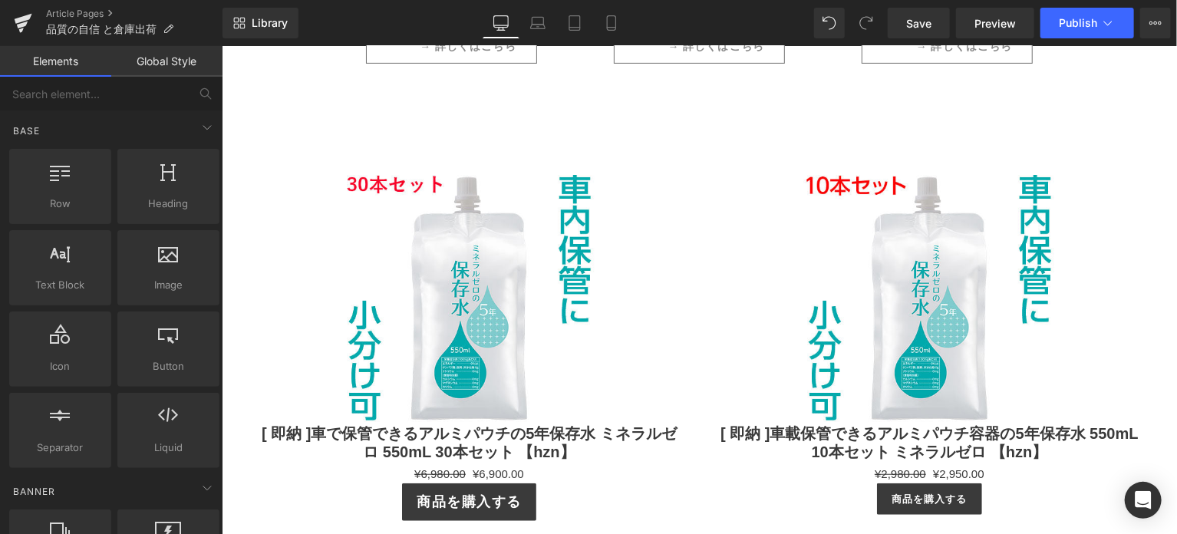
scroll to position [3187, 0]
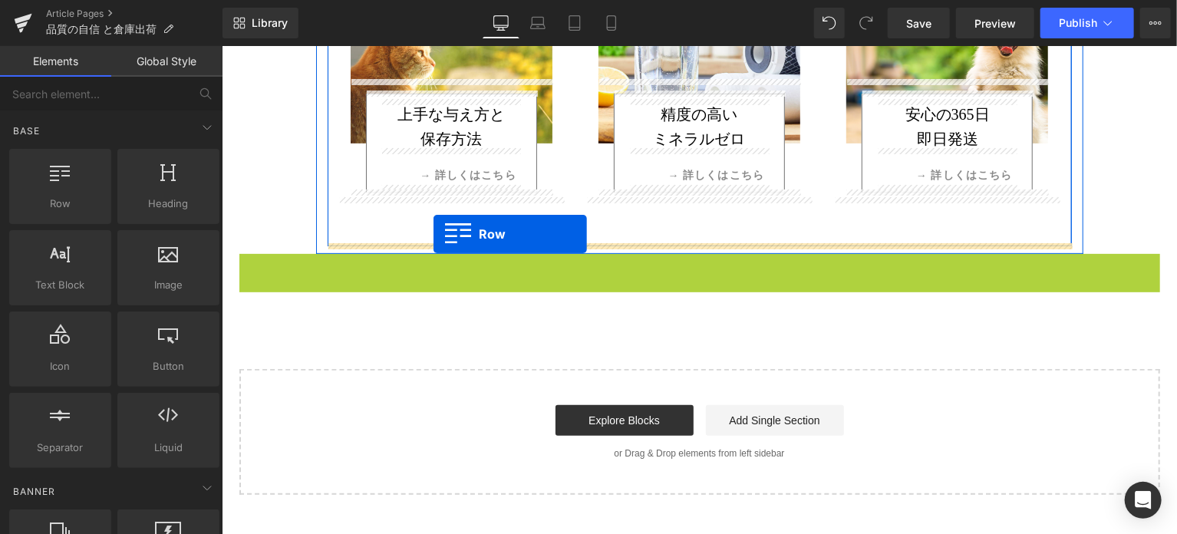
drag, startPoint x: 275, startPoint y: 258, endPoint x: 433, endPoint y: 233, distance: 160.0
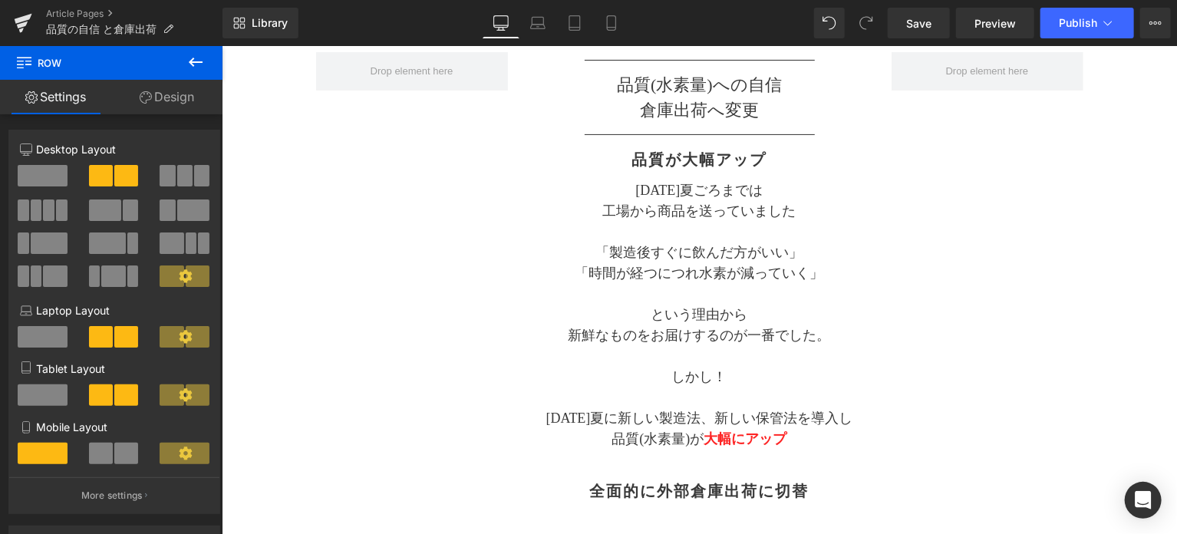
scroll to position [256, 0]
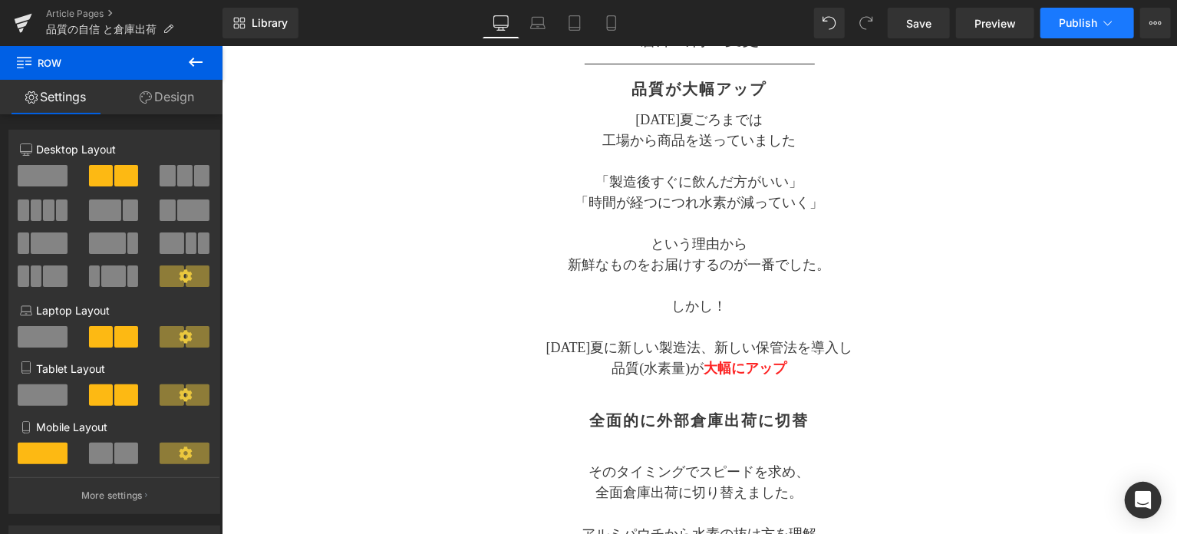
click at [1089, 25] on span "Publish" at bounding box center [1078, 23] width 38 height 12
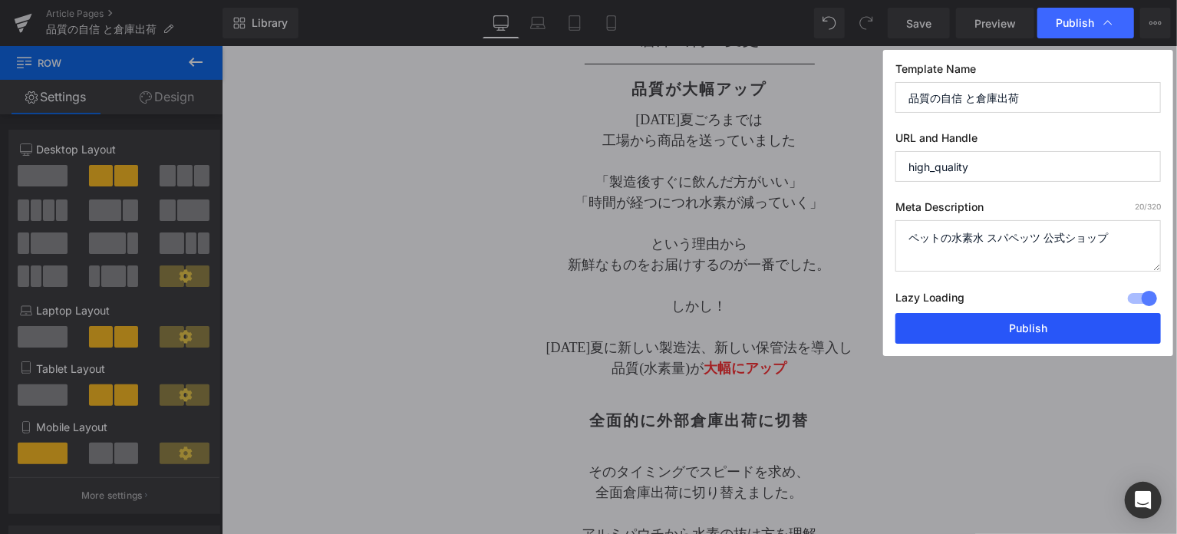
click at [1009, 320] on button "Publish" at bounding box center [1029, 328] width 266 height 31
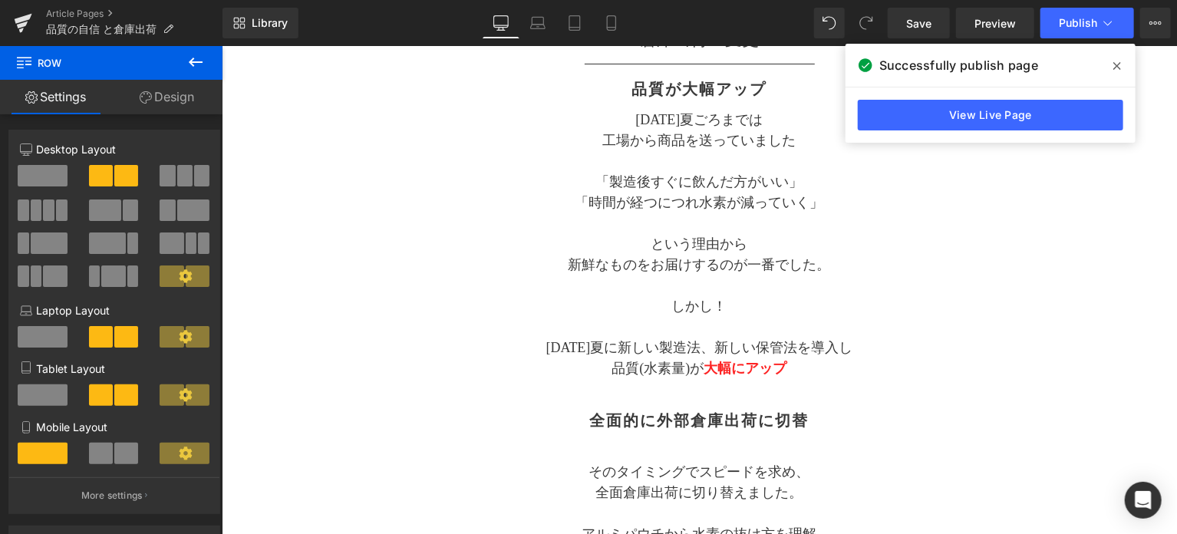
click at [191, 61] on icon at bounding box center [196, 62] width 14 height 9
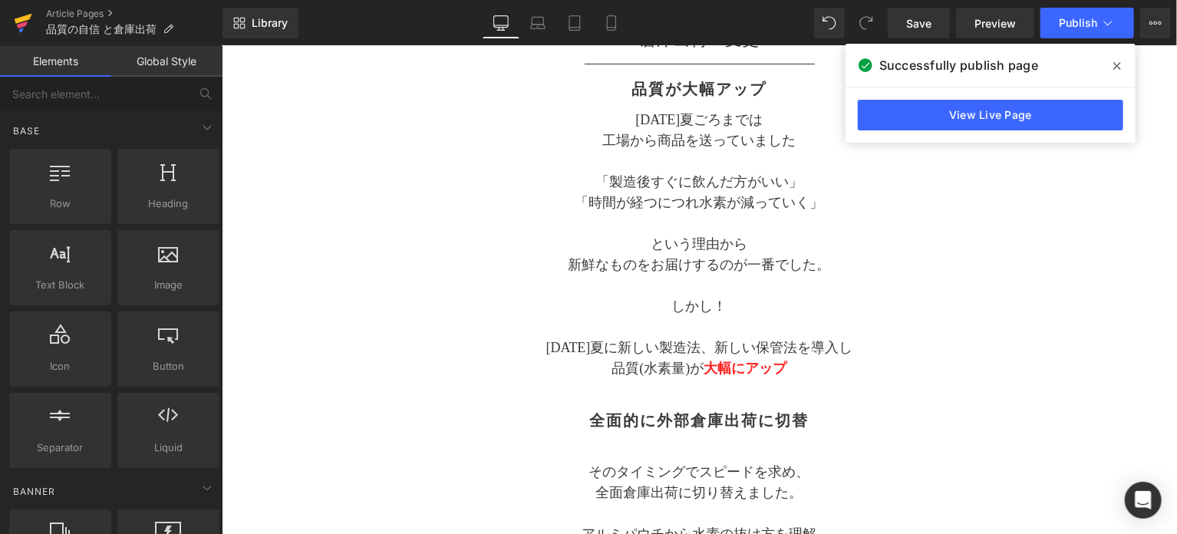
click at [26, 23] on icon at bounding box center [22, 24] width 11 height 7
